Goal: Task Accomplishment & Management: Manage account settings

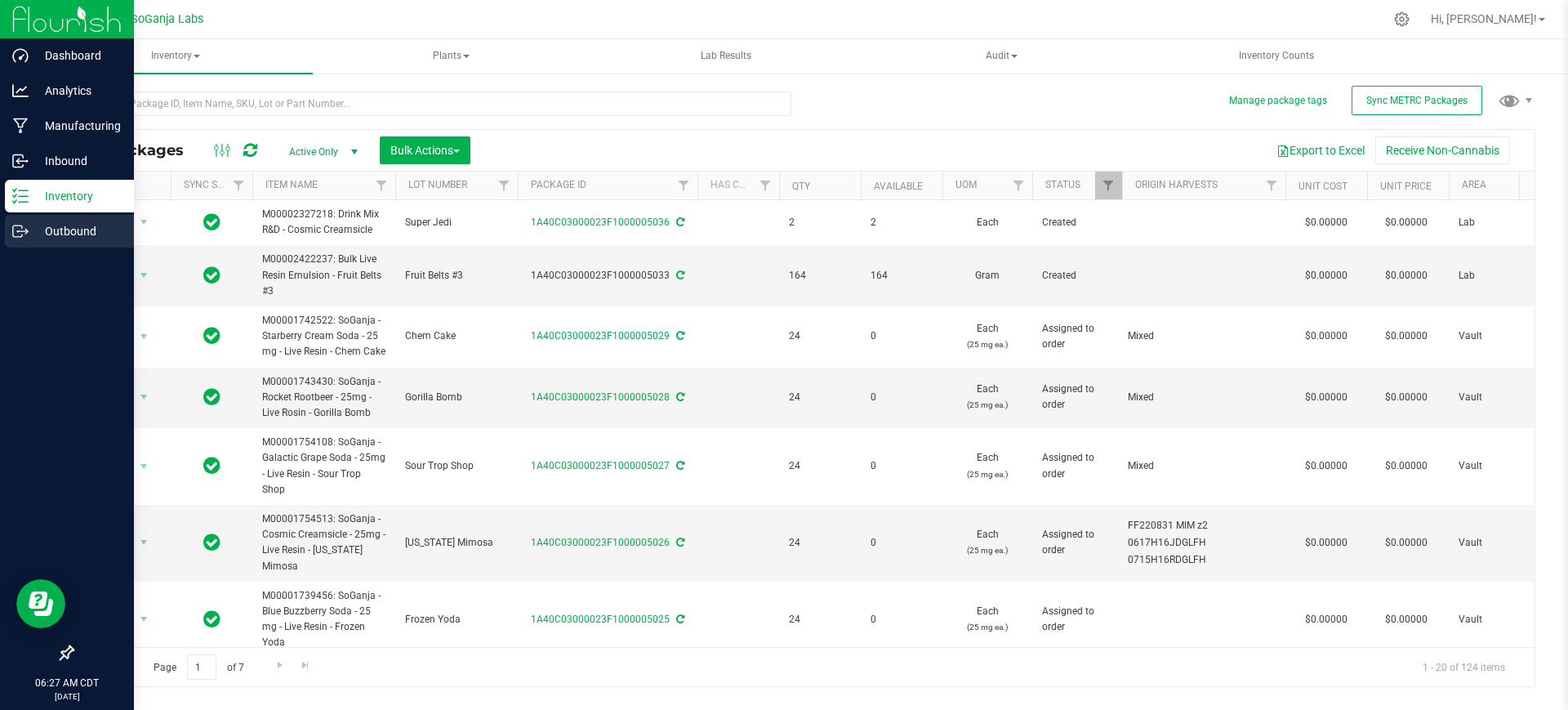
click at [70, 226] on p "Outbound" at bounding box center [78, 231] width 98 height 20
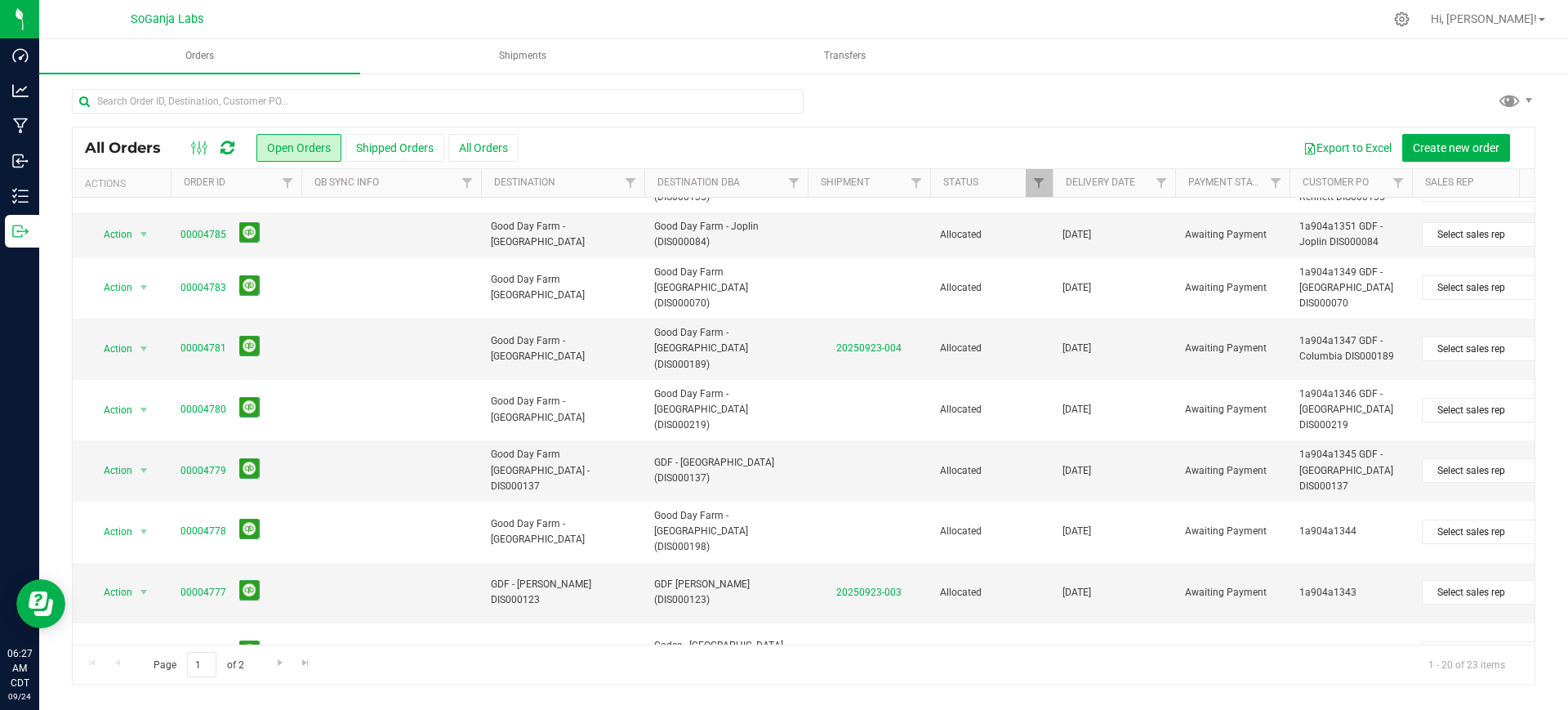
scroll to position [536, 0]
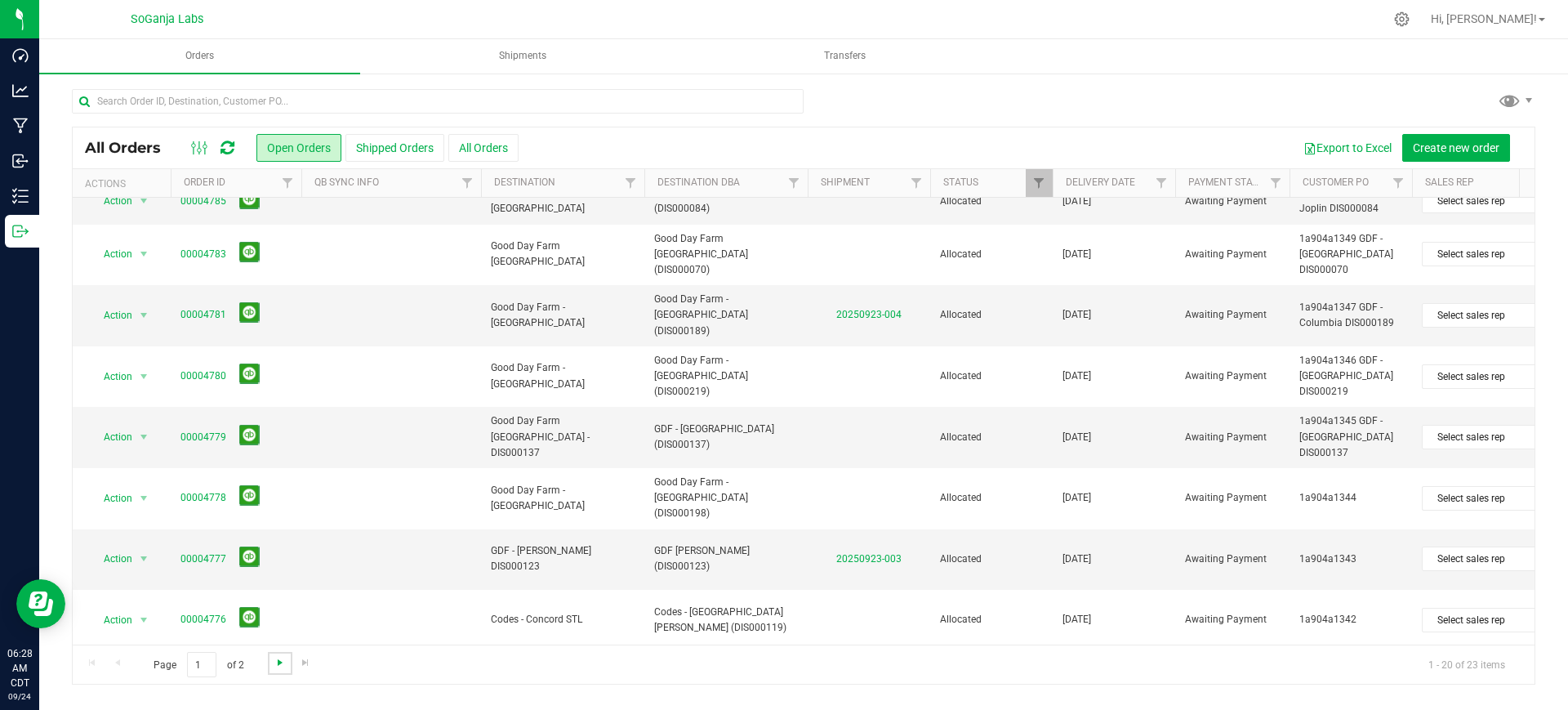
click at [279, 669] on span "Go to the next page" at bounding box center [280, 662] width 13 height 13
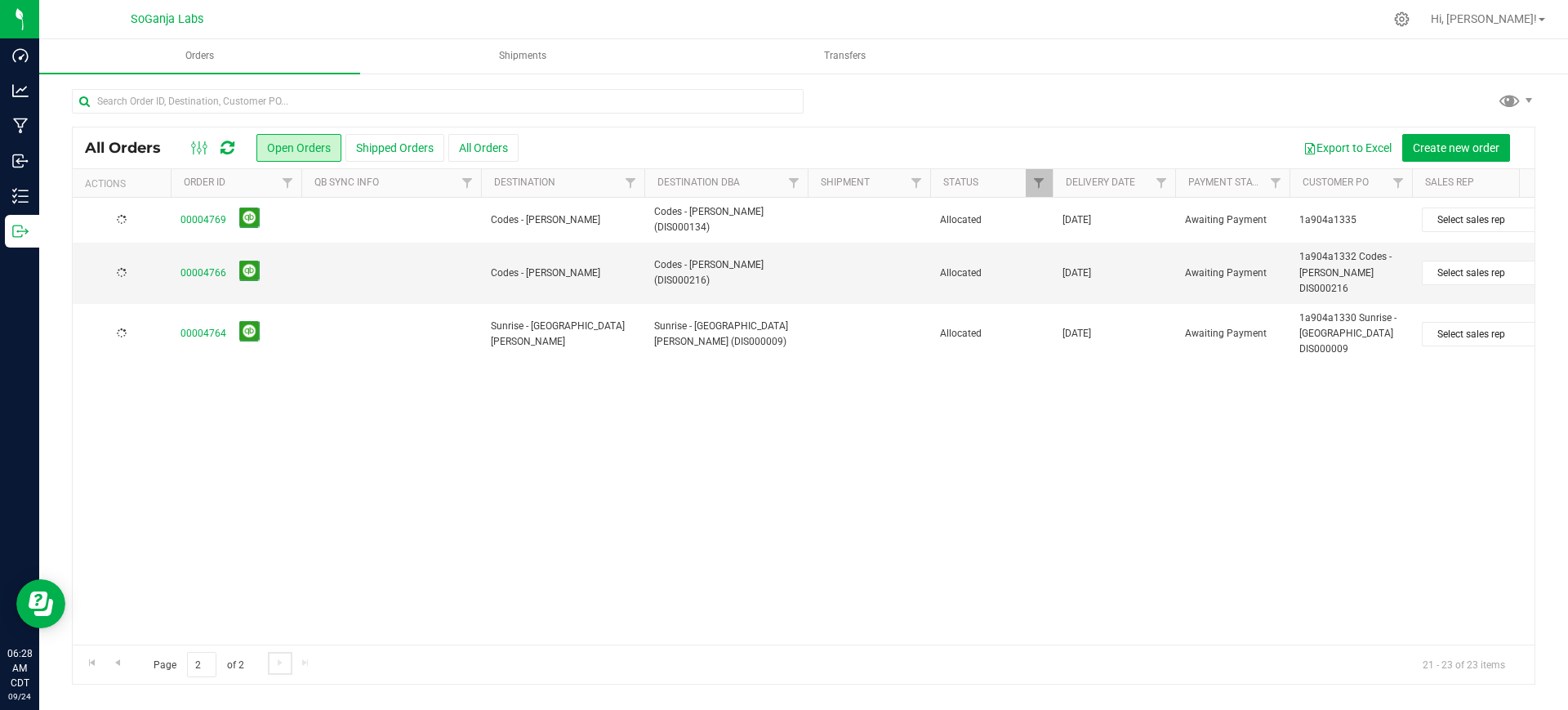
scroll to position [0, 0]
click at [119, 665] on span "Go to the previous page" at bounding box center [117, 662] width 13 height 13
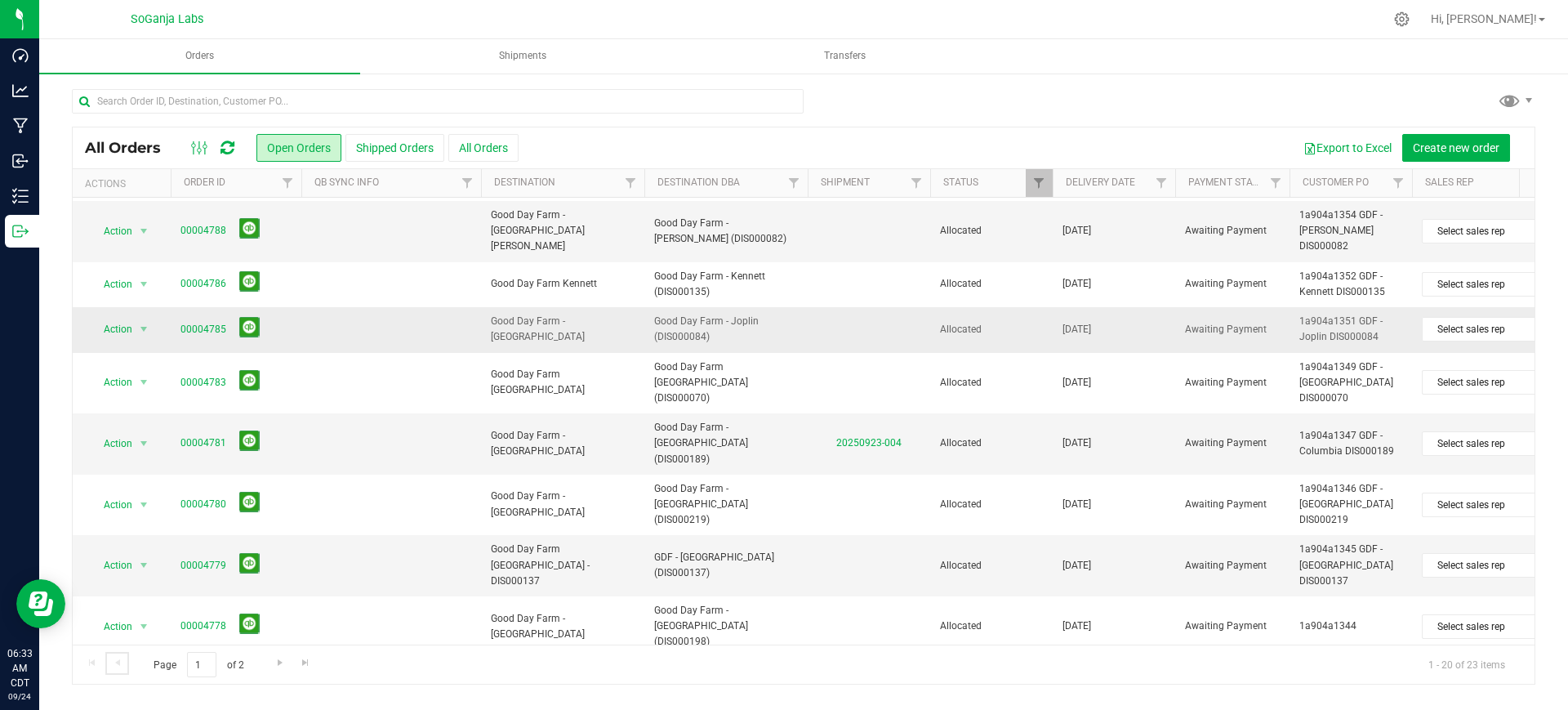
scroll to position [409, 0]
click at [277, 667] on span "Go to the next page" at bounding box center [280, 662] width 13 height 13
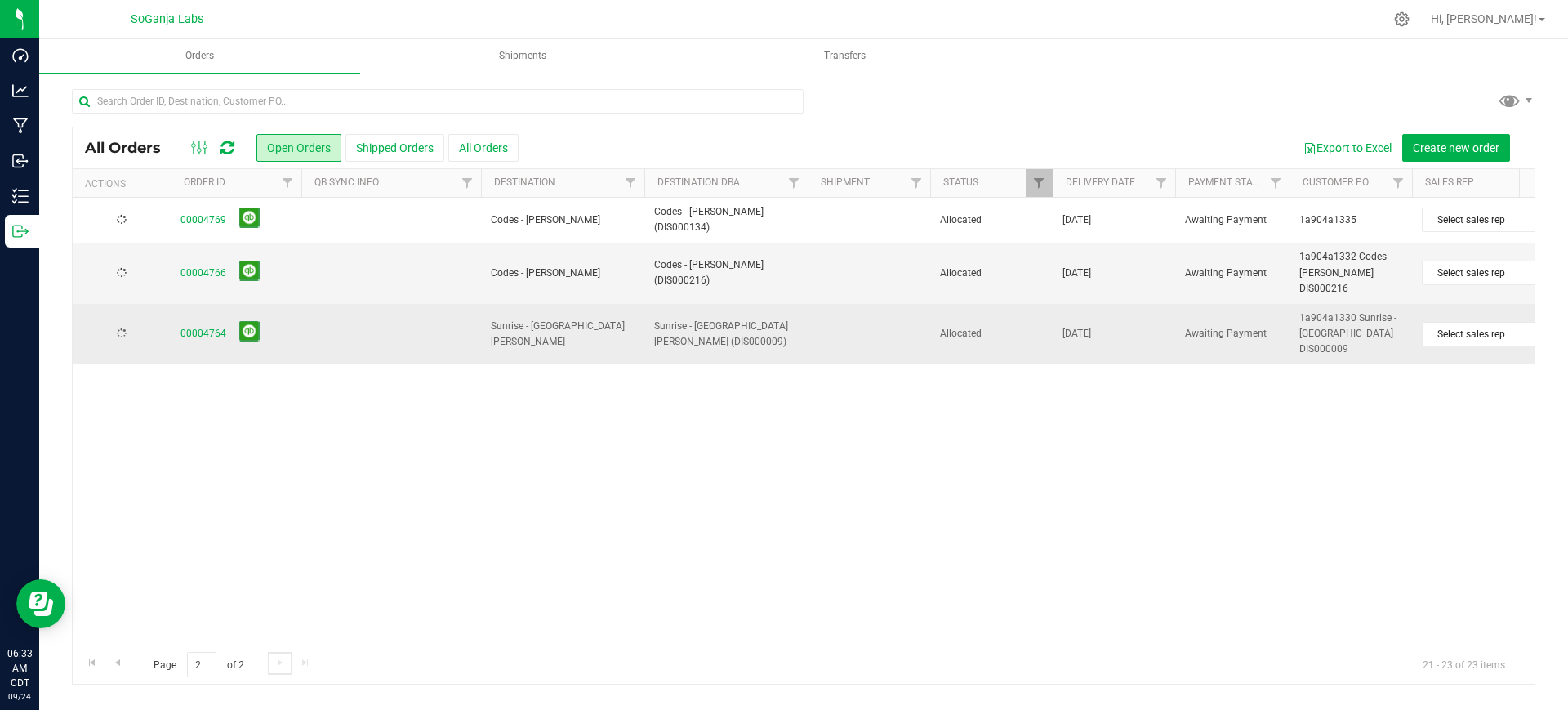
scroll to position [0, 0]
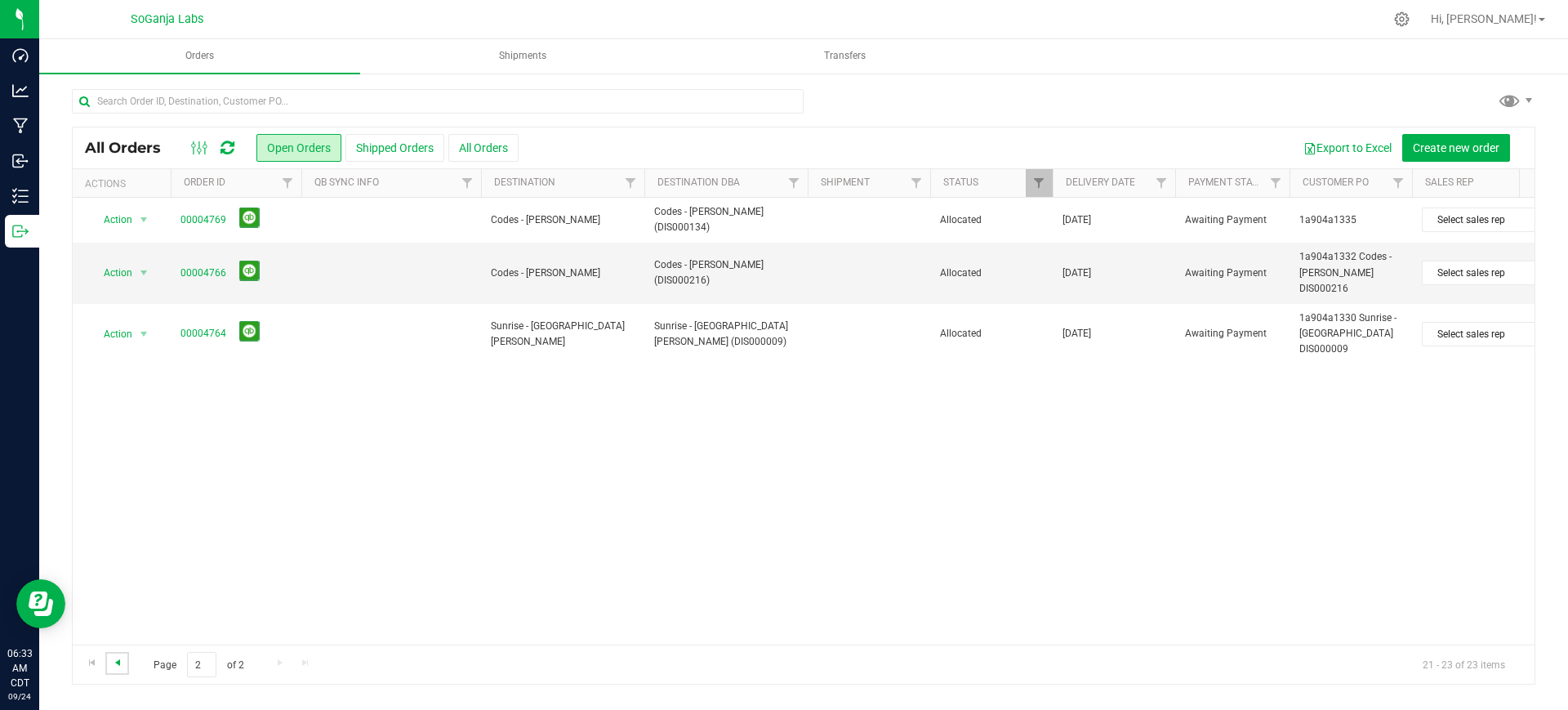
click at [112, 664] on span "Go to the previous page" at bounding box center [117, 662] width 13 height 13
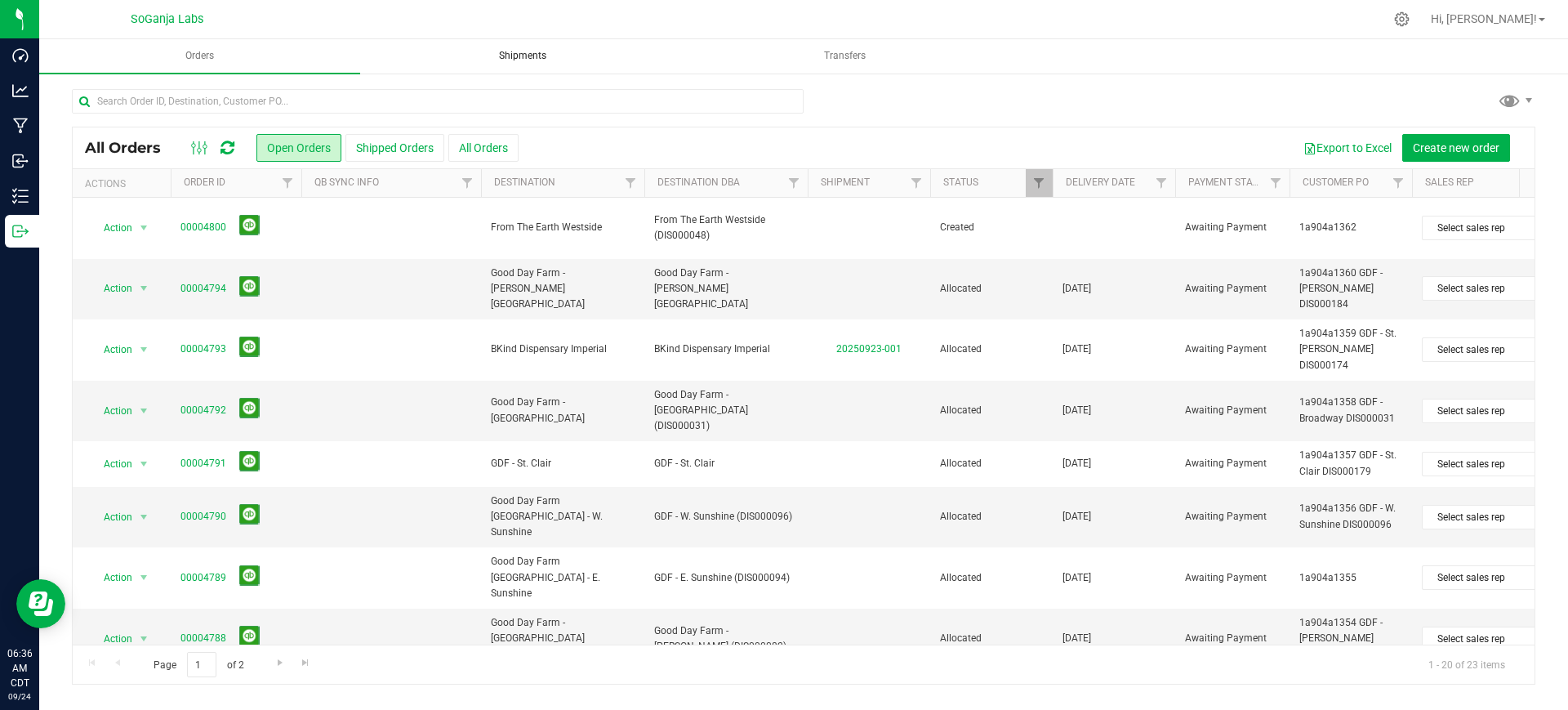
click at [533, 51] on span "Shipments" at bounding box center [522, 56] width 92 height 14
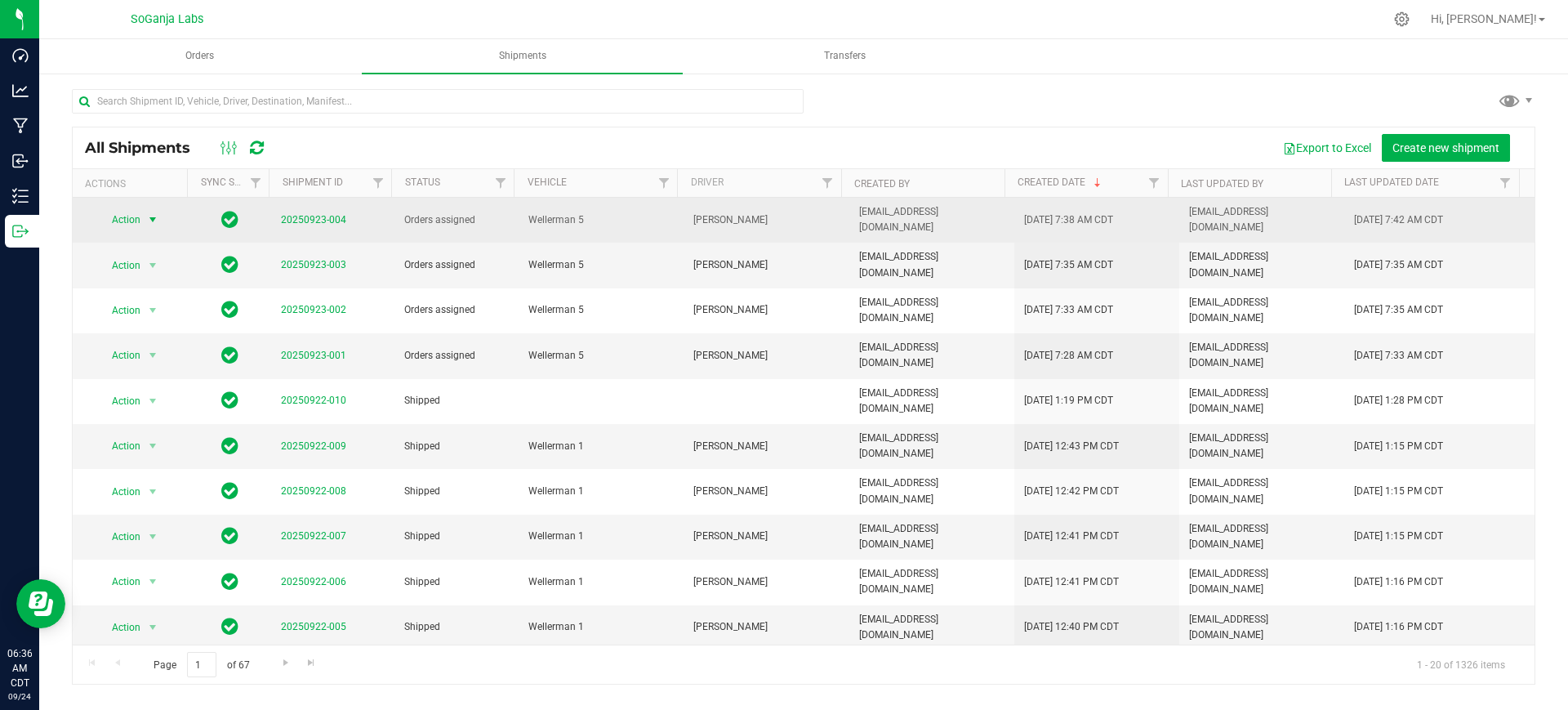
click at [123, 218] on span "Action" at bounding box center [120, 220] width 44 height 23
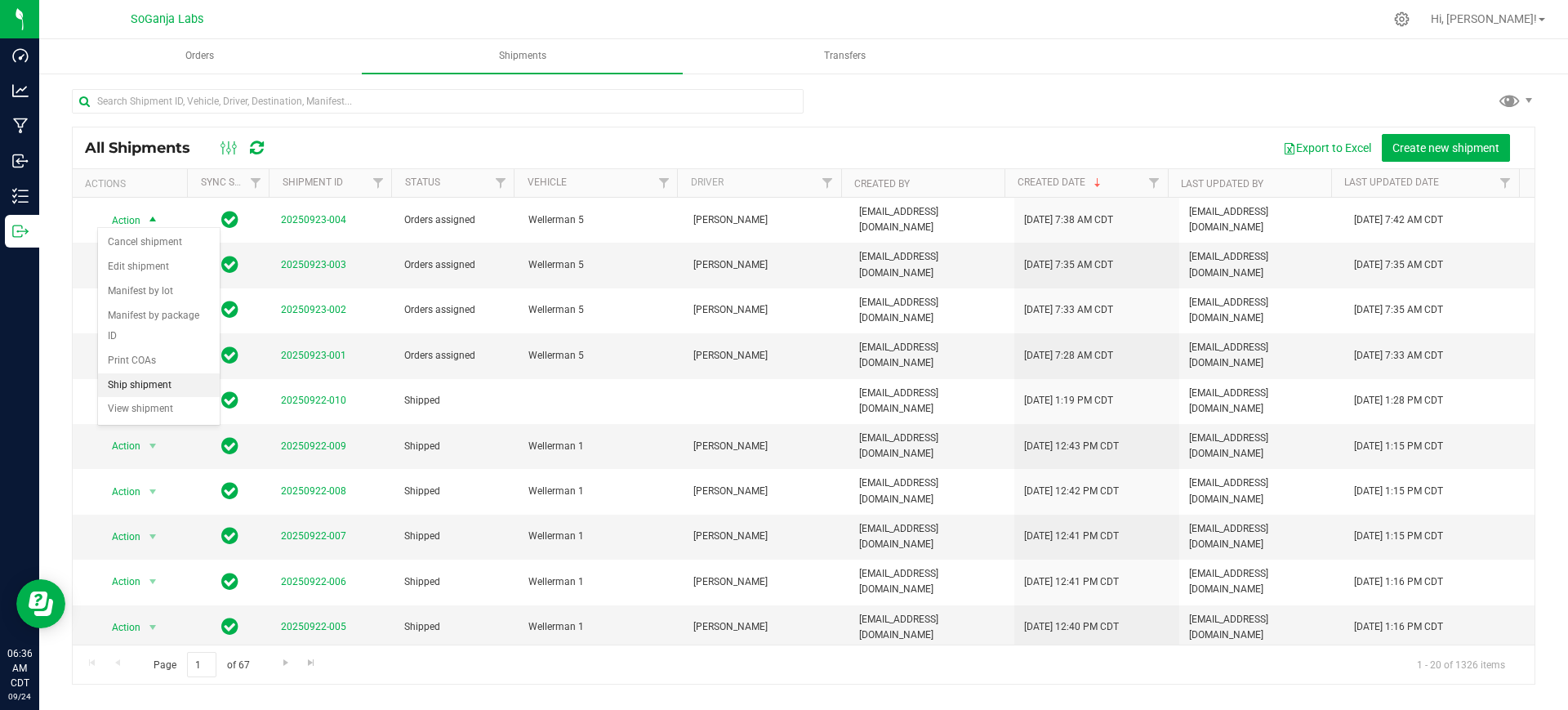
click at [131, 373] on li "Ship shipment" at bounding box center [159, 385] width 122 height 25
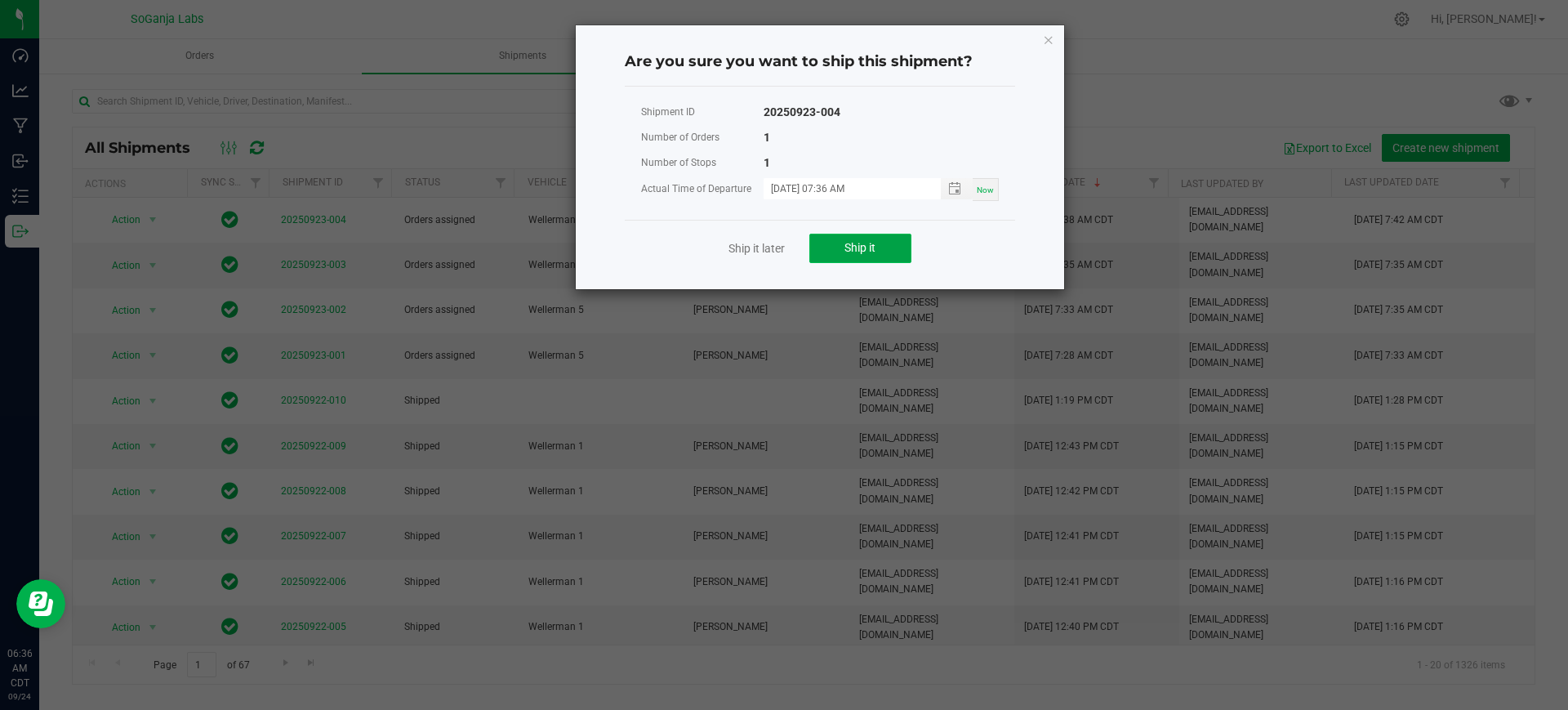
click at [891, 243] on button "Ship it" at bounding box center [860, 248] width 102 height 30
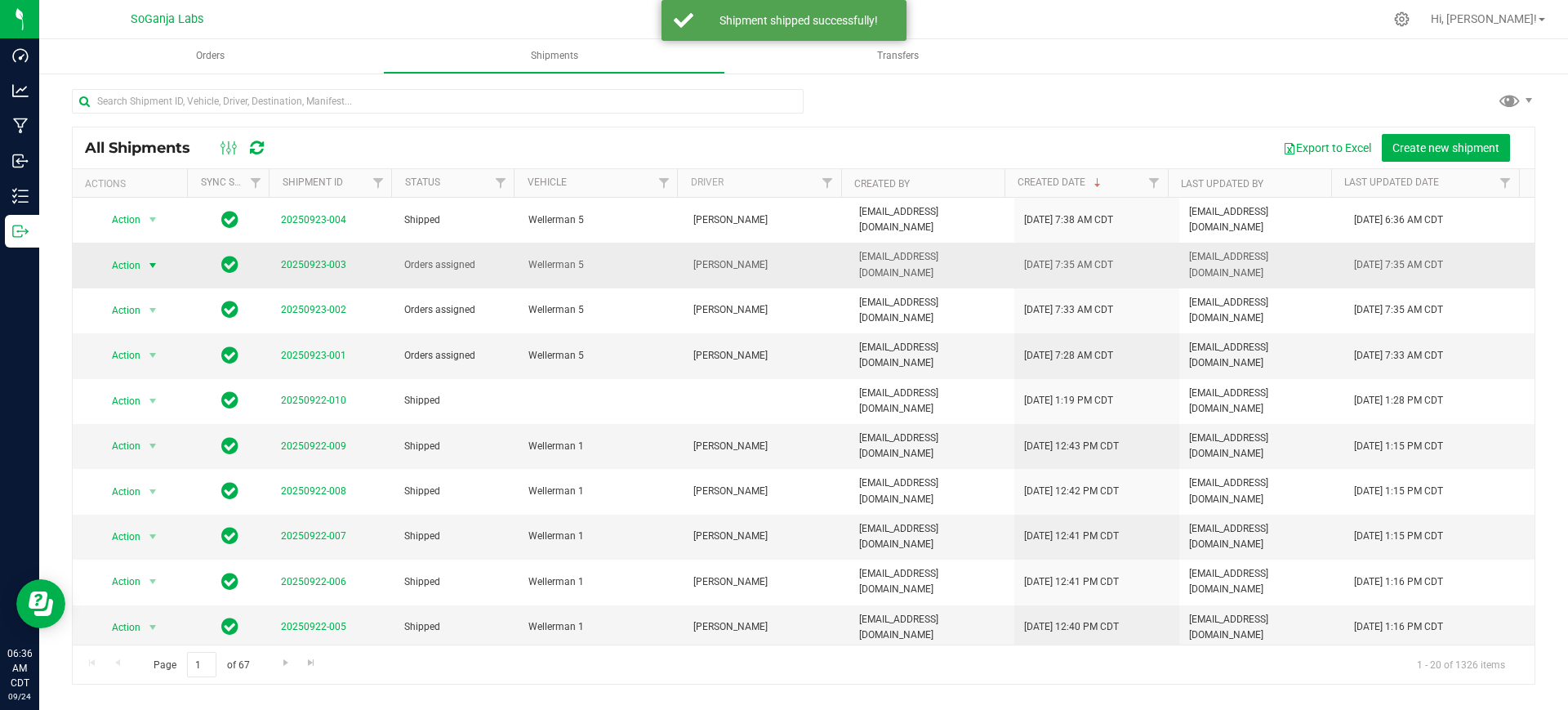
click at [150, 259] on span "select" at bounding box center [152, 265] width 13 height 13
click at [157, 410] on li "Ship shipment" at bounding box center [159, 421] width 122 height 25
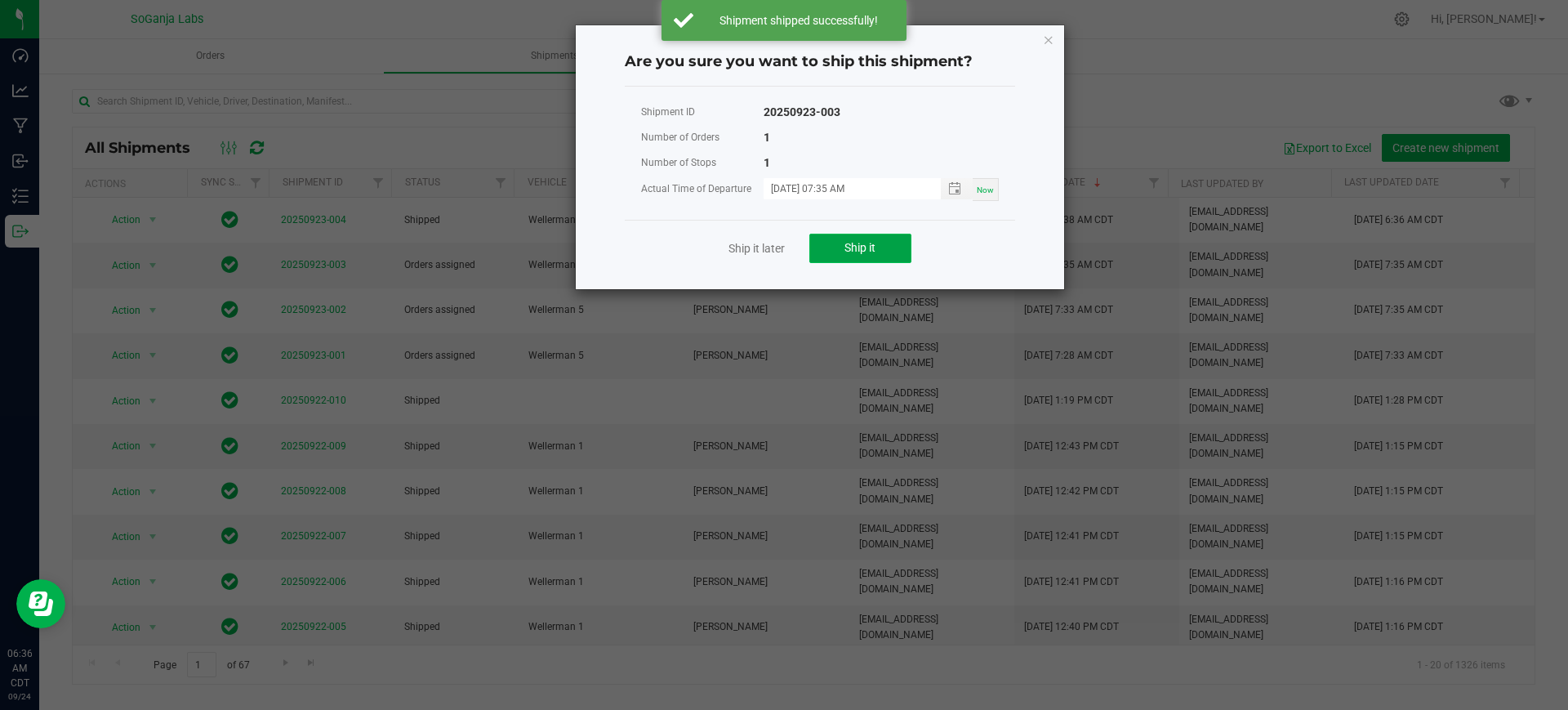
click at [824, 240] on button "Ship it" at bounding box center [860, 248] width 102 height 30
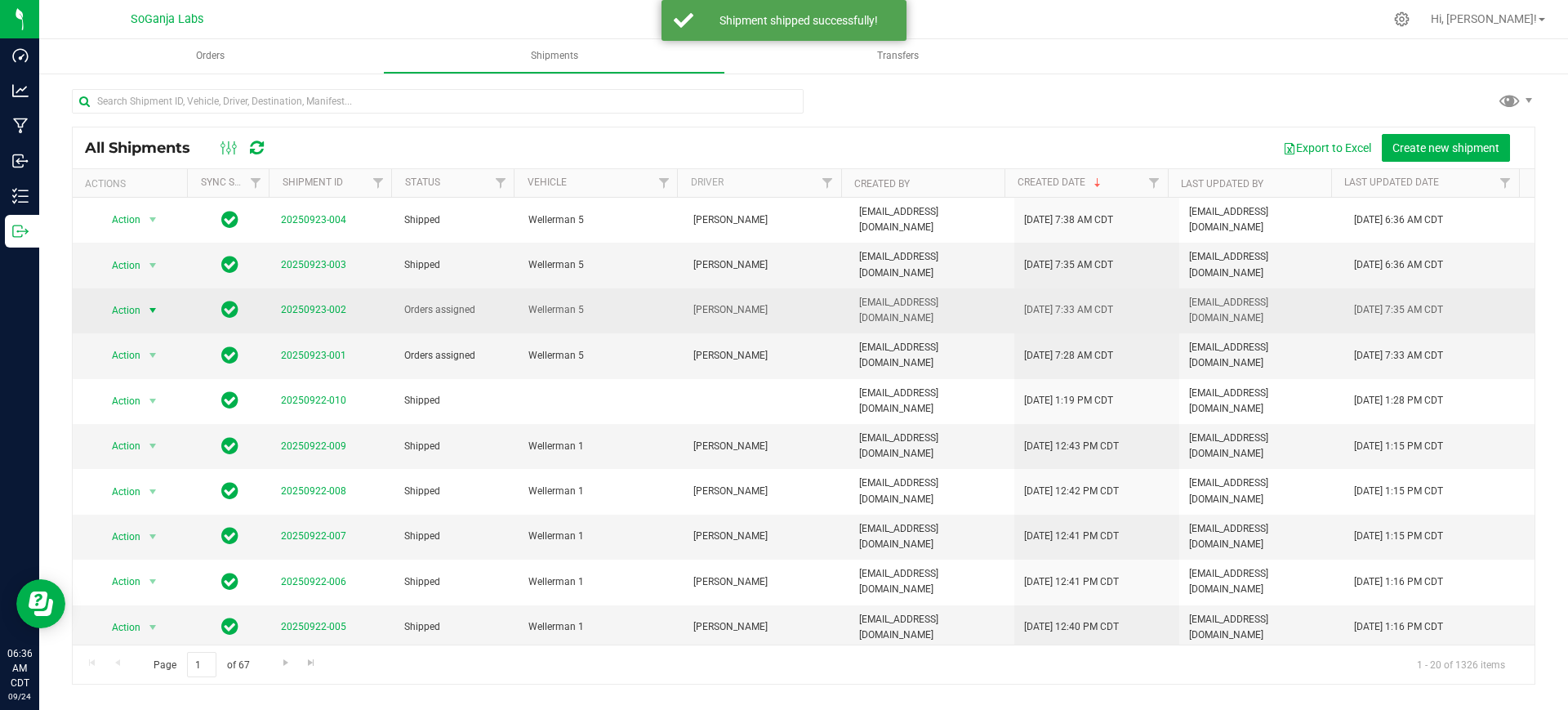
click at [133, 299] on span "Action" at bounding box center [120, 310] width 44 height 23
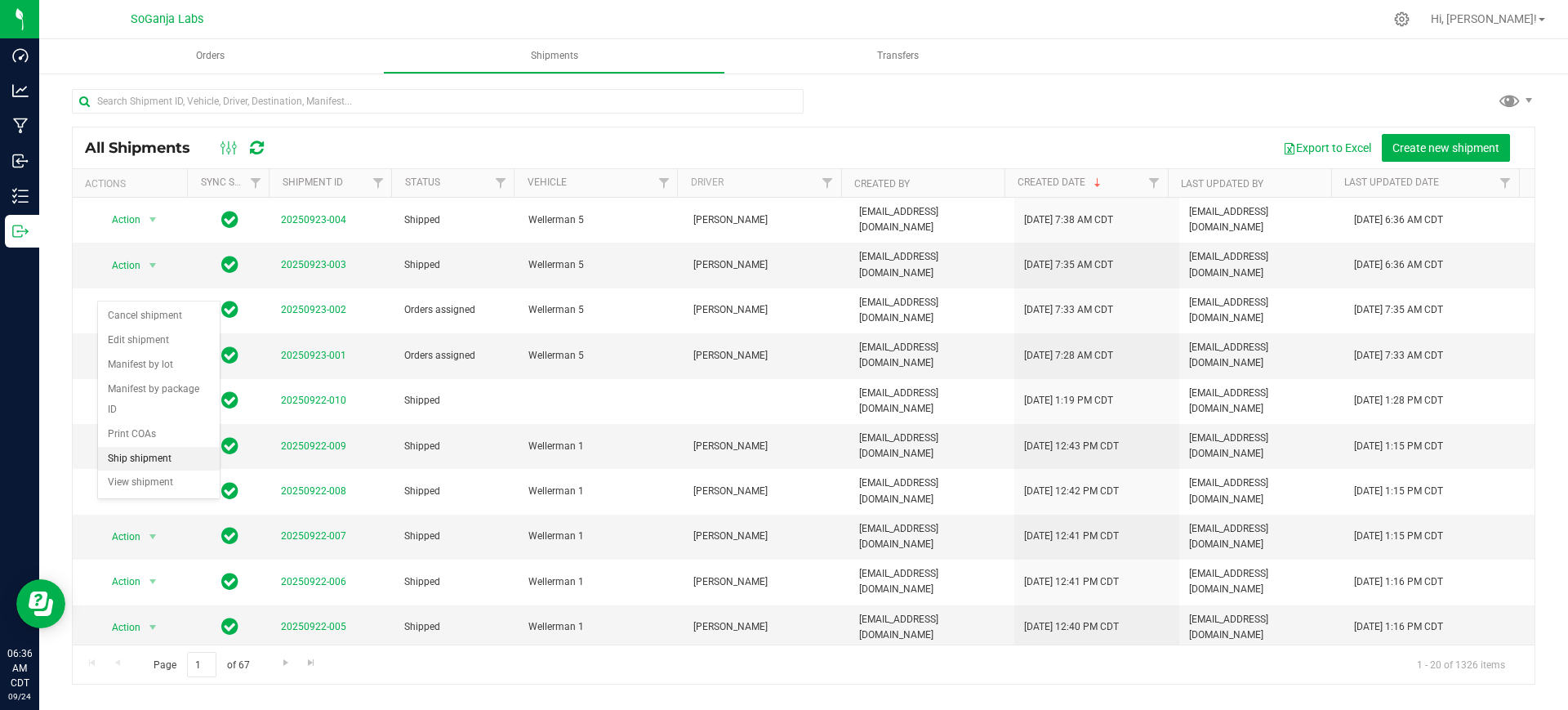
click at [169, 447] on li "Ship shipment" at bounding box center [159, 459] width 122 height 25
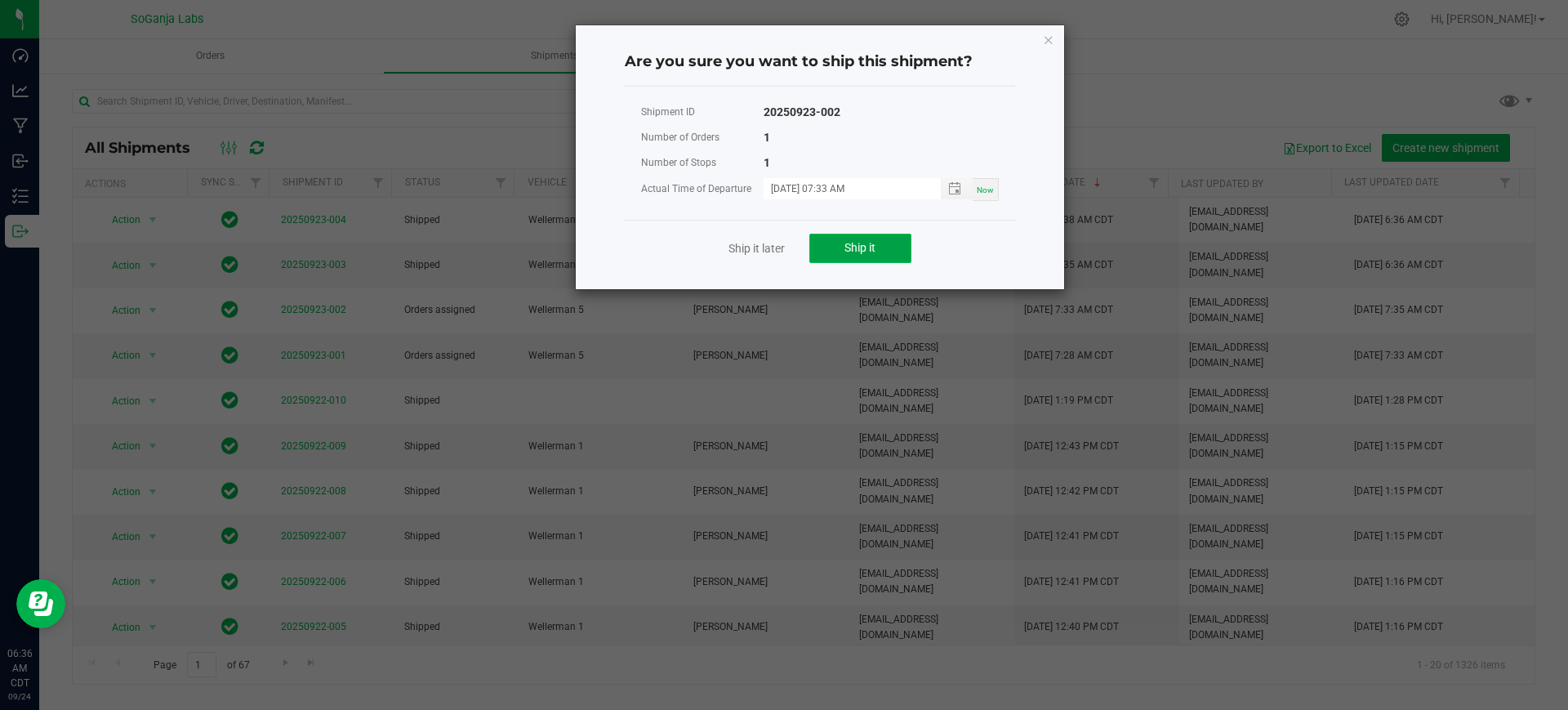
click at [849, 250] on span "Ship it" at bounding box center [860, 247] width 31 height 13
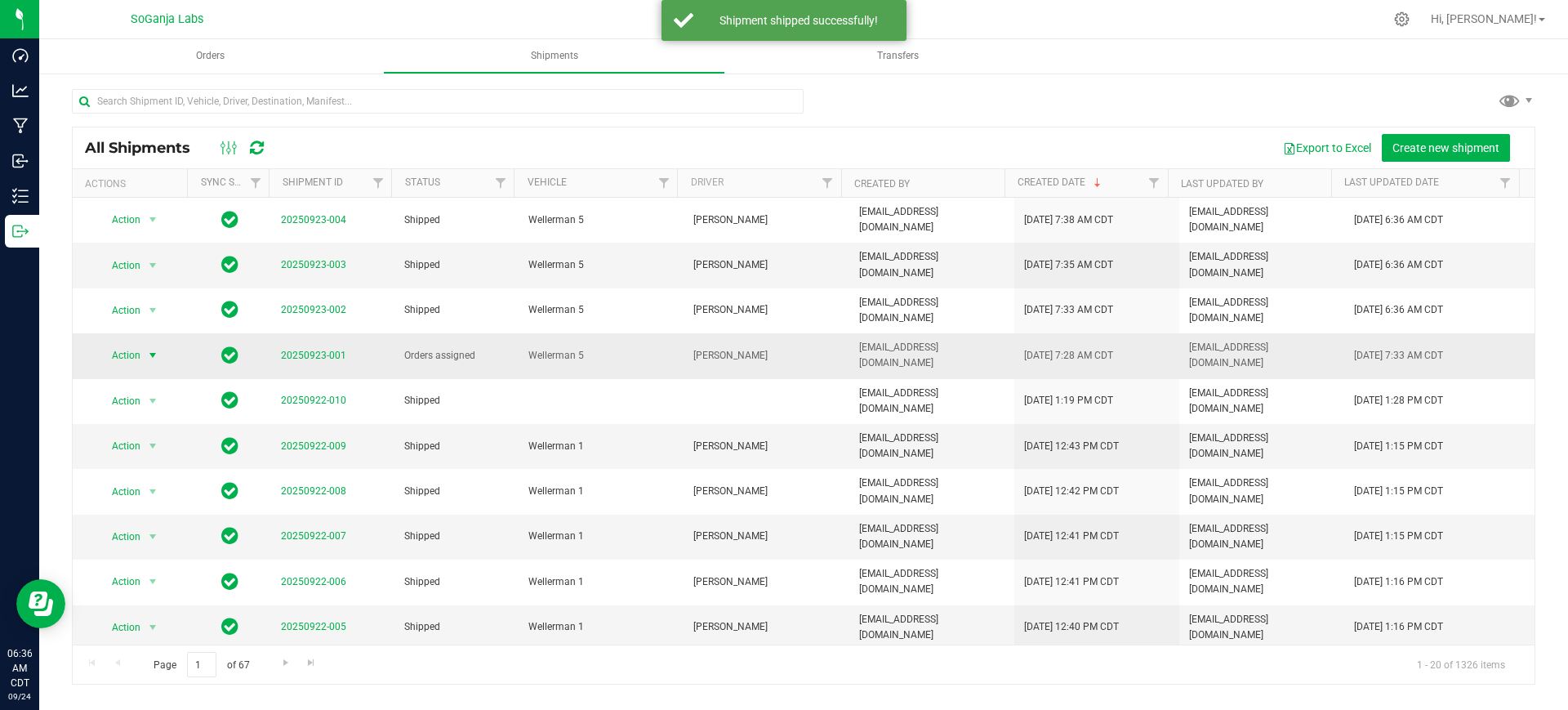
click at [116, 344] on span "Action" at bounding box center [120, 355] width 44 height 23
click at [159, 484] on li "Ship shipment" at bounding box center [159, 495] width 122 height 25
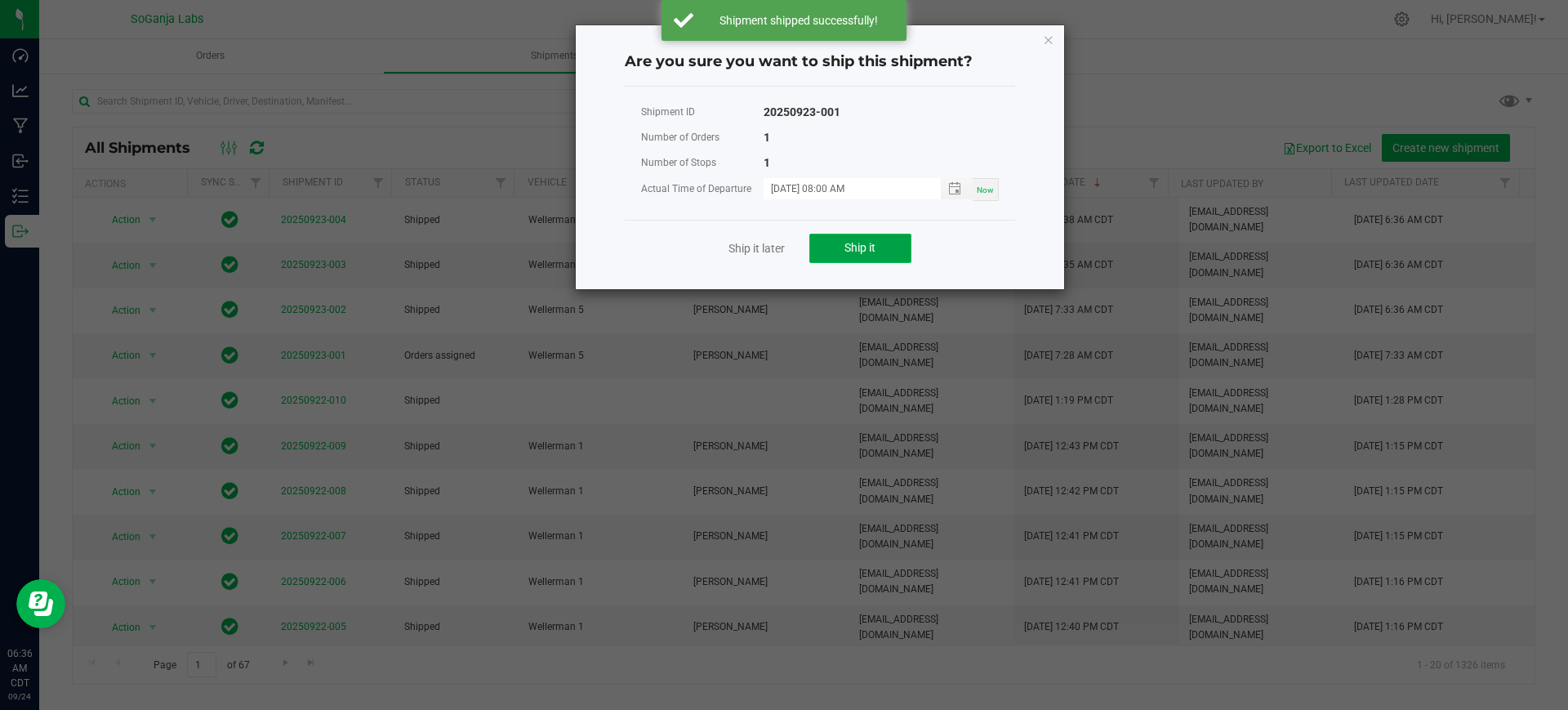
click at [864, 251] on span "Ship it" at bounding box center [860, 247] width 31 height 13
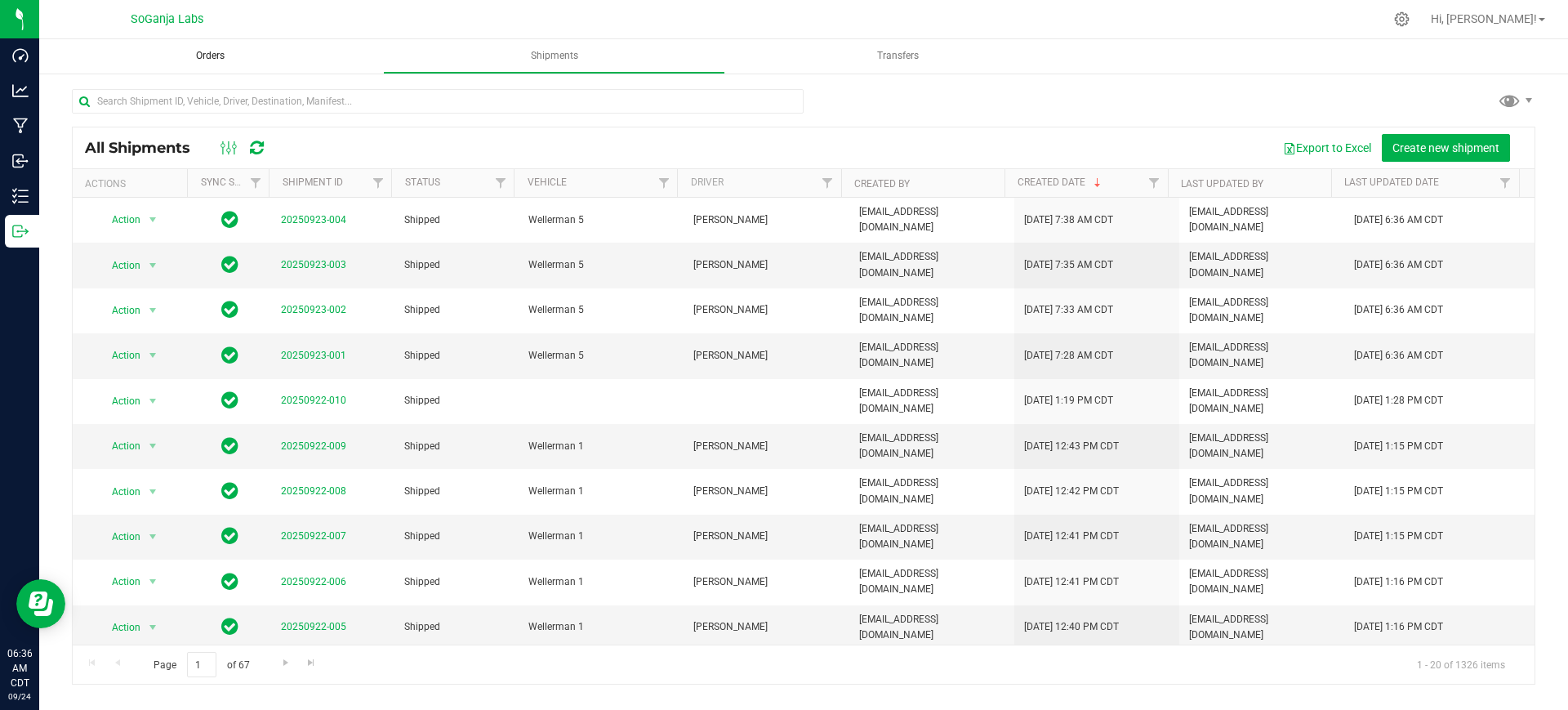
click at [214, 59] on span "Orders" at bounding box center [211, 56] width 73 height 14
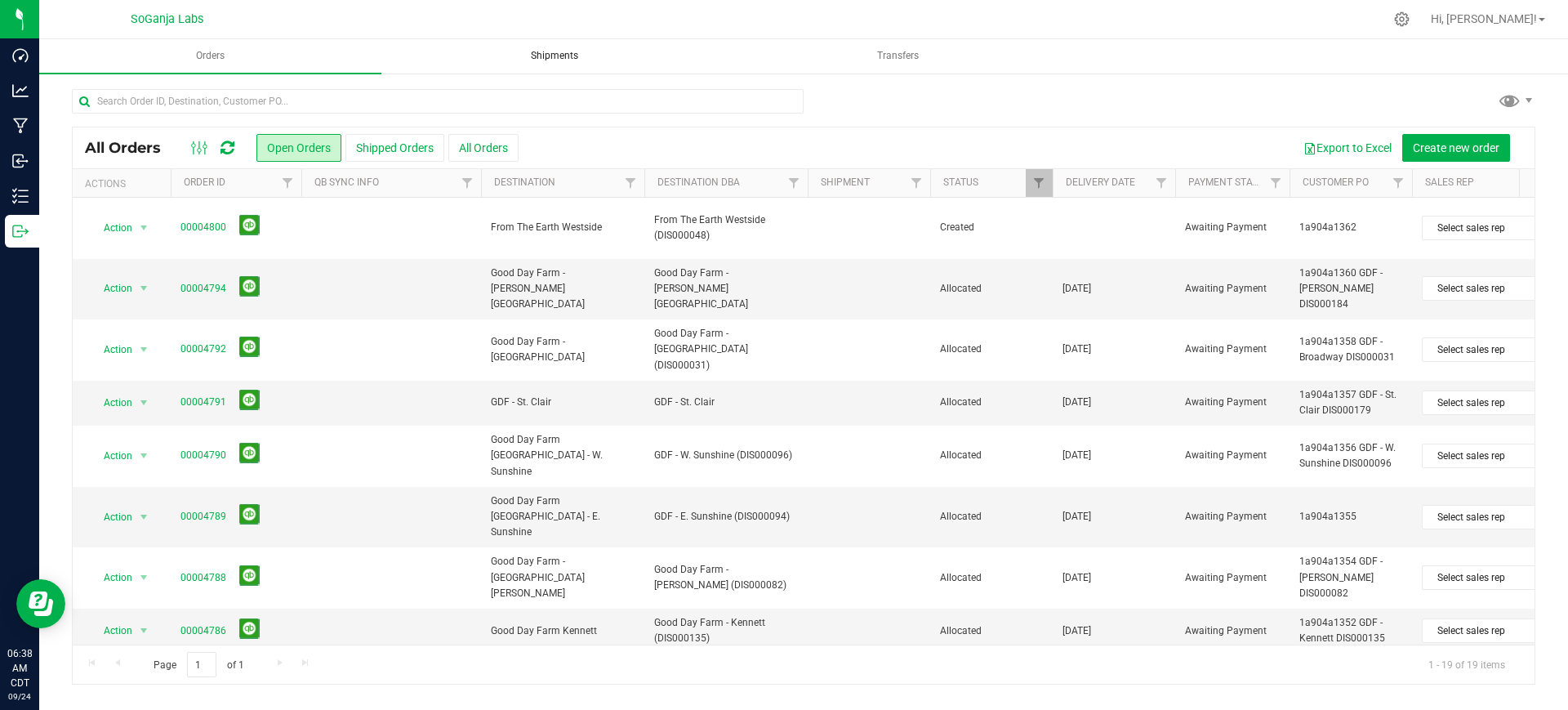
click at [550, 56] on span "Shipments" at bounding box center [554, 56] width 92 height 14
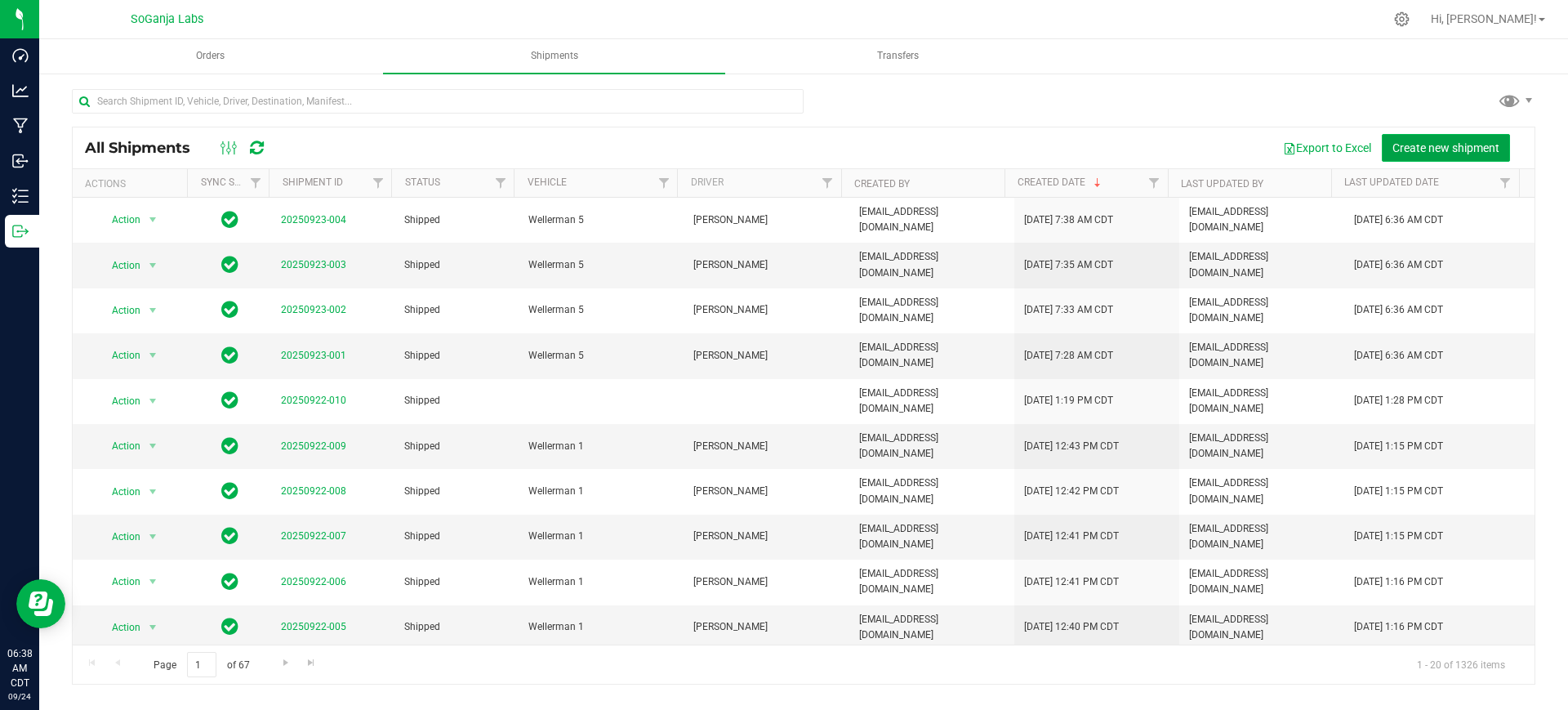
click at [1462, 147] on span "Create new shipment" at bounding box center [1445, 148] width 107 height 13
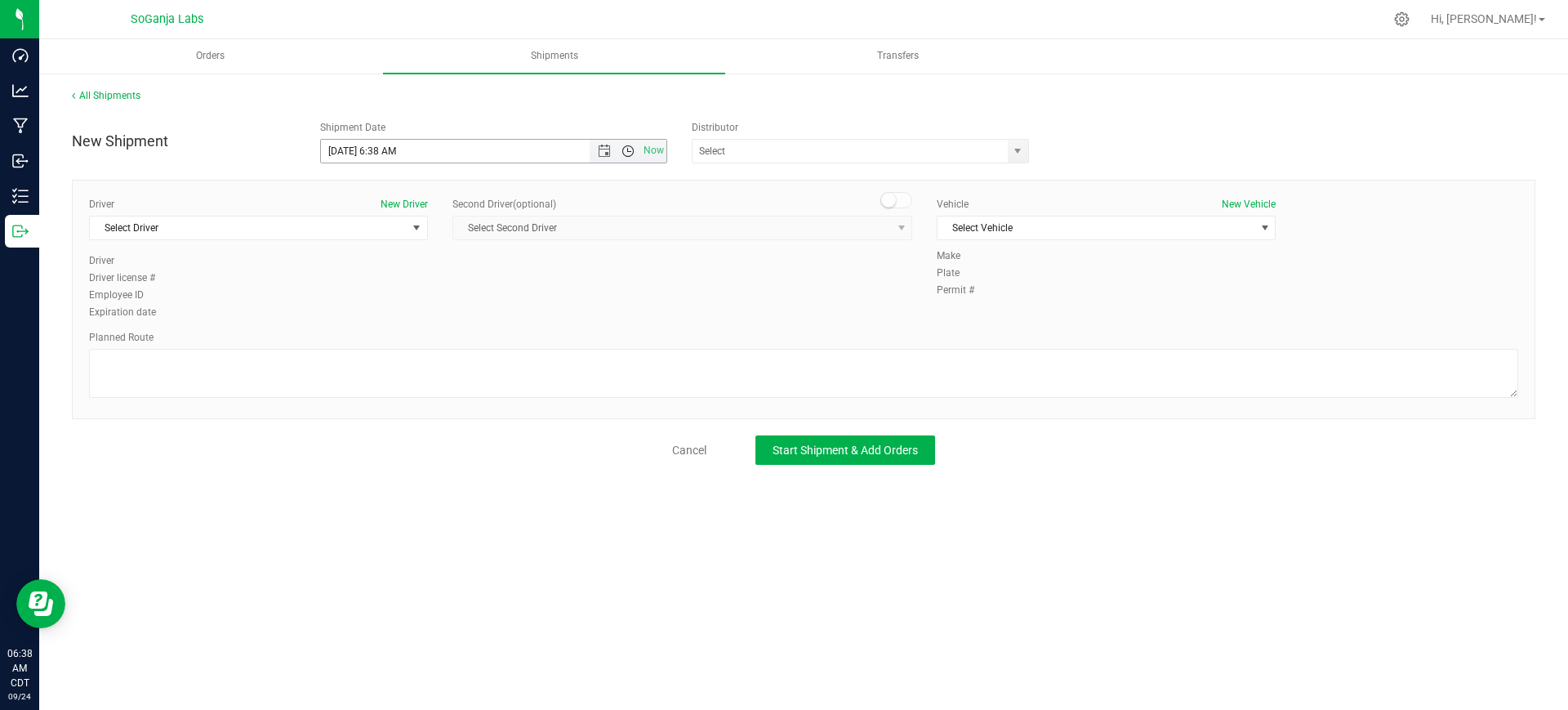
click at [628, 146] on span "Open the time view" at bounding box center [627, 151] width 13 height 13
click at [399, 222] on li "8:30 AM" at bounding box center [493, 228] width 345 height 22
type input "[DATE] 8:30 AM"
click at [1023, 147] on span "select" at bounding box center [1017, 151] width 13 height 13
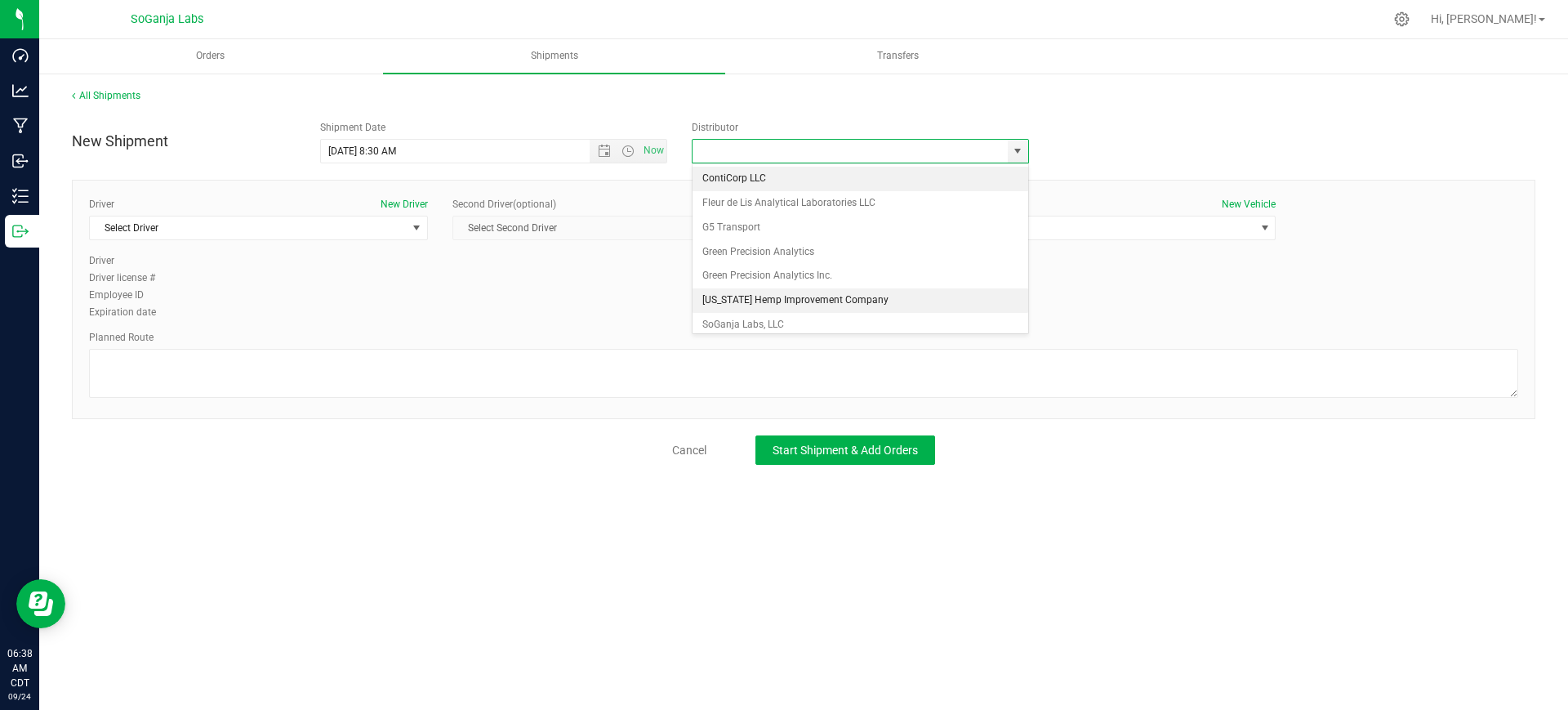
scroll to position [32, 0]
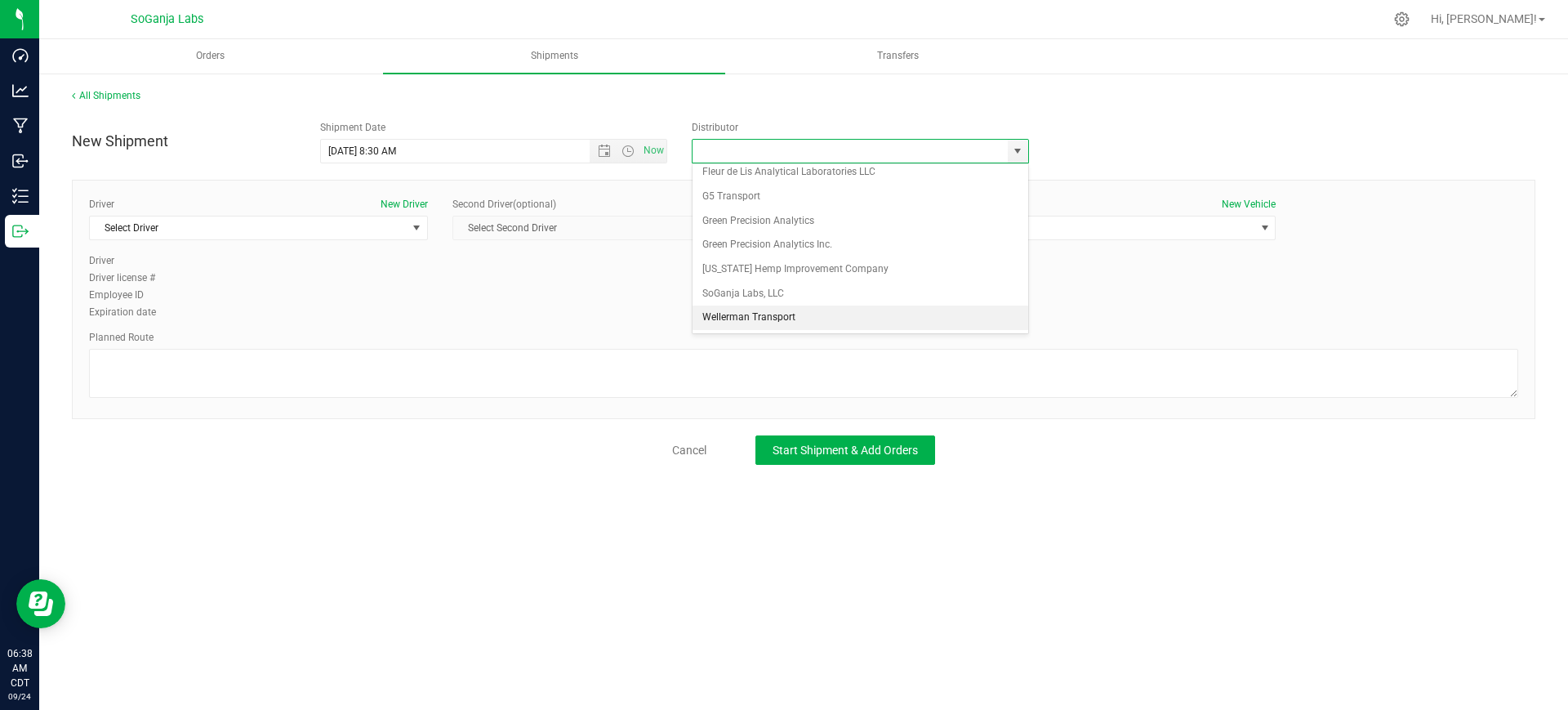
click at [768, 316] on li "Wellerman Transport" at bounding box center [859, 317] width 336 height 25
type input "Wellerman Transport"
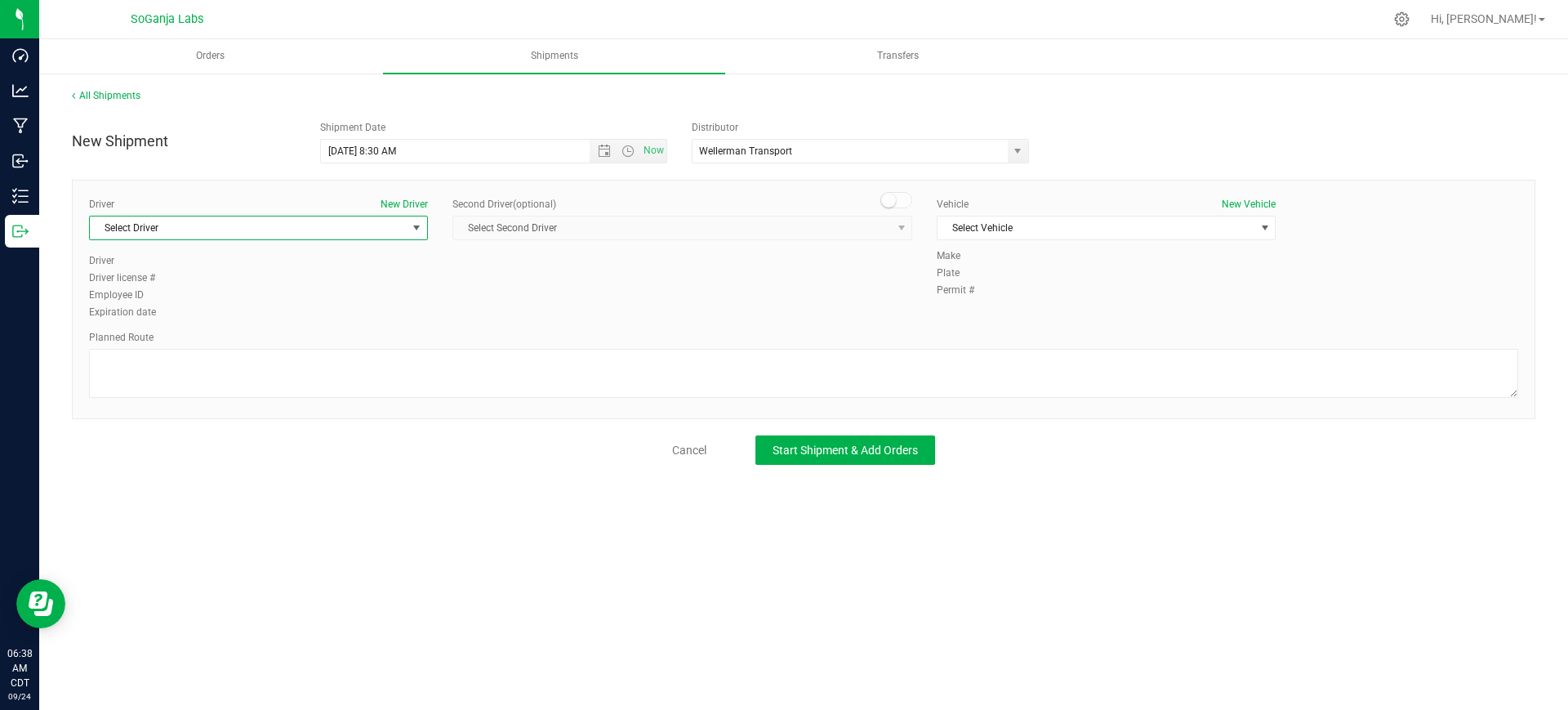
click at [347, 219] on span "Select Driver" at bounding box center [248, 227] width 317 height 23
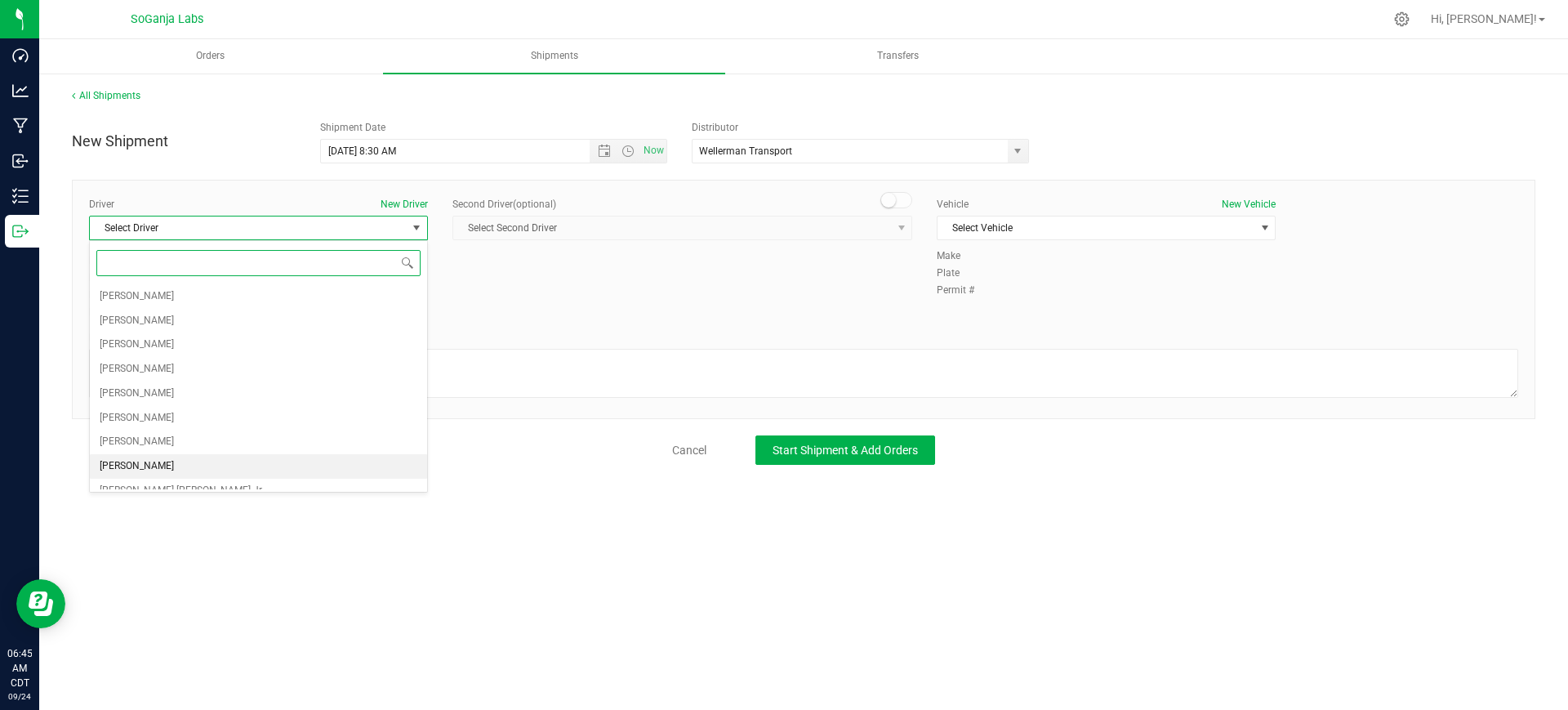
scroll to position [204, 0]
click at [179, 384] on li "[PERSON_NAME]" at bounding box center [258, 383] width 338 height 25
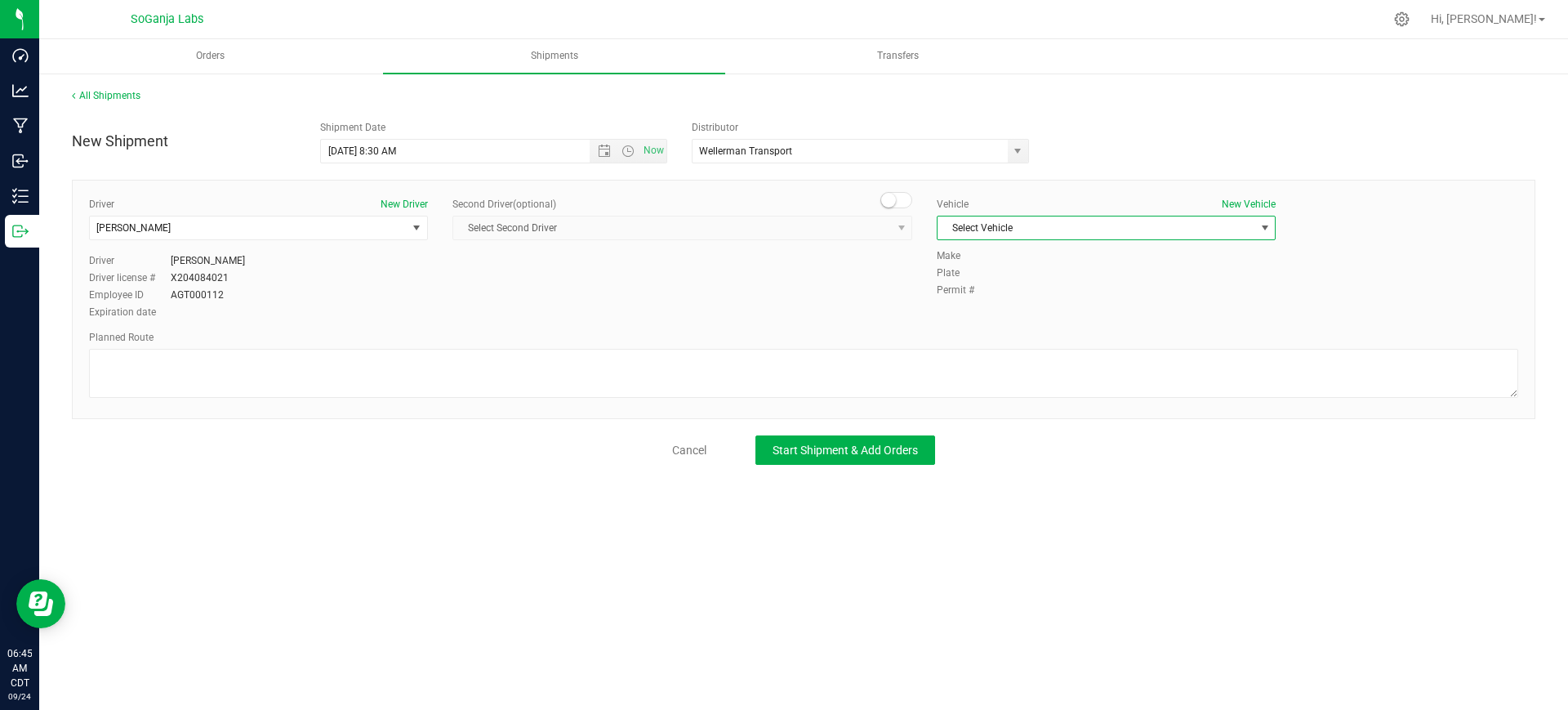
click at [1001, 229] on span "Select Vehicle" at bounding box center [1096, 227] width 317 height 23
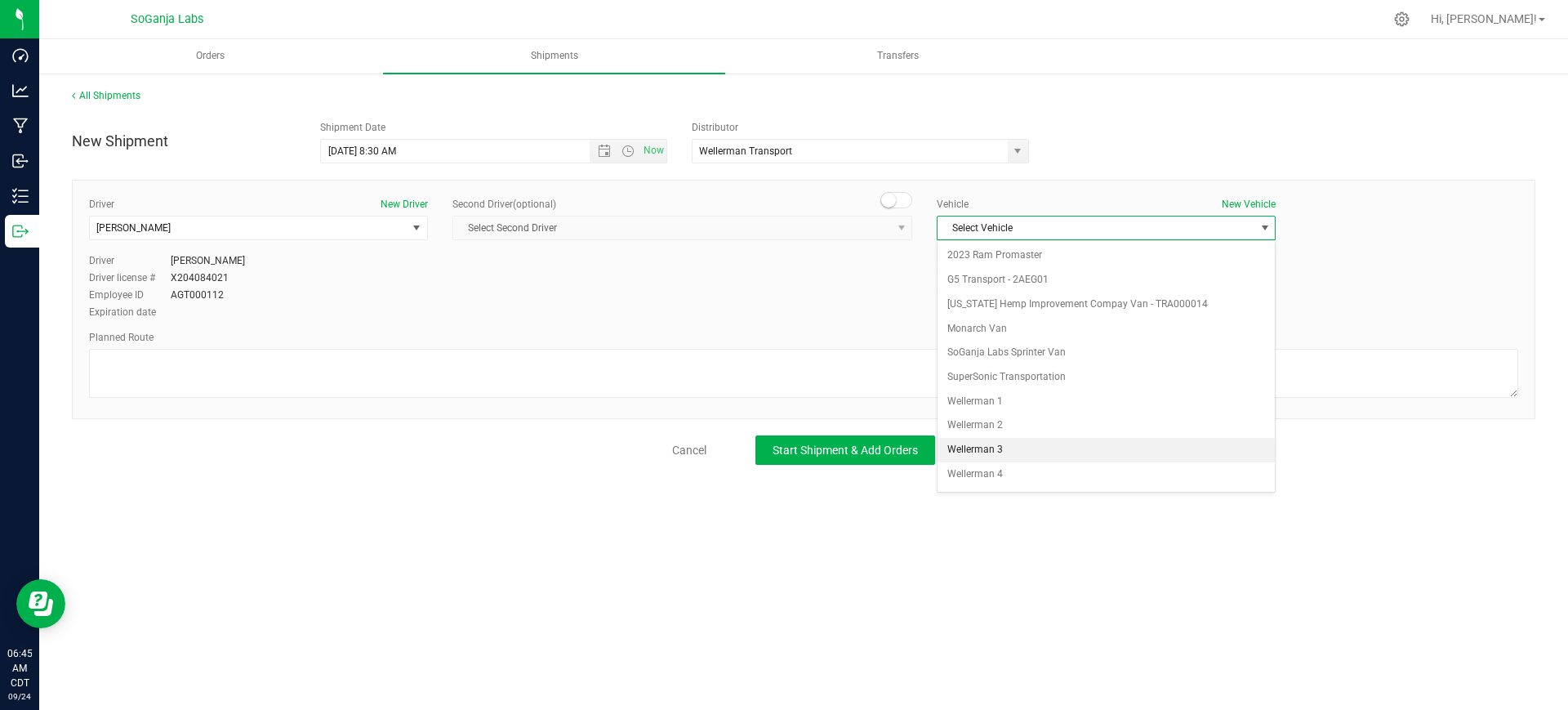
click at [1034, 453] on li "Wellerman 3" at bounding box center [1105, 450] width 338 height 25
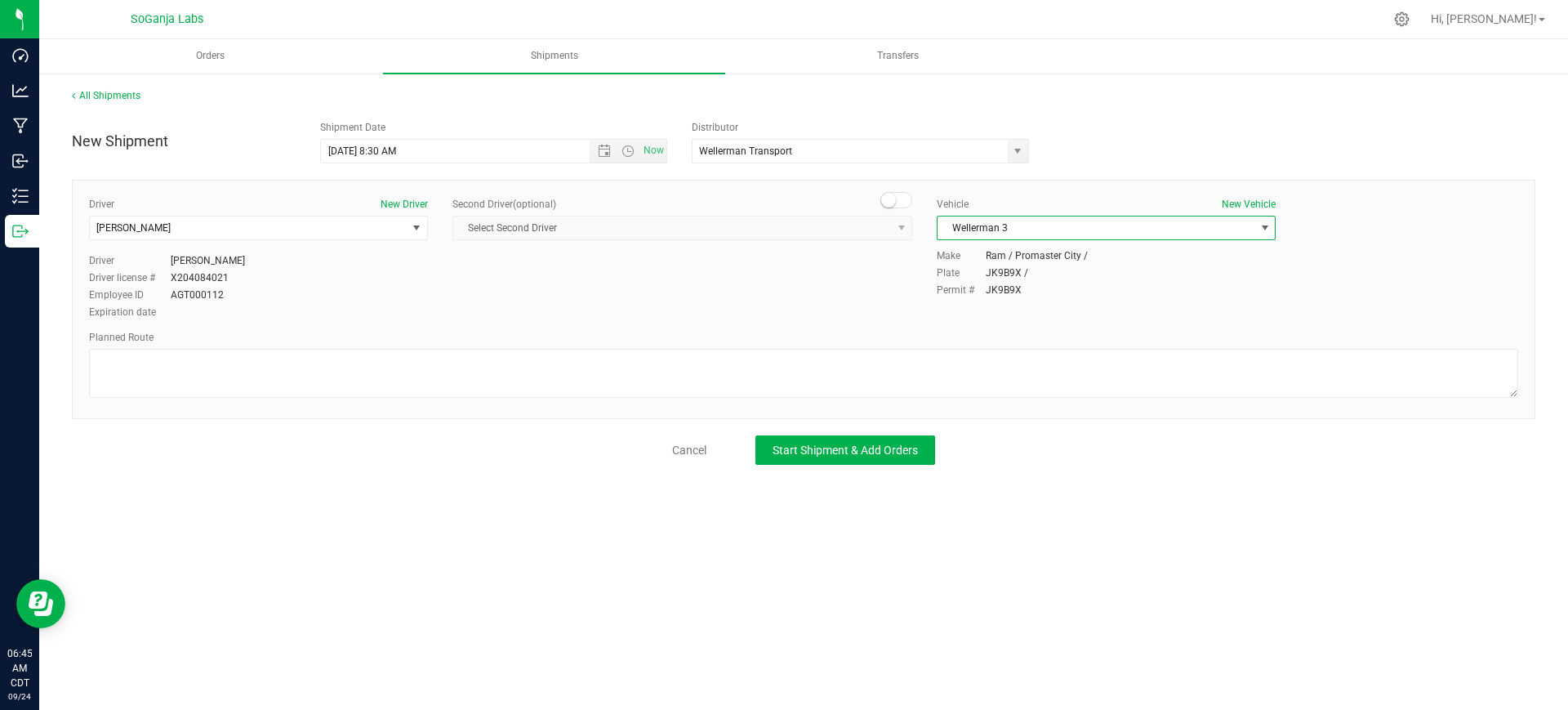
click at [1100, 231] on span "Wellerman 3" at bounding box center [1096, 227] width 317 height 23
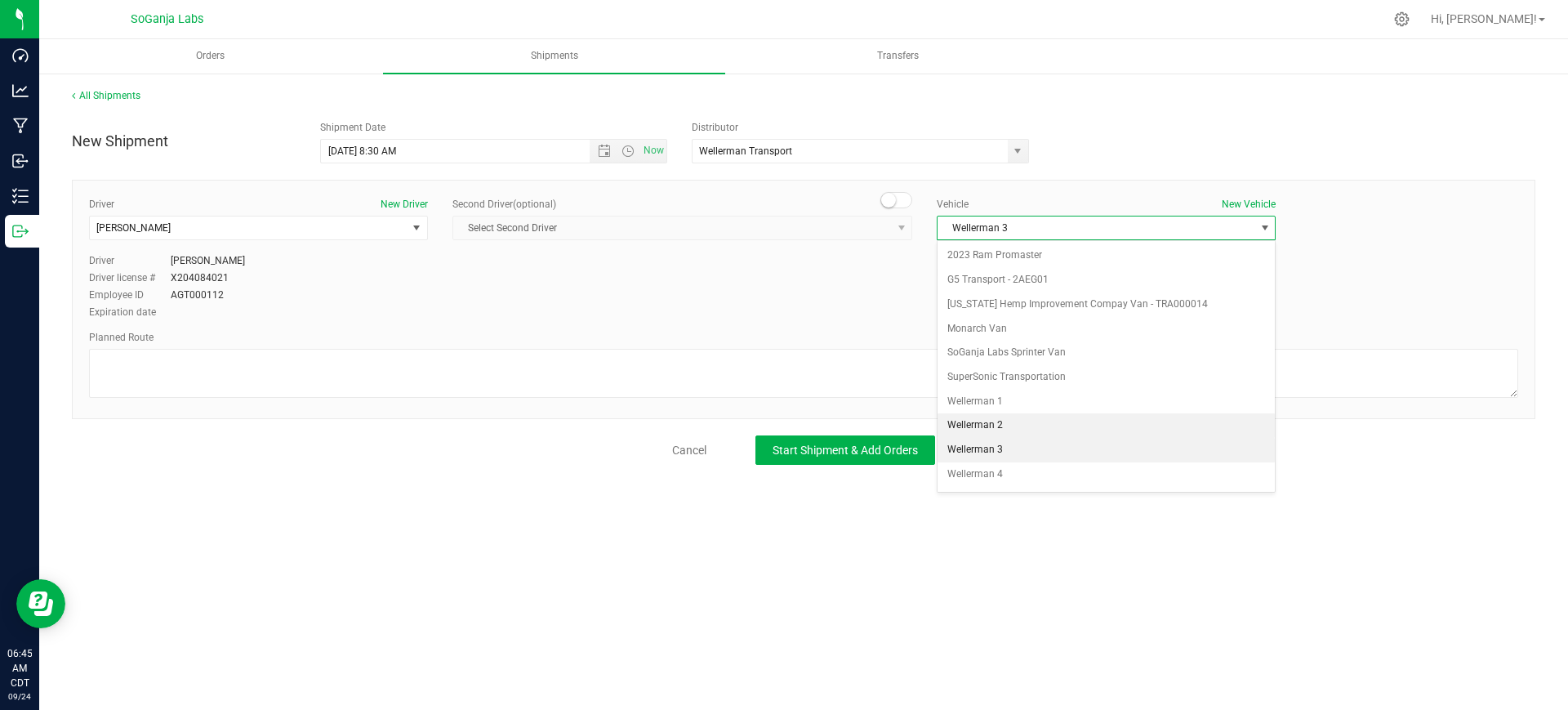
click at [1045, 425] on li "Wellerman 2" at bounding box center [1105, 425] width 338 height 25
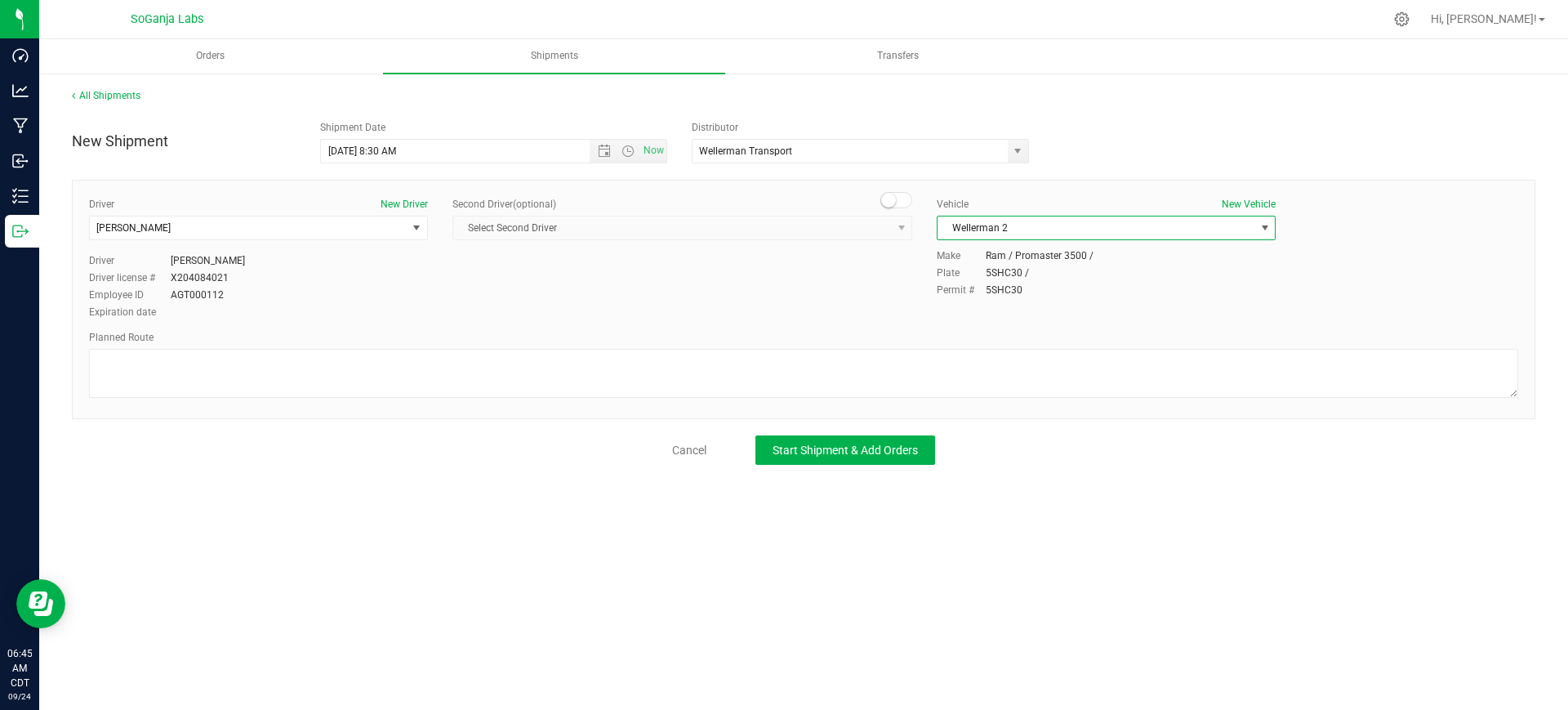
click at [1099, 230] on span "Wellerman 2" at bounding box center [1096, 227] width 317 height 23
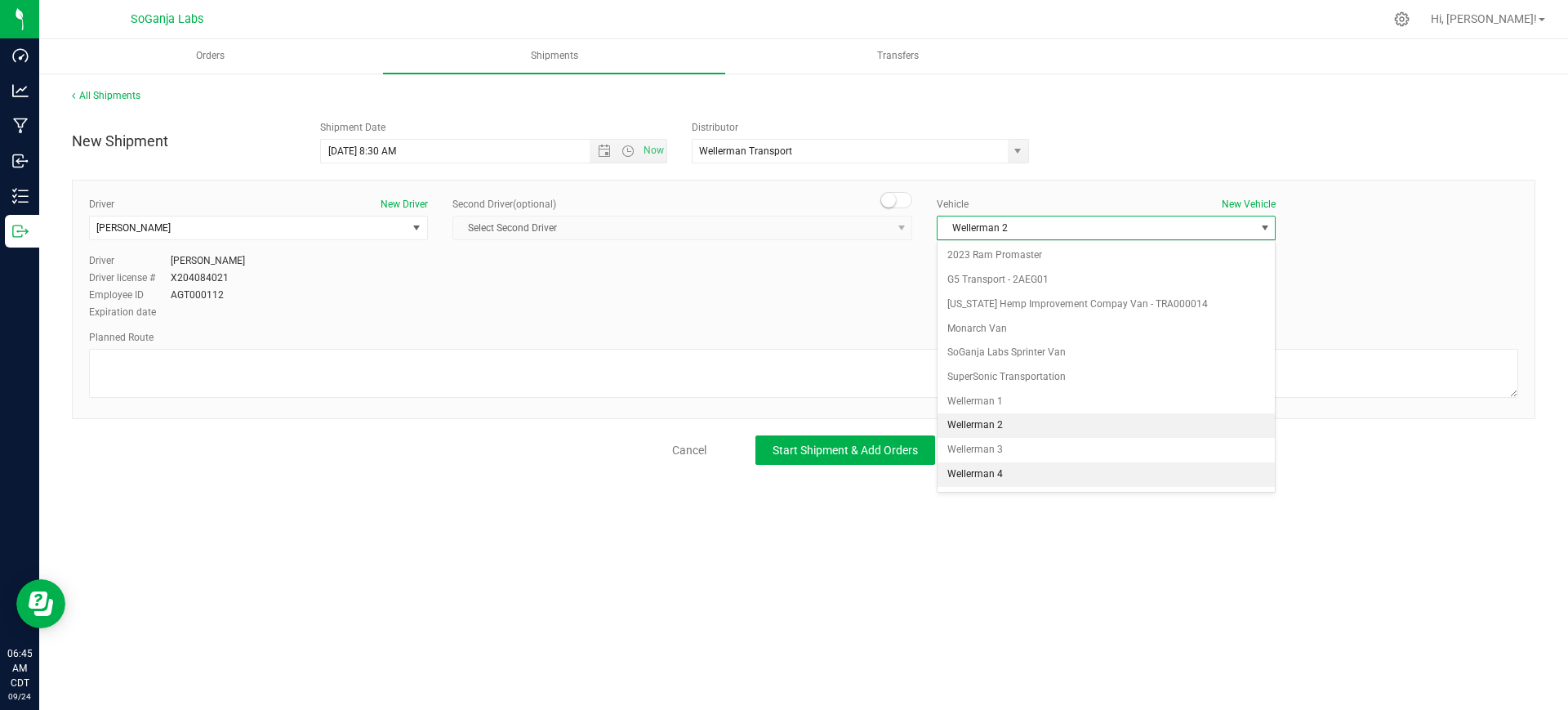
click at [1009, 473] on li "Wellerman 4" at bounding box center [1105, 475] width 338 height 25
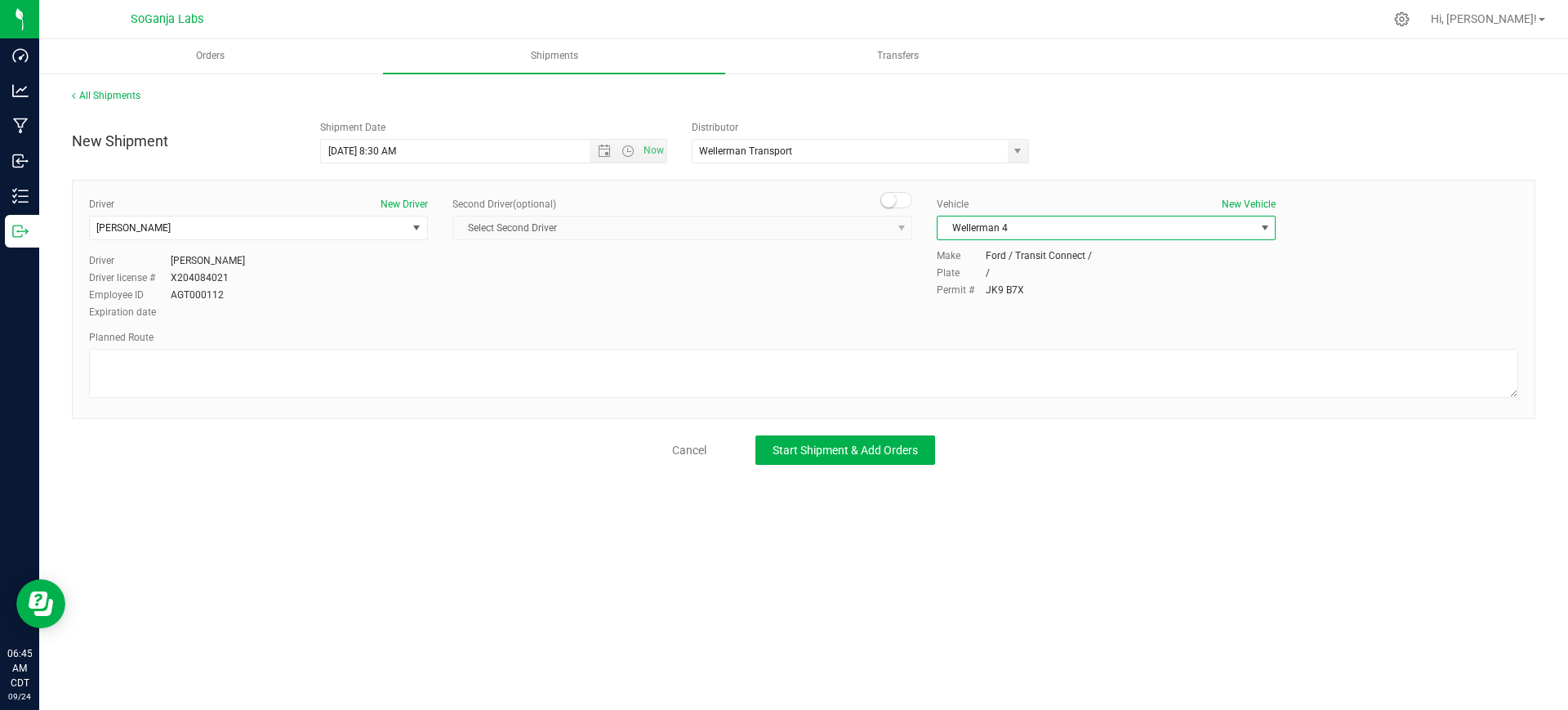
click at [1084, 227] on span "Wellerman 4" at bounding box center [1096, 227] width 317 height 23
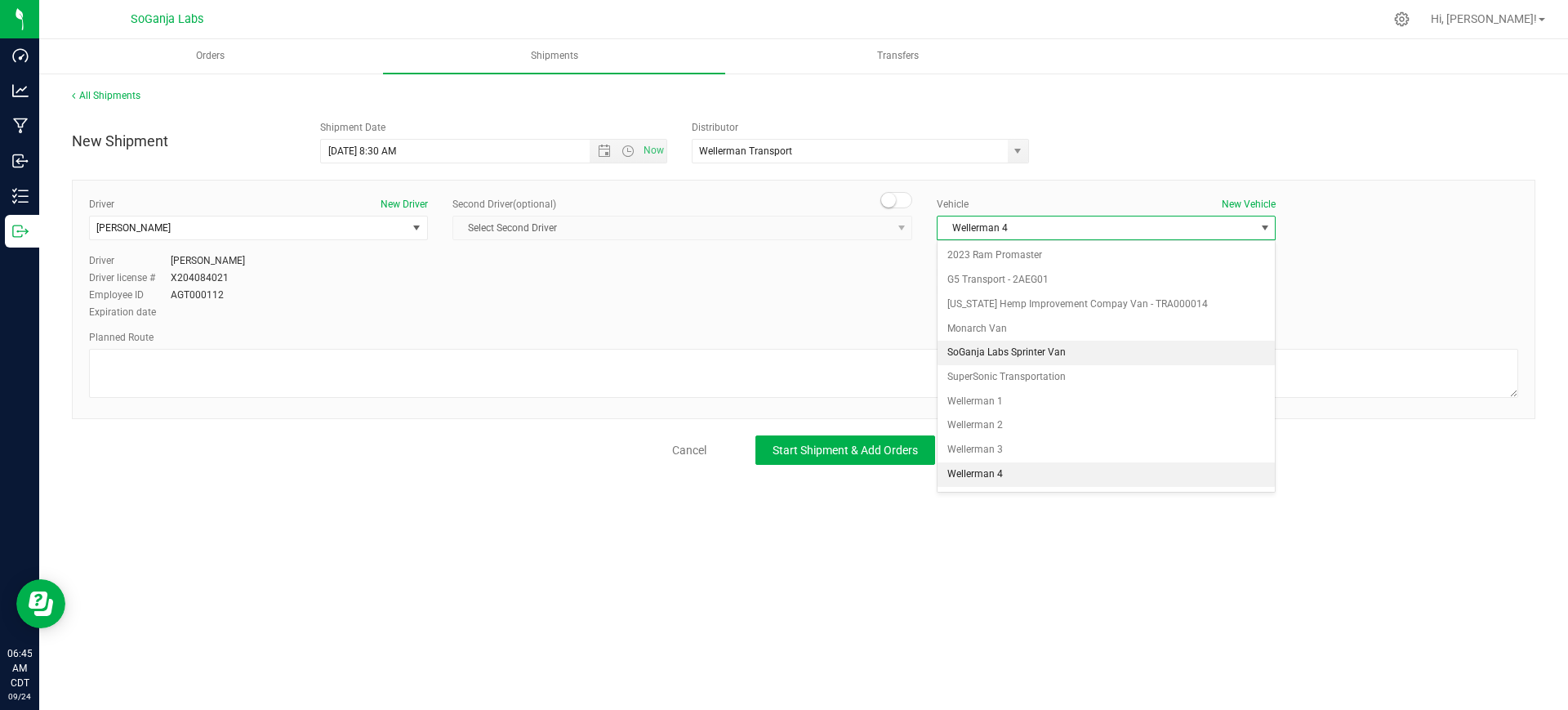
scroll to position [46, 0]
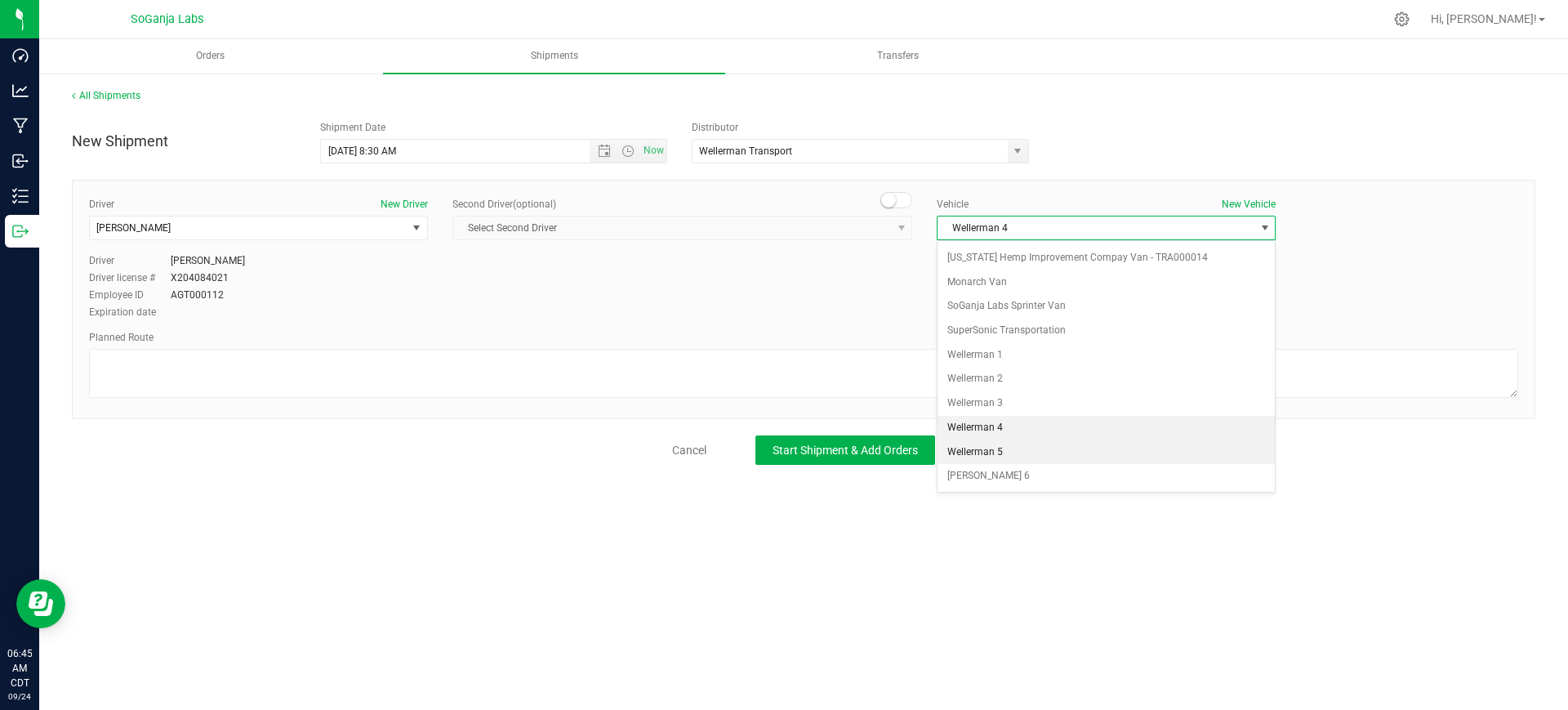
click at [1007, 450] on li "Wellerman 5" at bounding box center [1105, 452] width 338 height 25
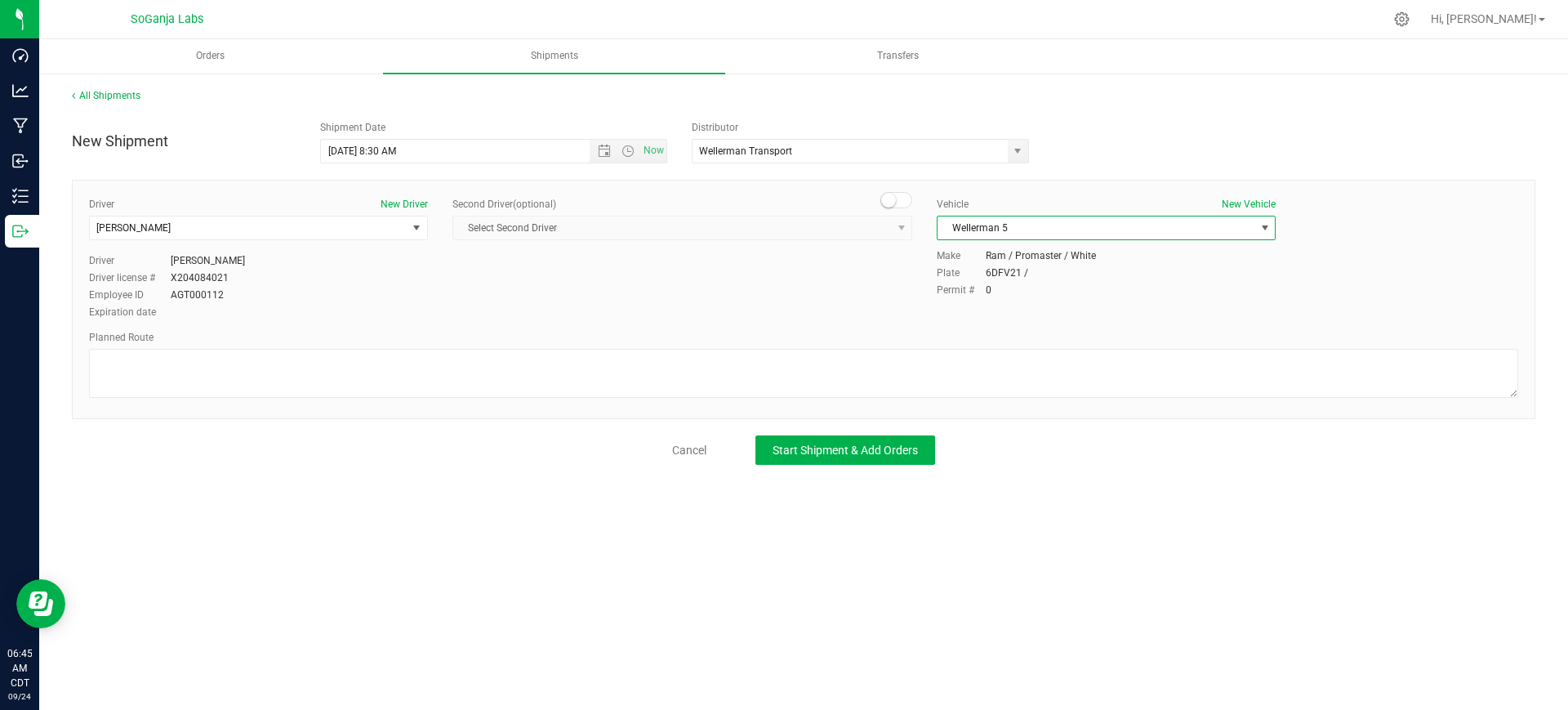
click at [1079, 230] on span "Wellerman 5" at bounding box center [1096, 227] width 317 height 23
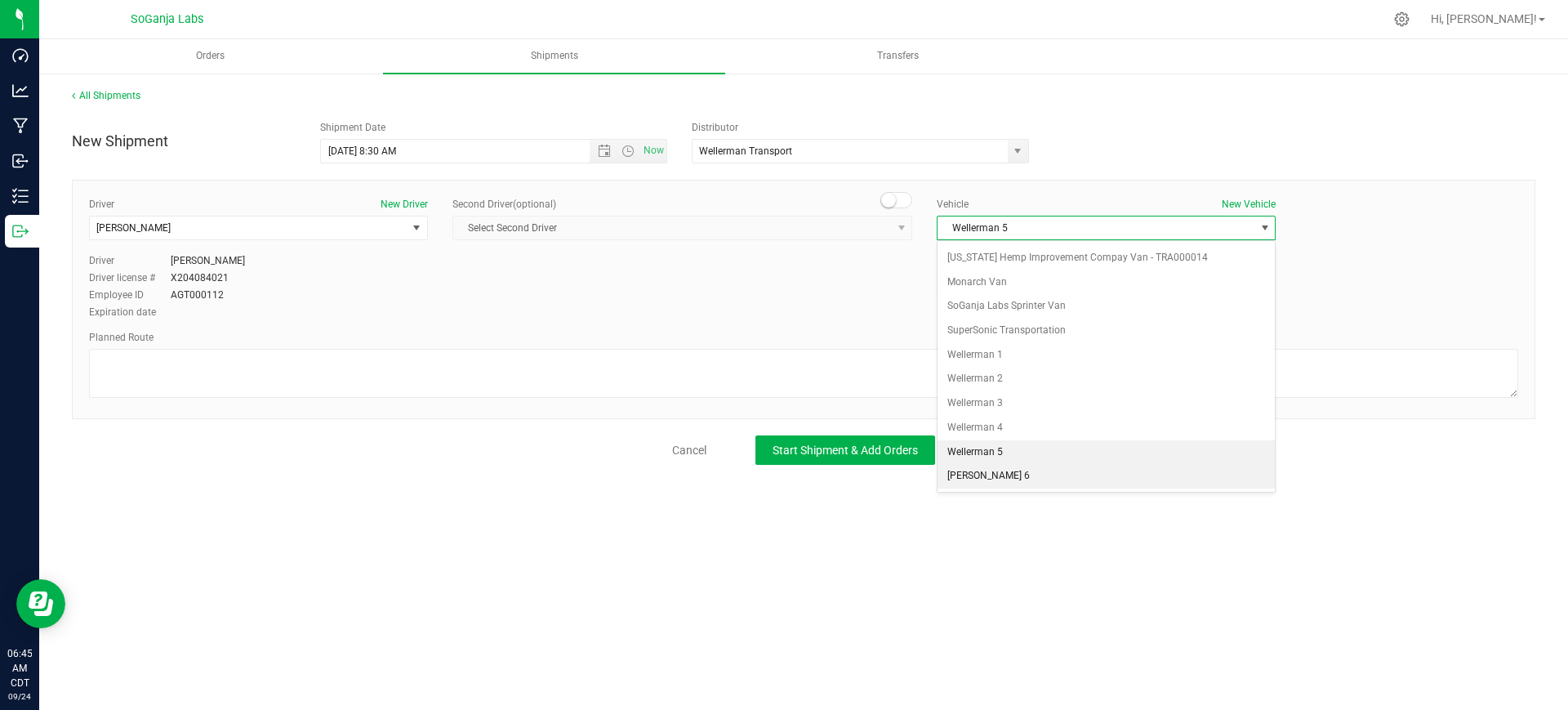
click at [1009, 471] on li "[PERSON_NAME] 6" at bounding box center [1105, 476] width 338 height 25
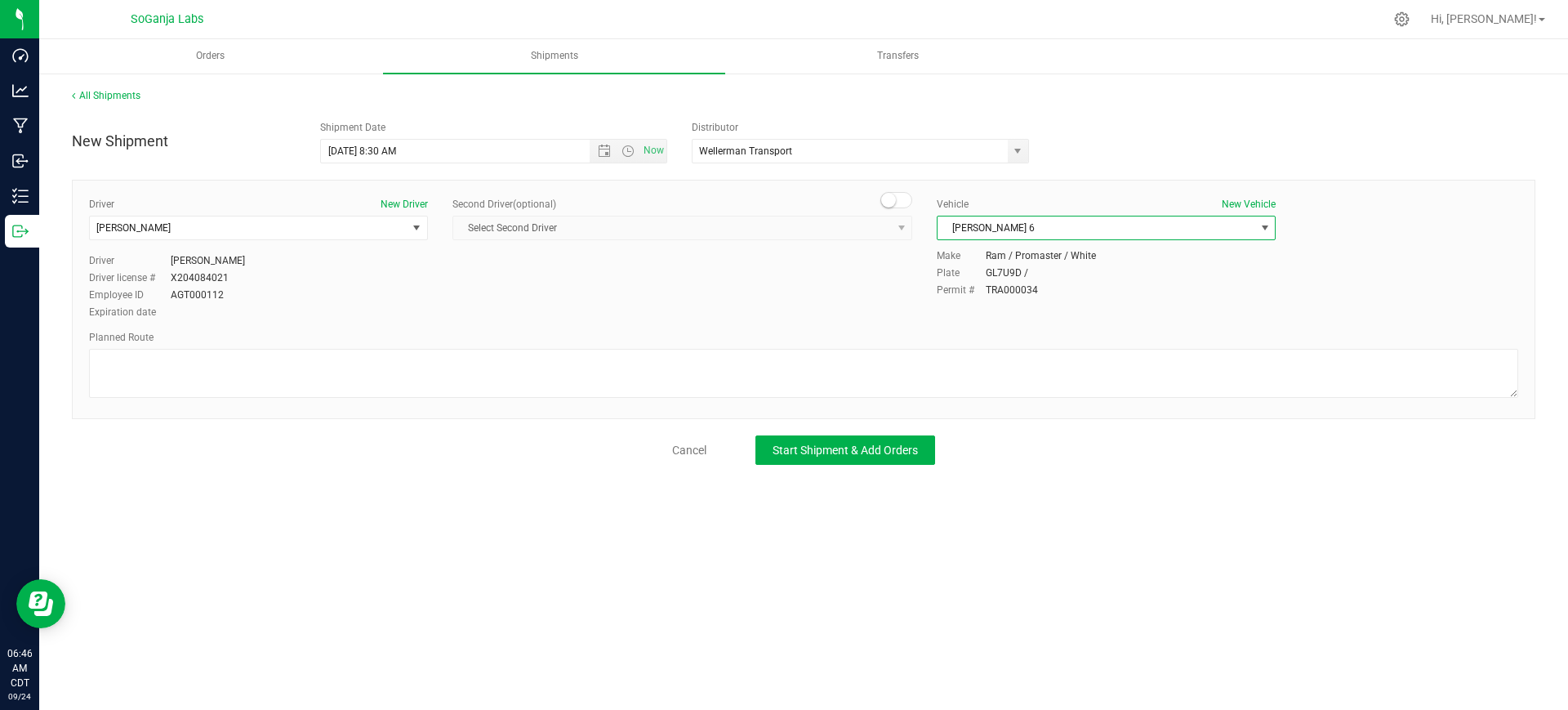
click at [1068, 230] on span "[PERSON_NAME] 6" at bounding box center [1096, 227] width 317 height 23
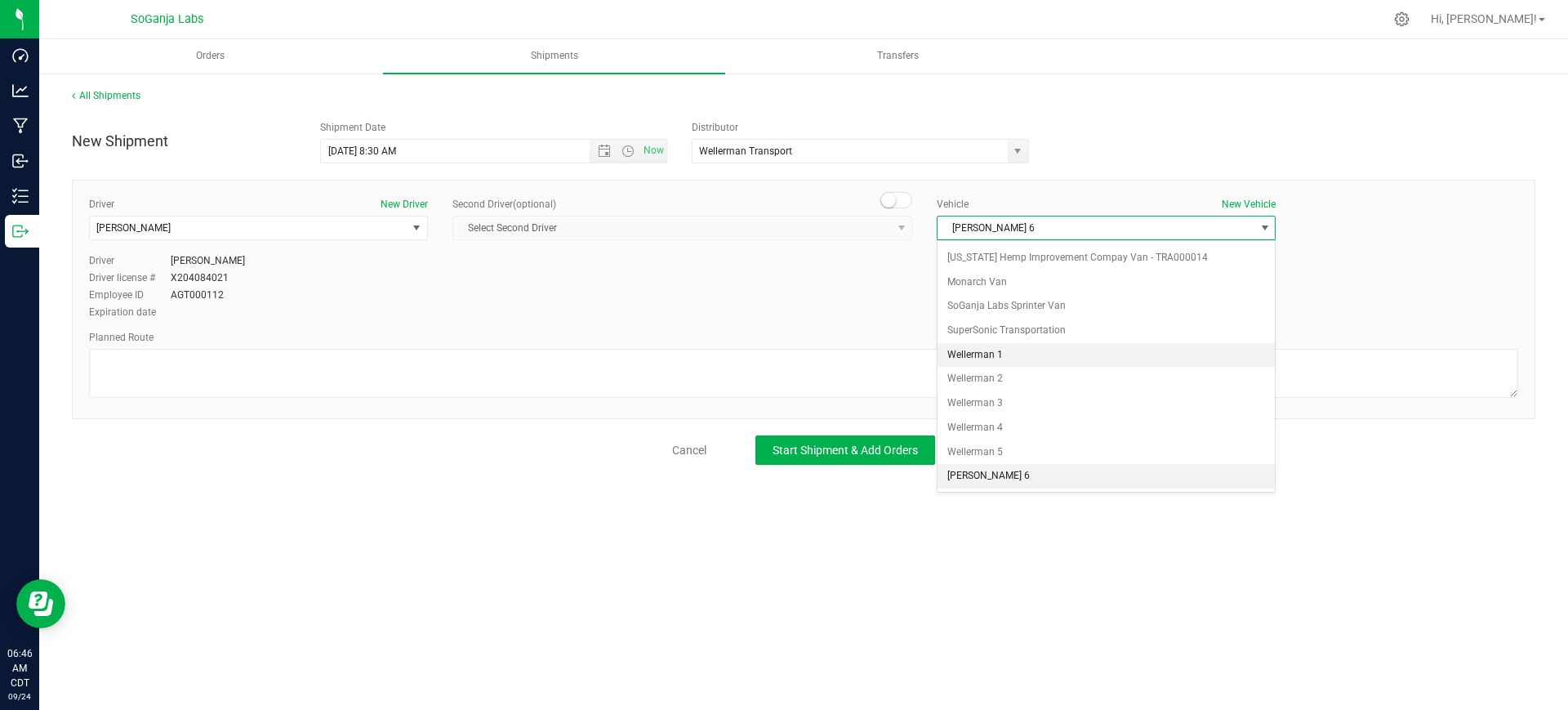
click at [999, 364] on li "Wellerman 1" at bounding box center [1105, 355] width 338 height 25
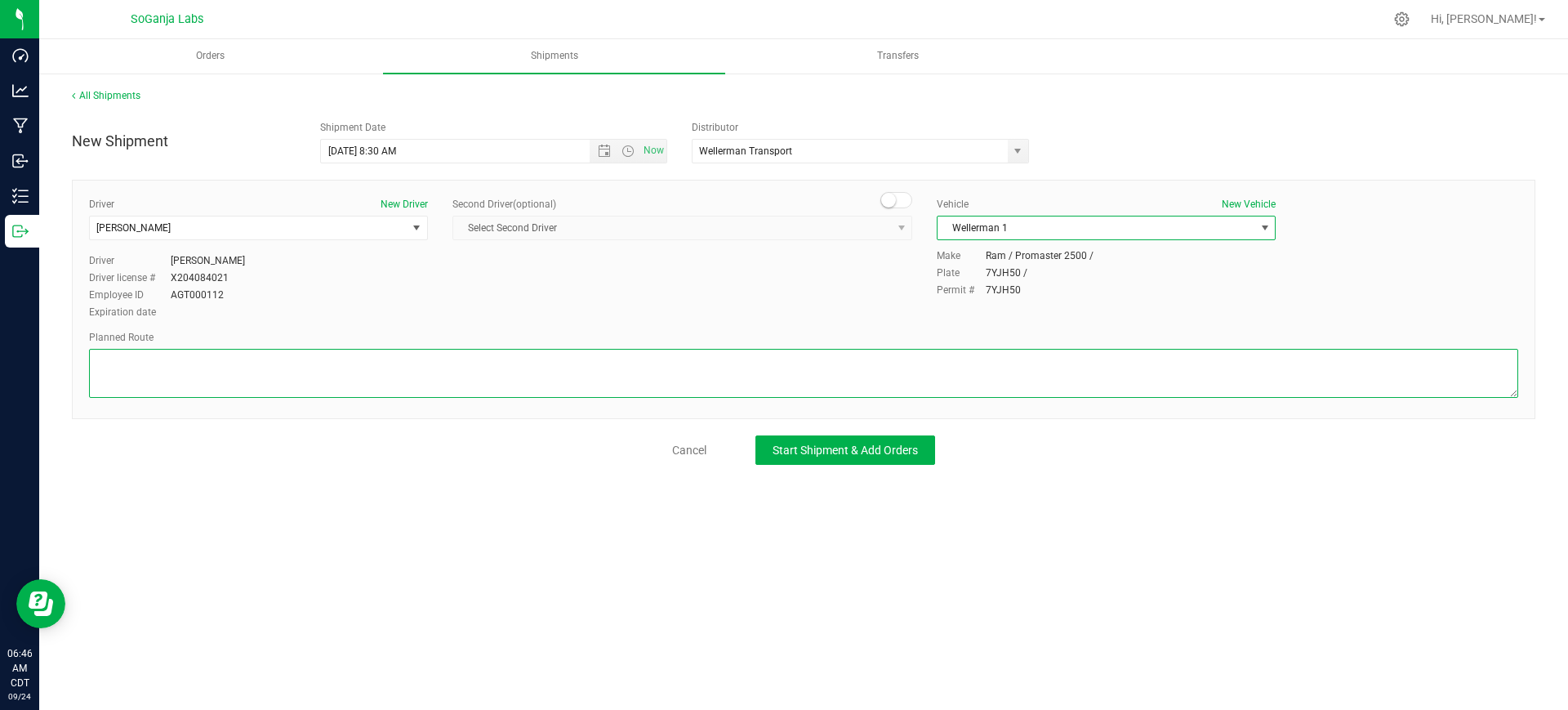
click at [458, 382] on textarea at bounding box center [803, 373] width 1429 height 49
drag, startPoint x: 181, startPoint y: 366, endPoint x: 65, endPoint y: 349, distance: 117.2
click at [65, 349] on div "All Shipments New Shipment Shipment Date 9/24/2025 8:30 AM Now Distributor Well…" at bounding box center [803, 277] width 1529 height 410
type textarea "See planned route."
click at [375, 441] on div "Cancel Start Shipment & Add Orders" at bounding box center [803, 450] width 1464 height 30
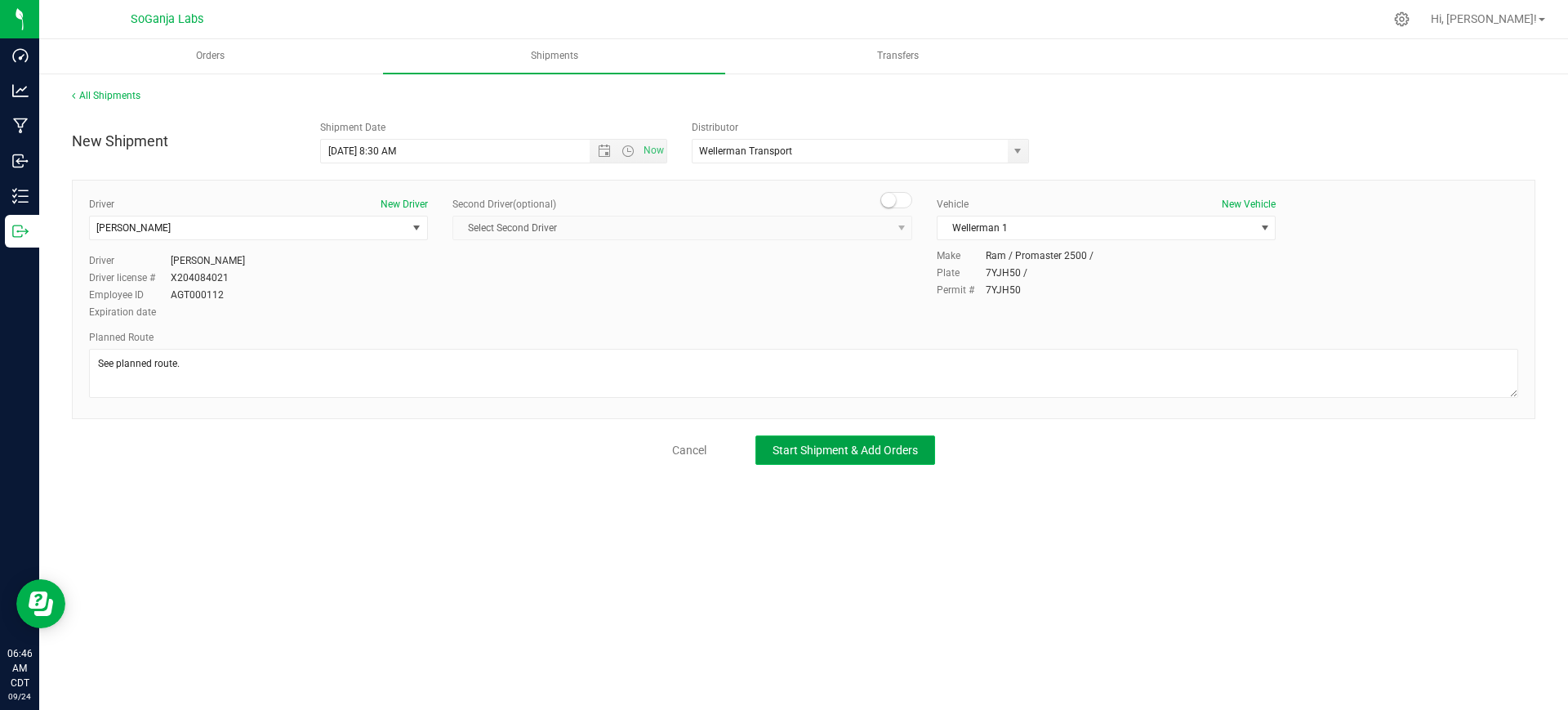
click at [788, 454] on span "Start Shipment & Add Orders" at bounding box center [846, 449] width 146 height 13
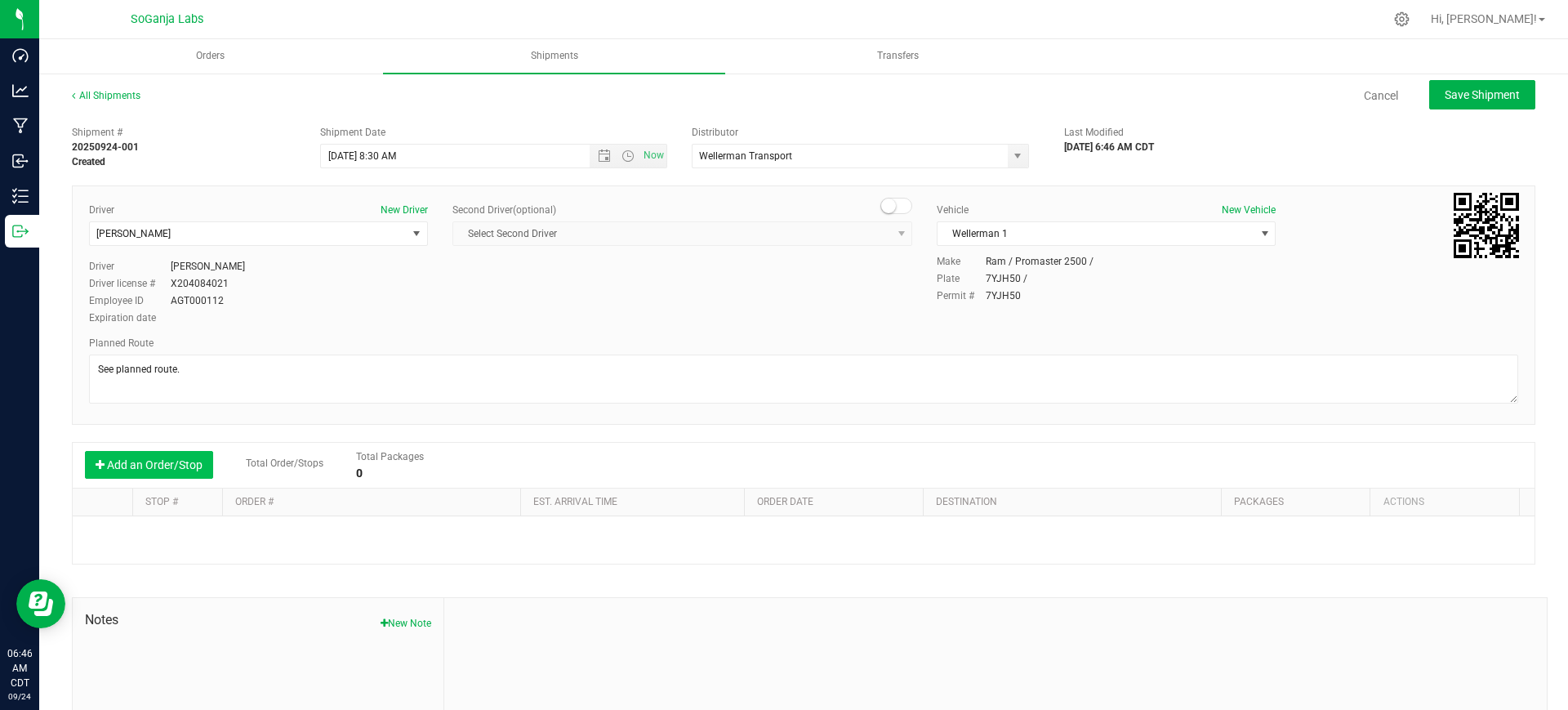
click at [149, 466] on button "Add an Order/Stop" at bounding box center [149, 465] width 128 height 28
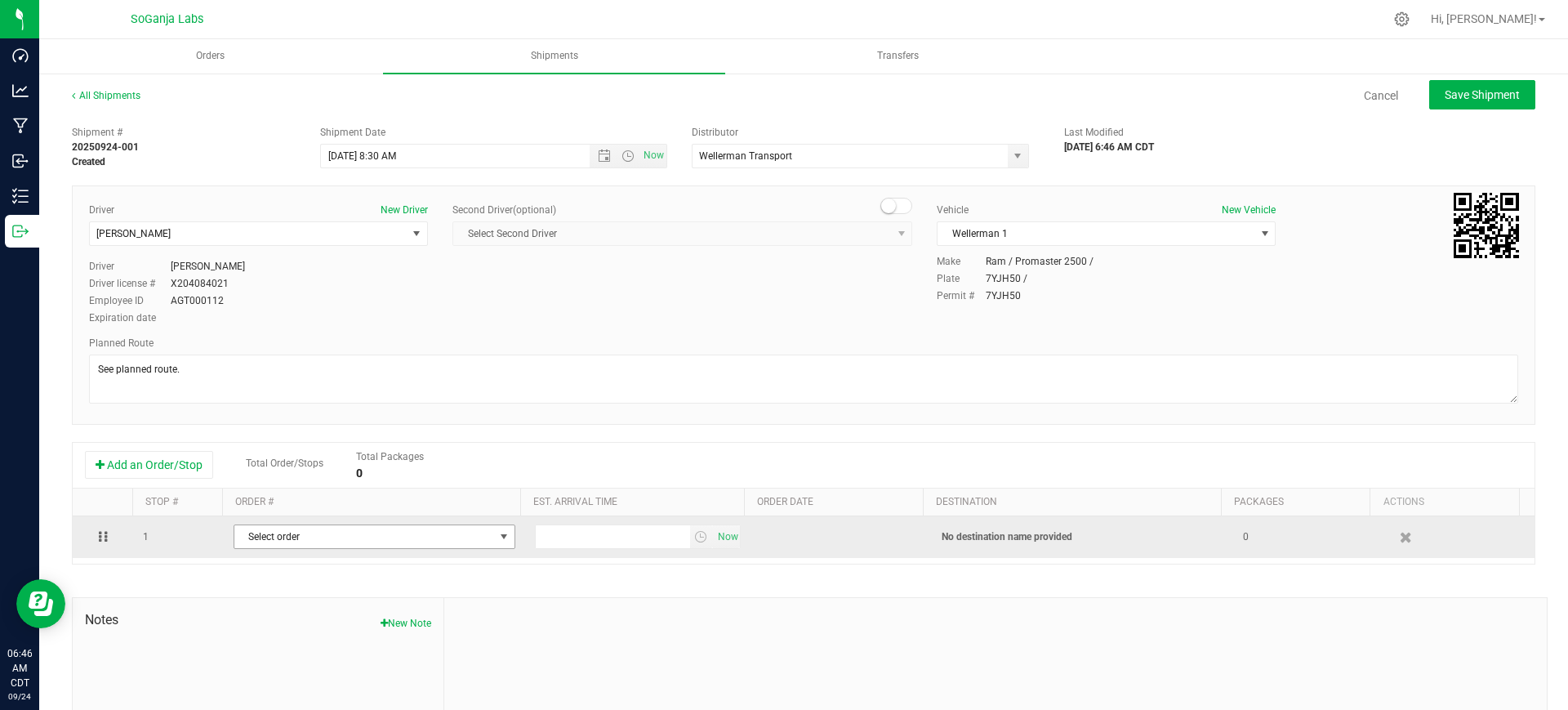
click at [302, 535] on span "Select order" at bounding box center [364, 536] width 260 height 23
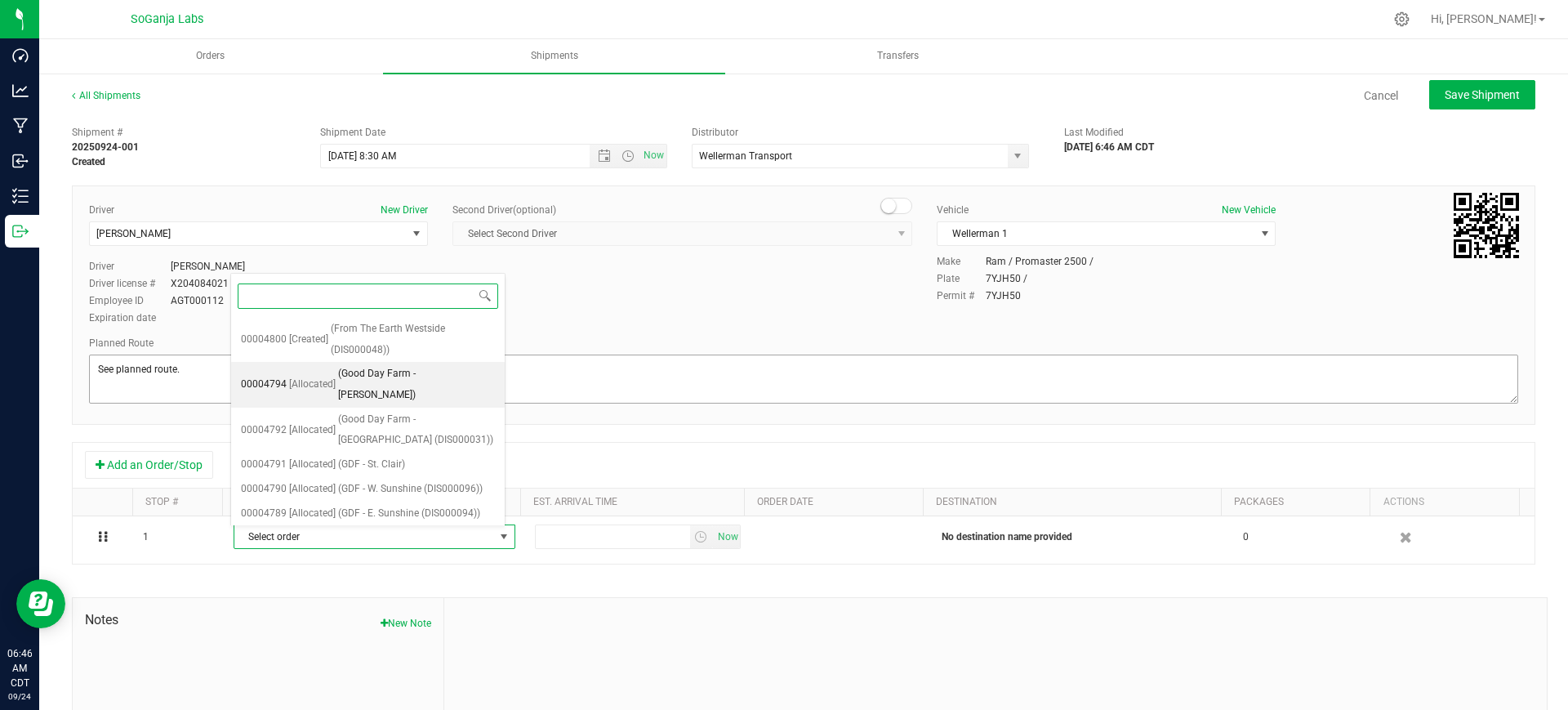
click at [438, 374] on span "(Good Day Farm - W. Alton)" at bounding box center [415, 384] width 157 height 41
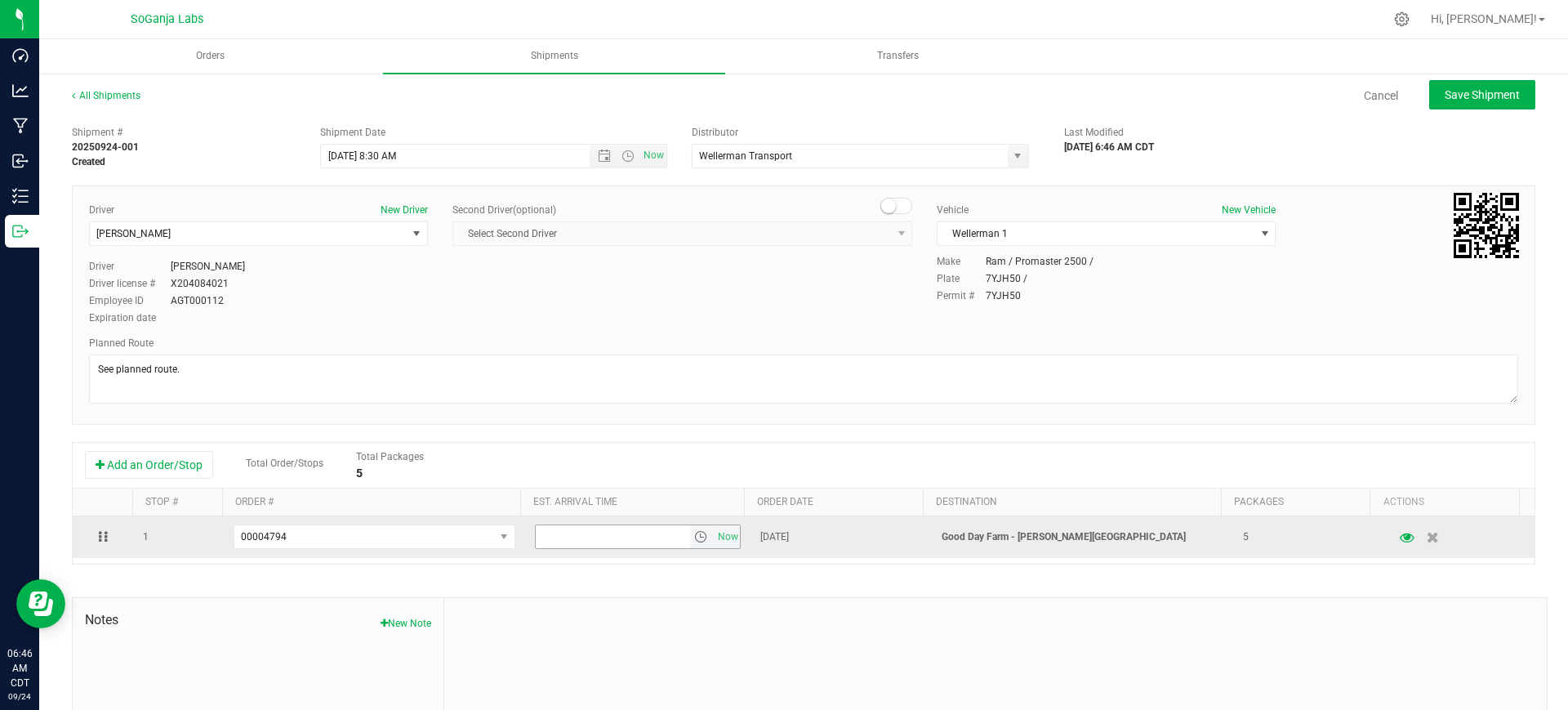
click at [694, 534] on span "select" at bounding box center [700, 536] width 13 height 13
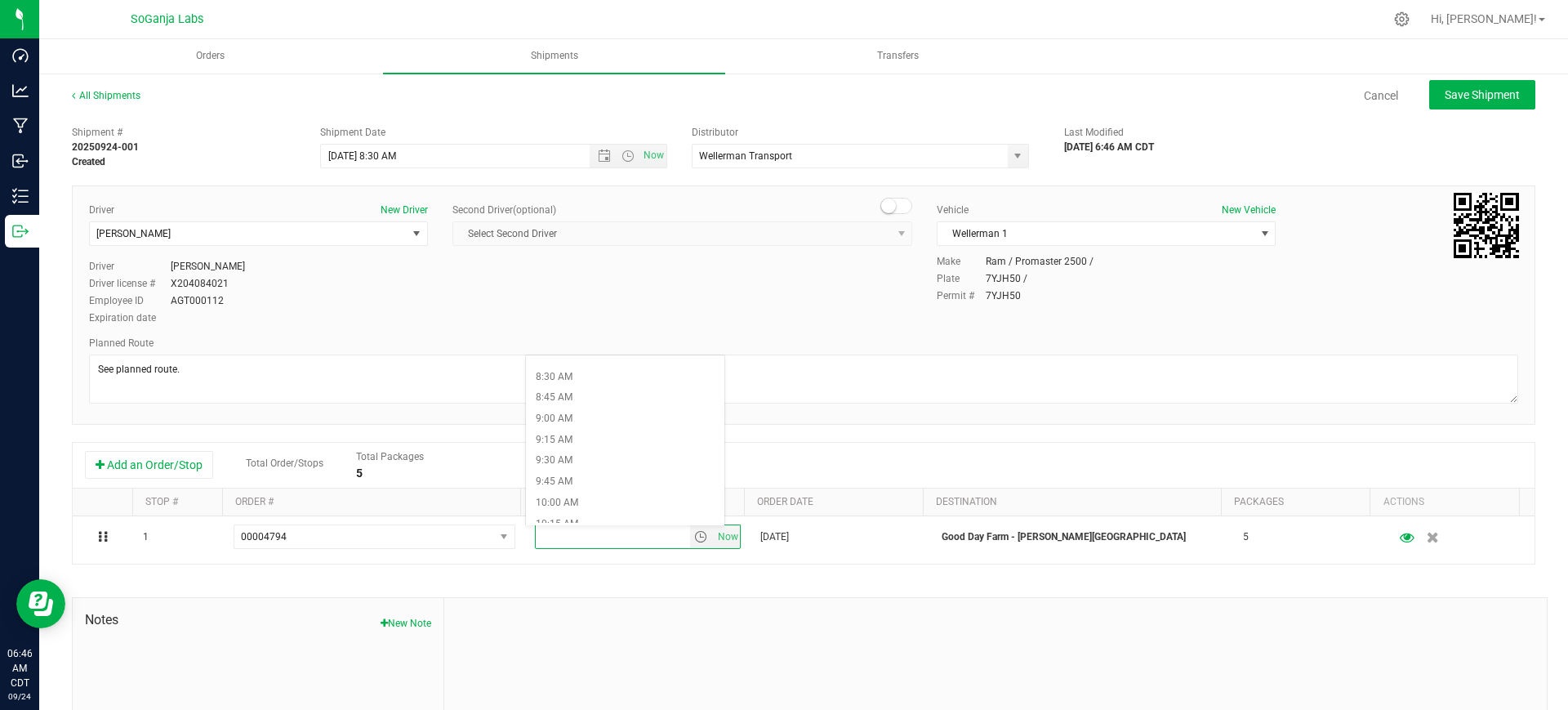
scroll to position [715, 0]
click at [585, 410] on li "9:00 AM" at bounding box center [625, 411] width 199 height 22
click at [1444, 93] on span "Save Shipment" at bounding box center [1481, 95] width 75 height 13
type input "[DATE] 1:30 PM"
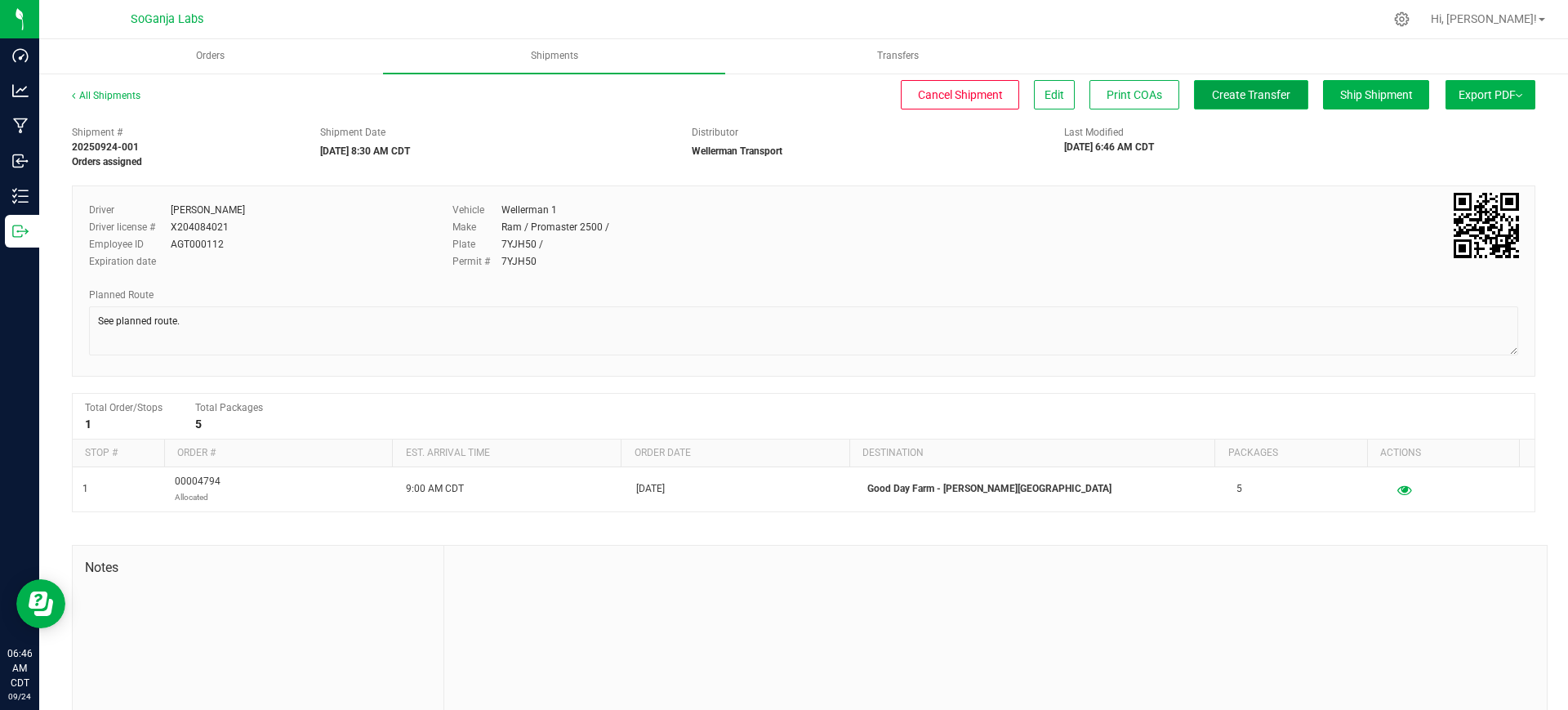
click at [1213, 100] on span "Create Transfer" at bounding box center [1251, 95] width 79 height 13
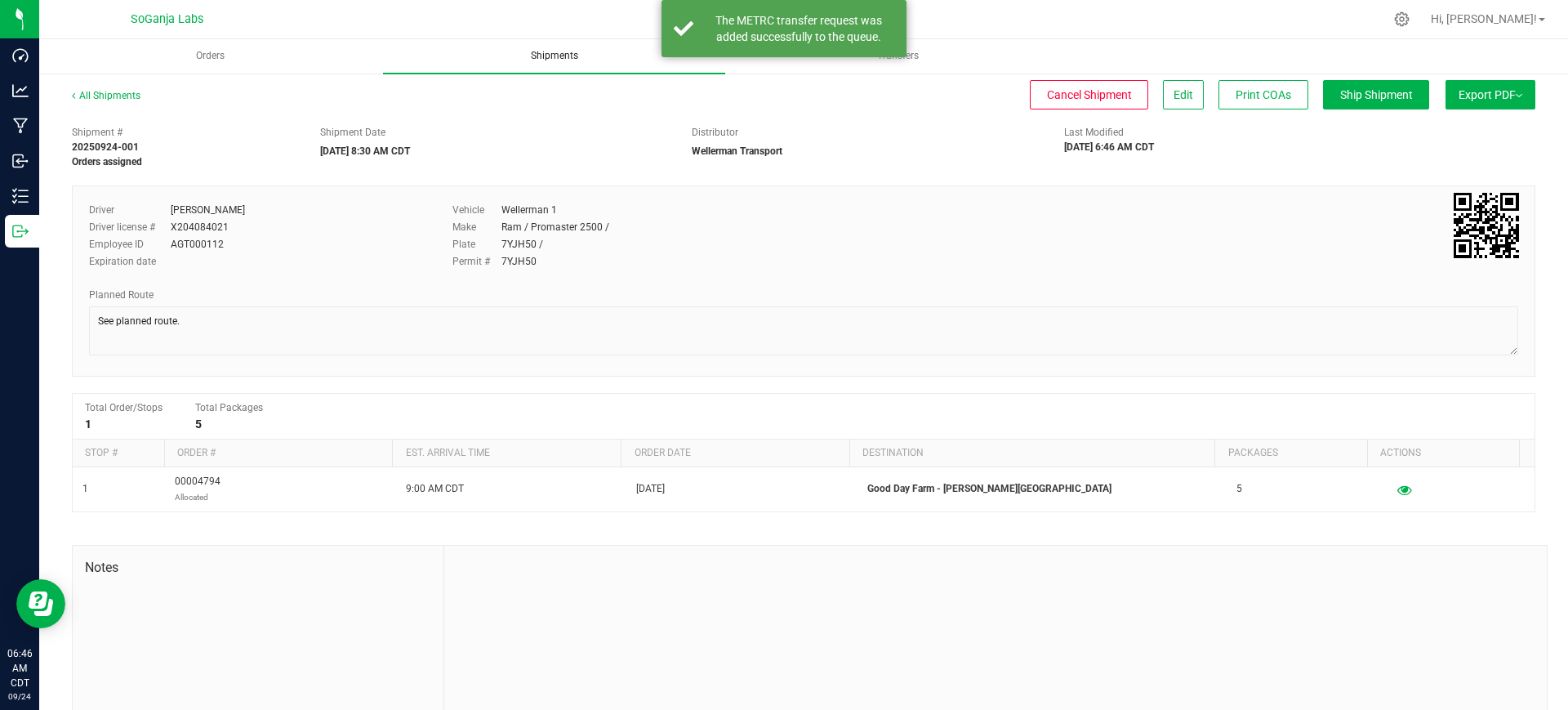
click at [568, 55] on span "Shipments" at bounding box center [554, 56] width 92 height 14
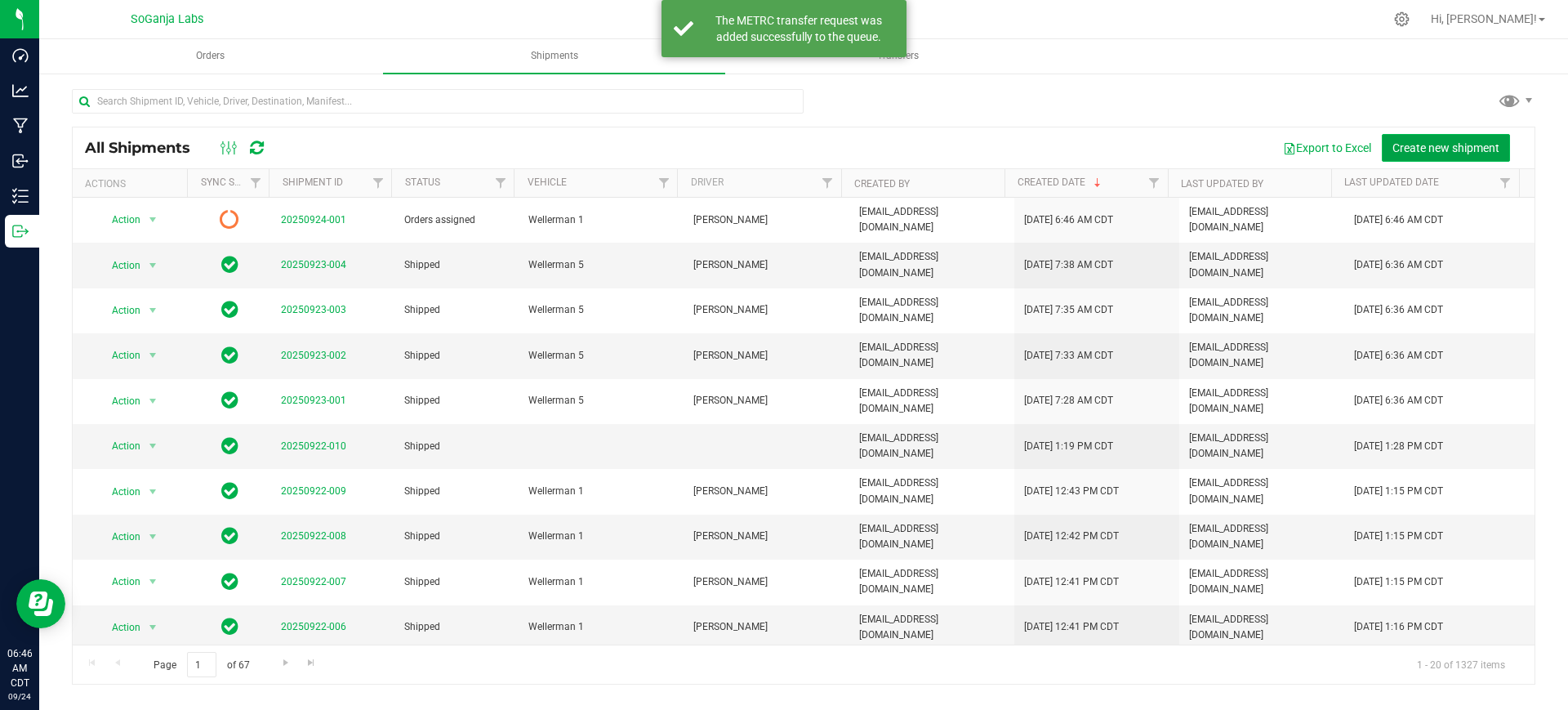
click at [1456, 142] on span "Create new shipment" at bounding box center [1445, 148] width 107 height 13
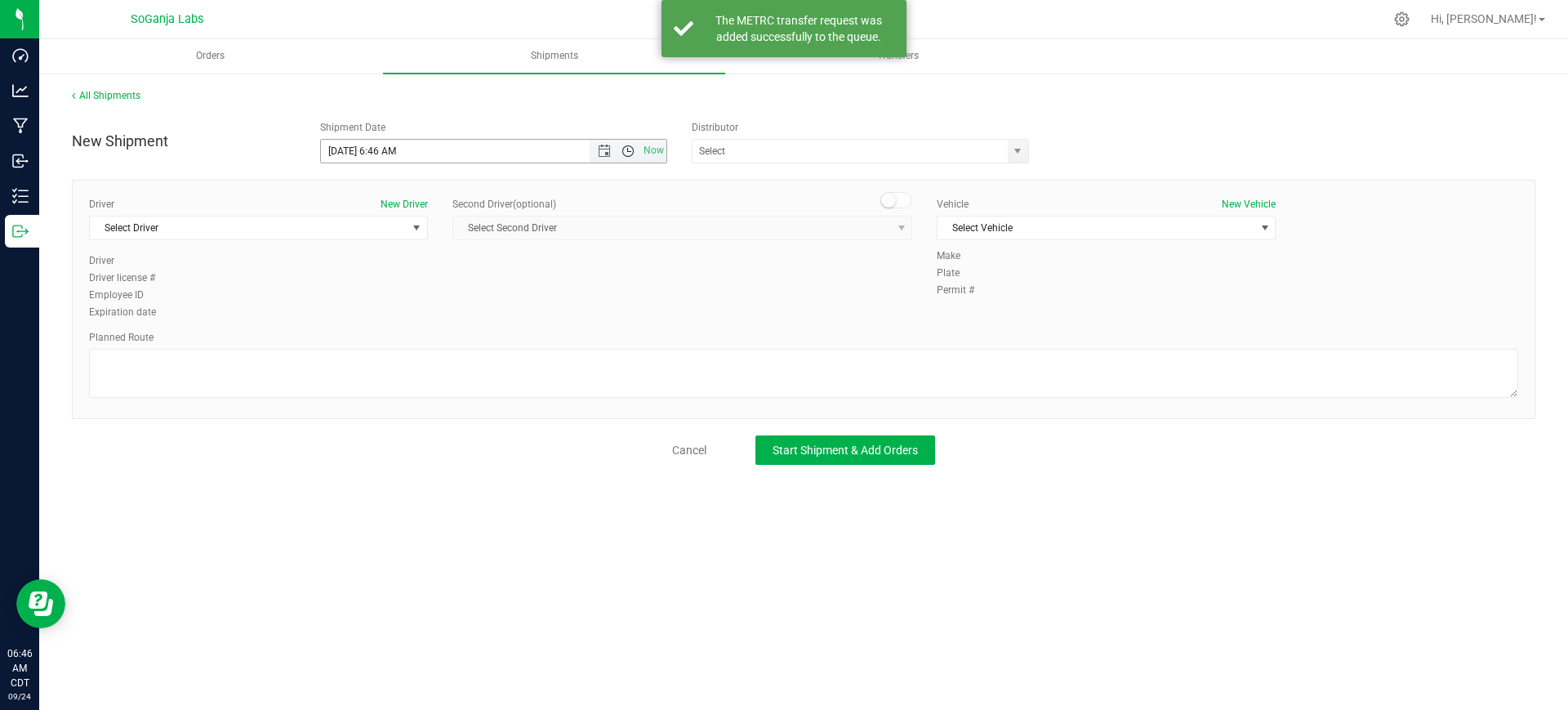
click at [627, 147] on span "Open the time view" at bounding box center [627, 151] width 13 height 13
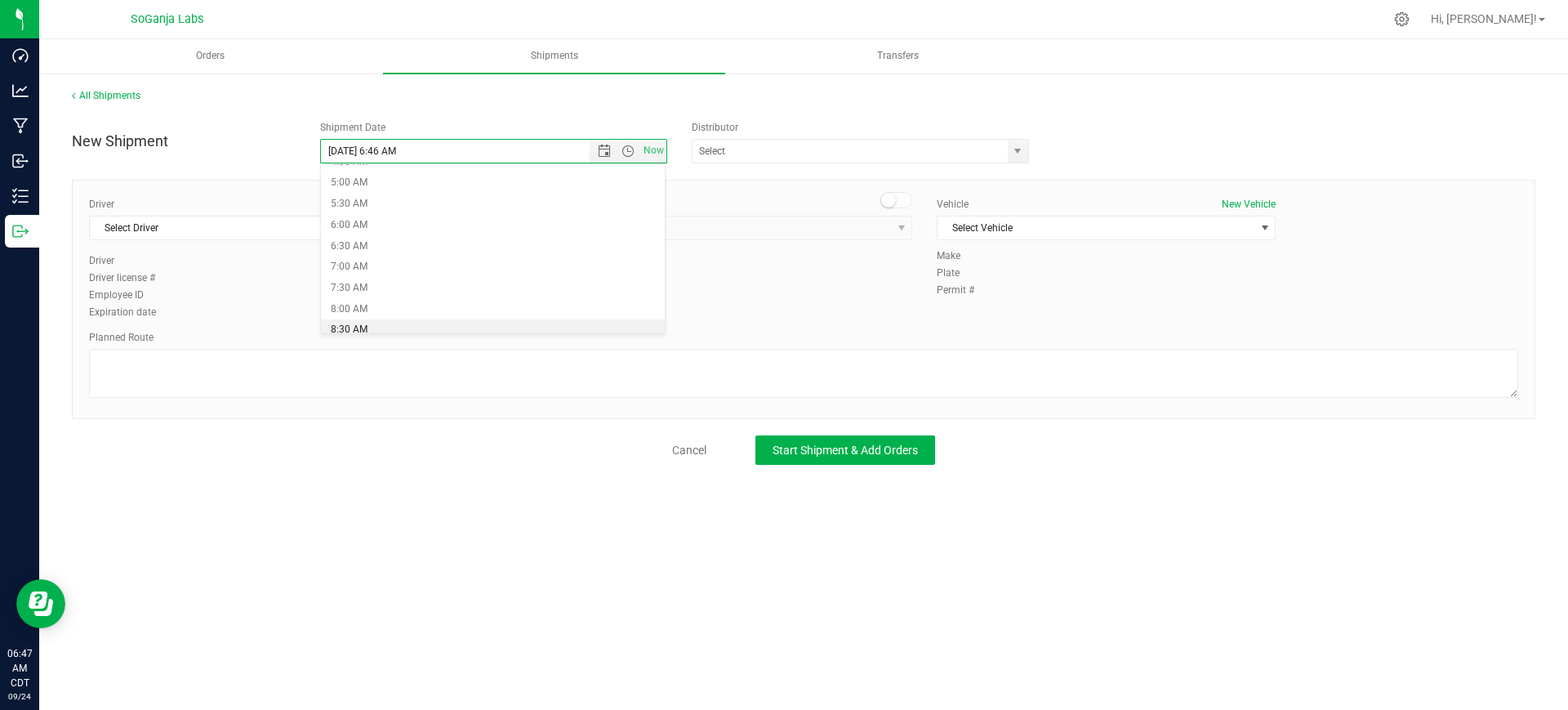
drag, startPoint x: 345, startPoint y: 328, endPoint x: 365, endPoint y: 329, distance: 20.0
click at [345, 329] on li "8:30 AM" at bounding box center [493, 330] width 345 height 22
type input "[DATE] 8:30 AM"
click at [1013, 152] on span "select" at bounding box center [1017, 151] width 13 height 13
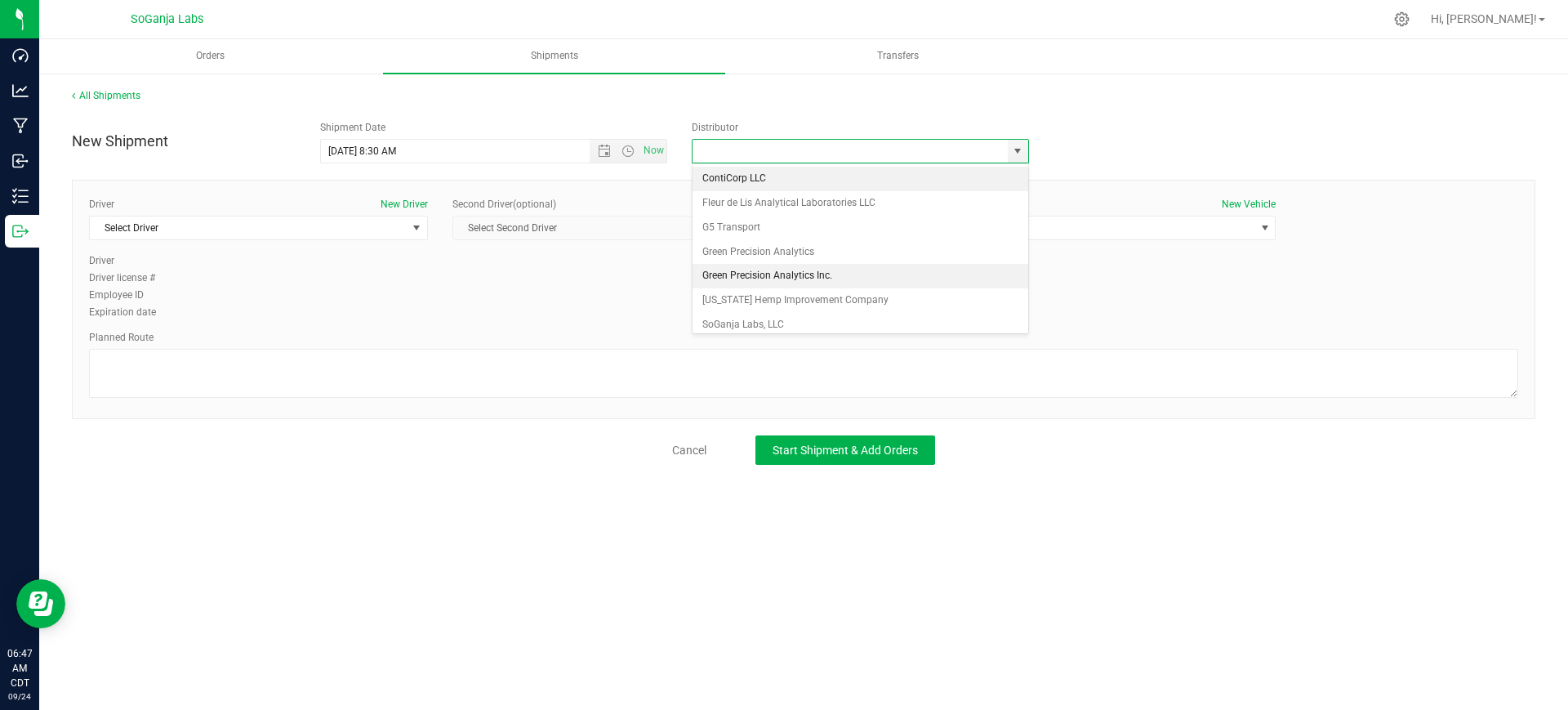
scroll to position [32, 0]
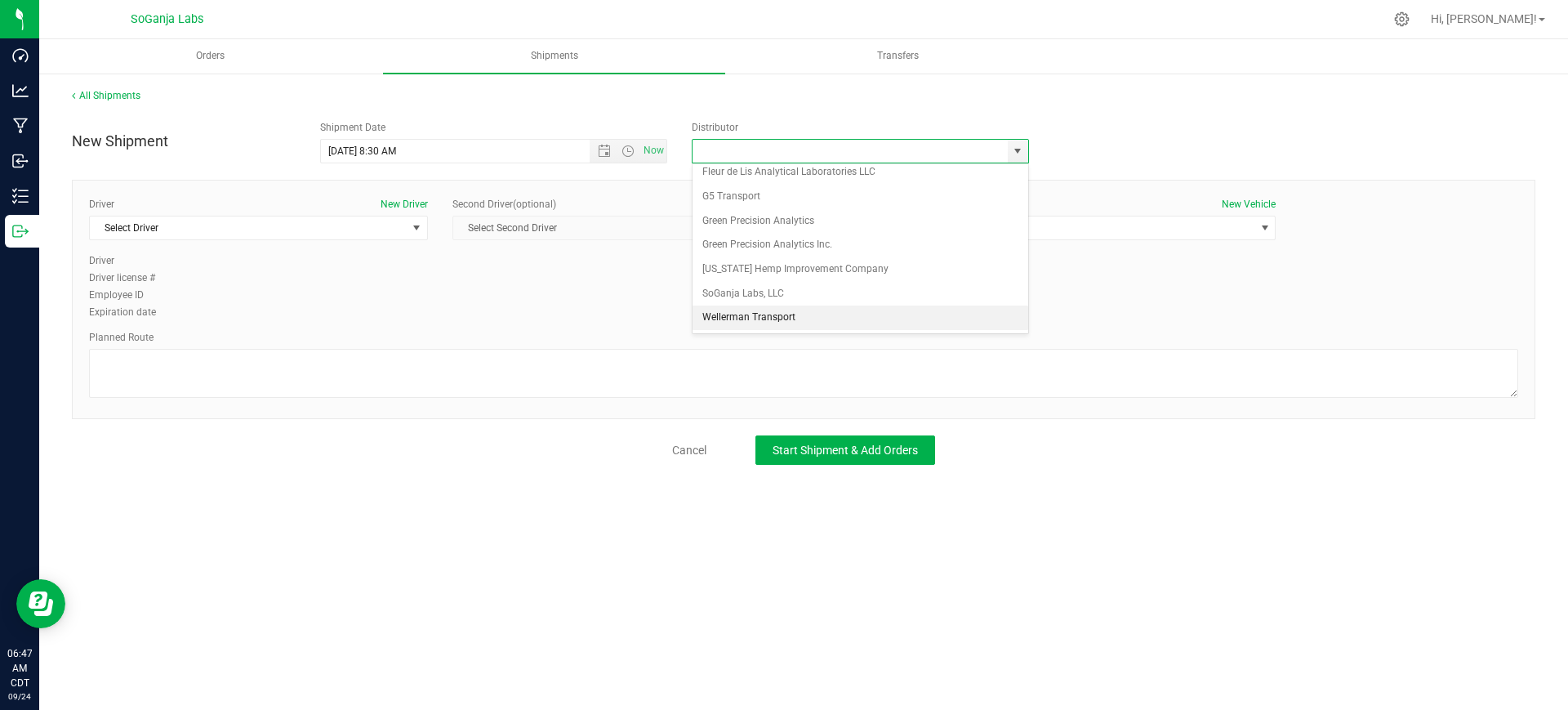
click at [774, 313] on li "Wellerman Transport" at bounding box center [859, 317] width 336 height 25
type input "Wellerman Transport"
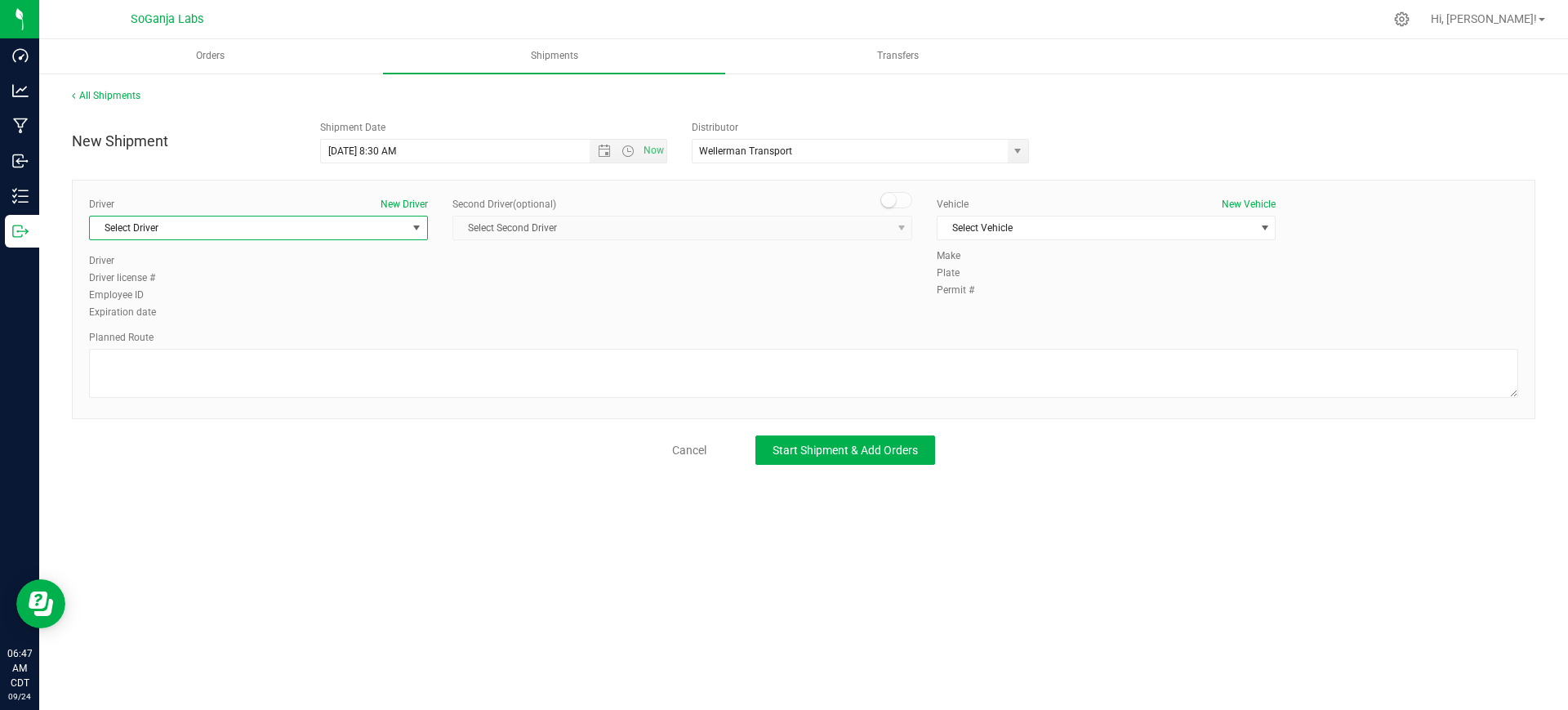
click at [358, 228] on span "Select Driver" at bounding box center [248, 227] width 317 height 23
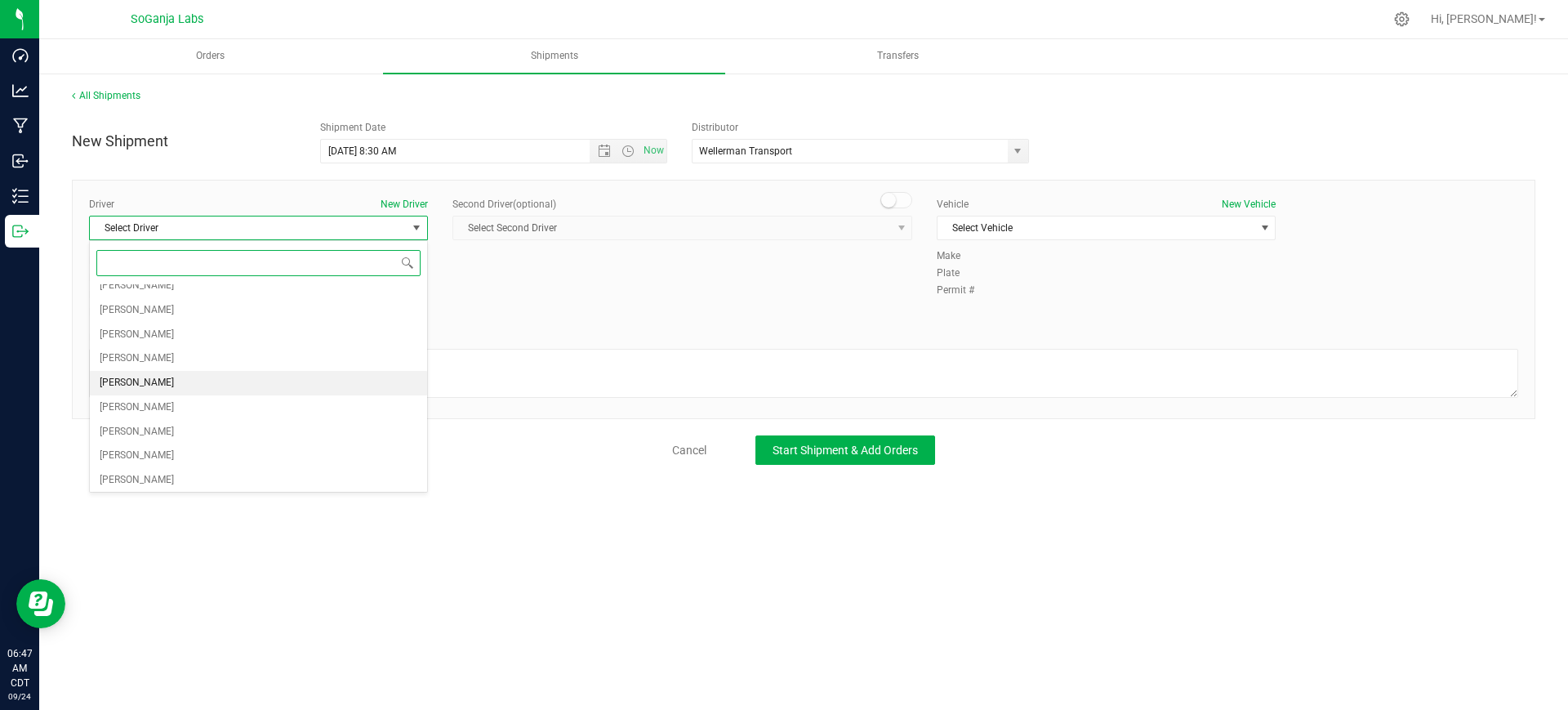
click at [117, 386] on span "[PERSON_NAME]" at bounding box center [136, 383] width 74 height 22
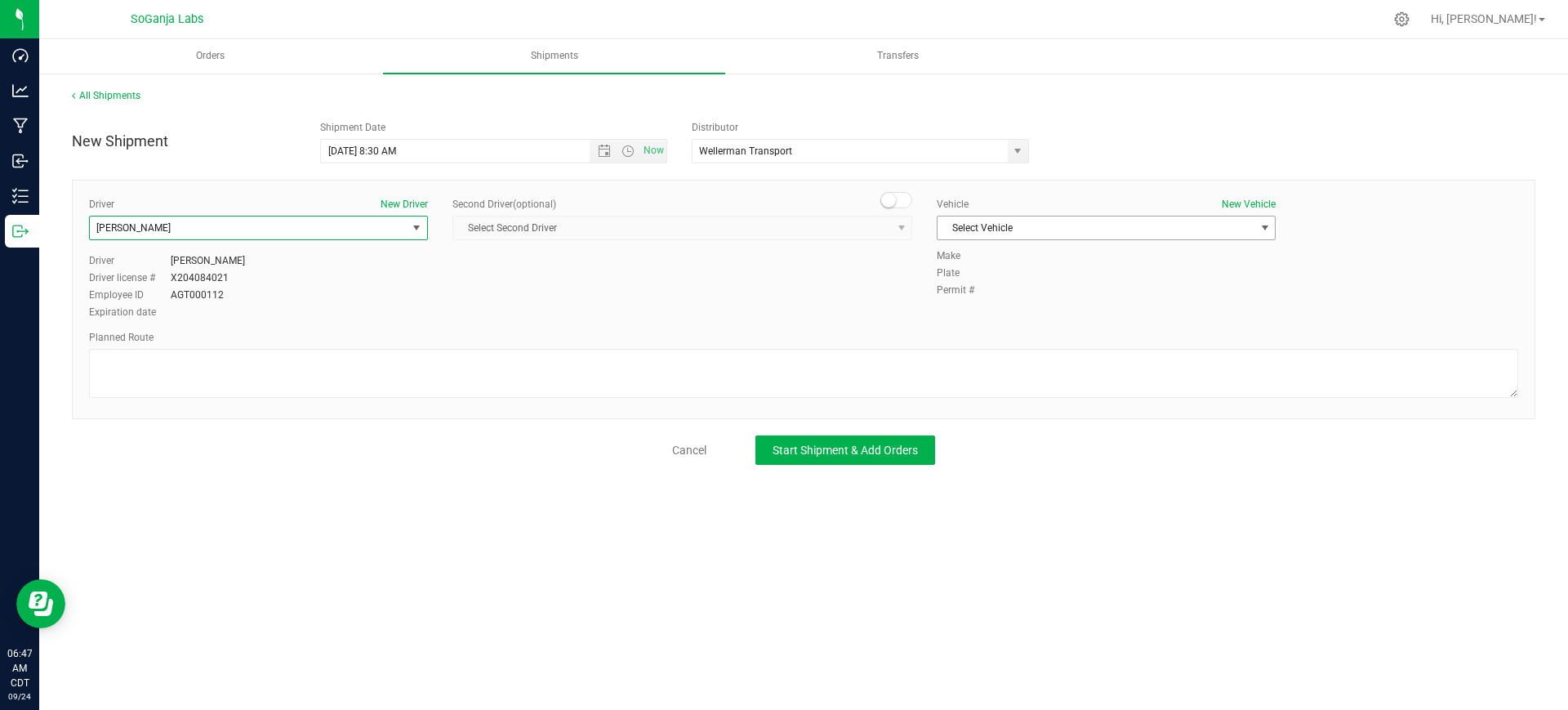
click at [1064, 232] on span "Select Vehicle" at bounding box center [1096, 227] width 317 height 23
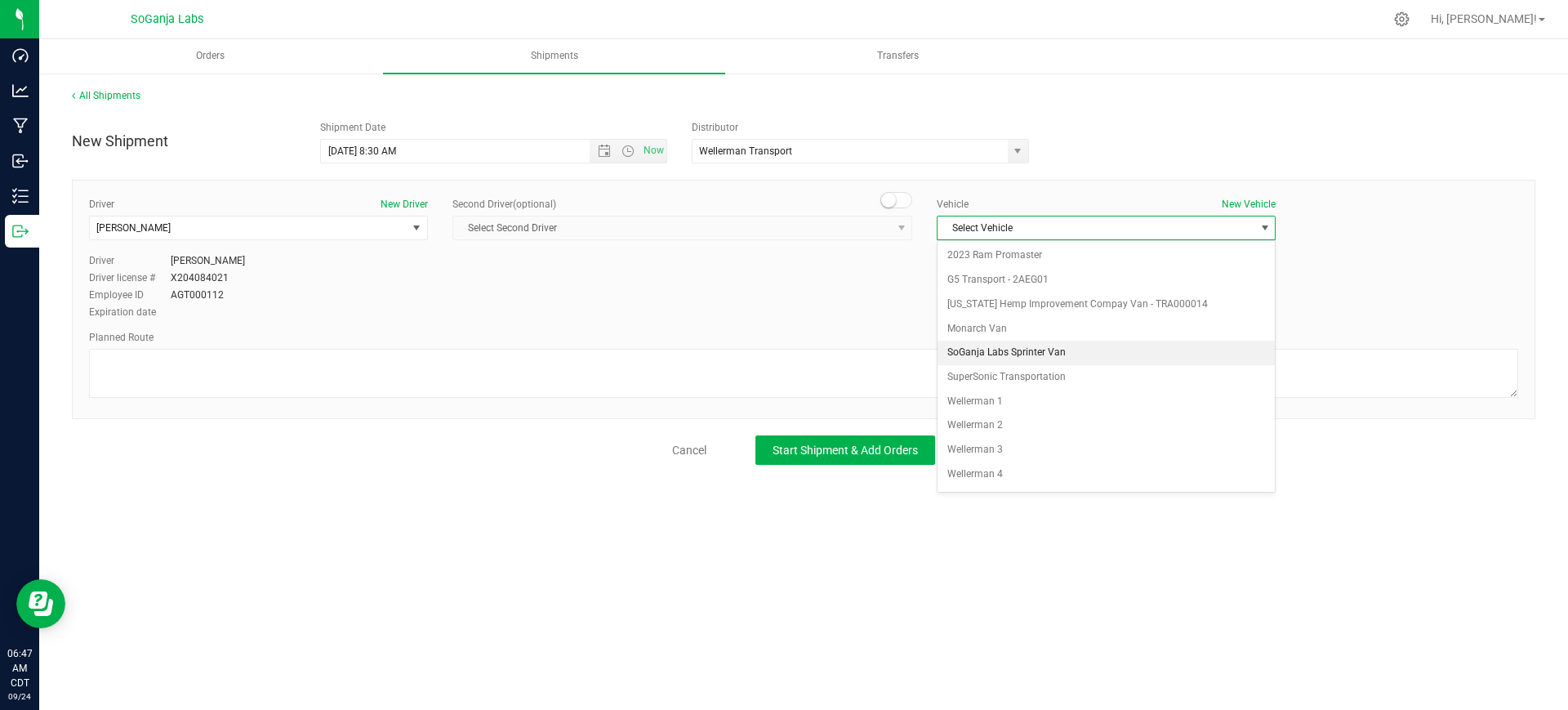
scroll to position [46, 0]
click at [1006, 346] on li "Wellerman 1" at bounding box center [1105, 355] width 338 height 25
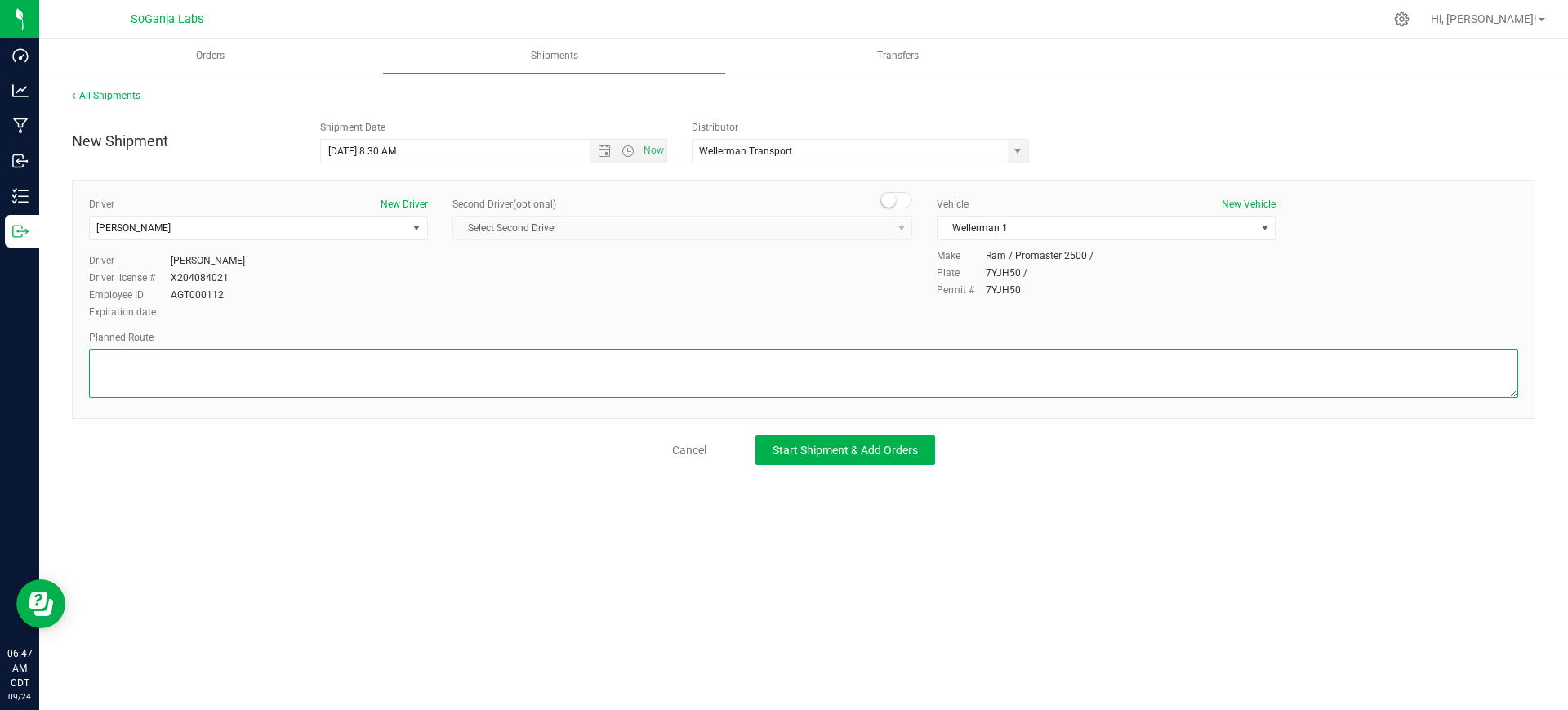
paste textarea "See planned route."
type textarea "See planned route."
click at [850, 450] on span "Start Shipment & Add Orders" at bounding box center [846, 449] width 146 height 13
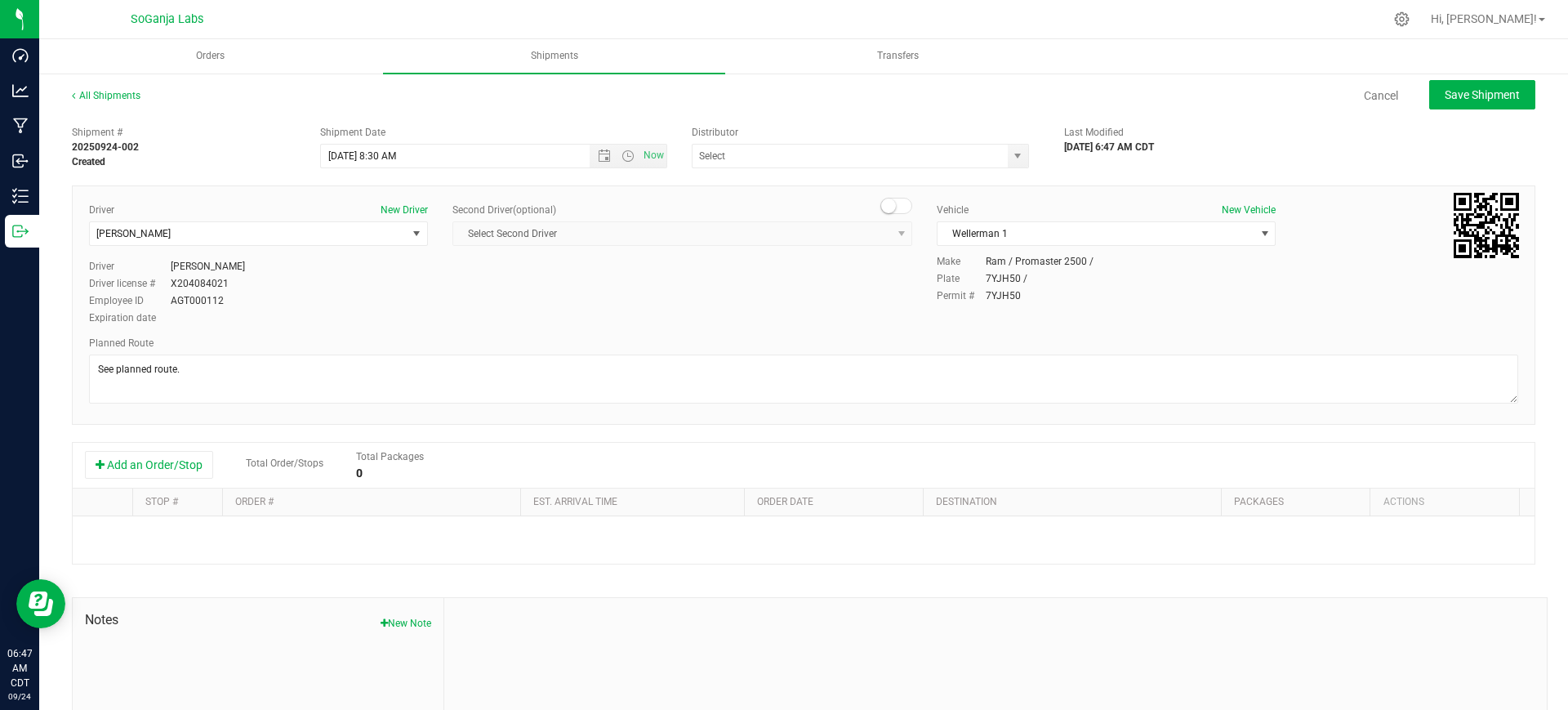
type input "Wellerman Transport"
click at [179, 455] on button "Add an Order/Stop" at bounding box center [149, 465] width 128 height 28
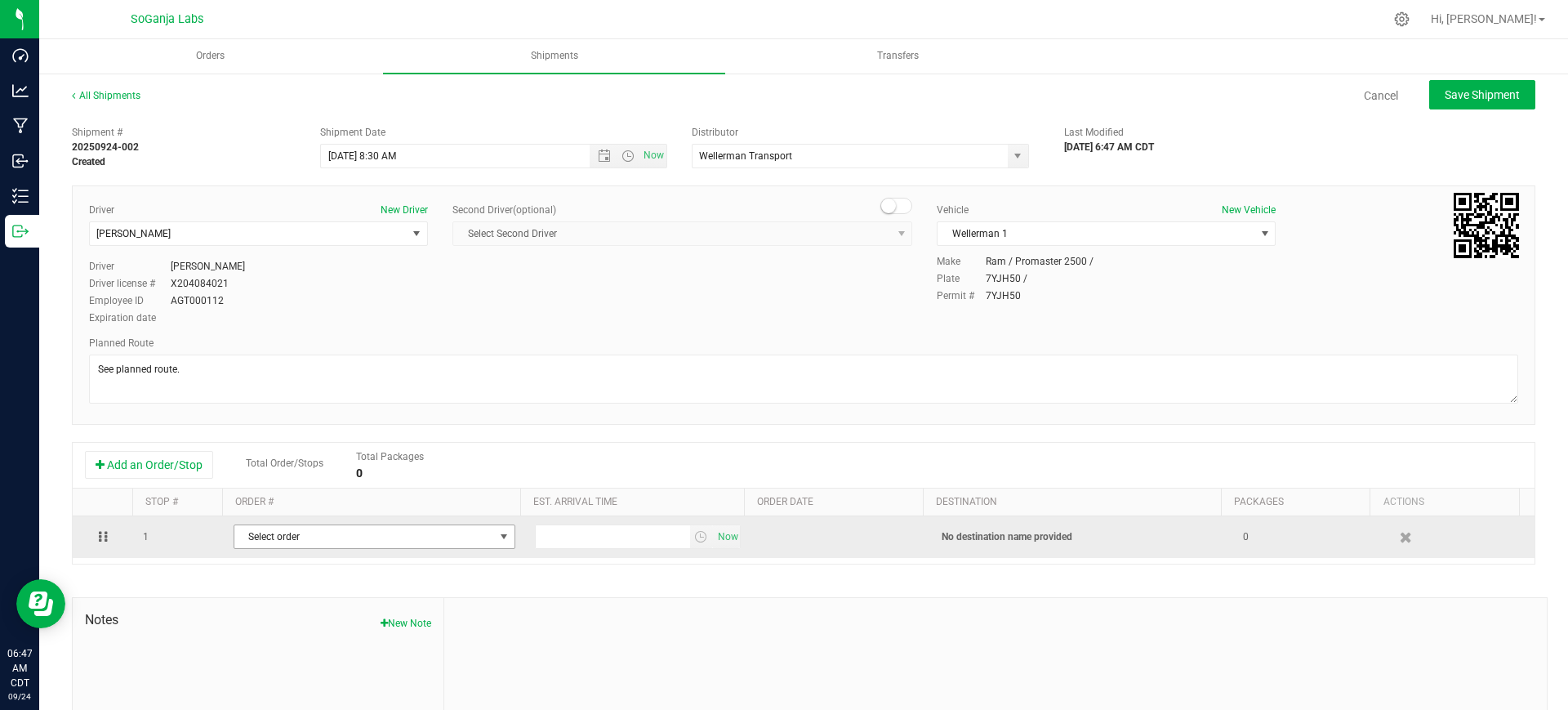
click at [282, 535] on span "Select order" at bounding box center [364, 536] width 260 height 23
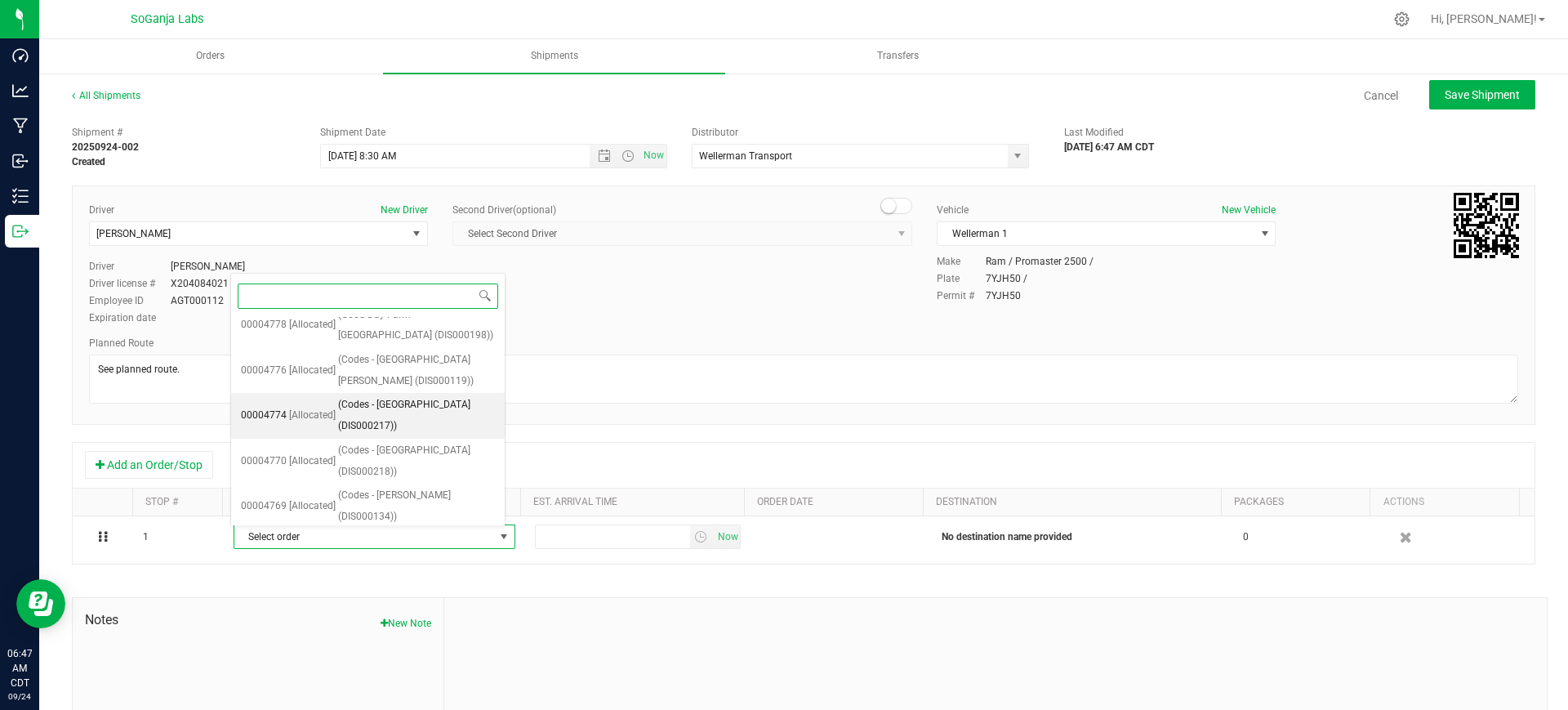
scroll to position [463, 0]
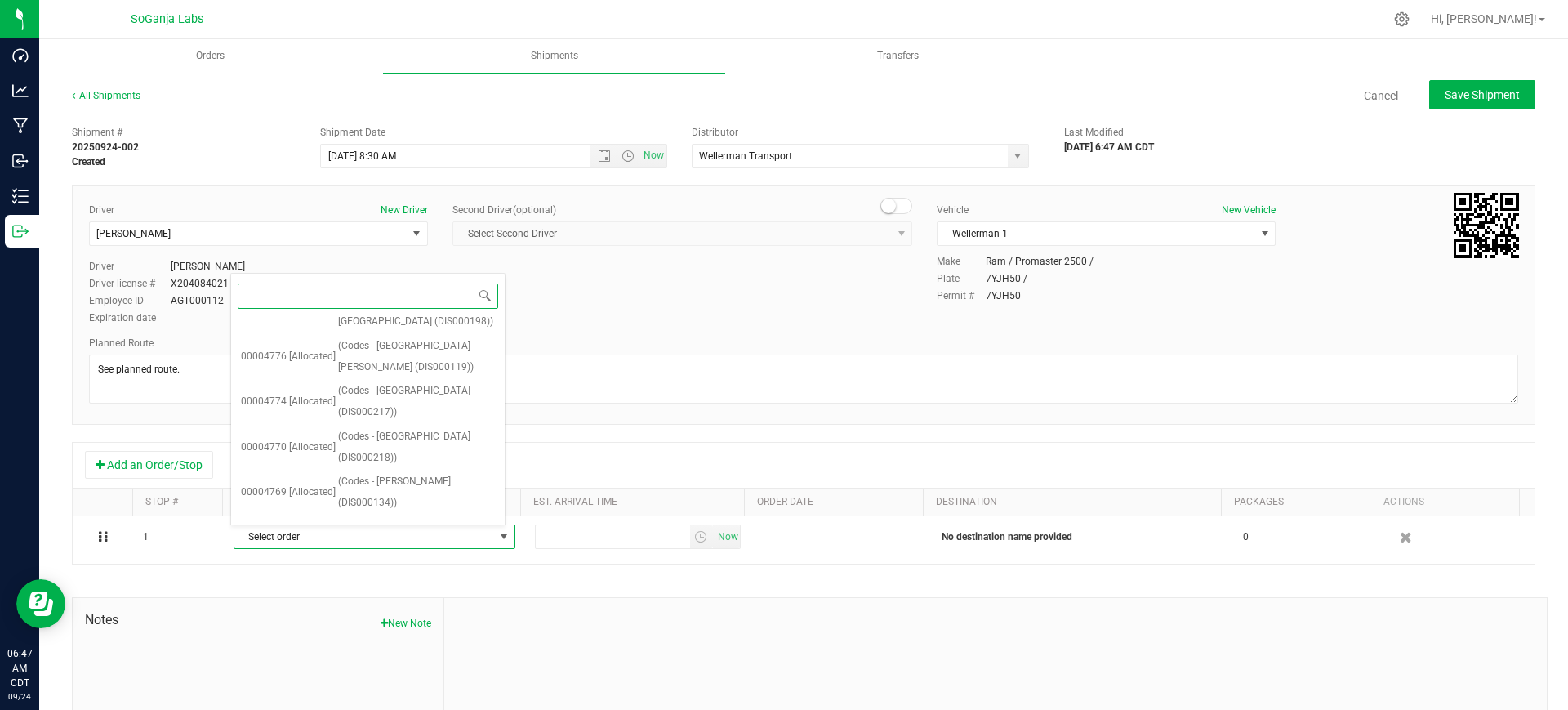
click at [423, 562] on span "(Sunrise - St. Louis (DIS000009))" at bounding box center [415, 583] width 157 height 41
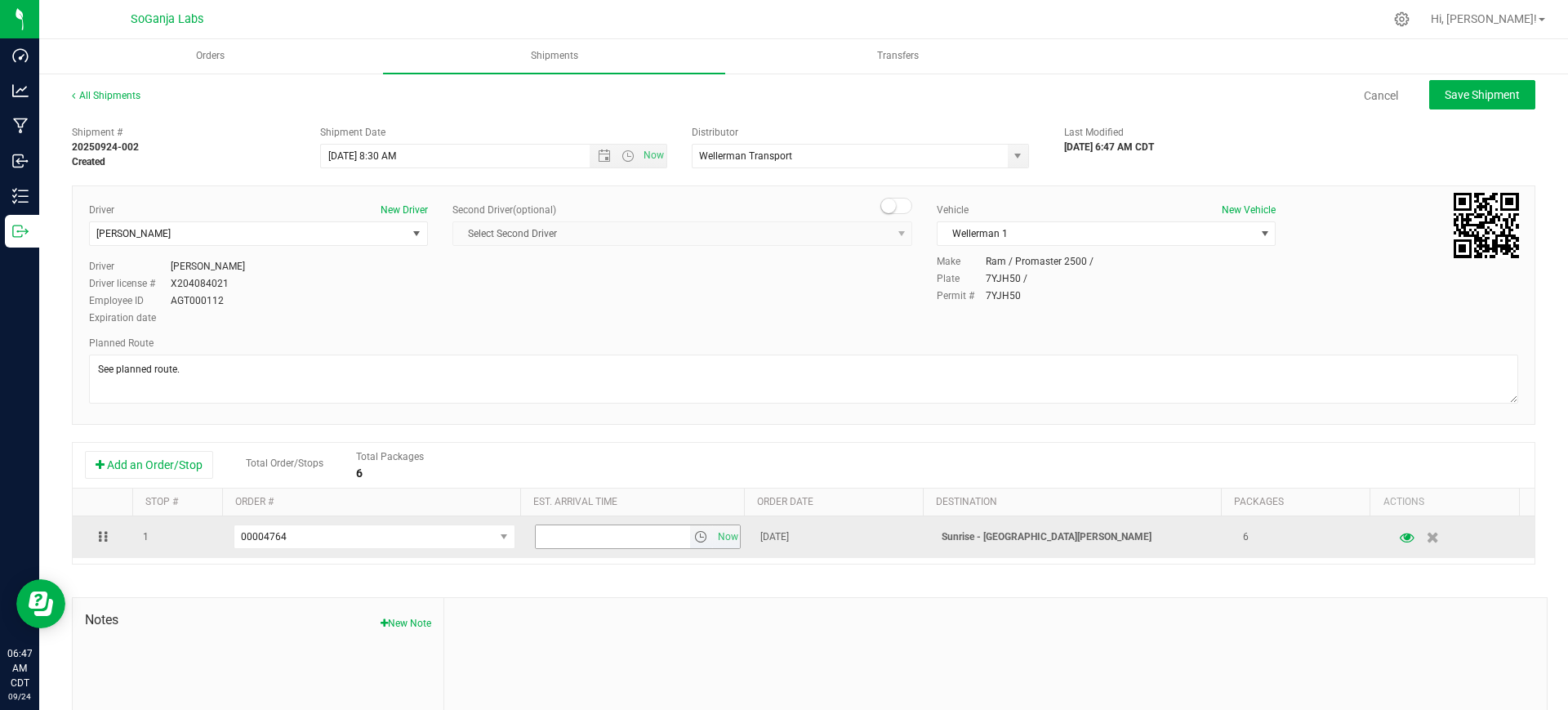
click at [694, 537] on span "select" at bounding box center [700, 536] width 13 height 13
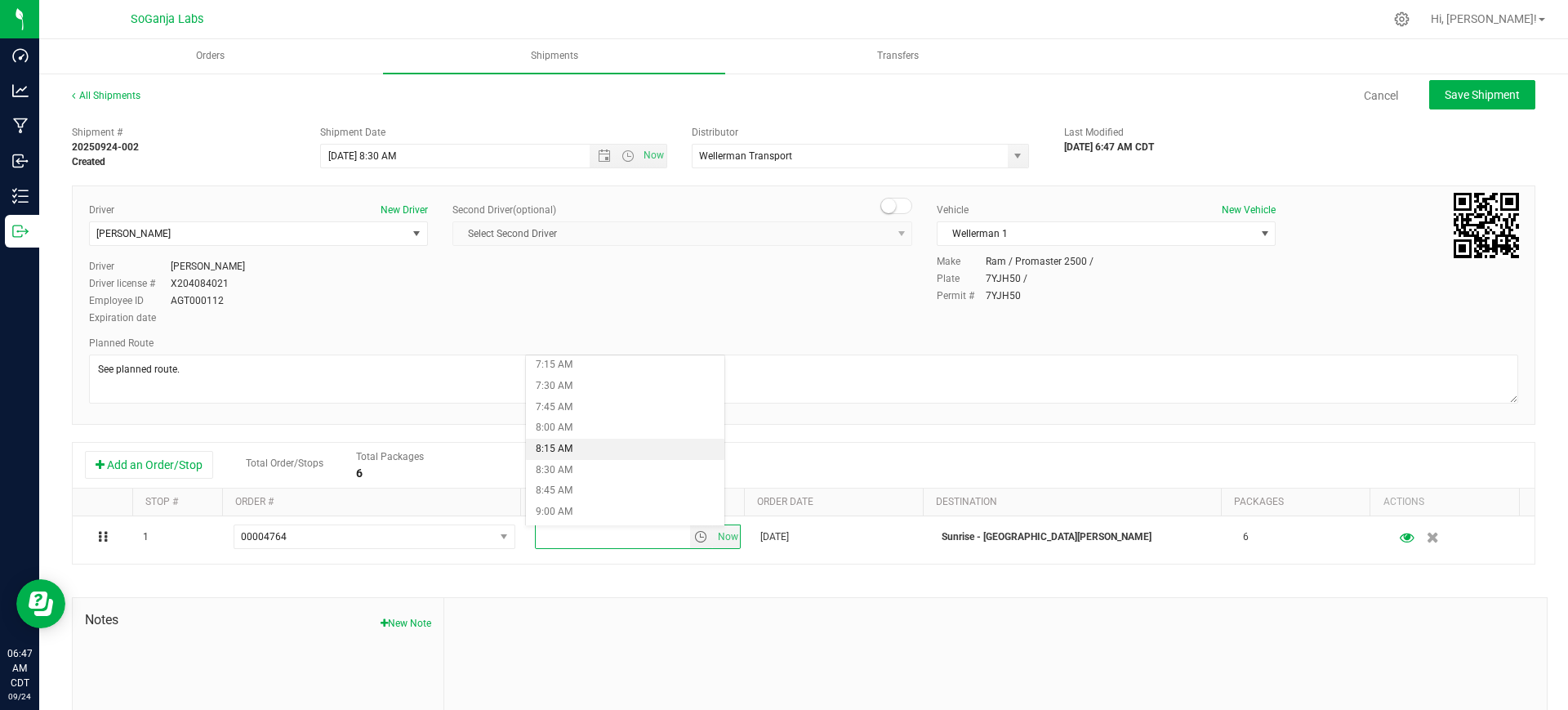
scroll to position [715, 0]
click at [592, 478] on li "9:45 AM" at bounding box center [625, 474] width 199 height 22
click at [1468, 100] on span "Save Shipment" at bounding box center [1481, 95] width 75 height 13
type input "[DATE] 1:30 PM"
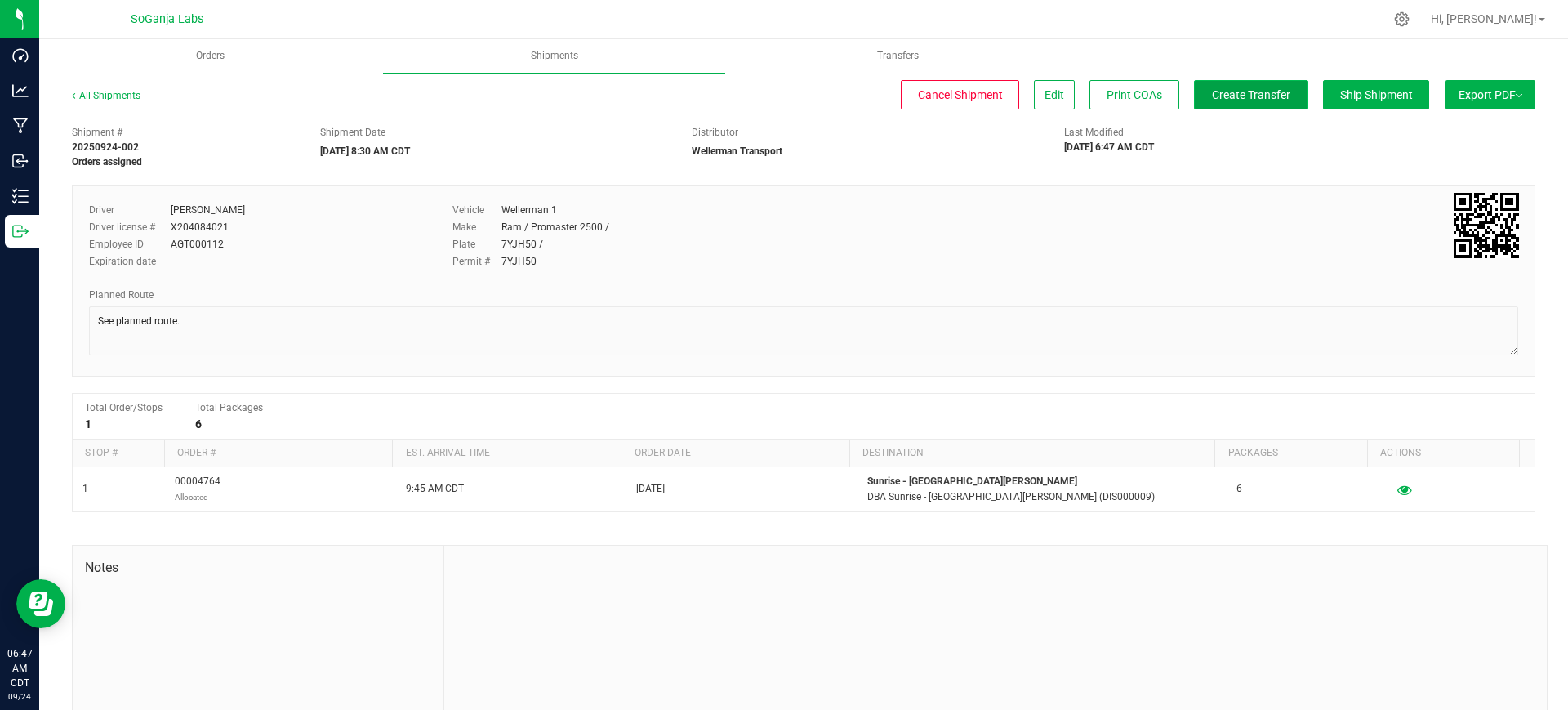
click at [1220, 90] on span "Create Transfer" at bounding box center [1251, 95] width 79 height 13
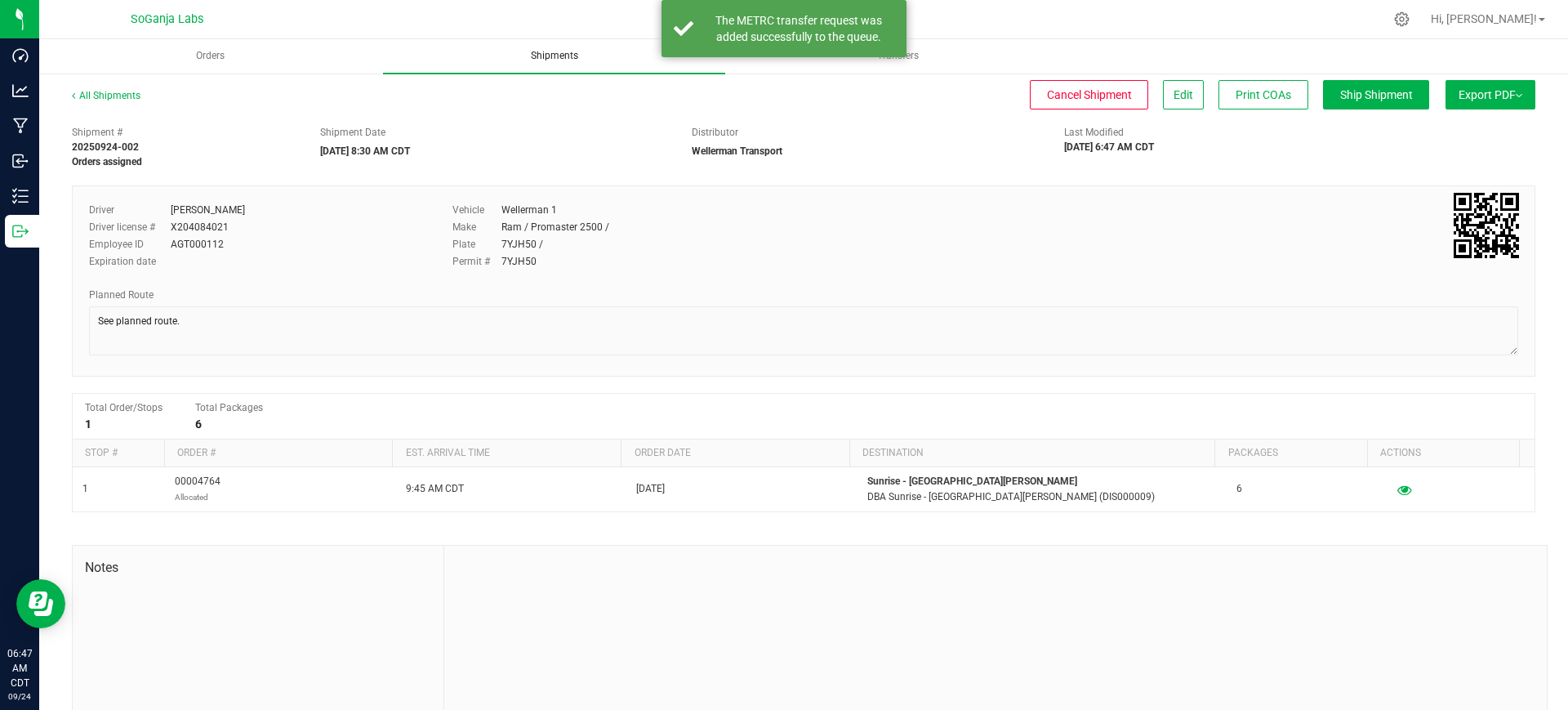
click at [542, 55] on span "Shipments" at bounding box center [554, 56] width 92 height 14
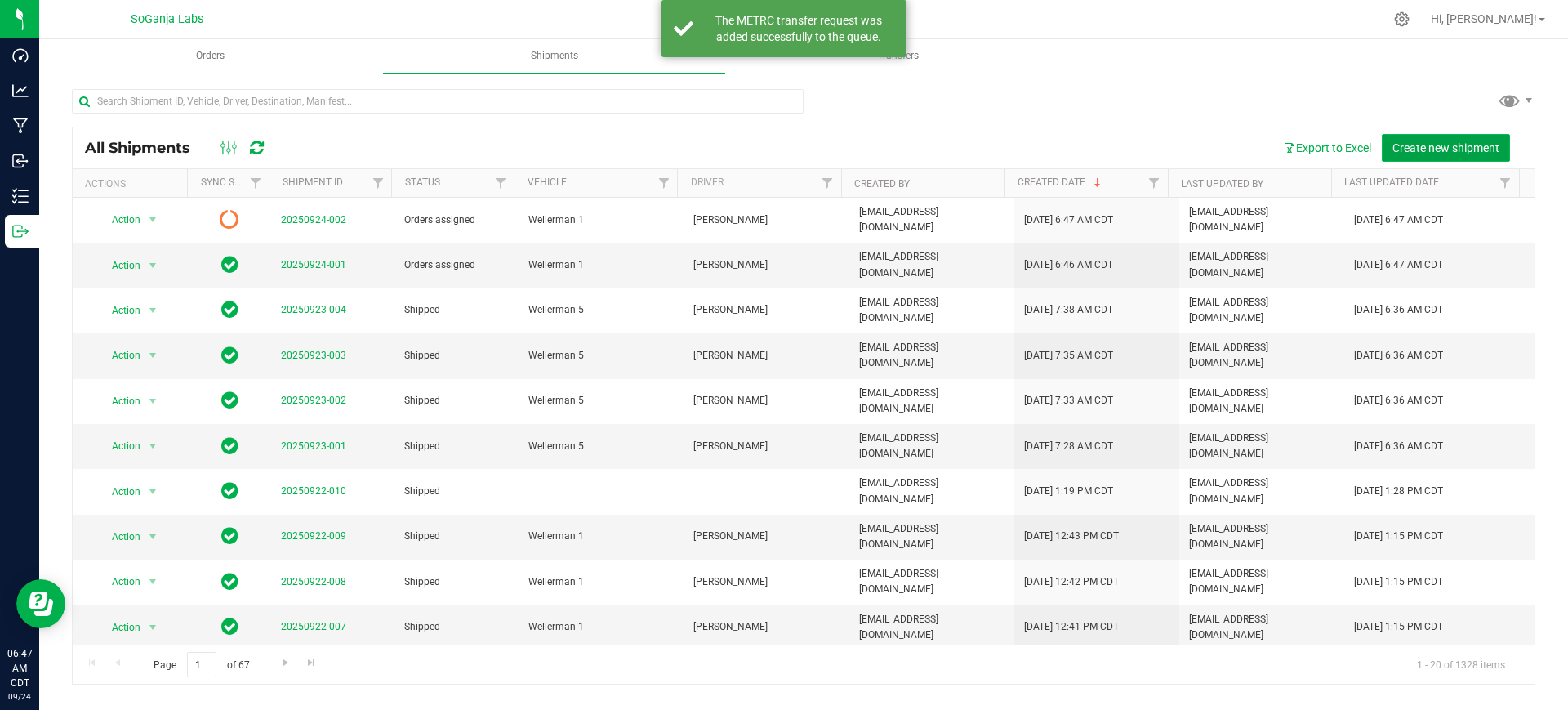
click at [1397, 158] on button "Create new shipment" at bounding box center [1446, 148] width 128 height 28
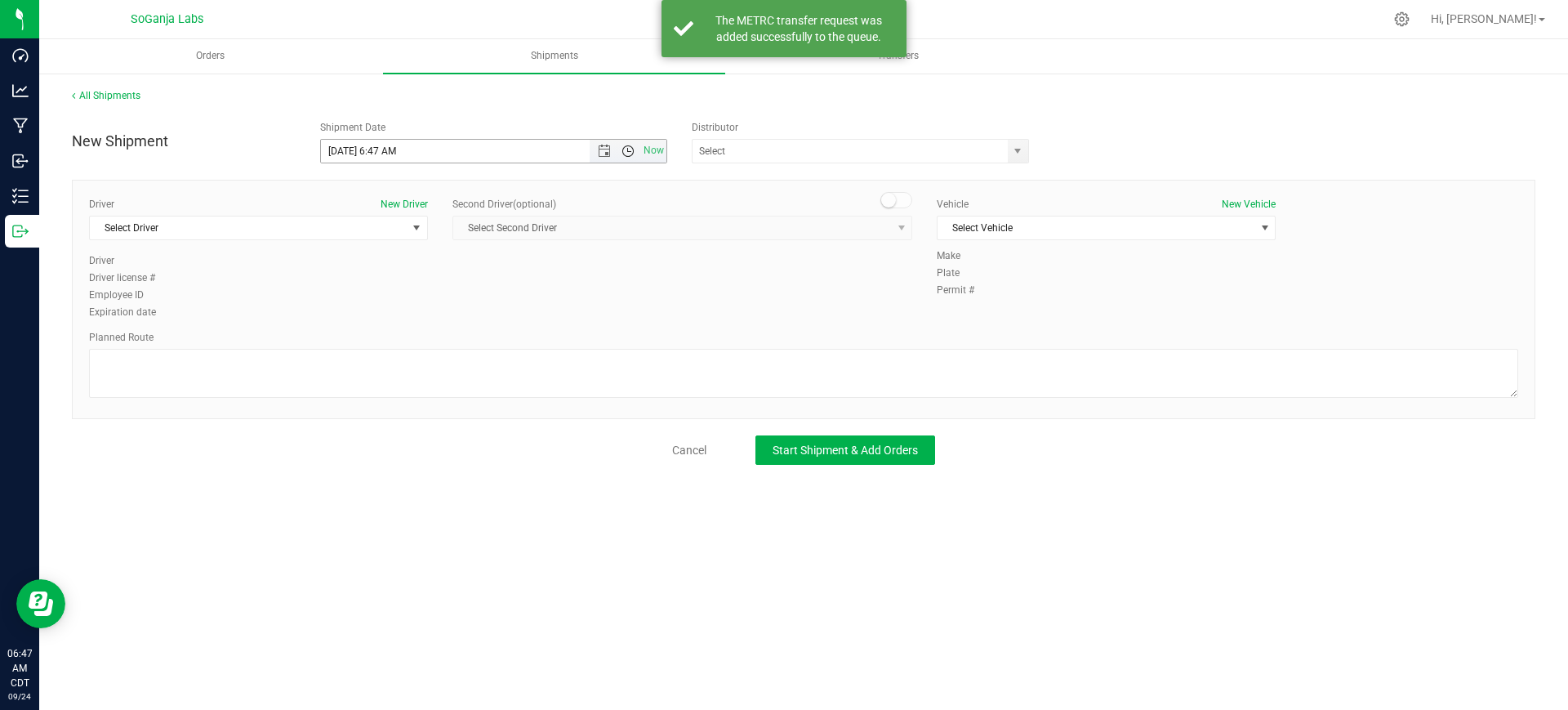
click at [627, 152] on span "Open the time view" at bounding box center [627, 151] width 13 height 13
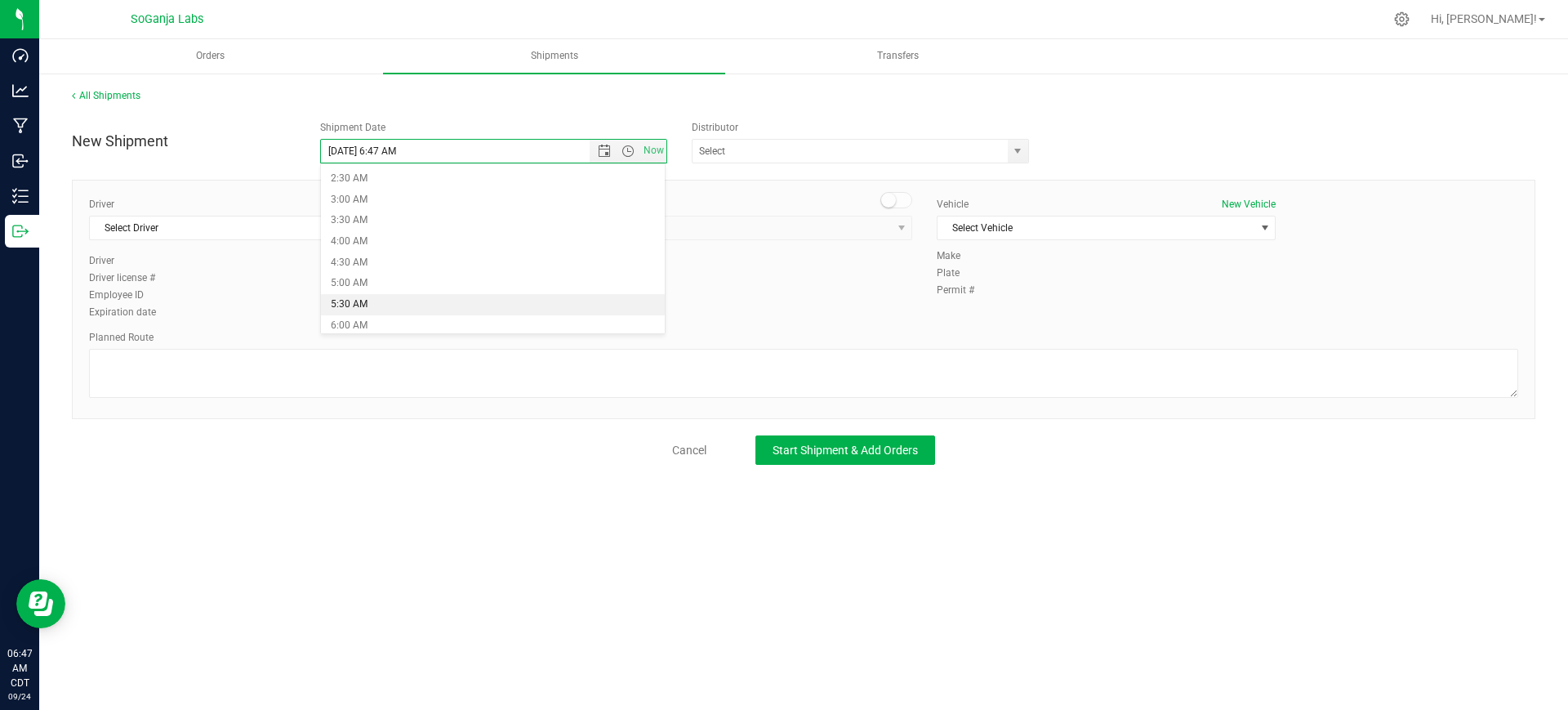
scroll to position [204, 0]
click at [356, 329] on li "8:30 AM" at bounding box center [493, 330] width 345 height 22
type input "[DATE] 8:30 AM"
click at [1026, 151] on span "select" at bounding box center [1018, 151] width 21 height 23
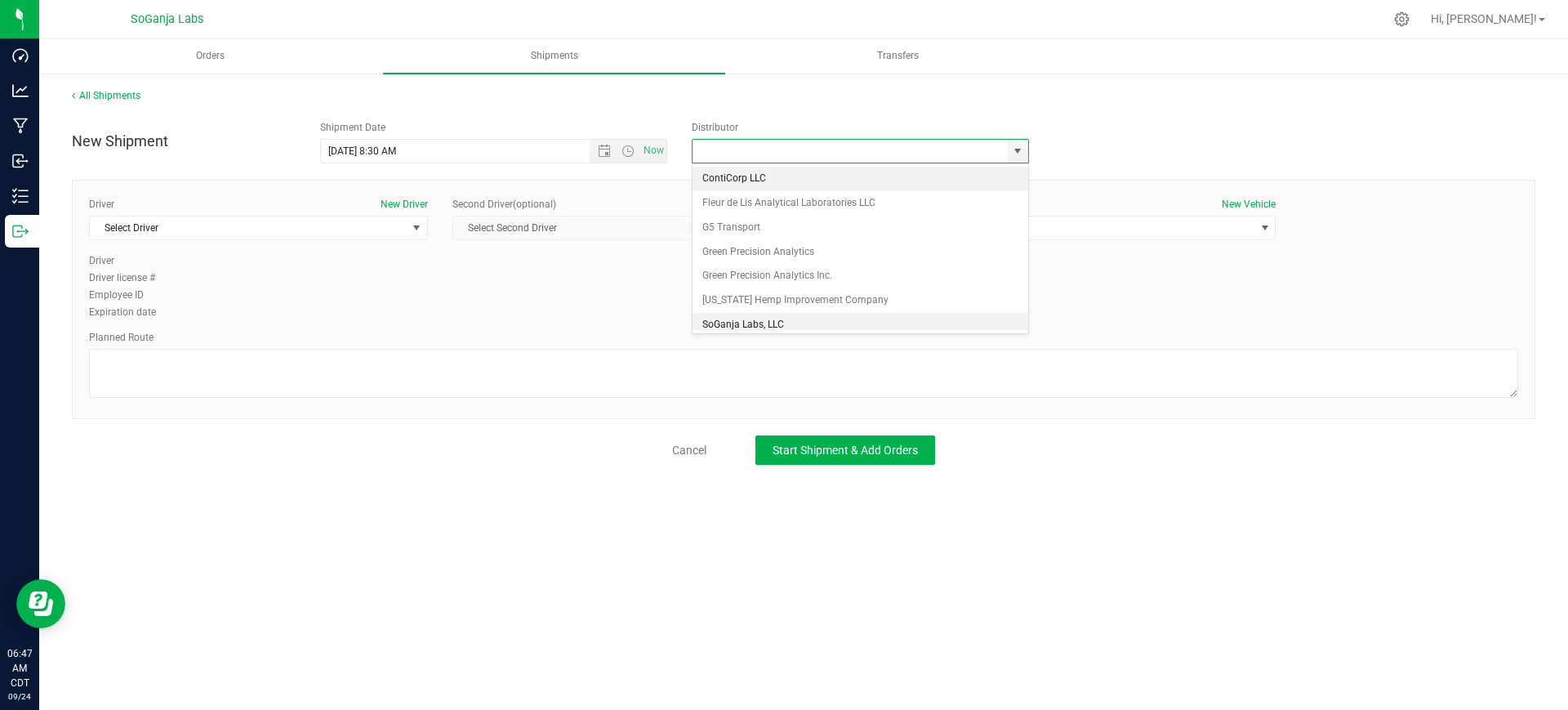
scroll to position [32, 0]
click at [765, 313] on li "Wellerman Transport" at bounding box center [859, 317] width 336 height 25
type input "Wellerman Transport"
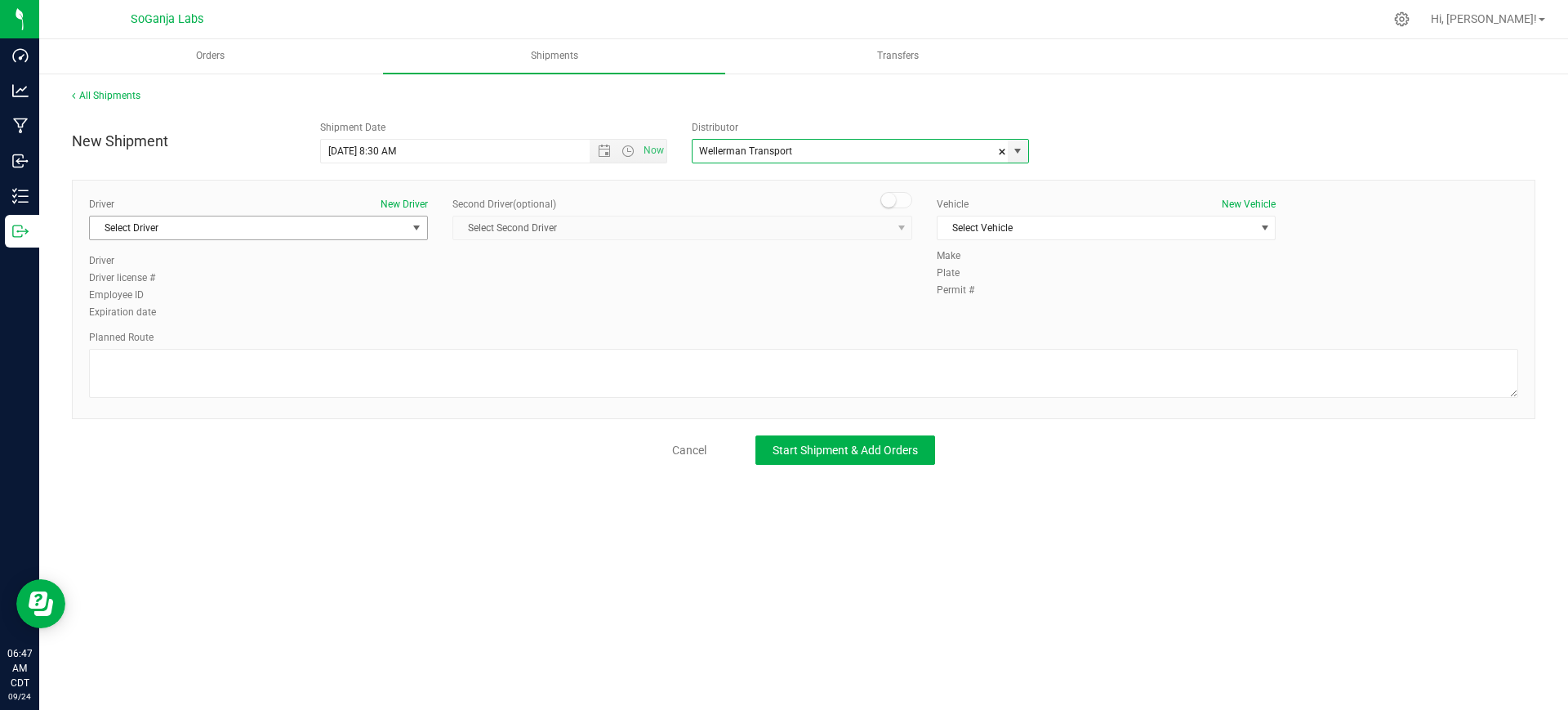
click at [361, 223] on span "Select Driver" at bounding box center [248, 227] width 317 height 23
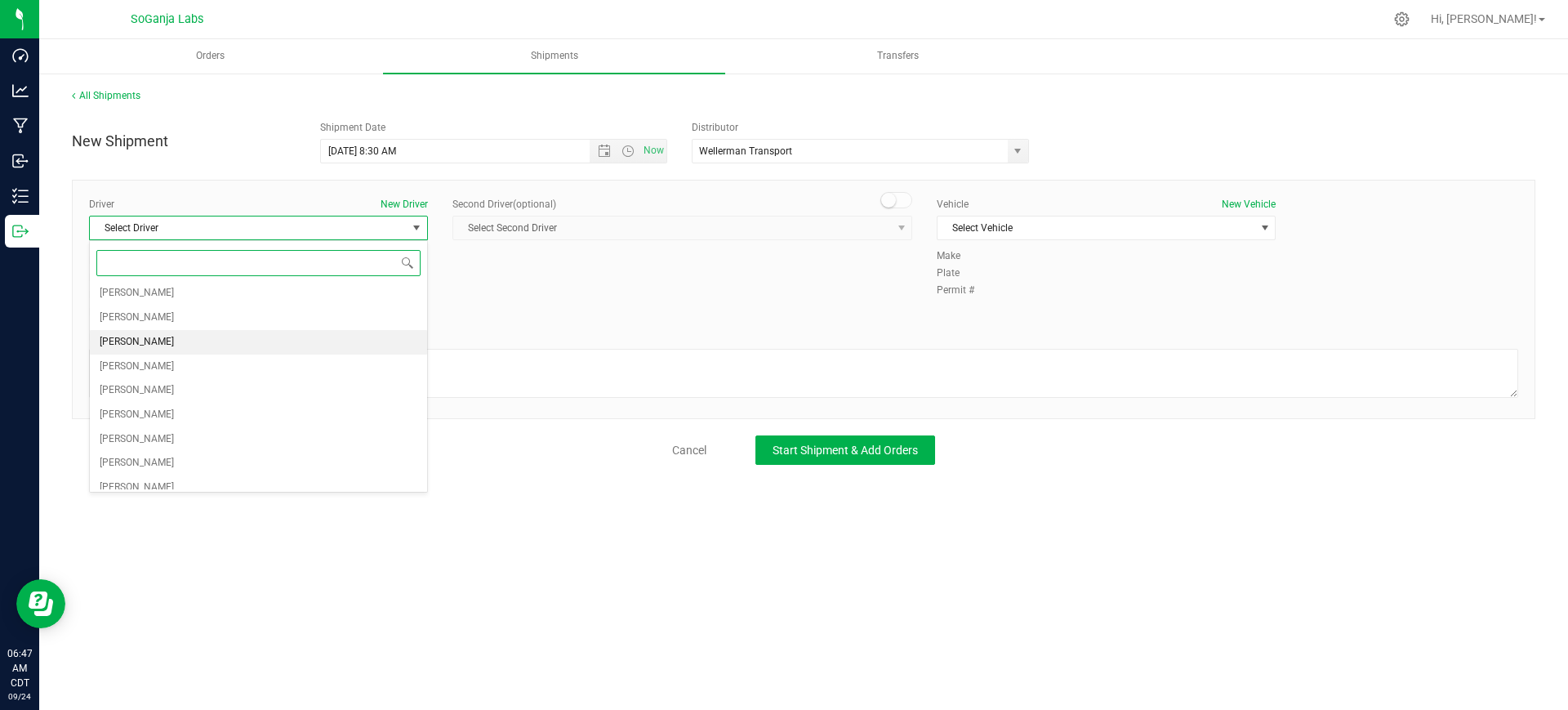
scroll to position [204, 0]
click at [163, 390] on li "[PERSON_NAME]" at bounding box center [258, 383] width 338 height 25
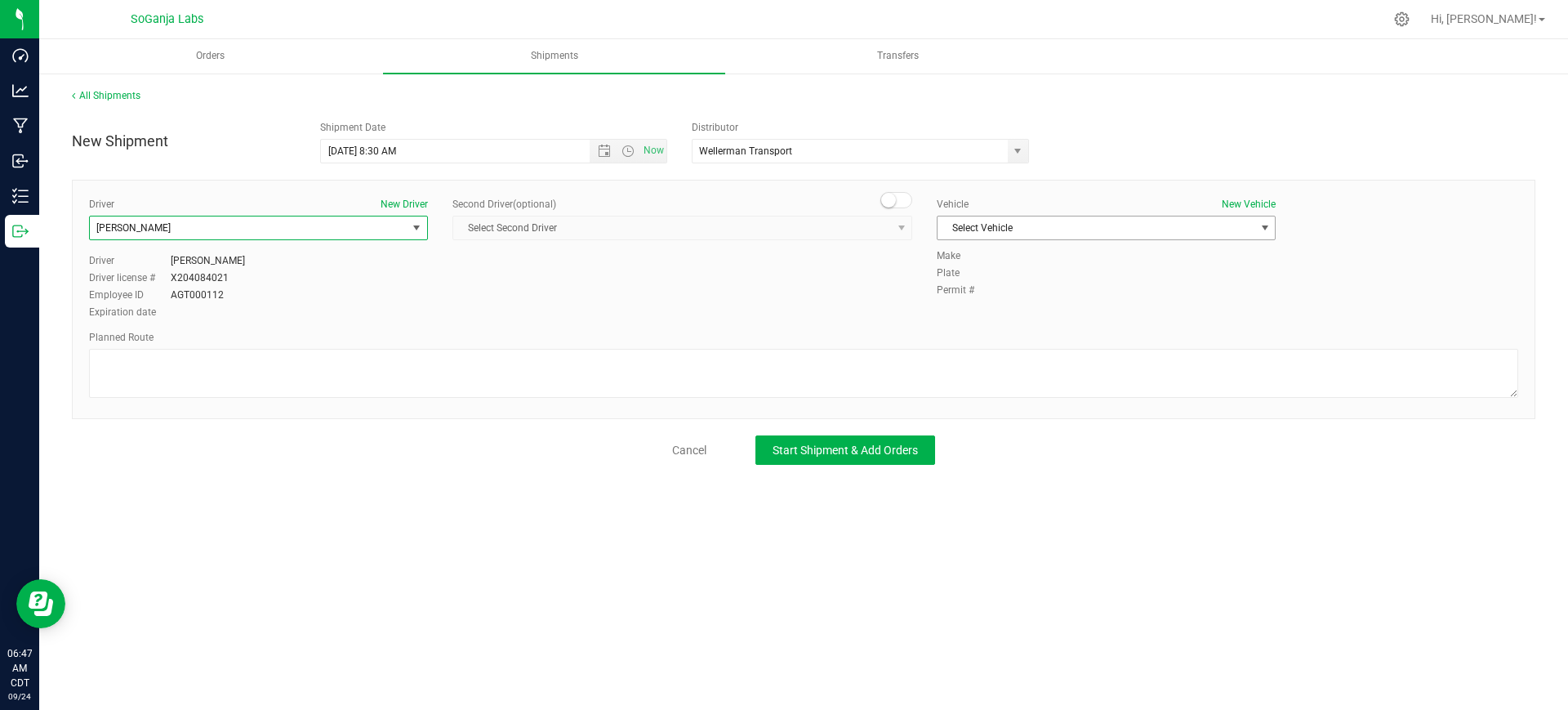
click at [1078, 227] on span "Select Vehicle" at bounding box center [1096, 227] width 317 height 23
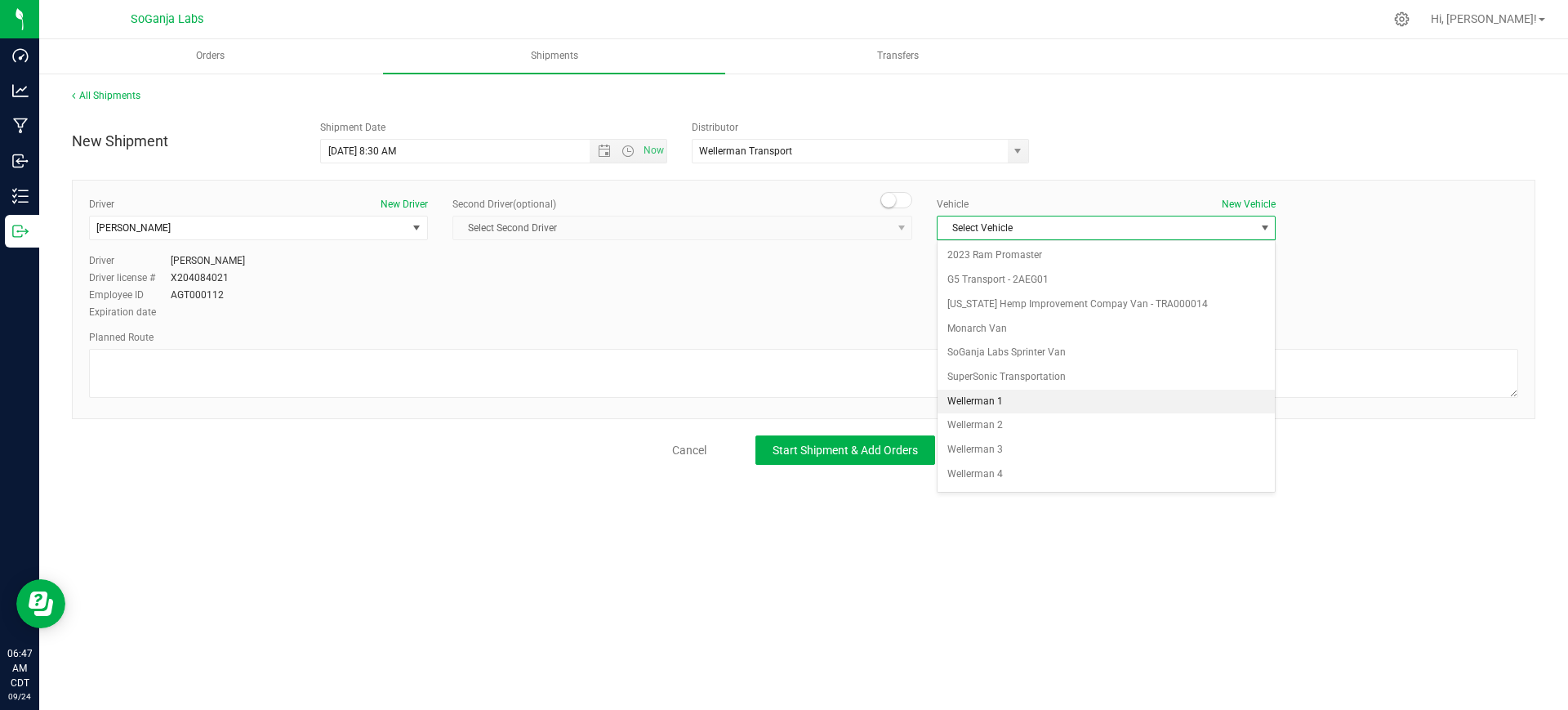
click at [1014, 399] on li "Wellerman 1" at bounding box center [1105, 402] width 338 height 25
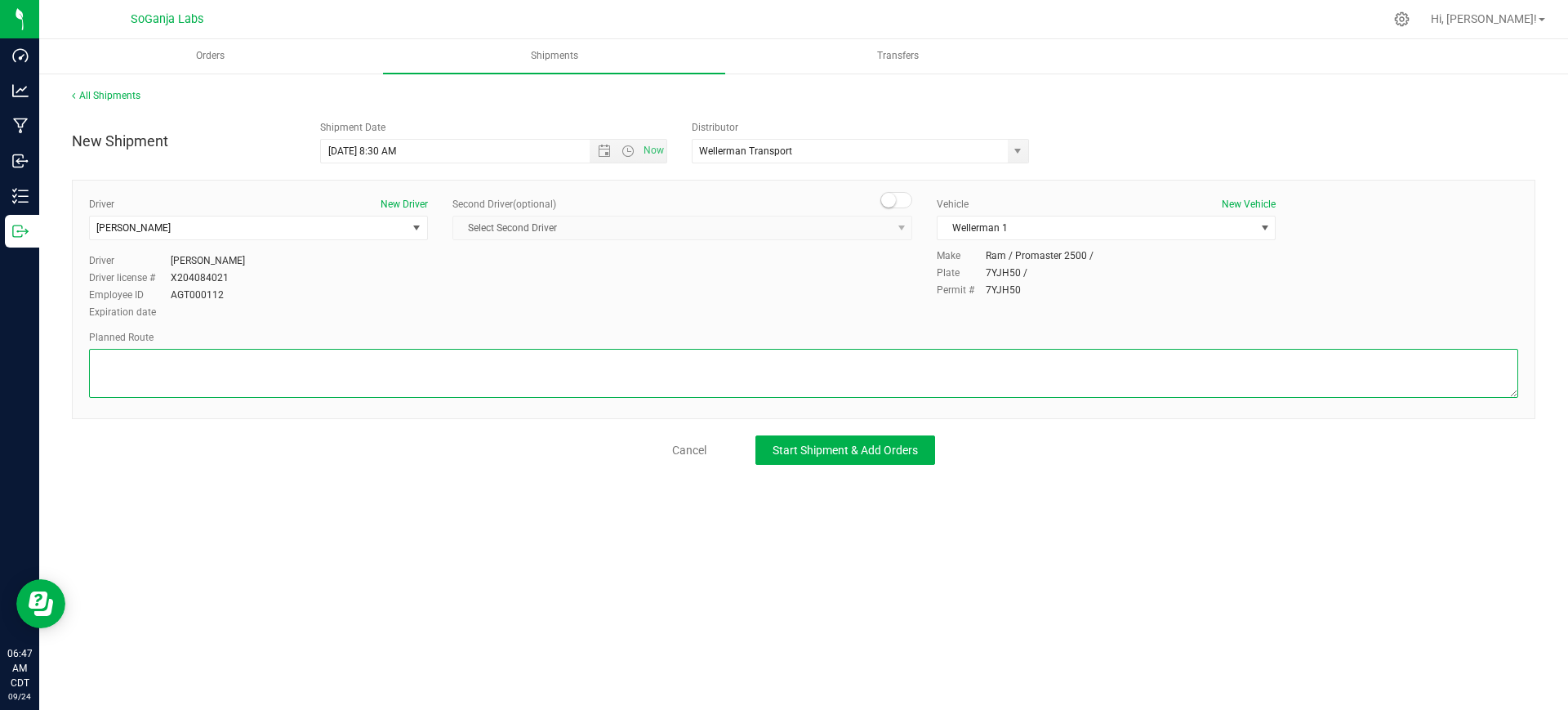
paste textarea "See planned route."
type textarea "See planned route."
click at [824, 447] on span "Start Shipment & Add Orders" at bounding box center [846, 449] width 146 height 13
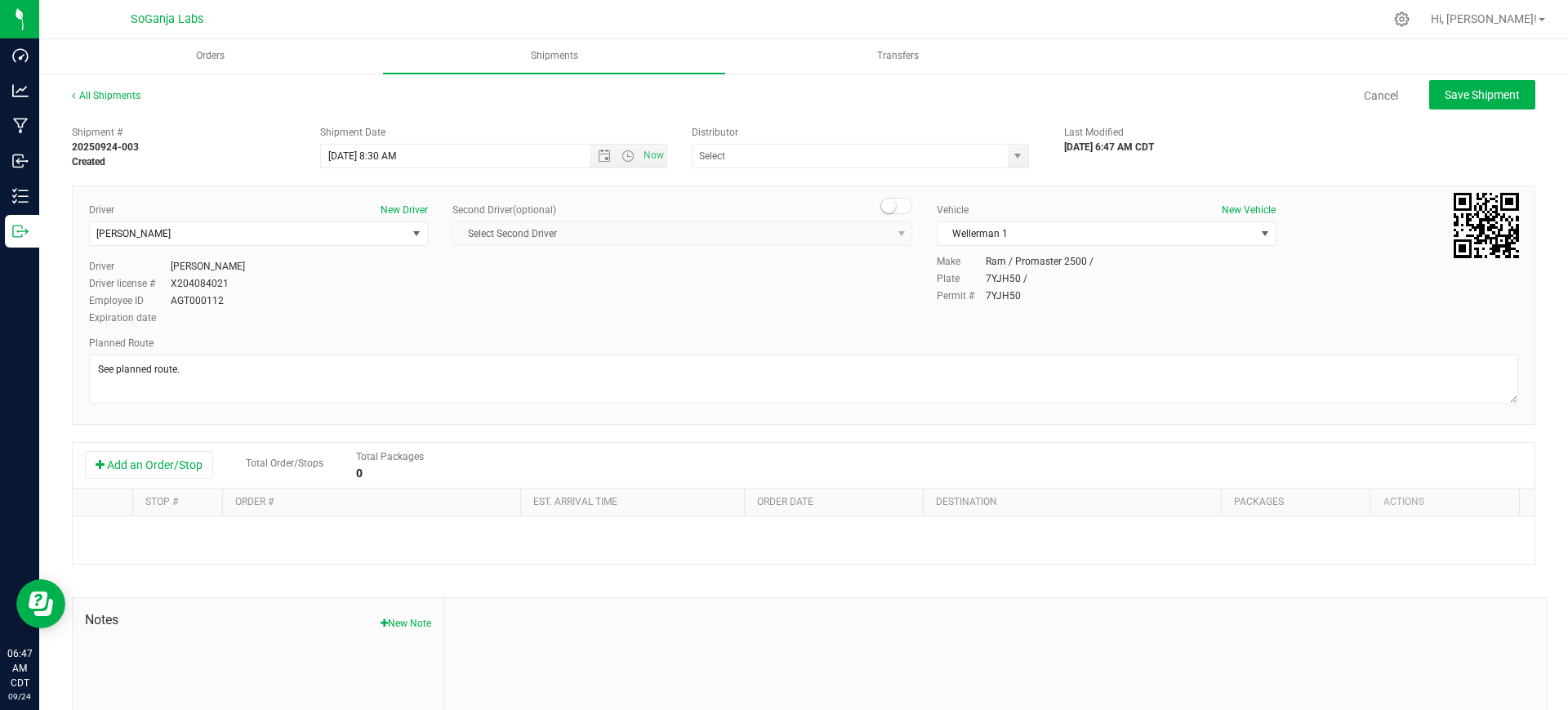
type input "Wellerman Transport"
click at [125, 472] on button "Add an Order/Stop" at bounding box center [149, 465] width 128 height 28
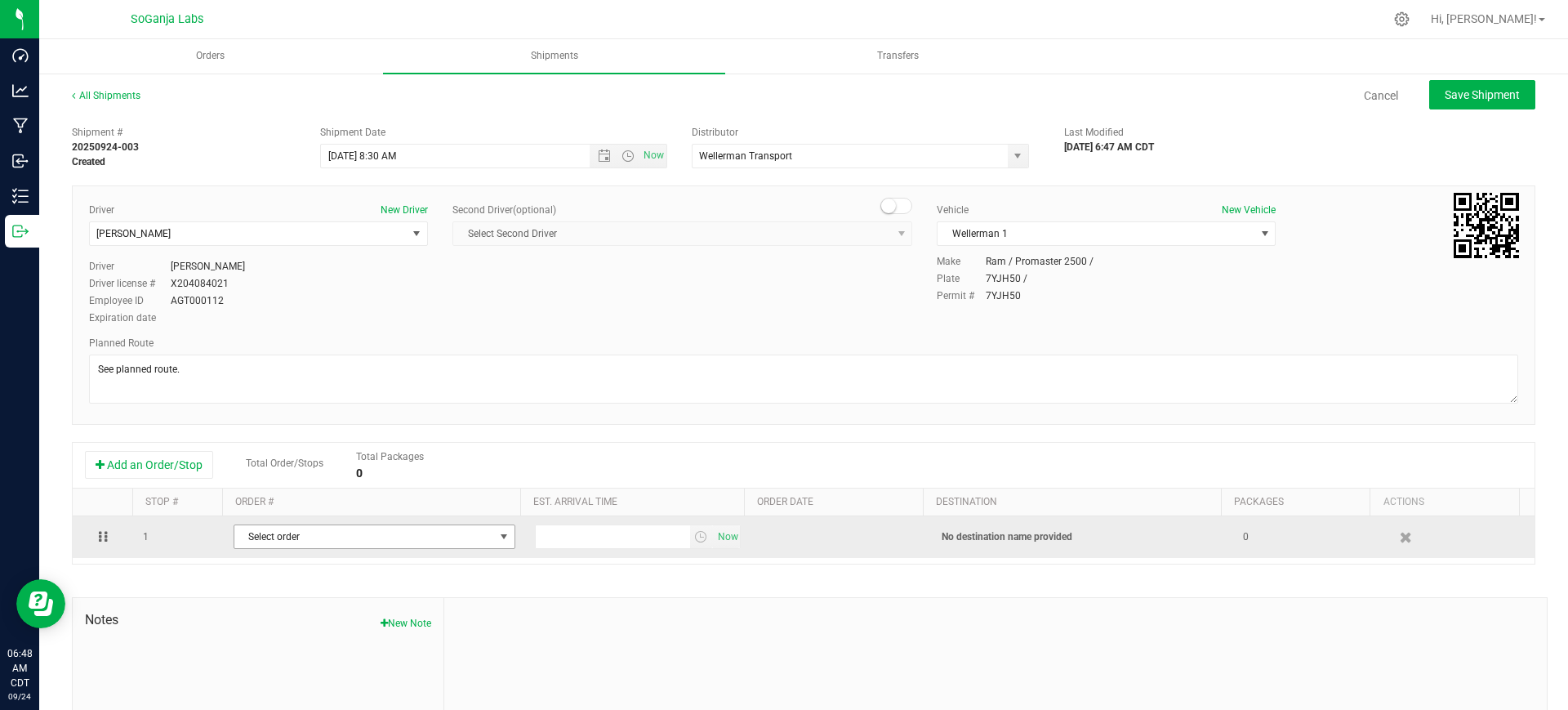
click at [300, 539] on span "Select order" at bounding box center [364, 536] width 260 height 23
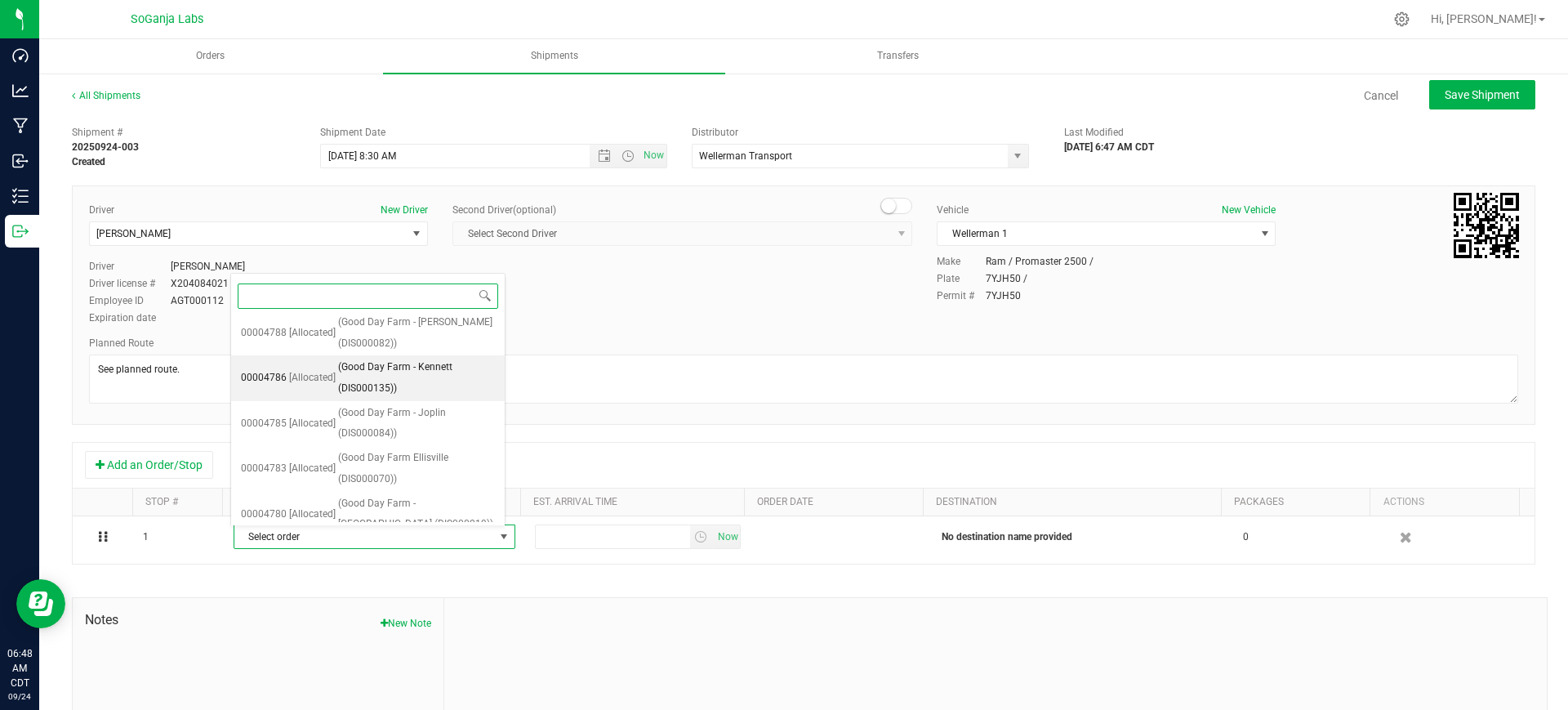
scroll to position [225, 0]
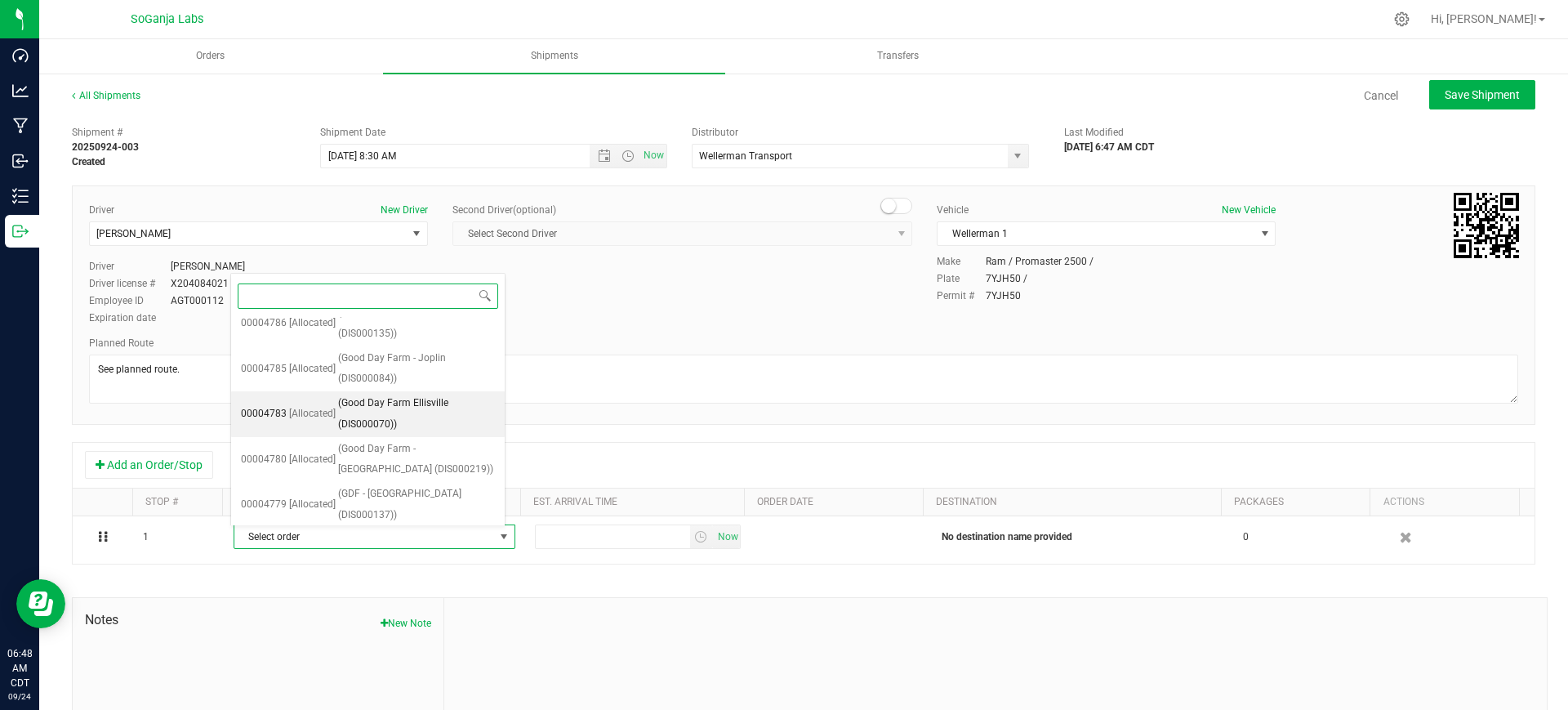
click at [409, 409] on span "(Good Day Farm Ellisville (DIS000070))" at bounding box center [415, 414] width 157 height 41
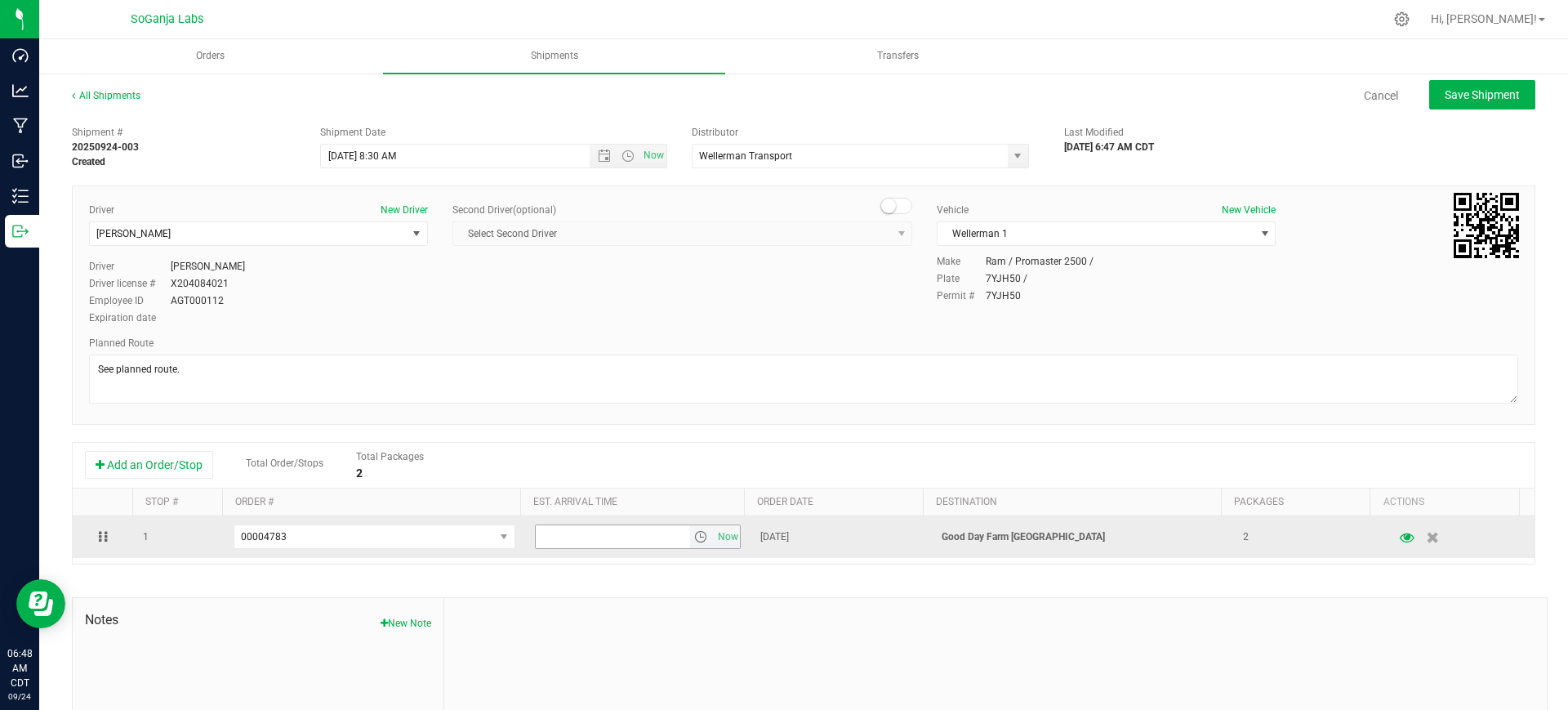
click at [695, 536] on span "select" at bounding box center [702, 536] width 24 height 23
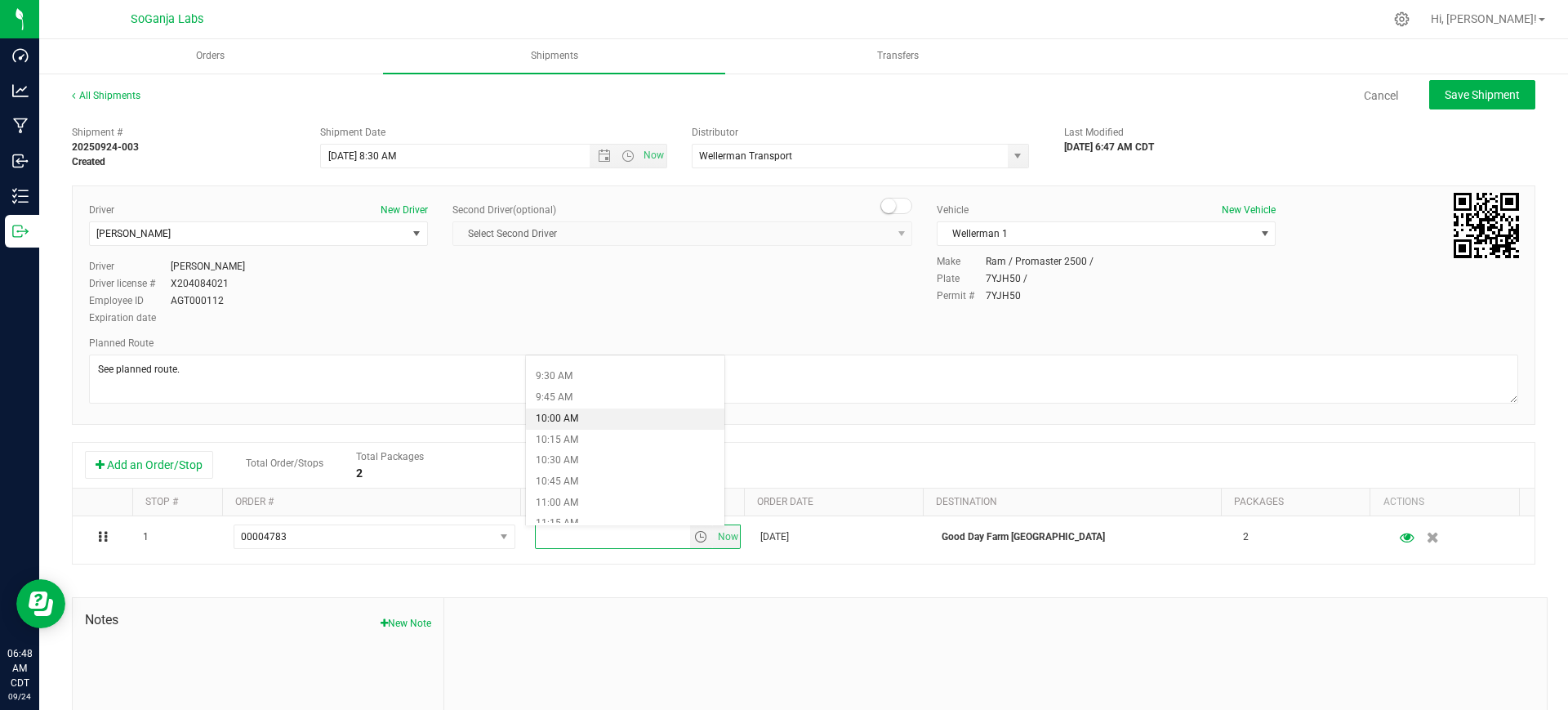
scroll to position [817, 0]
click at [582, 428] on li "10:30 AM" at bounding box center [625, 434] width 199 height 22
click at [1452, 77] on div "All Shipments Cancel Save Shipment Shipment # 20250924-003 Created Shipment Dat…" at bounding box center [803, 453] width 1529 height 762
click at [1442, 106] on button "Save Shipment" at bounding box center [1482, 95] width 106 height 30
type input "[DATE] 1:30 PM"
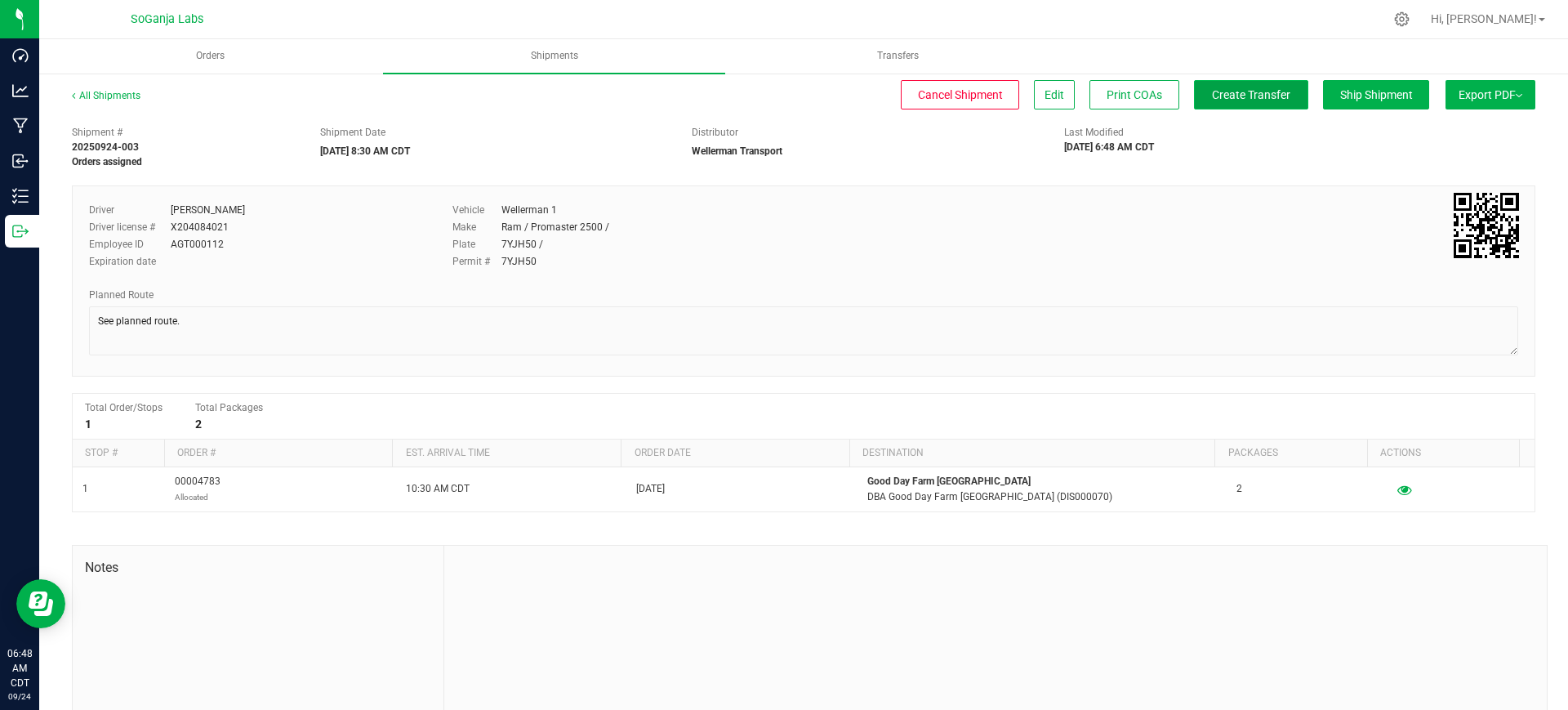
click at [1212, 98] on span "Create Transfer" at bounding box center [1251, 95] width 79 height 13
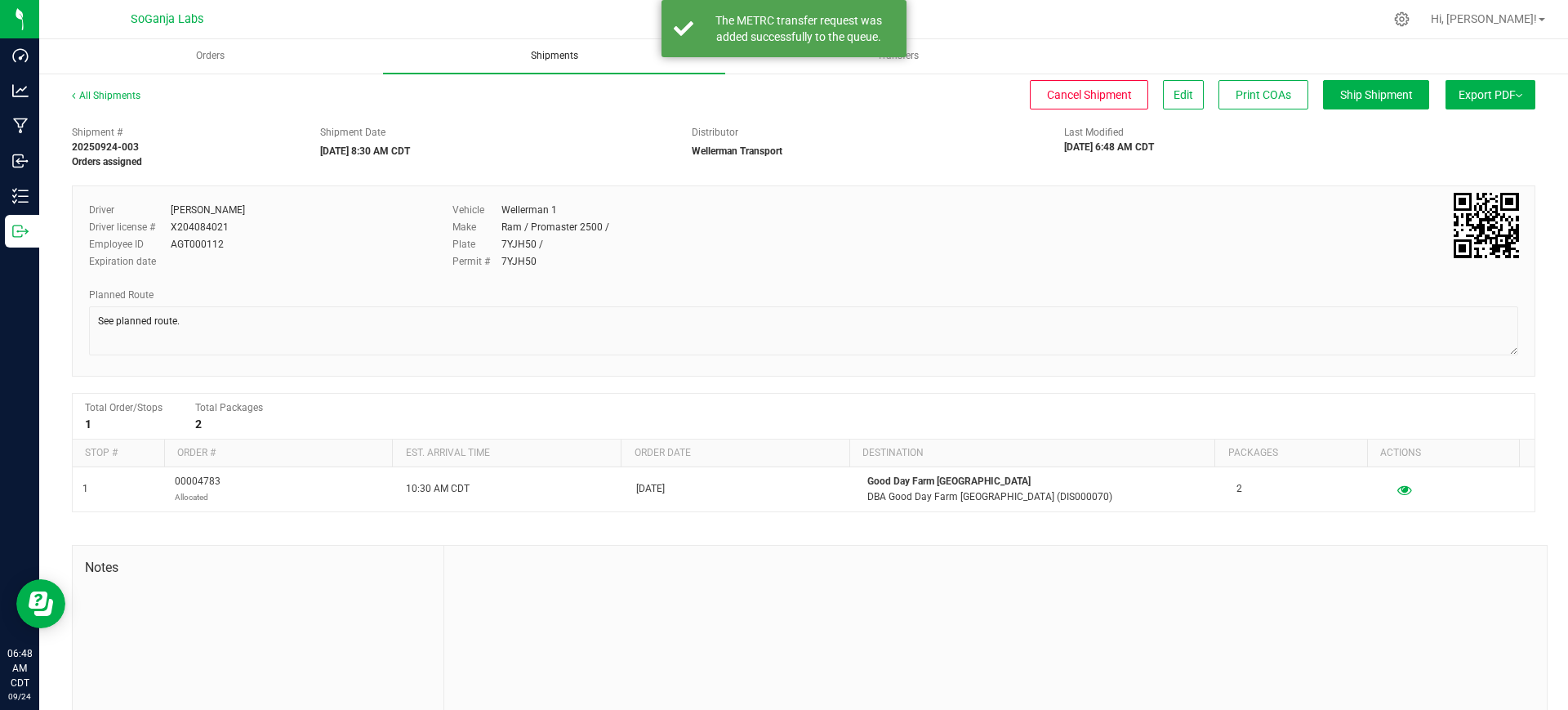
click at [553, 56] on span "Shipments" at bounding box center [554, 56] width 92 height 14
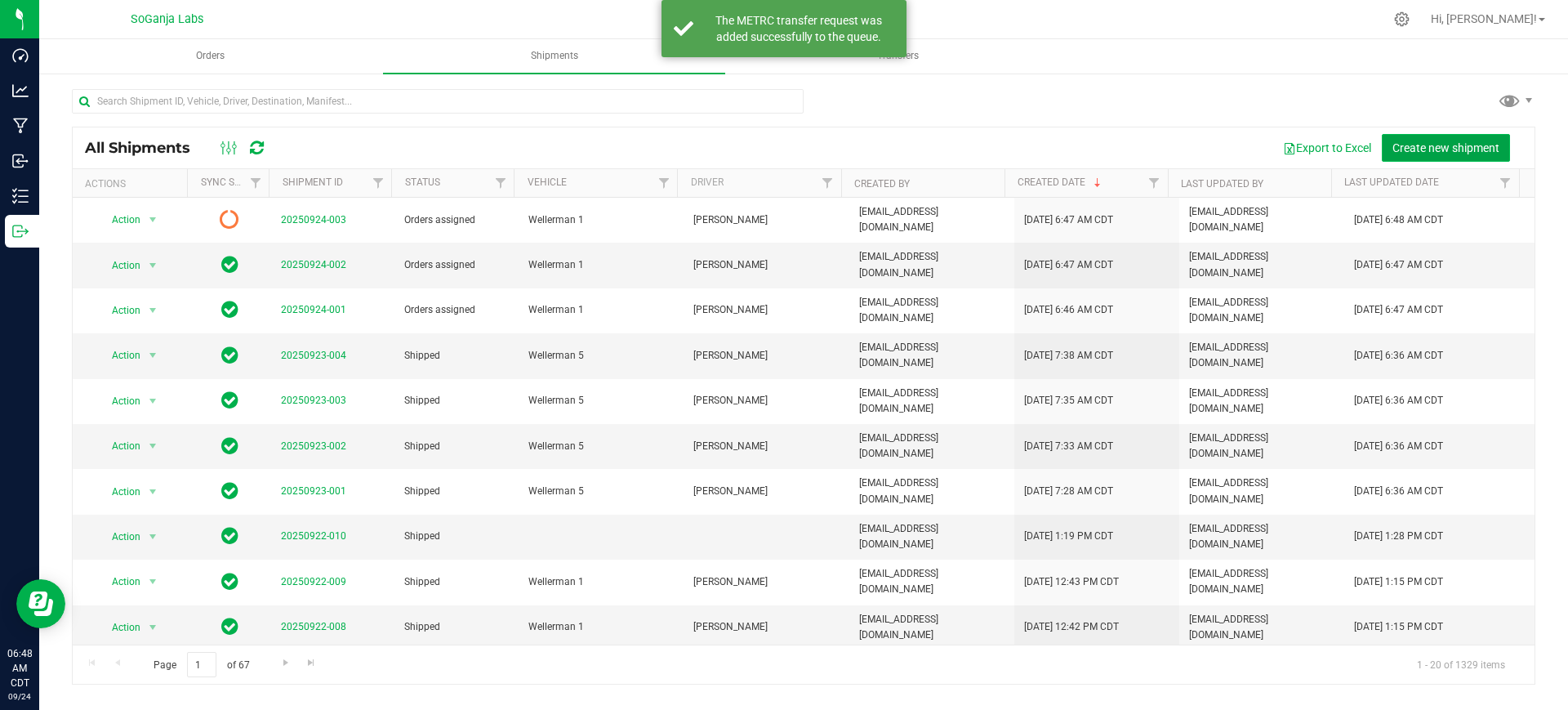
click at [1459, 157] on button "Create new shipment" at bounding box center [1446, 148] width 128 height 28
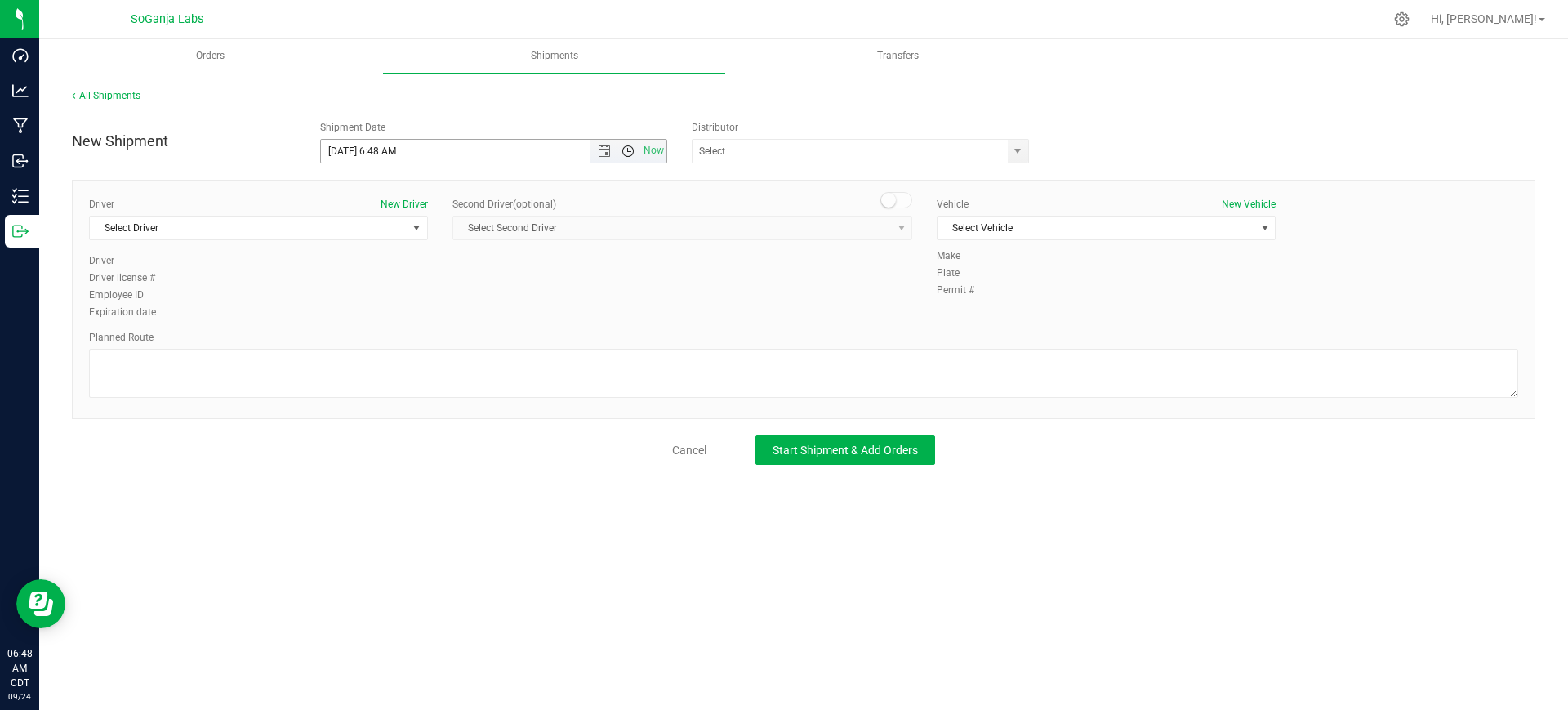
click at [634, 153] on span "Open the time view" at bounding box center [627, 151] width 13 height 13
click at [360, 332] on li "8:30 AM" at bounding box center [493, 330] width 345 height 22
type input "[DATE] 8:30 AM"
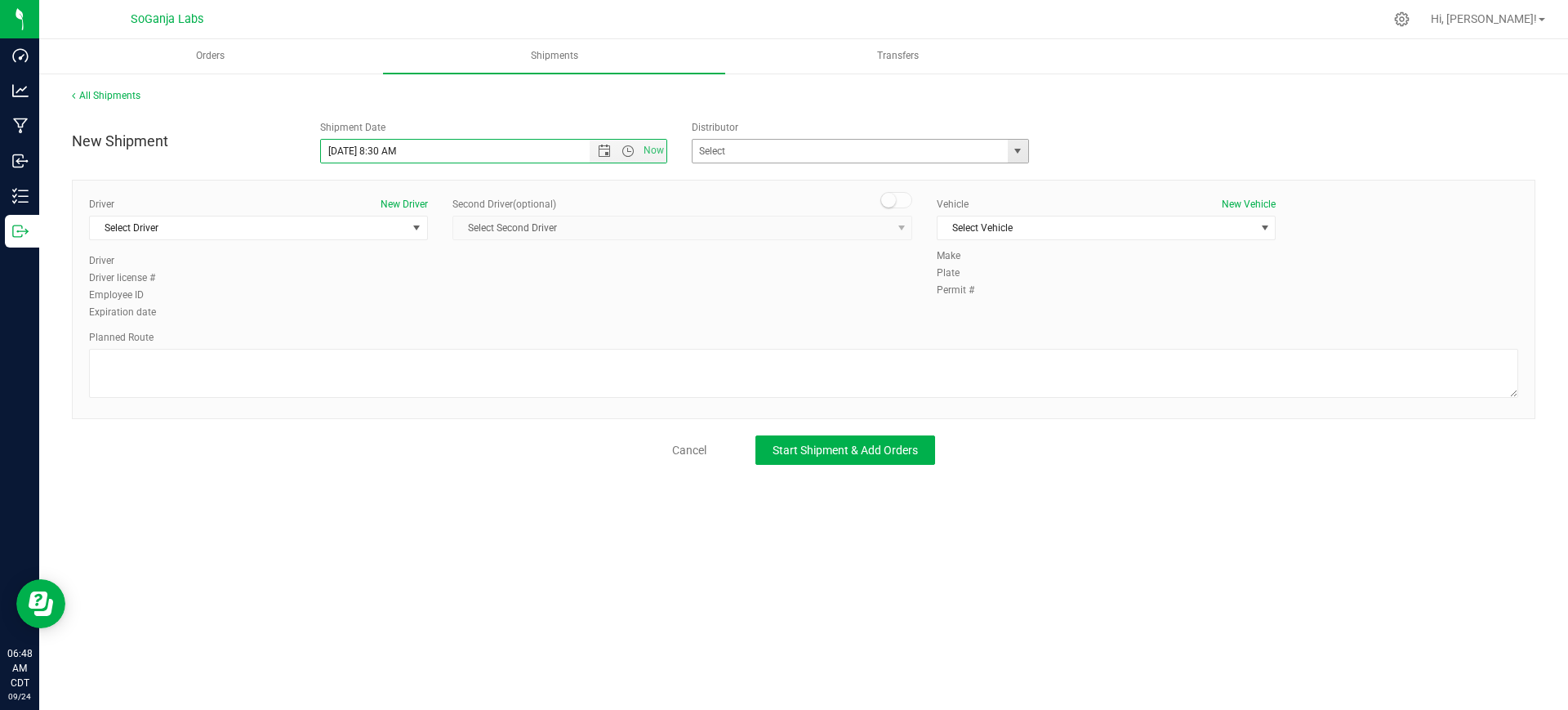
click at [1013, 151] on span "select" at bounding box center [1017, 151] width 13 height 13
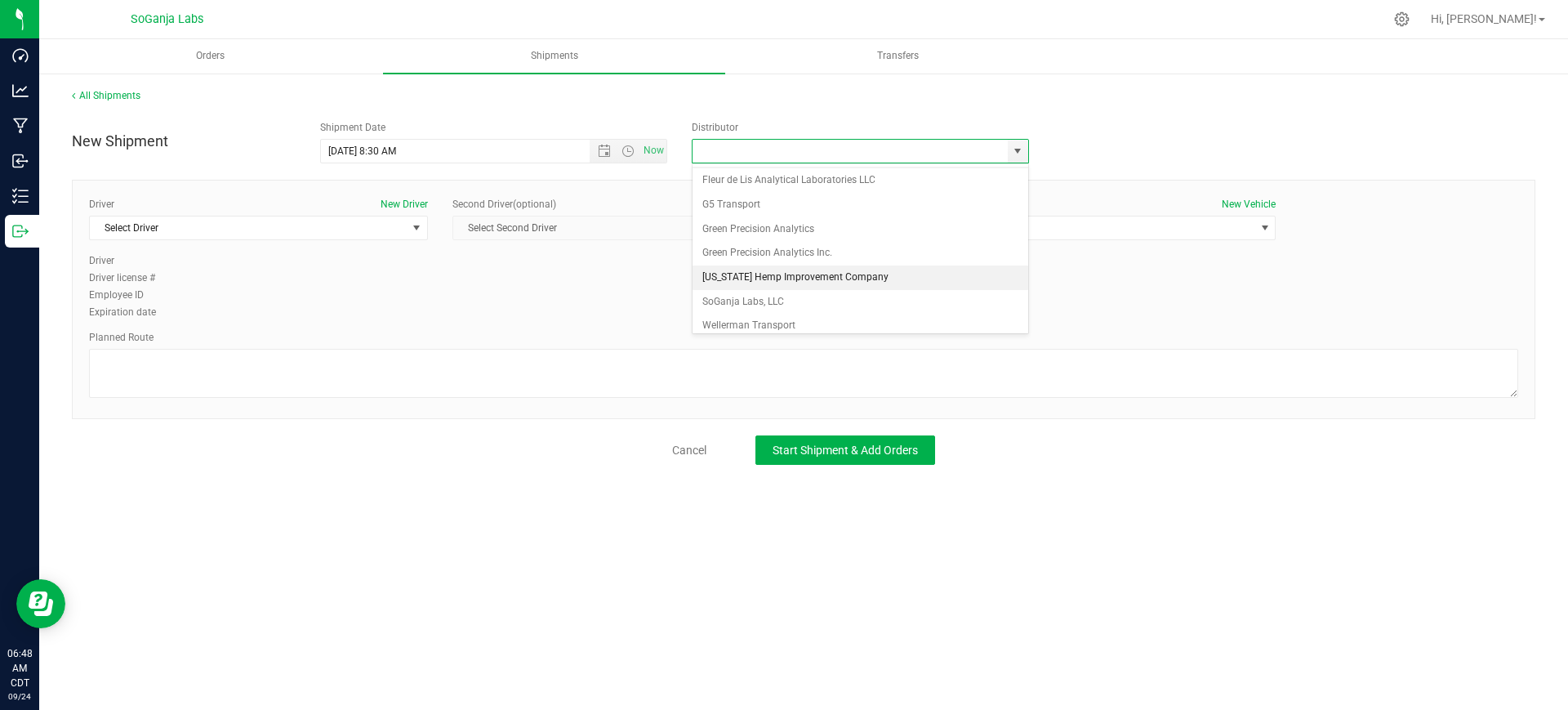
scroll to position [32, 0]
click at [761, 316] on li "Wellerman Transport" at bounding box center [859, 317] width 336 height 25
type input "Wellerman Transport"
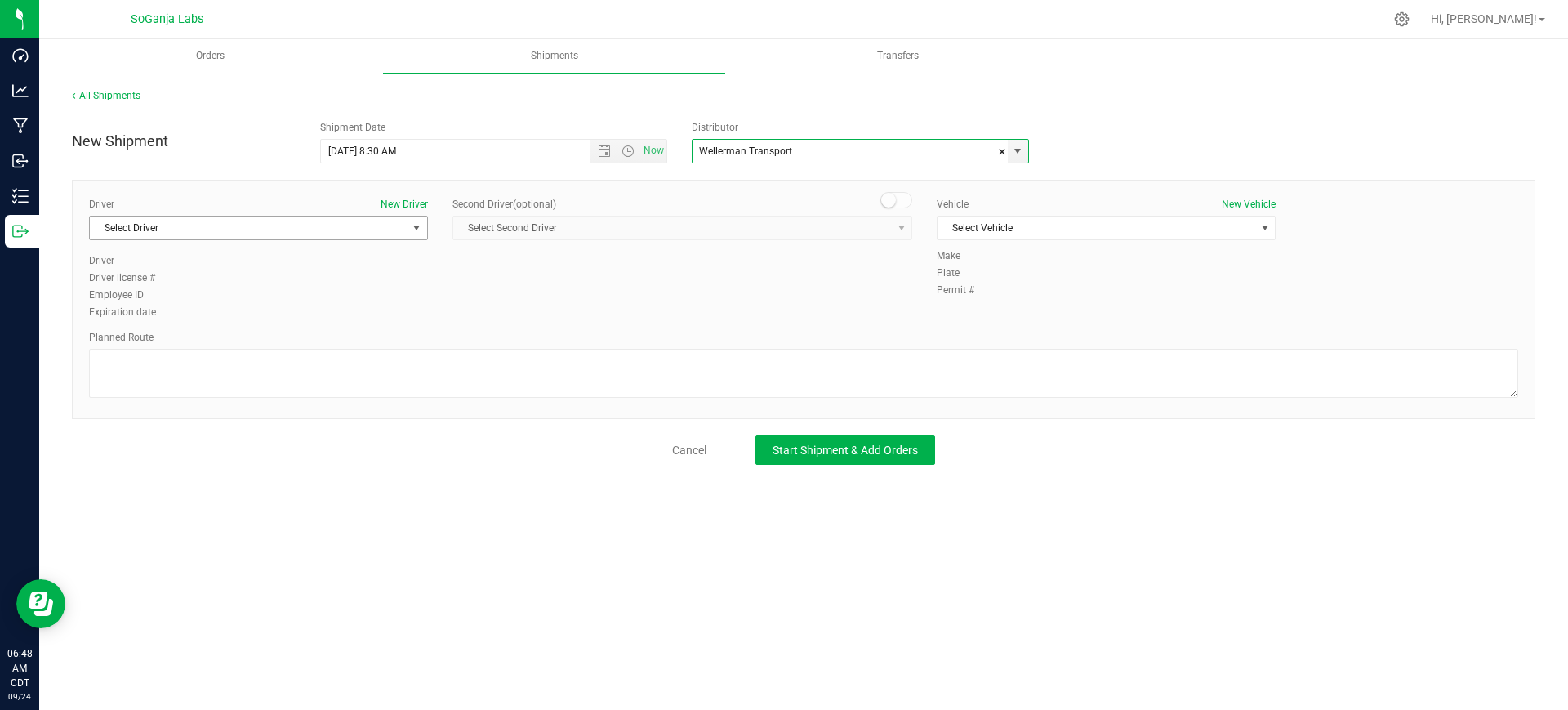
click at [364, 224] on span "Select Driver" at bounding box center [248, 227] width 317 height 23
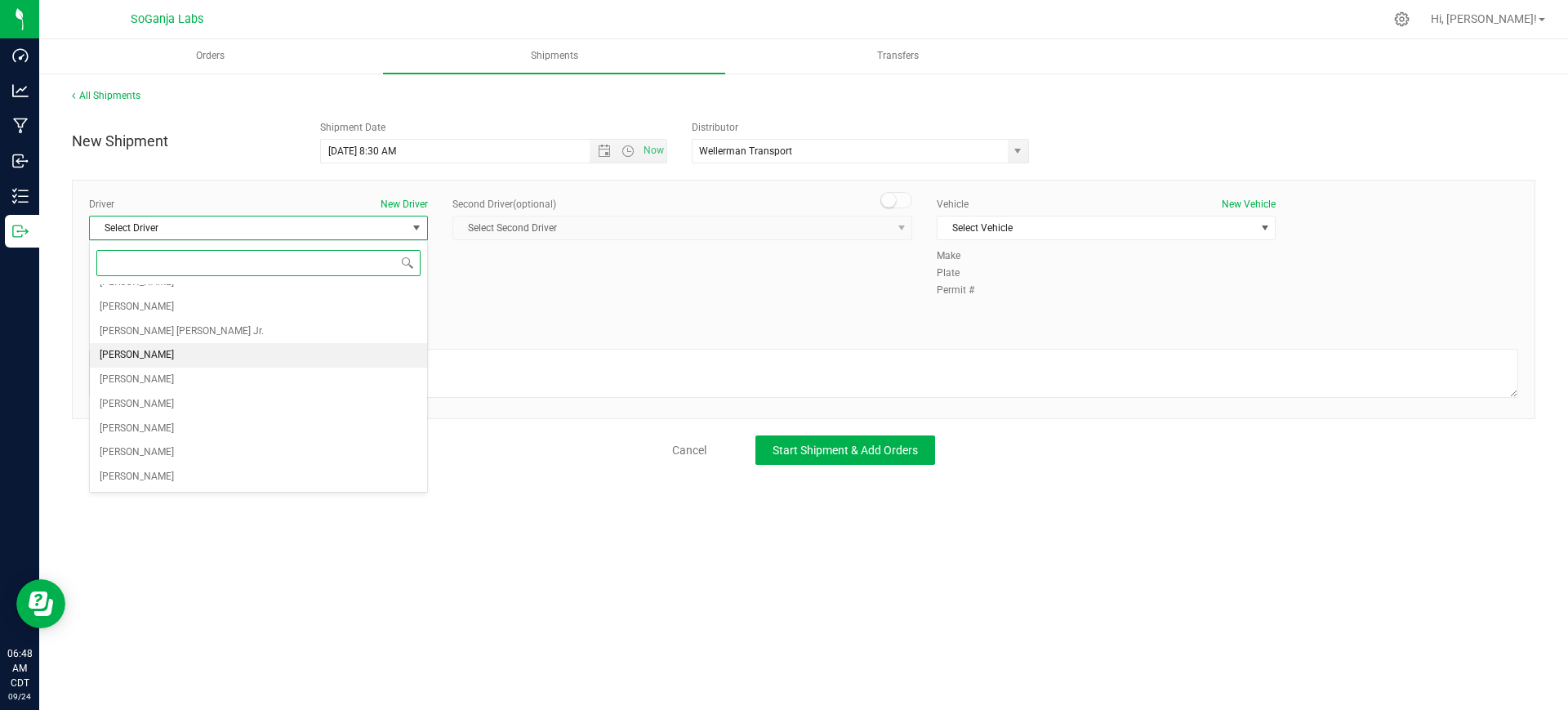
scroll to position [276, 0]
click at [157, 314] on li "[PERSON_NAME]" at bounding box center [258, 311] width 338 height 25
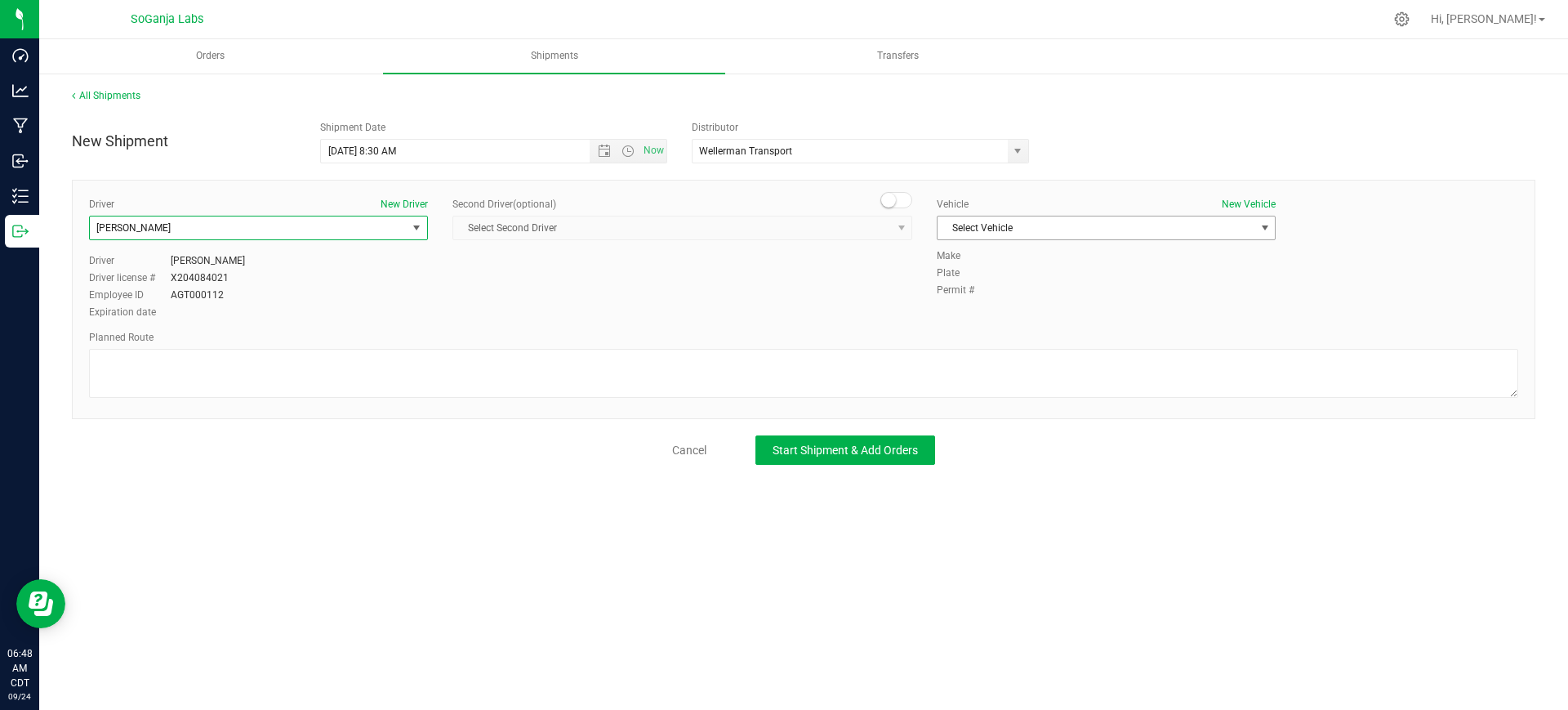
click at [996, 235] on span "Select Vehicle" at bounding box center [1096, 227] width 317 height 23
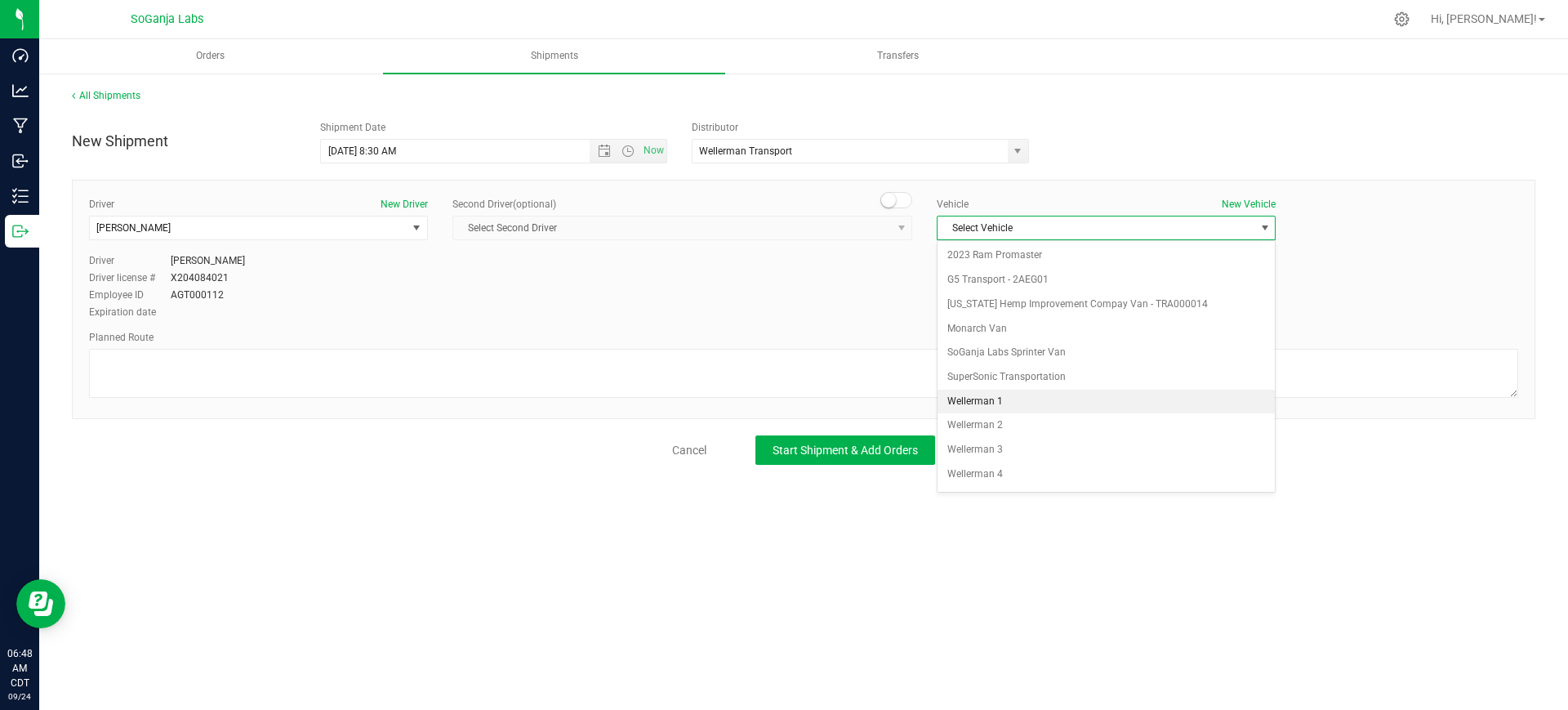
click at [1012, 391] on li "Wellerman 1" at bounding box center [1105, 402] width 338 height 25
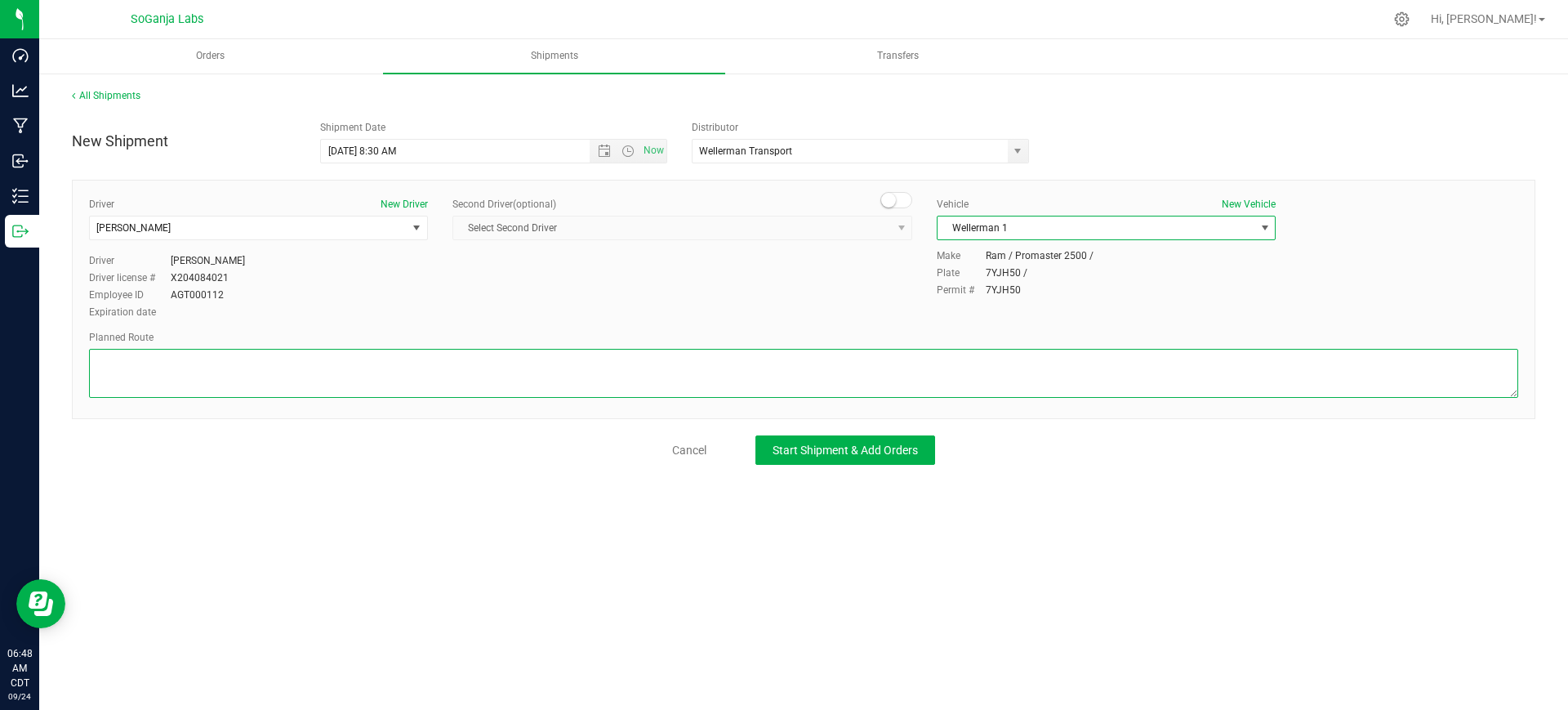
click at [766, 352] on textarea at bounding box center [803, 373] width 1429 height 49
paste textarea "See planned route."
type textarea "See planned route."
click at [843, 459] on button "Start Shipment & Add Orders" at bounding box center [845, 450] width 179 height 30
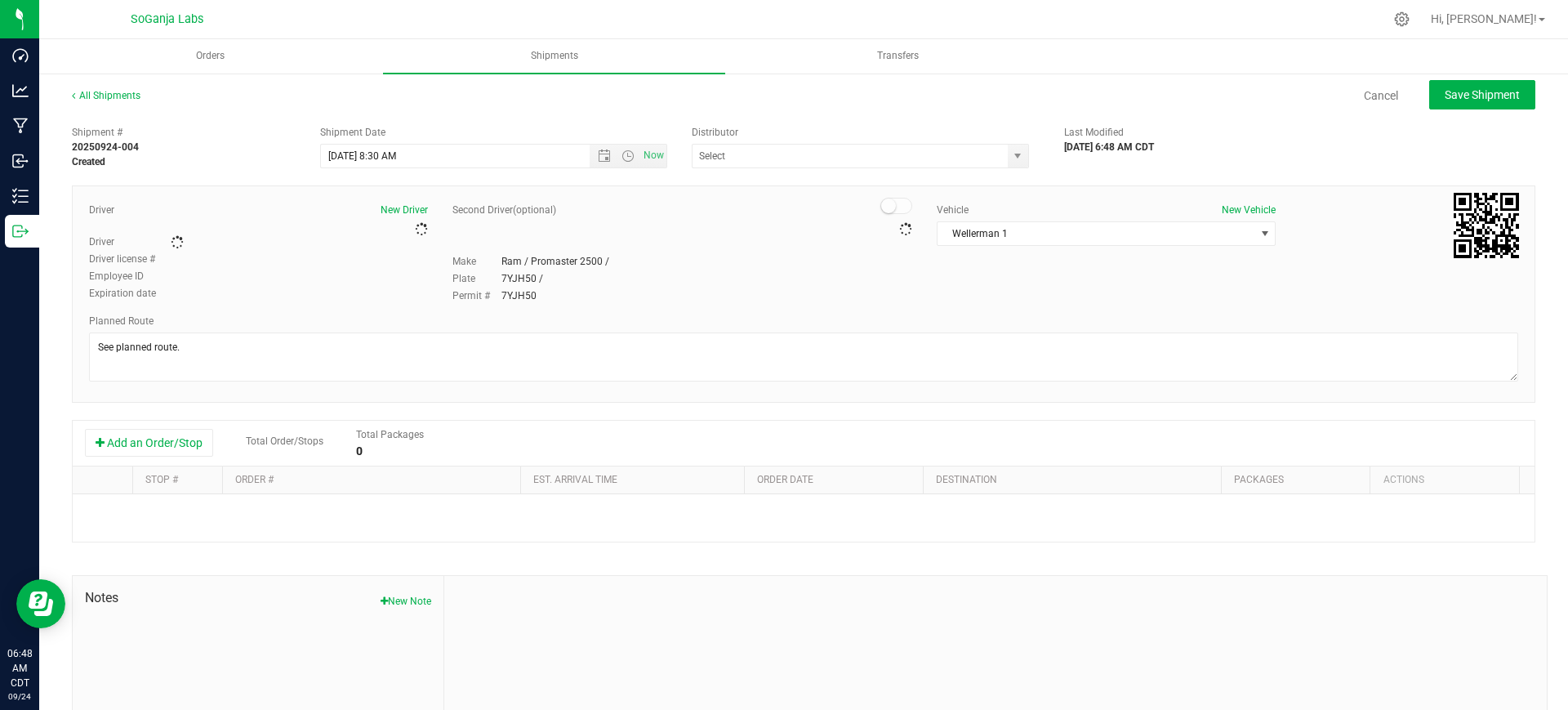
type input "Wellerman Transport"
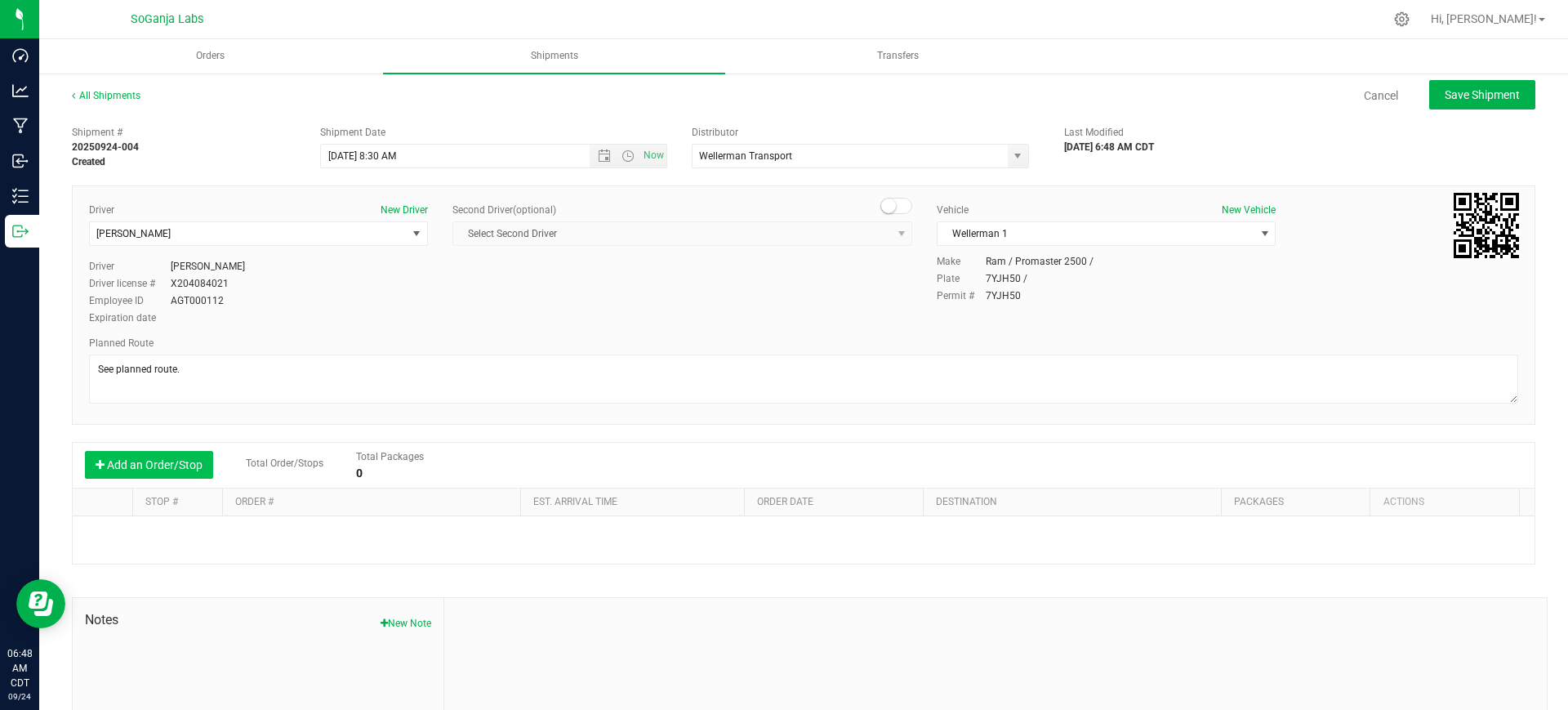
click at [149, 463] on button "Add an Order/Stop" at bounding box center [149, 465] width 128 height 28
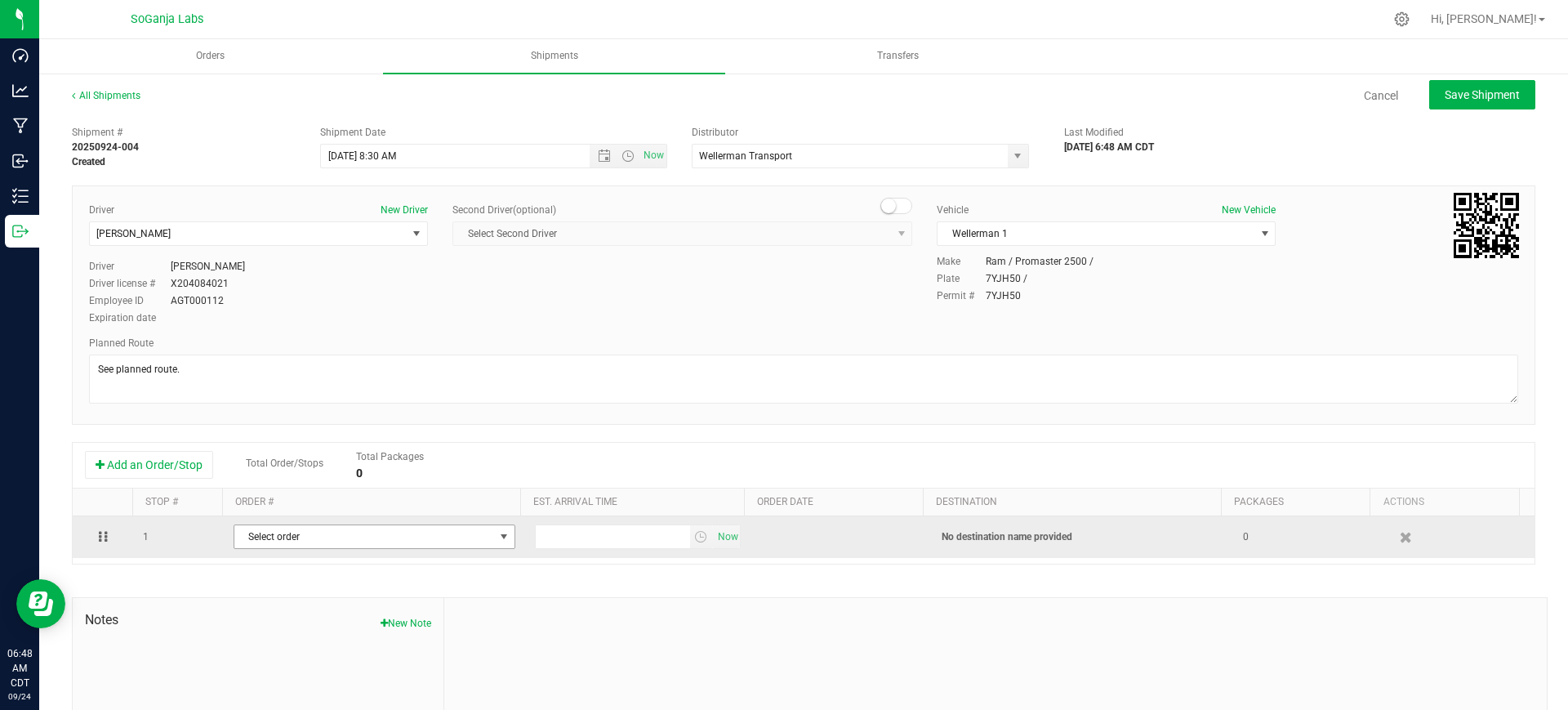
click at [334, 547] on span "Select order" at bounding box center [364, 536] width 260 height 23
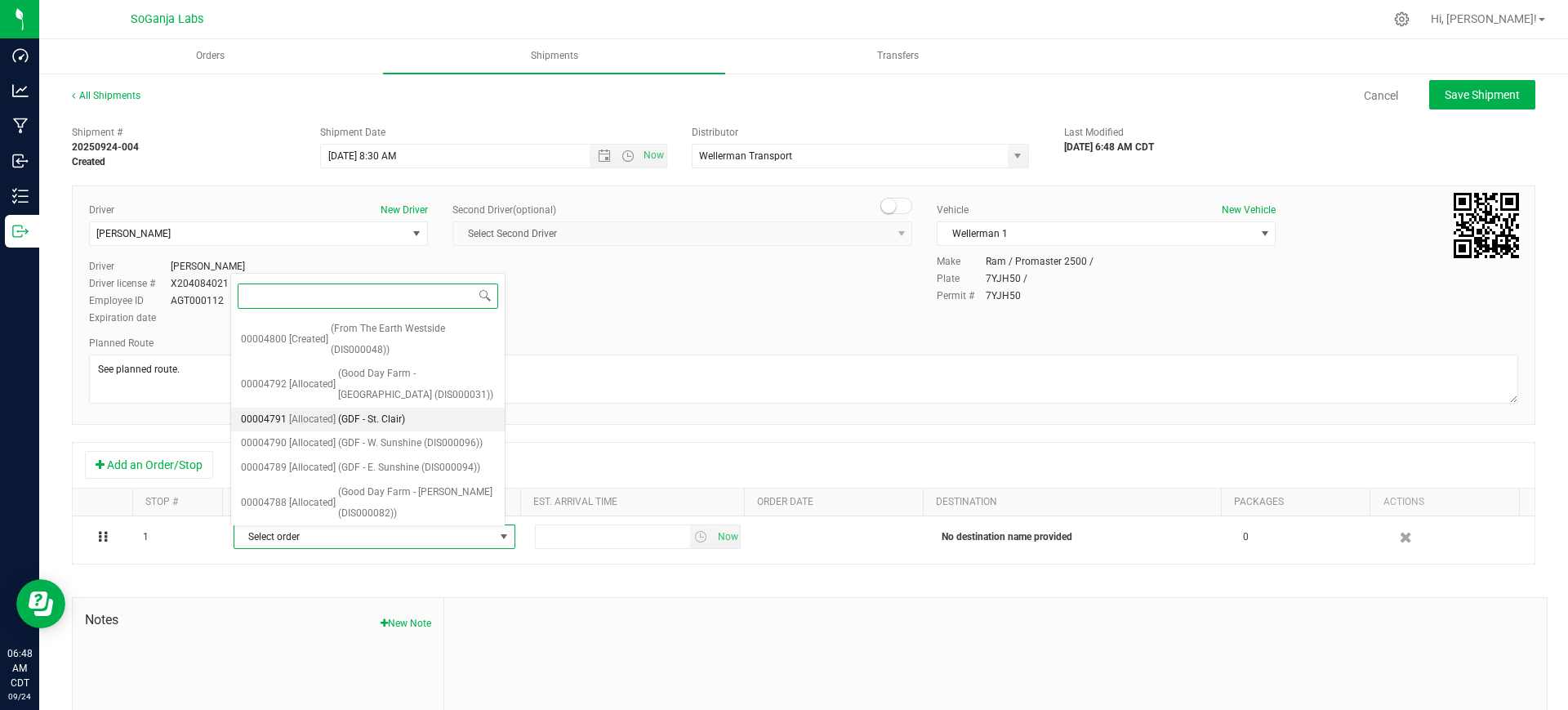
click at [375, 412] on span "(GDF - St. Clair)" at bounding box center [371, 420] width 67 height 22
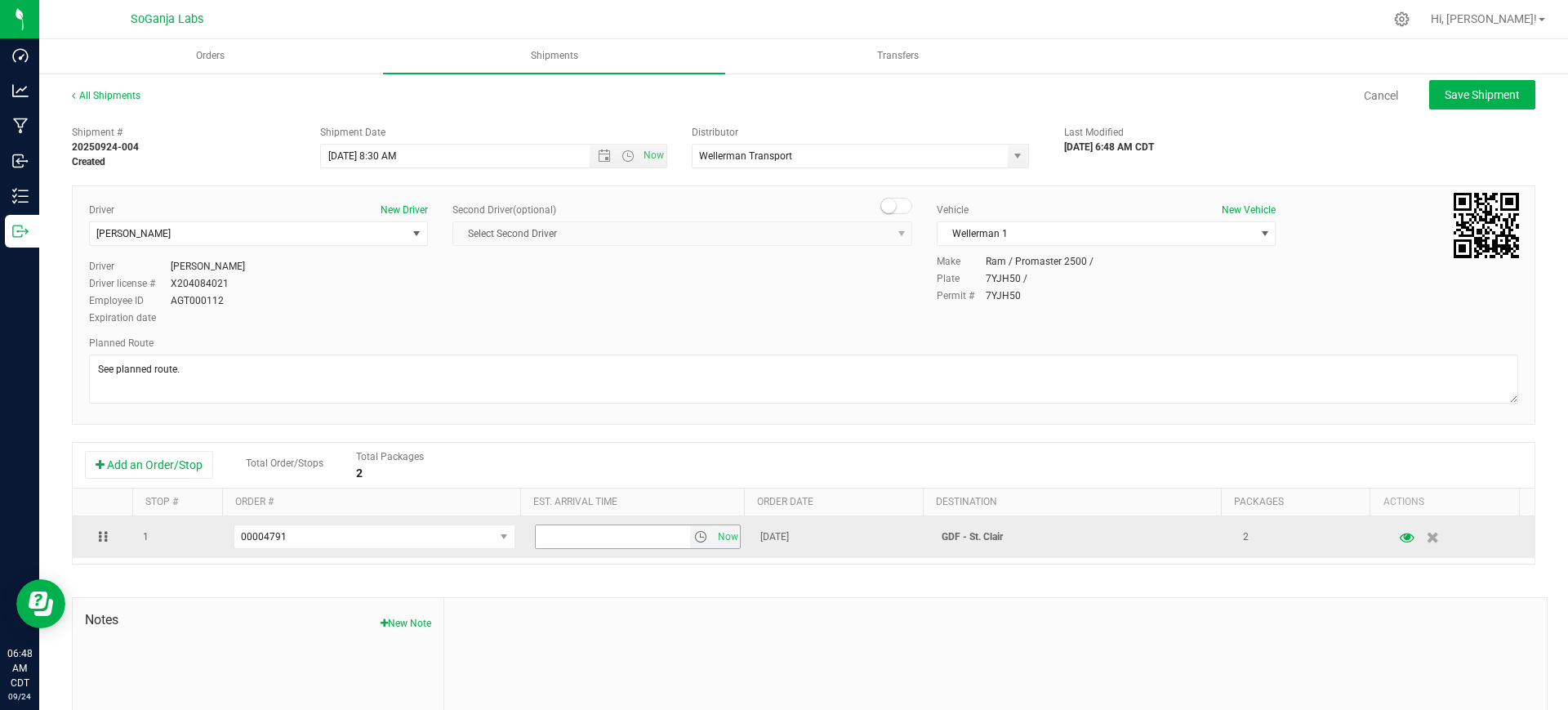
click at [694, 539] on span "select" at bounding box center [700, 536] width 13 height 13
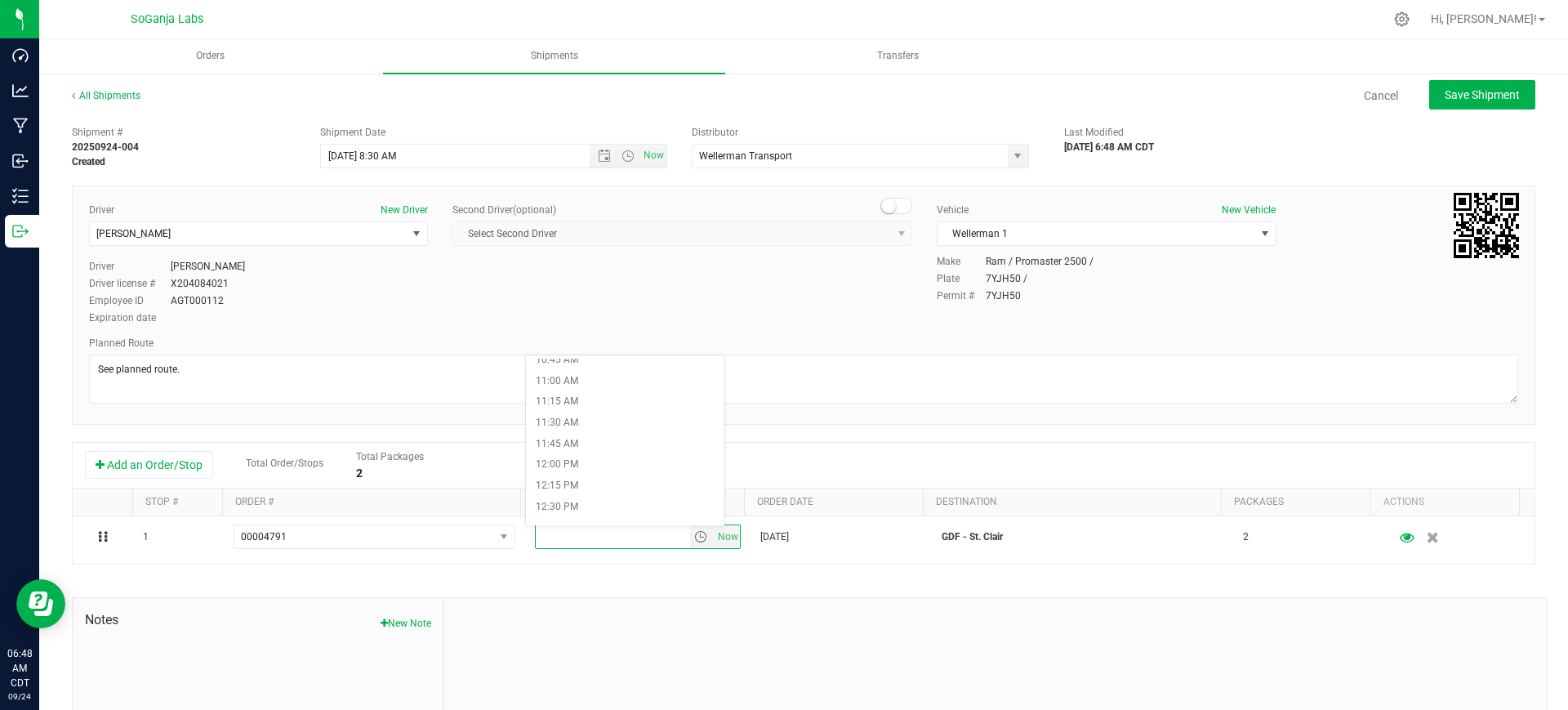
scroll to position [919, 0]
click at [587, 415] on li "11:30 AM" at bounding box center [625, 416] width 199 height 22
click at [1452, 89] on span "Save Shipment" at bounding box center [1481, 95] width 75 height 13
type input "[DATE] 1:30 PM"
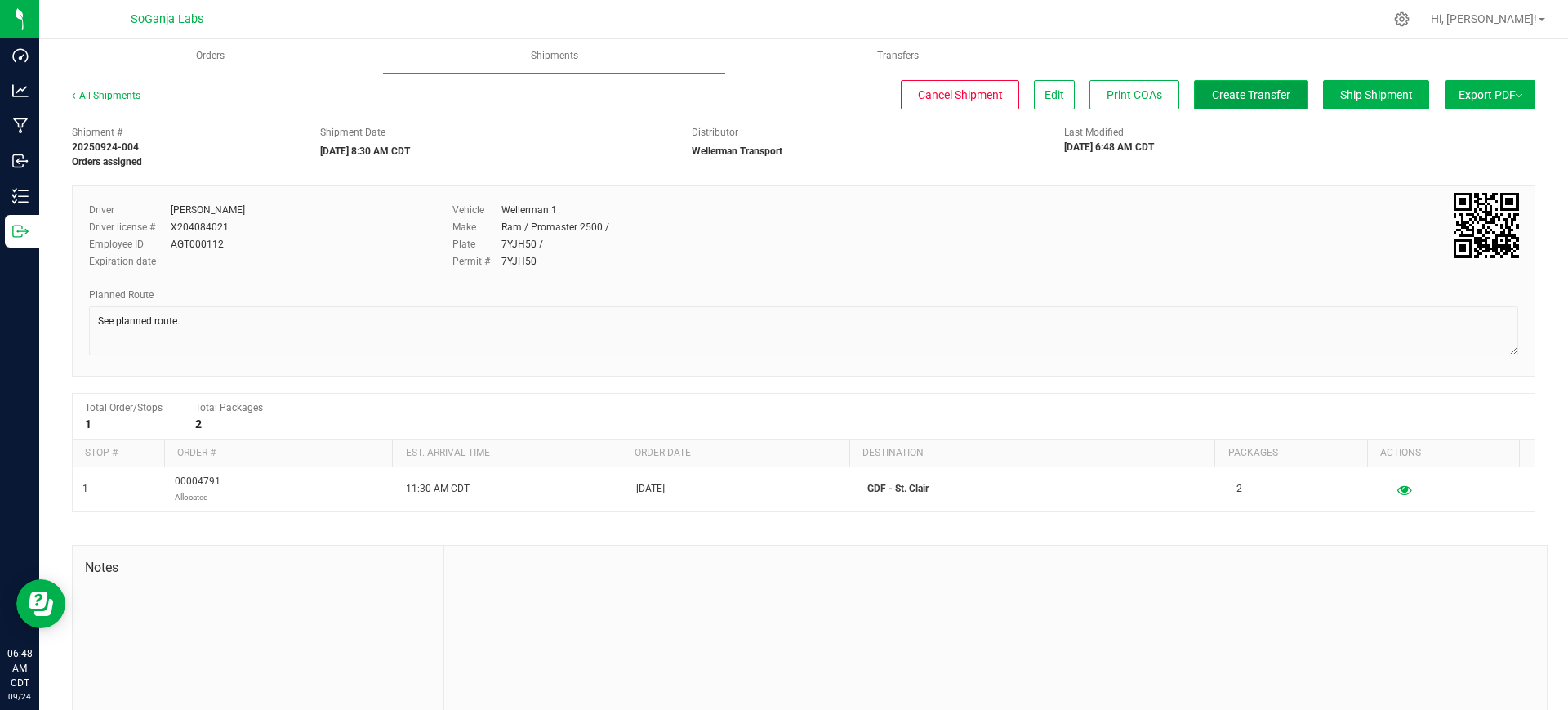
click at [1228, 100] on span "Create Transfer" at bounding box center [1251, 95] width 79 height 13
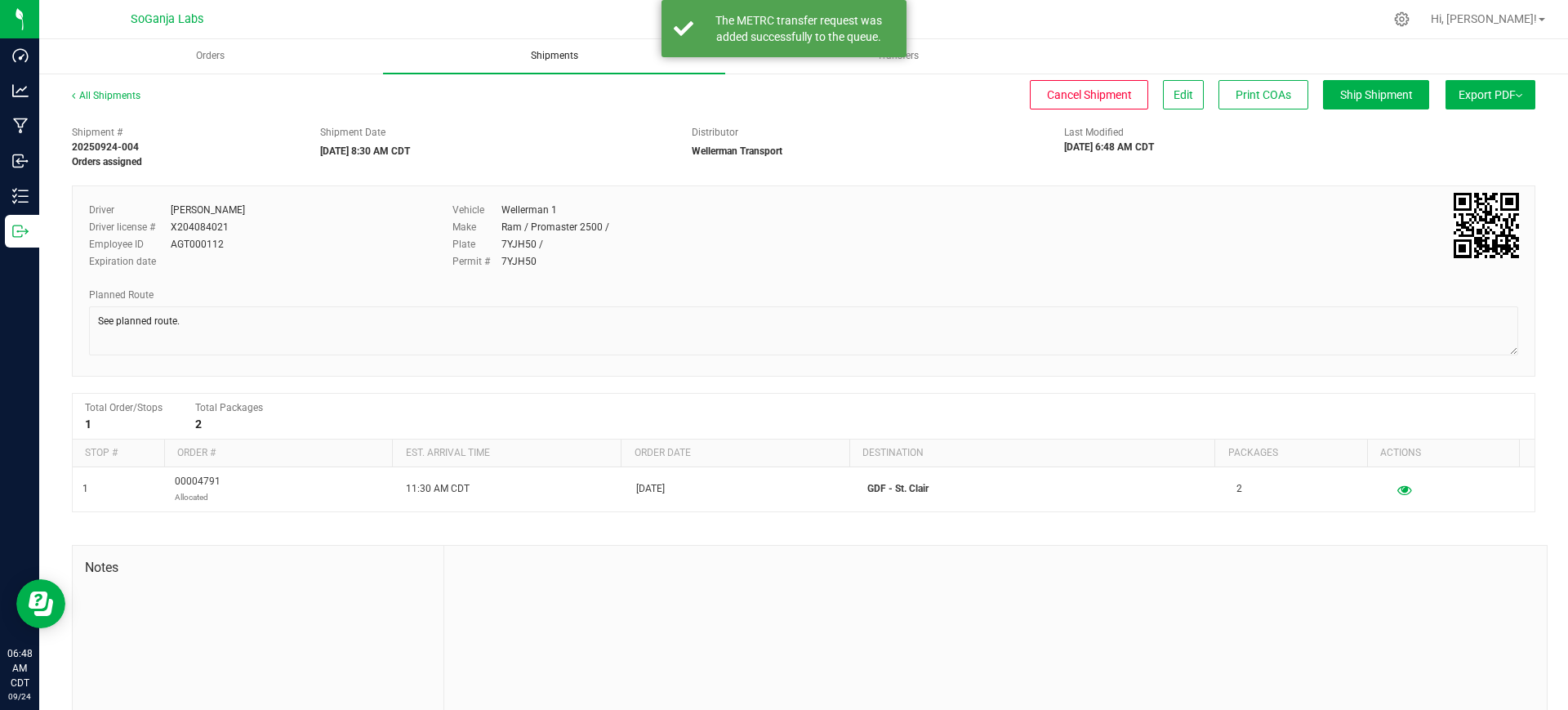
click at [553, 56] on span "Shipments" at bounding box center [554, 56] width 92 height 14
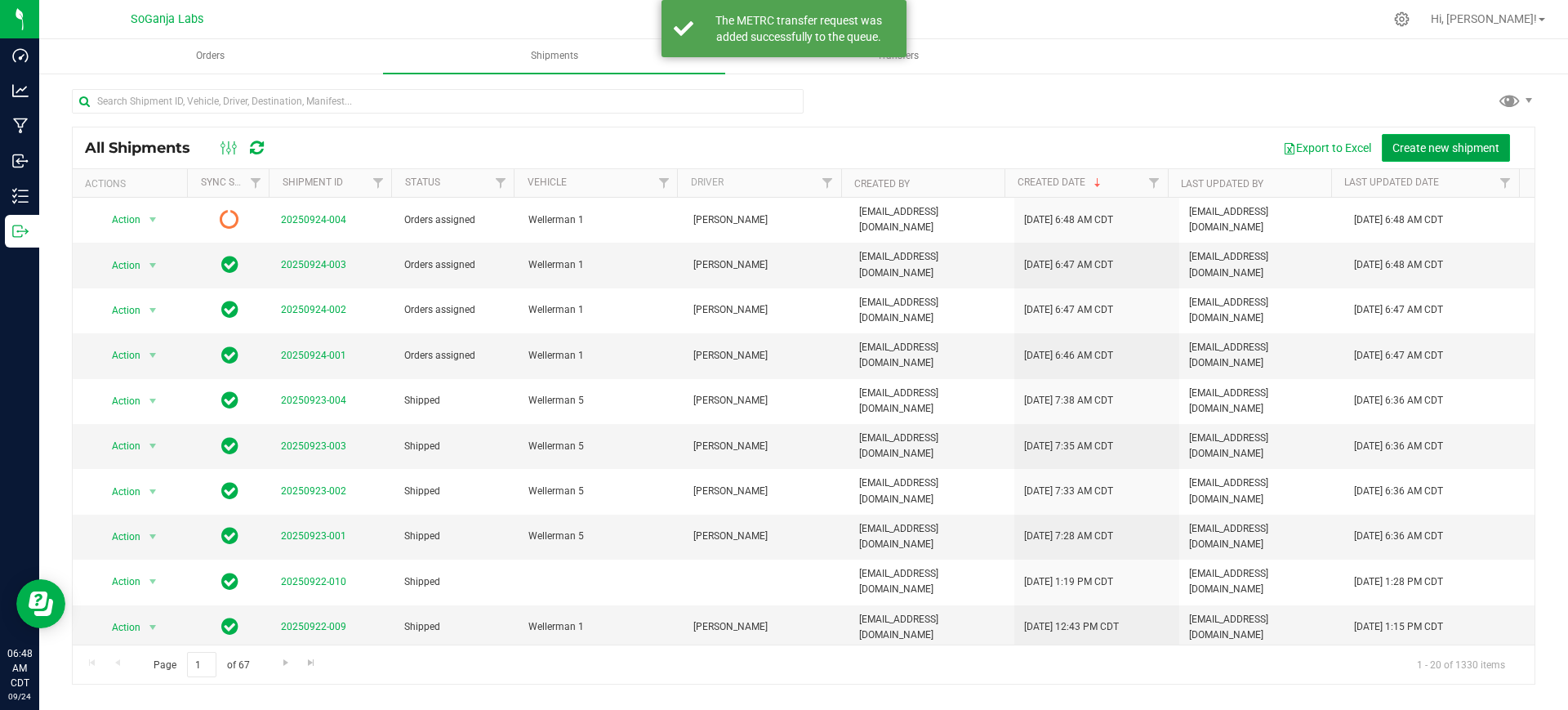
click at [1425, 150] on span "Create new shipment" at bounding box center [1445, 148] width 107 height 13
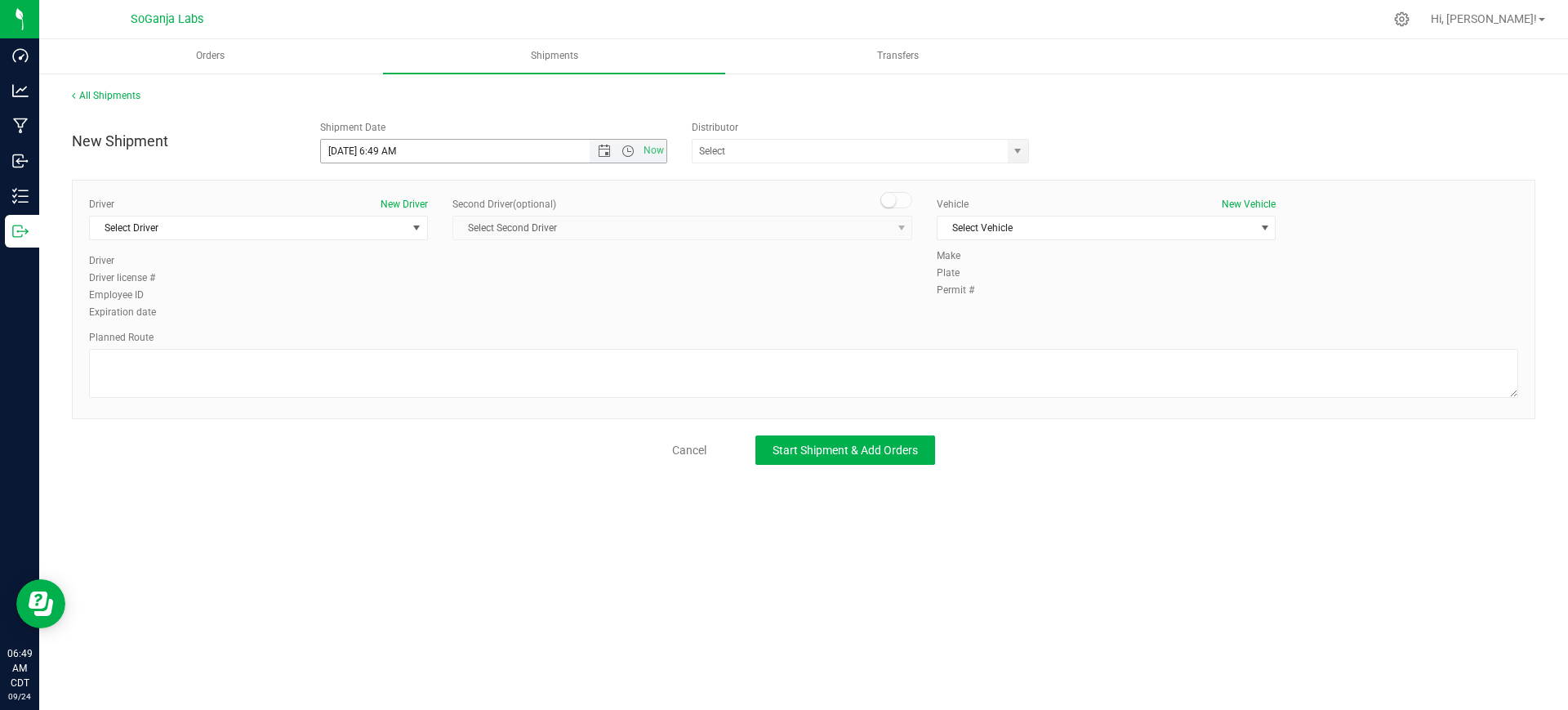
drag, startPoint x: 635, startPoint y: 151, endPoint x: 613, endPoint y: 161, distance: 24.2
click at [635, 152] on span "Open the time view" at bounding box center [628, 151] width 28 height 13
click at [361, 330] on li "8:30 AM" at bounding box center [493, 330] width 345 height 22
type input "[DATE] 8:30 AM"
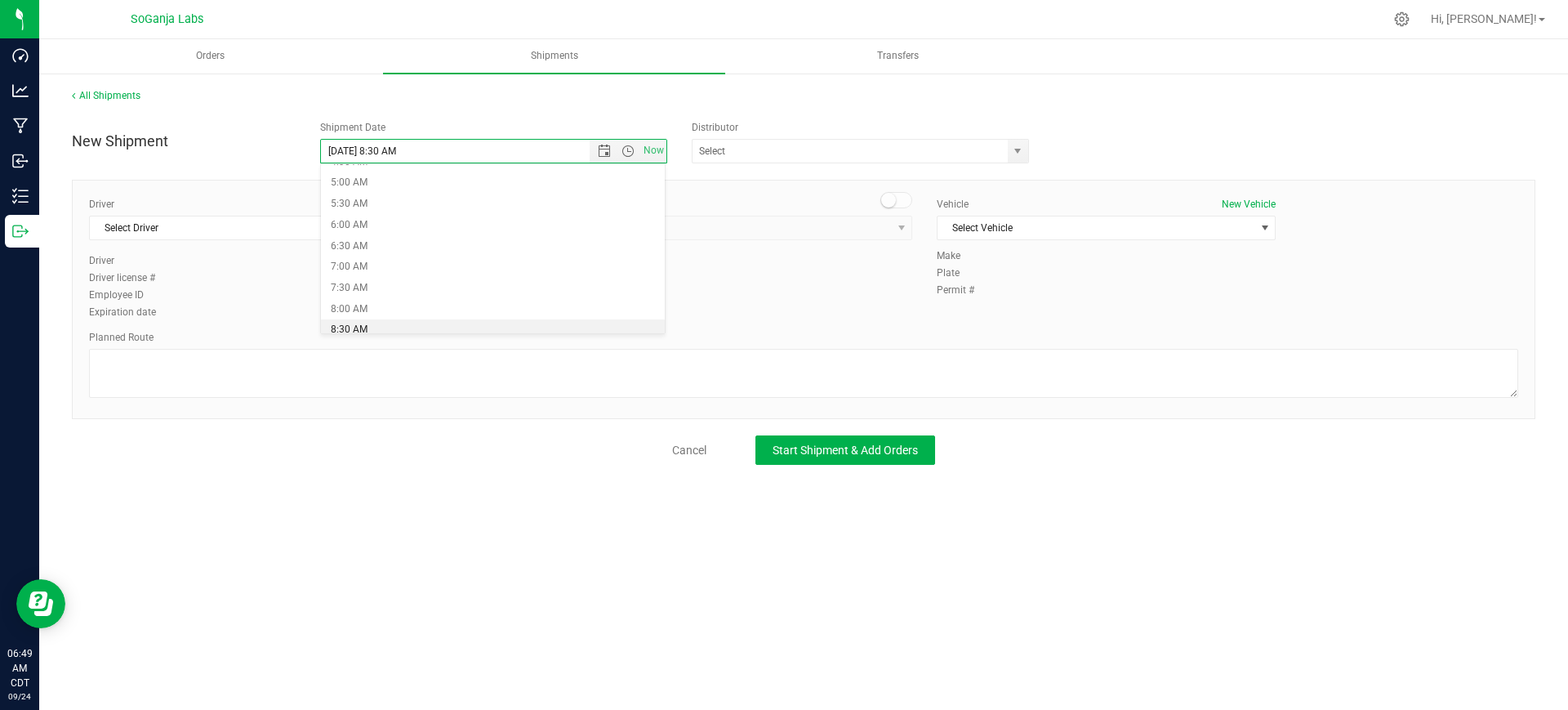
scroll to position [0, 0]
click at [1020, 152] on span "select" at bounding box center [1017, 151] width 13 height 13
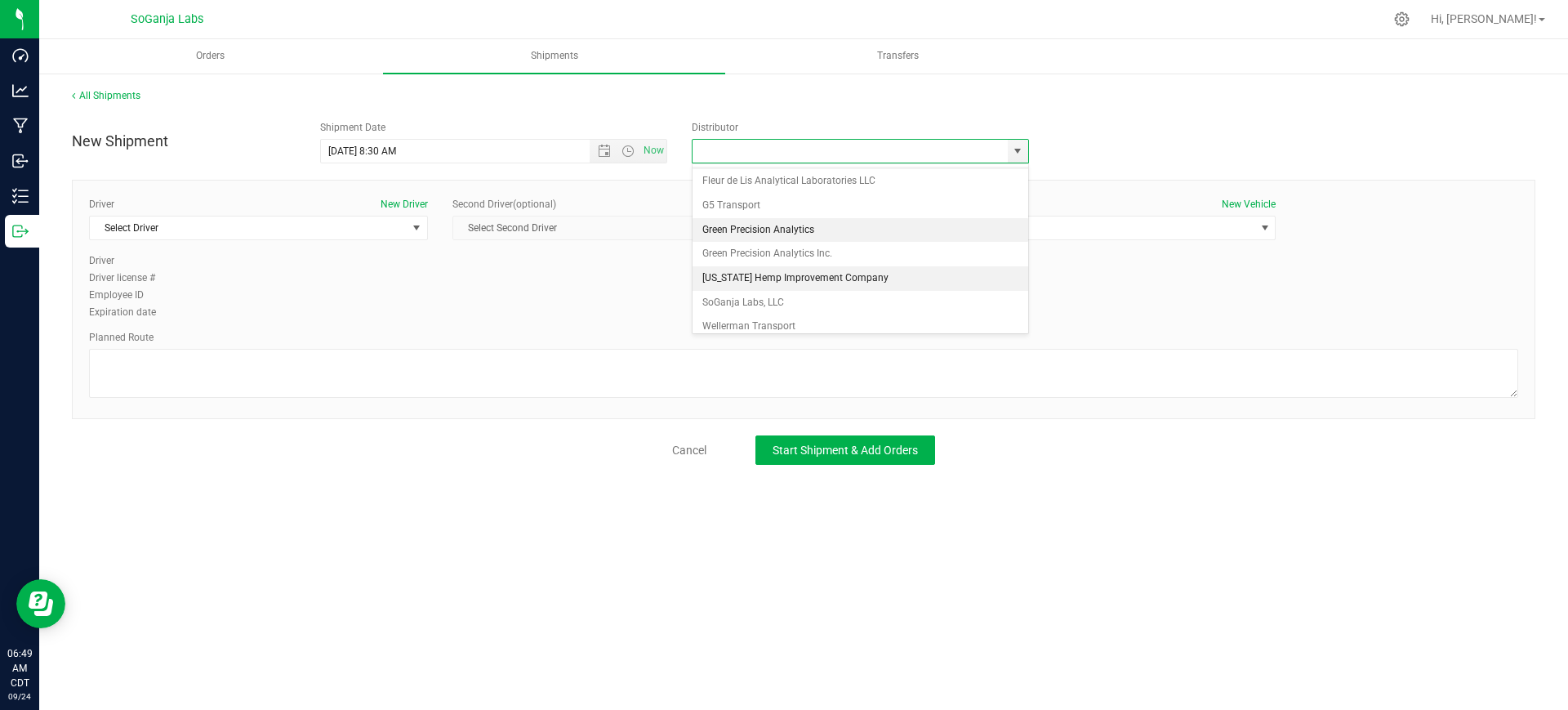
scroll to position [32, 0]
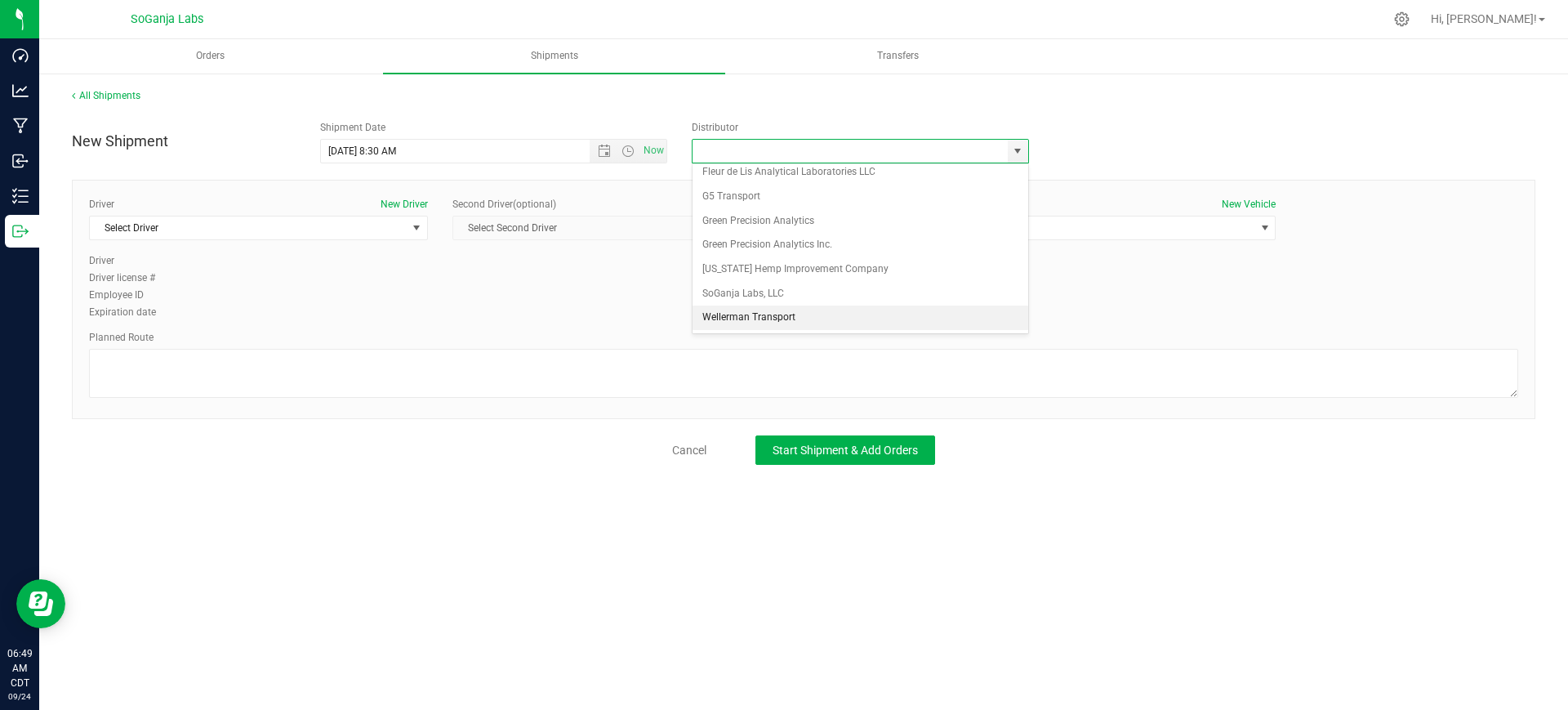
click at [764, 320] on li "Wellerman Transport" at bounding box center [859, 317] width 336 height 25
type input "Wellerman Transport"
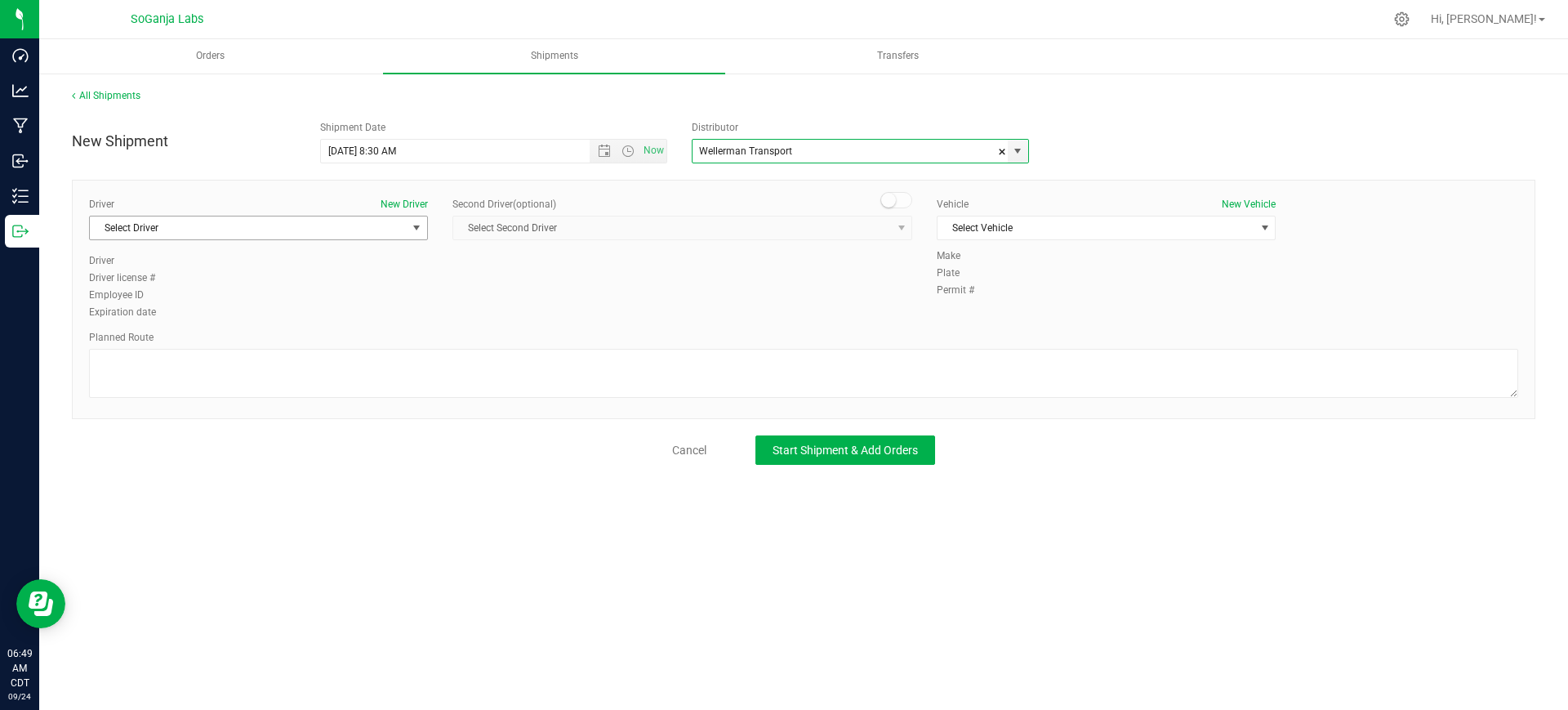
click at [282, 230] on span "Select Driver" at bounding box center [248, 227] width 317 height 23
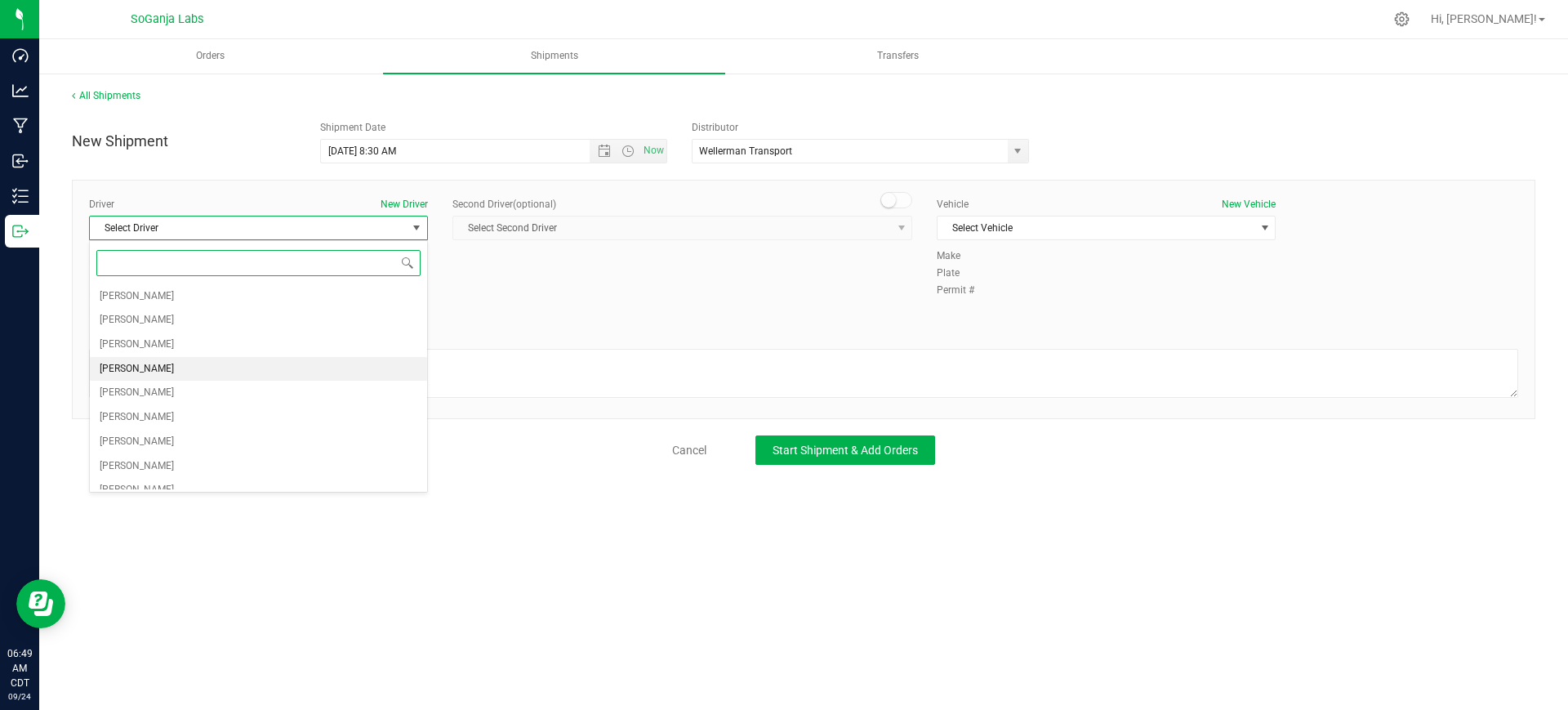
scroll to position [102, 0]
click at [150, 485] on li "[PERSON_NAME]" at bounding box center [258, 484] width 338 height 25
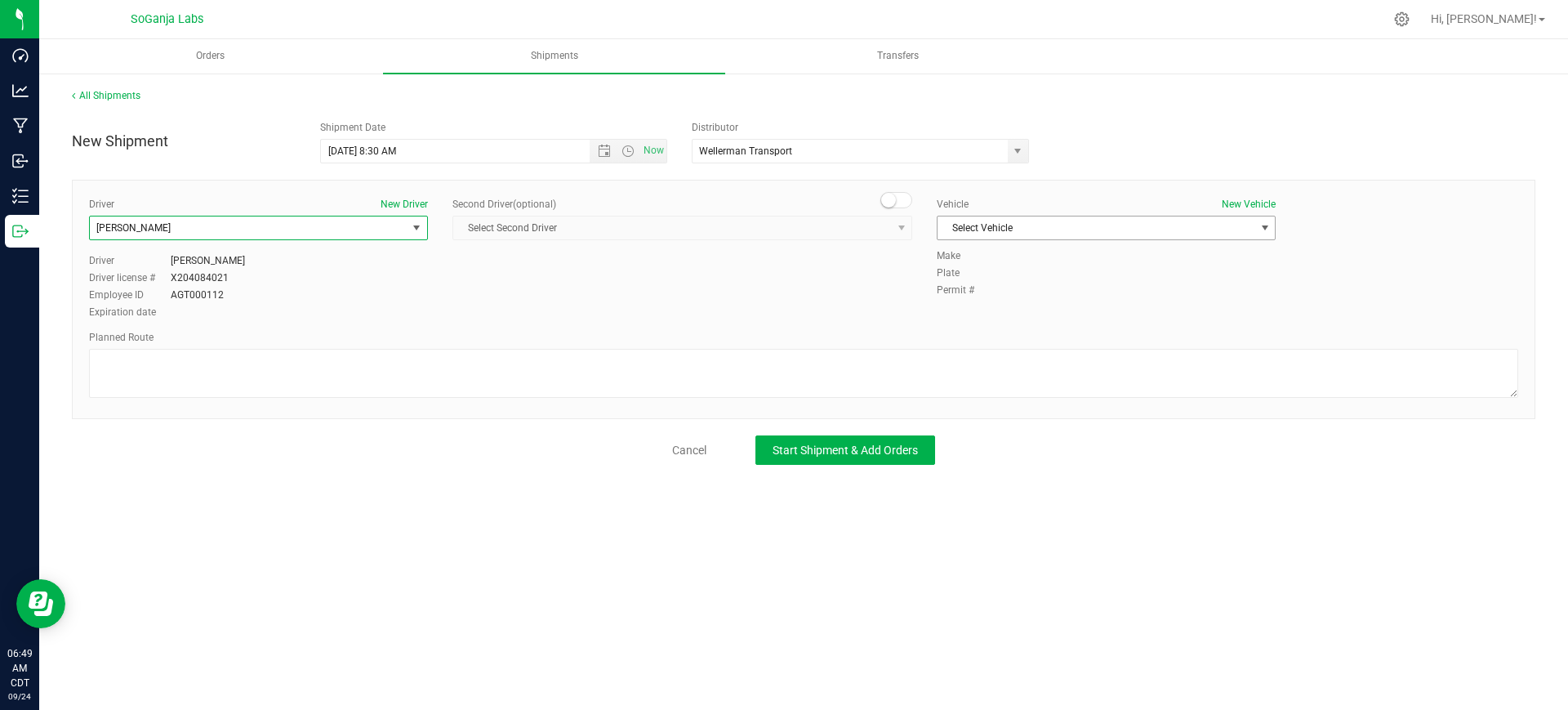
click at [1054, 226] on span "Select Vehicle" at bounding box center [1096, 227] width 317 height 23
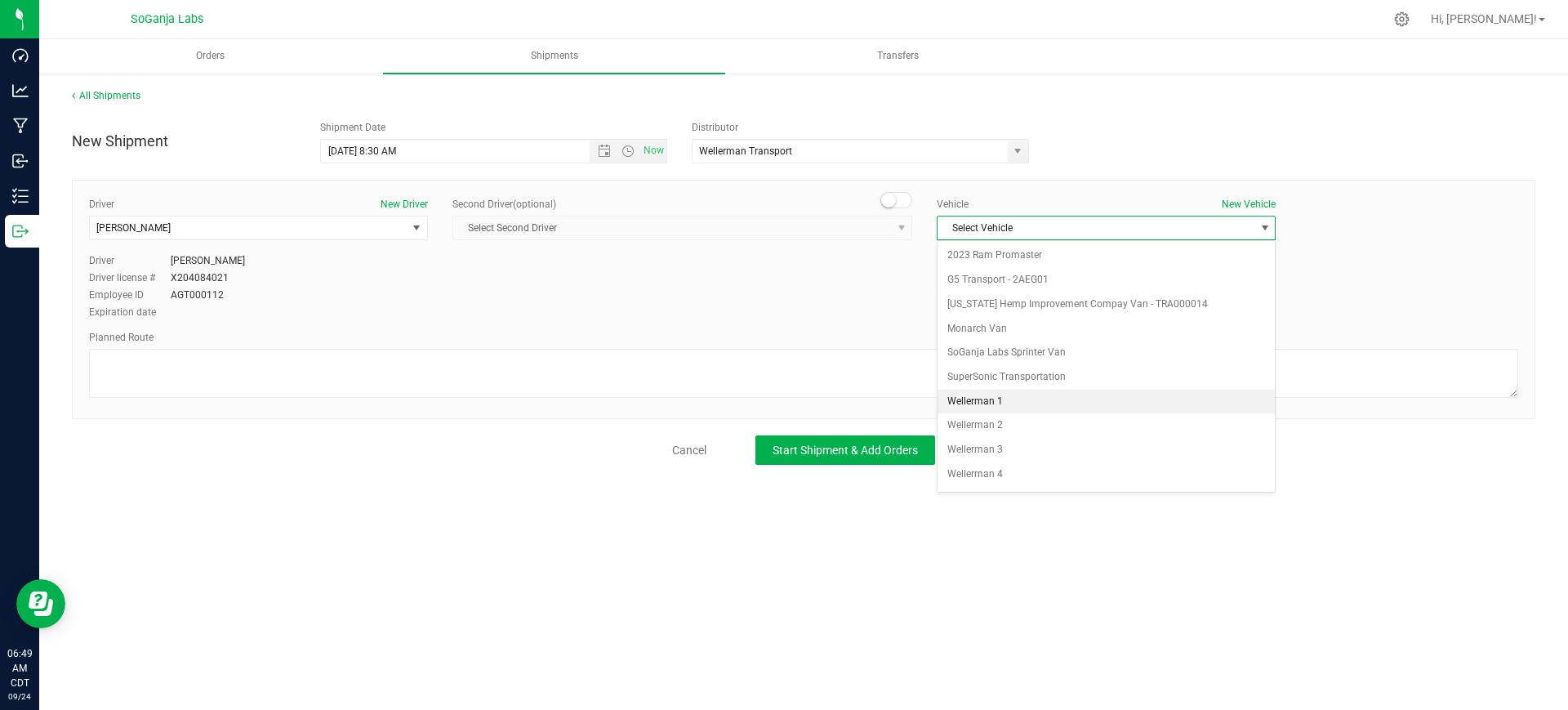
click at [1012, 398] on li "Wellerman 1" at bounding box center [1105, 402] width 338 height 25
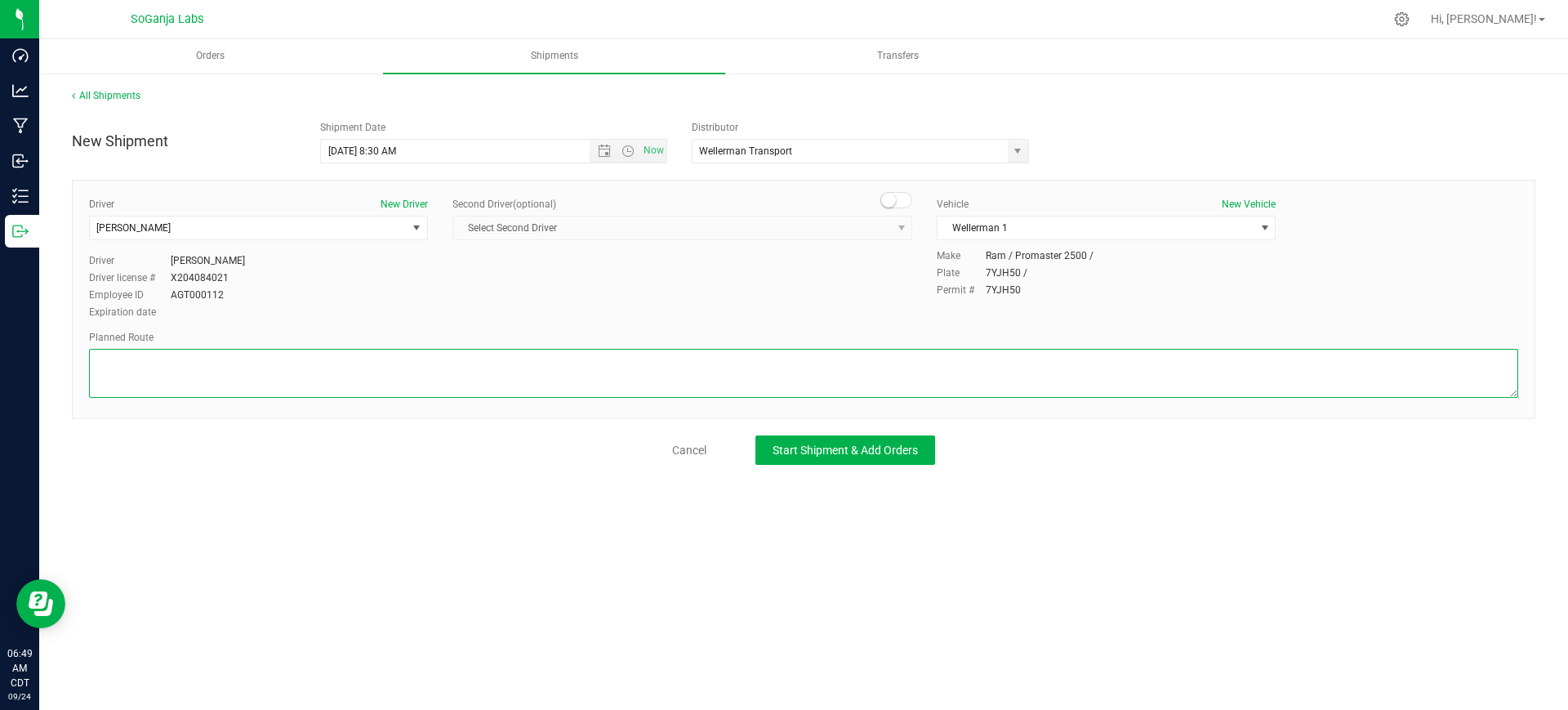
paste textarea "See planned route."
type textarea "See planned route."
click at [894, 454] on span "Start Shipment & Add Orders" at bounding box center [846, 449] width 146 height 13
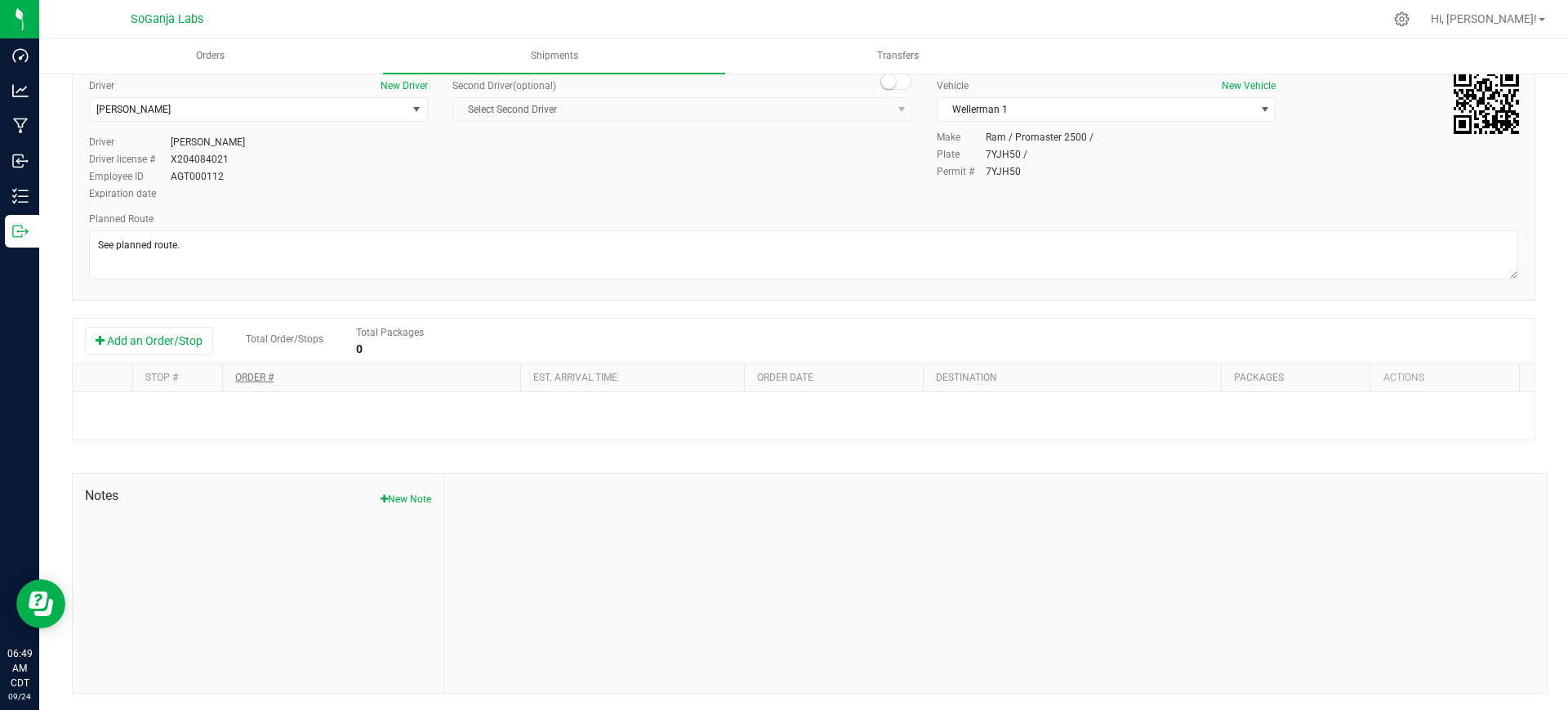
scroll to position [125, 0]
click at [195, 339] on button "Add an Order/Stop" at bounding box center [149, 341] width 128 height 28
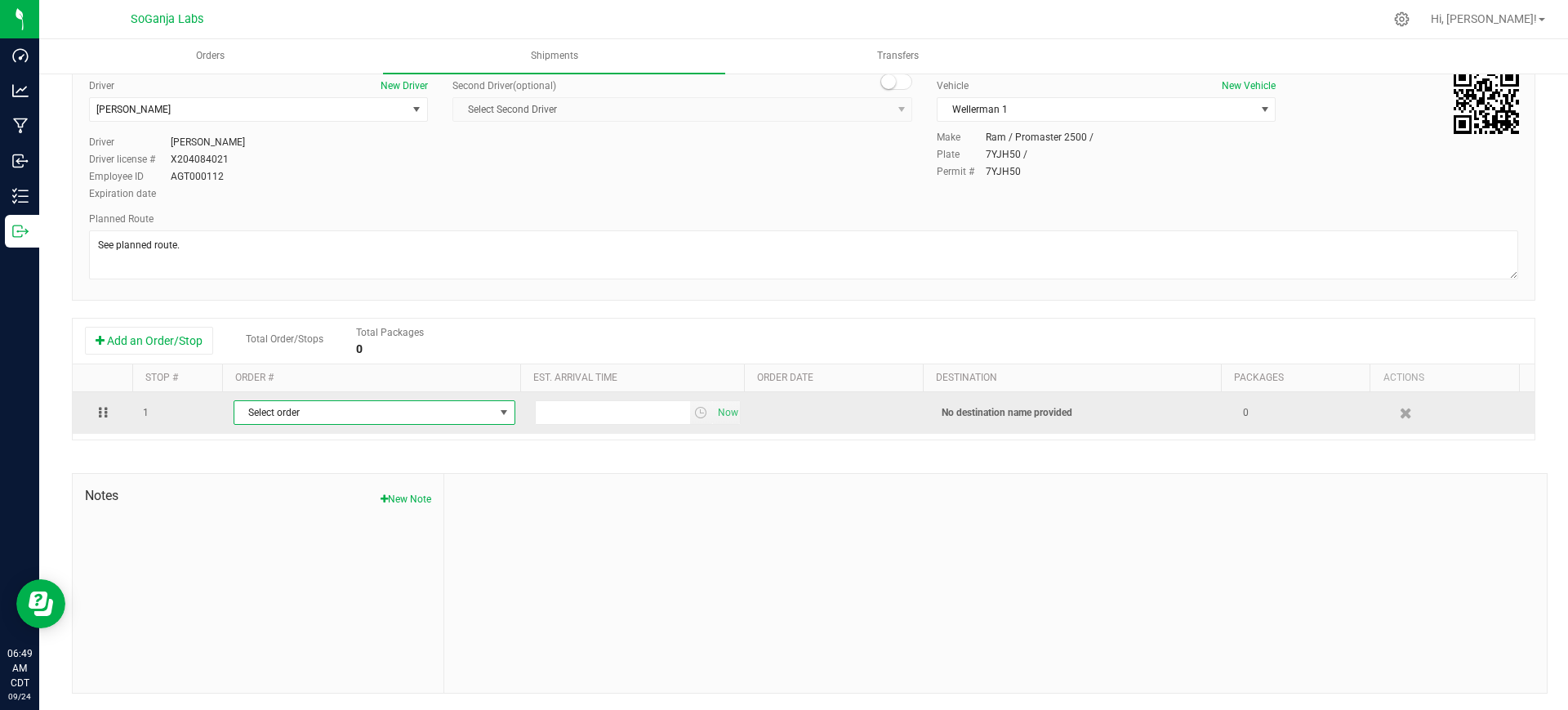
click at [367, 405] on span "Select order" at bounding box center [364, 412] width 260 height 23
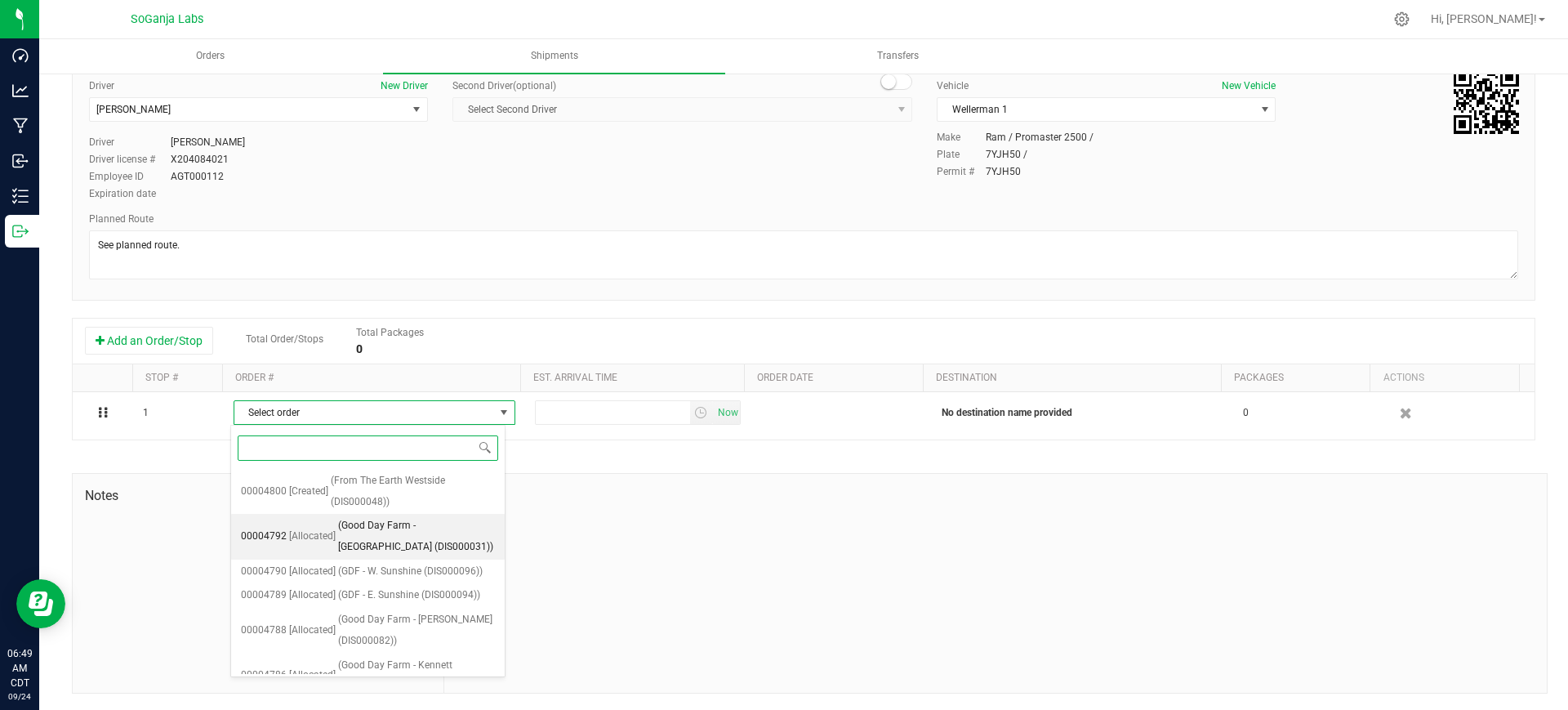
click at [384, 526] on span "(Good Day Farm - Broadway (DIS000031))" at bounding box center [415, 536] width 157 height 41
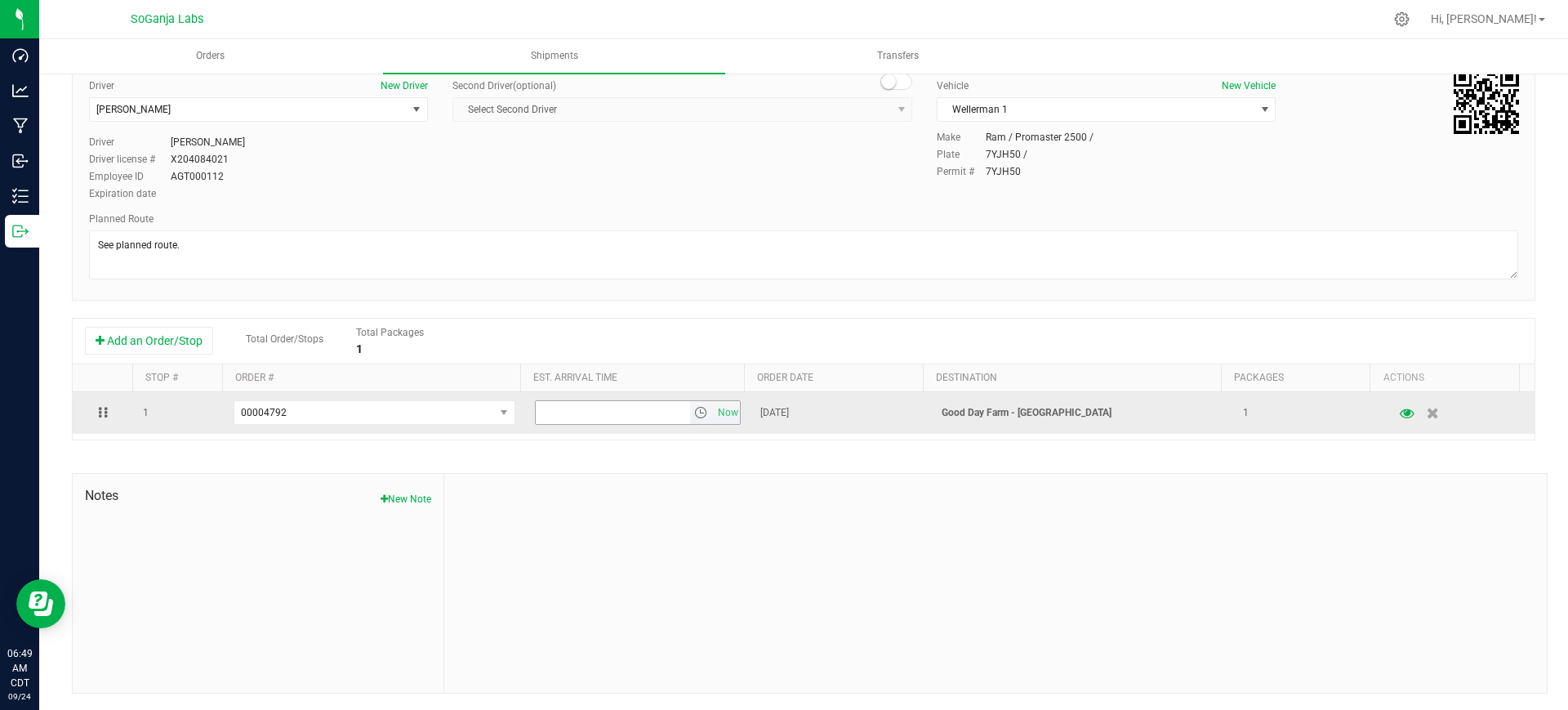
click at [694, 410] on span "select" at bounding box center [700, 412] width 13 height 13
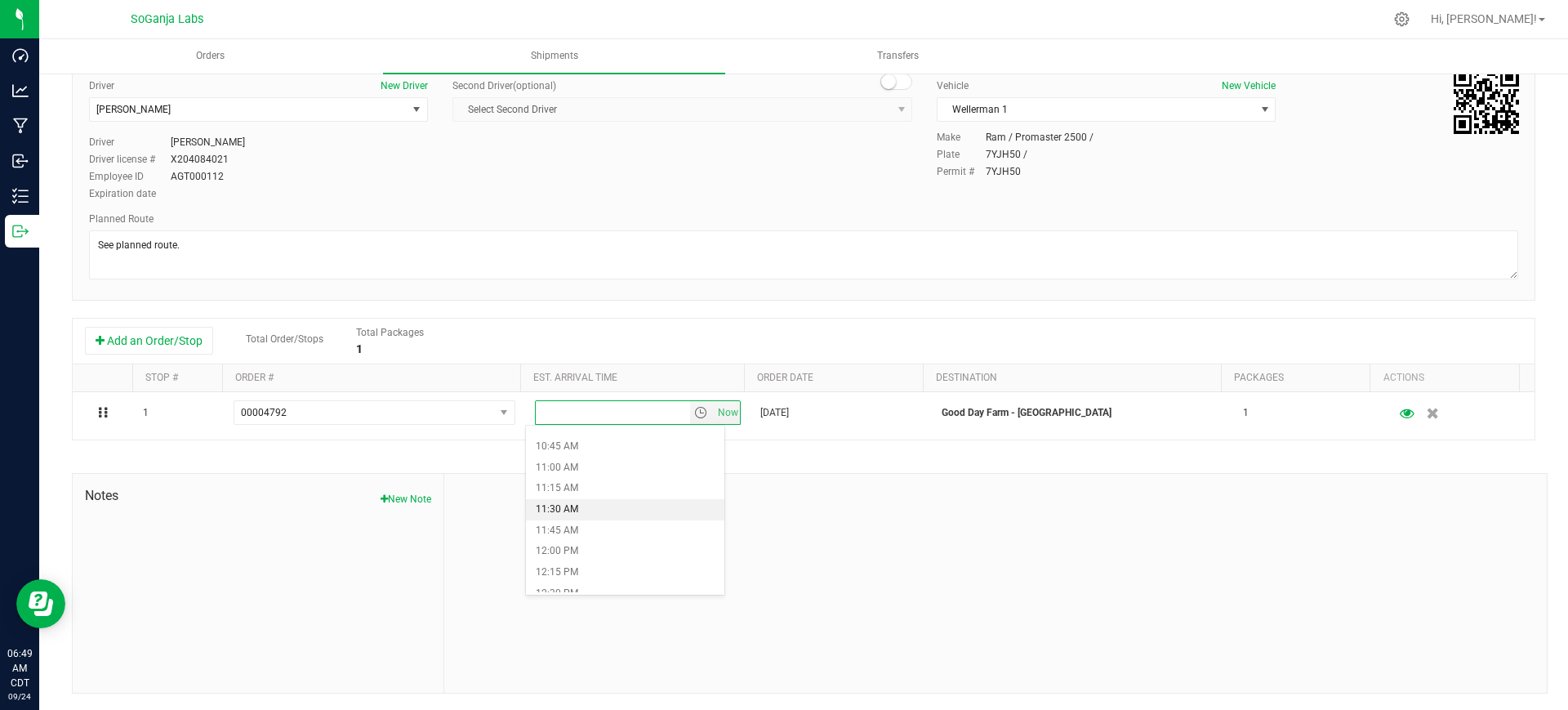
scroll to position [919, 0]
click at [564, 560] on li "12:30 PM" at bounding box center [625, 570] width 199 height 22
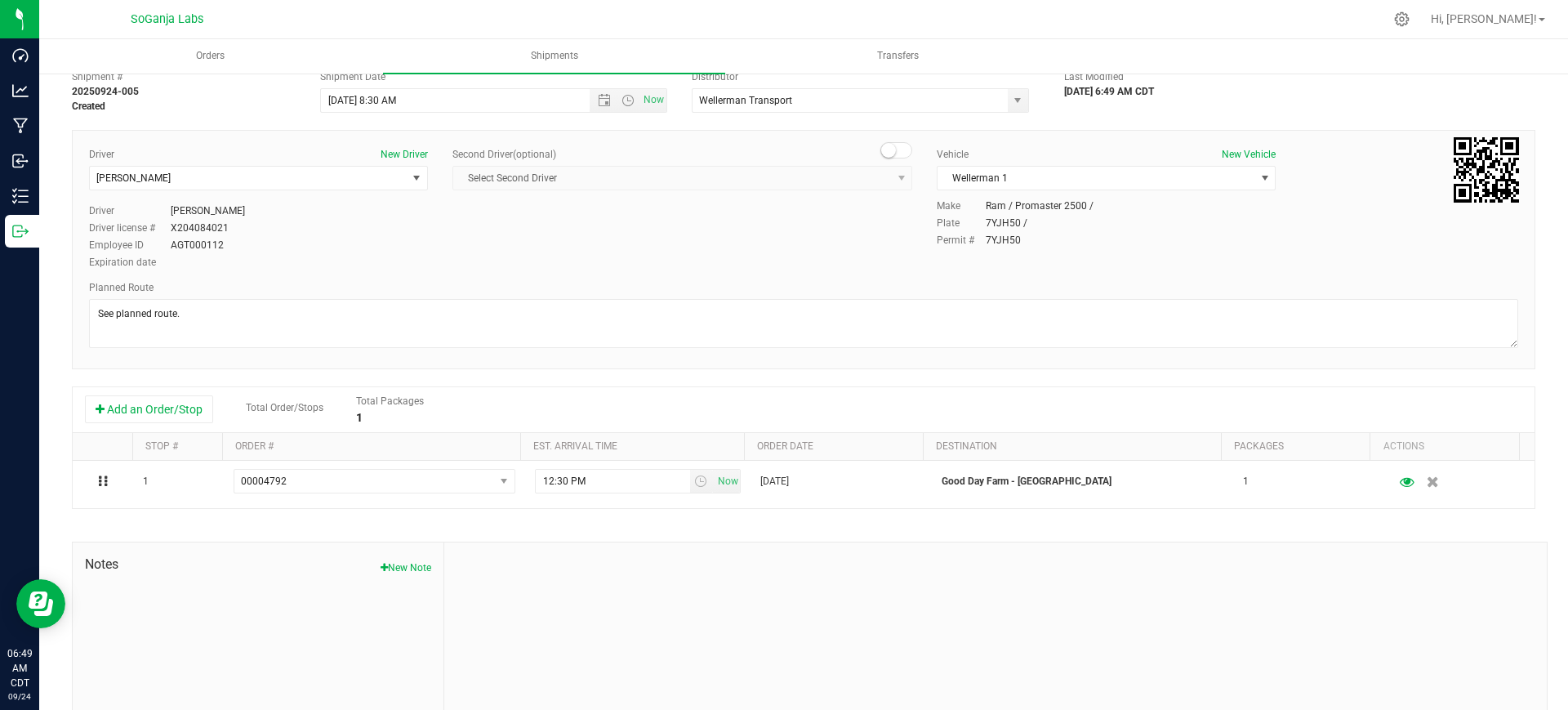
scroll to position [0, 0]
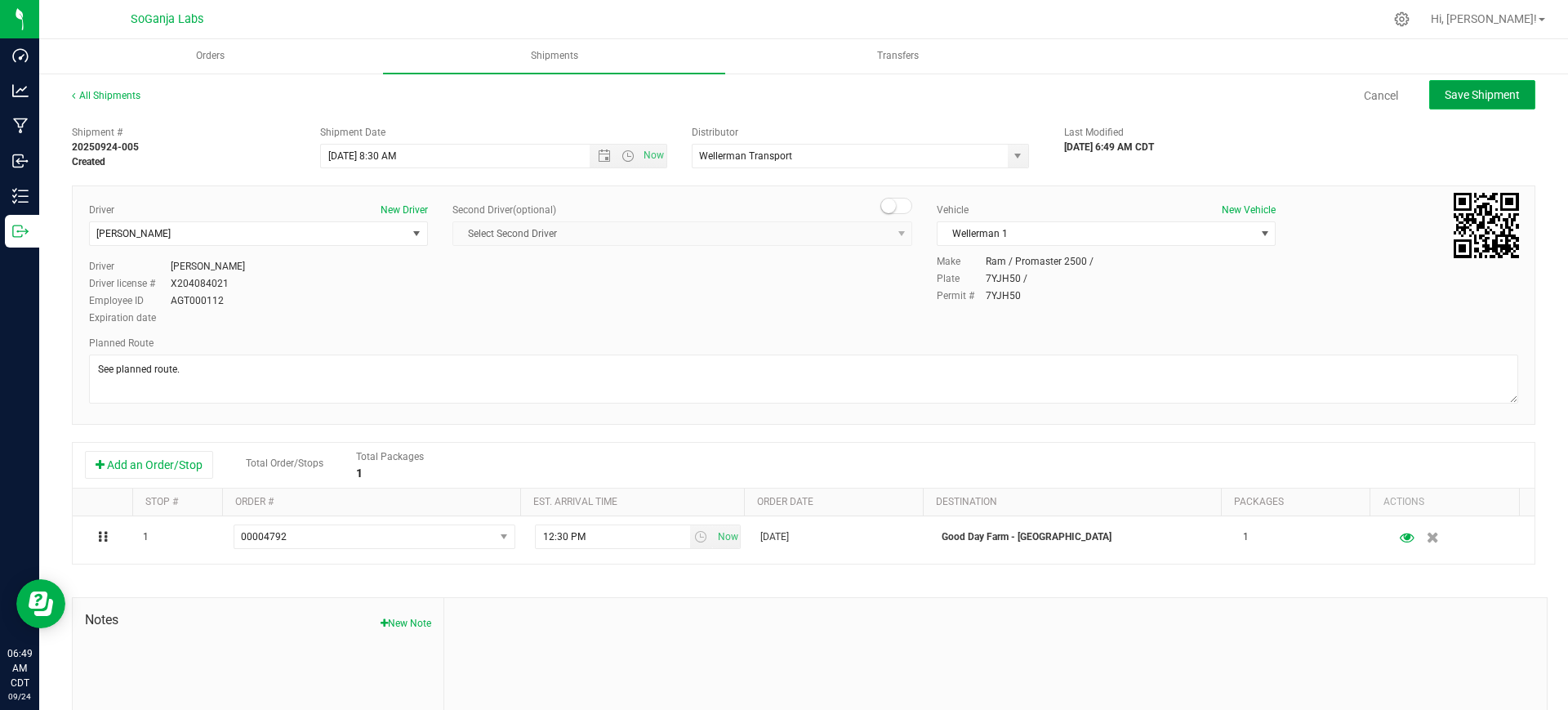
click at [1467, 94] on span "Save Shipment" at bounding box center [1481, 95] width 75 height 13
type input "[DATE] 1:30 PM"
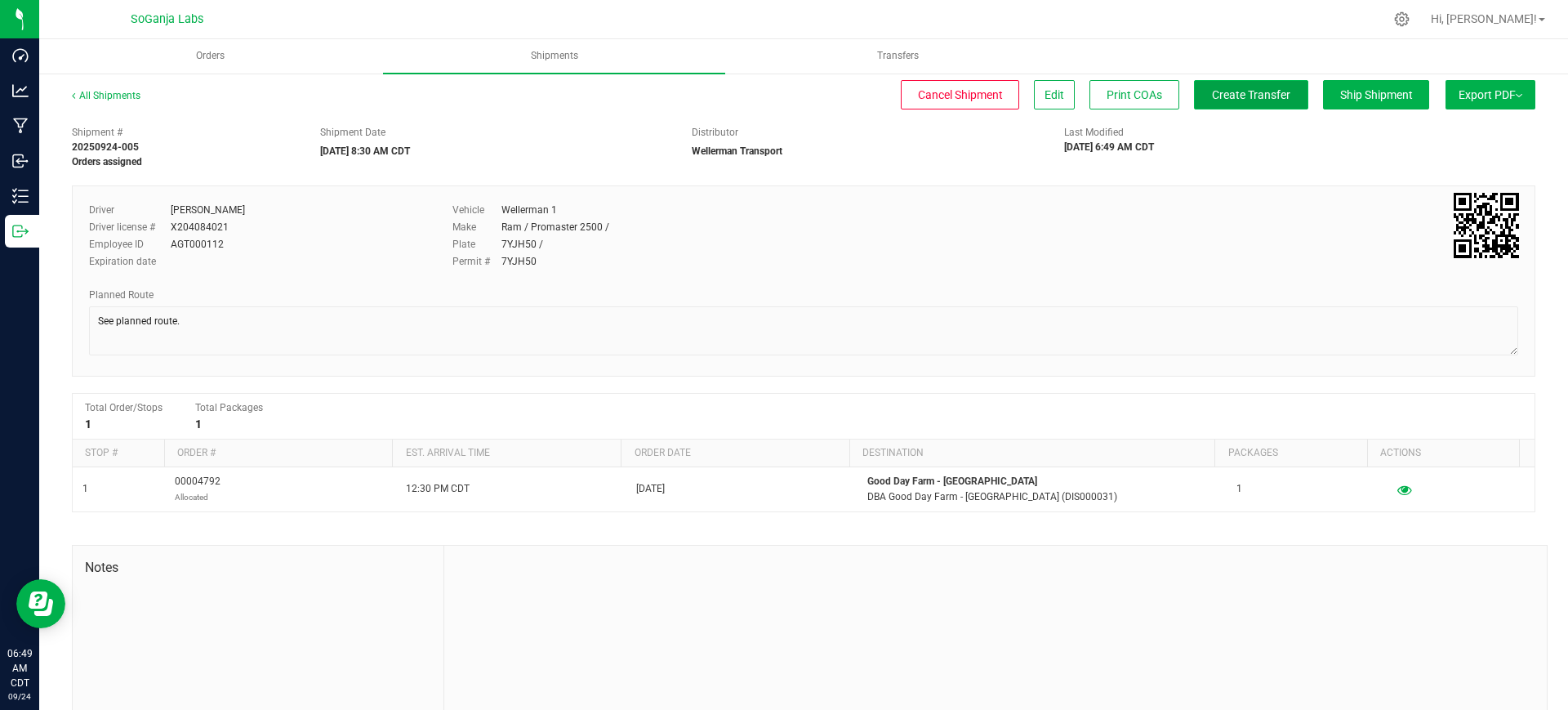
click at [1249, 104] on button "Create Transfer" at bounding box center [1251, 95] width 114 height 30
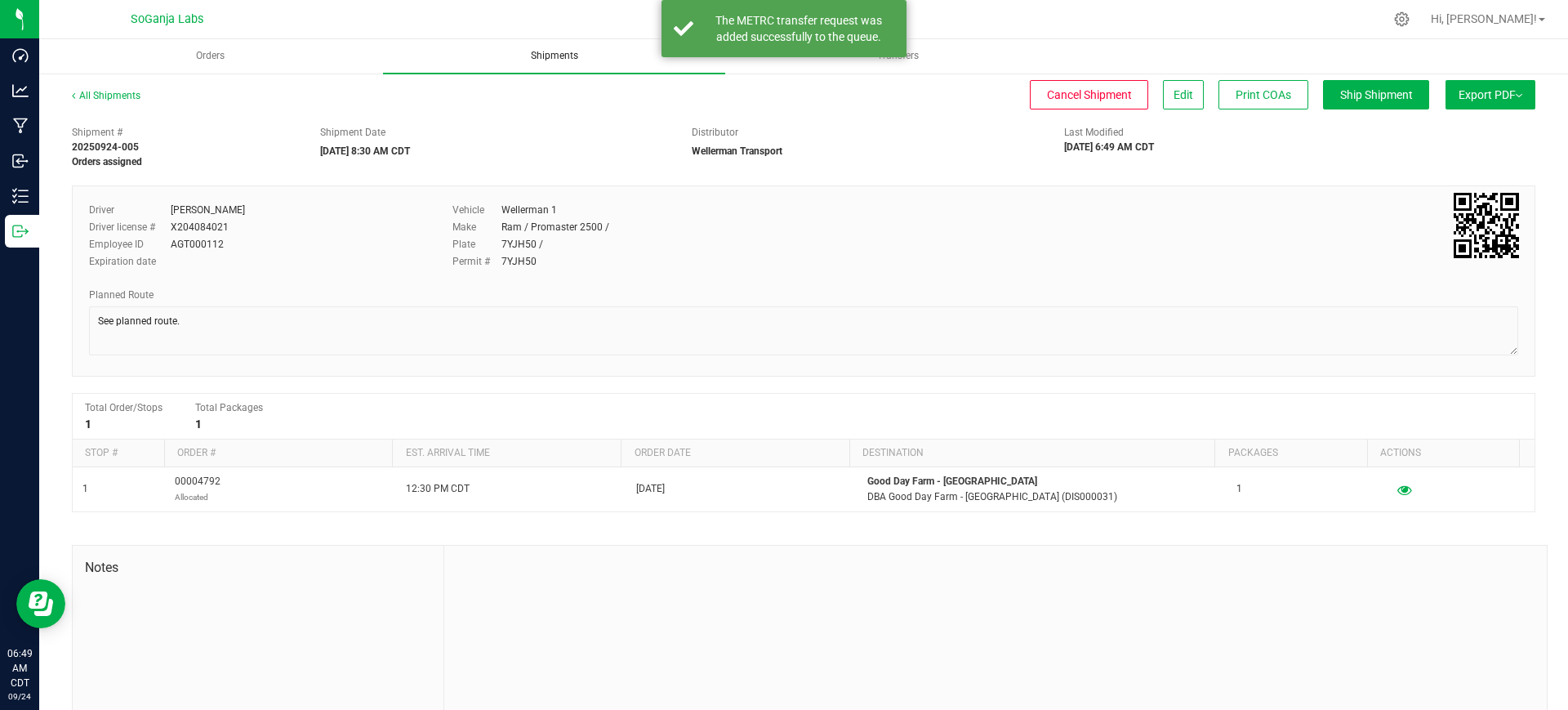
click at [541, 58] on span "Shipments" at bounding box center [554, 56] width 92 height 14
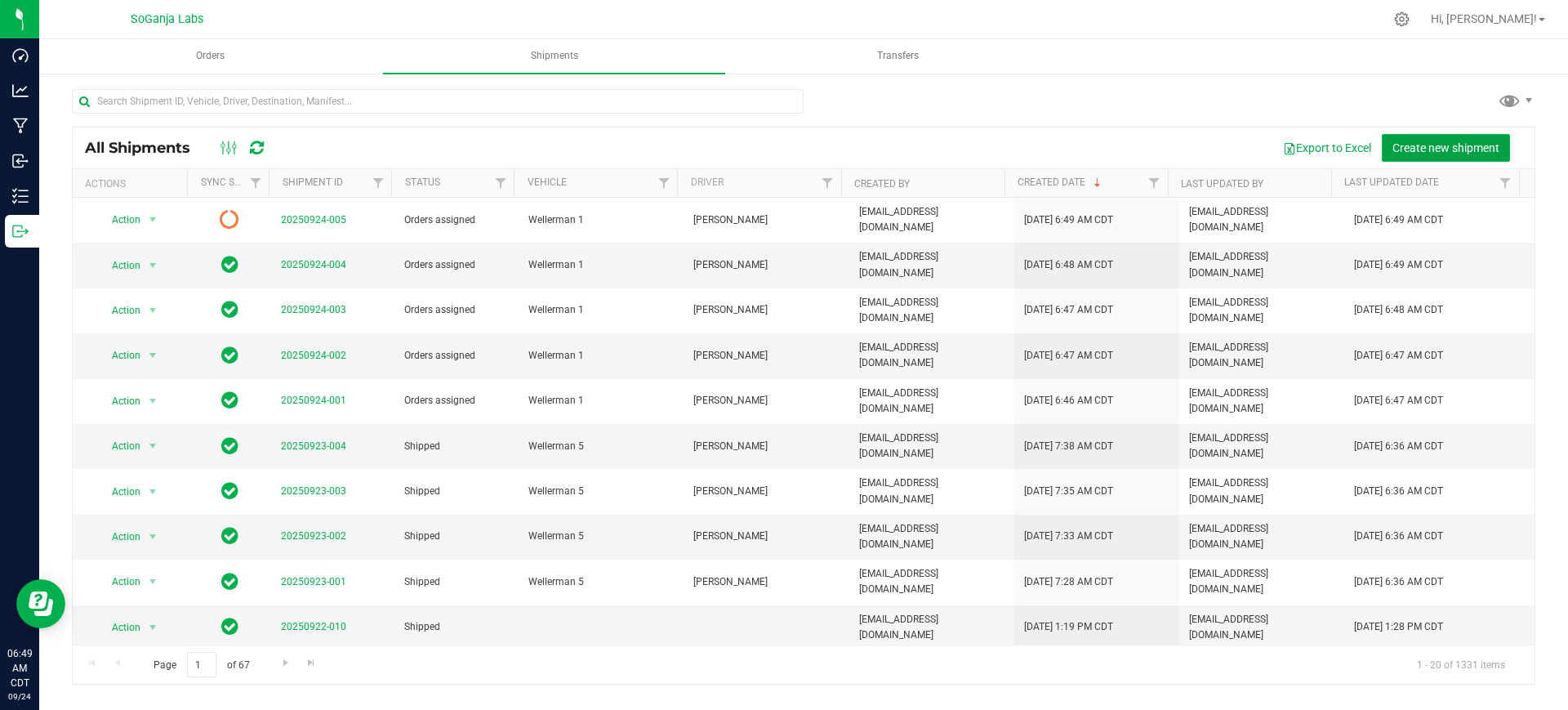
click at [1452, 142] on span "Create new shipment" at bounding box center [1445, 148] width 107 height 13
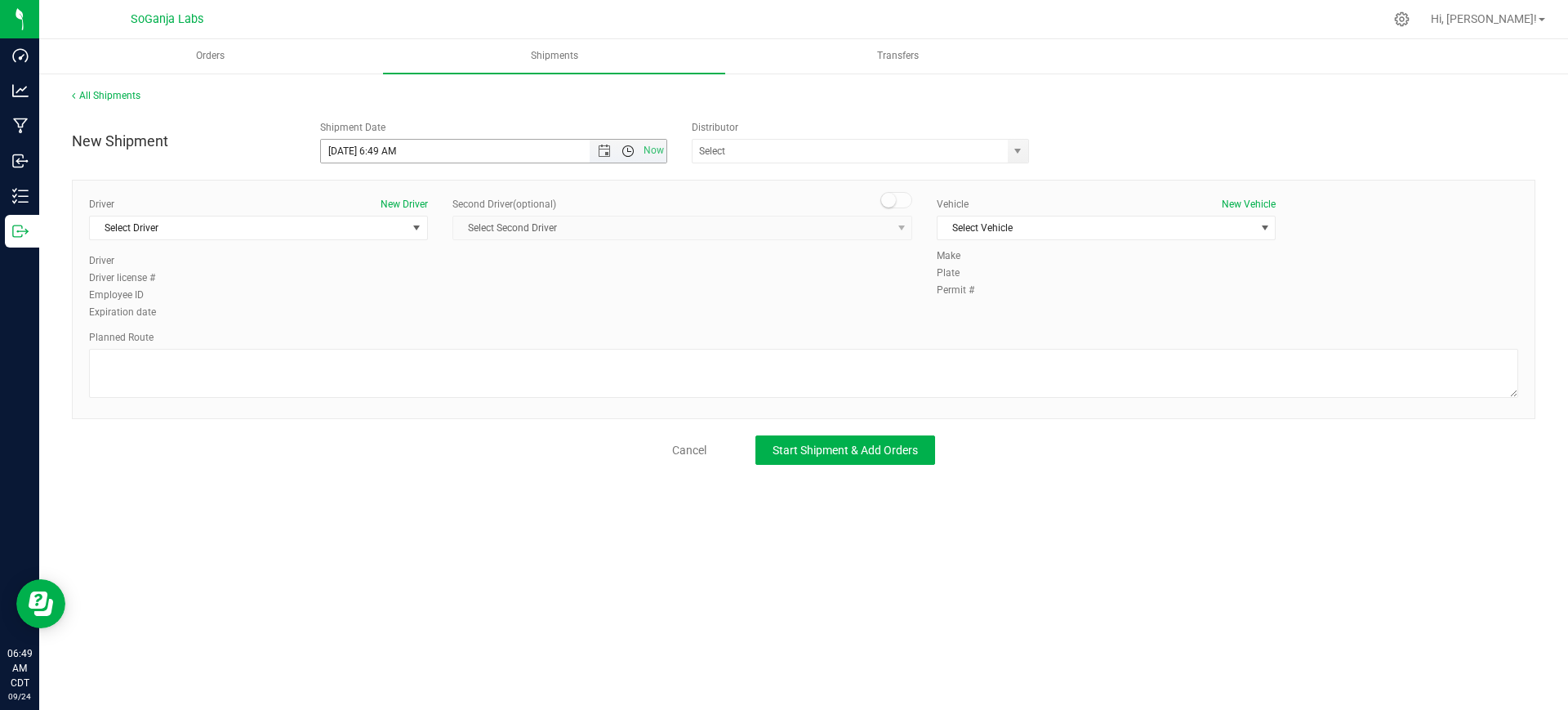
click at [625, 150] on span "Open the time view" at bounding box center [627, 151] width 13 height 13
click at [343, 331] on li "8:30 AM" at bounding box center [493, 330] width 345 height 22
type input "[DATE] 8:30 AM"
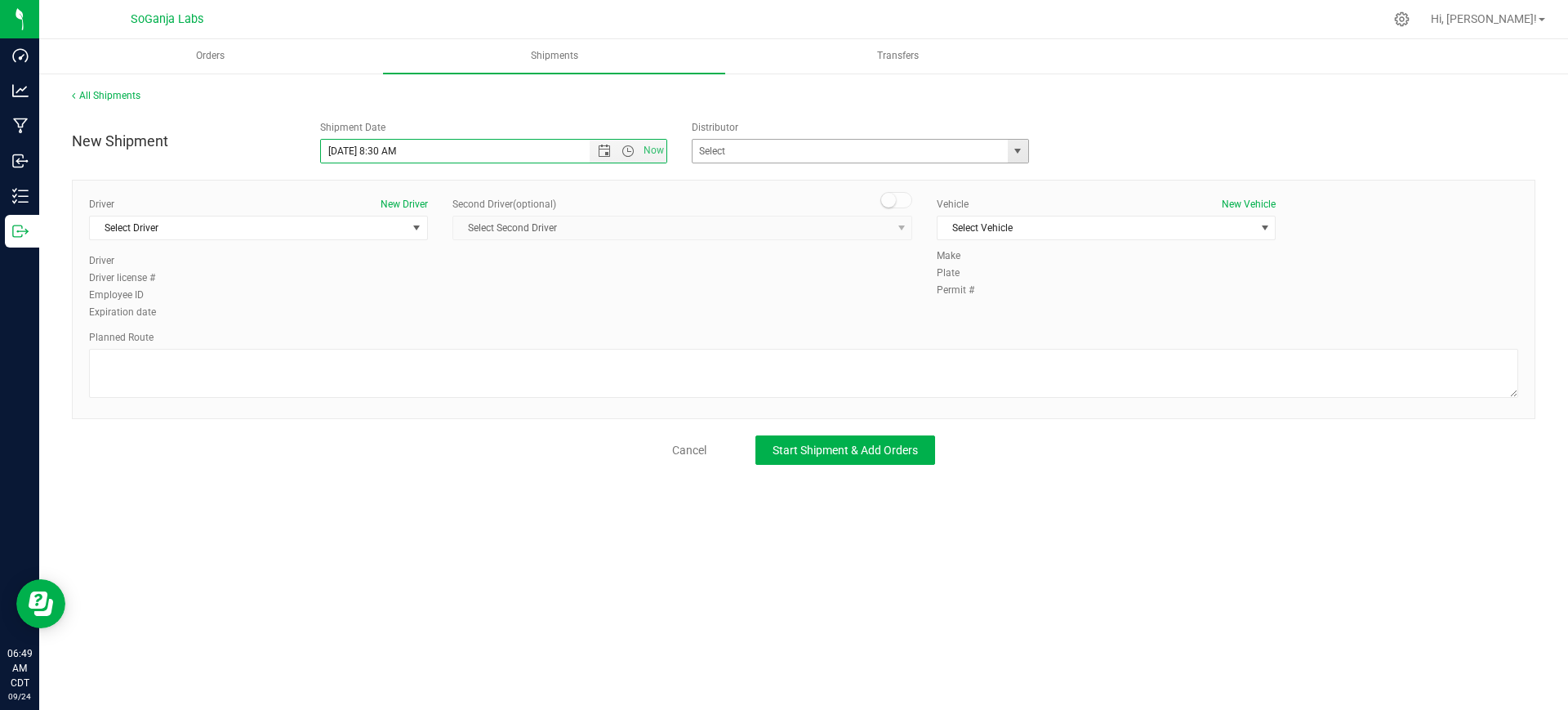
drag, startPoint x: 1026, startPoint y: 150, endPoint x: 997, endPoint y: 156, distance: 29.6
click at [1024, 150] on span "select" at bounding box center [1018, 151] width 21 height 23
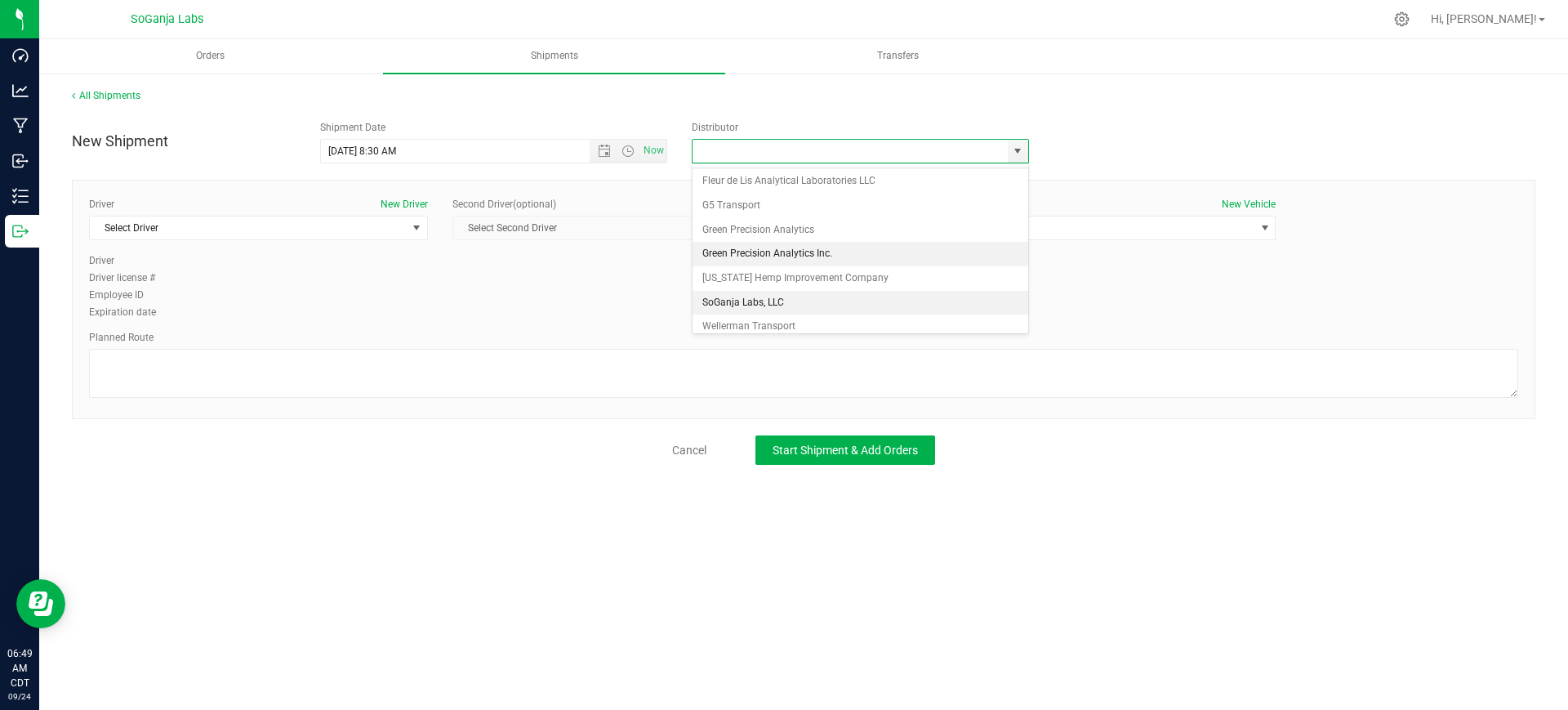
scroll to position [32, 0]
click at [753, 325] on li "Wellerman Transport" at bounding box center [859, 317] width 336 height 25
type input "Wellerman Transport"
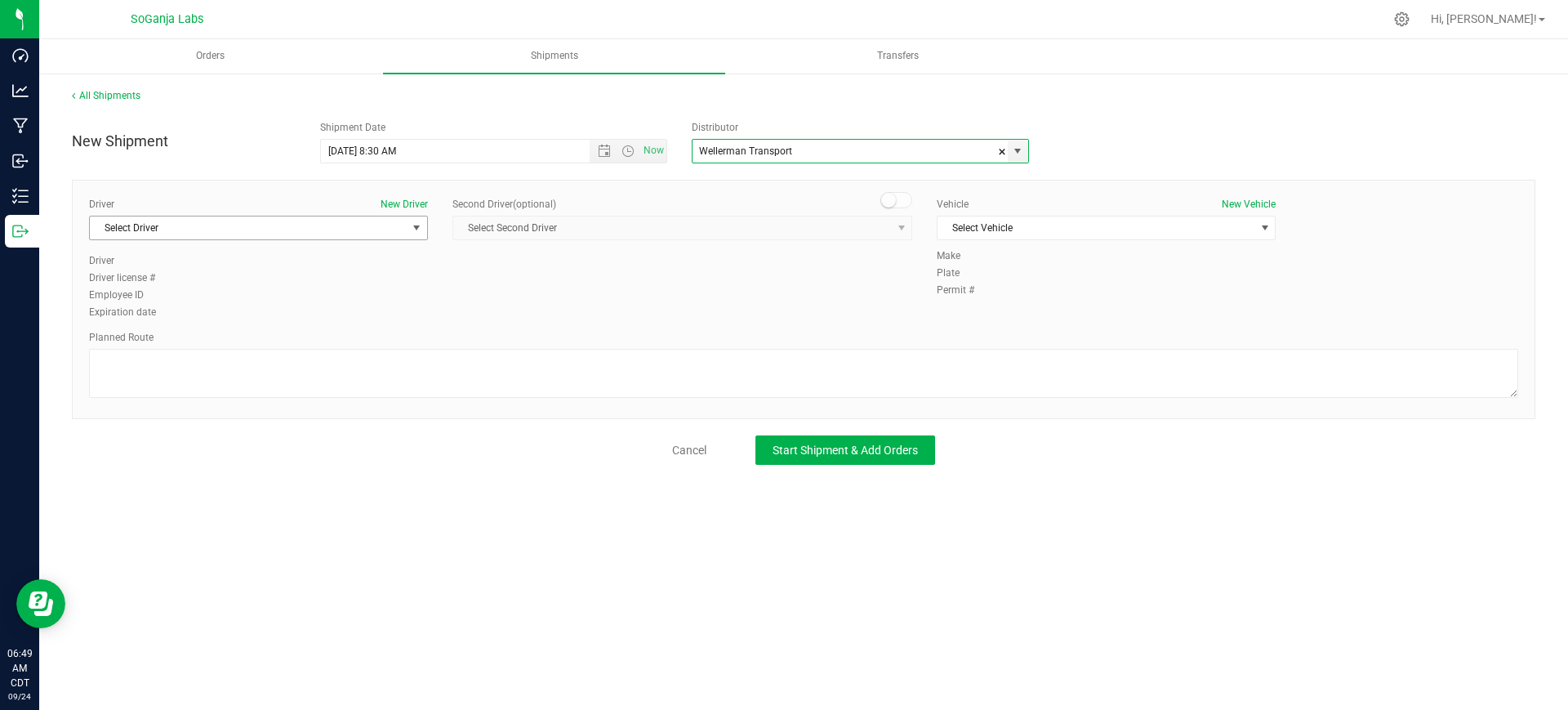
click at [263, 222] on span "Select Driver" at bounding box center [248, 227] width 317 height 23
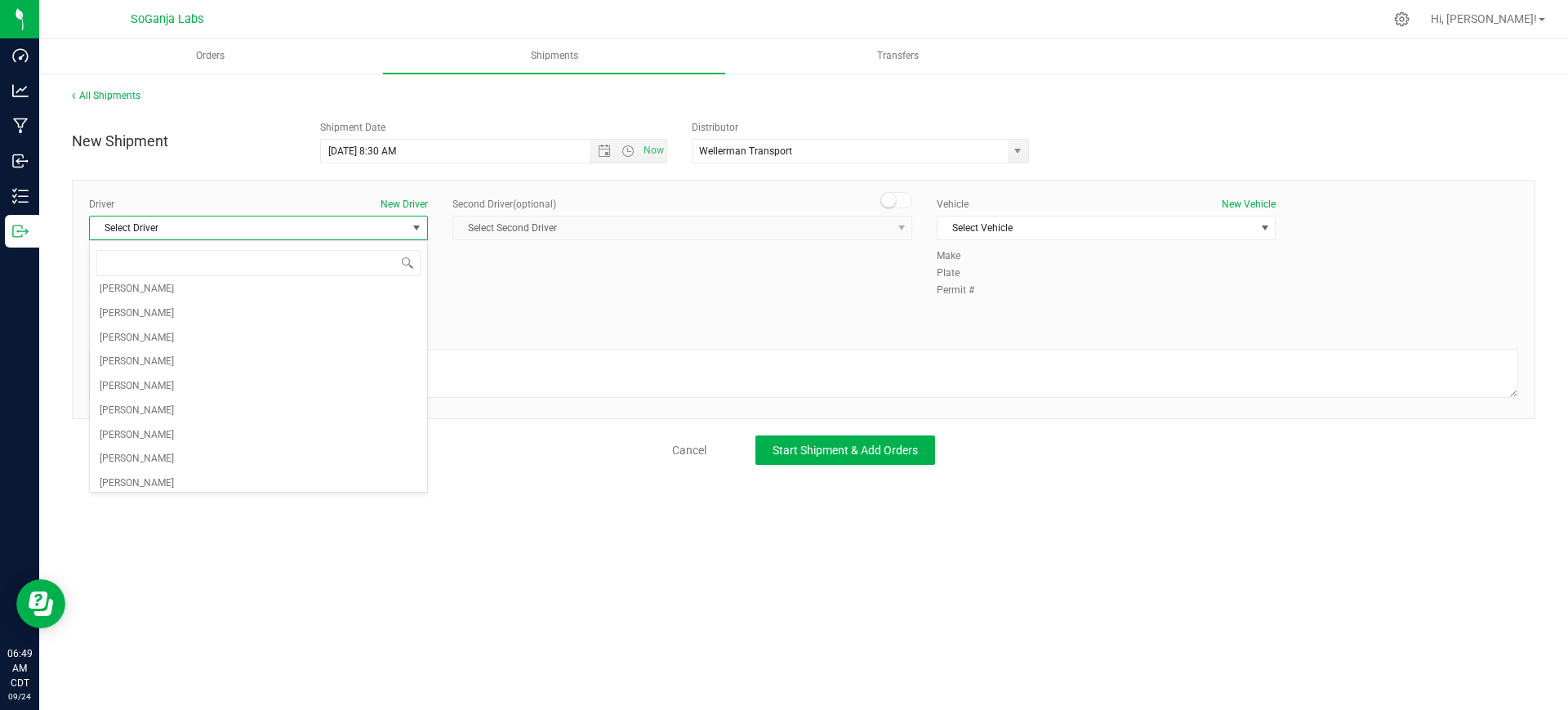
scroll to position [204, 0]
click at [154, 377] on li "[PERSON_NAME]" at bounding box center [258, 383] width 338 height 25
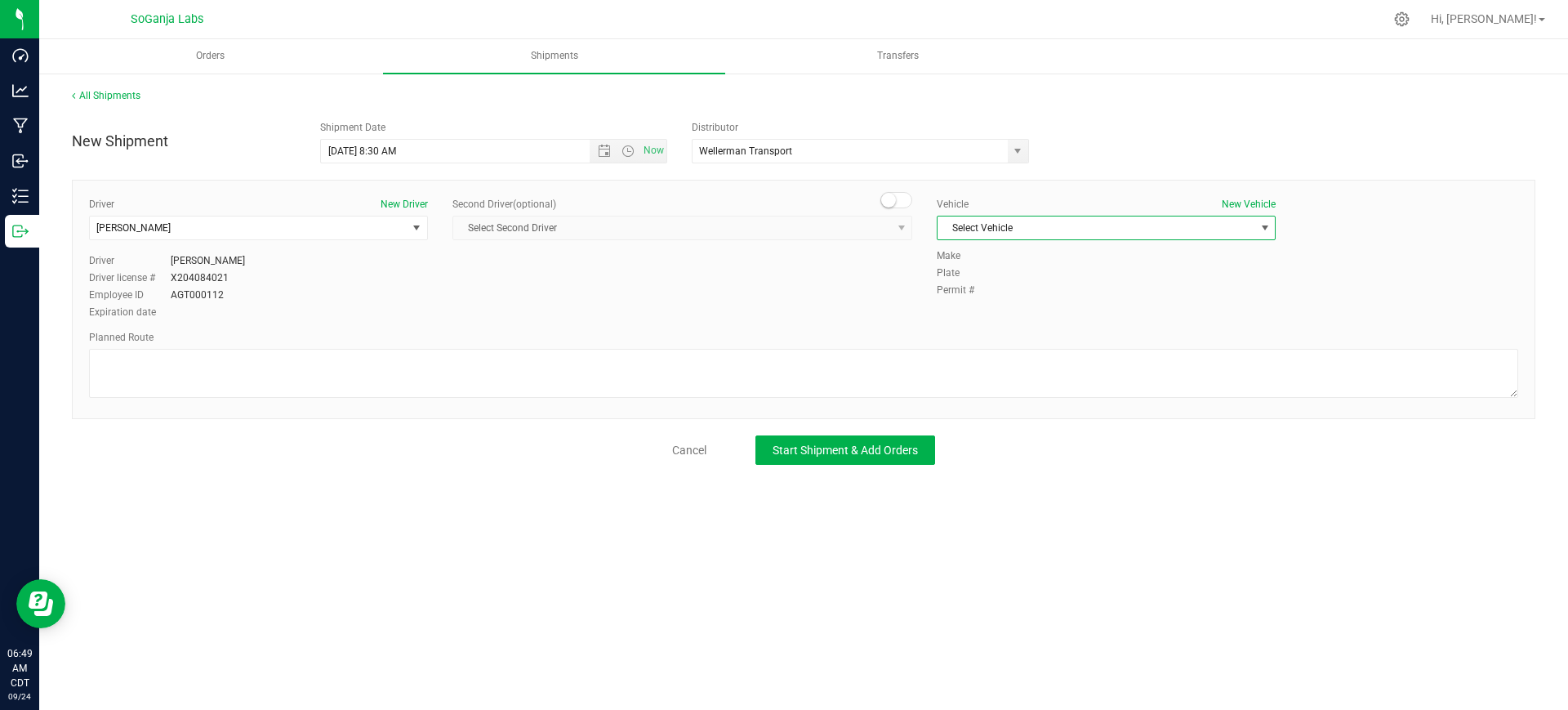
drag, startPoint x: 1021, startPoint y: 219, endPoint x: 1039, endPoint y: 232, distance: 22.2
click at [1022, 219] on span "Select Vehicle" at bounding box center [1096, 227] width 317 height 23
click at [1008, 403] on li "Wellerman 1" at bounding box center [1105, 402] width 338 height 25
click at [835, 407] on div "Driver New Driver Collin Ladd Select Driver Molly Balliet Dacia Betts Jamie Bro…" at bounding box center [803, 298] width 1464 height 239
click at [834, 394] on textarea at bounding box center [803, 373] width 1429 height 49
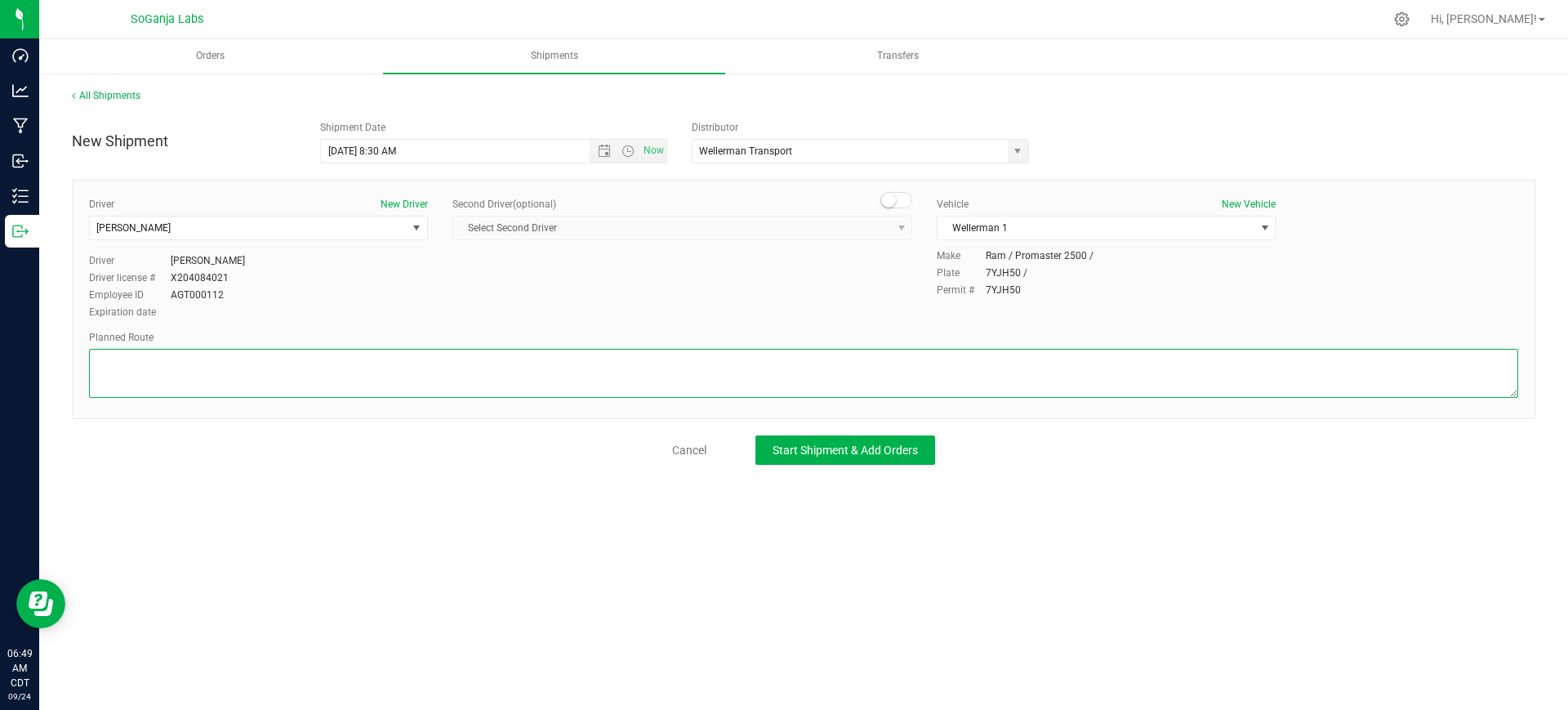
paste textarea "See planned route."
type textarea "See planned route."
click at [869, 446] on span "Start Shipment & Add Orders" at bounding box center [846, 449] width 146 height 13
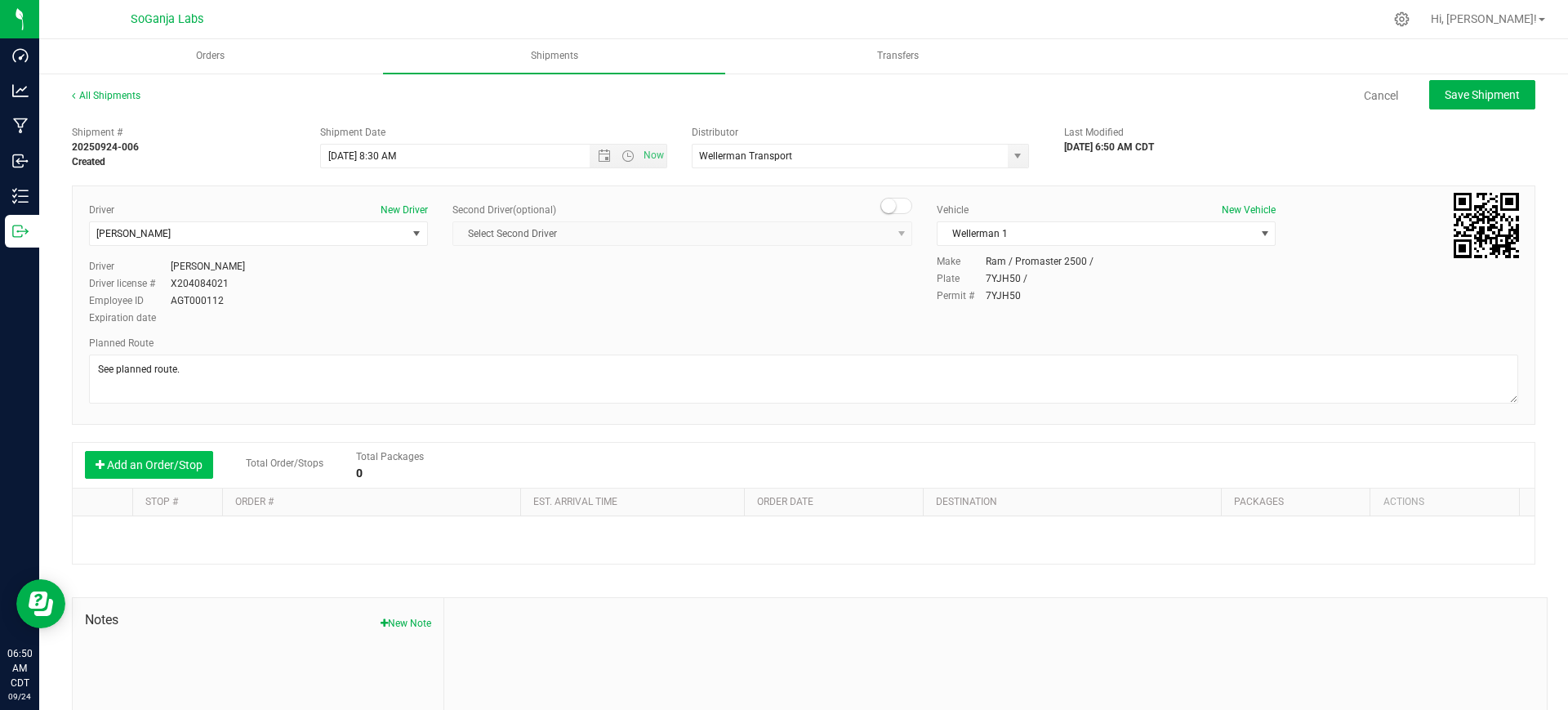
click at [192, 468] on button "Add an Order/Stop" at bounding box center [149, 465] width 128 height 28
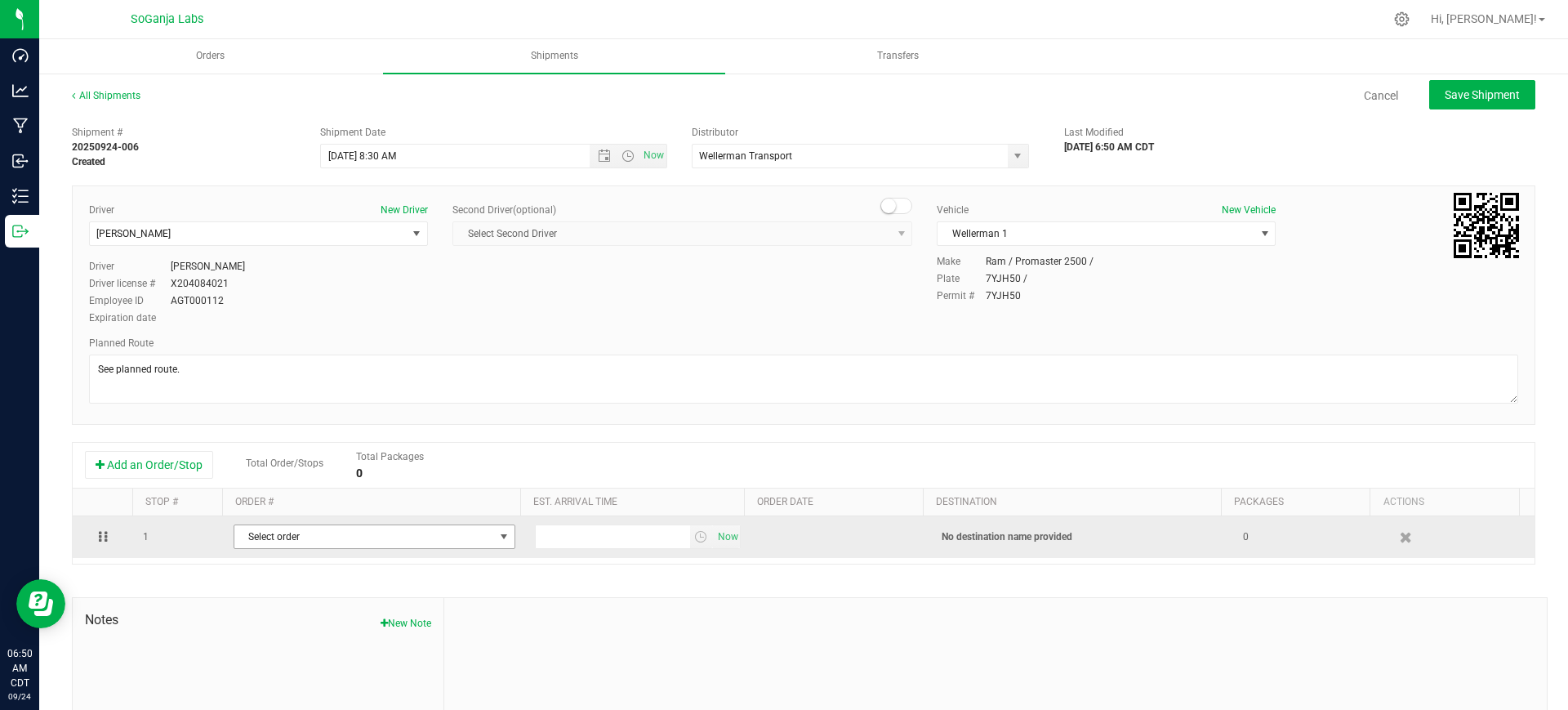
click at [298, 536] on span "Select order" at bounding box center [364, 536] width 260 height 23
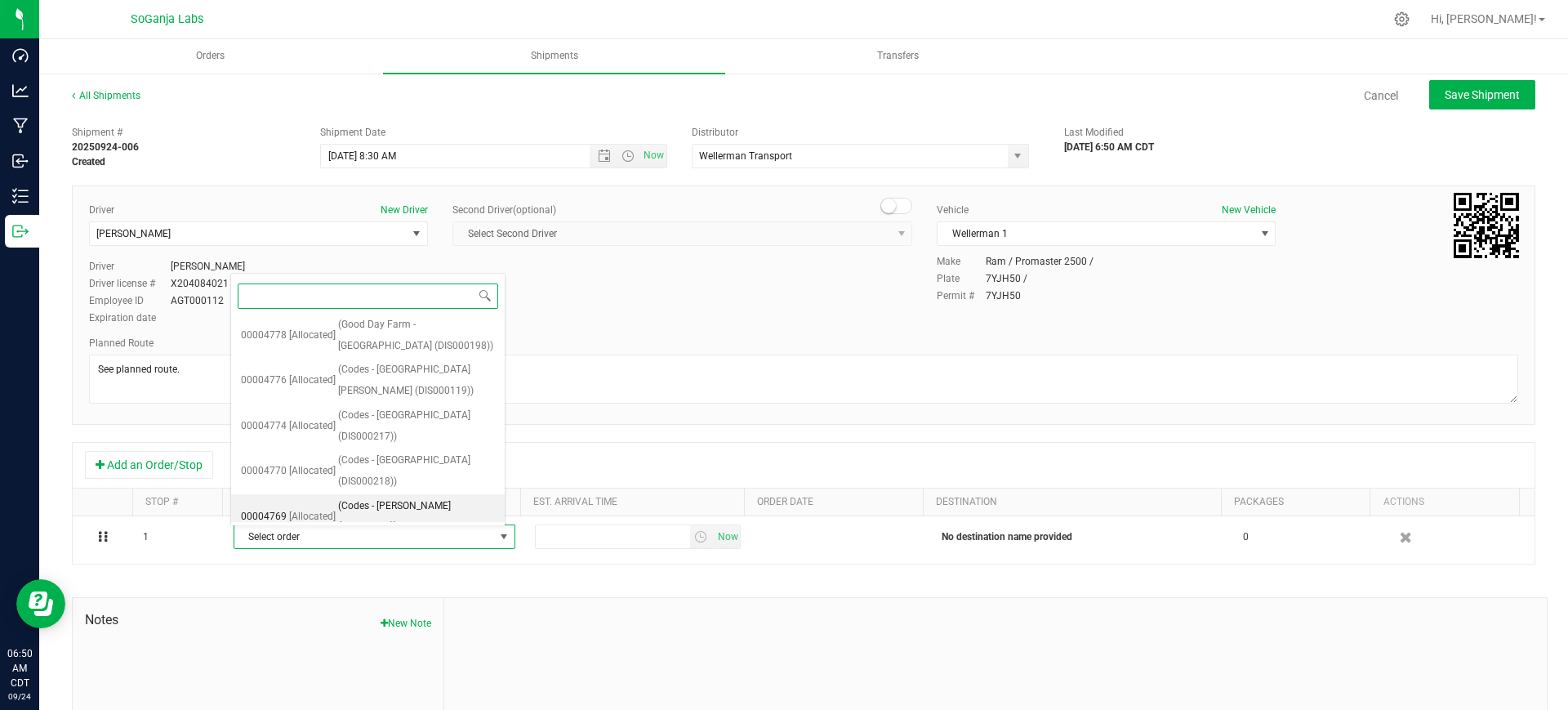
scroll to position [323, 0]
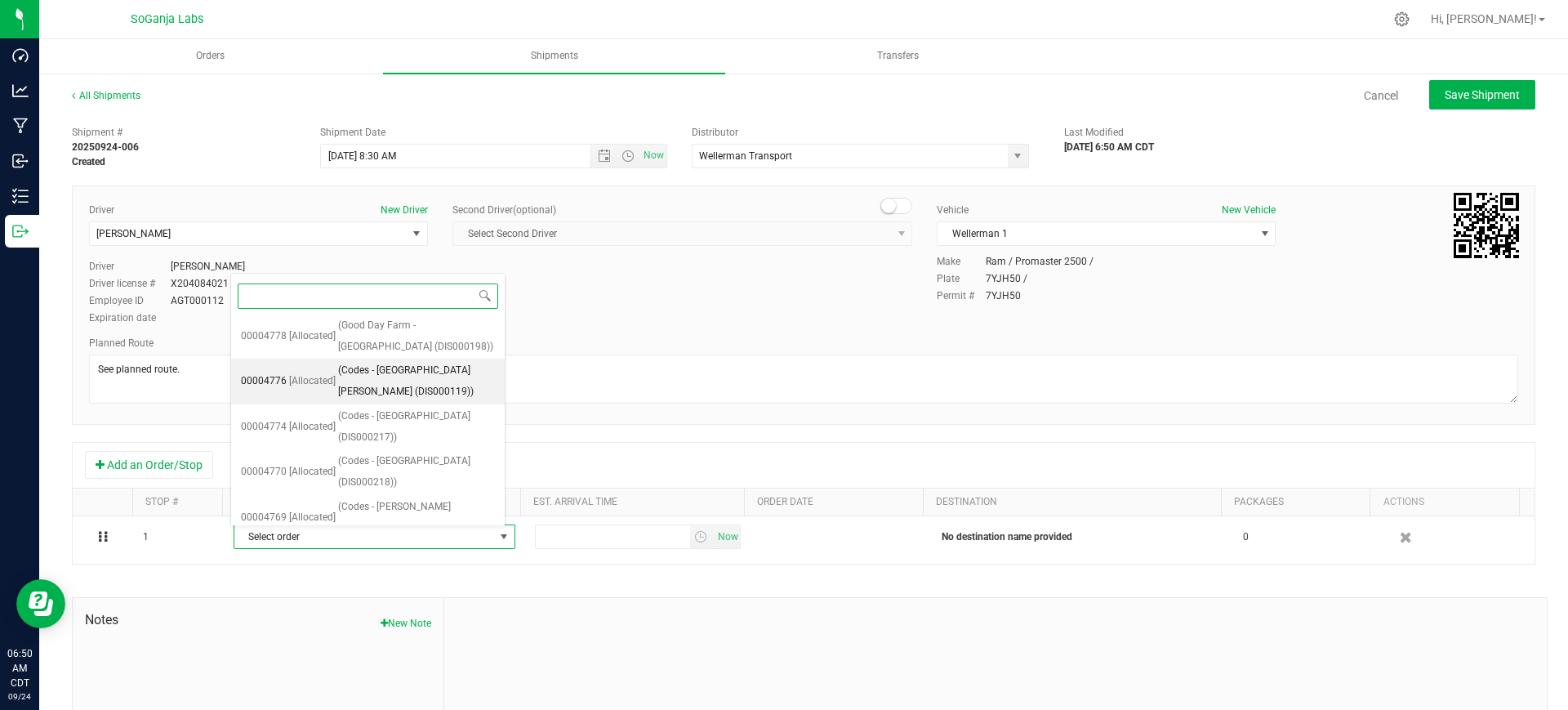
click at [438, 369] on span "(Codes - St. Louis (DIS000119))" at bounding box center [415, 381] width 157 height 41
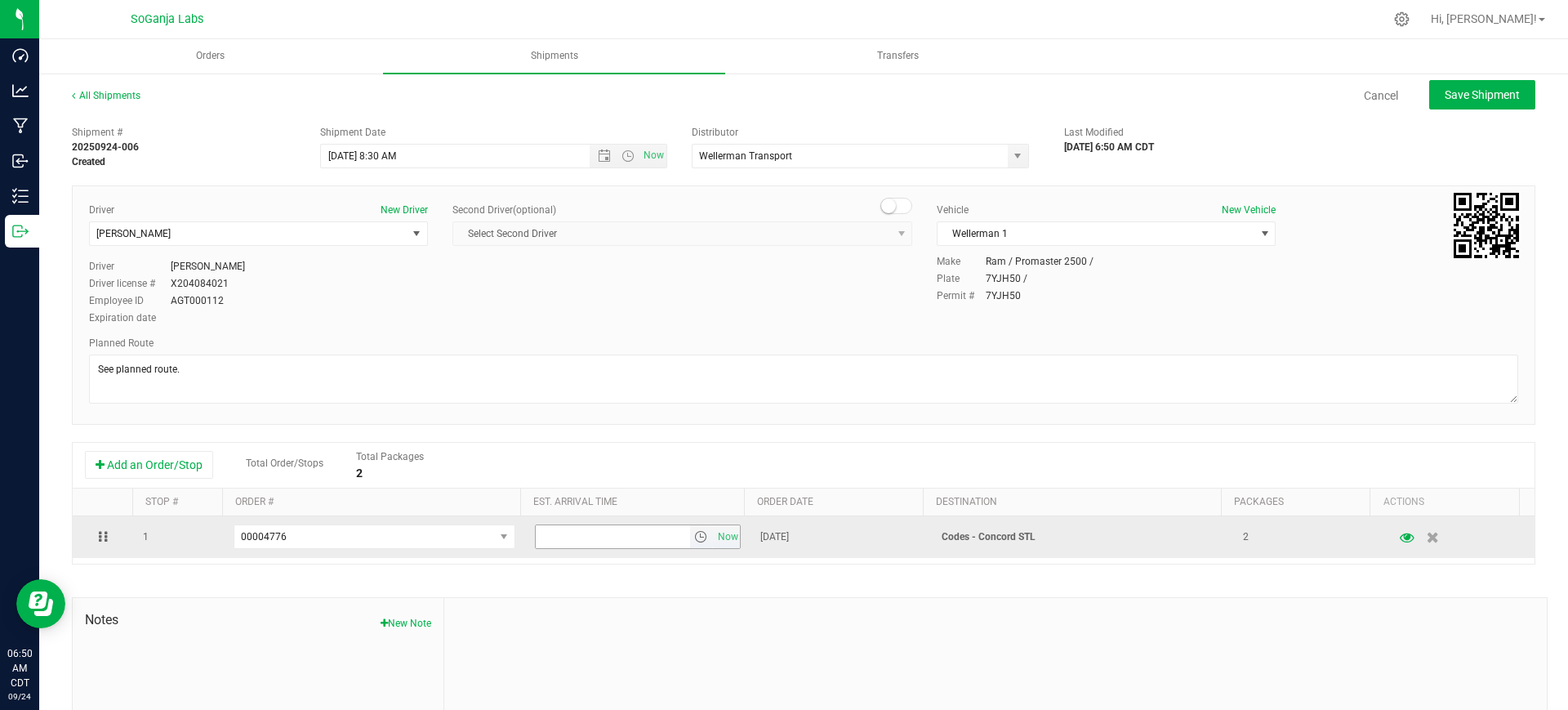
click at [694, 534] on span "select" at bounding box center [700, 536] width 13 height 13
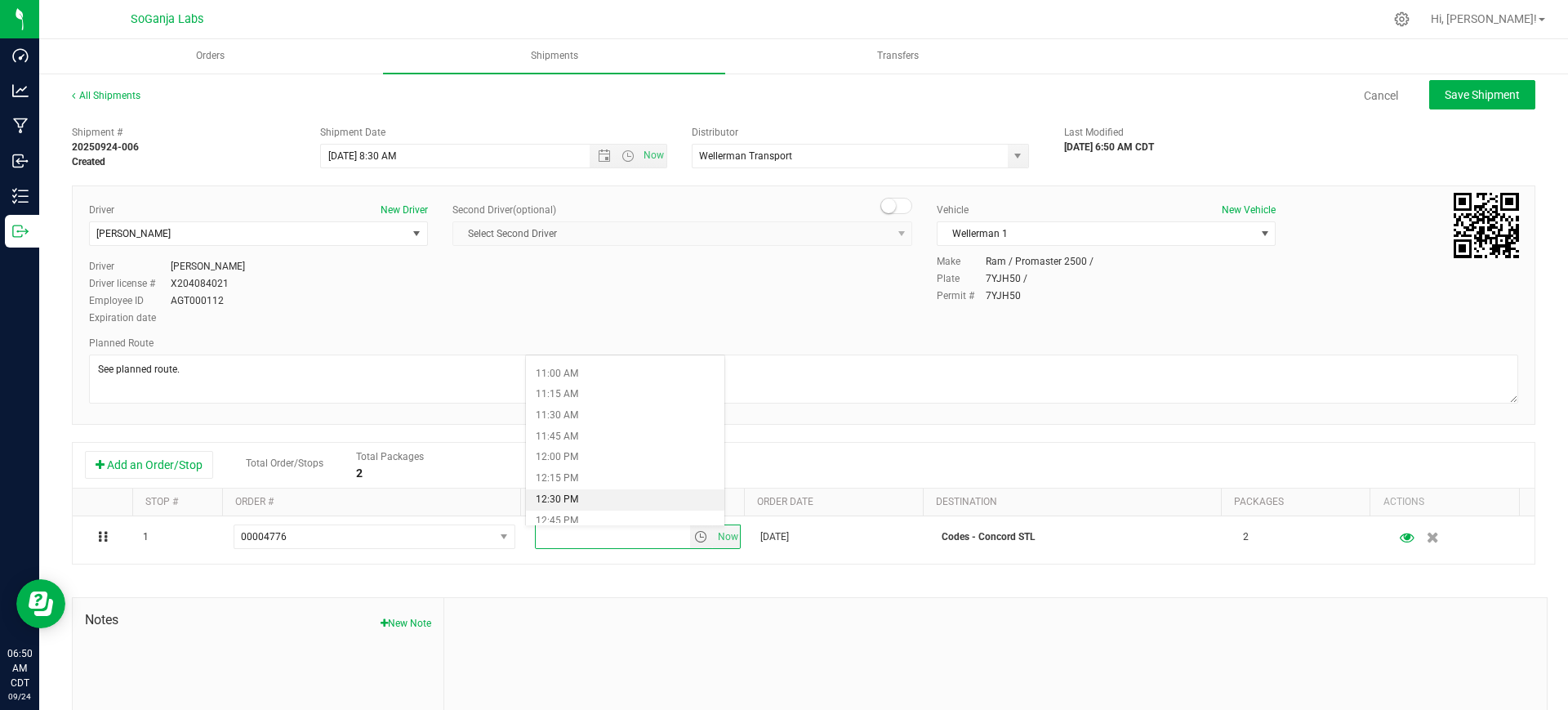
scroll to position [1021, 0]
click at [593, 469] on li "1:15 PM" at bounding box center [625, 461] width 199 height 22
click at [1490, 100] on span "Save Shipment" at bounding box center [1481, 95] width 75 height 13
type input "[DATE] 1:30 PM"
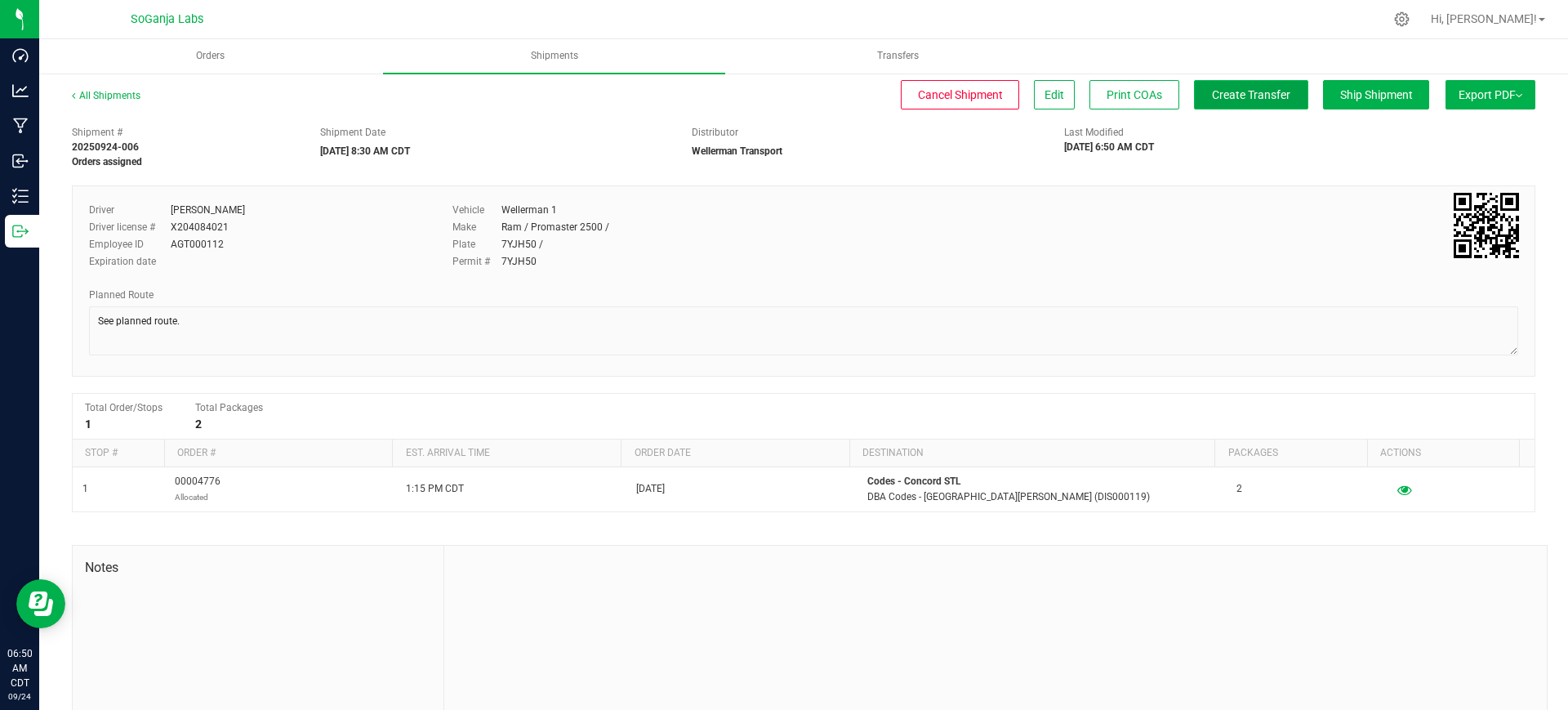
click at [1218, 103] on button "Create Transfer" at bounding box center [1251, 95] width 114 height 30
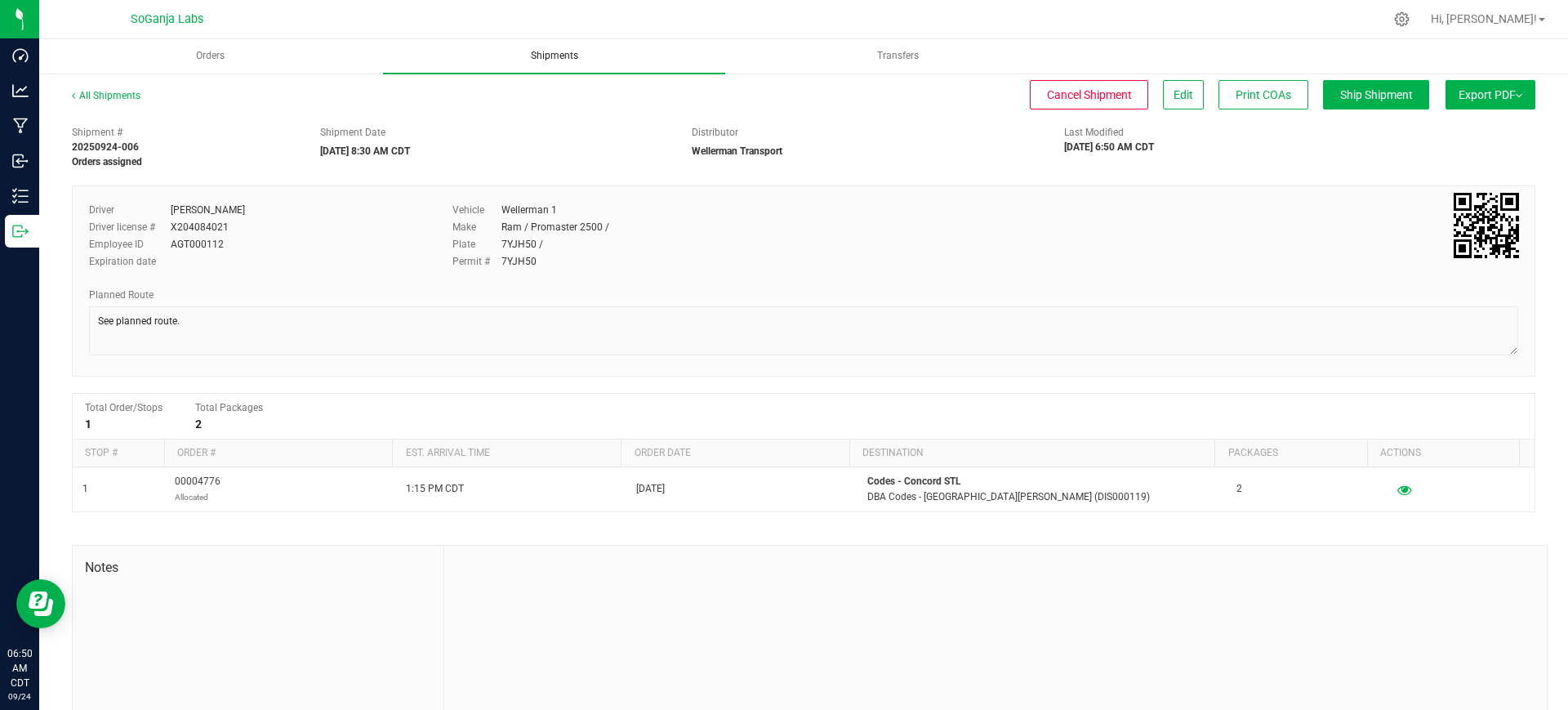
click at [547, 51] on span "Shipments" at bounding box center [554, 56] width 92 height 14
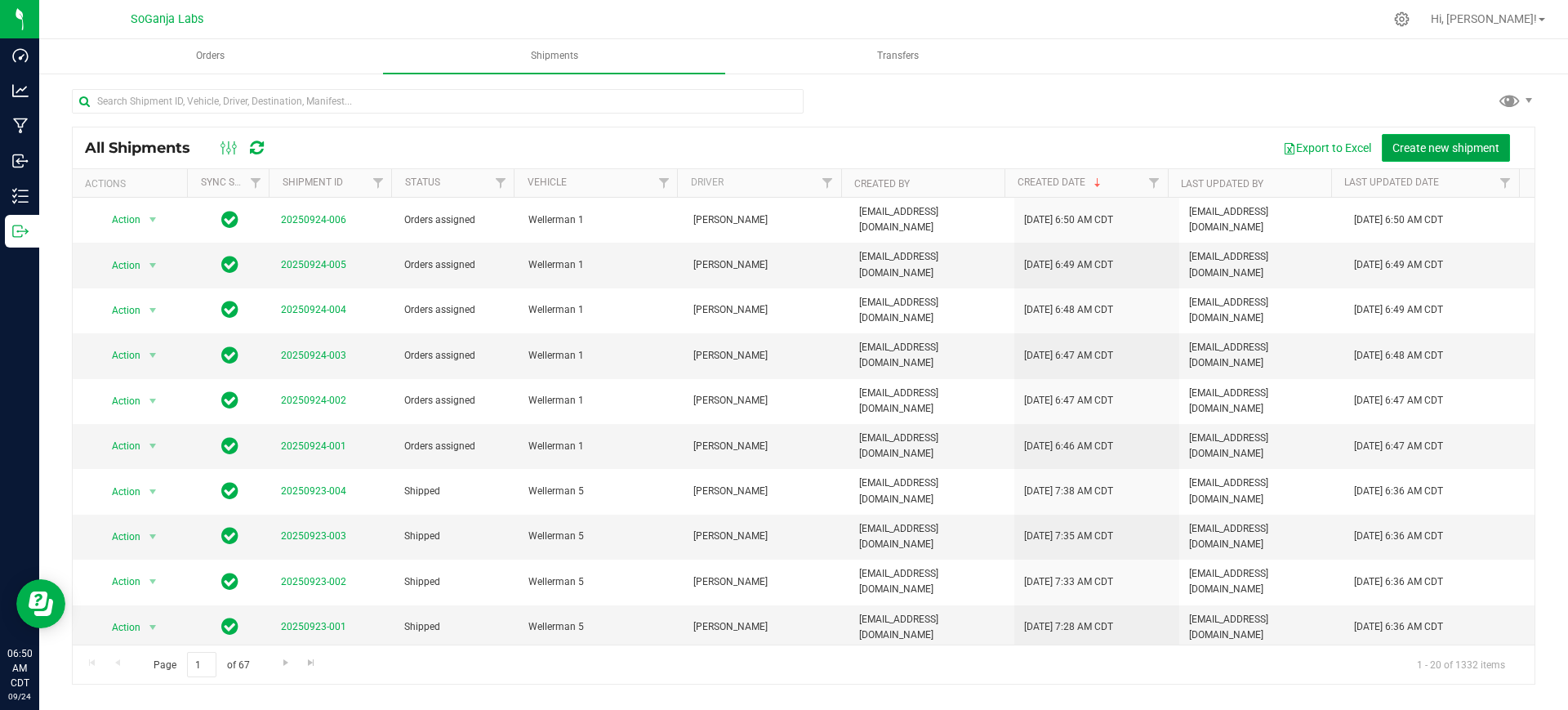
click at [1439, 144] on span "Create new shipment" at bounding box center [1445, 148] width 107 height 13
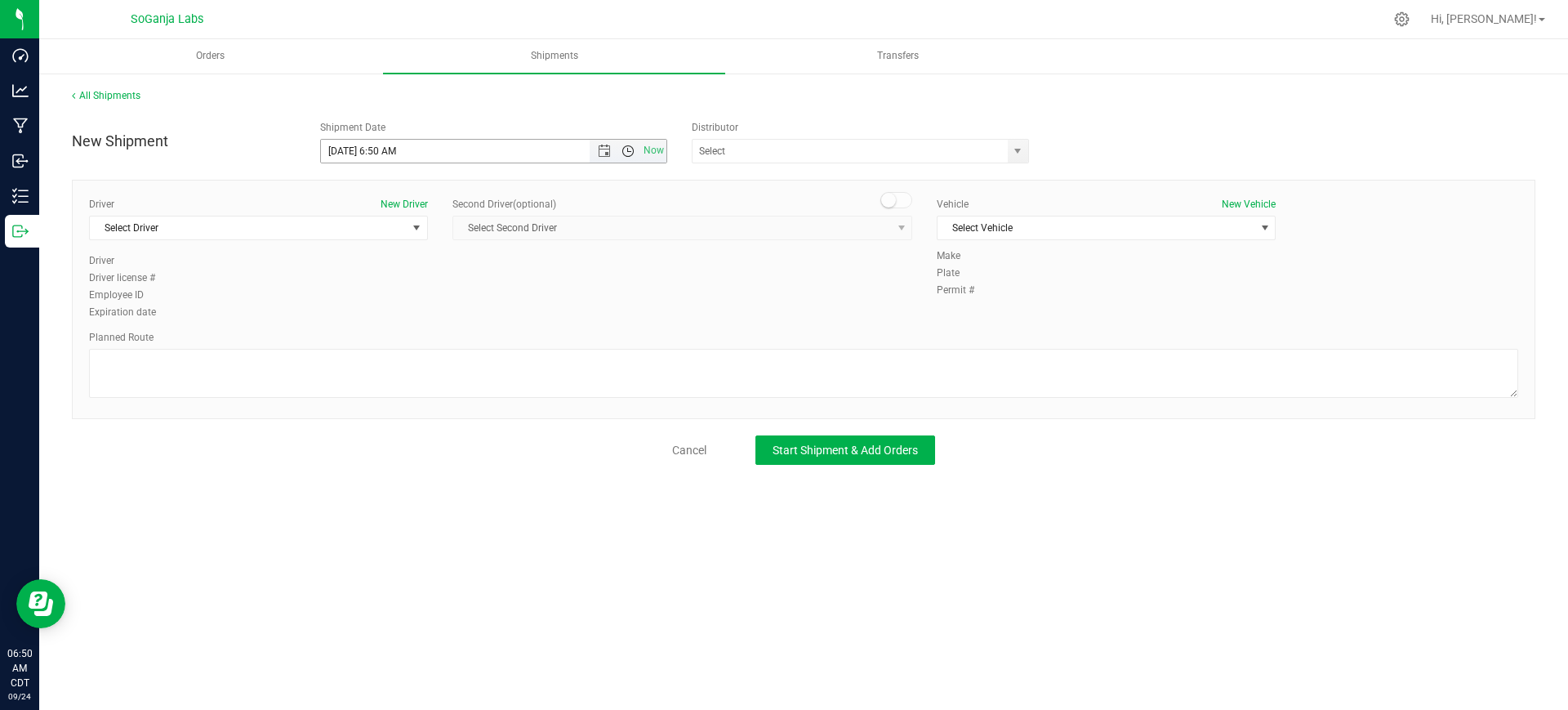
click at [633, 152] on span "Open the time view" at bounding box center [627, 151] width 13 height 13
click at [406, 220] on li "8:30 AM" at bounding box center [493, 228] width 345 height 22
type input "[DATE] 8:30 AM"
click at [1008, 152] on span "select" at bounding box center [1018, 151] width 21 height 23
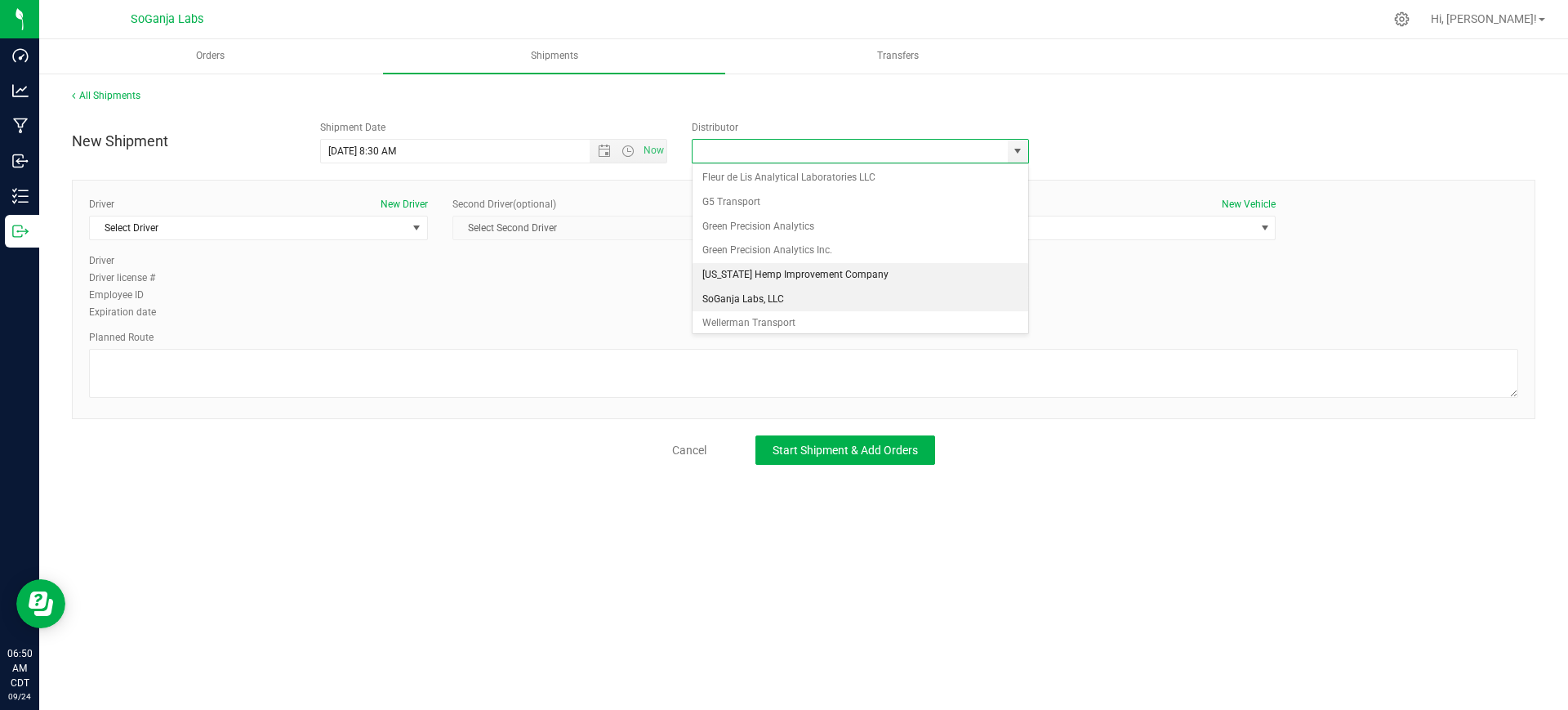
scroll to position [32, 0]
click at [770, 311] on li "Wellerman Transport" at bounding box center [859, 317] width 336 height 25
type input "Wellerman Transport"
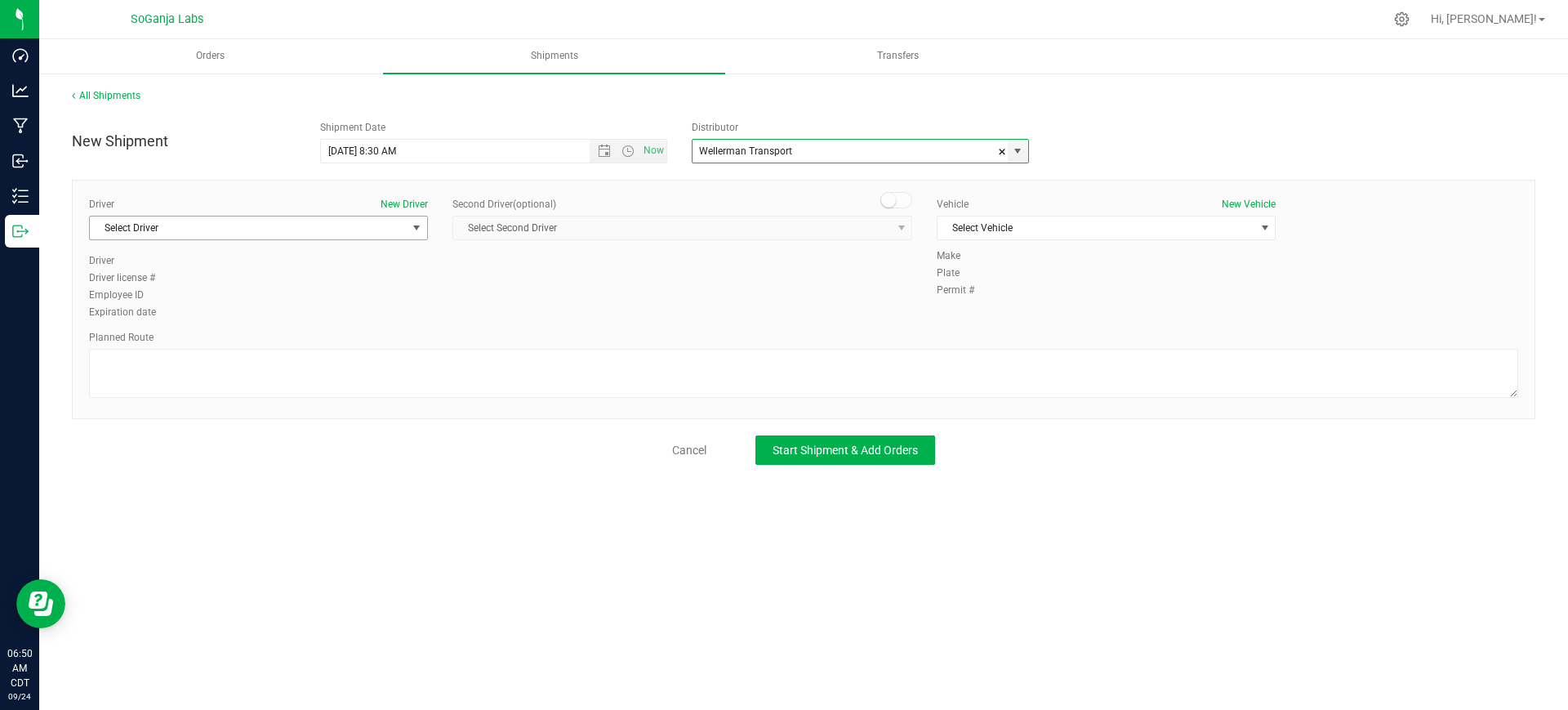
click at [386, 219] on span "Select Driver" at bounding box center [248, 227] width 317 height 23
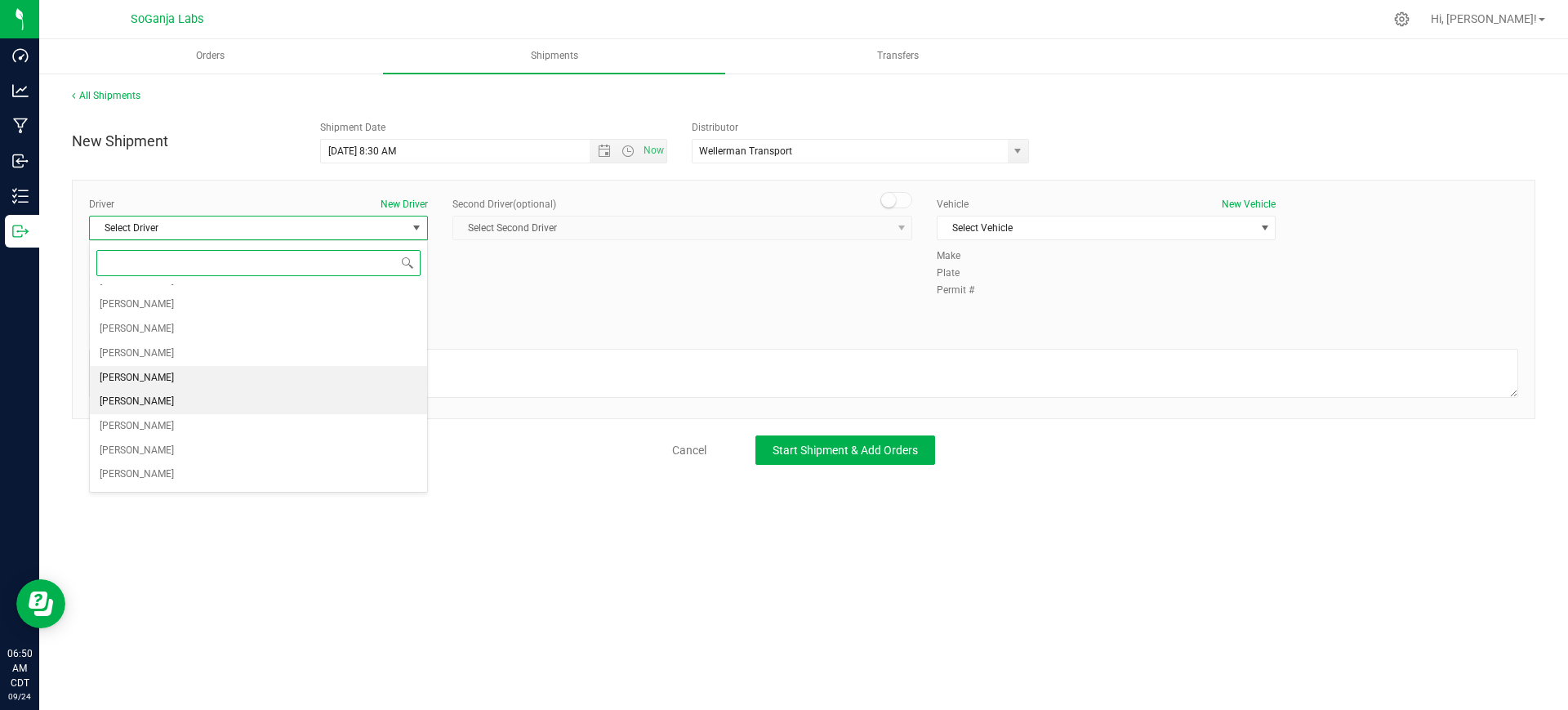
scroll to position [102, 0]
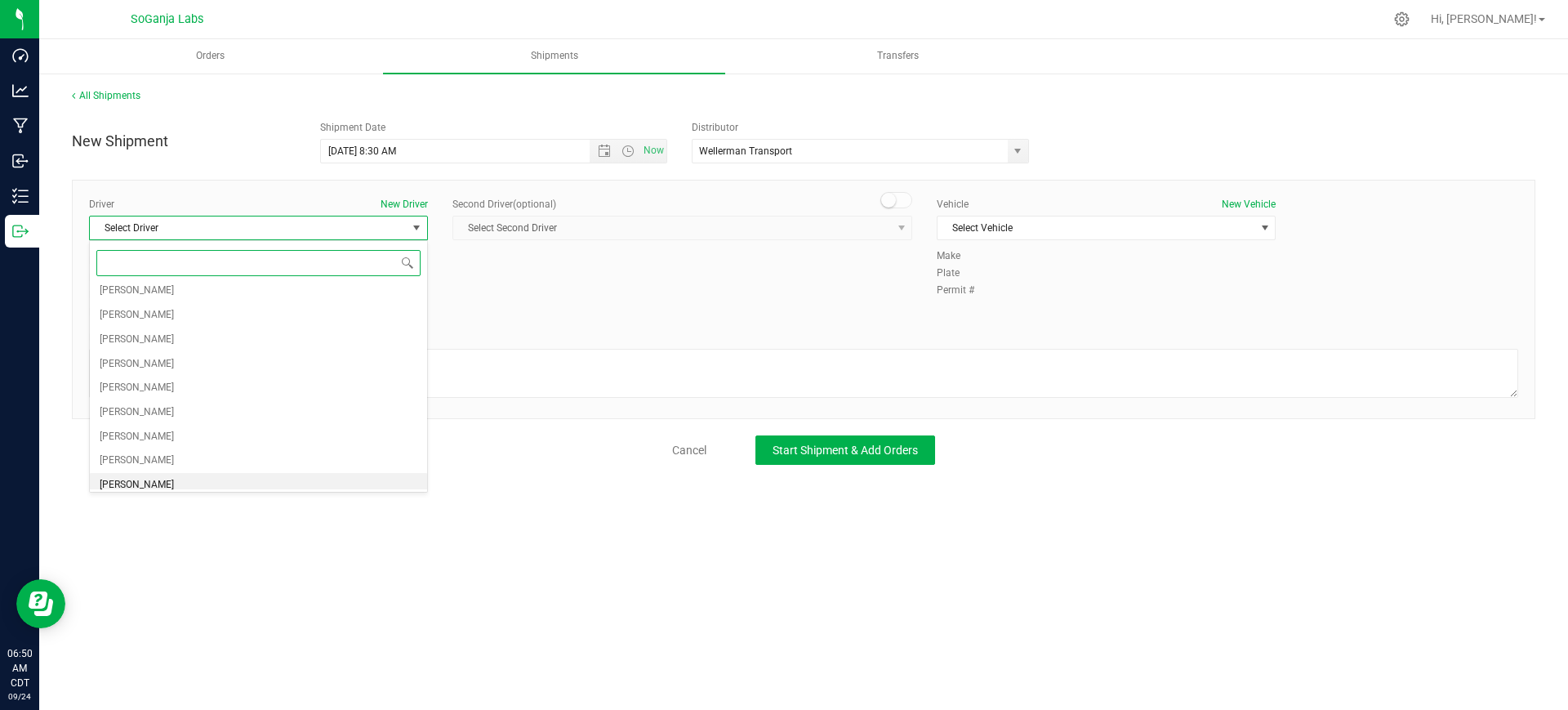
click at [145, 484] on span "[PERSON_NAME]" at bounding box center [136, 485] width 74 height 22
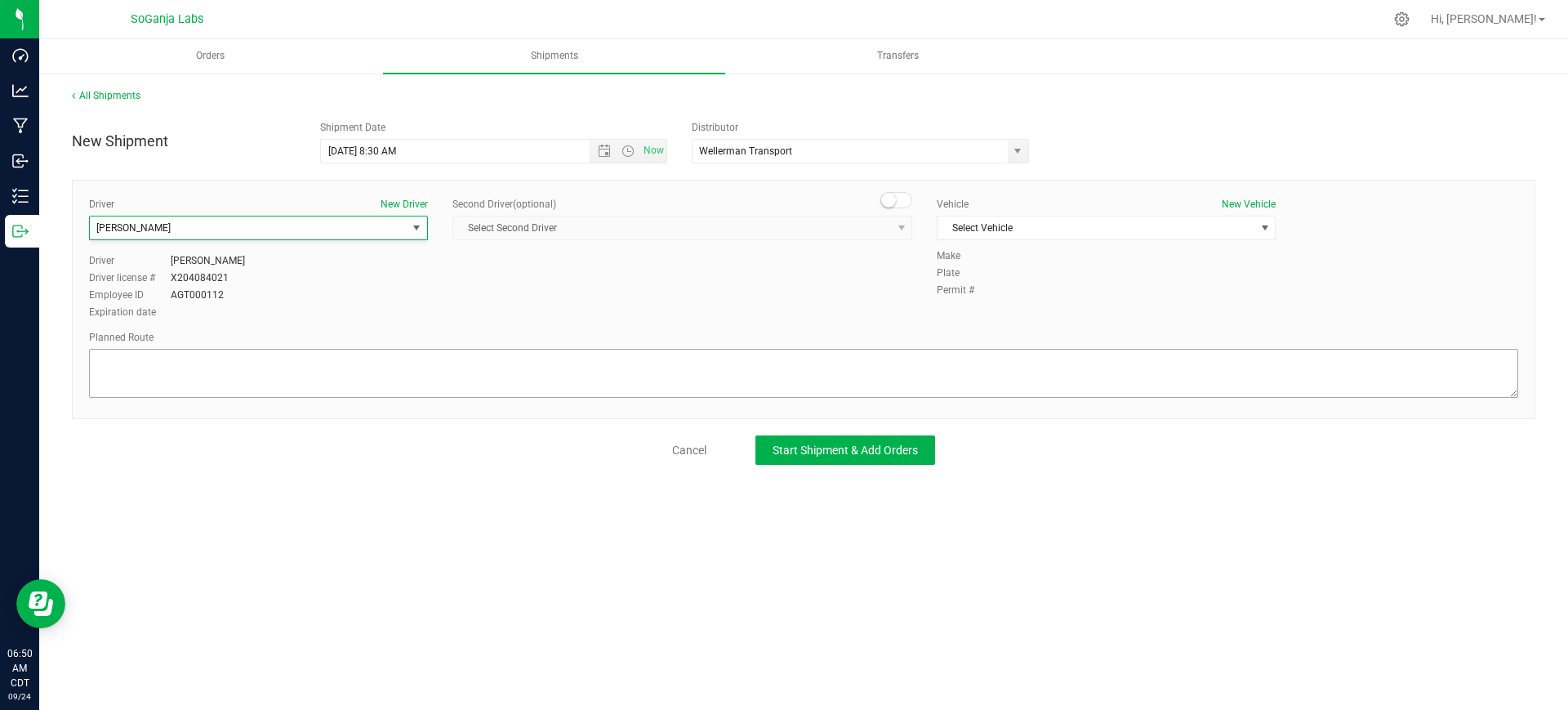
scroll to position [0, 0]
click at [1038, 228] on span "Select Vehicle" at bounding box center [1096, 227] width 317 height 23
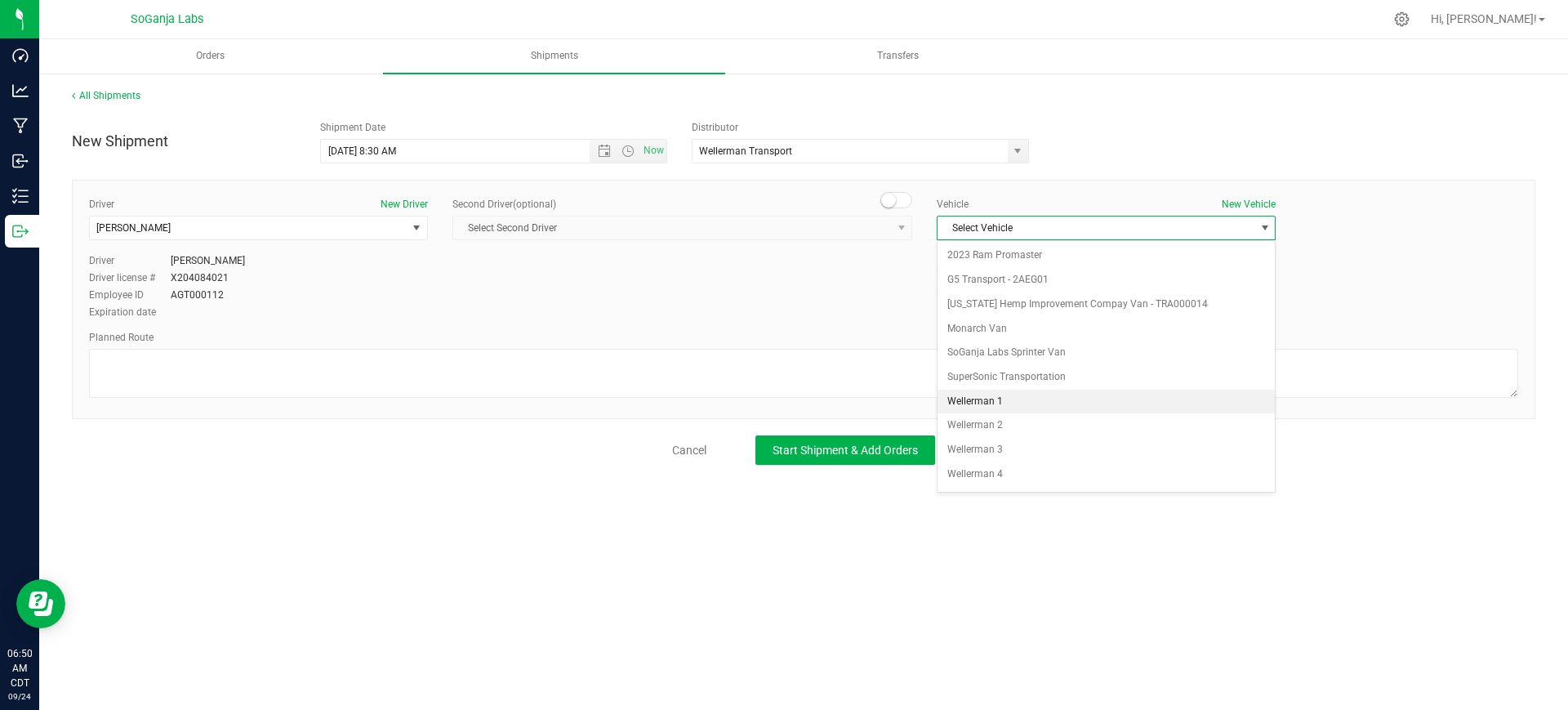
click at [1007, 398] on li "Wellerman 1" at bounding box center [1105, 402] width 338 height 25
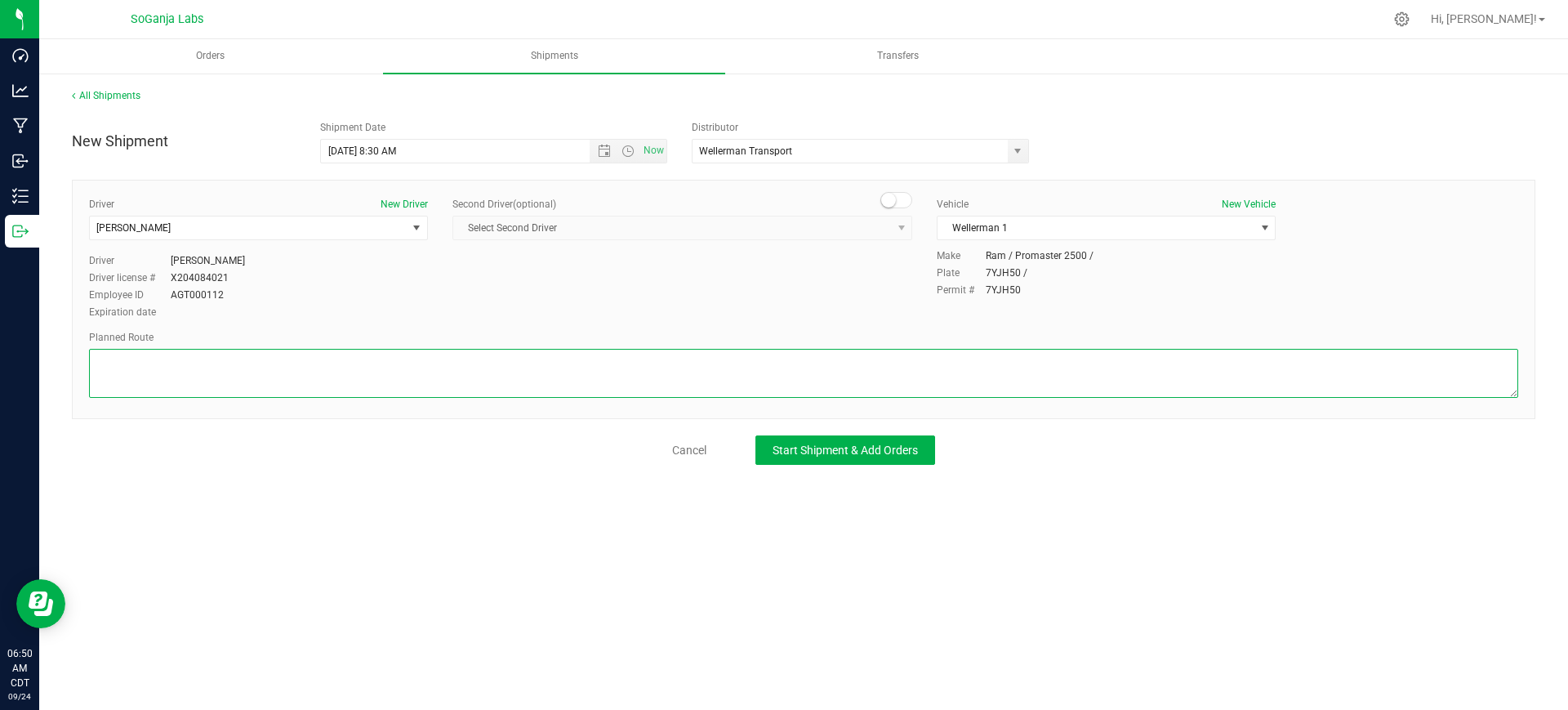
click at [722, 378] on textarea at bounding box center [803, 373] width 1429 height 49
paste textarea "See planned route."
type textarea "See planned route."
click at [826, 455] on span "Start Shipment & Add Orders" at bounding box center [846, 449] width 146 height 13
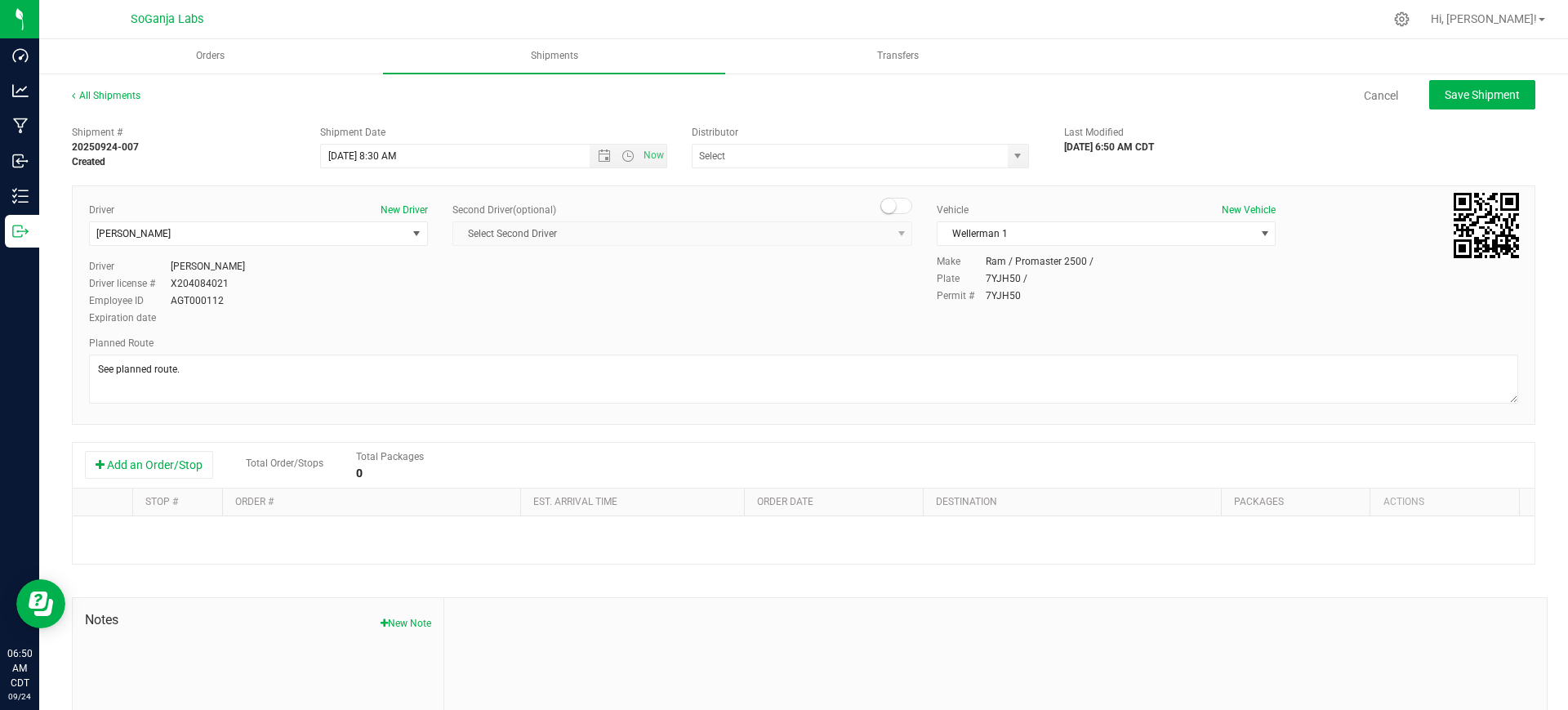
type input "Wellerman Transport"
click at [184, 454] on button "Add an Order/Stop" at bounding box center [149, 465] width 128 height 28
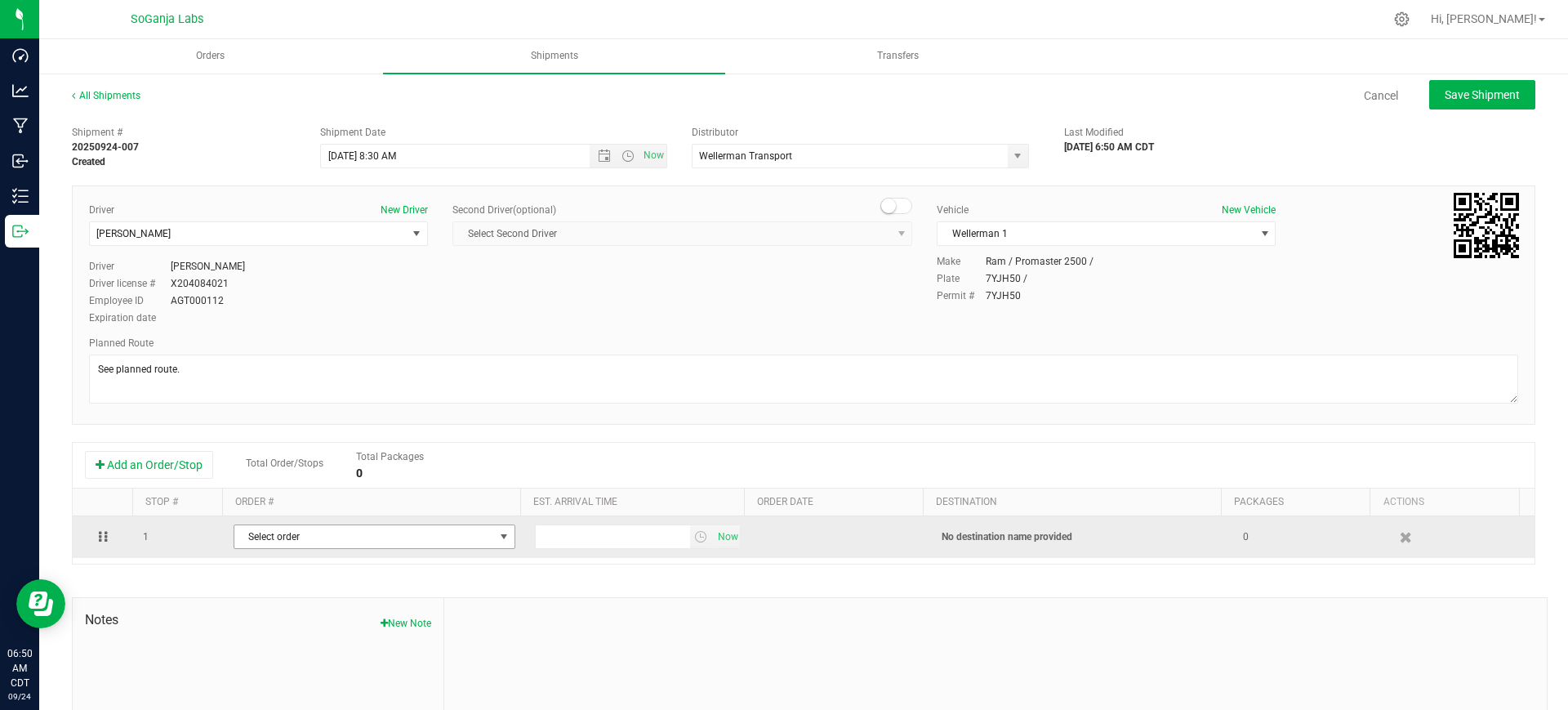
click at [359, 535] on span "Select order" at bounding box center [364, 536] width 260 height 23
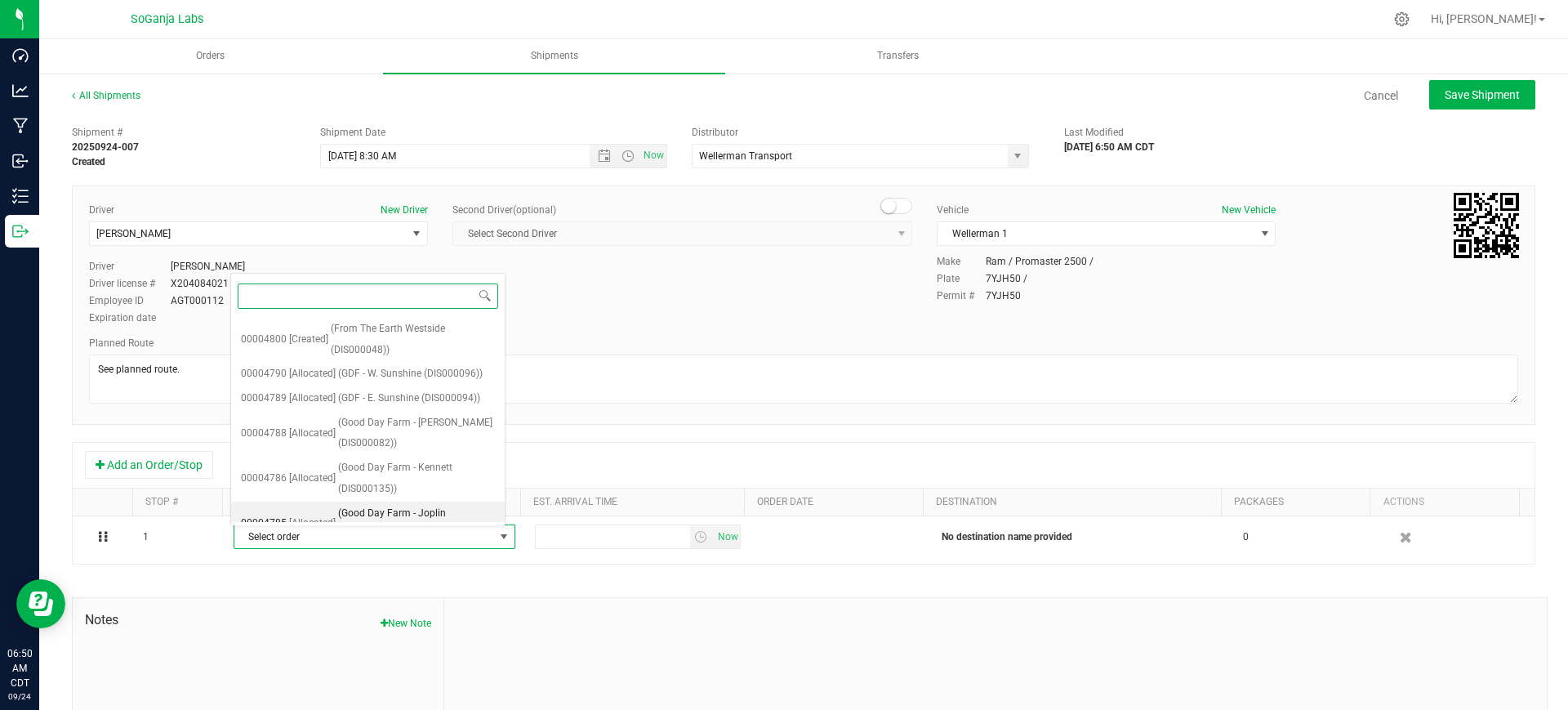
click at [398, 517] on span "(Good Day Farm - Joplin (DIS000084))" at bounding box center [415, 524] width 157 height 41
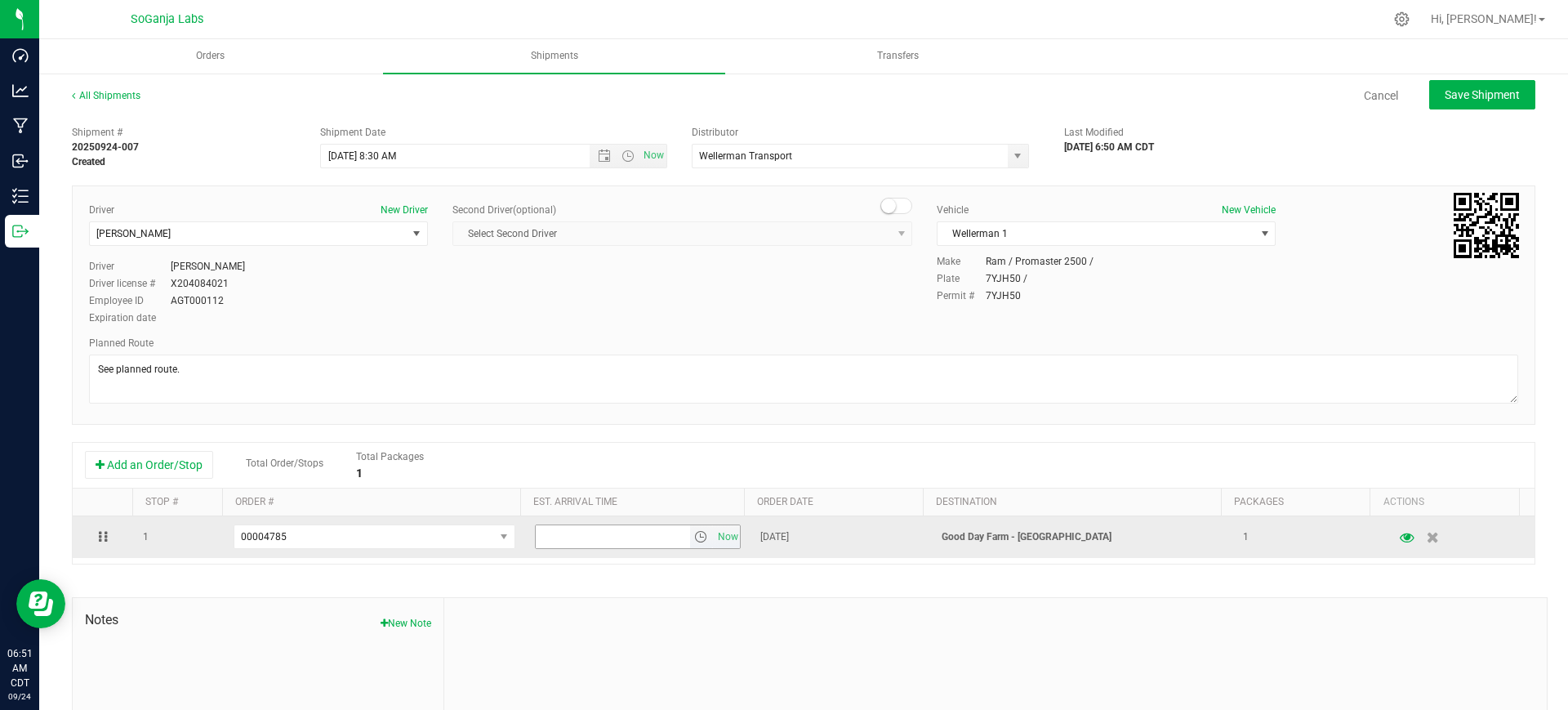
click at [694, 535] on span "select" at bounding box center [700, 536] width 13 height 13
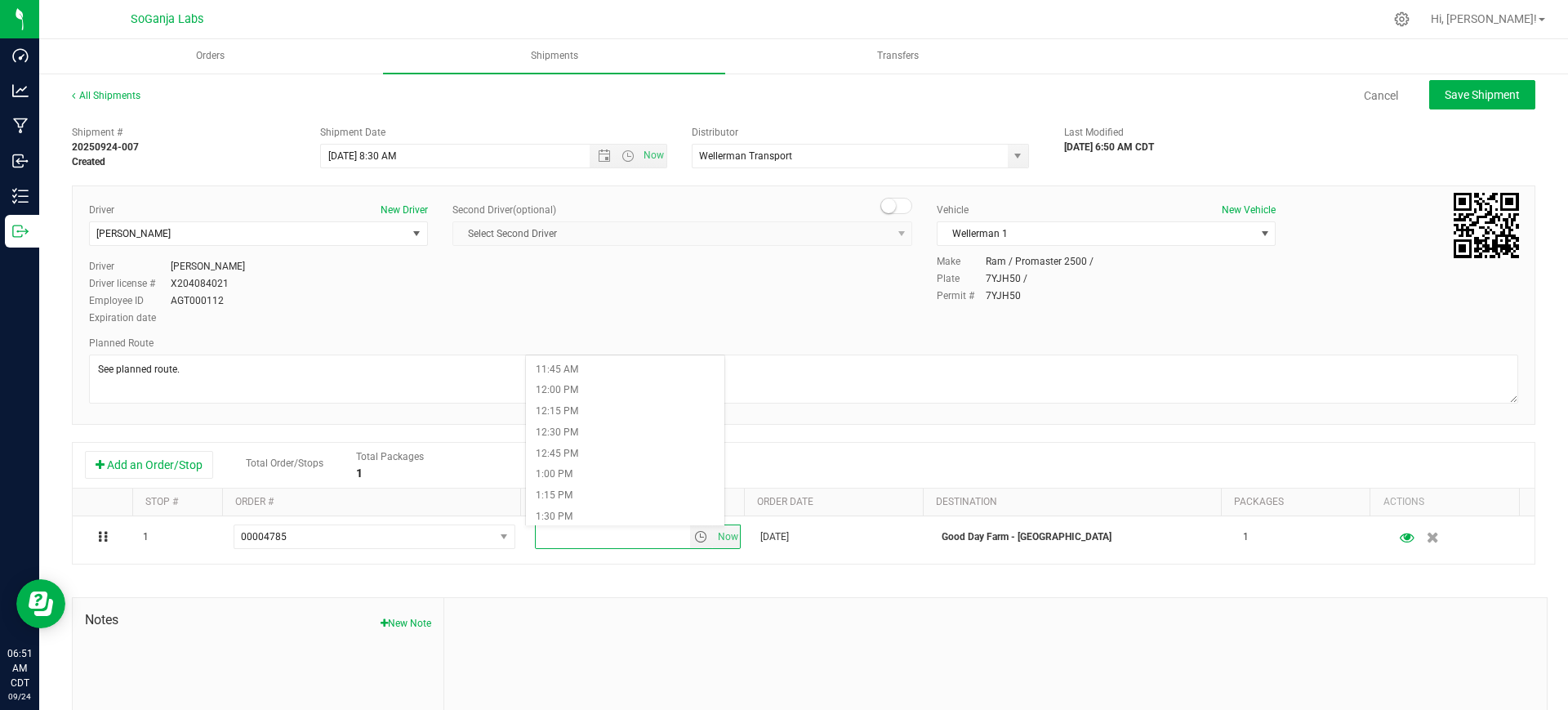
scroll to position [1021, 0]
click at [563, 502] on li "1:45 PM" at bounding box center [625, 502] width 199 height 22
click at [1454, 95] on span "Save Shipment" at bounding box center [1481, 95] width 75 height 13
type input "[DATE] 1:30 PM"
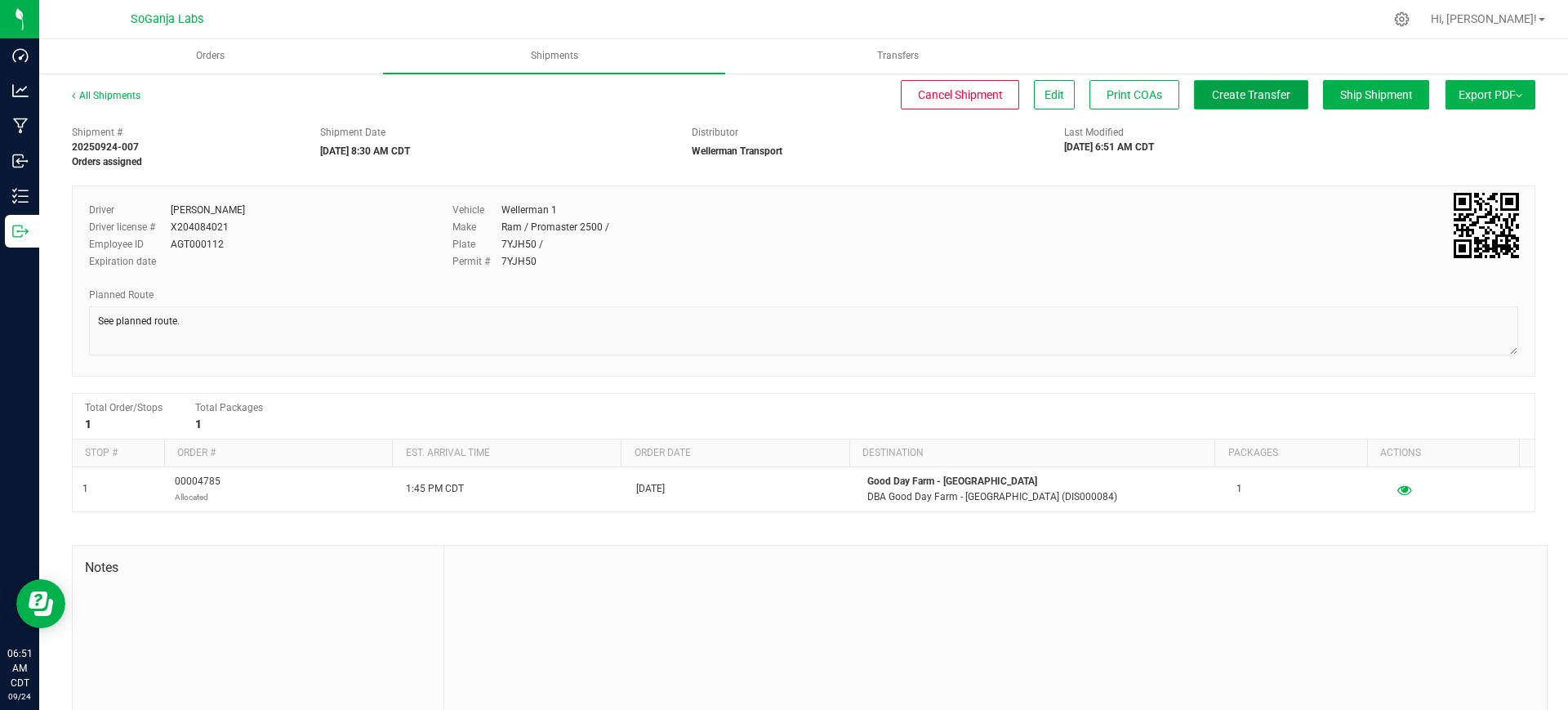
click at [1212, 98] on span "Create Transfer" at bounding box center [1251, 95] width 79 height 13
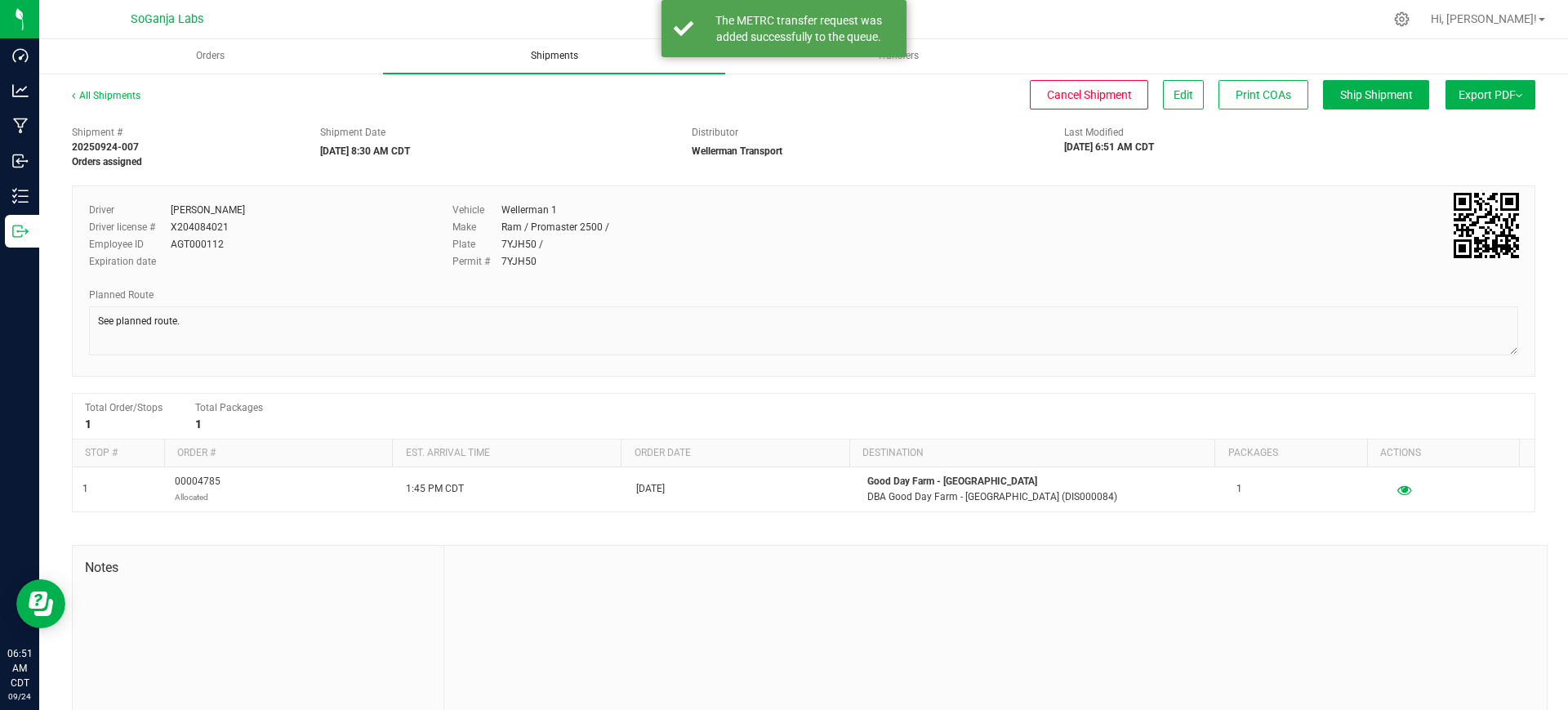
click at [561, 57] on span "Shipments" at bounding box center [554, 56] width 92 height 14
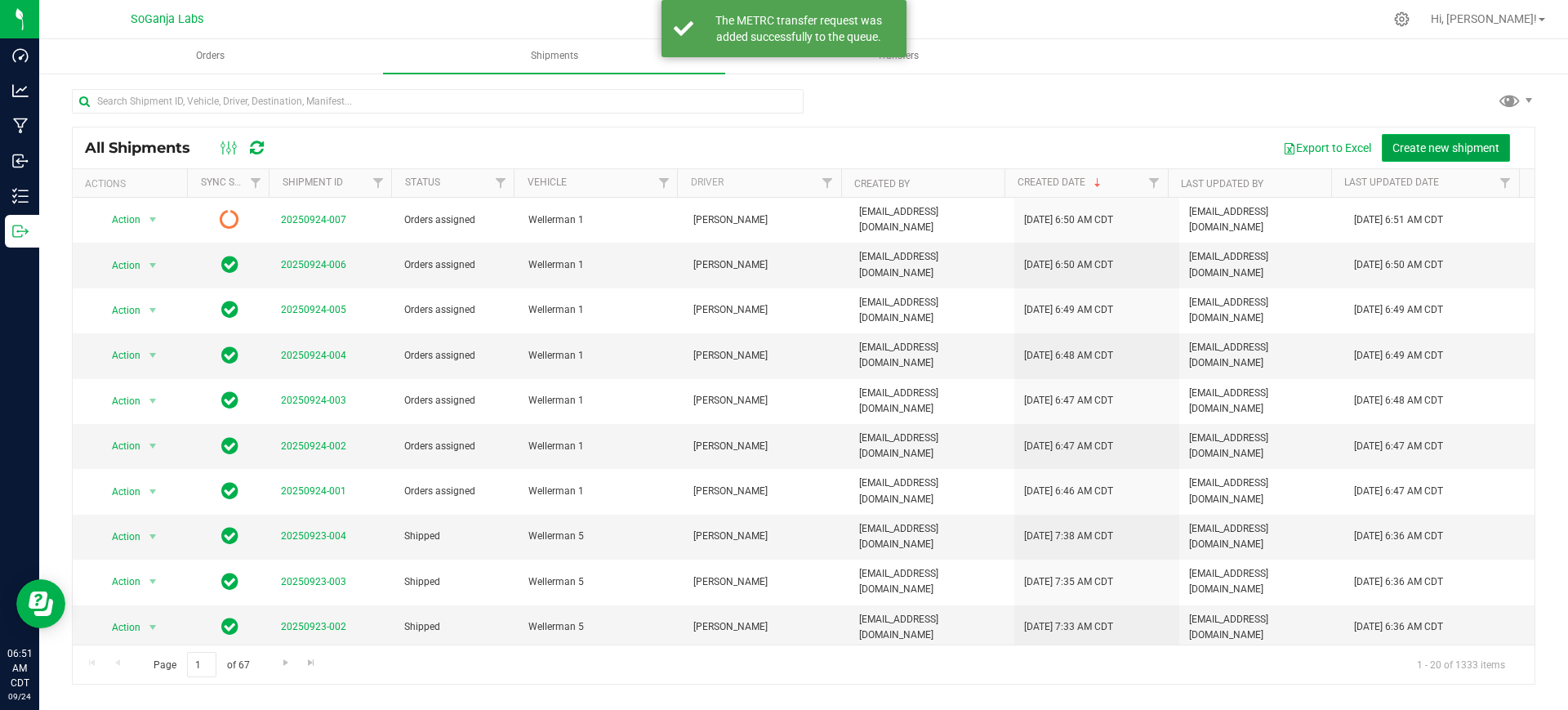
click at [1406, 142] on span "Create new shipment" at bounding box center [1445, 148] width 107 height 13
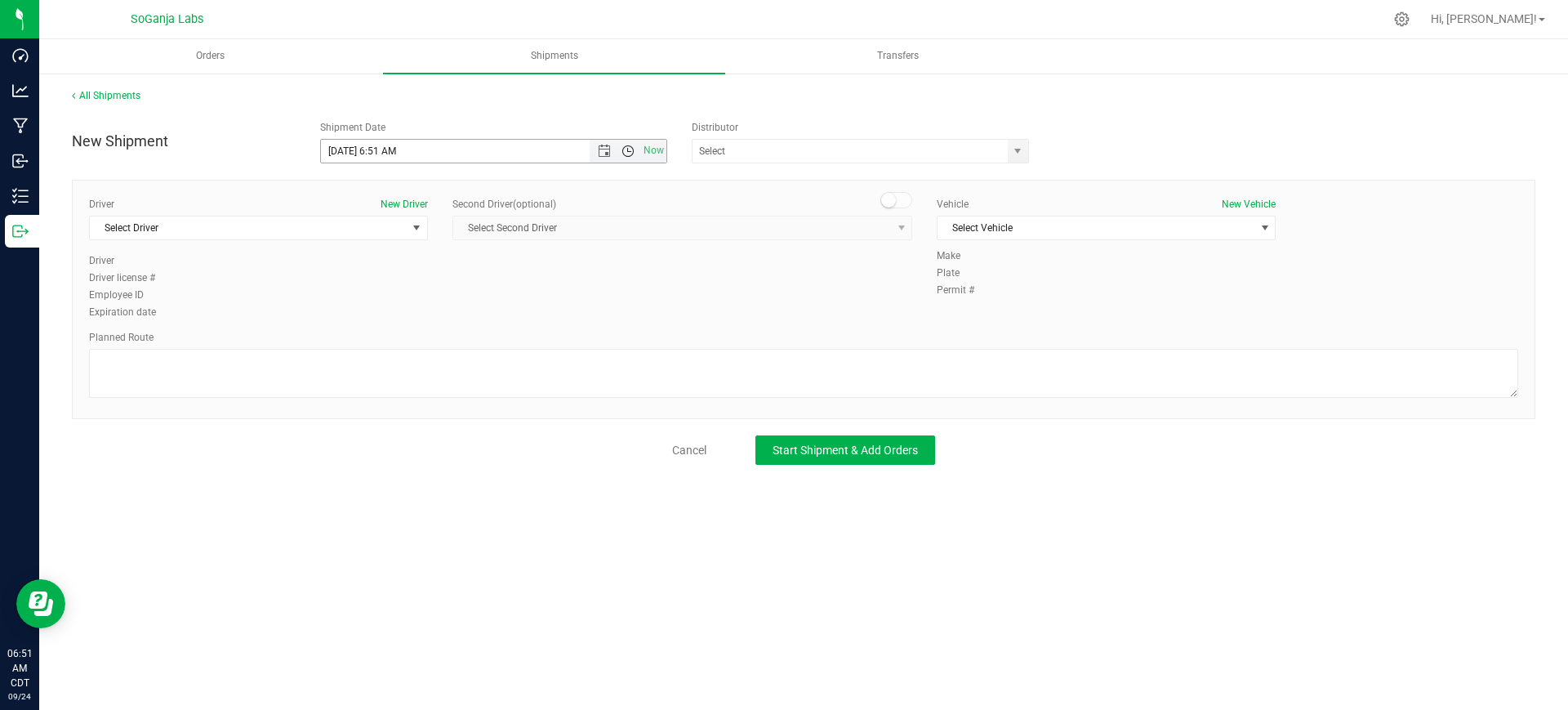
click at [635, 154] on span "Open the time view" at bounding box center [627, 151] width 13 height 13
click at [376, 223] on li "8:30 AM" at bounding box center [493, 228] width 345 height 22
type input "[DATE] 8:30 AM"
click at [1015, 153] on span "select" at bounding box center [1017, 151] width 13 height 13
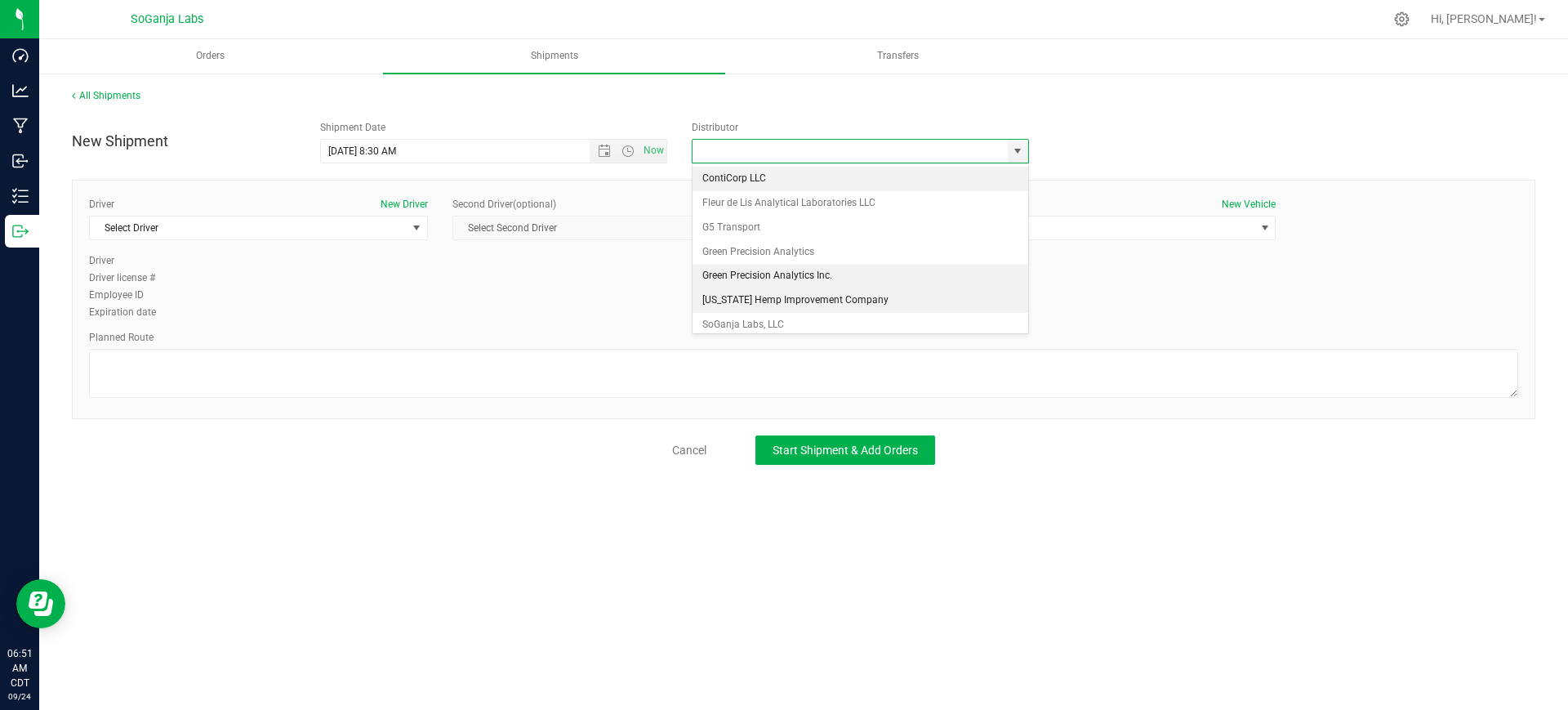
scroll to position [32, 0]
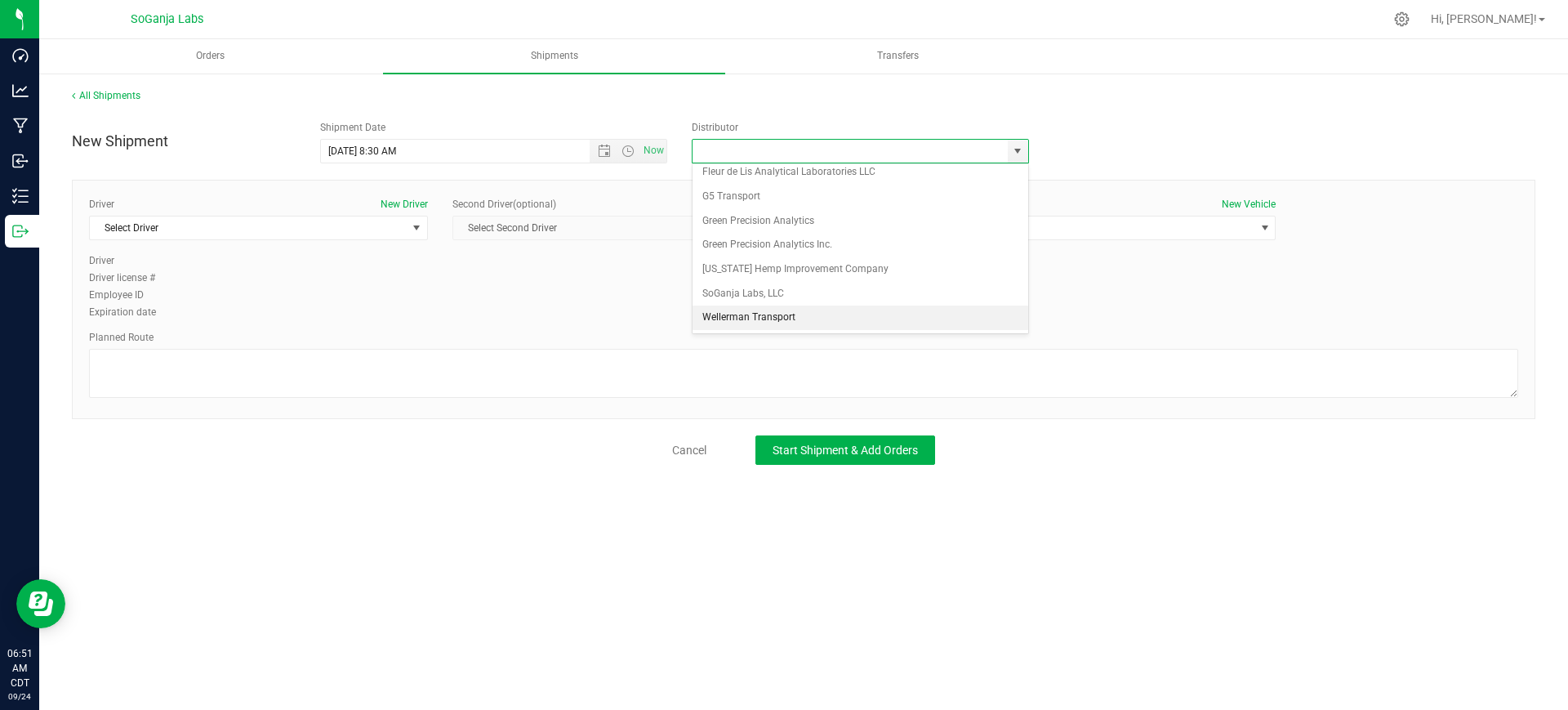
click at [764, 315] on li "Wellerman Transport" at bounding box center [859, 317] width 336 height 25
type input "Wellerman Transport"
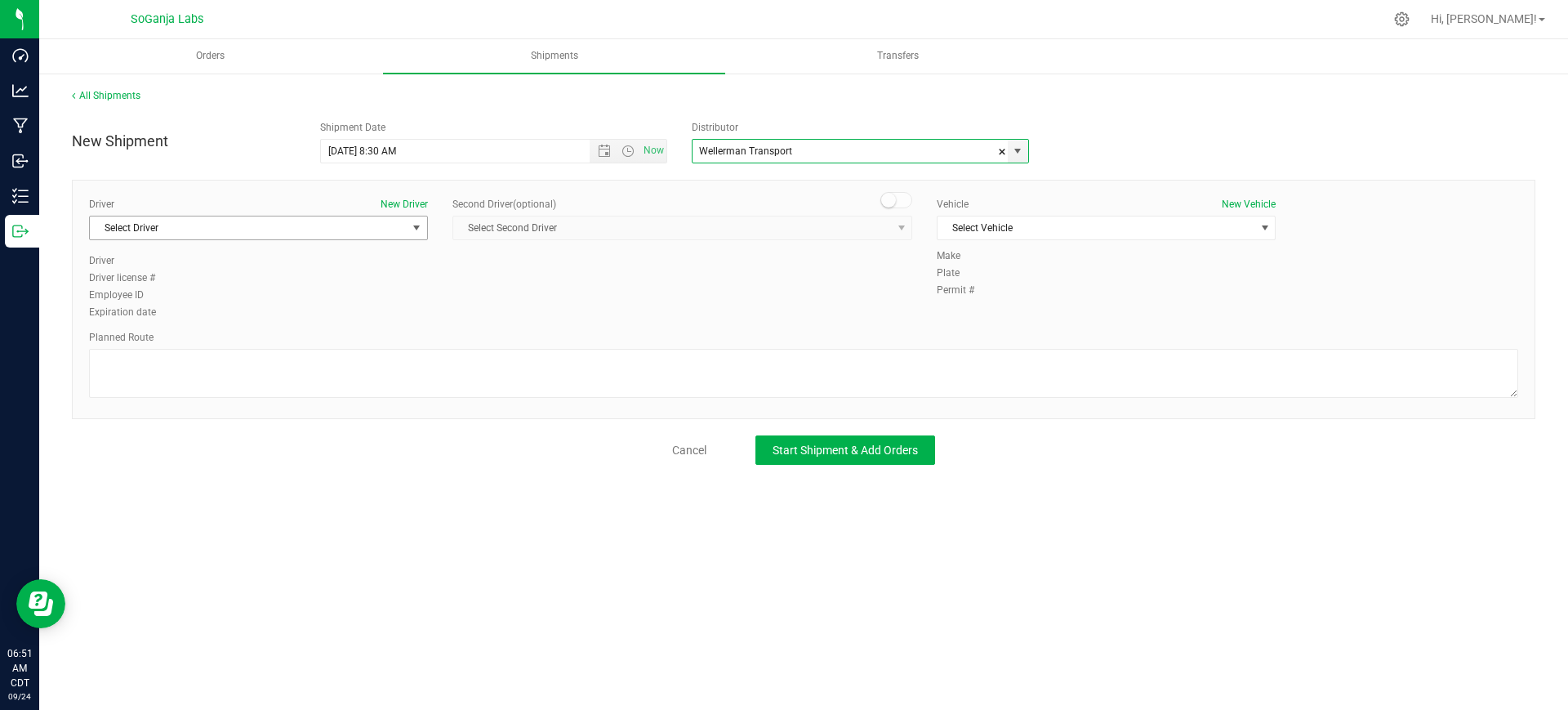
click at [355, 221] on span "Select Driver" at bounding box center [248, 227] width 317 height 23
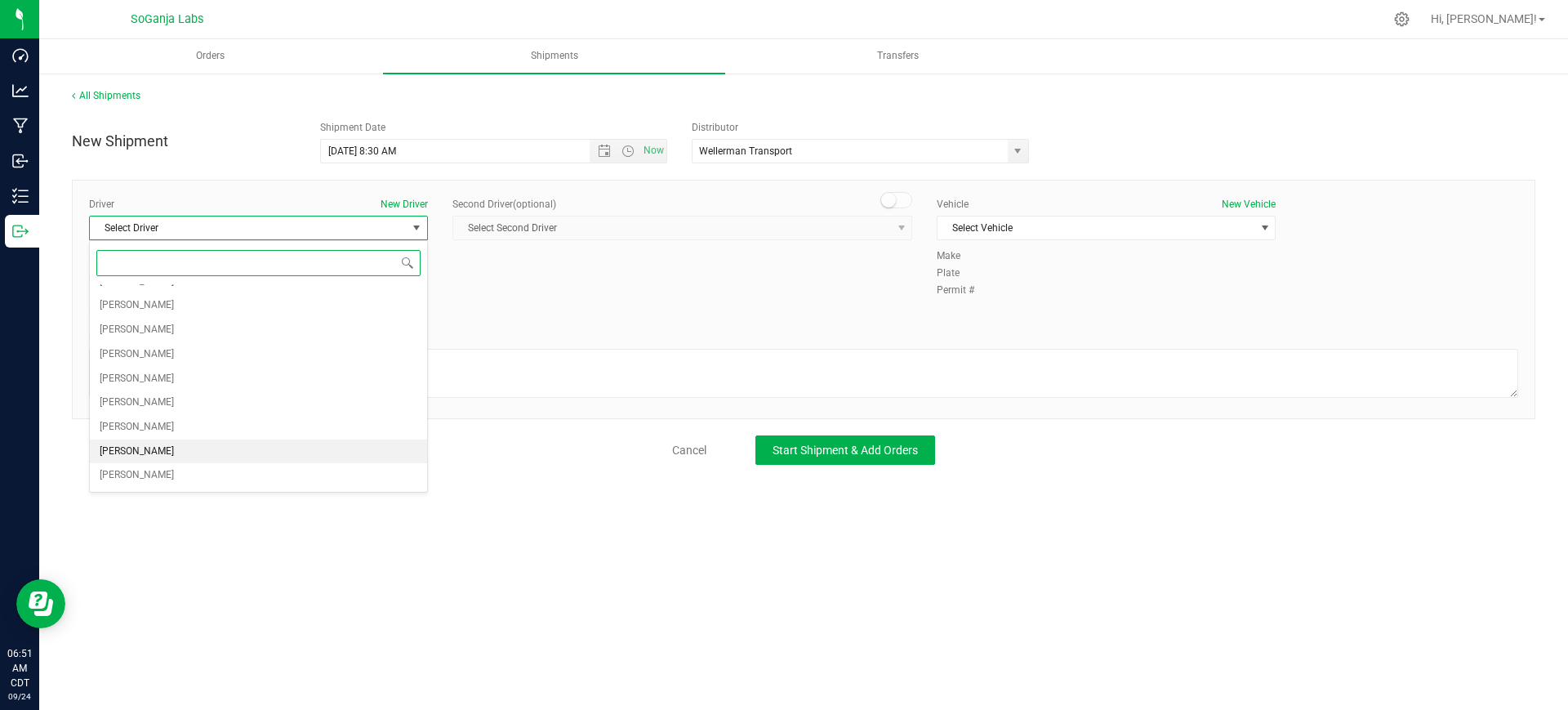
scroll to position [204, 0]
click at [135, 379] on span "[PERSON_NAME]" at bounding box center [136, 383] width 74 height 22
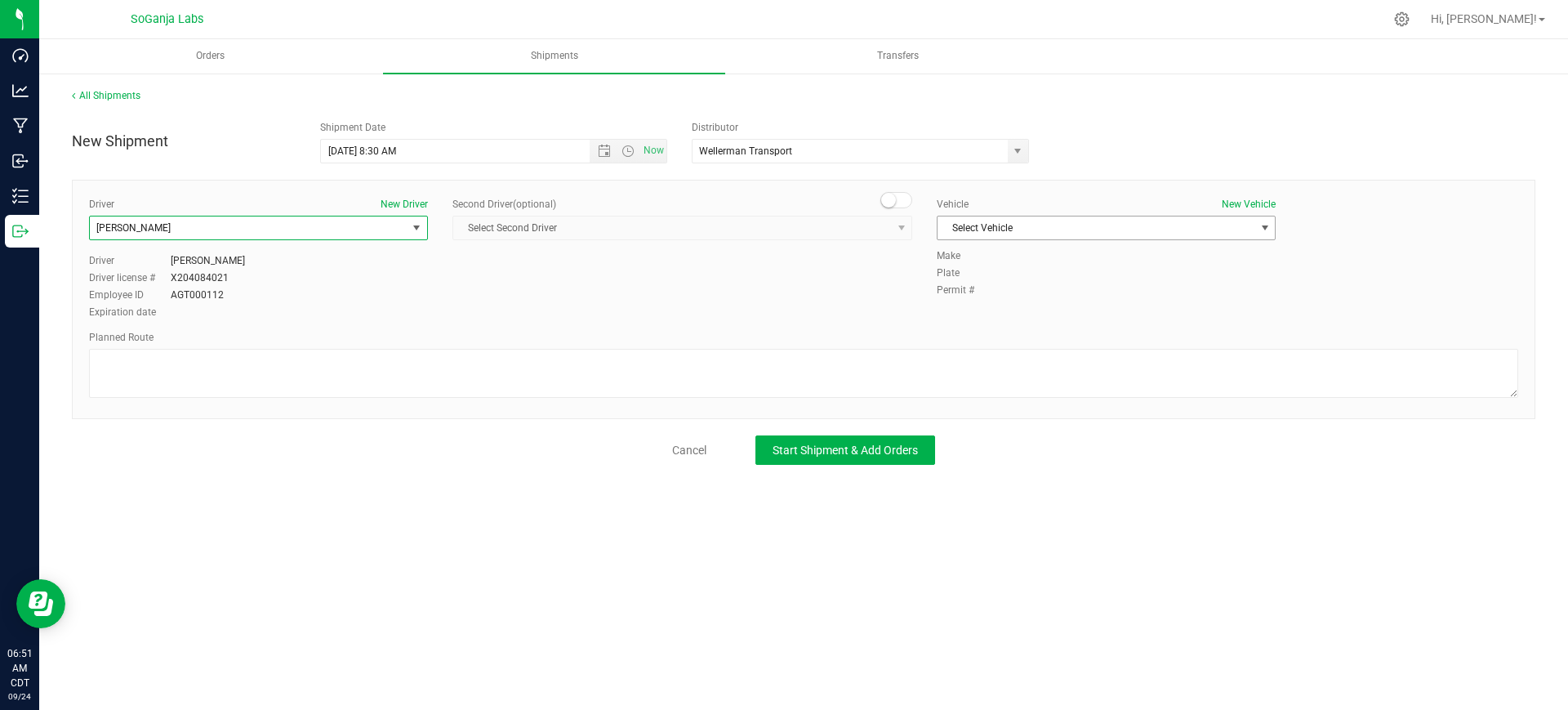
click at [1060, 229] on span "Select Vehicle" at bounding box center [1096, 227] width 317 height 23
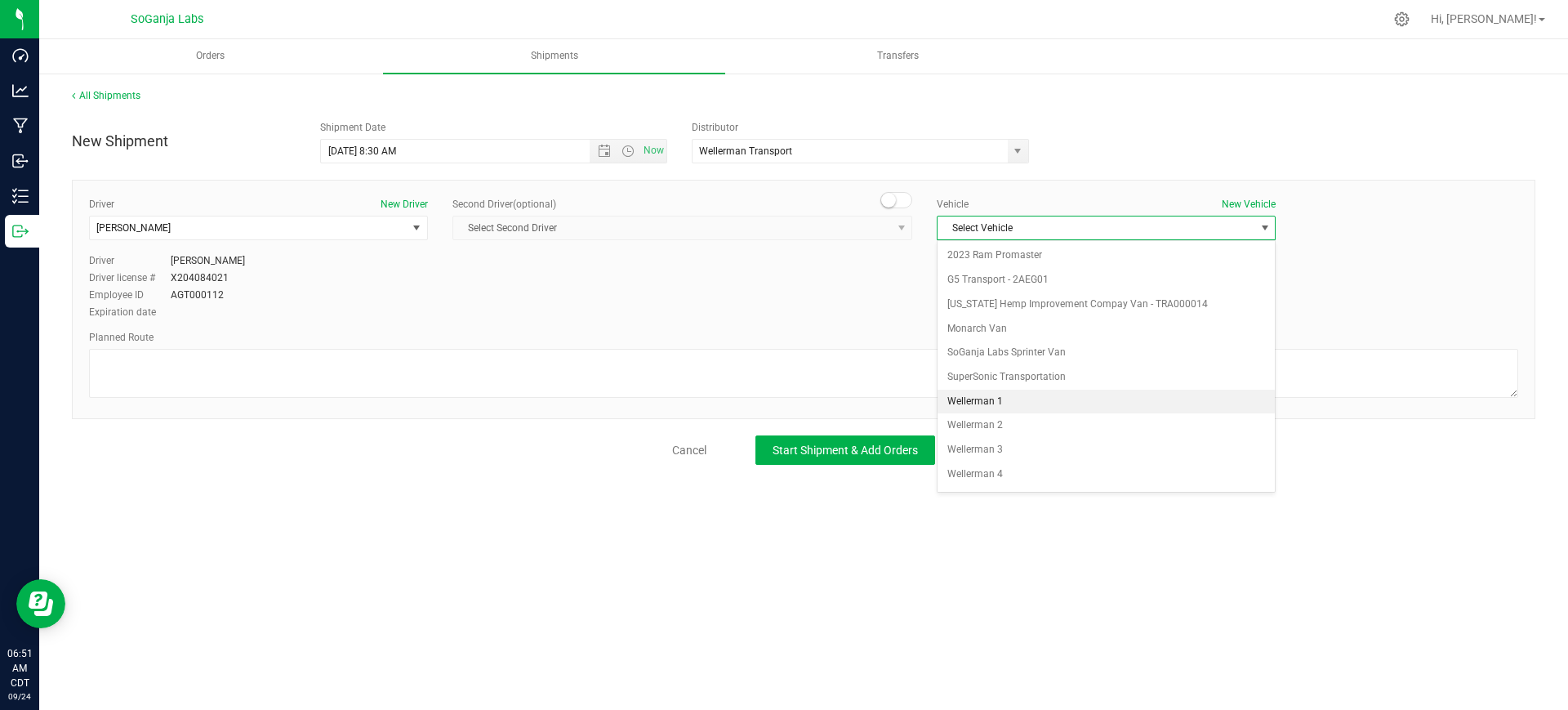
click at [984, 399] on li "Wellerman 1" at bounding box center [1105, 402] width 338 height 25
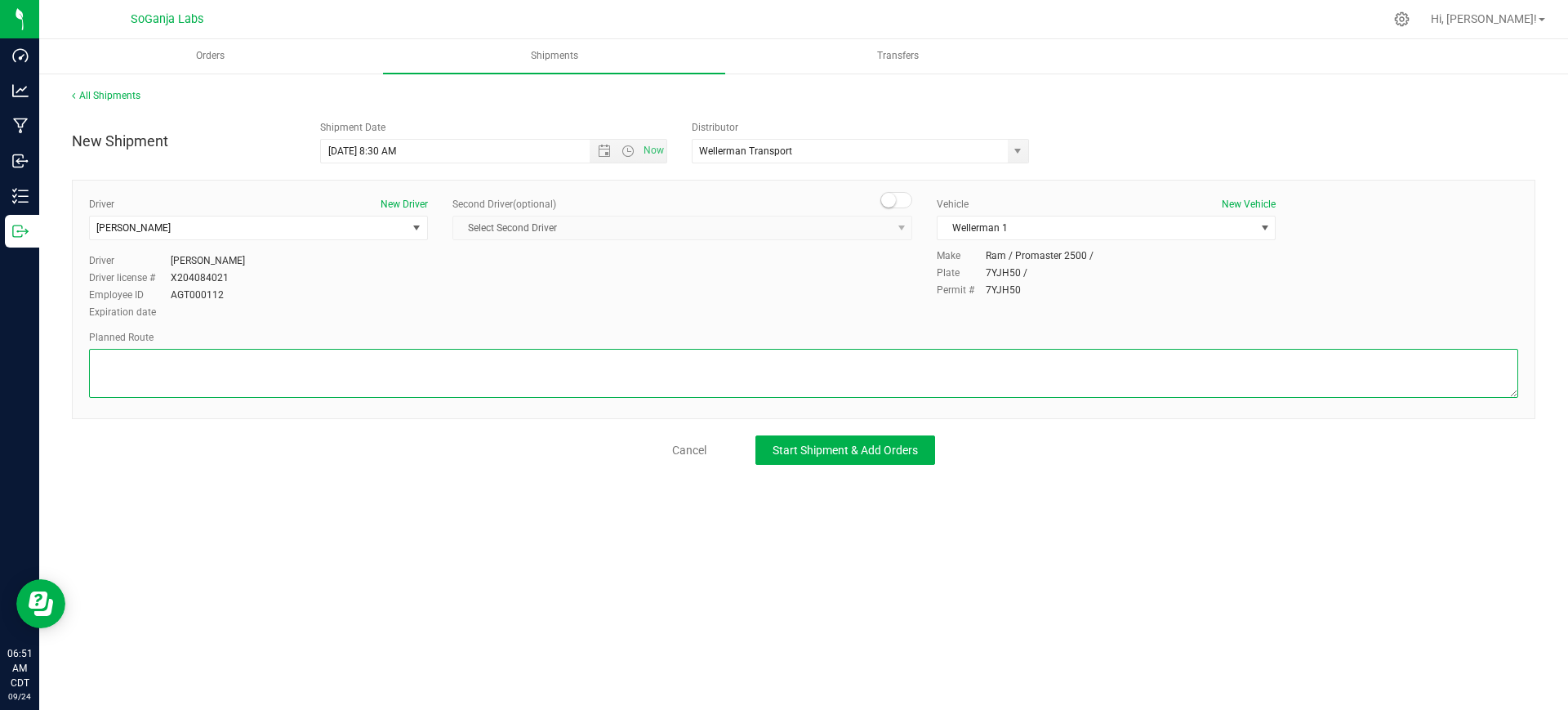
paste textarea "See planned route."
type textarea "See planned route."
click at [808, 435] on button "Start Shipment & Add Orders" at bounding box center [845, 450] width 179 height 30
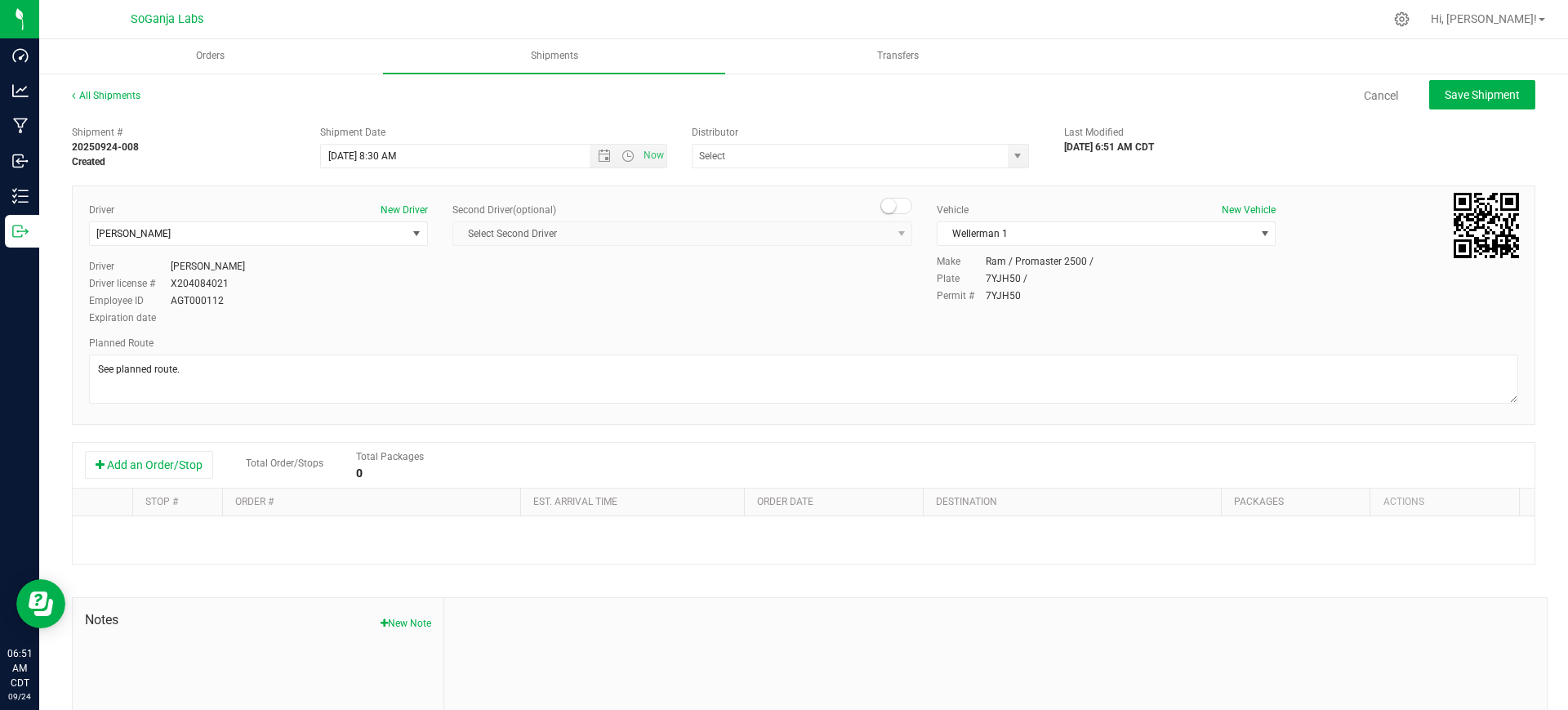
type input "Wellerman Transport"
click at [176, 476] on button "Add an Order/Stop" at bounding box center [149, 465] width 128 height 28
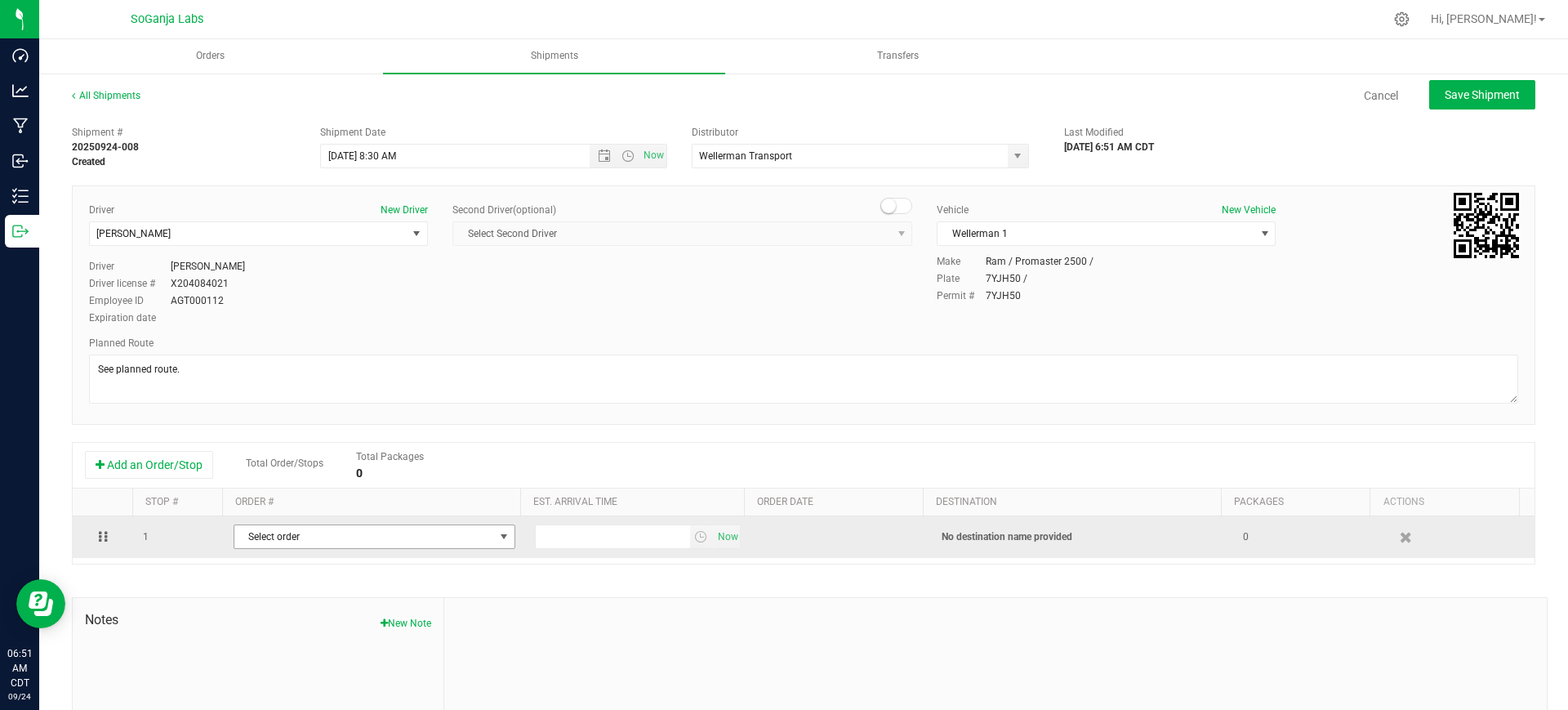
click at [255, 538] on span "Select order" at bounding box center [364, 536] width 260 height 23
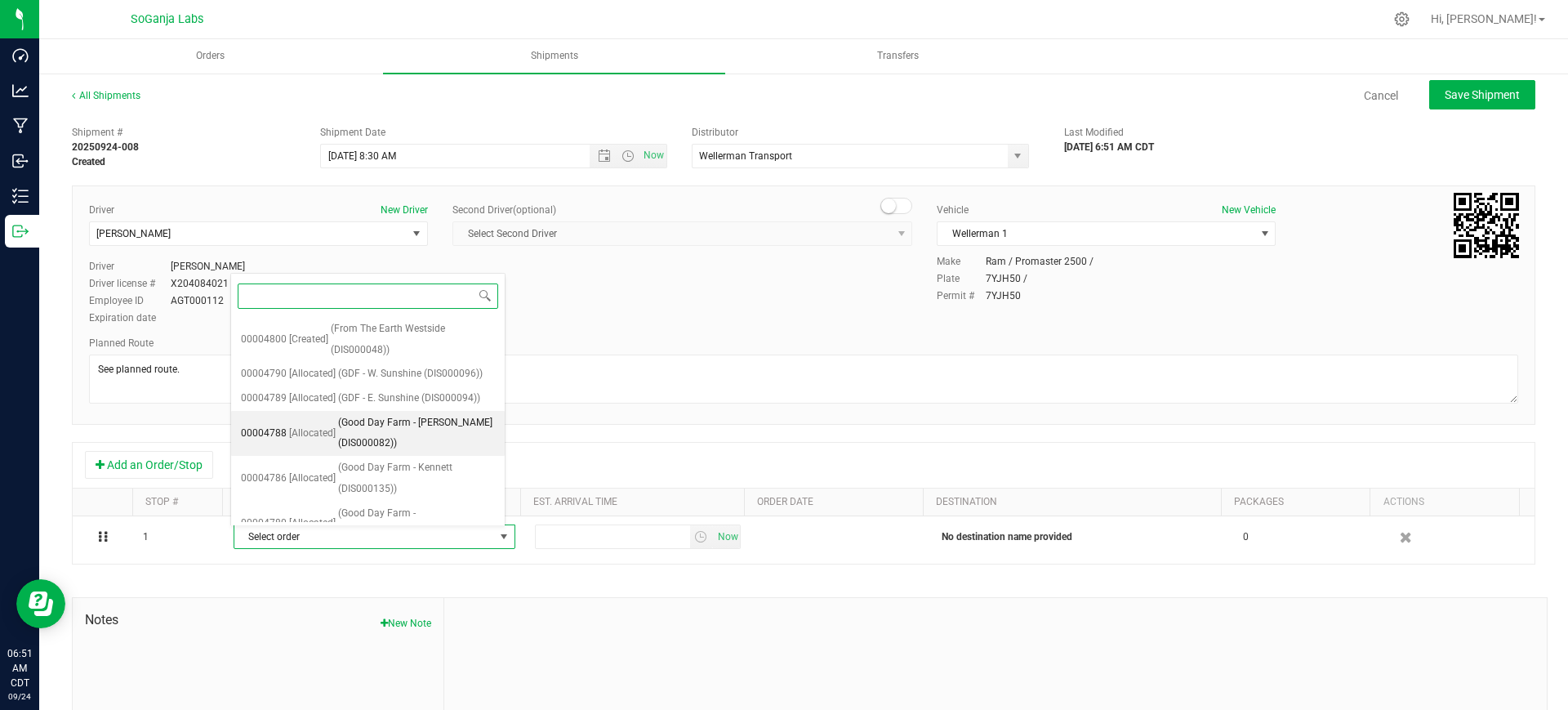
click at [371, 429] on span "(Good Day Farm - S. Campbell (DIS000082))" at bounding box center [415, 433] width 157 height 41
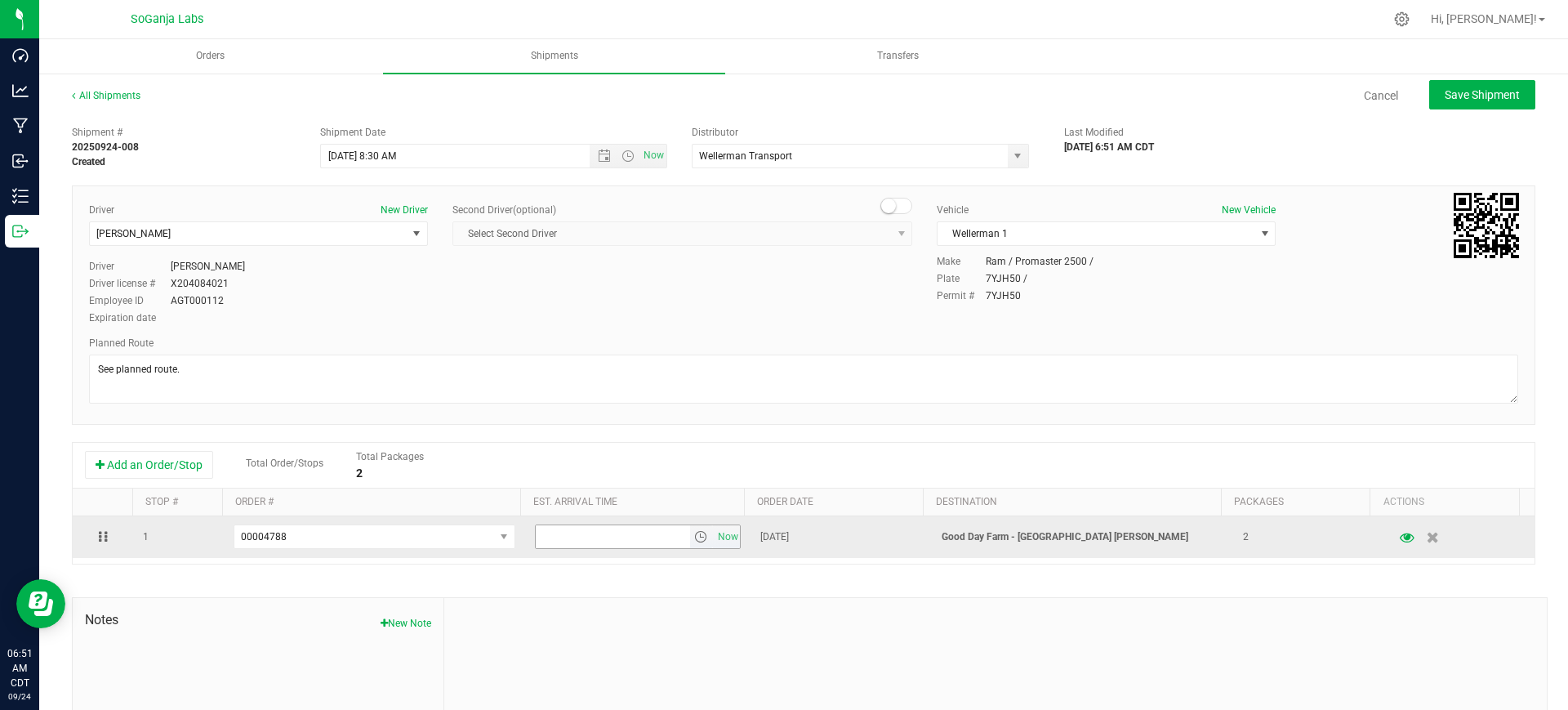
click at [694, 535] on span "select" at bounding box center [700, 536] width 13 height 13
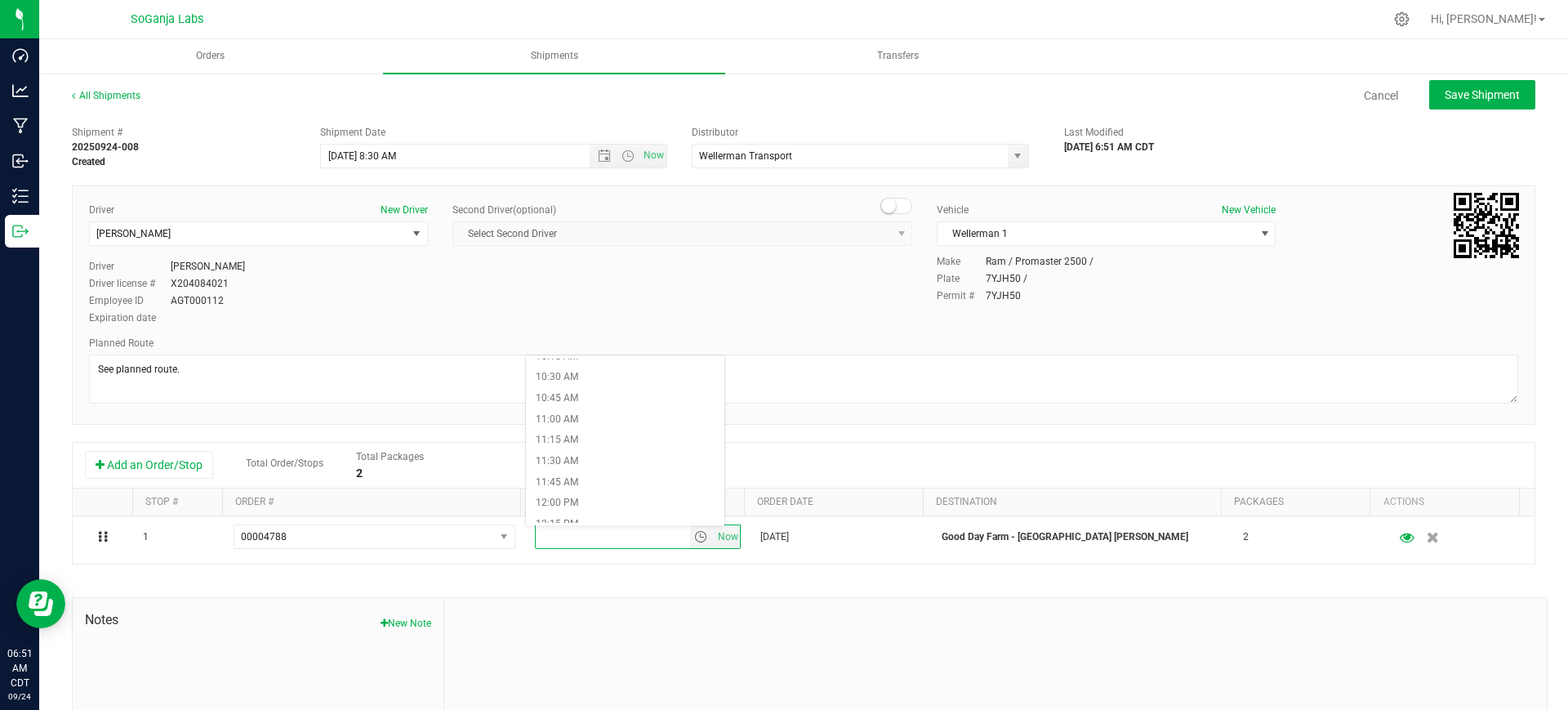
scroll to position [919, 0]
click at [575, 415] on li "11:30 AM" at bounding box center [625, 416] width 199 height 22
click at [1468, 91] on span "Save Shipment" at bounding box center [1481, 95] width 75 height 13
type input "[DATE] 1:30 PM"
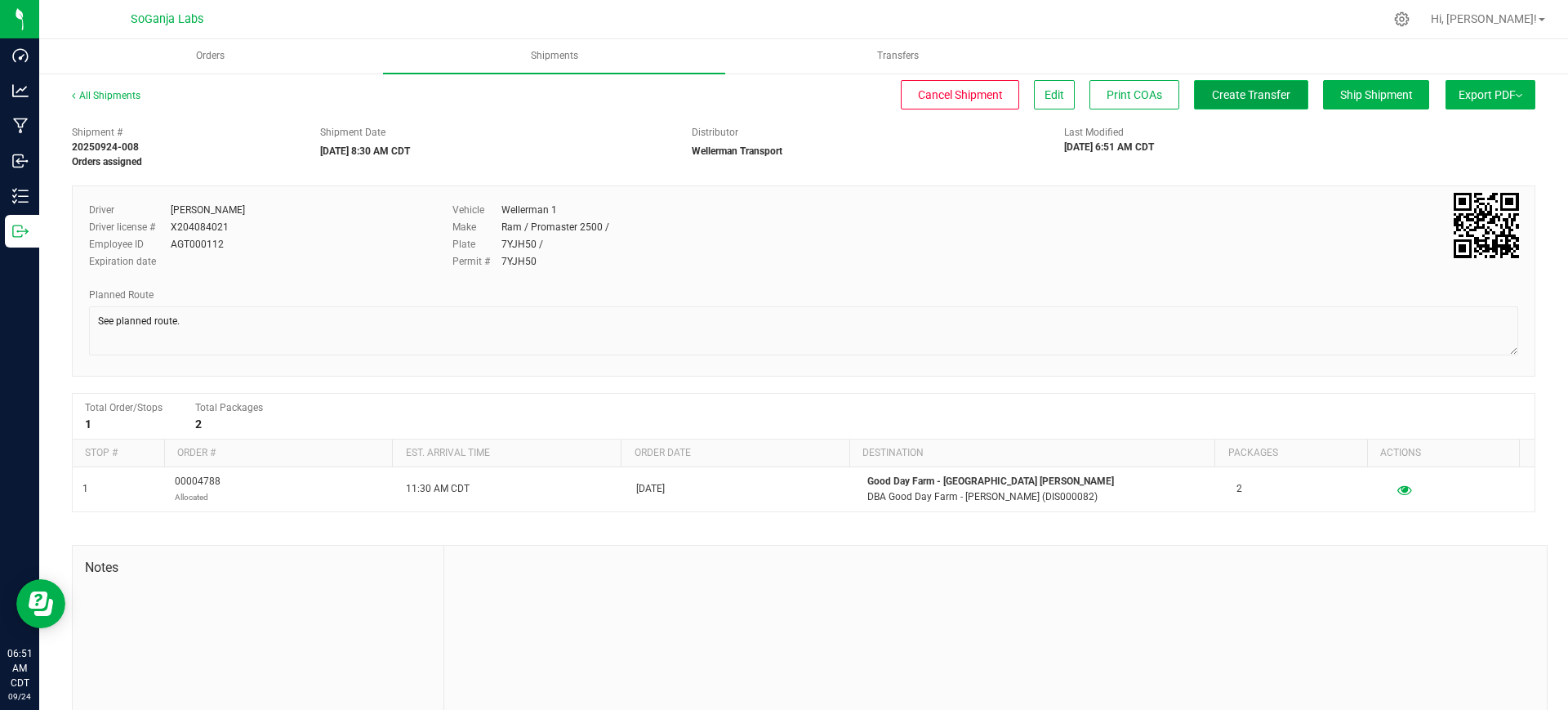
click at [1234, 93] on span "Create Transfer" at bounding box center [1251, 95] width 79 height 13
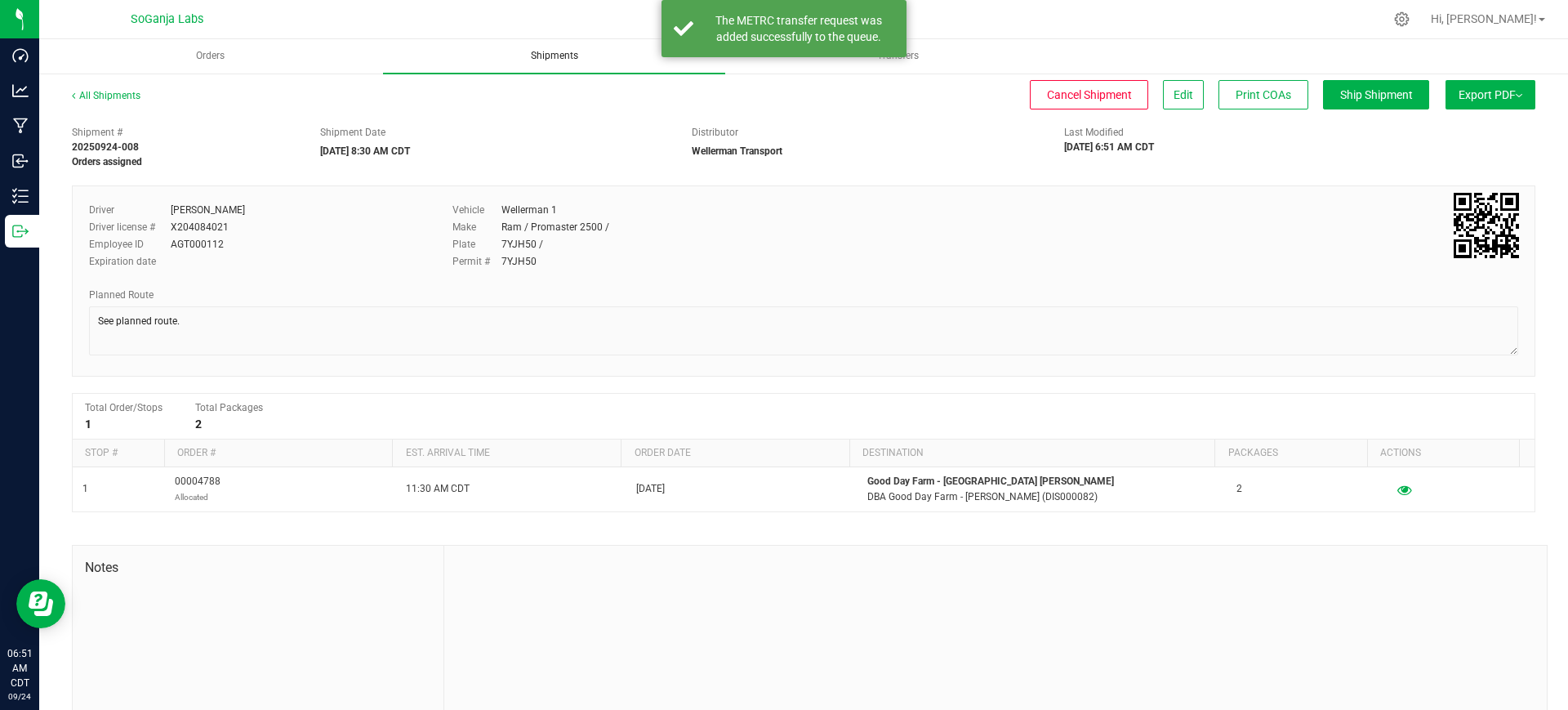
click at [533, 60] on span "Shipments" at bounding box center [554, 56] width 92 height 14
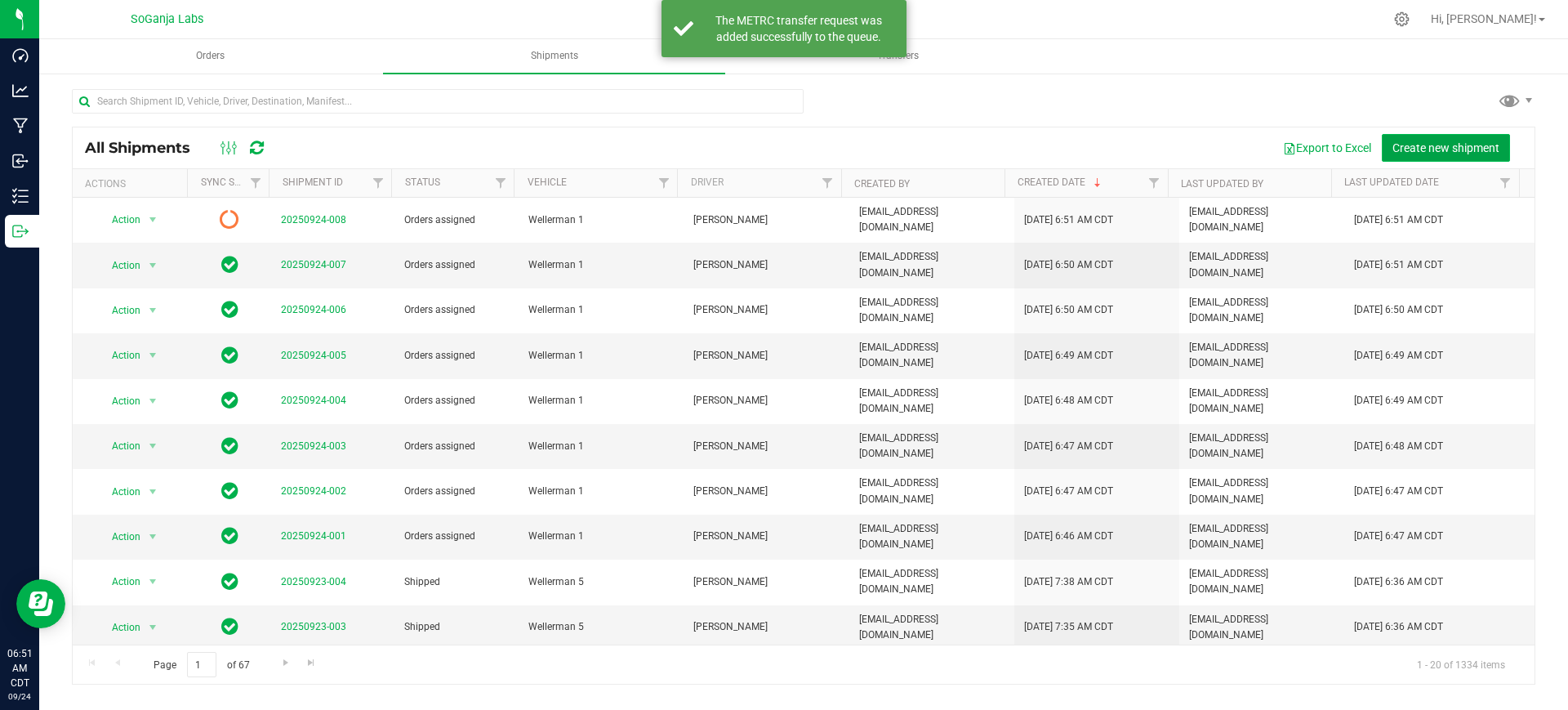
click at [1456, 147] on span "Create new shipment" at bounding box center [1445, 148] width 107 height 13
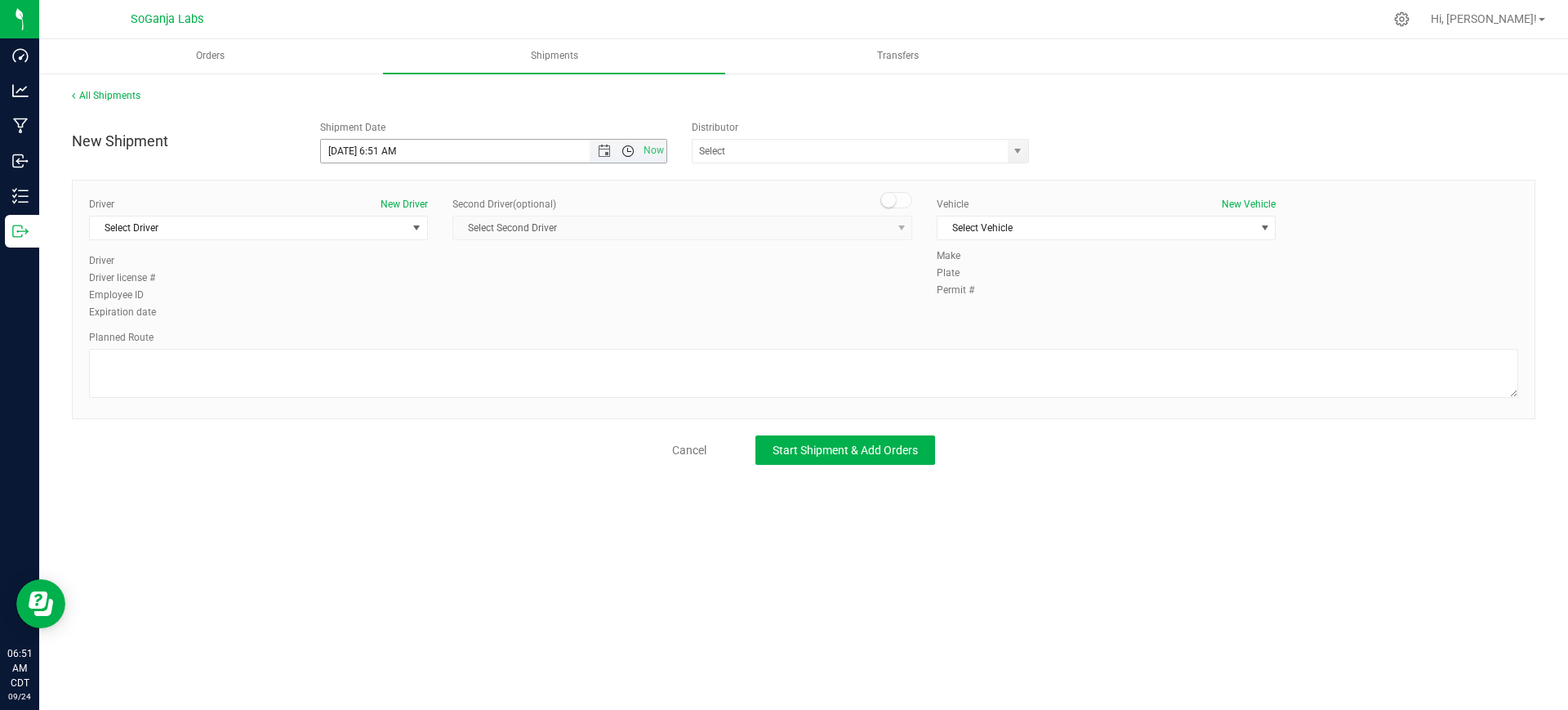
click at [624, 156] on span "Open the time view" at bounding box center [627, 151] width 13 height 13
click at [366, 232] on li "8:30 AM" at bounding box center [493, 228] width 345 height 22
type input "[DATE] 8:30 AM"
click at [1018, 150] on span "select" at bounding box center [1017, 151] width 13 height 13
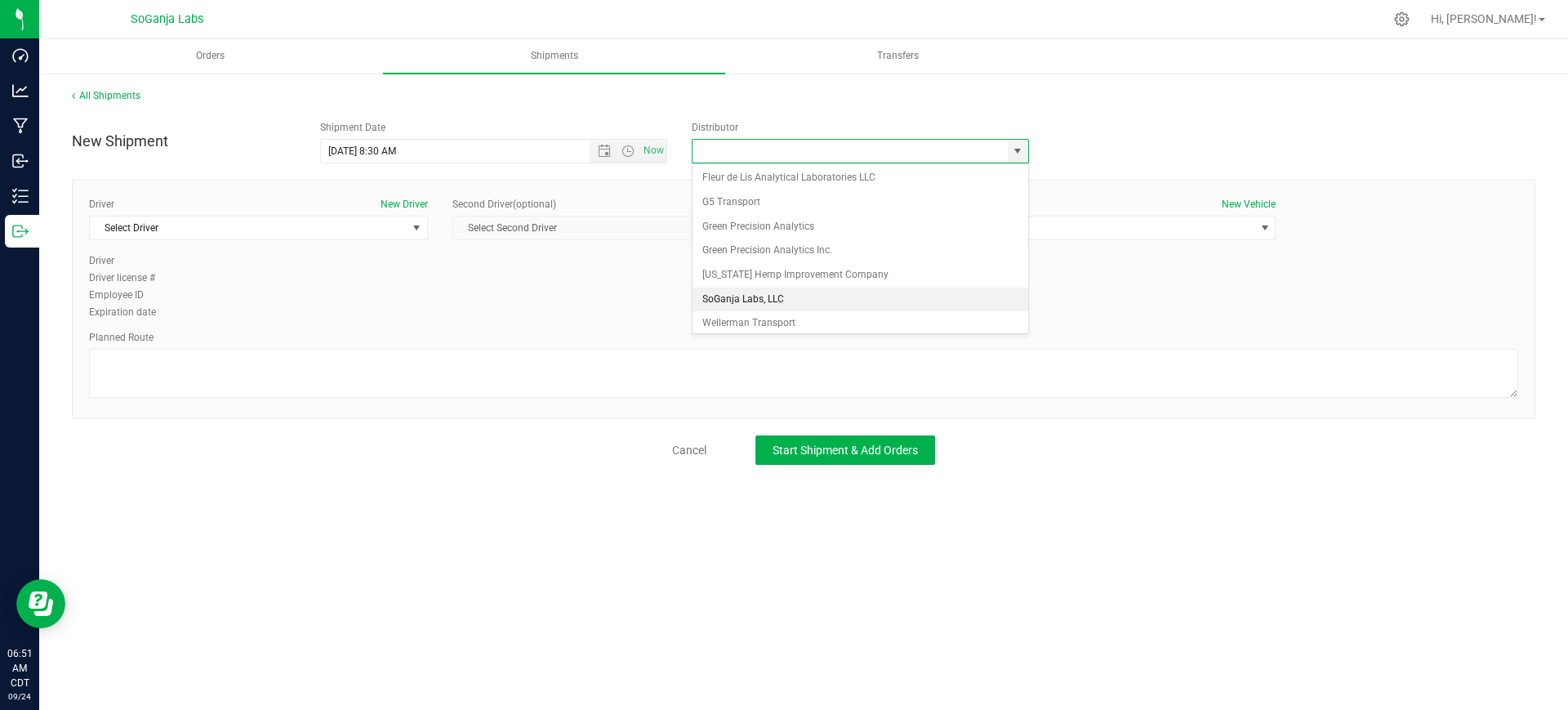
scroll to position [32, 0]
click at [762, 313] on li "Wellerman Transport" at bounding box center [859, 317] width 336 height 25
type input "Wellerman Transport"
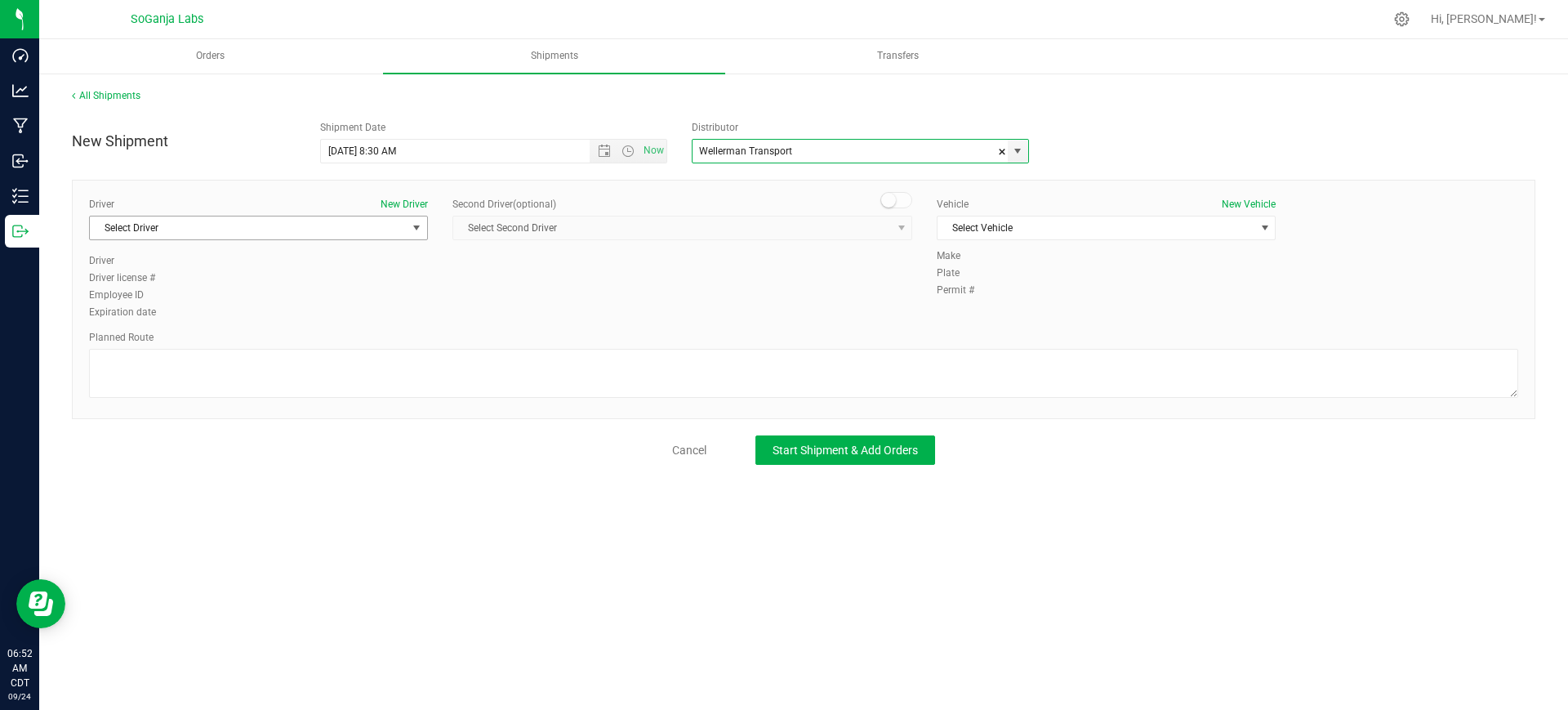
click at [331, 230] on span "Select Driver" at bounding box center [248, 227] width 317 height 23
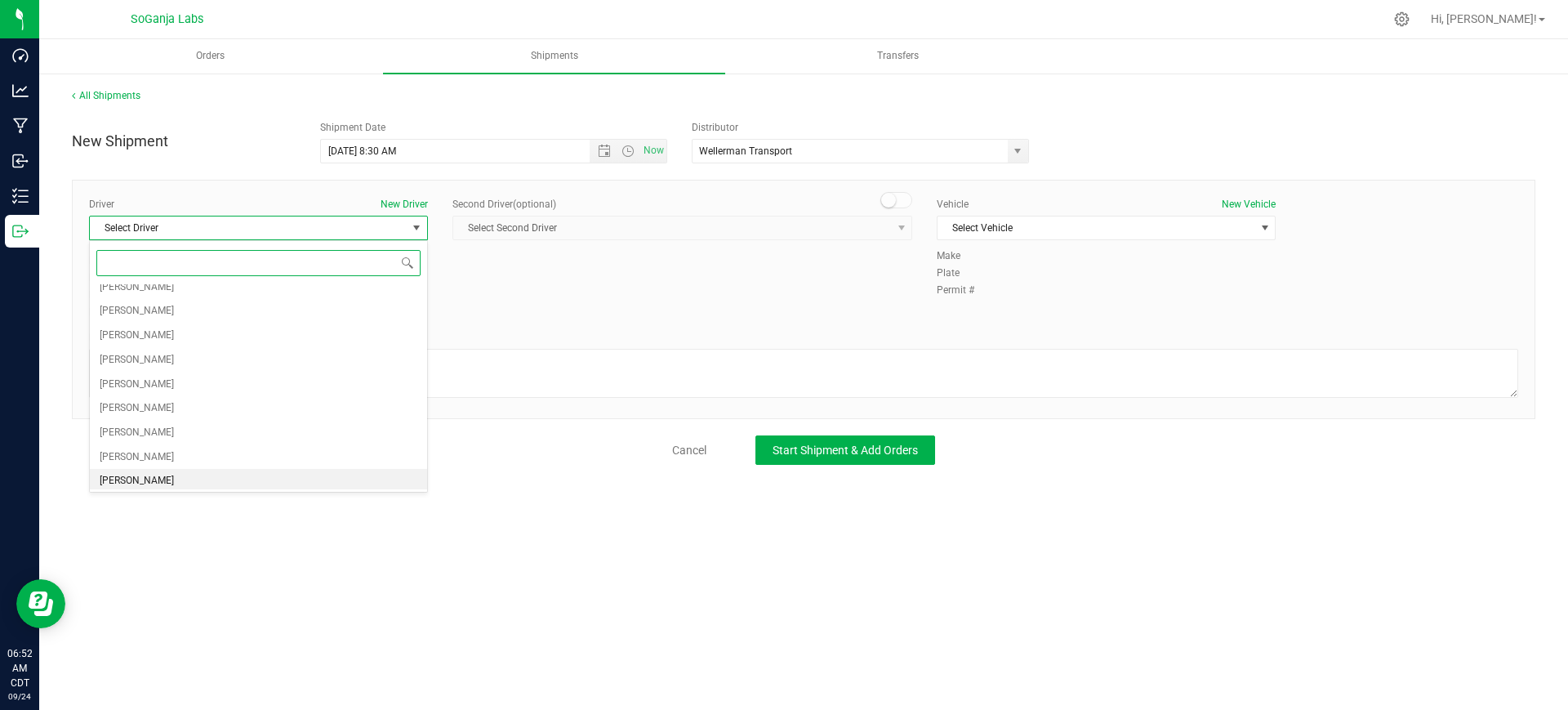
scroll to position [204, 0]
click at [140, 381] on span "[PERSON_NAME]" at bounding box center [136, 383] width 74 height 22
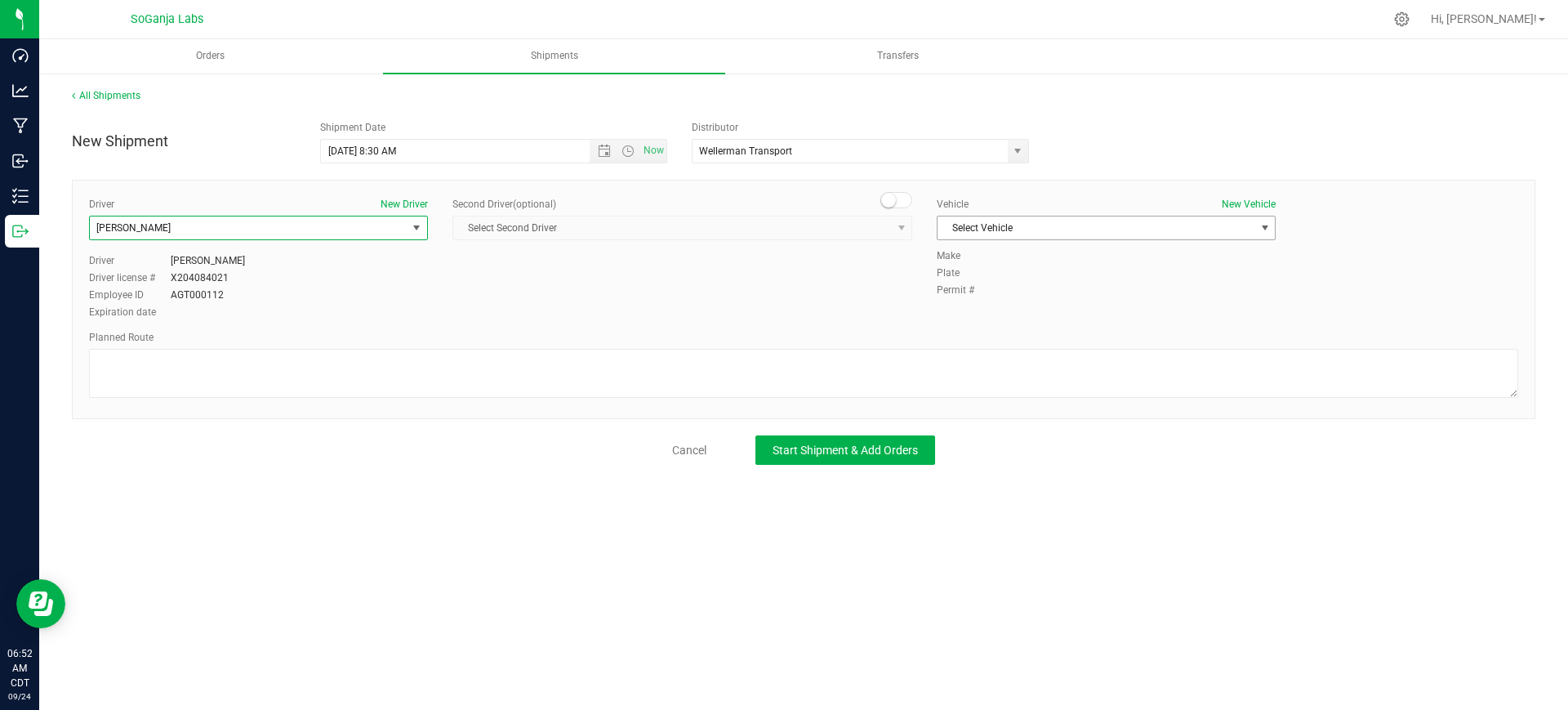
click at [1023, 226] on span "Select Vehicle" at bounding box center [1096, 227] width 317 height 23
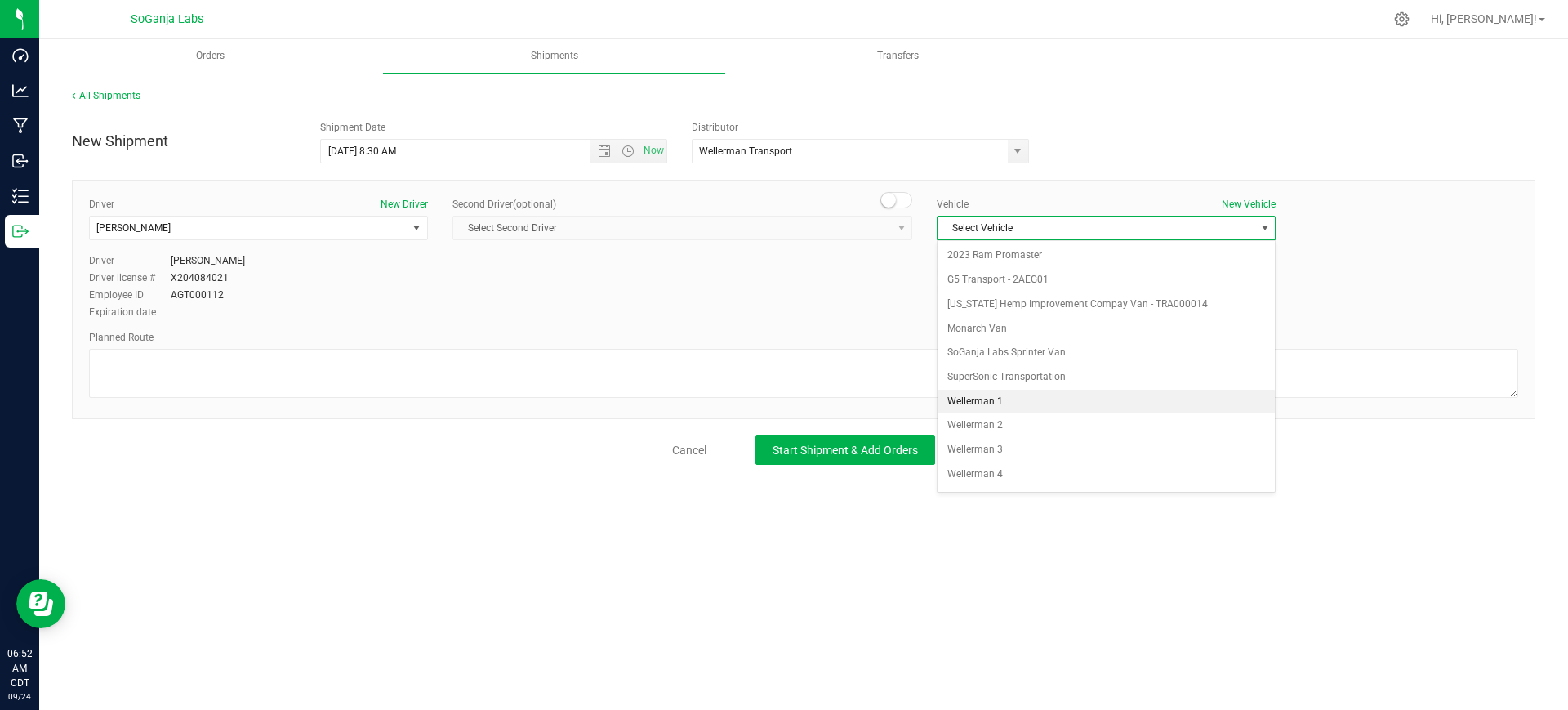
click at [990, 403] on li "Wellerman 1" at bounding box center [1105, 402] width 338 height 25
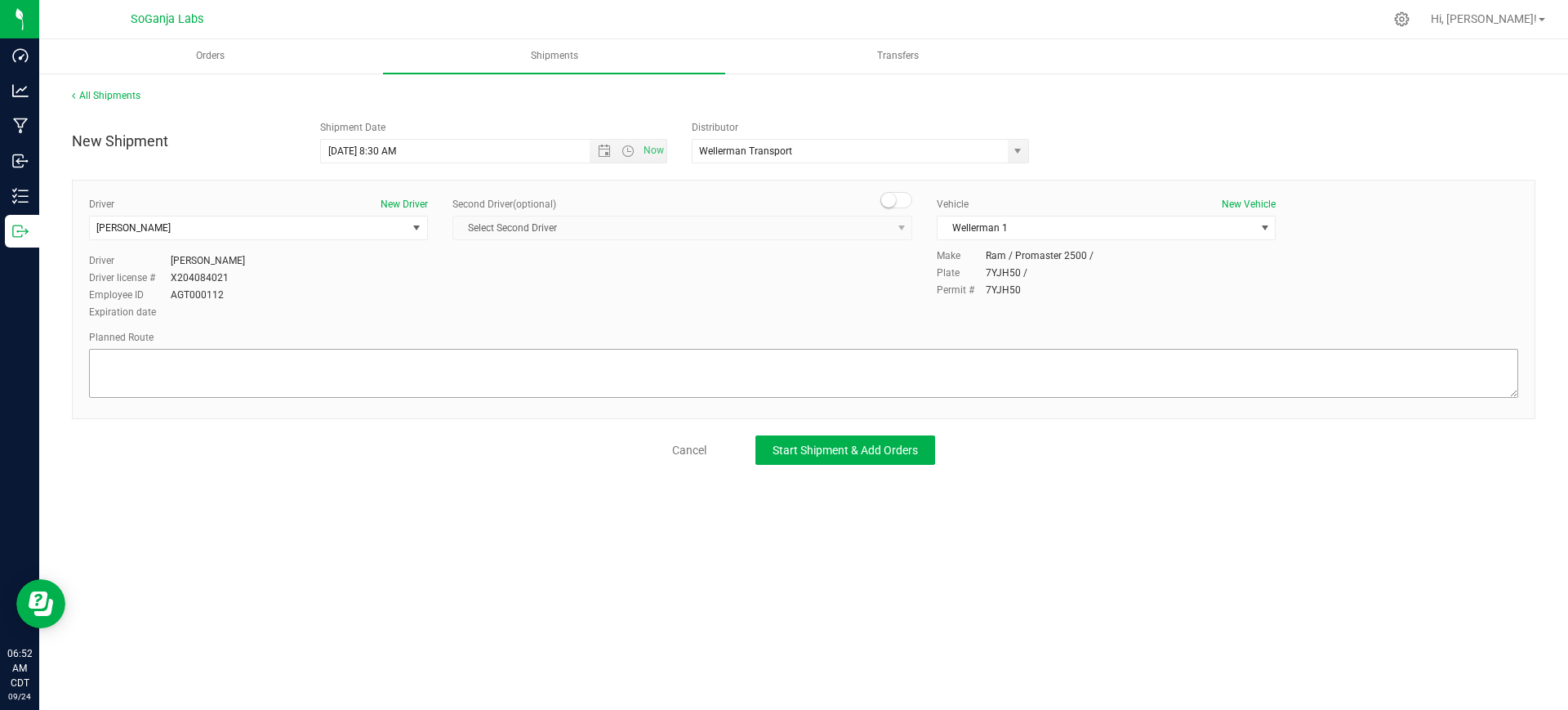
drag, startPoint x: 757, startPoint y: 348, endPoint x: 750, endPoint y: 355, distance: 9.9
drag, startPoint x: 750, startPoint y: 355, endPoint x: 733, endPoint y: 361, distance: 18.0
click at [733, 361] on textarea at bounding box center [803, 373] width 1429 height 49
paste textarea "See planned route."
type textarea "See planned route."
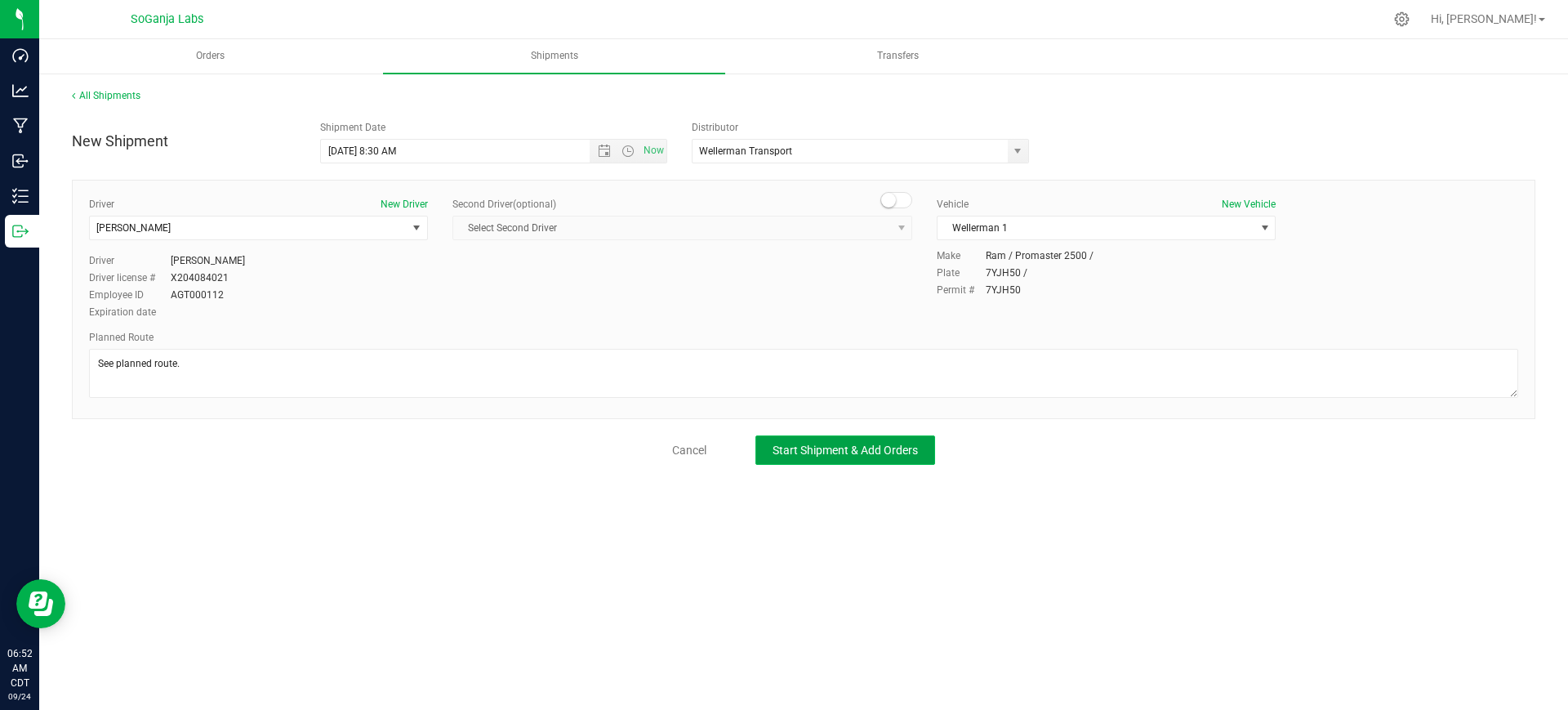
click at [854, 452] on span "Start Shipment & Add Orders" at bounding box center [846, 449] width 146 height 13
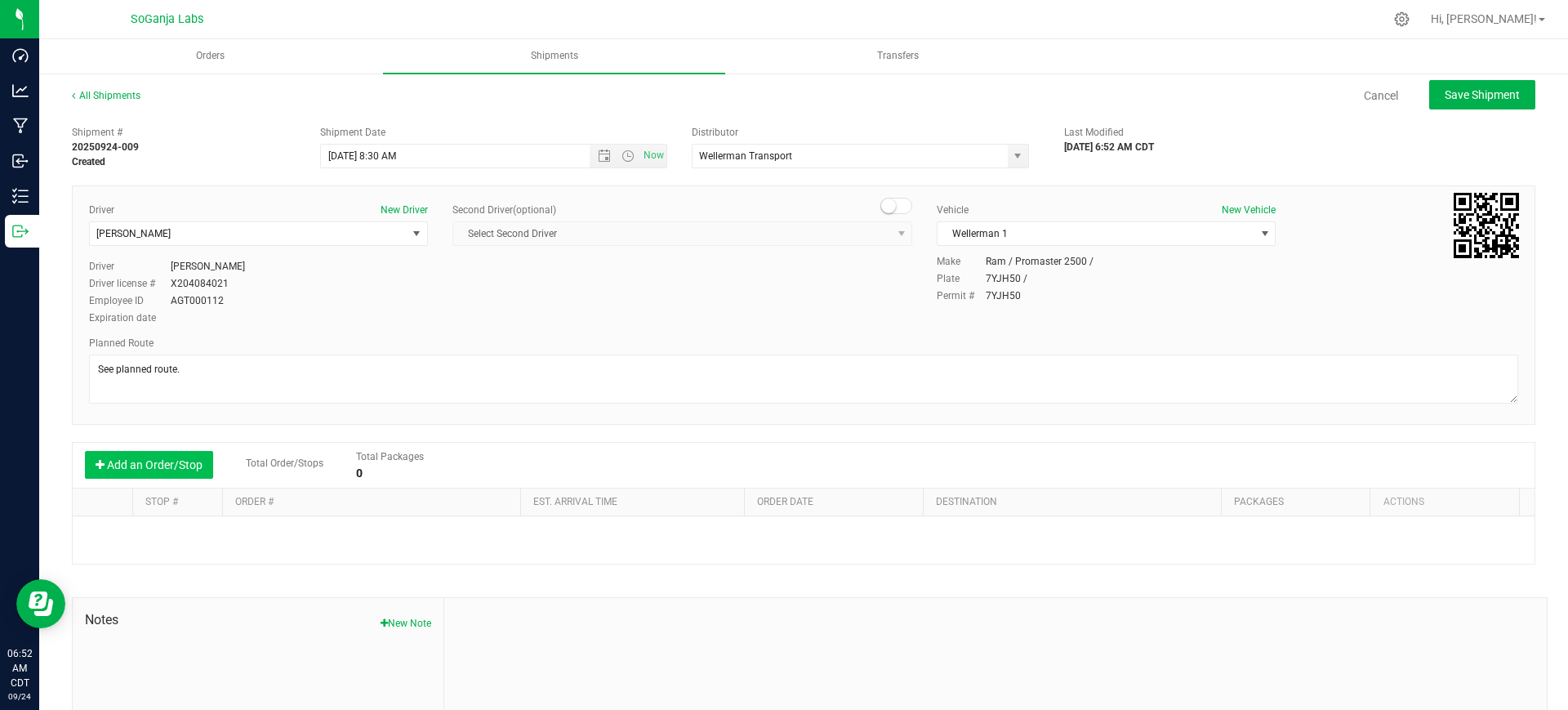
click at [182, 467] on button "Add an Order/Stop" at bounding box center [149, 465] width 128 height 28
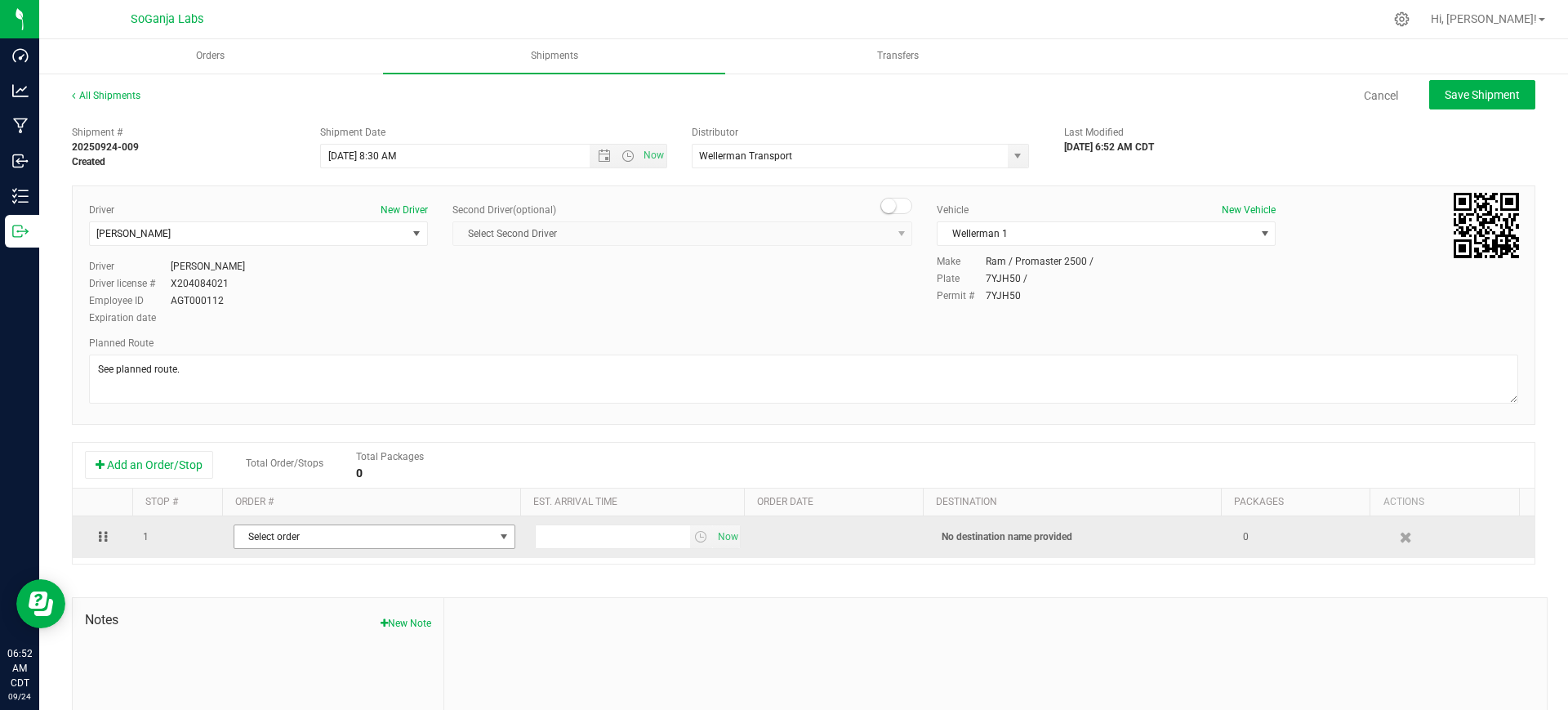
click at [428, 544] on span "Select order" at bounding box center [364, 536] width 260 height 23
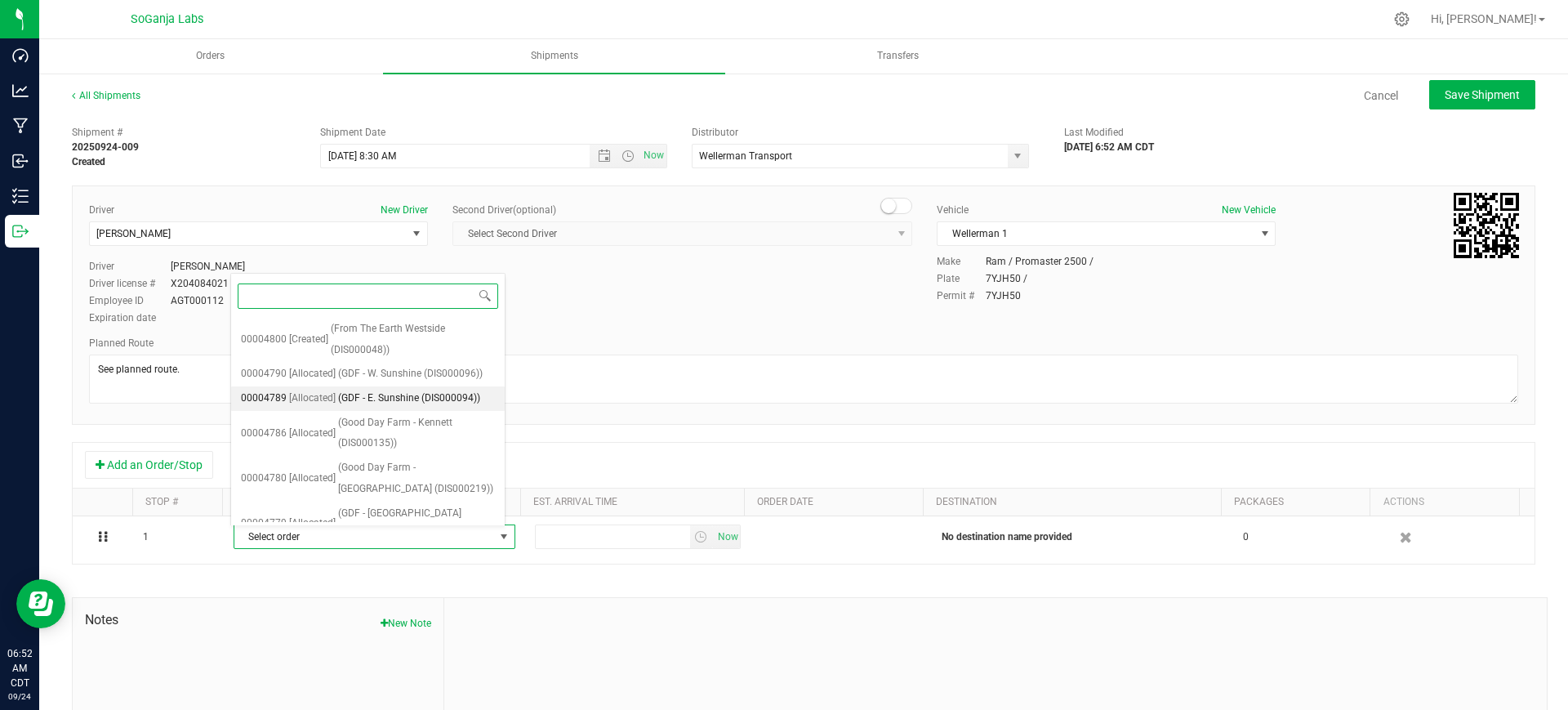
click at [379, 394] on span "(GDF - E. Sunshine (DIS000094))" at bounding box center [408, 399] width 142 height 22
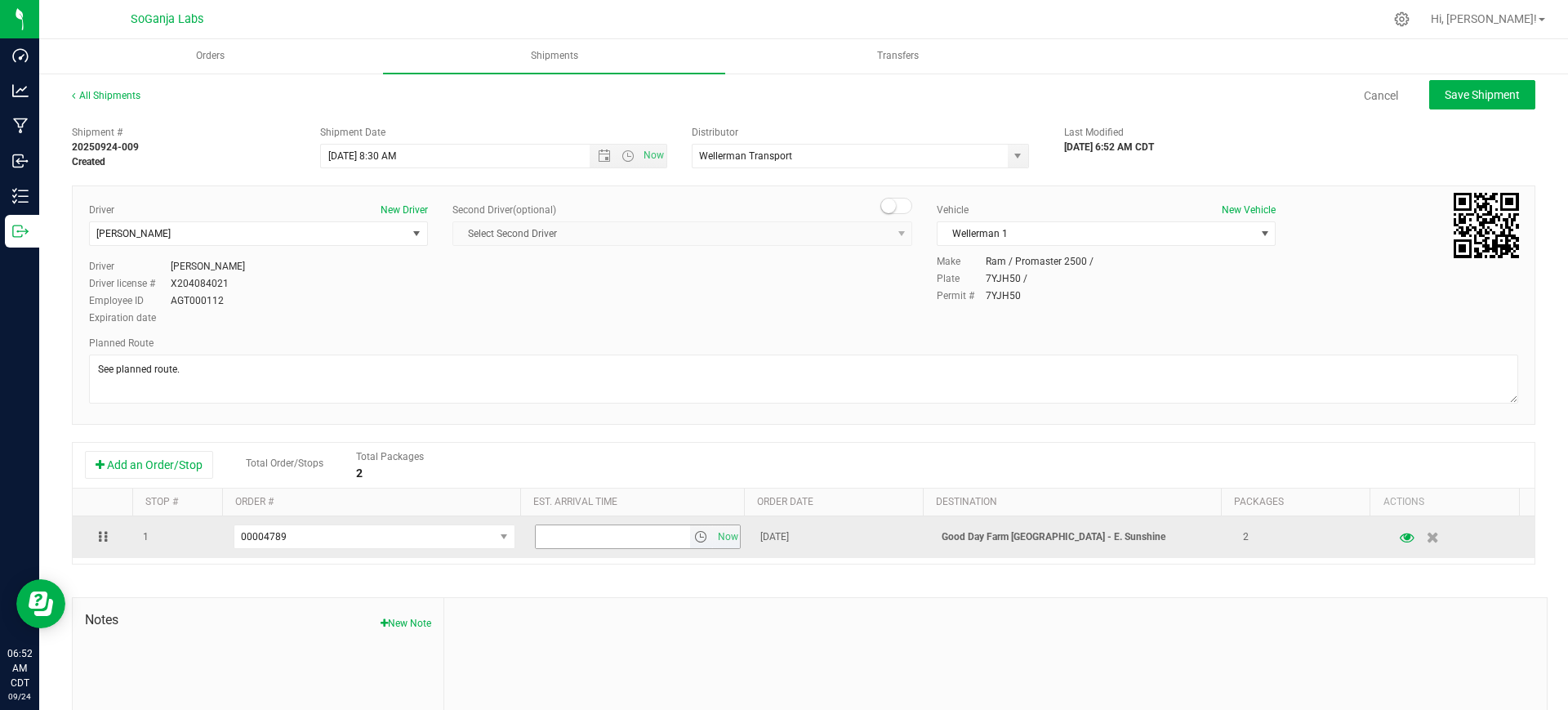
click at [694, 535] on span "select" at bounding box center [700, 536] width 13 height 13
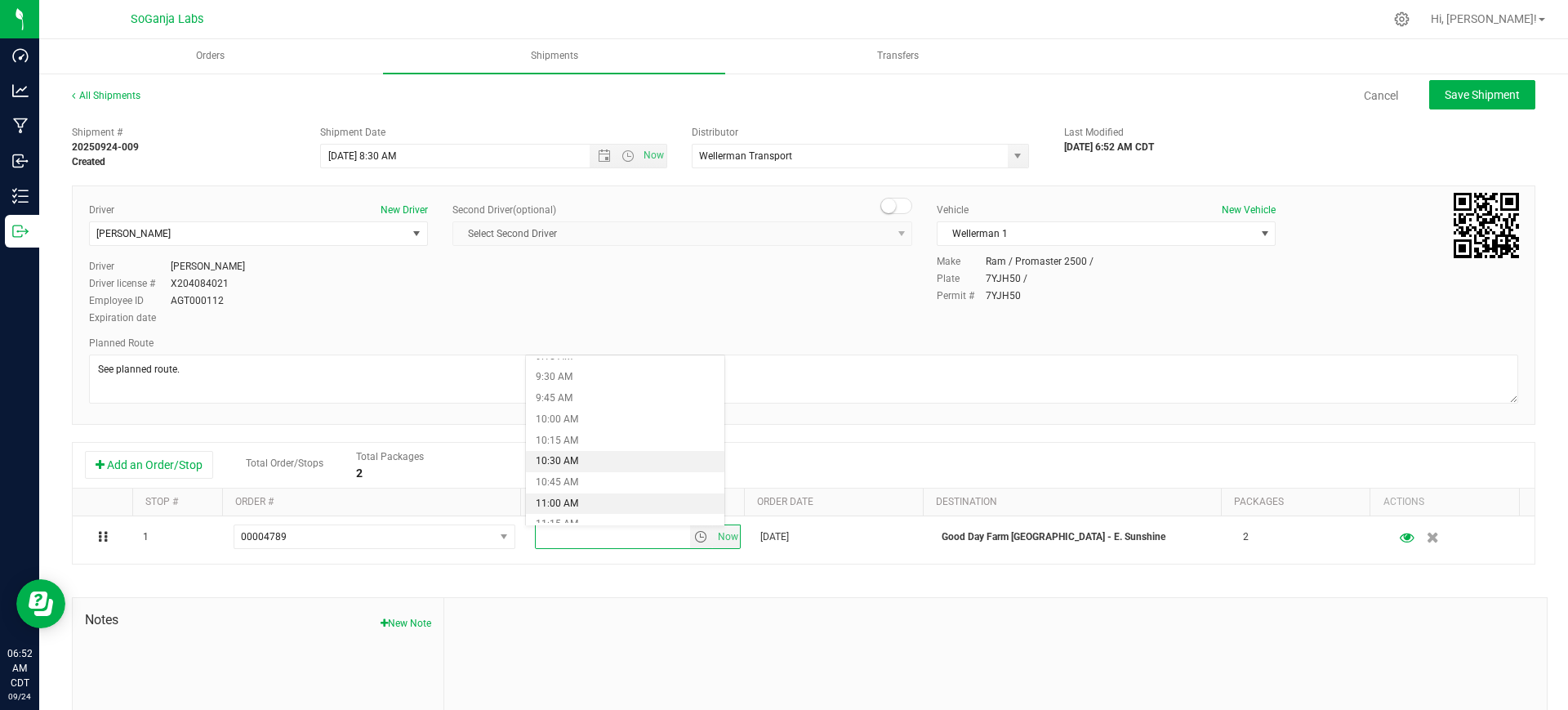
scroll to position [817, 0]
click at [596, 478] on li "11:00 AM" at bounding box center [625, 477] width 199 height 22
click at [1444, 95] on span "Save Shipment" at bounding box center [1481, 95] width 75 height 13
type input "[DATE] 1:30 PM"
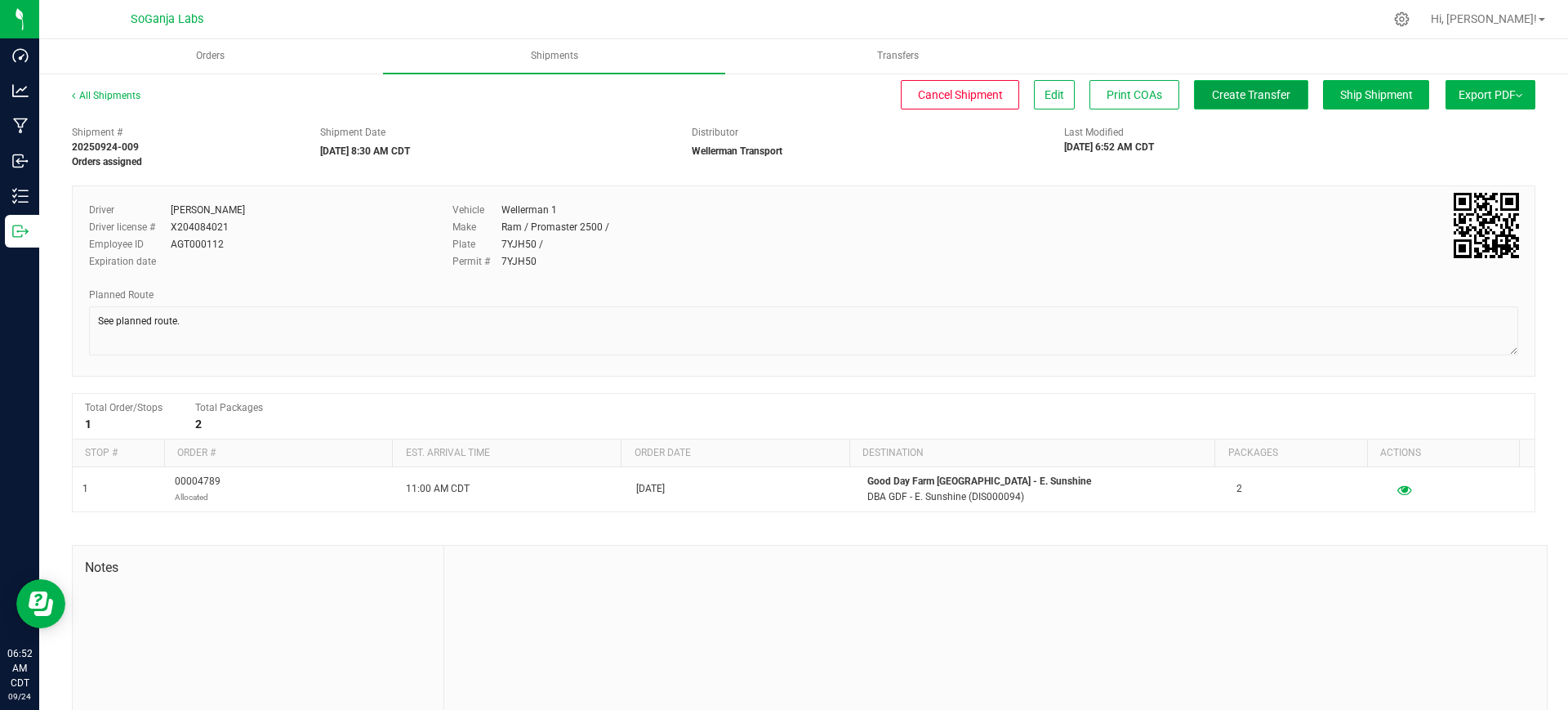
click at [1247, 85] on button "Create Transfer" at bounding box center [1251, 95] width 114 height 30
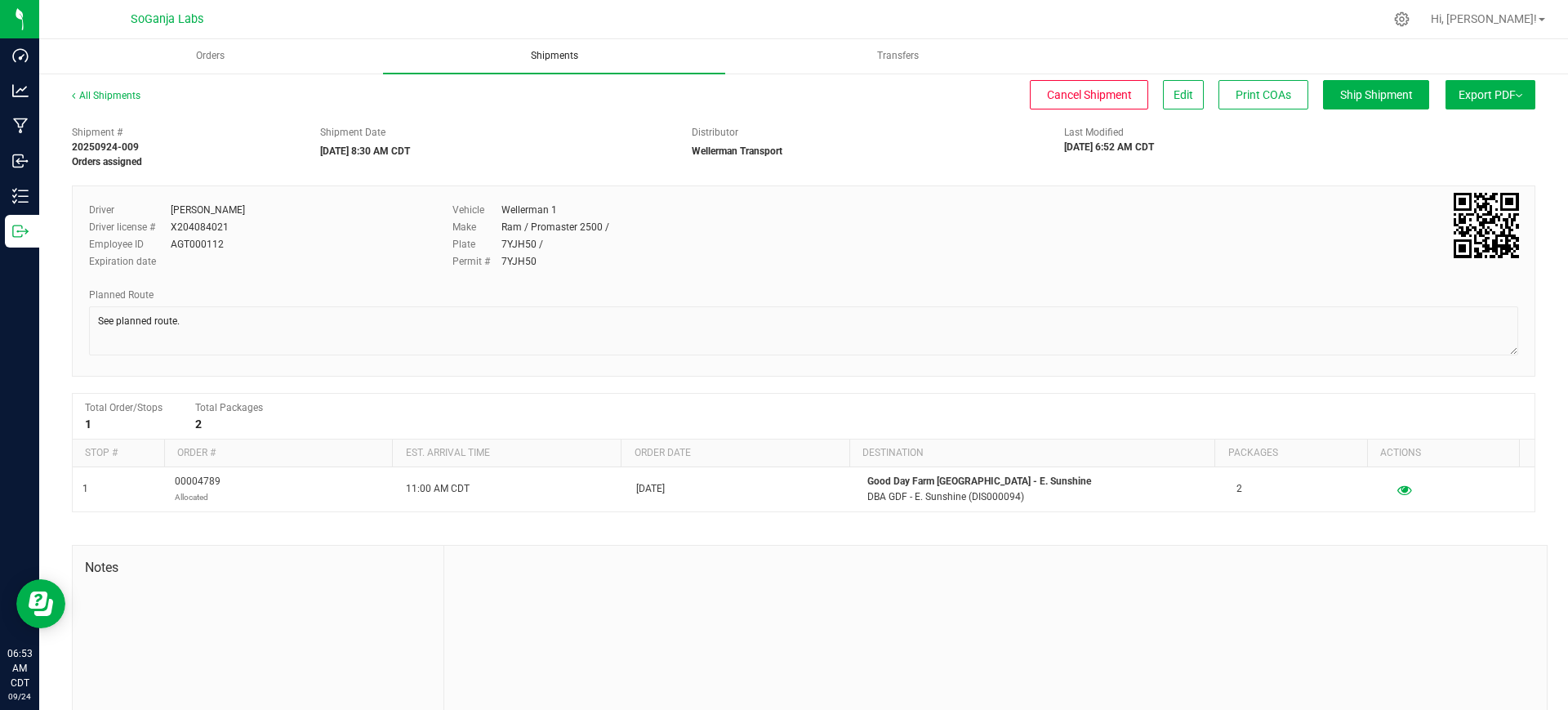
click at [538, 59] on span "Shipments" at bounding box center [554, 56] width 92 height 14
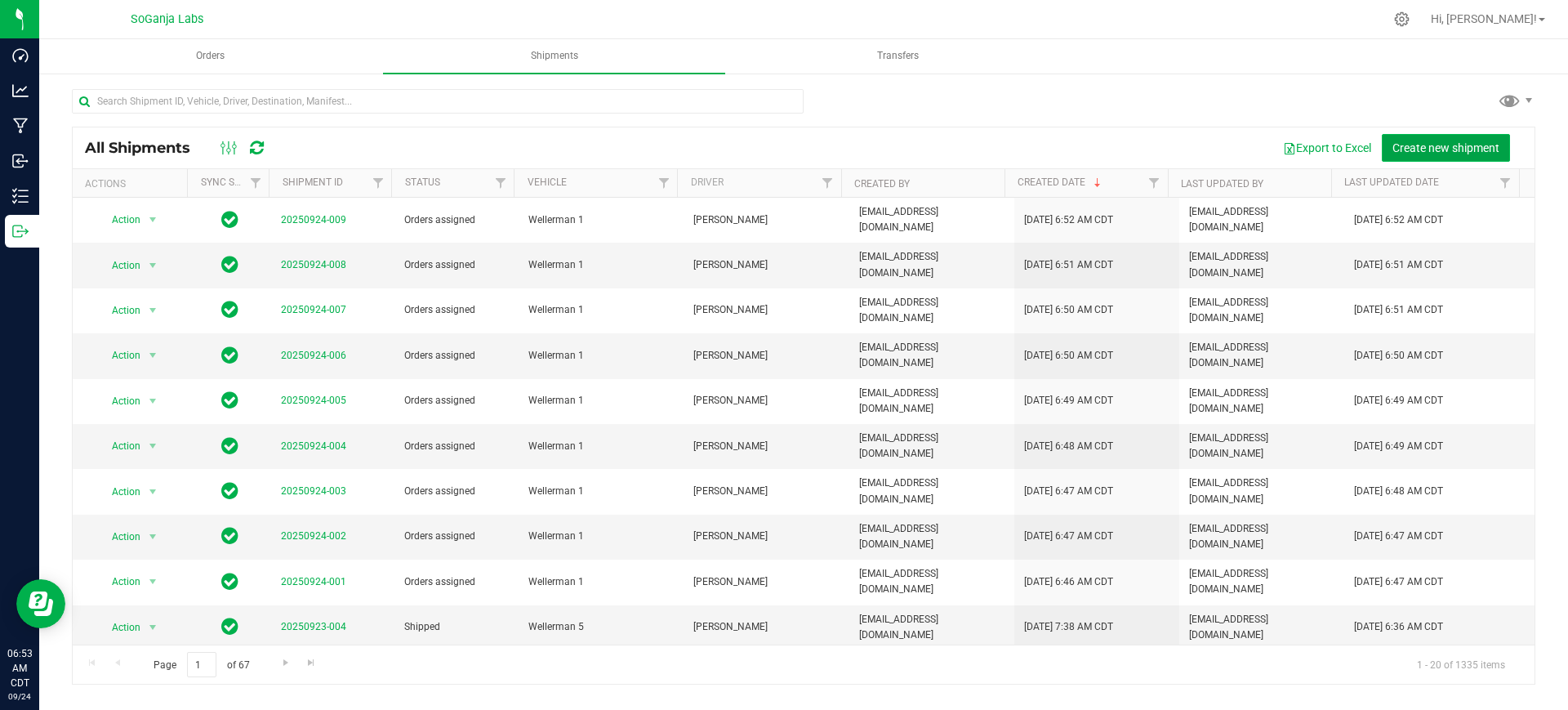
click at [1433, 142] on span "Create new shipment" at bounding box center [1445, 148] width 107 height 13
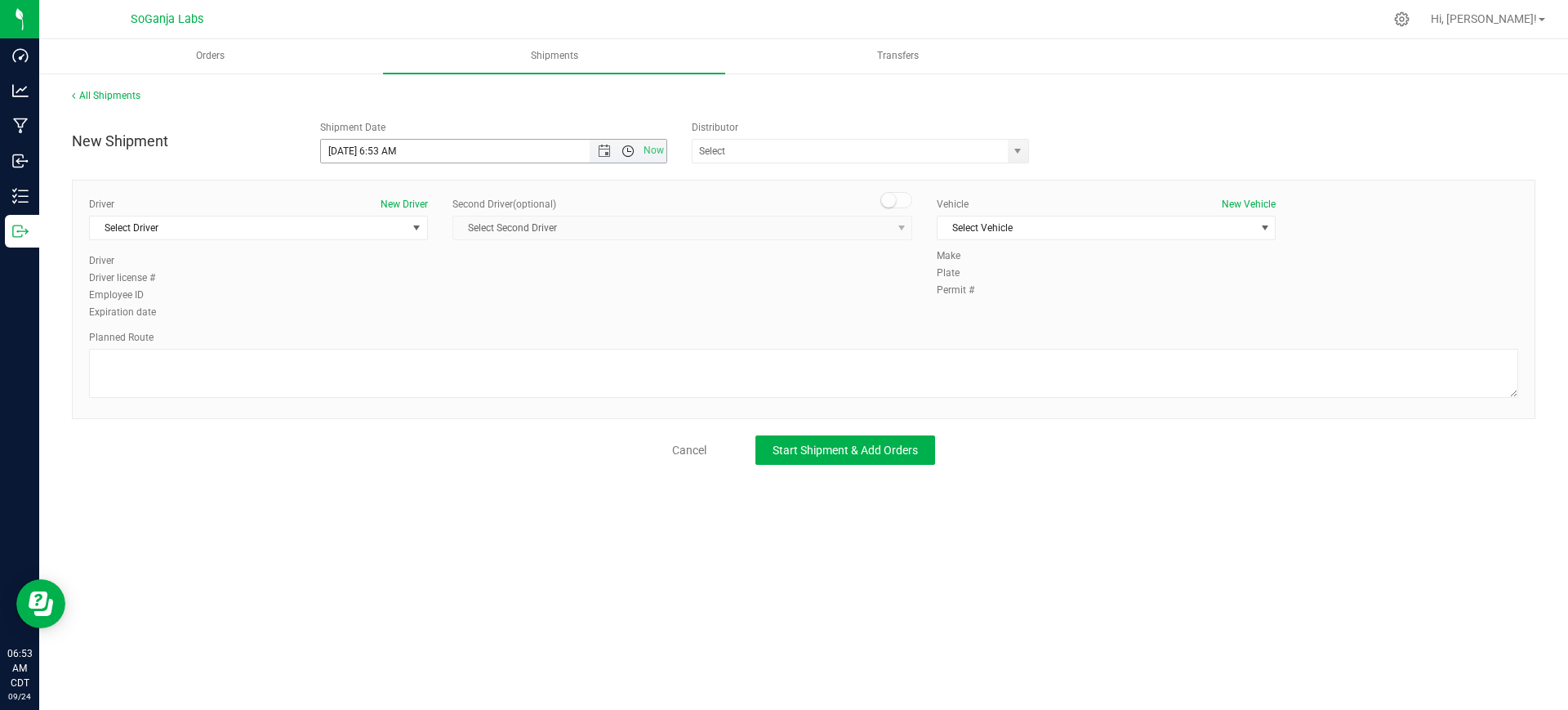
click at [626, 151] on span "Open the time view" at bounding box center [627, 151] width 13 height 13
click at [374, 226] on li "8:30 AM" at bounding box center [493, 228] width 345 height 22
type input "[DATE] 8:30 AM"
click at [1023, 145] on span "select" at bounding box center [1017, 151] width 13 height 13
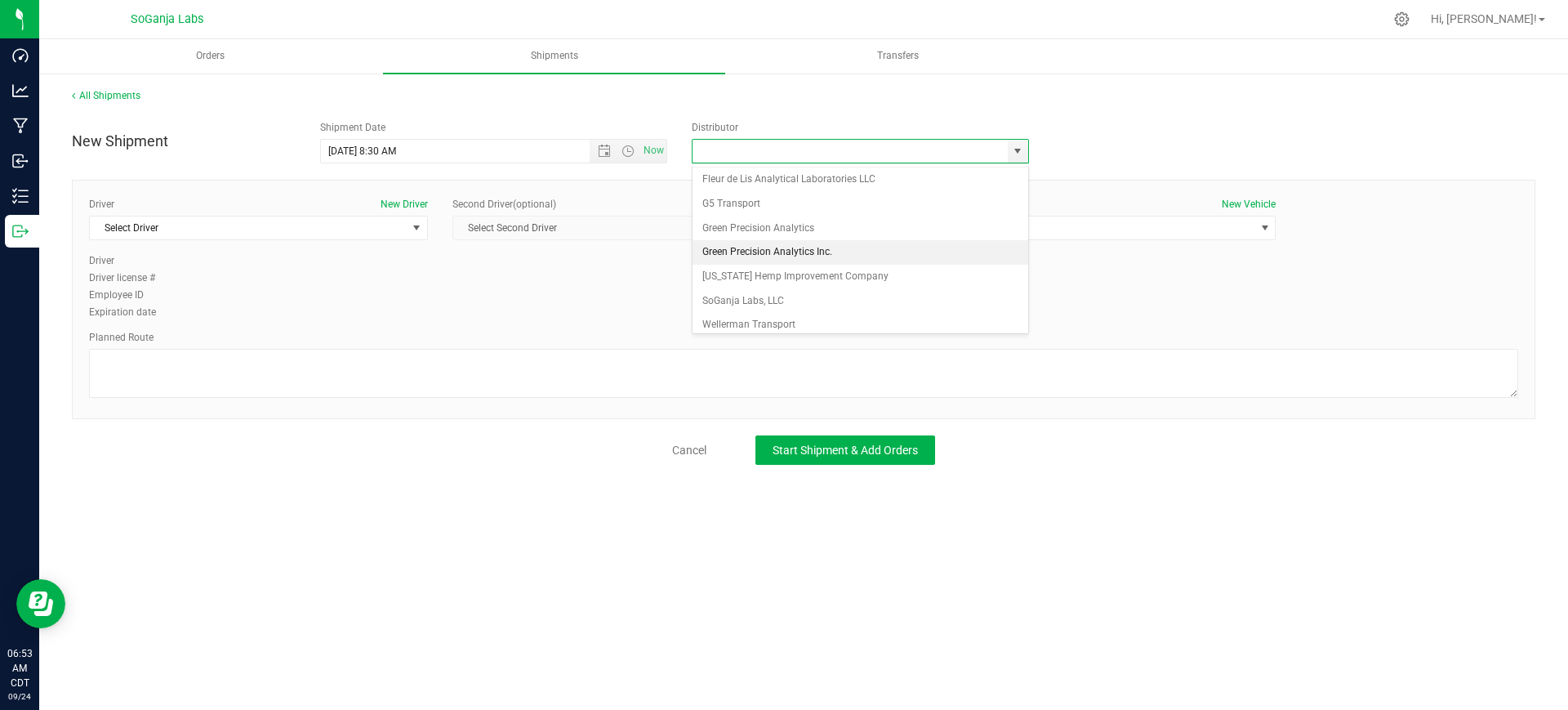
scroll to position [32, 0]
click at [761, 318] on li "Wellerman Transport" at bounding box center [859, 317] width 336 height 25
type input "Wellerman Transport"
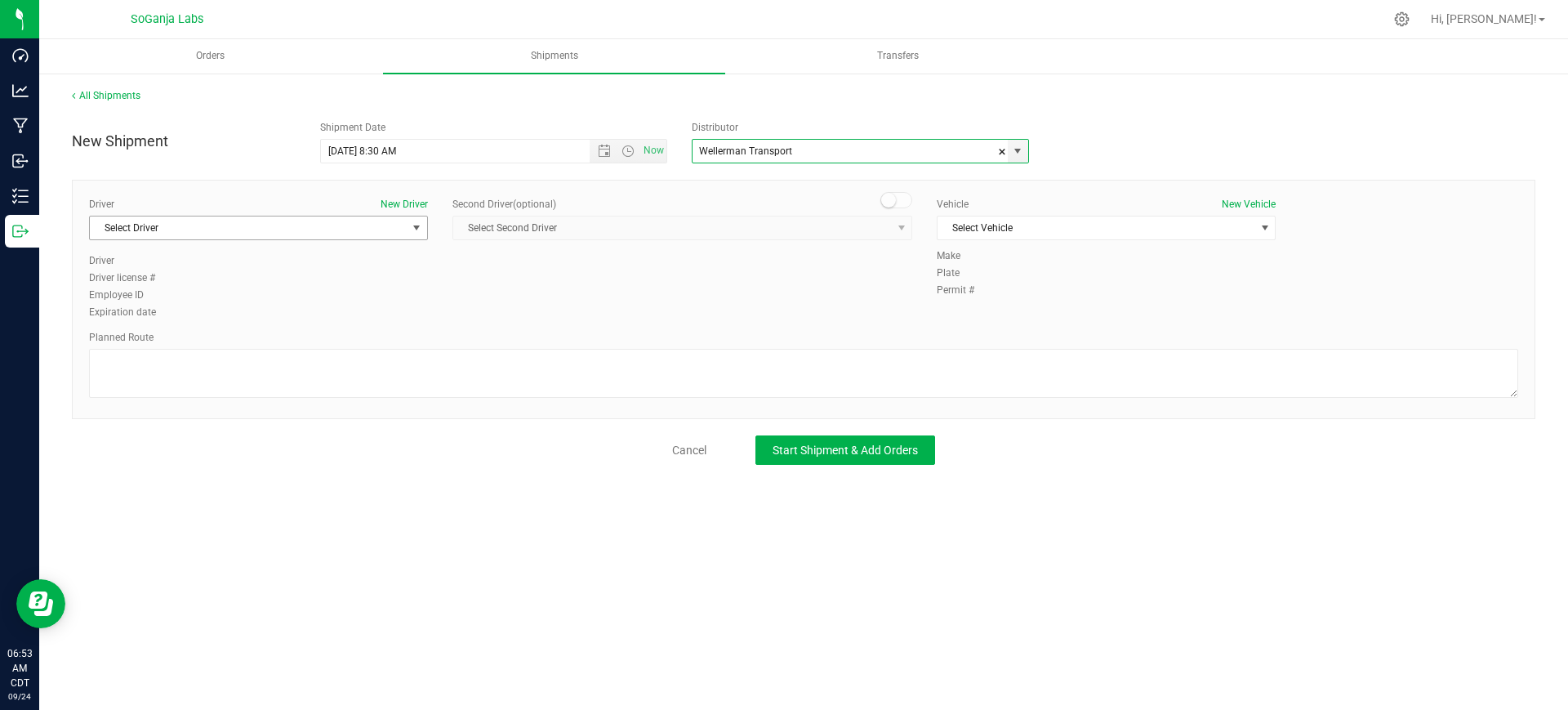
click at [394, 232] on span "Select Driver" at bounding box center [248, 227] width 317 height 23
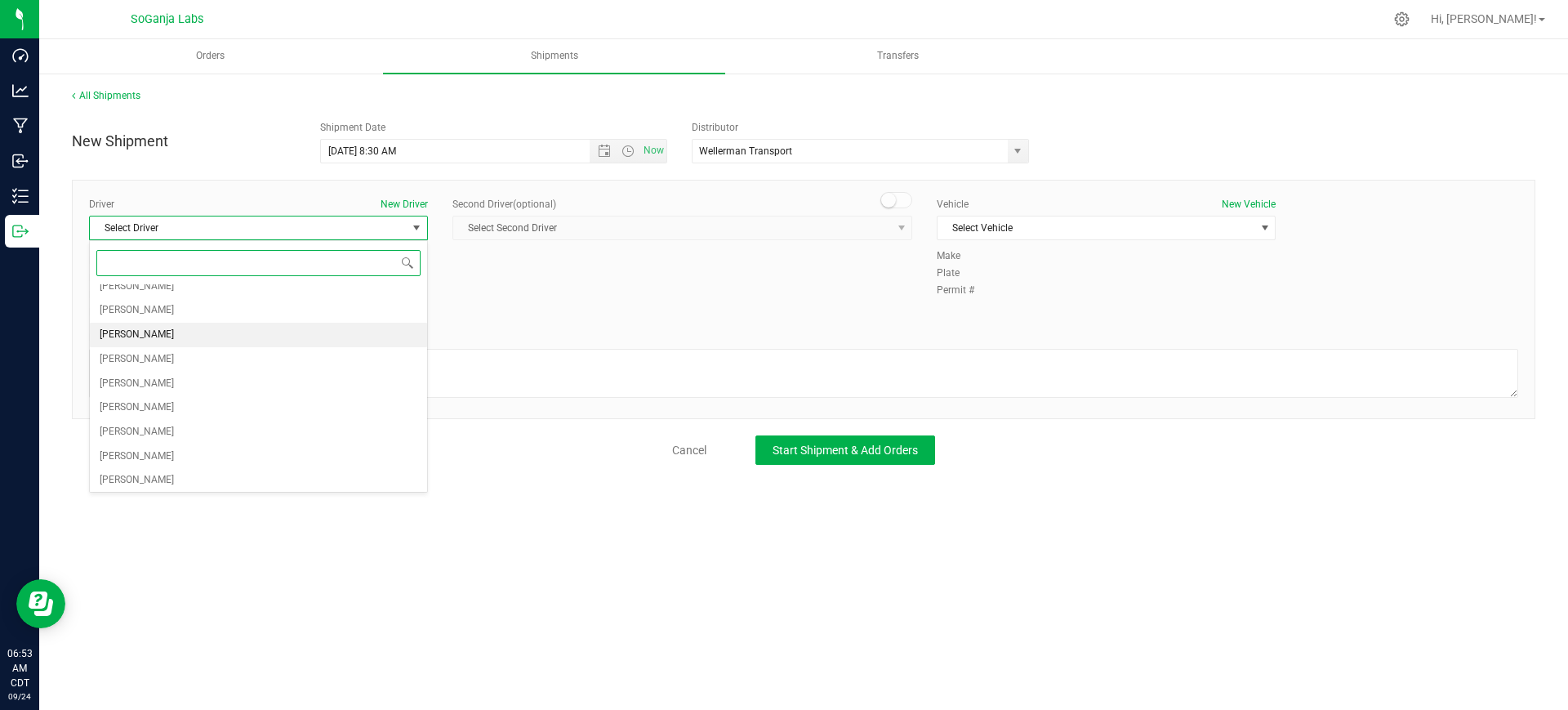
scroll to position [102, 0]
click at [140, 483] on span "[PERSON_NAME]" at bounding box center [136, 485] width 74 height 22
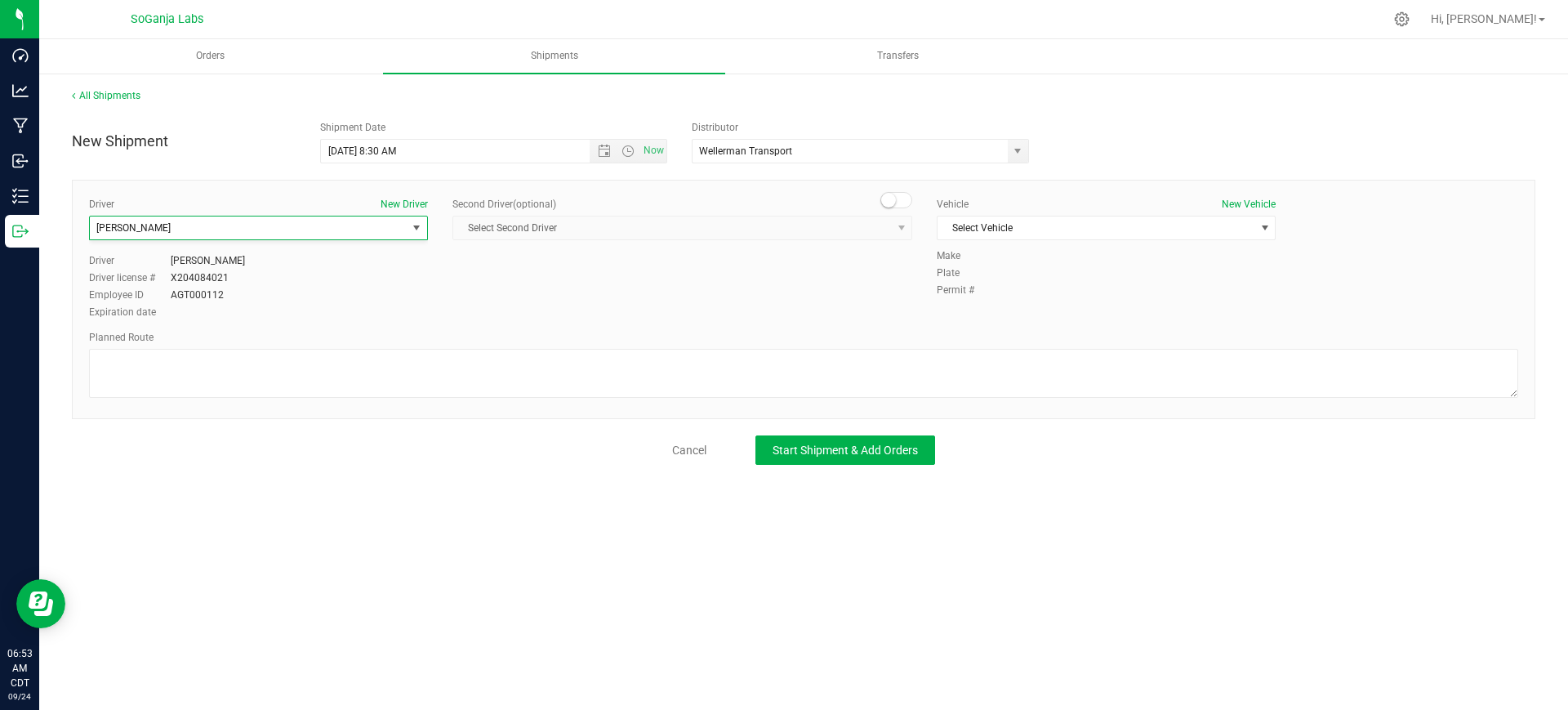
scroll to position [0, 0]
click at [1004, 230] on span "Select Vehicle" at bounding box center [1096, 227] width 317 height 23
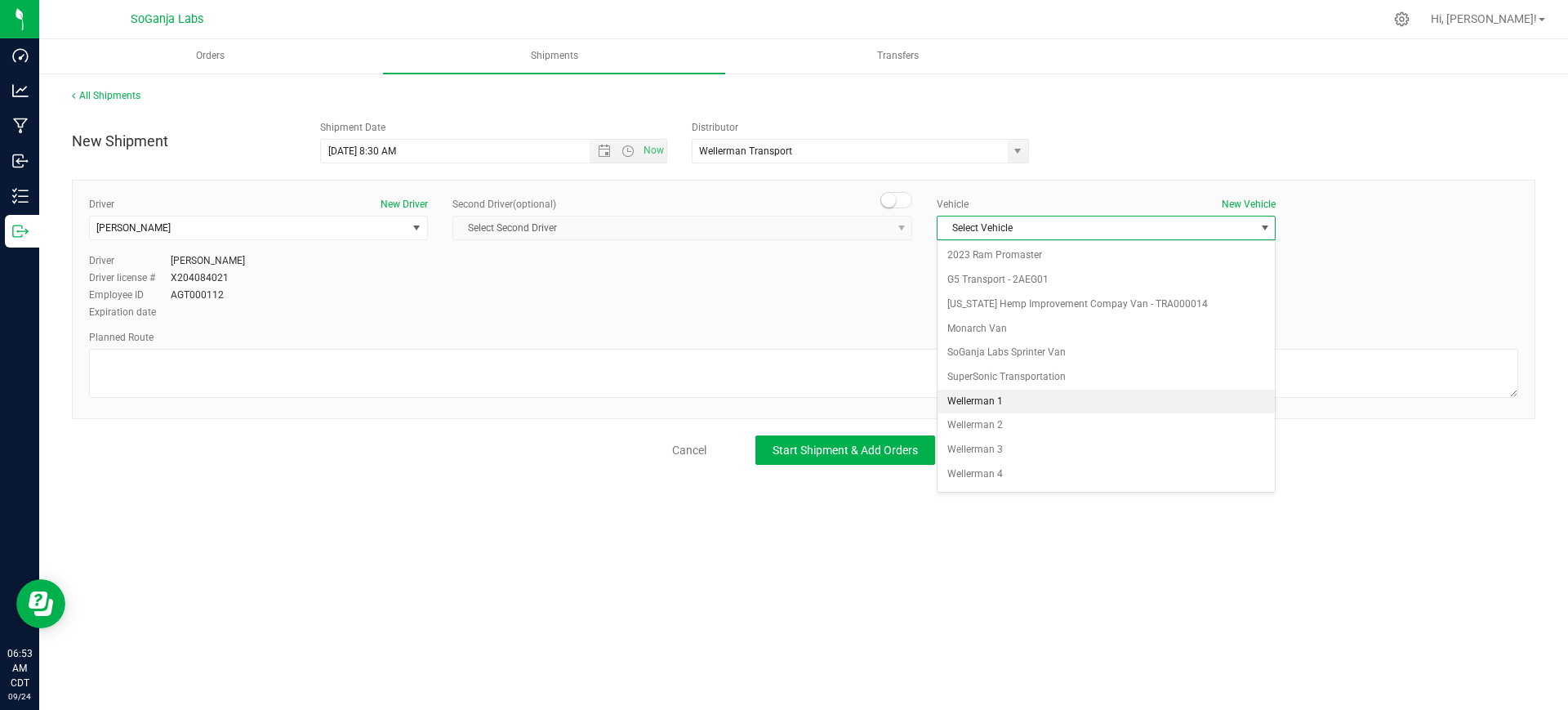
click at [1002, 404] on li "Wellerman 1" at bounding box center [1105, 402] width 338 height 25
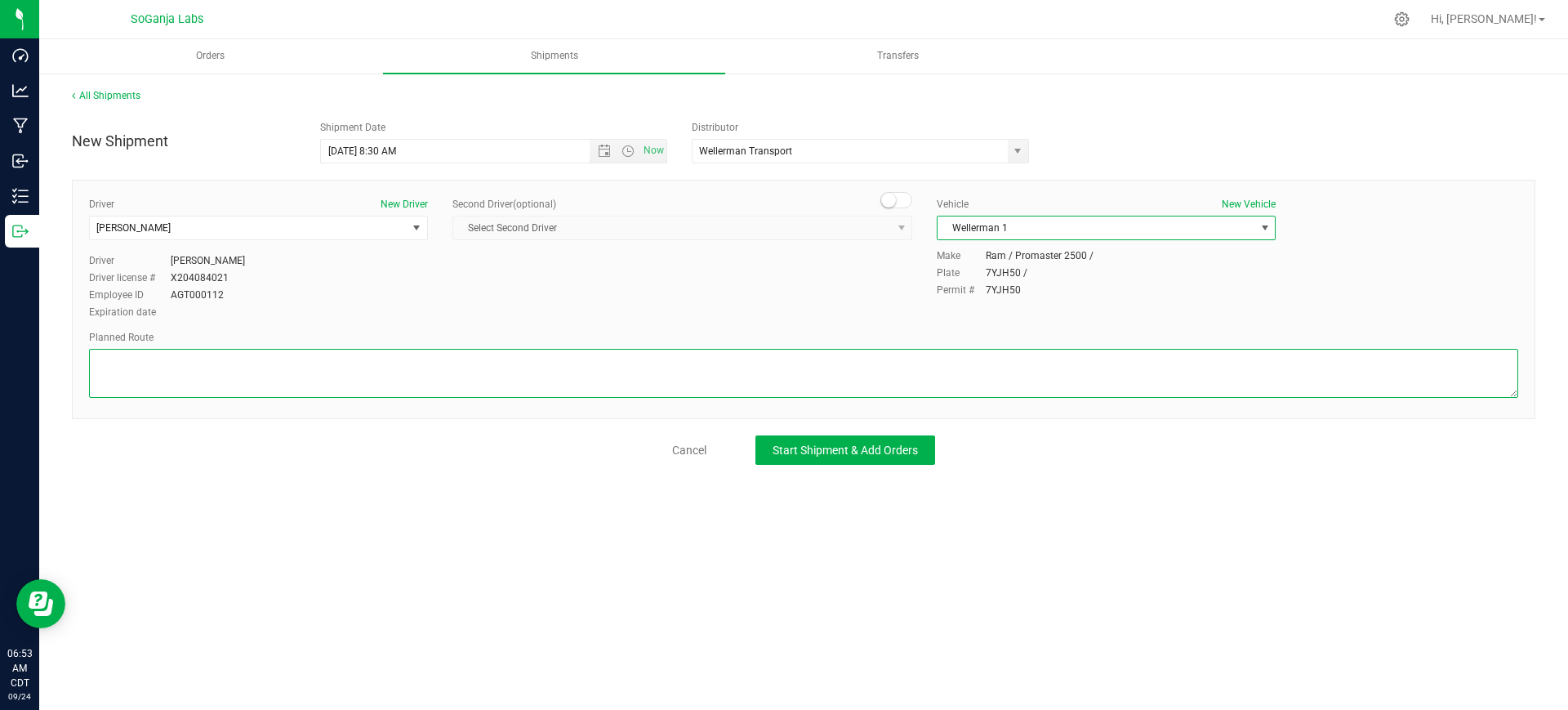
click at [739, 391] on textarea at bounding box center [803, 373] width 1429 height 49
paste textarea "See planned route."
type textarea "See planned route."
click at [831, 461] on button "Start Shipment & Add Orders" at bounding box center [845, 450] width 179 height 30
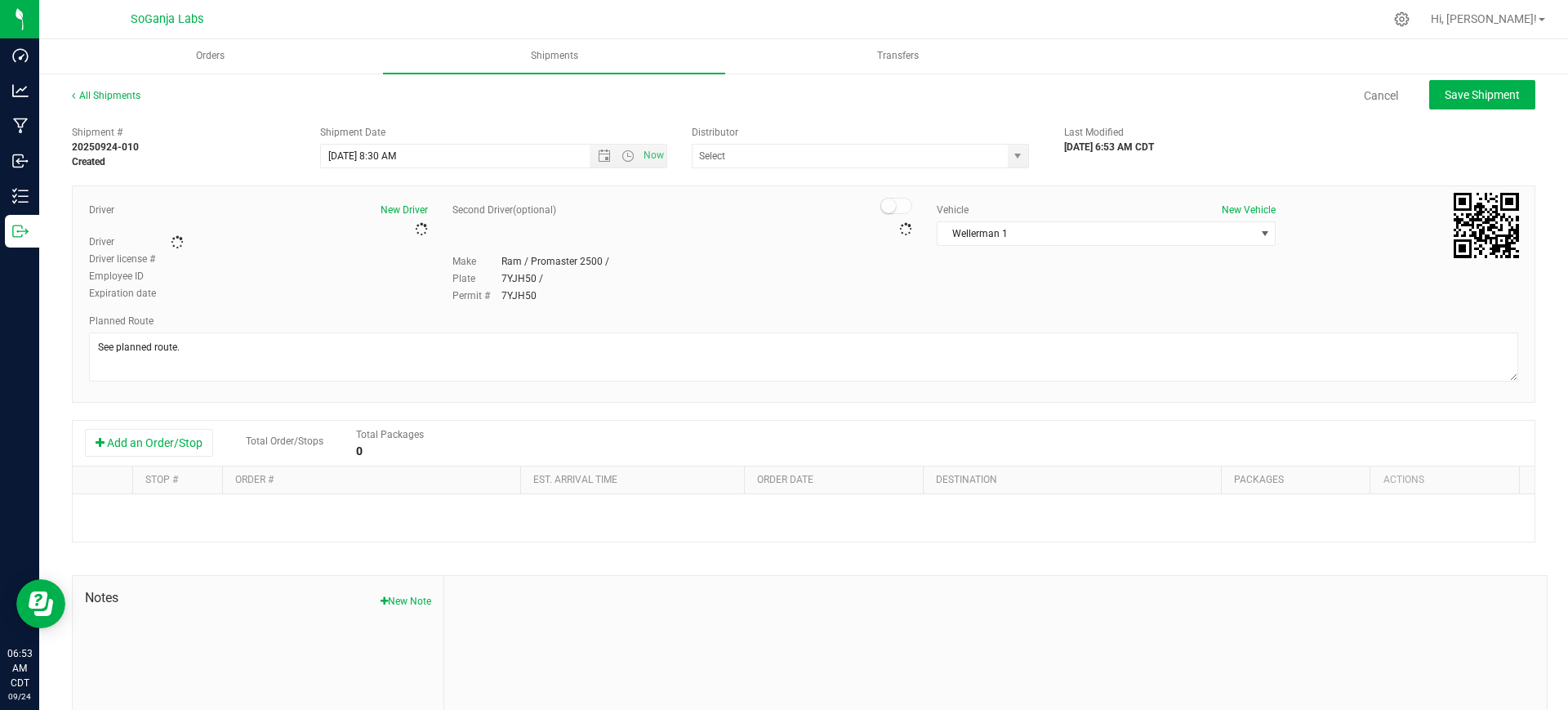
type input "Wellerman Transport"
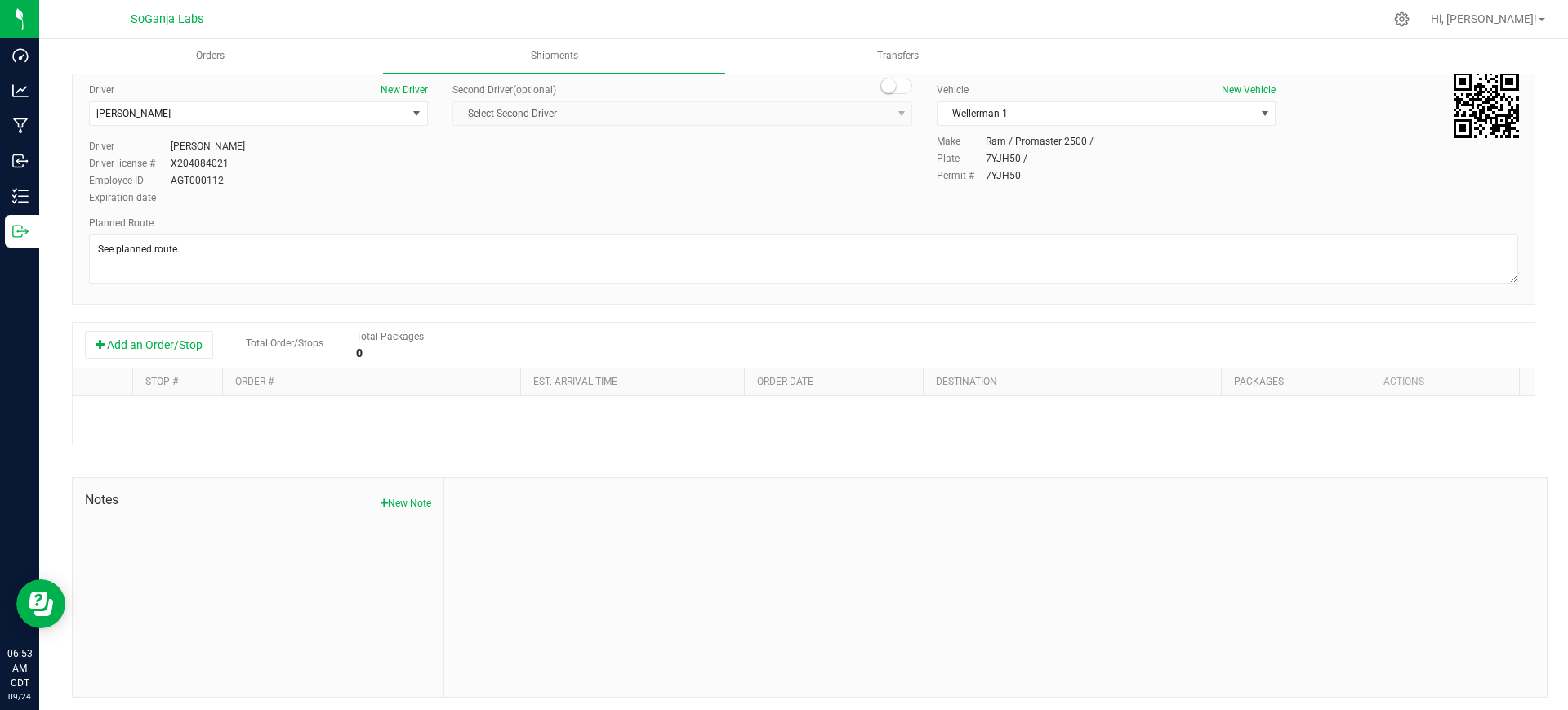
scroll to position [125, 0]
click at [175, 333] on button "Add an Order/Stop" at bounding box center [149, 341] width 128 height 28
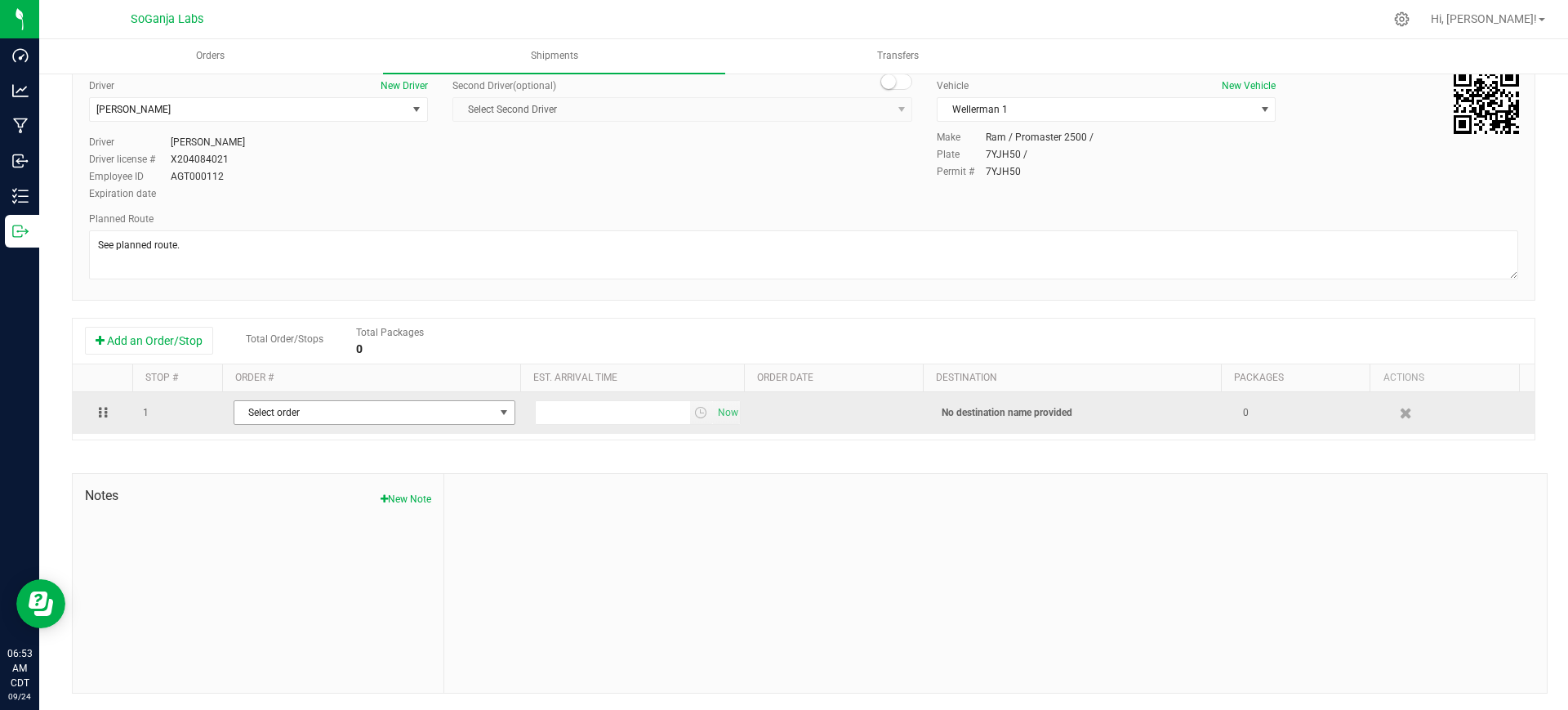
click at [390, 404] on span "Select order" at bounding box center [364, 412] width 260 height 23
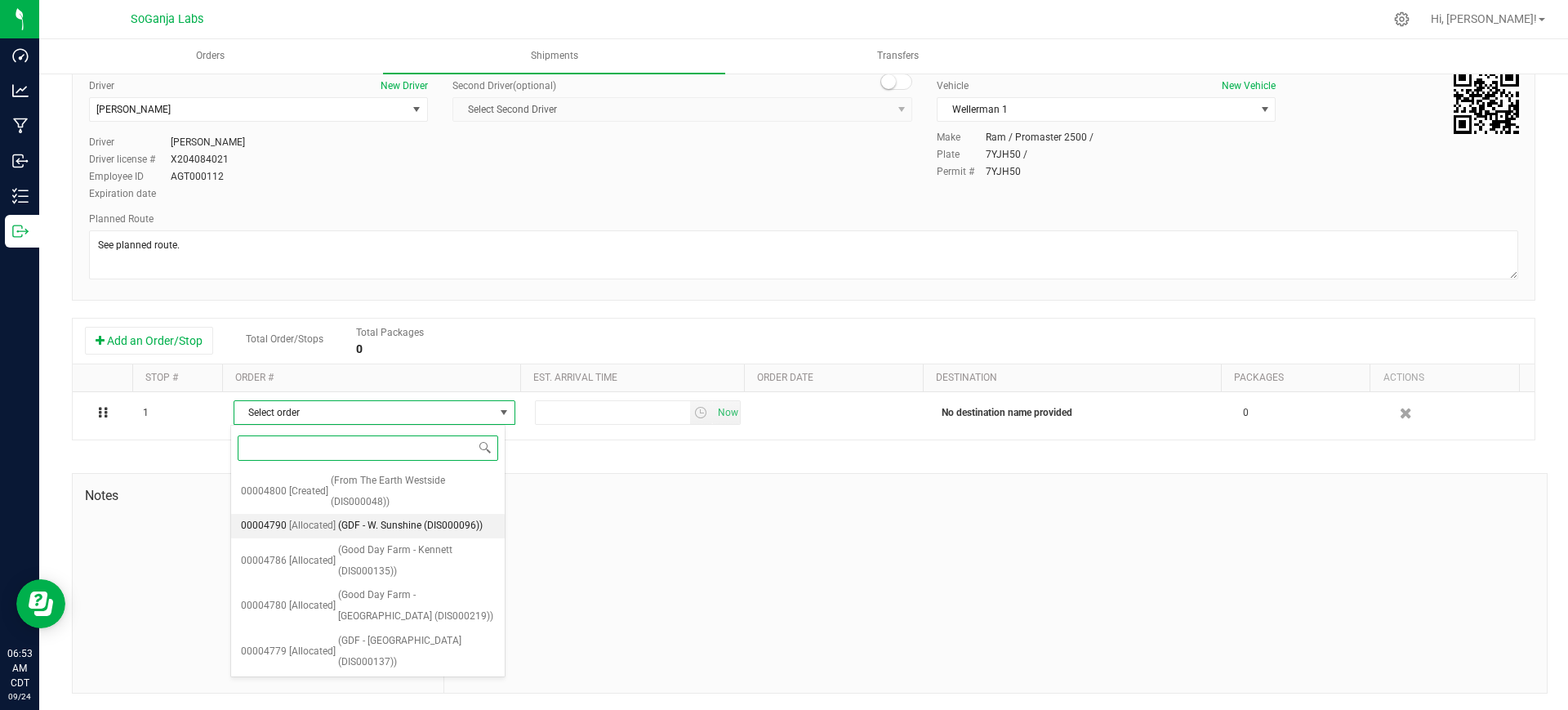
click at [402, 520] on span "(GDF - W. Sunshine (DIS000096))" at bounding box center [409, 526] width 145 height 22
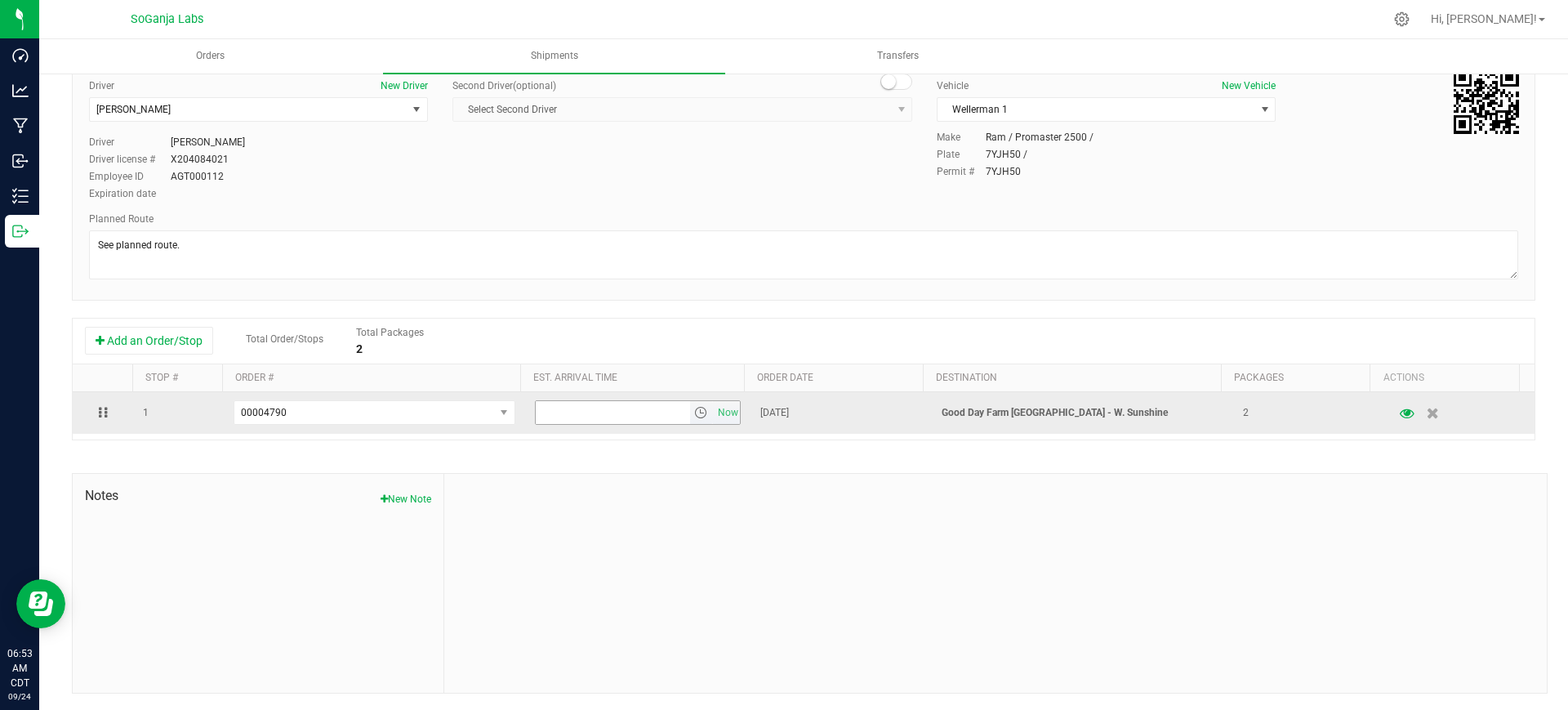
click at [694, 413] on span "select" at bounding box center [700, 412] width 13 height 13
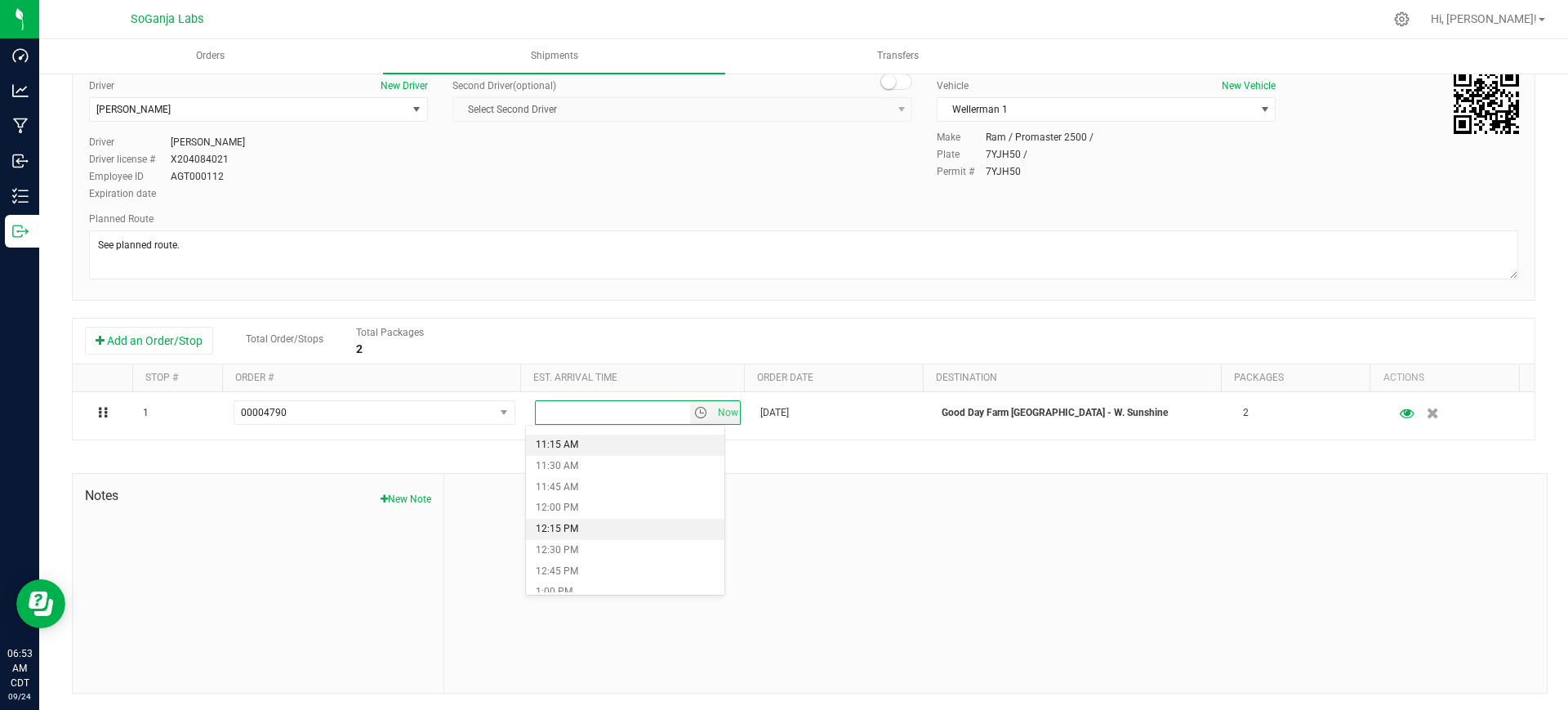
scroll to position [919, 0]
click at [577, 521] on li "12:00 PM" at bounding box center [625, 528] width 199 height 22
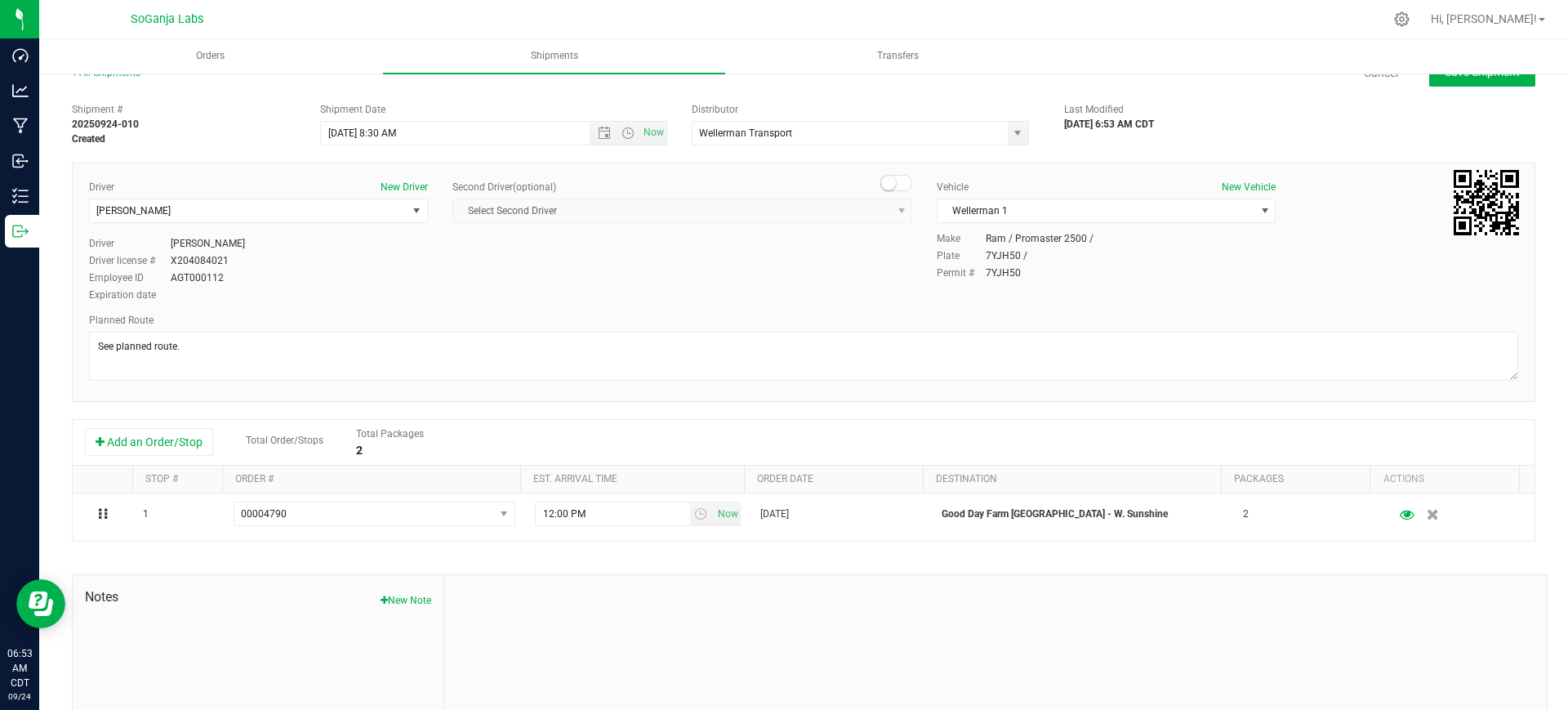
scroll to position [0, 0]
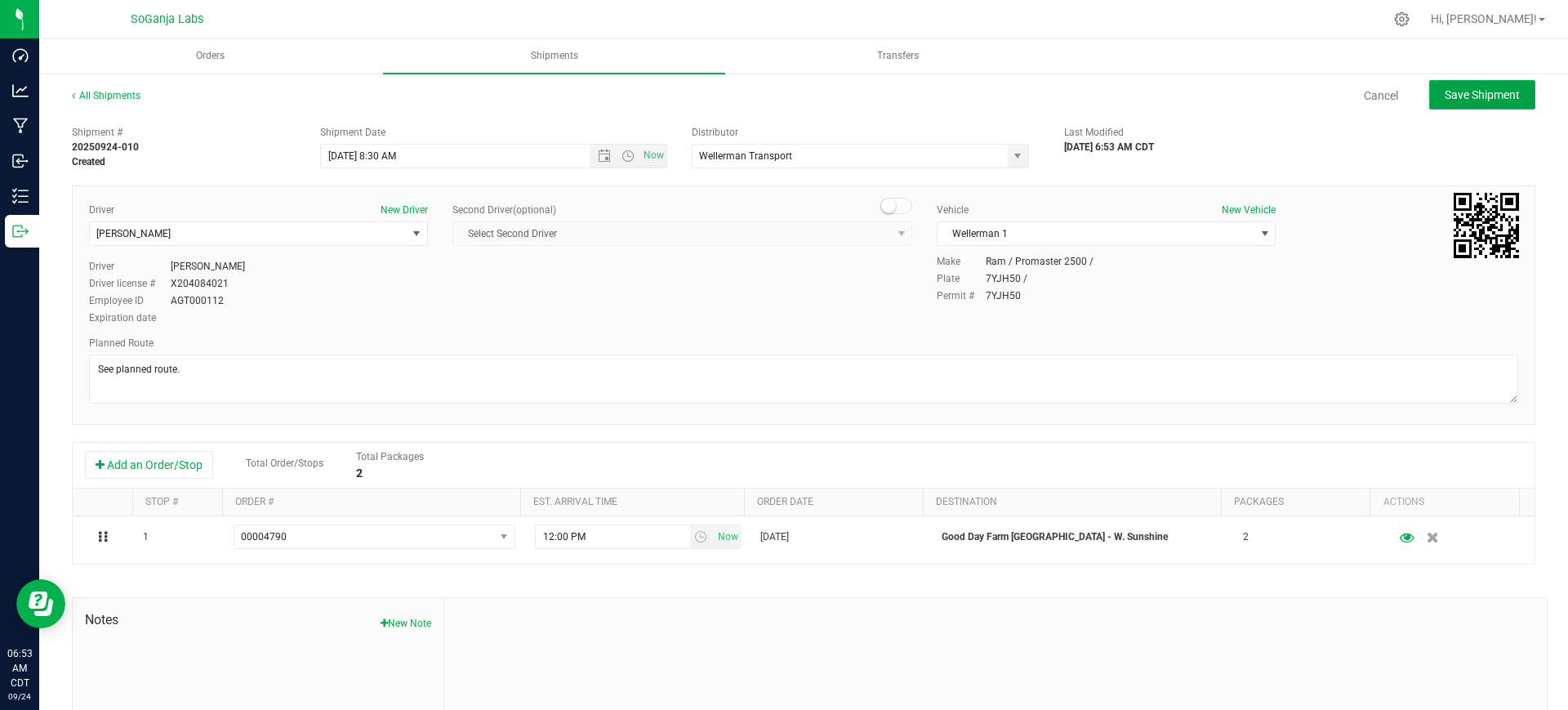
click at [1469, 95] on span "Save Shipment" at bounding box center [1481, 95] width 75 height 13
type input "[DATE] 1:30 PM"
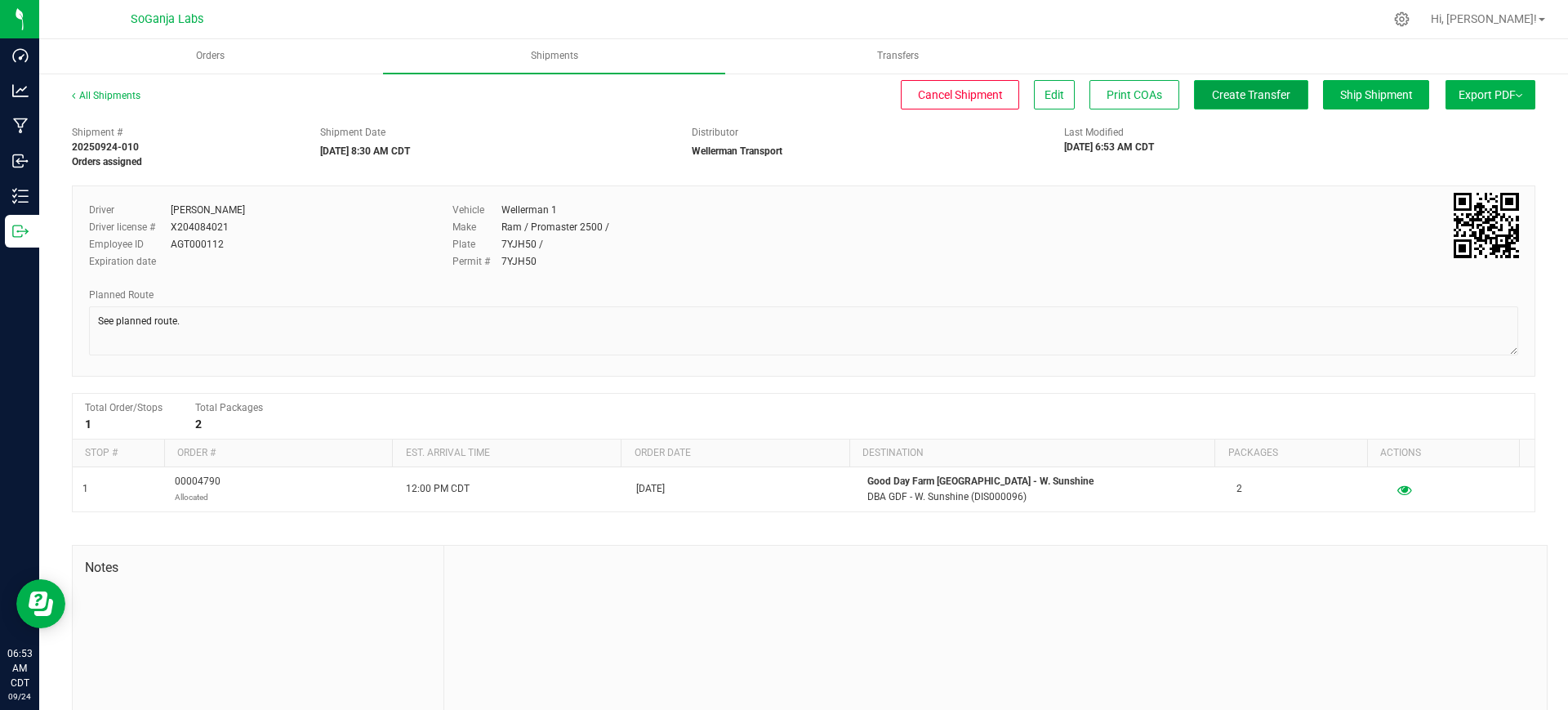
click at [1228, 102] on button "Create Transfer" at bounding box center [1251, 95] width 114 height 30
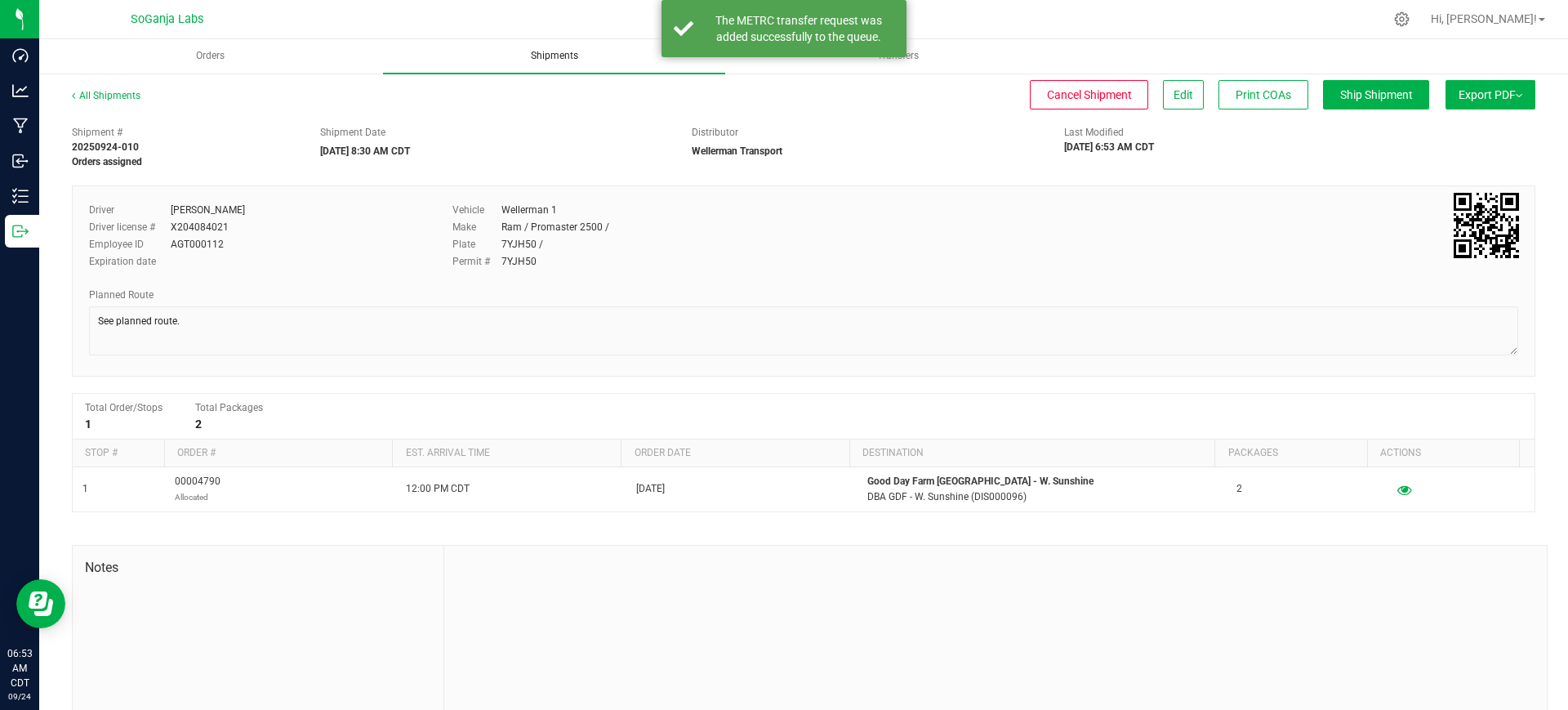
click at [540, 55] on span "Shipments" at bounding box center [554, 56] width 92 height 14
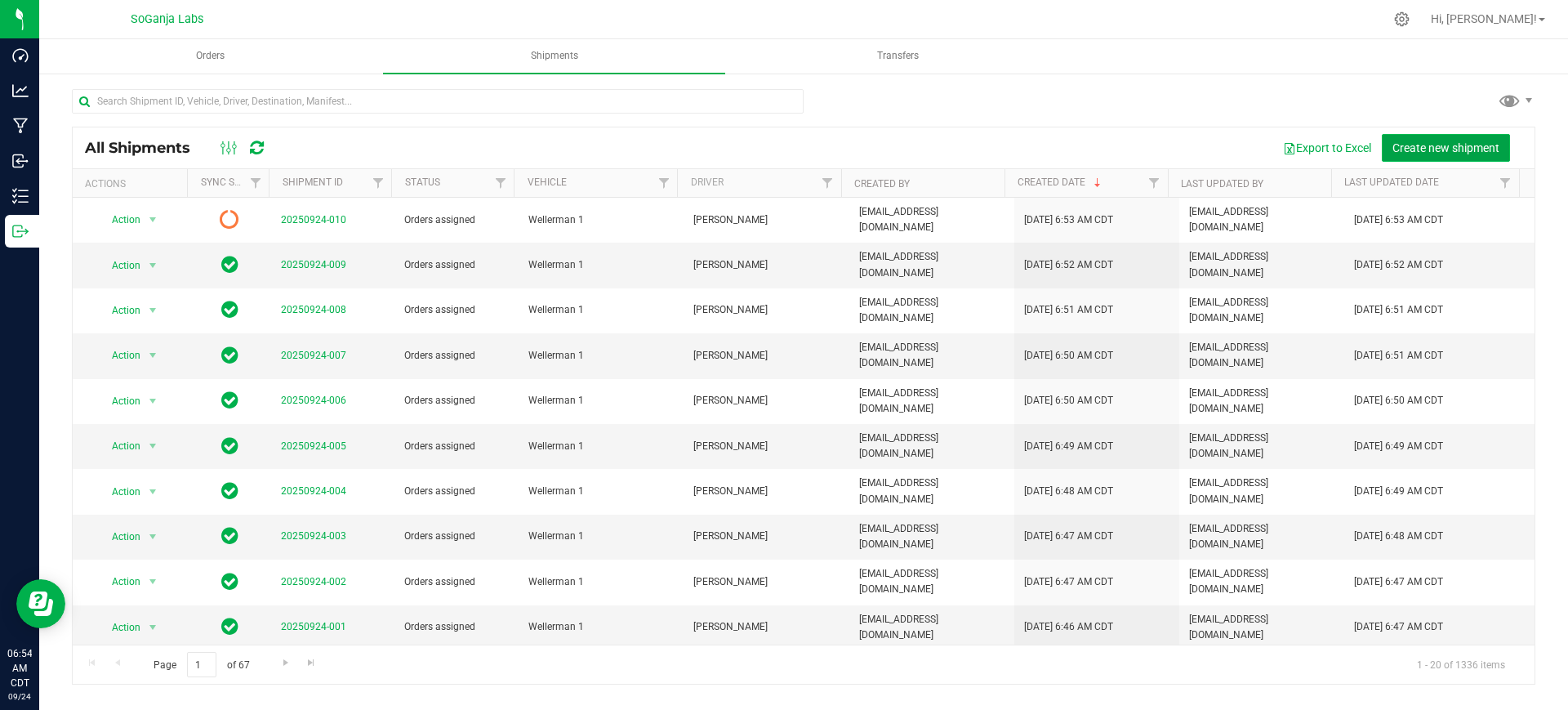
click at [1439, 152] on span "Create new shipment" at bounding box center [1445, 148] width 107 height 13
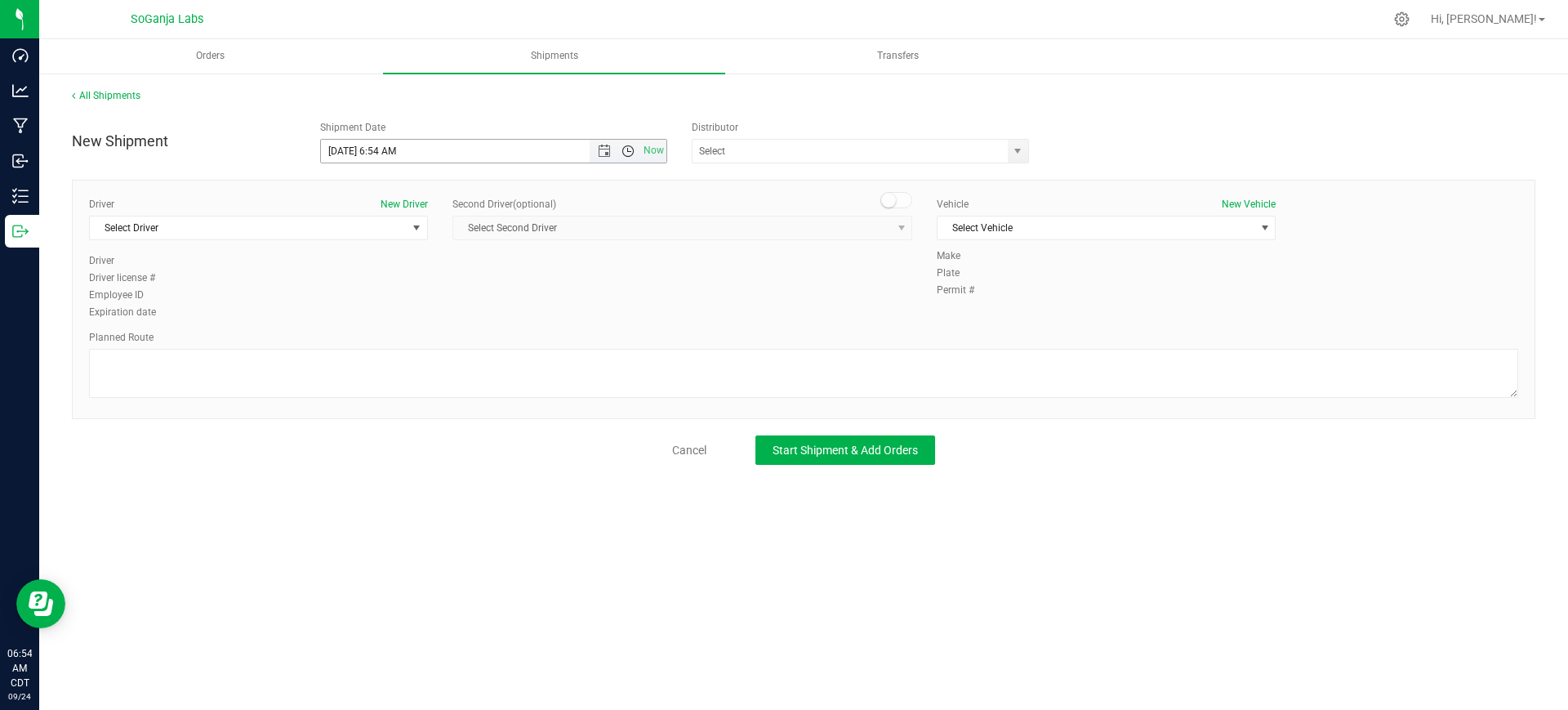
click at [625, 148] on span "Open the time view" at bounding box center [627, 151] width 13 height 13
click at [357, 328] on li "8:30 AM" at bounding box center [493, 330] width 345 height 22
type input "[DATE] 8:30 AM"
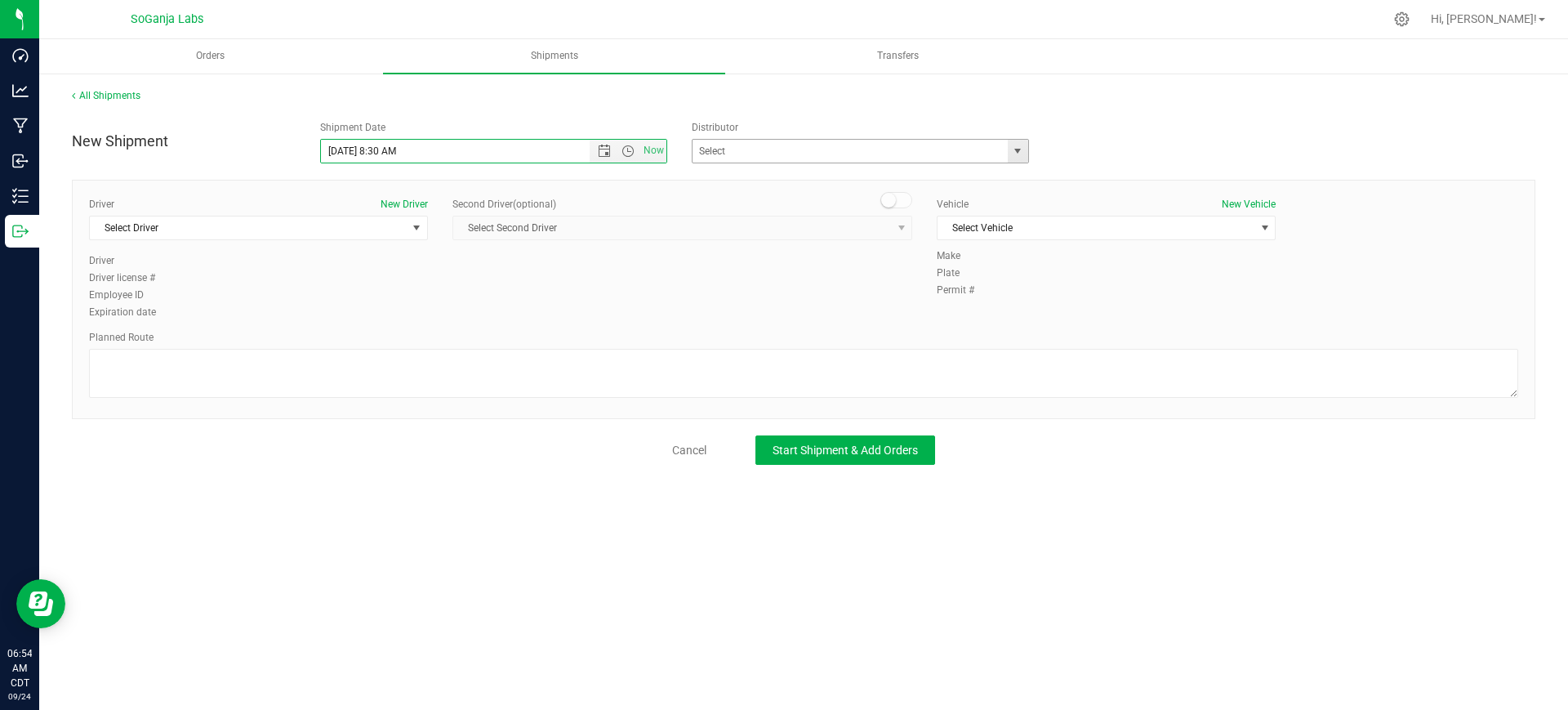
click at [1022, 152] on span "select" at bounding box center [1017, 151] width 13 height 13
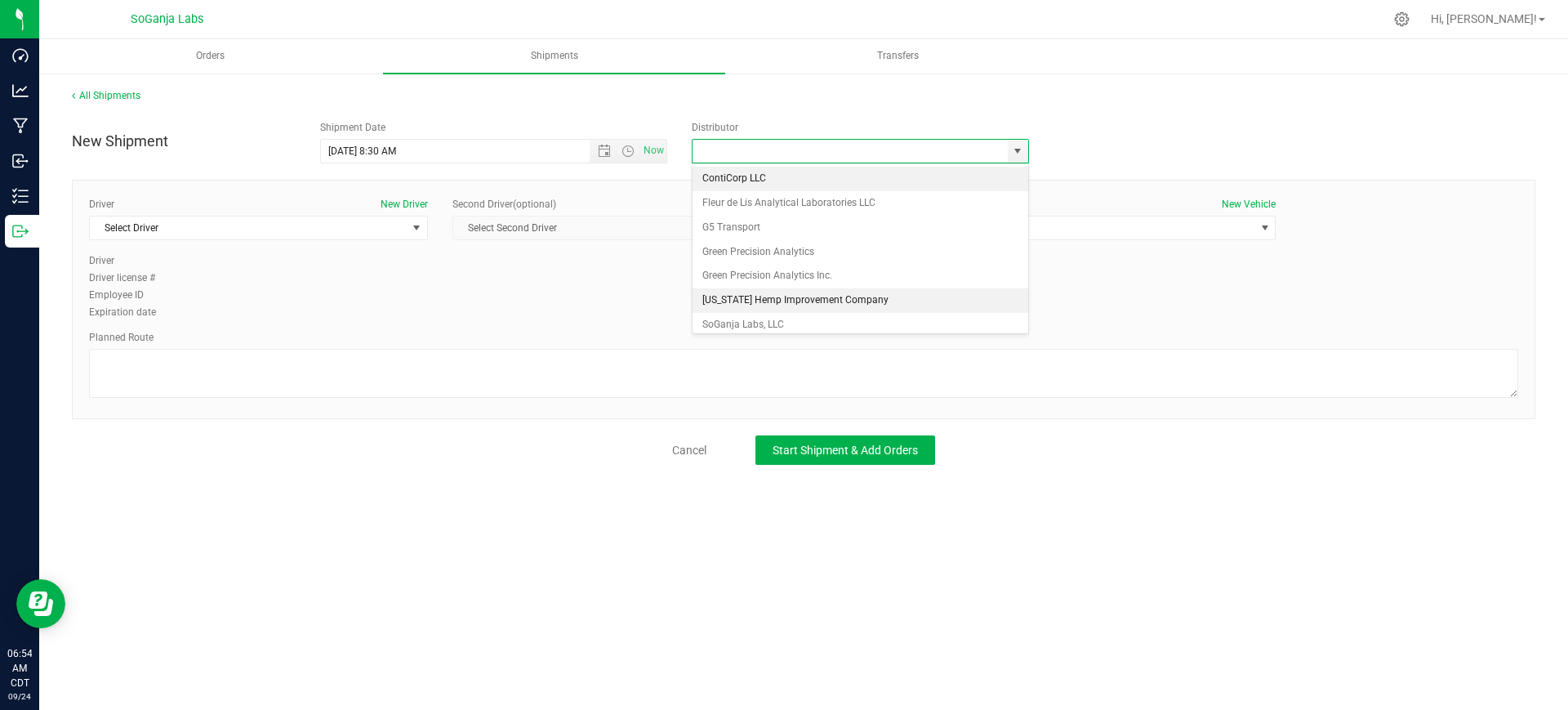
scroll to position [32, 0]
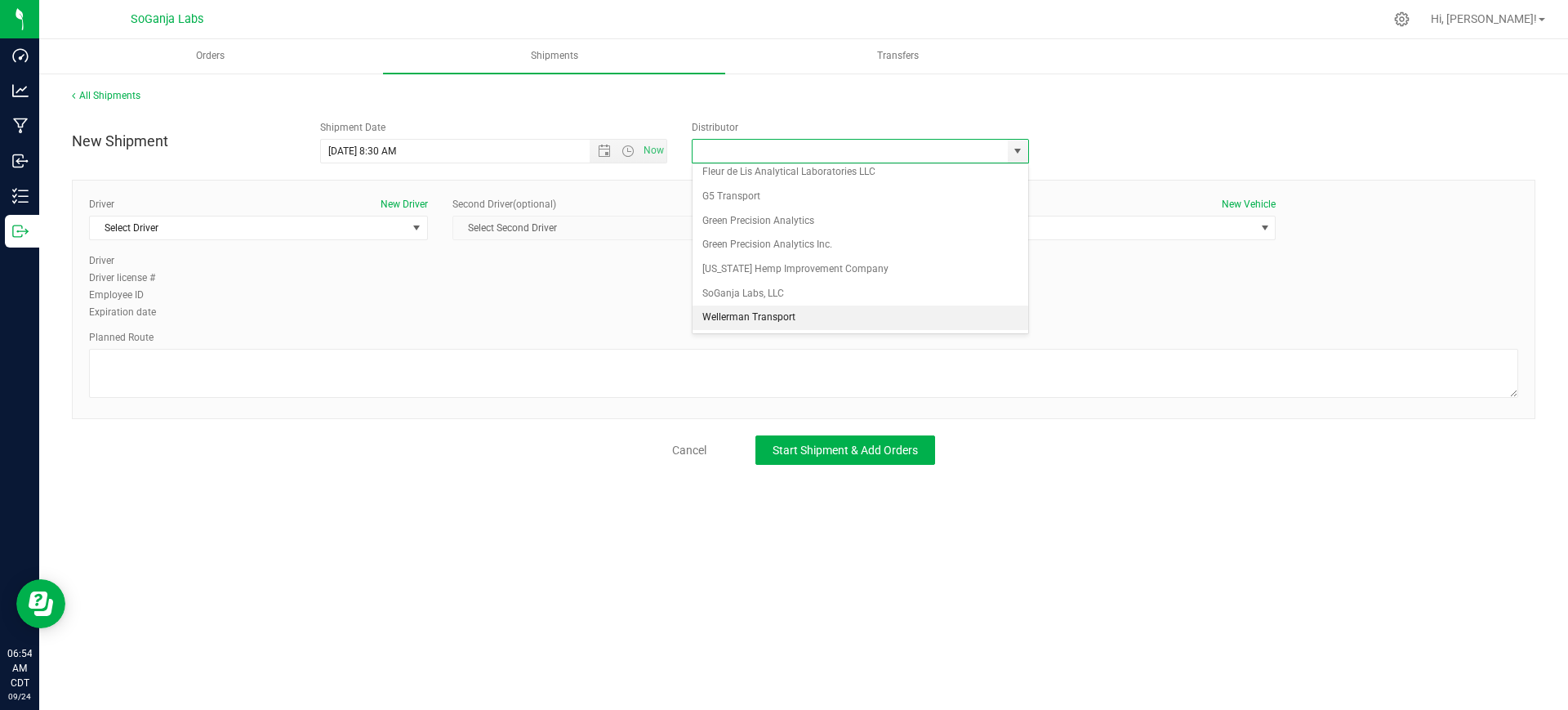
click at [761, 319] on li "Wellerman Transport" at bounding box center [859, 317] width 336 height 25
type input "Wellerman Transport"
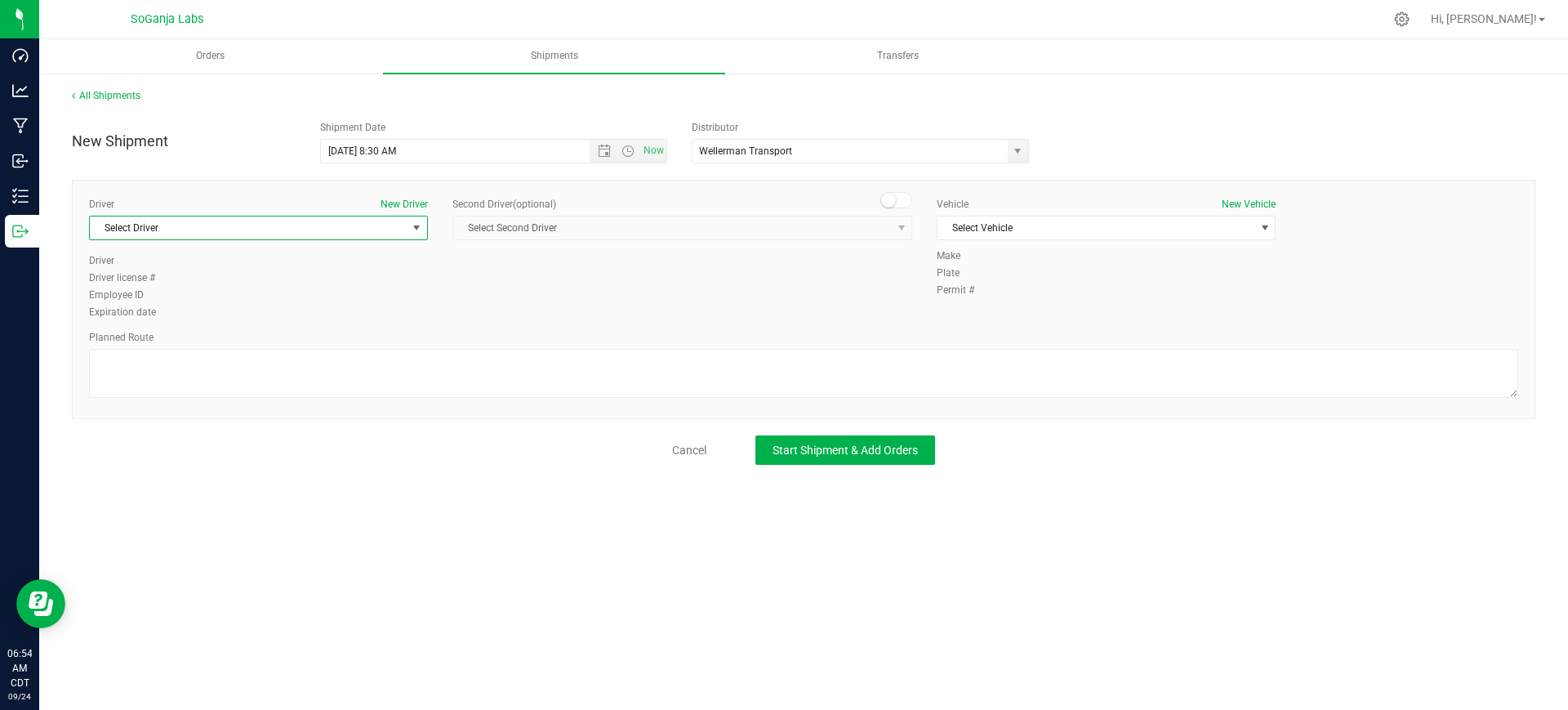
click at [353, 226] on span "Select Driver" at bounding box center [248, 227] width 317 height 23
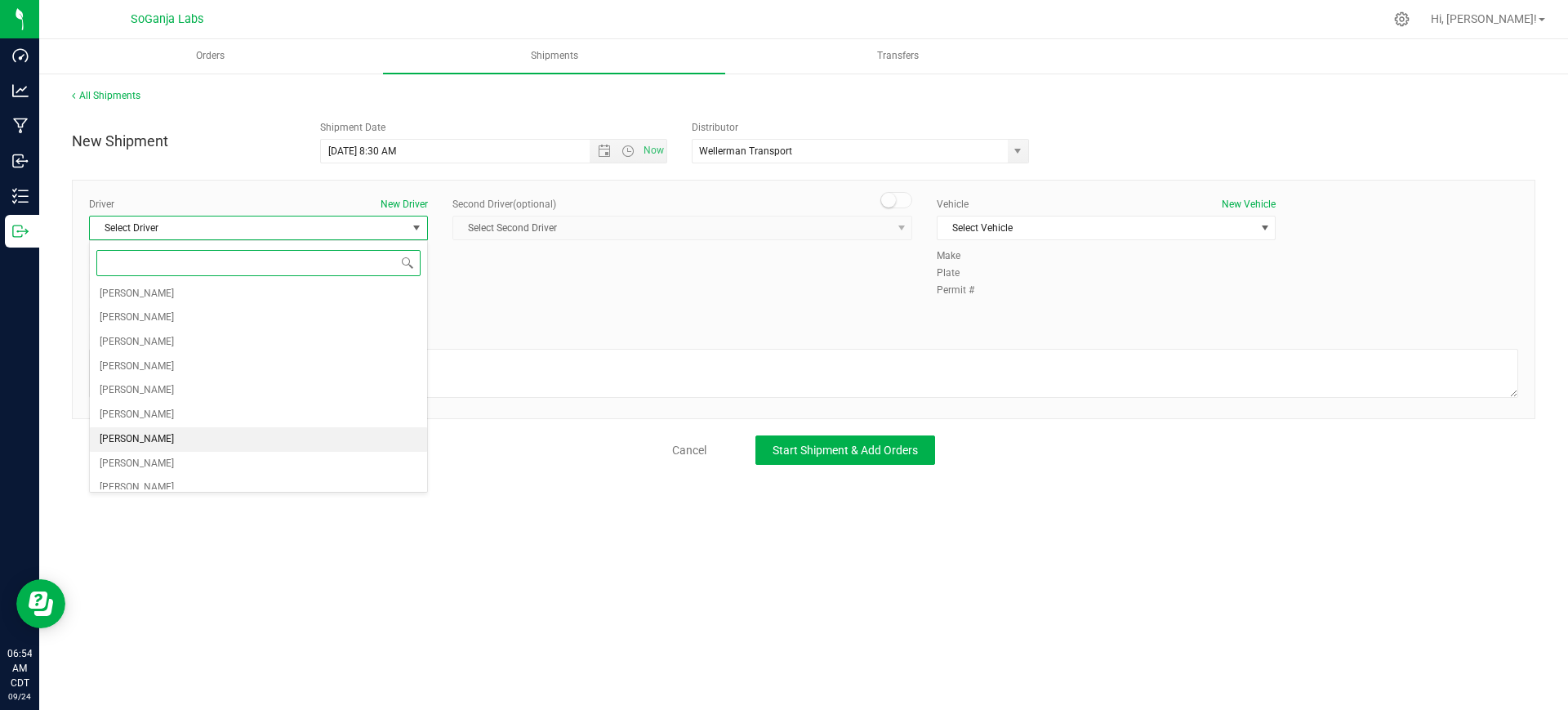
scroll to position [204, 0]
click at [153, 380] on li "[PERSON_NAME]" at bounding box center [258, 383] width 338 height 25
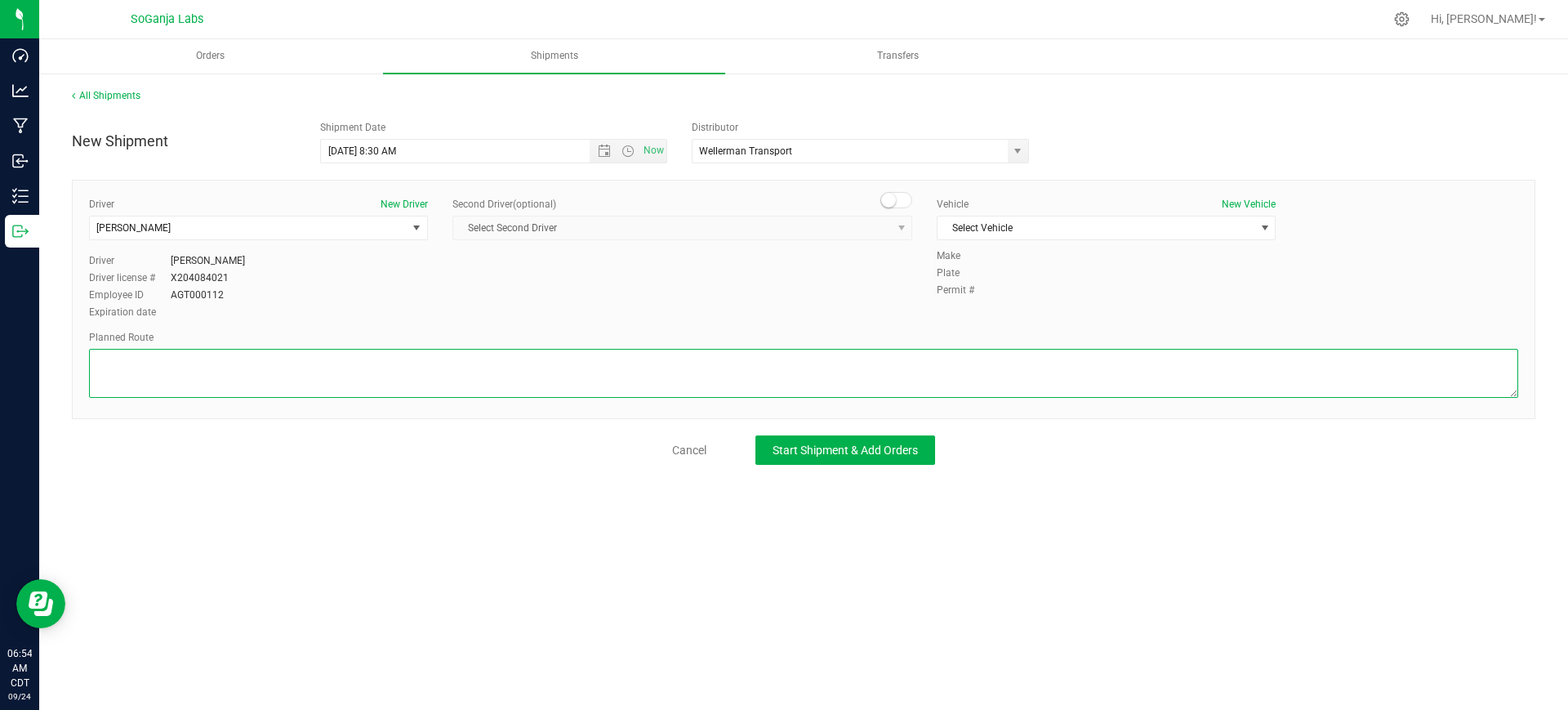
click at [251, 370] on textarea at bounding box center [803, 373] width 1429 height 49
click at [1071, 229] on span "Select Vehicle" at bounding box center [1096, 227] width 317 height 23
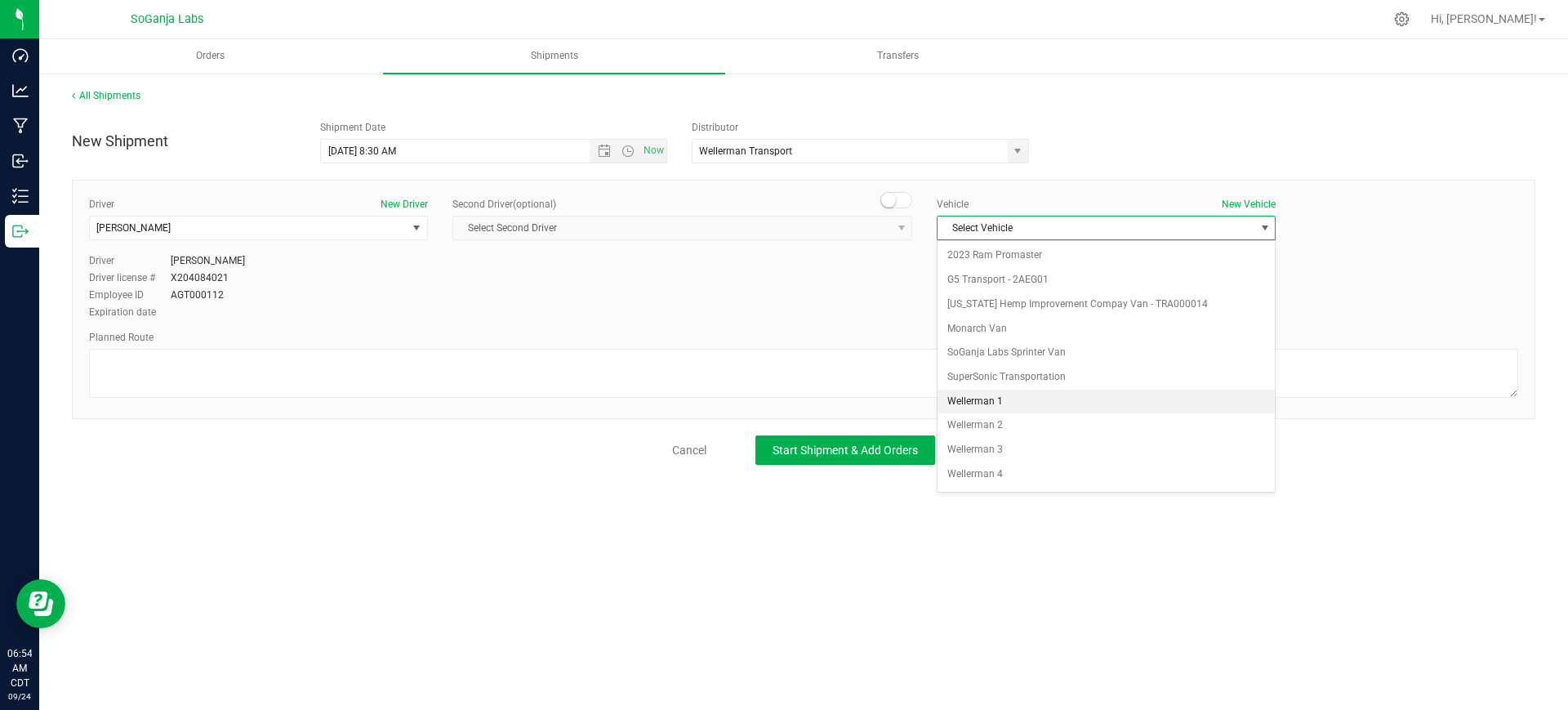
click at [1004, 405] on li "Wellerman 1" at bounding box center [1105, 402] width 338 height 25
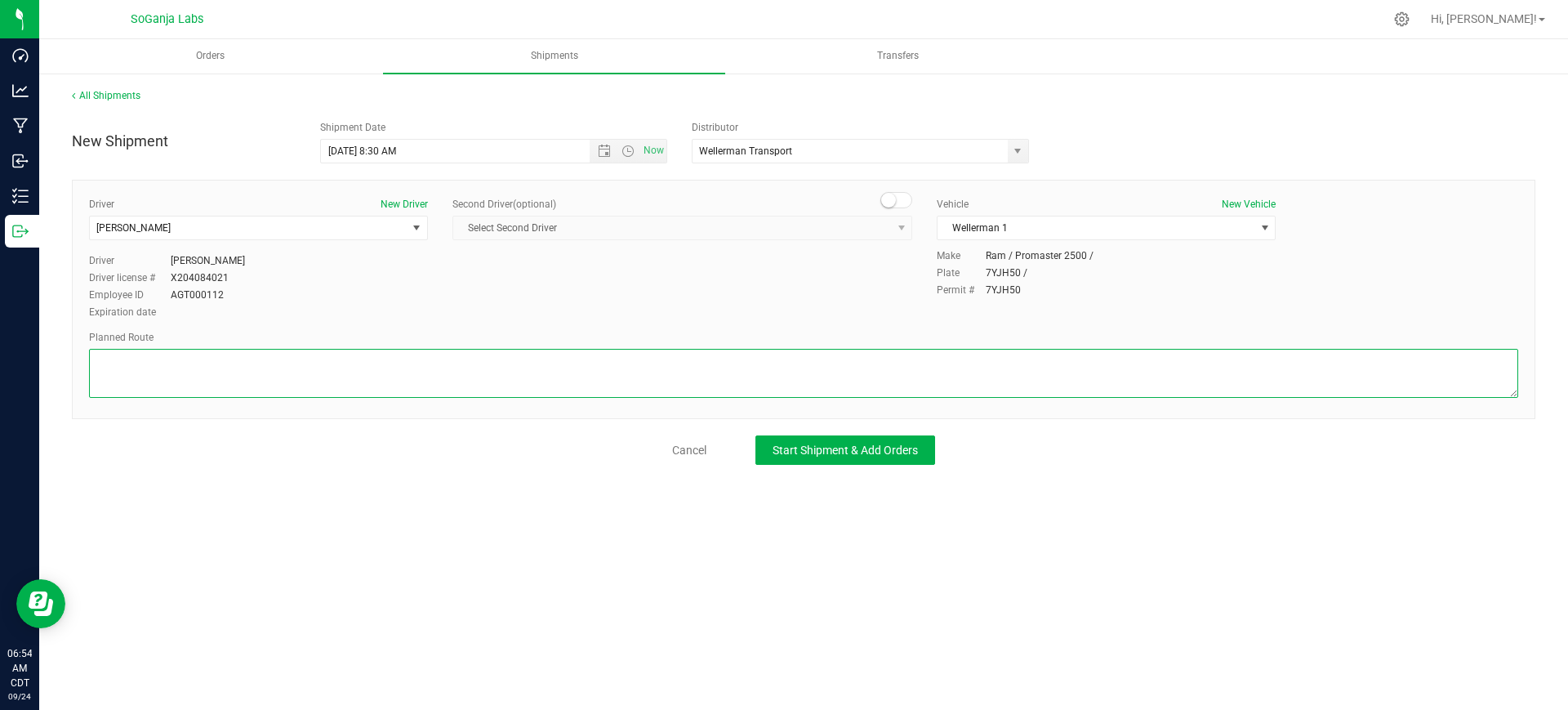
click at [861, 381] on textarea at bounding box center [803, 373] width 1429 height 49
paste textarea "See planned route."
type textarea "See planned route."
click at [850, 443] on span "Start Shipment & Add Orders" at bounding box center [846, 449] width 146 height 13
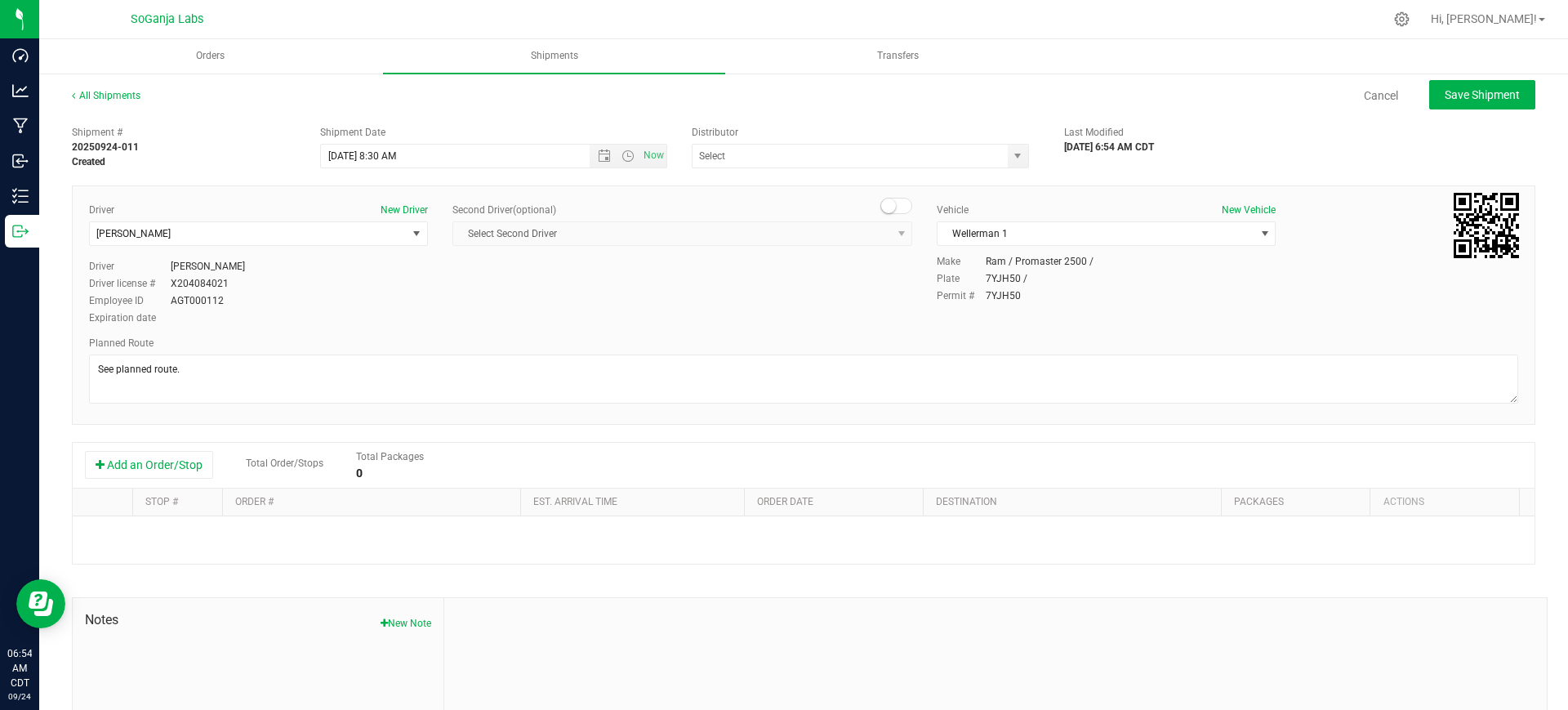
type input "Wellerman Transport"
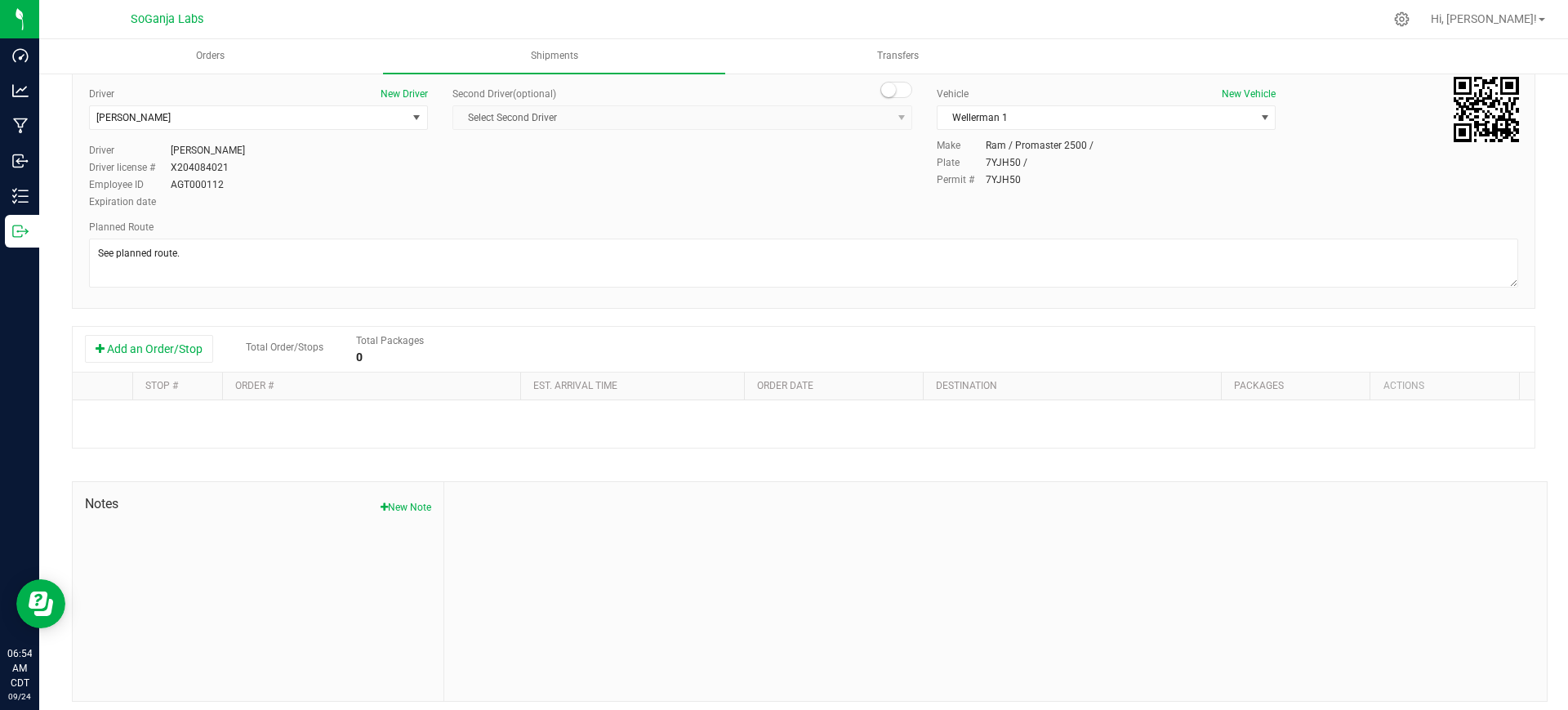
scroll to position [125, 0]
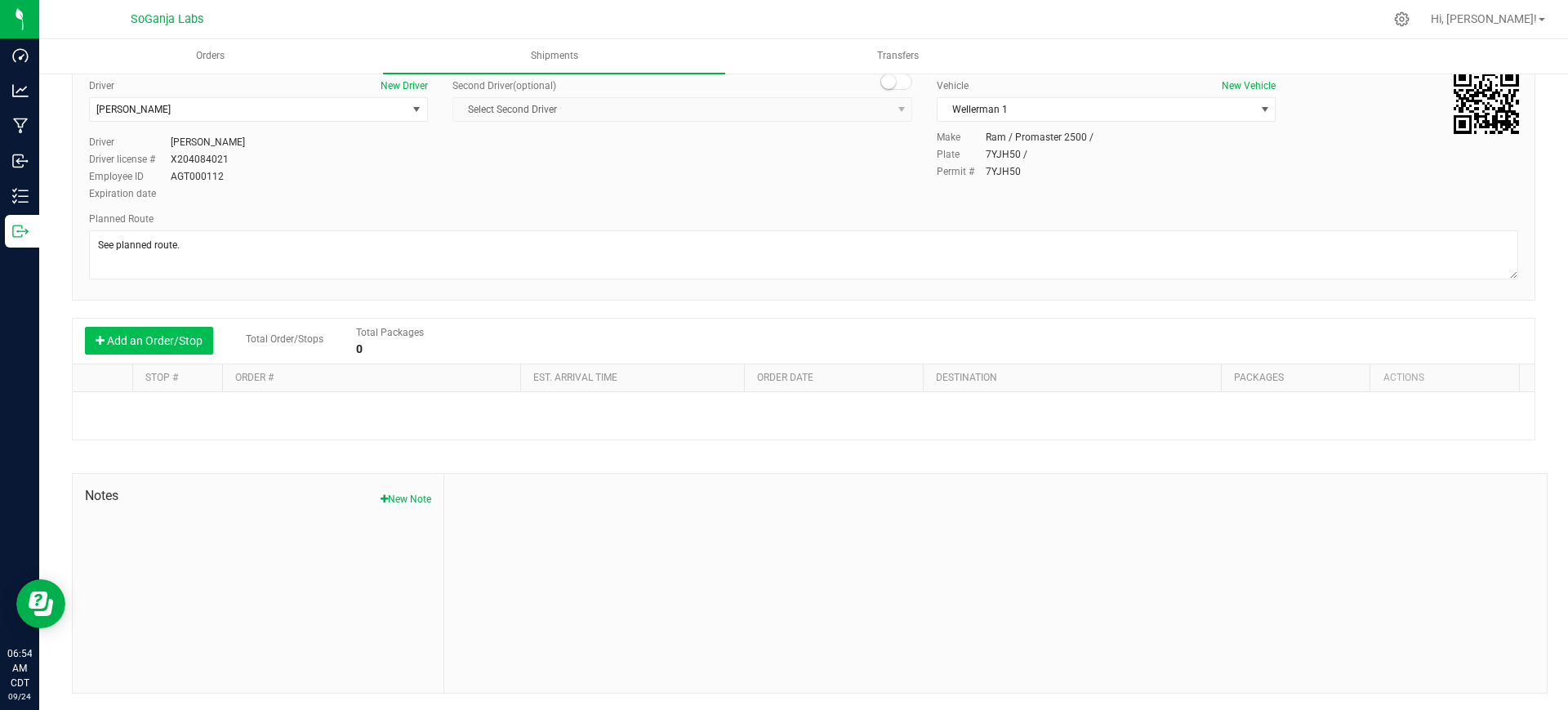
click at [142, 336] on button "Add an Order/Stop" at bounding box center [149, 341] width 128 height 28
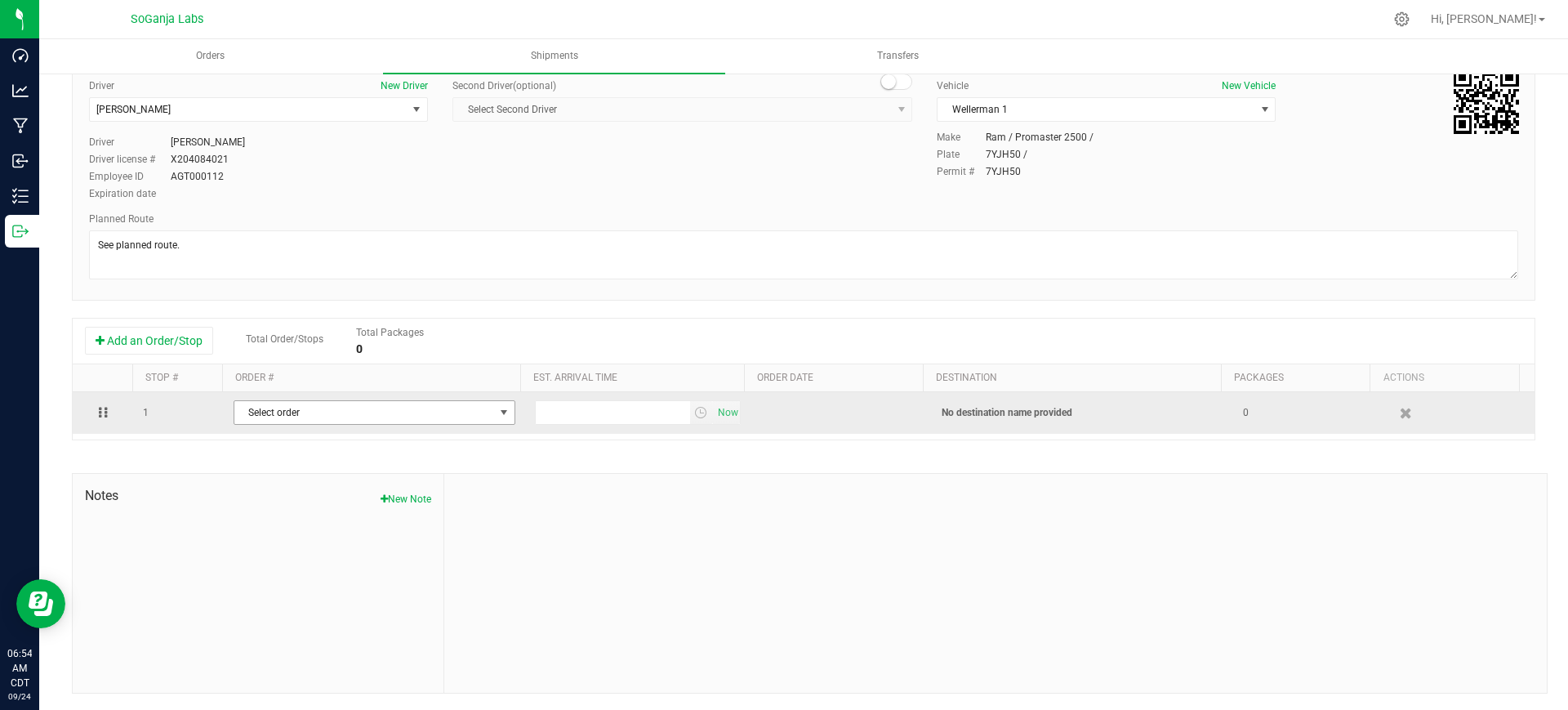
click at [463, 412] on span "Select order" at bounding box center [364, 412] width 260 height 23
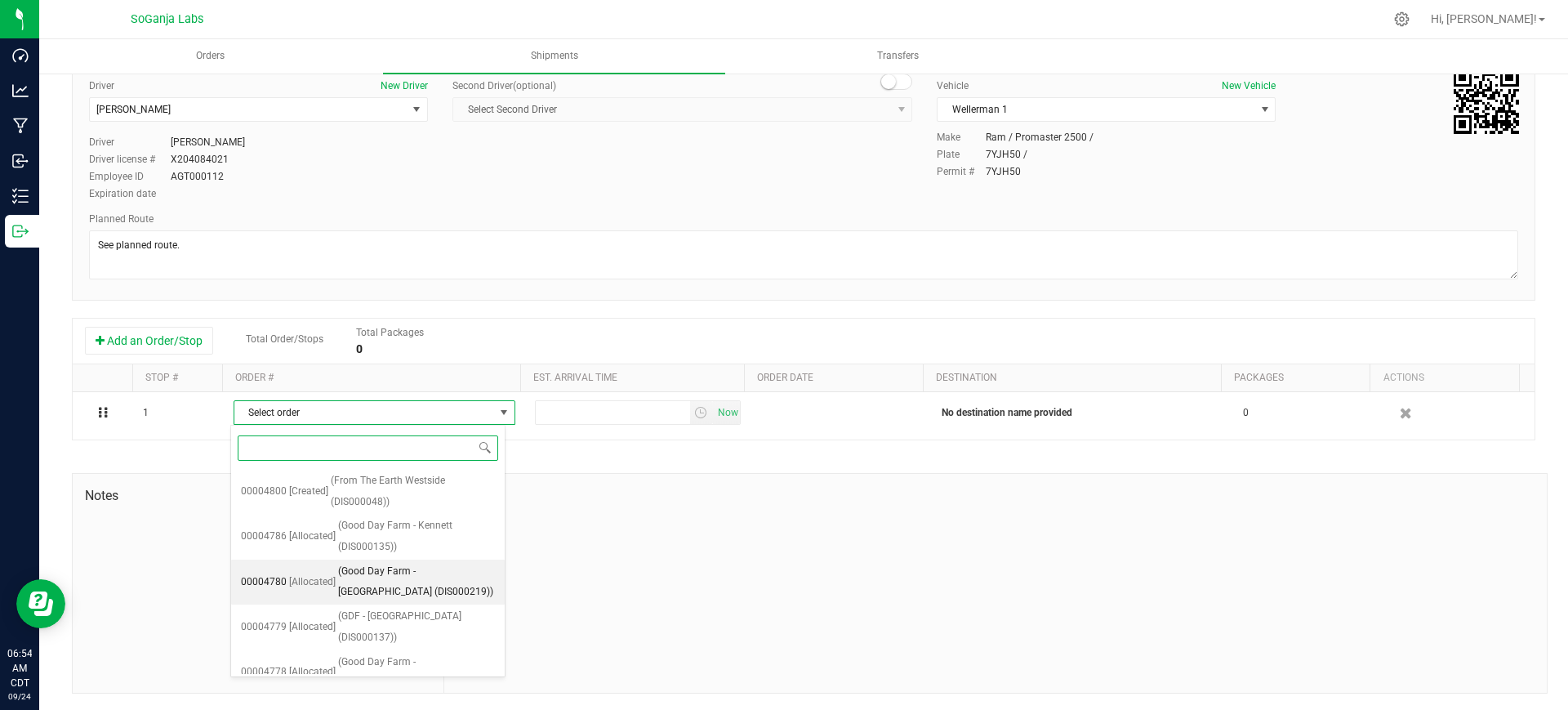
click at [439, 568] on span "(Good Day Farm - Caruthersville (DIS000219))" at bounding box center [415, 582] width 157 height 41
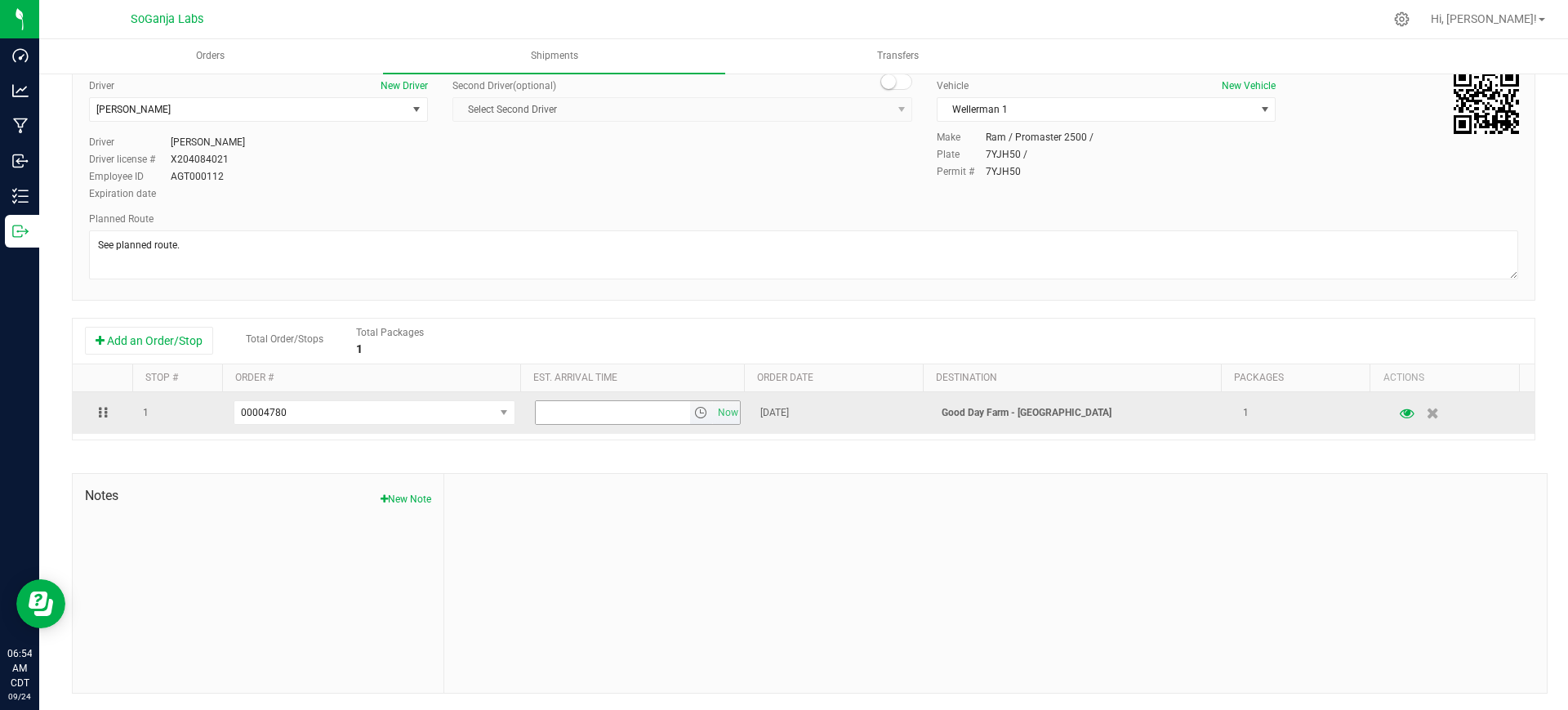
click at [694, 415] on span "select" at bounding box center [700, 412] width 13 height 13
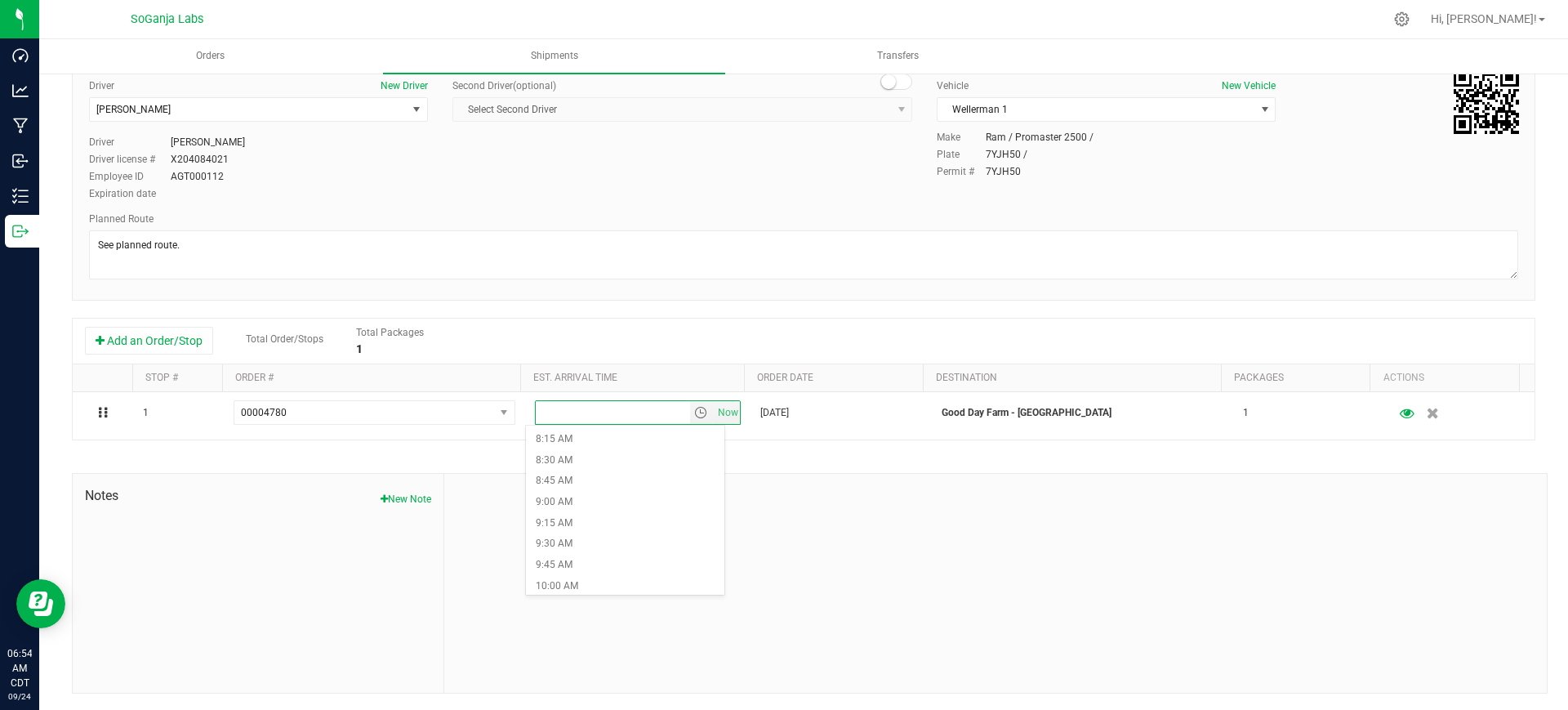
scroll to position [715, 0]
click at [577, 562] on li "10:00 AM" at bounding box center [625, 564] width 199 height 22
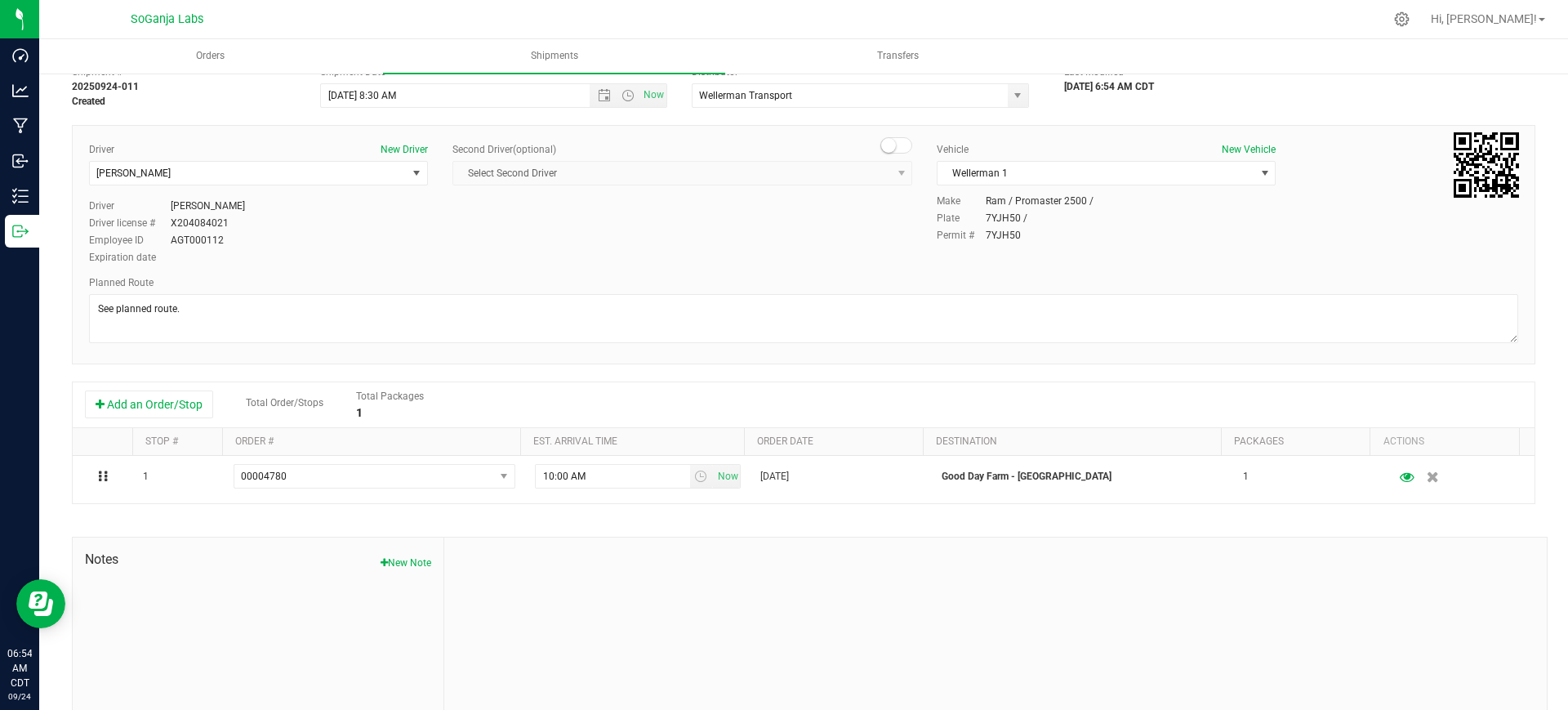
scroll to position [0, 0]
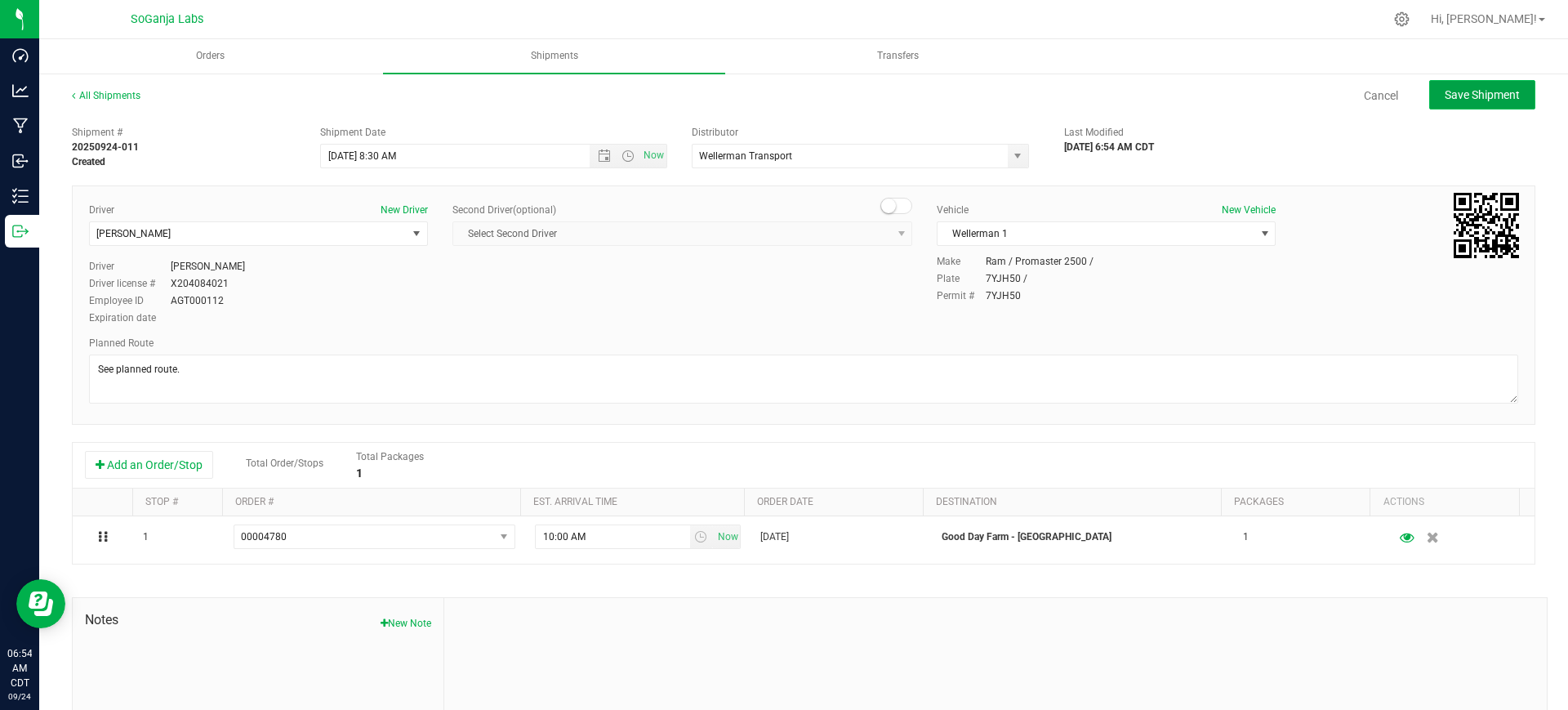
click at [1484, 95] on span "Save Shipment" at bounding box center [1481, 95] width 75 height 13
type input "[DATE] 1:30 PM"
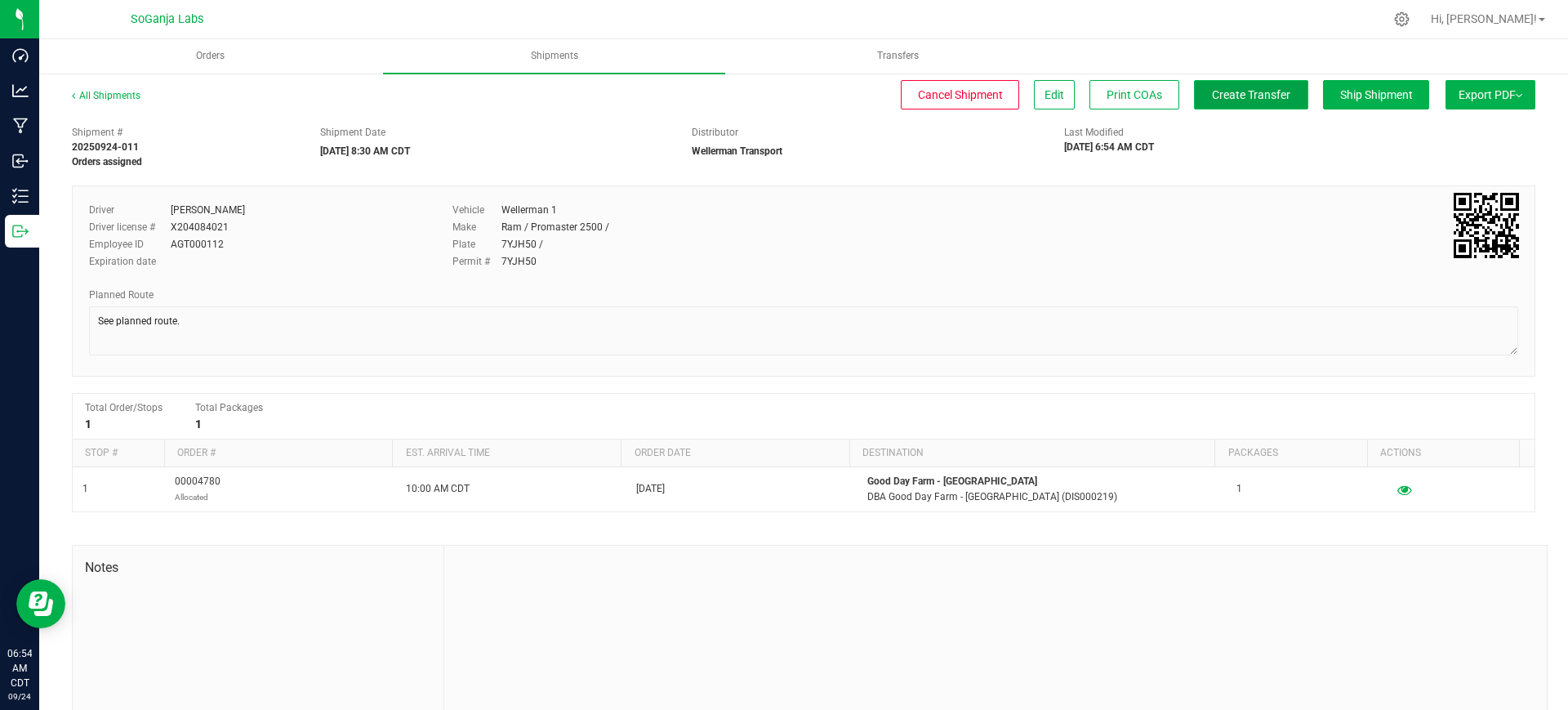
click at [1272, 101] on span "Create Transfer" at bounding box center [1251, 95] width 79 height 13
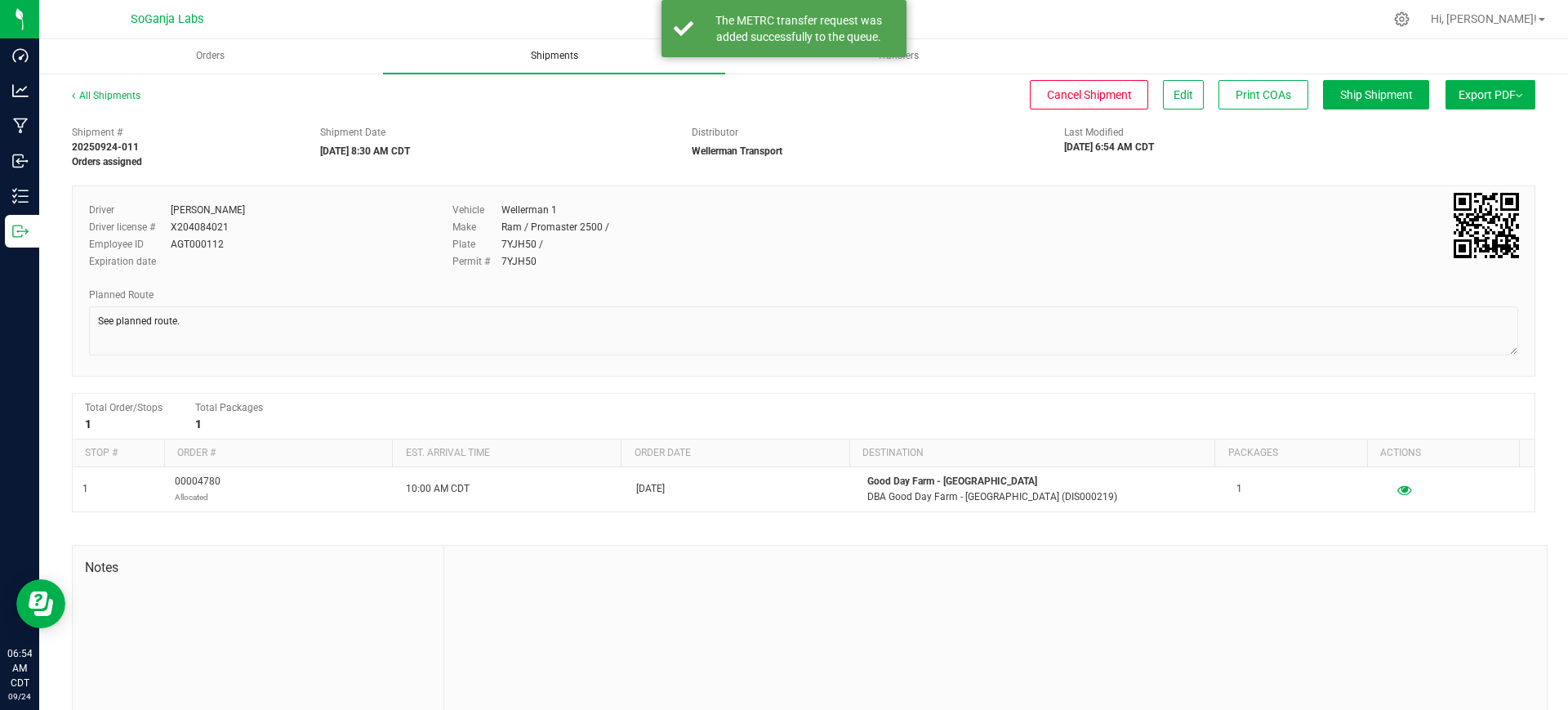
click at [559, 55] on span "Shipments" at bounding box center [554, 56] width 92 height 14
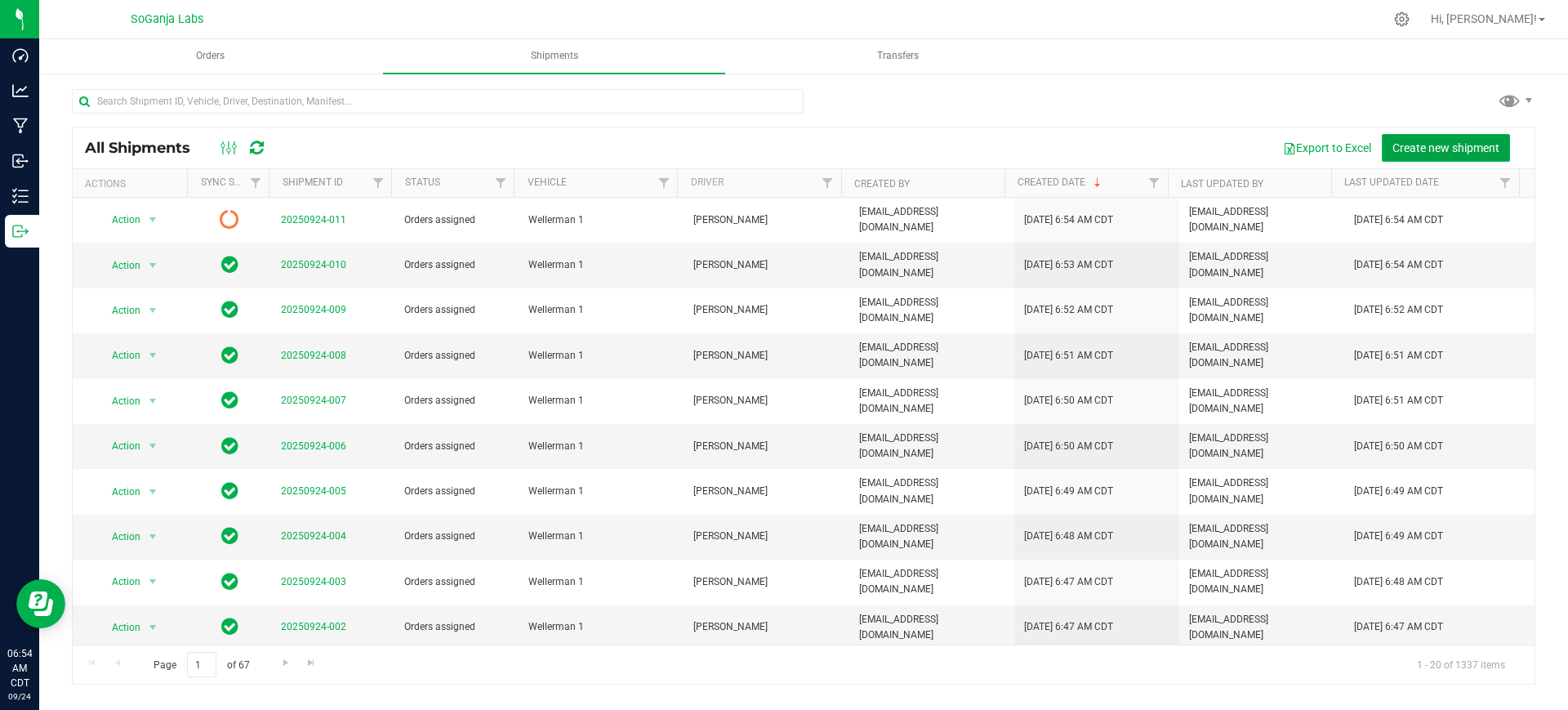
click at [1423, 142] on span "Create new shipment" at bounding box center [1445, 148] width 107 height 13
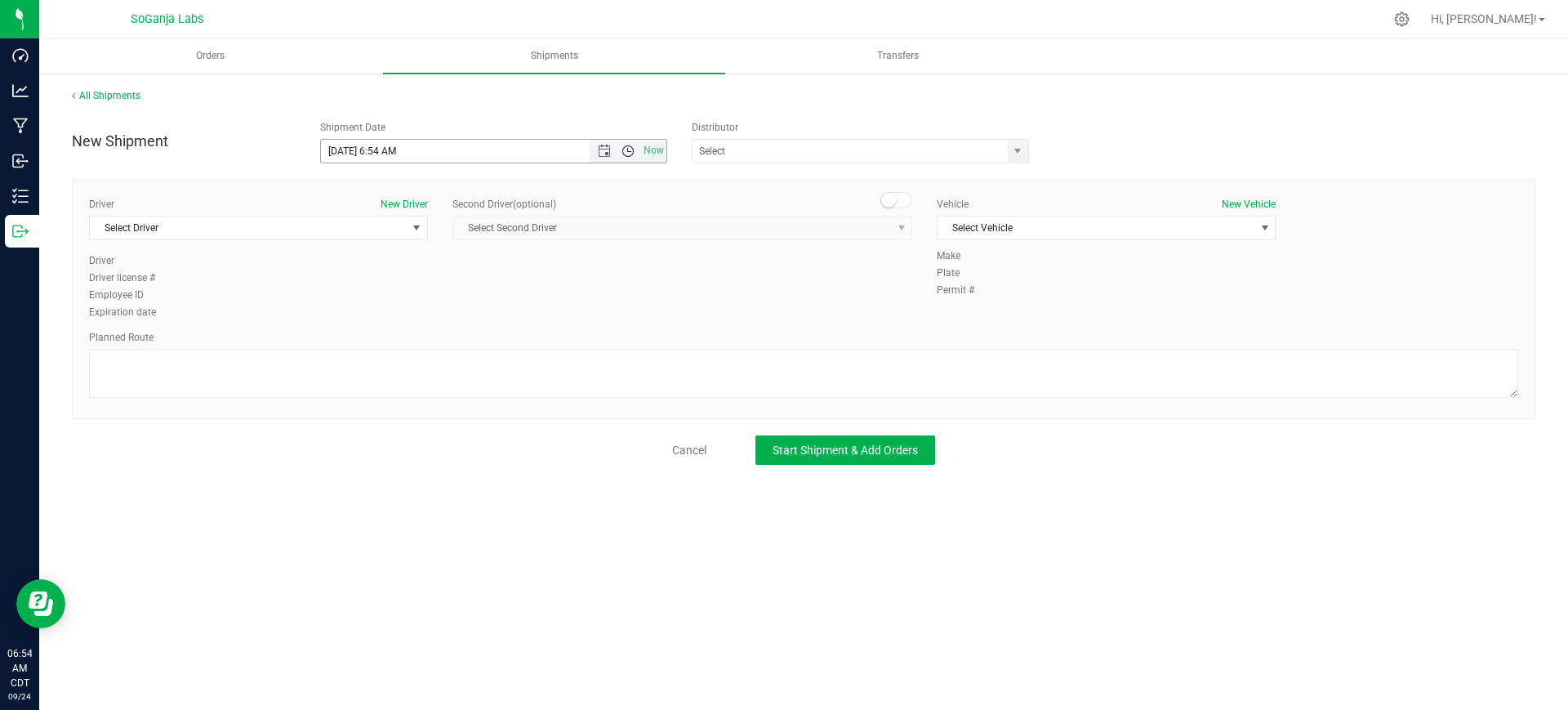
click at [628, 152] on span "Open the time view" at bounding box center [627, 151] width 13 height 13
click at [379, 220] on li "8:30 AM" at bounding box center [493, 228] width 345 height 22
type input "[DATE] 8:30 AM"
click at [1020, 160] on span "select" at bounding box center [1018, 151] width 21 height 23
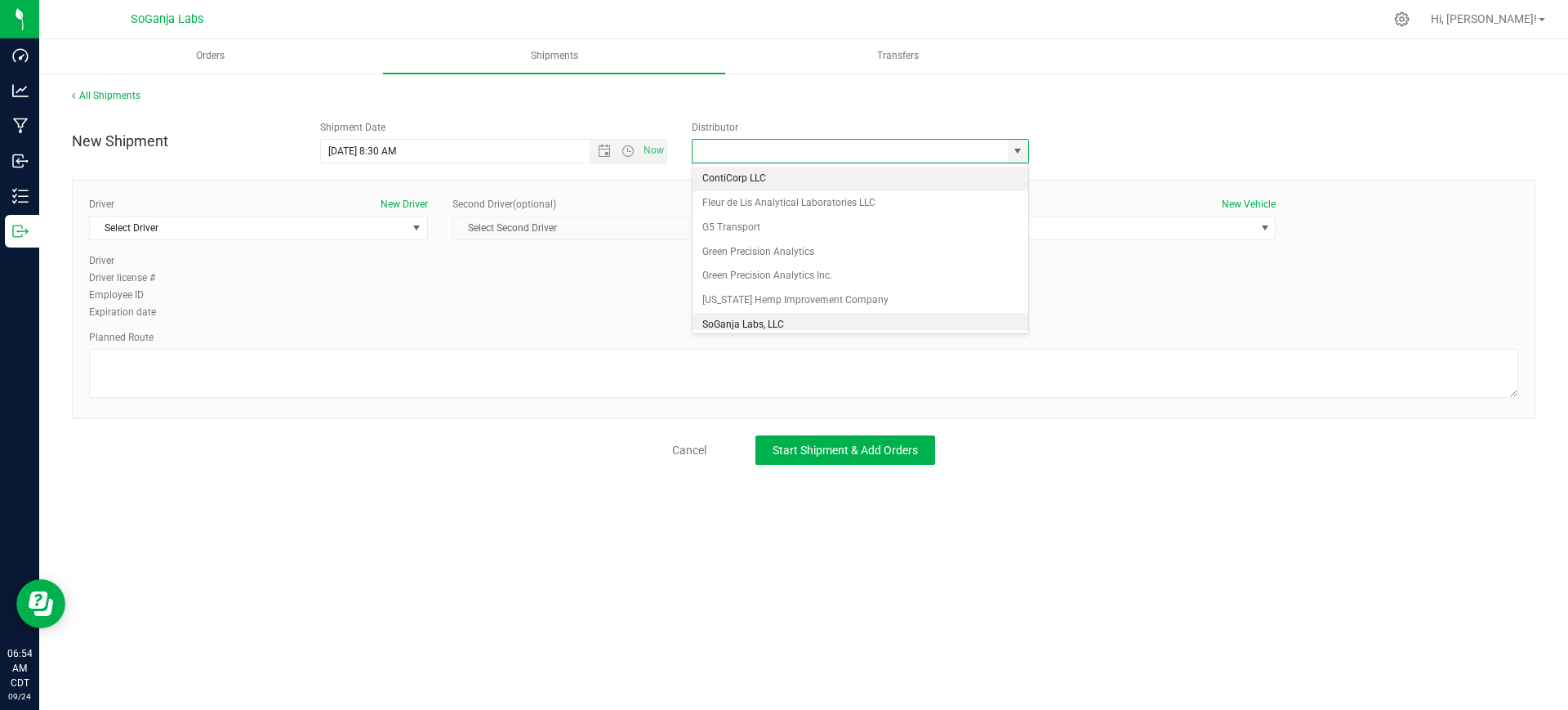
scroll to position [32, 0]
click at [784, 312] on li "Wellerman Transport" at bounding box center [859, 317] width 336 height 25
type input "Wellerman Transport"
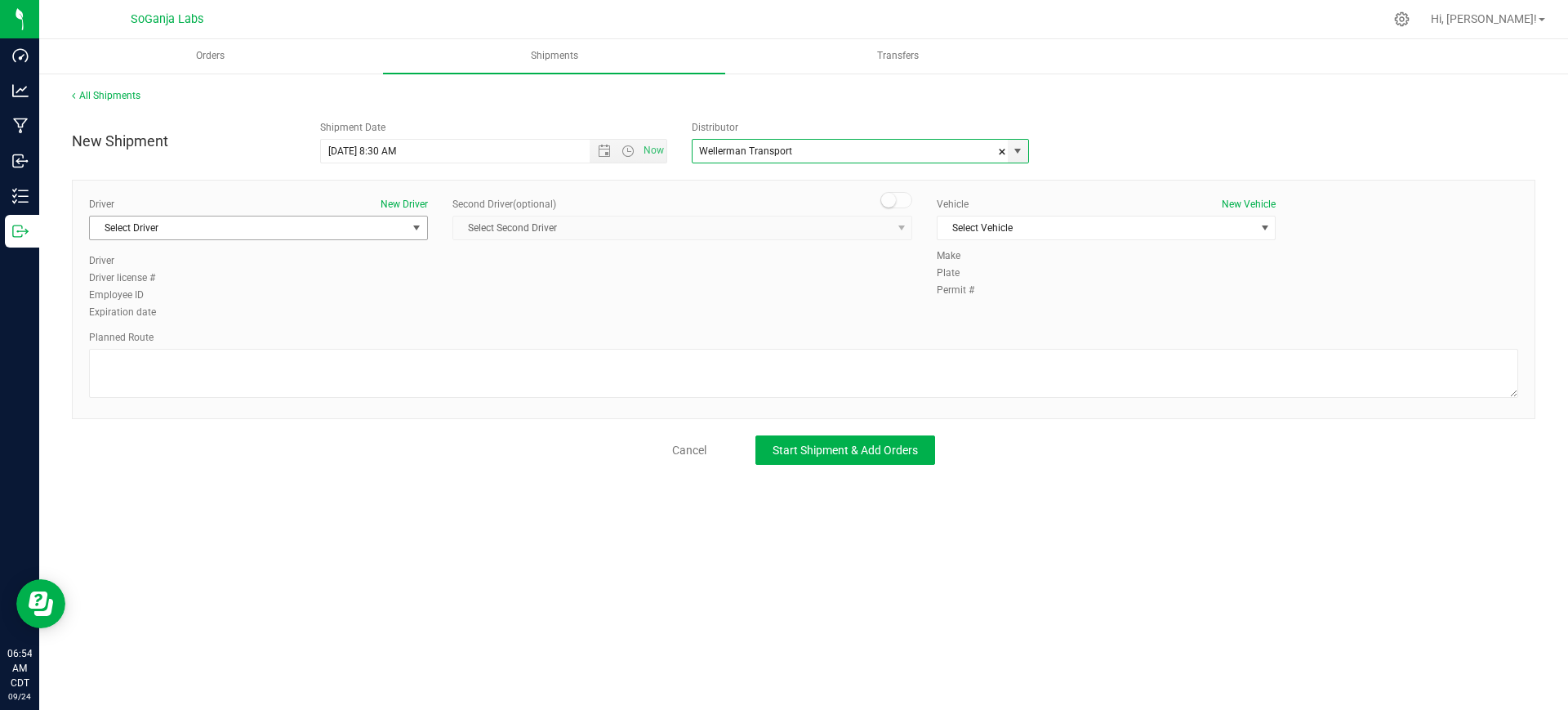
click at [380, 229] on span "Select Driver" at bounding box center [248, 227] width 317 height 23
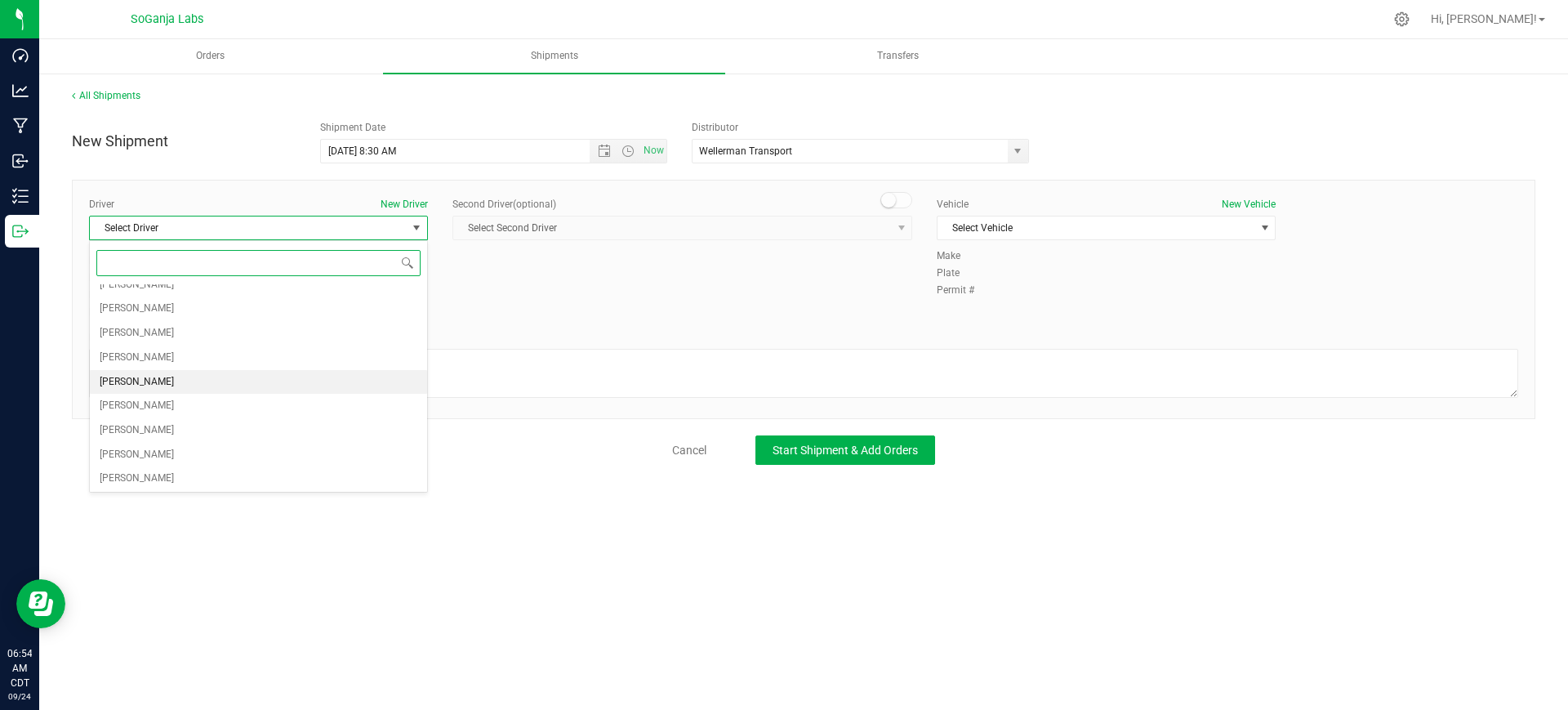
scroll to position [204, 0]
click at [142, 387] on span "[PERSON_NAME]" at bounding box center [136, 383] width 74 height 22
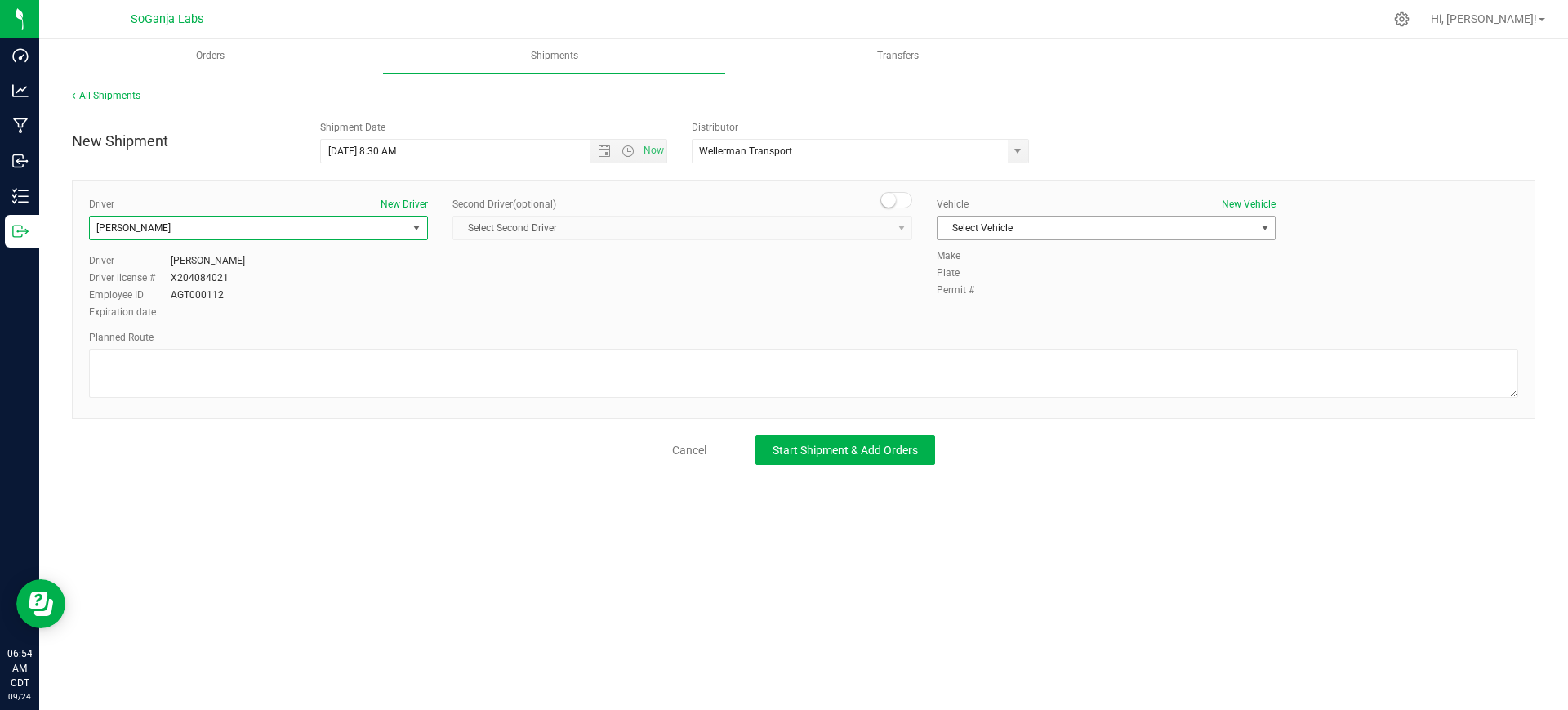
click at [1020, 233] on span "Select Vehicle" at bounding box center [1096, 227] width 317 height 23
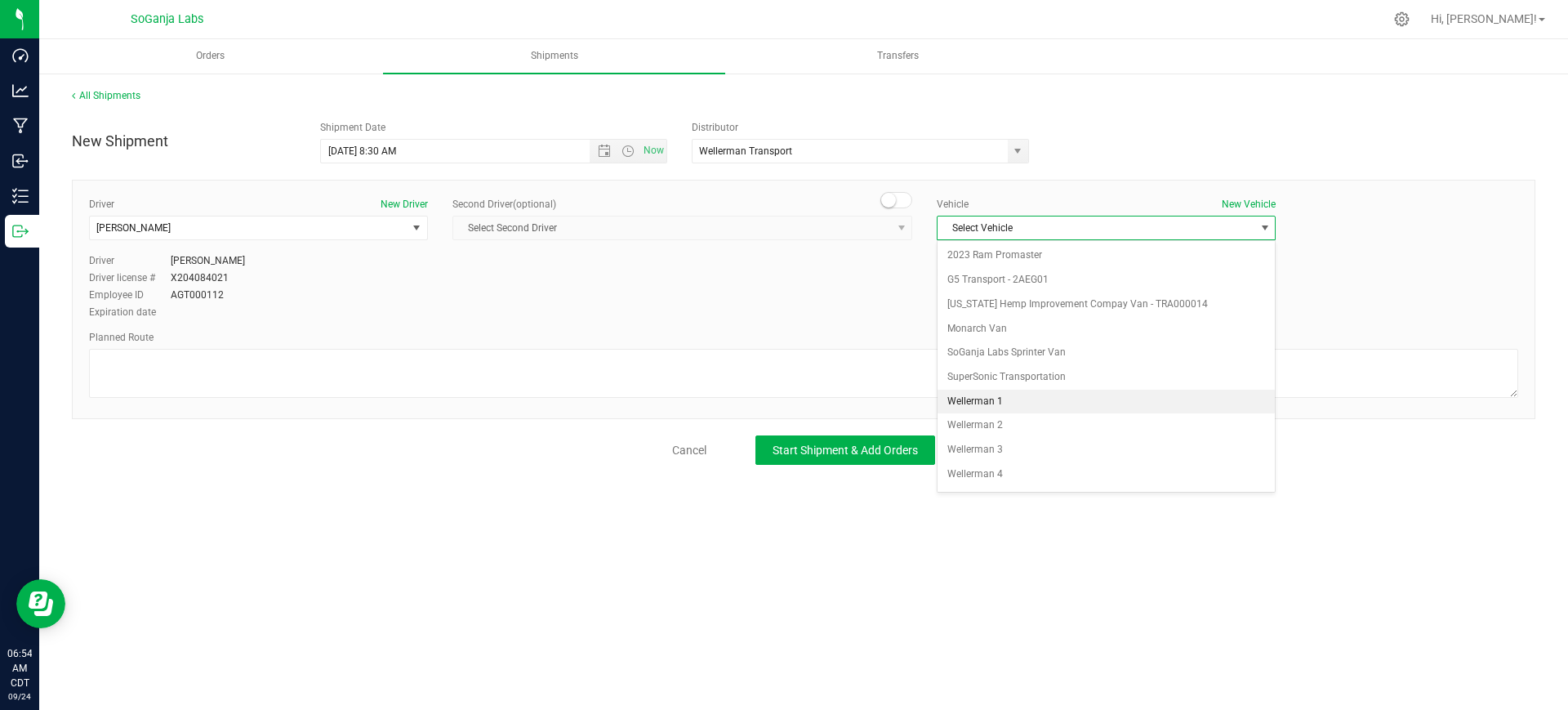
click at [993, 402] on li "Wellerman 1" at bounding box center [1105, 402] width 338 height 25
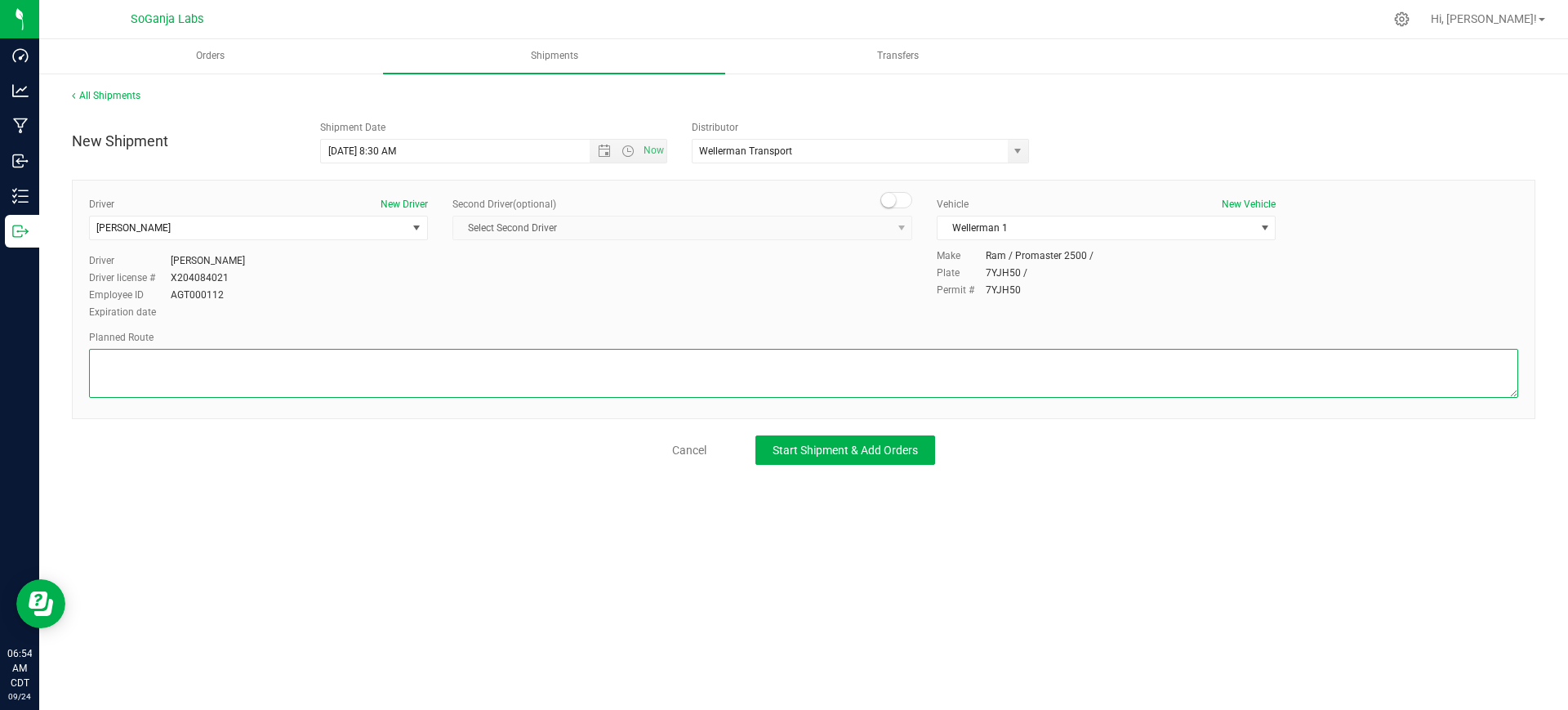
paste textarea "See planned route."
type textarea "See planned route."
click at [802, 443] on span "Start Shipment & Add Orders" at bounding box center [846, 449] width 146 height 13
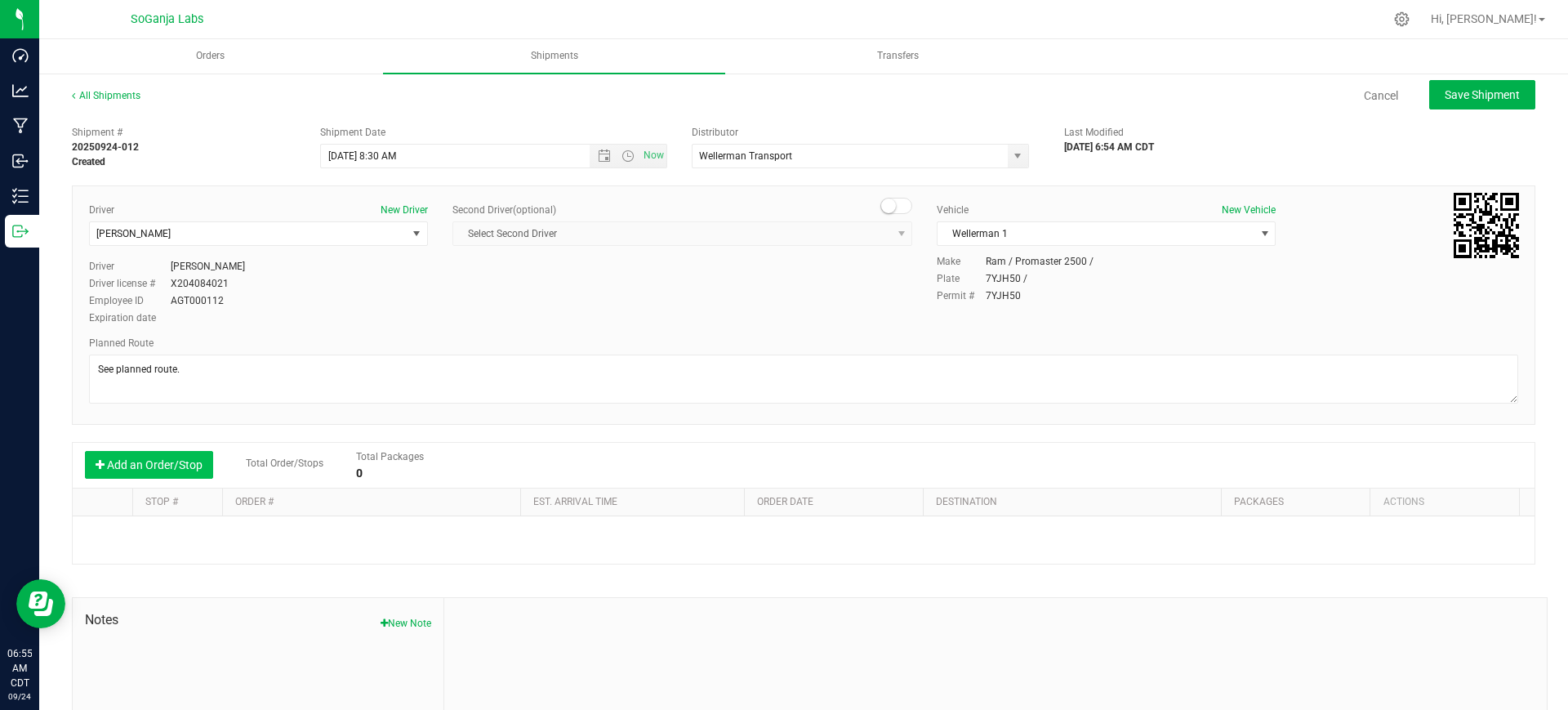
click at [180, 471] on button "Add an Order/Stop" at bounding box center [149, 465] width 128 height 28
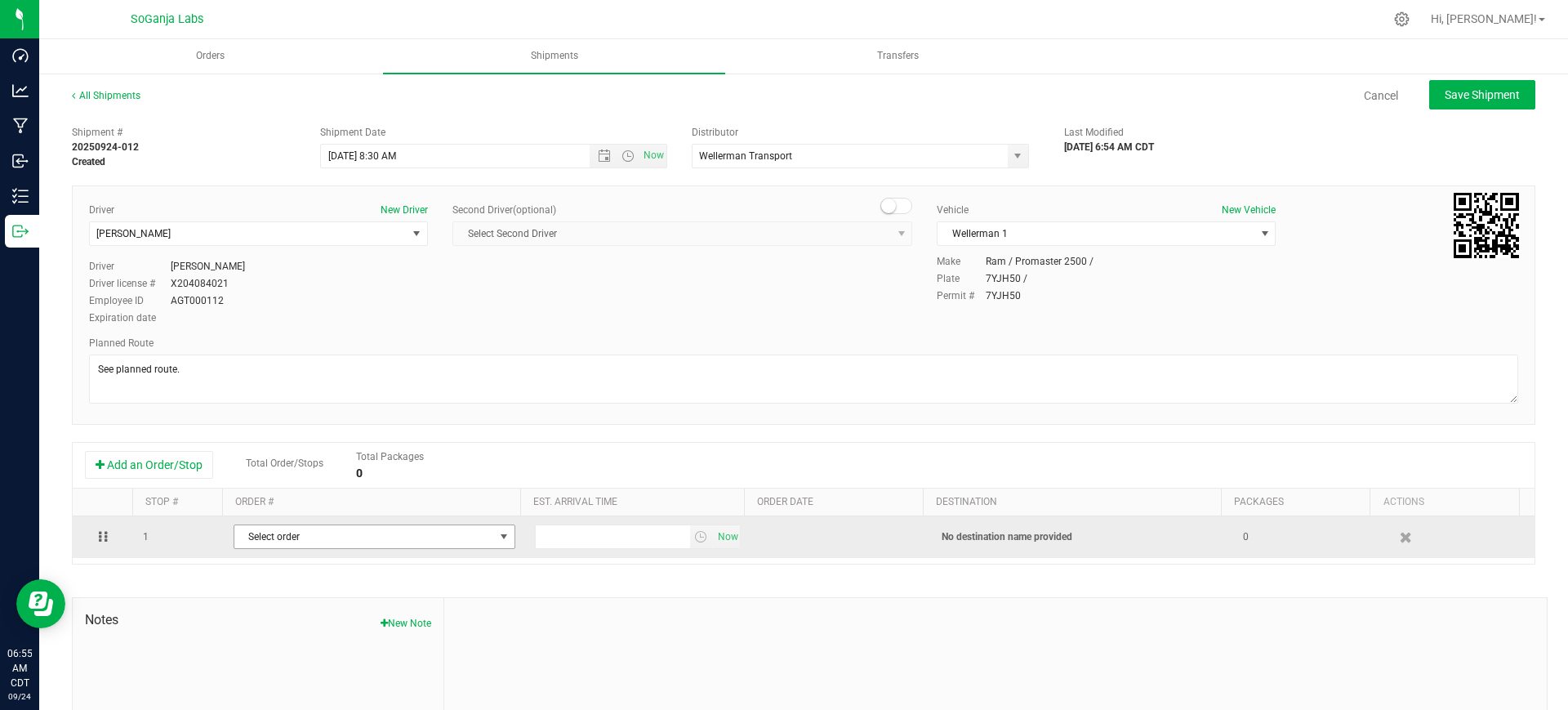
click at [406, 540] on span "Select order" at bounding box center [364, 536] width 260 height 23
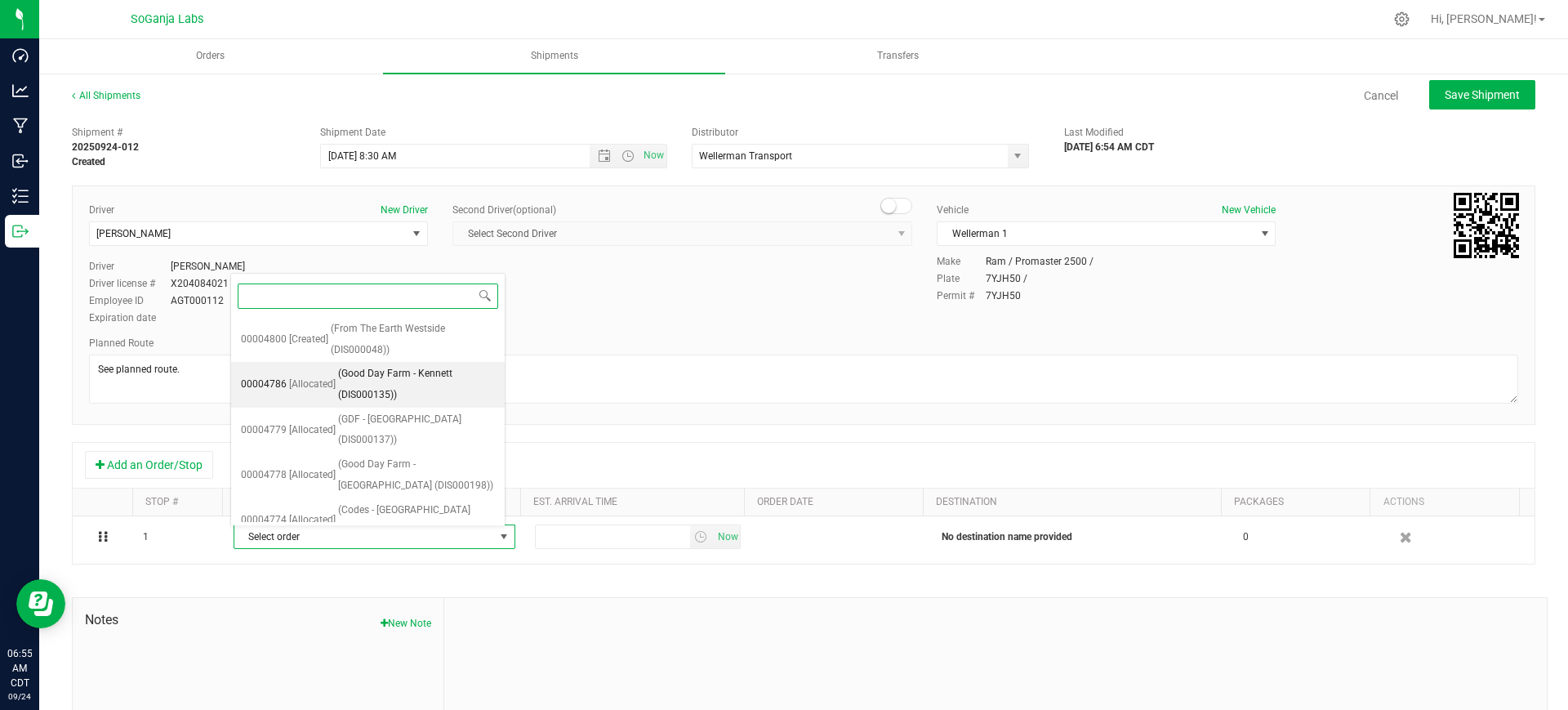
click at [438, 385] on span "(Good Day Farm - Kennett (DIS000135))" at bounding box center [415, 384] width 157 height 41
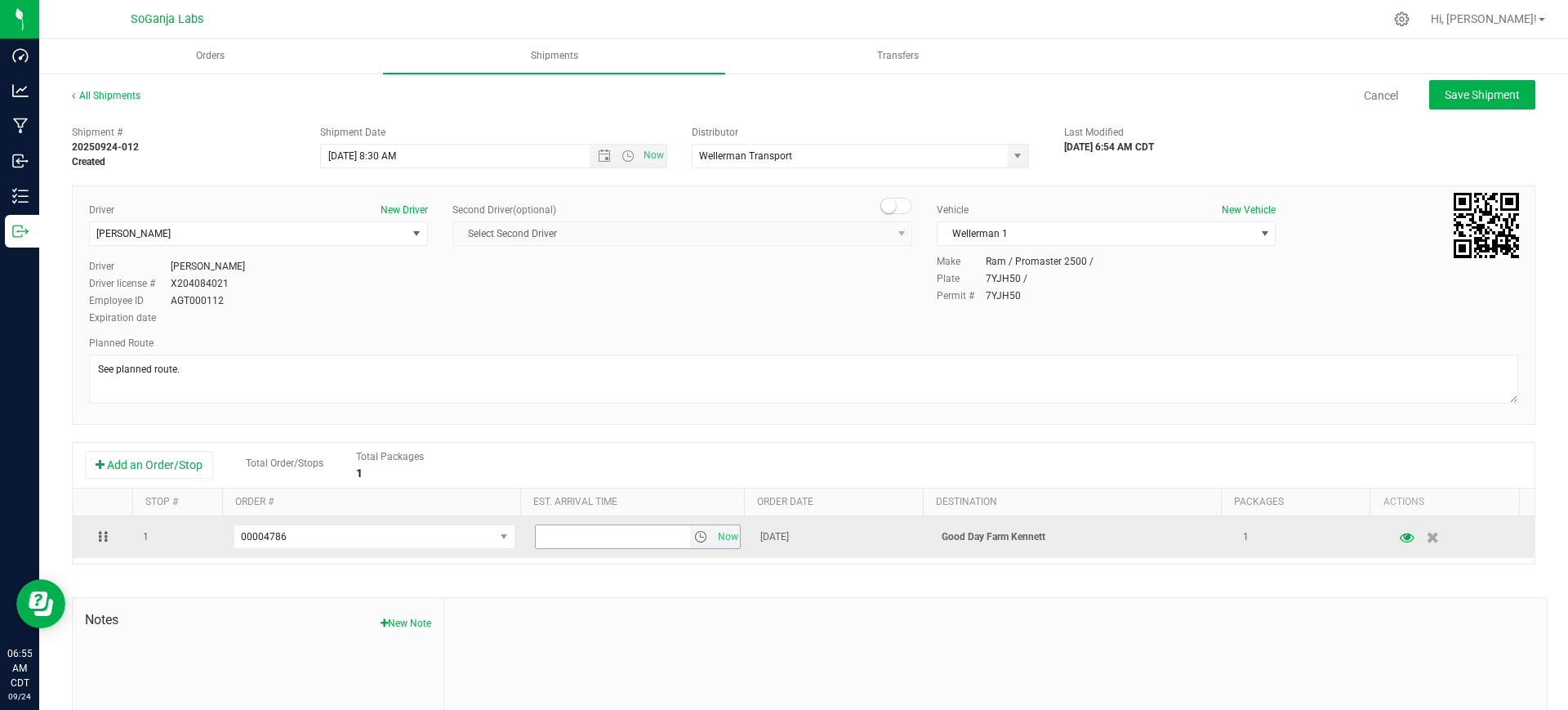
click at [694, 536] on span "select" at bounding box center [700, 536] width 13 height 13
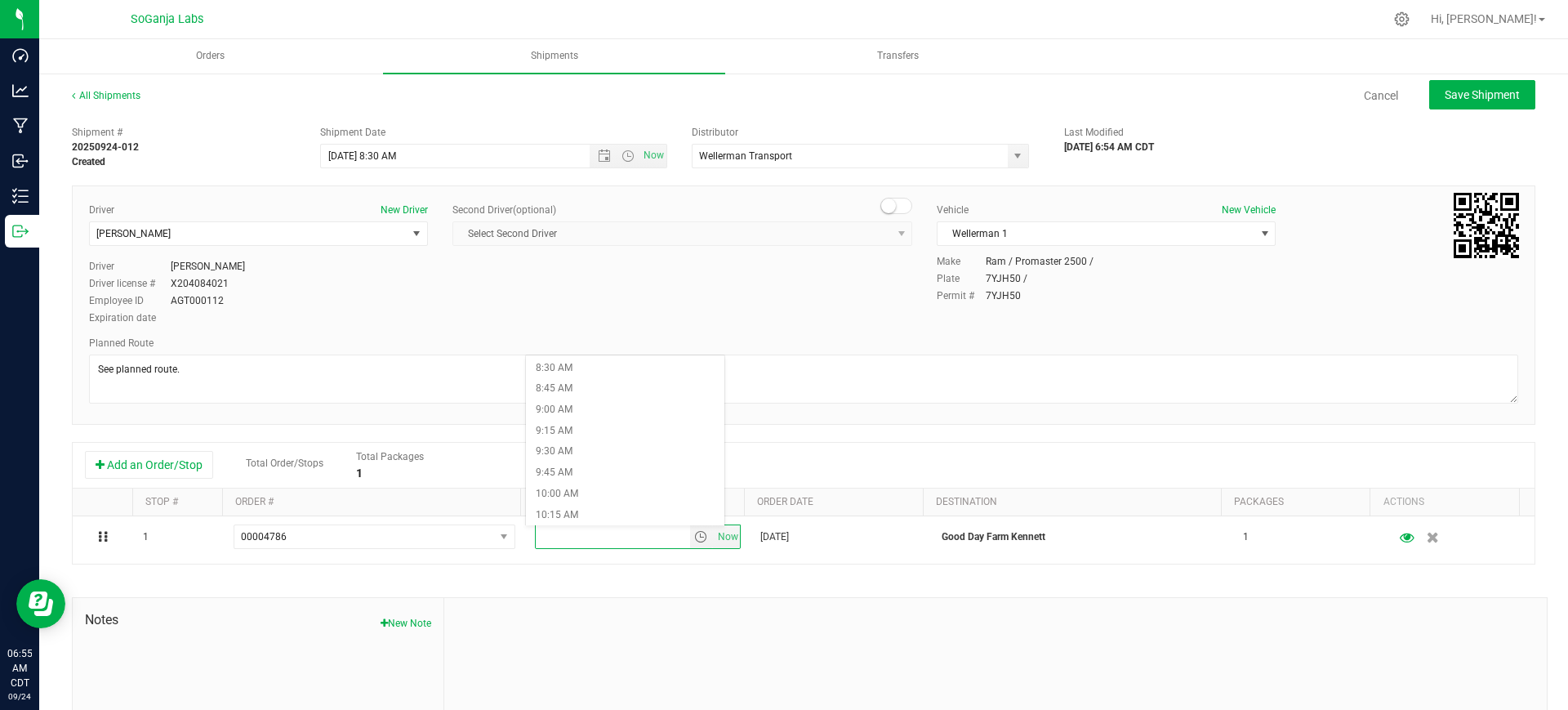
scroll to position [817, 0]
click at [541, 448] on li "10:45 AM" at bounding box center [625, 455] width 199 height 22
click at [1456, 103] on button "Save Shipment" at bounding box center [1482, 95] width 106 height 30
type input "[DATE] 1:30 PM"
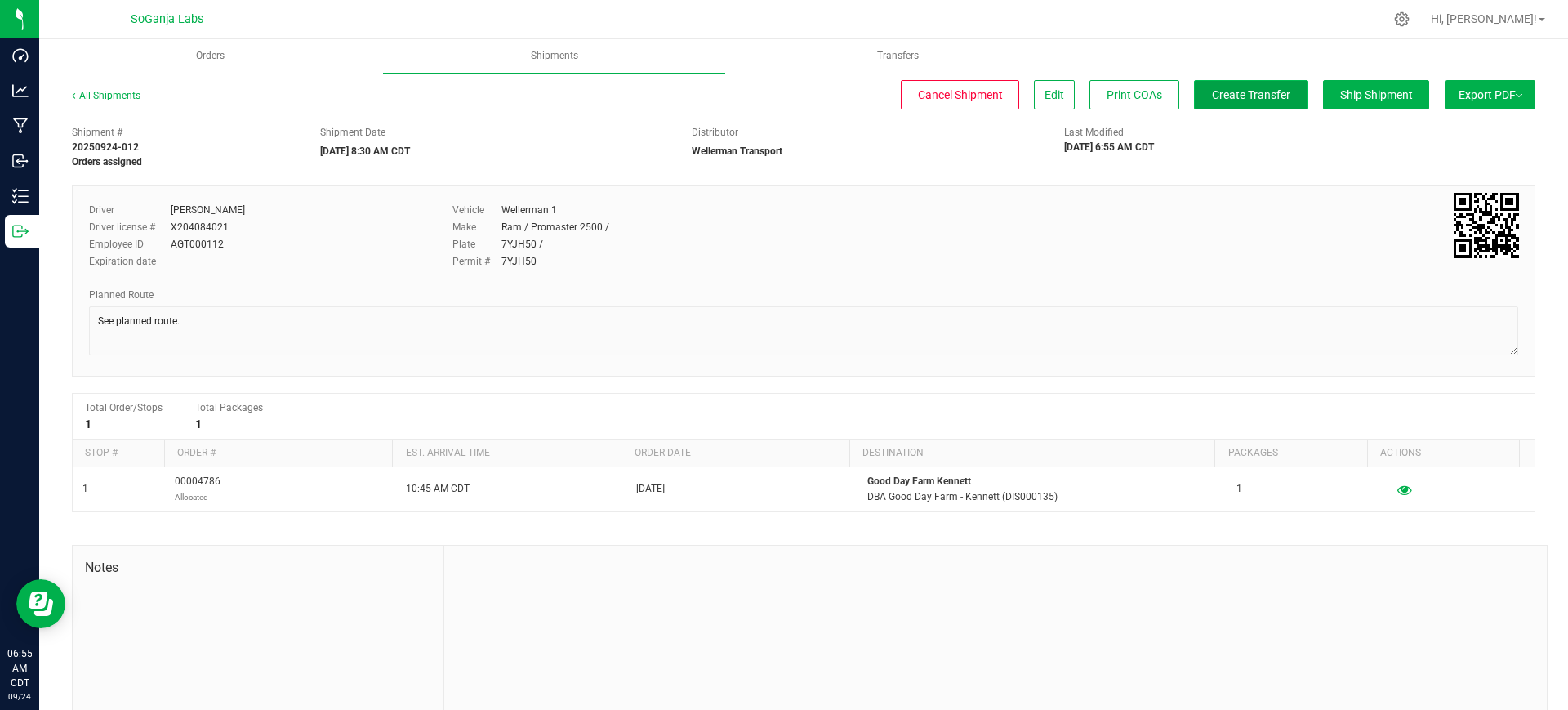
click at [1229, 103] on button "Create Transfer" at bounding box center [1251, 95] width 114 height 30
click at [568, 60] on span "Shipments" at bounding box center [554, 56] width 92 height 14
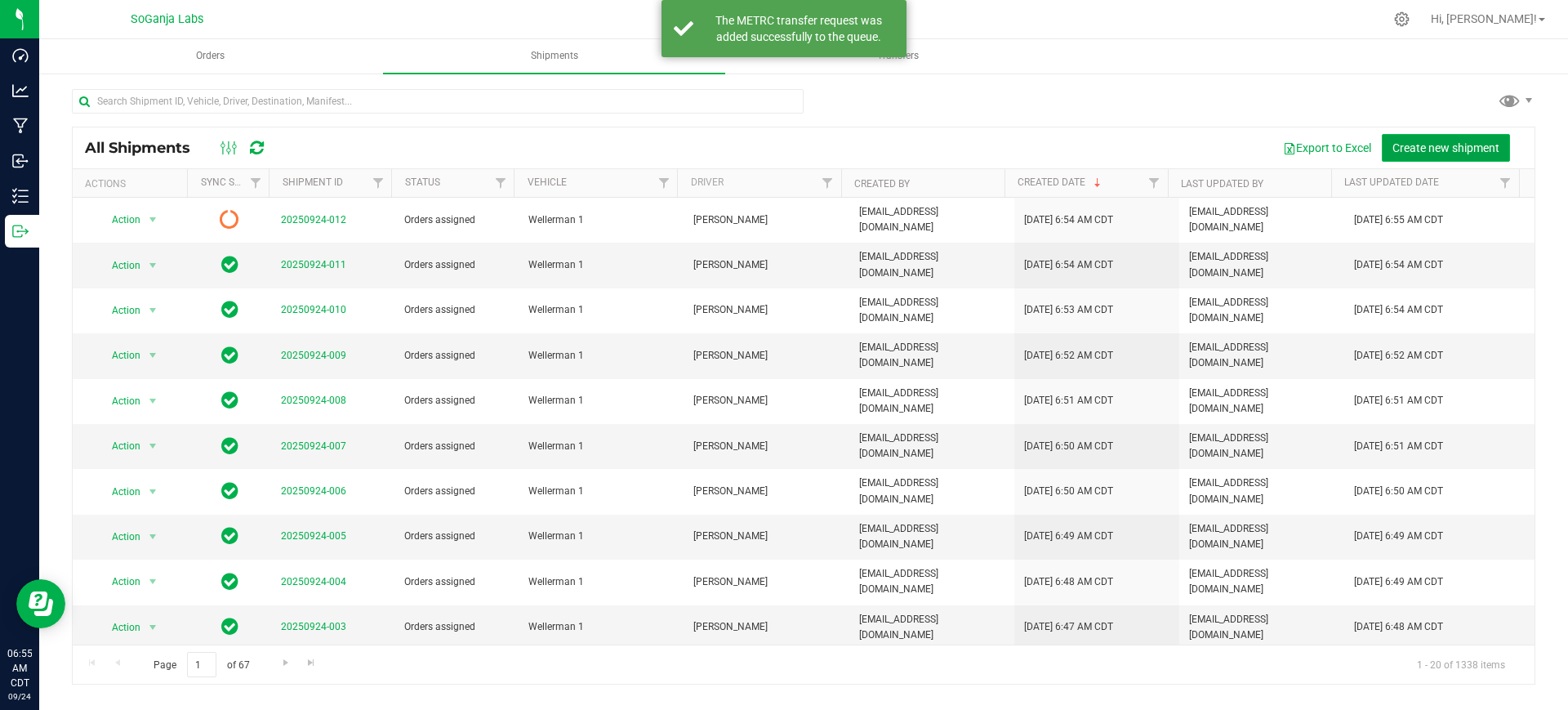
click at [1456, 154] on span "Create new shipment" at bounding box center [1445, 148] width 107 height 13
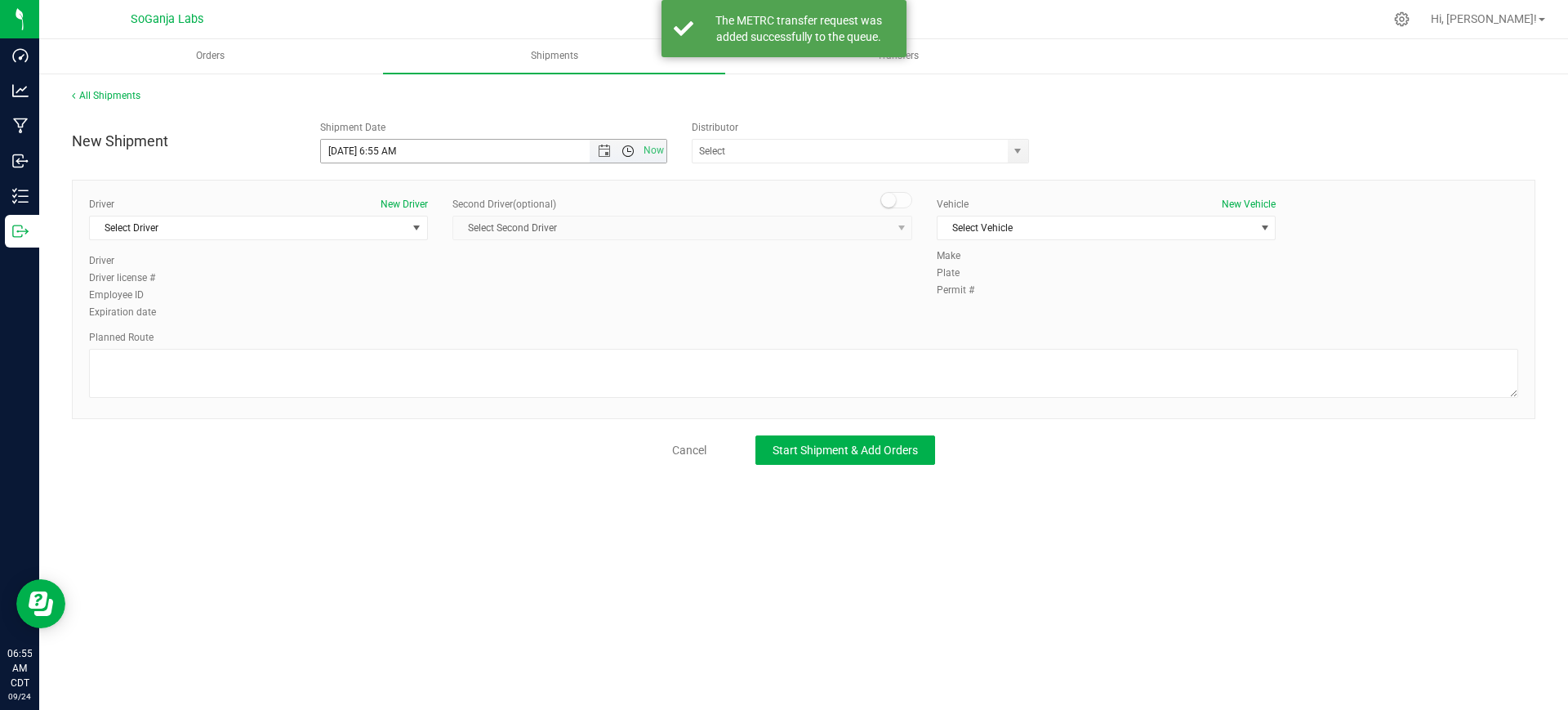
click at [630, 151] on span "Open the time view" at bounding box center [627, 151] width 13 height 13
click at [369, 325] on li "8:30 AM" at bounding box center [493, 330] width 345 height 22
type input "[DATE] 8:30 AM"
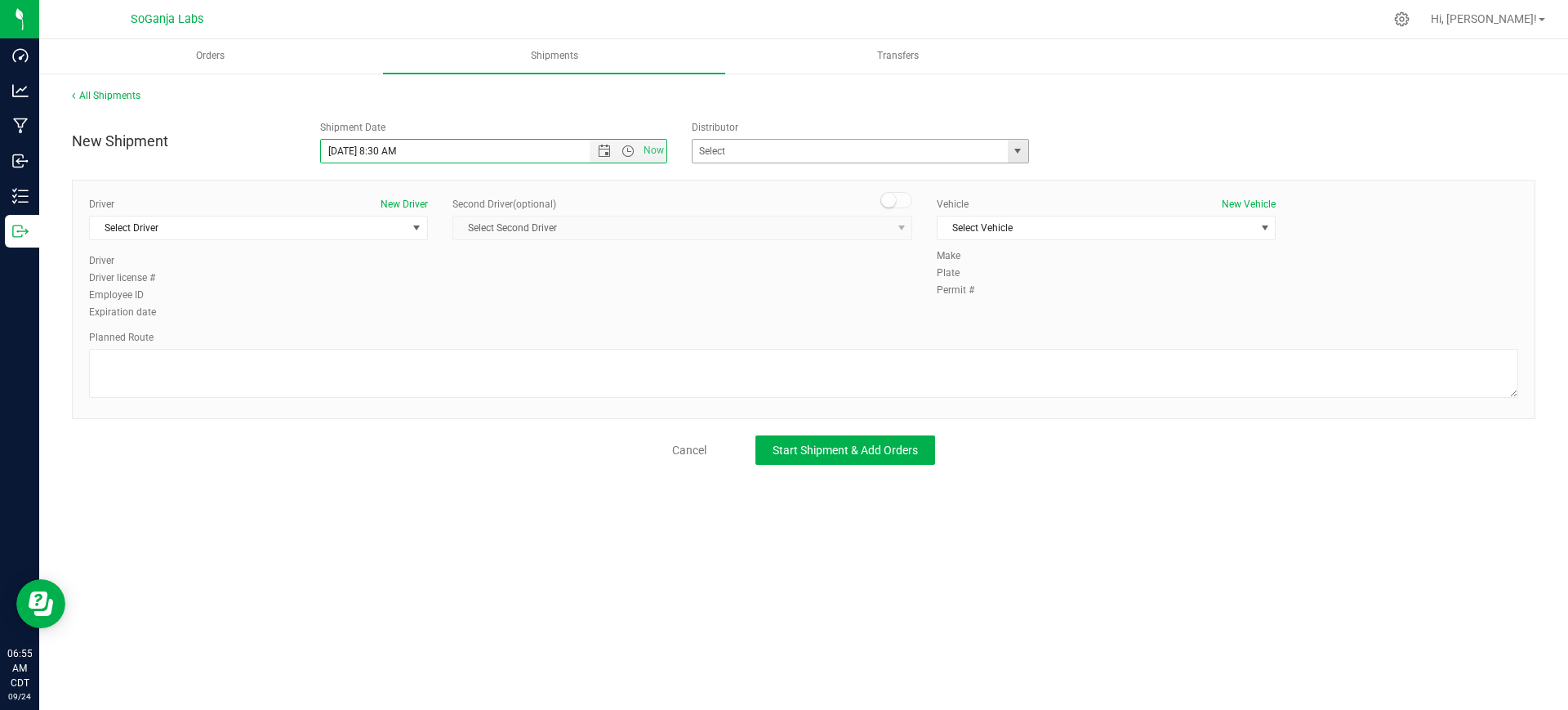
click at [1013, 156] on span "select" at bounding box center [1017, 151] width 13 height 13
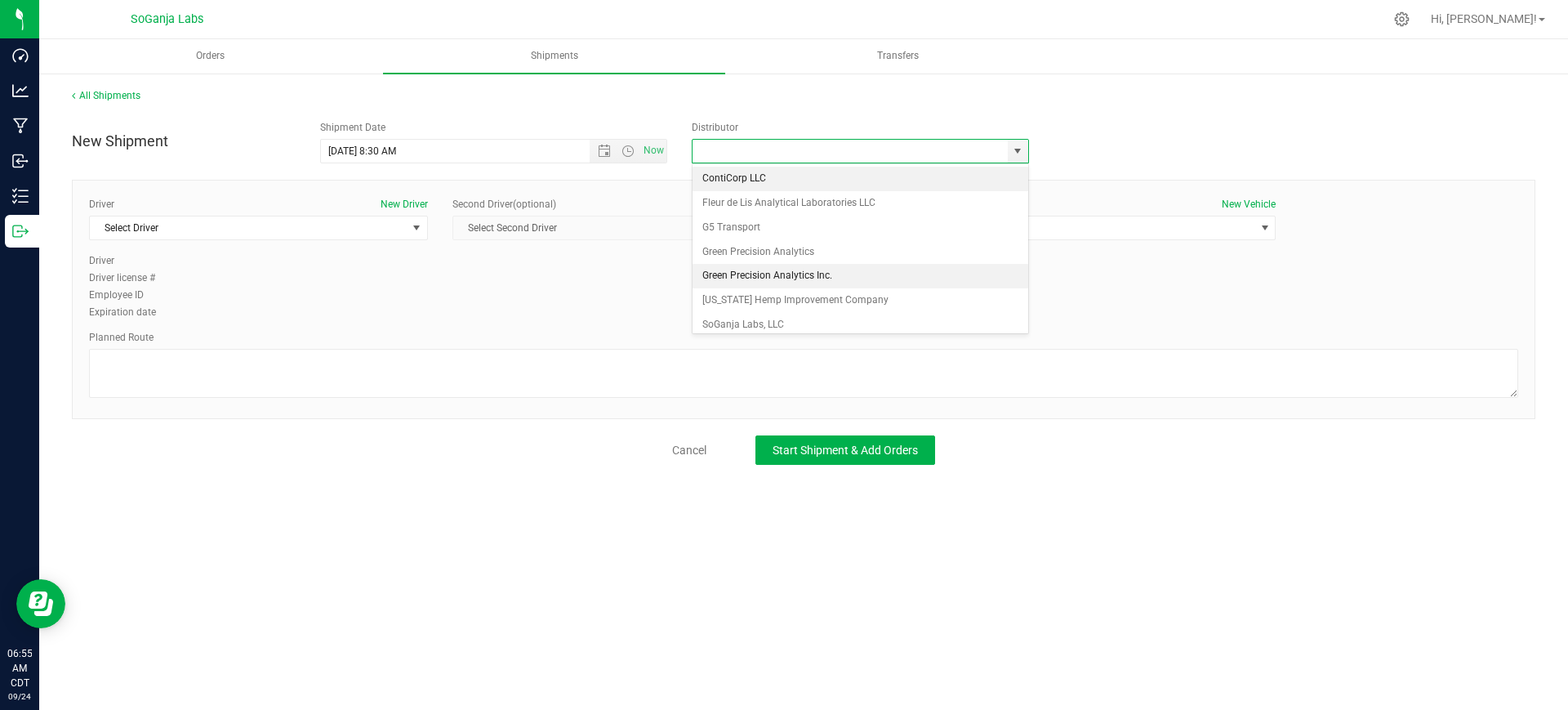
scroll to position [32, 0]
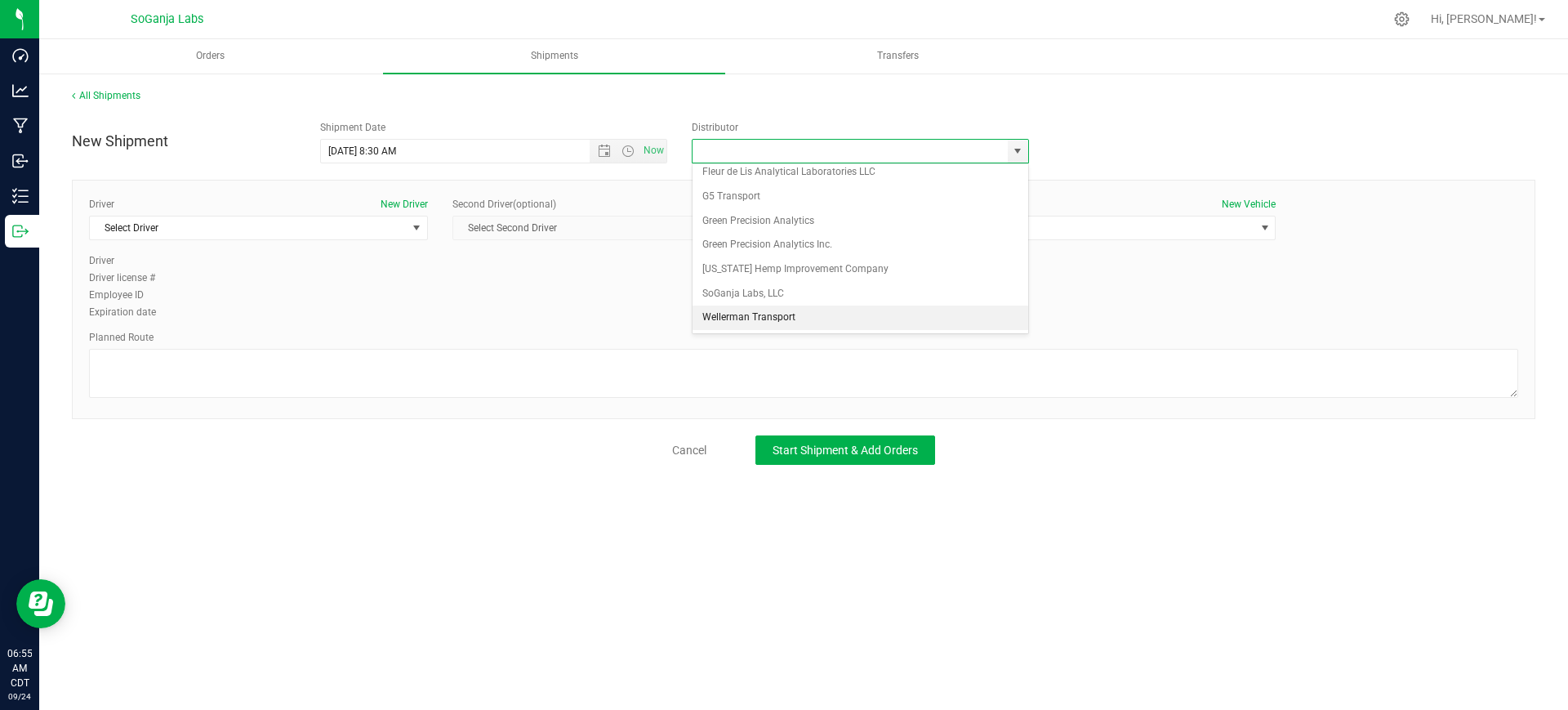
click at [794, 319] on li "Wellerman Transport" at bounding box center [859, 317] width 336 height 25
type input "Wellerman Transport"
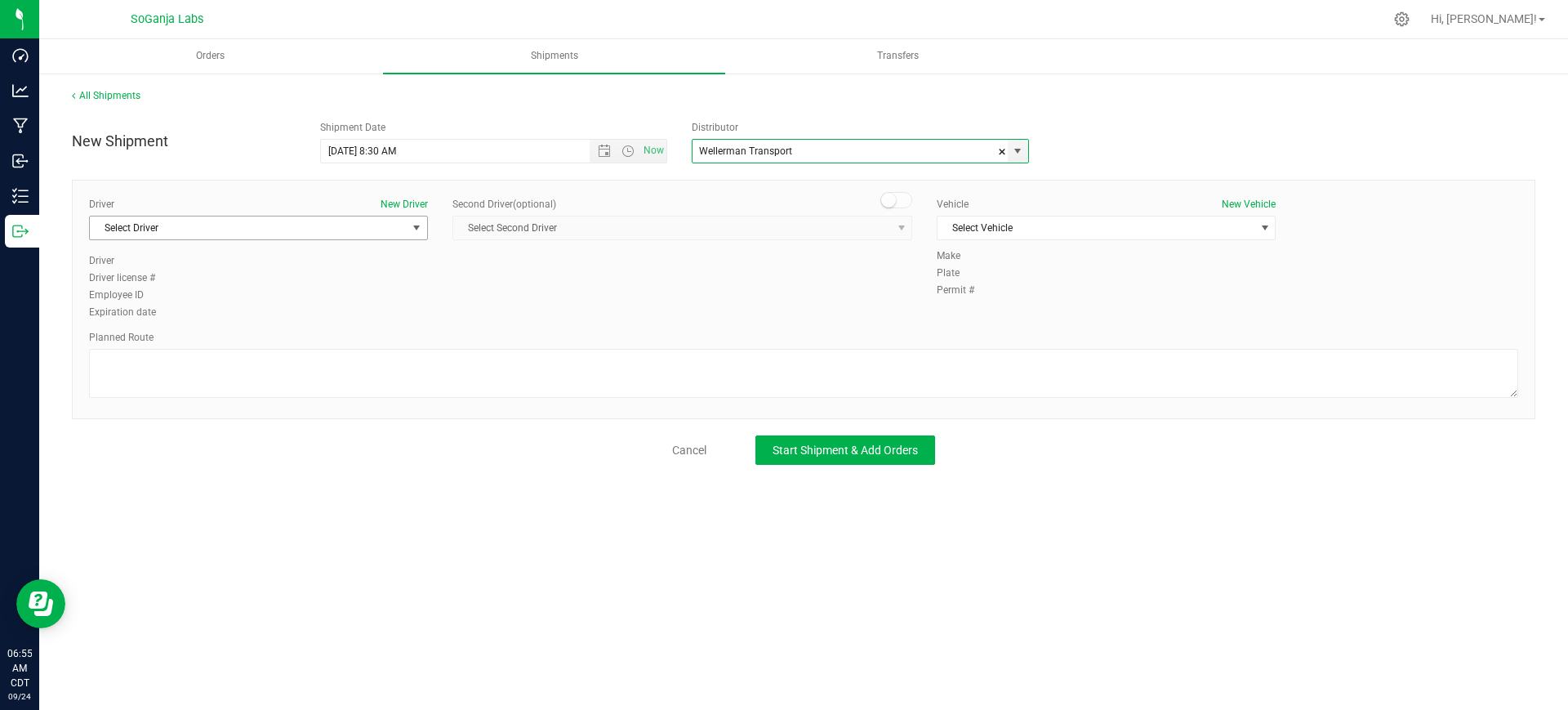
click at [386, 219] on span "Select Driver" at bounding box center [248, 227] width 317 height 23
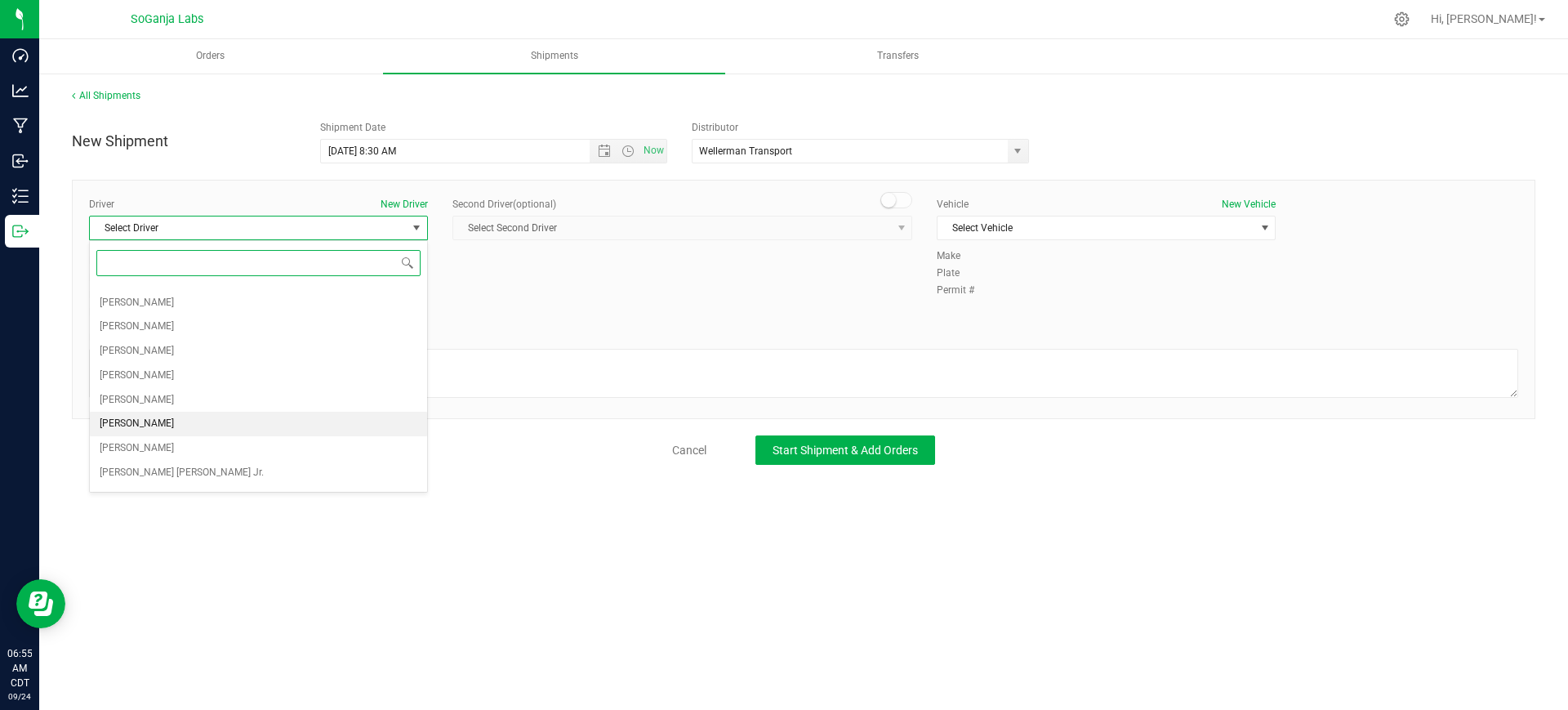
scroll to position [204, 0]
click at [137, 391] on span "[PERSON_NAME]" at bounding box center [136, 383] width 74 height 22
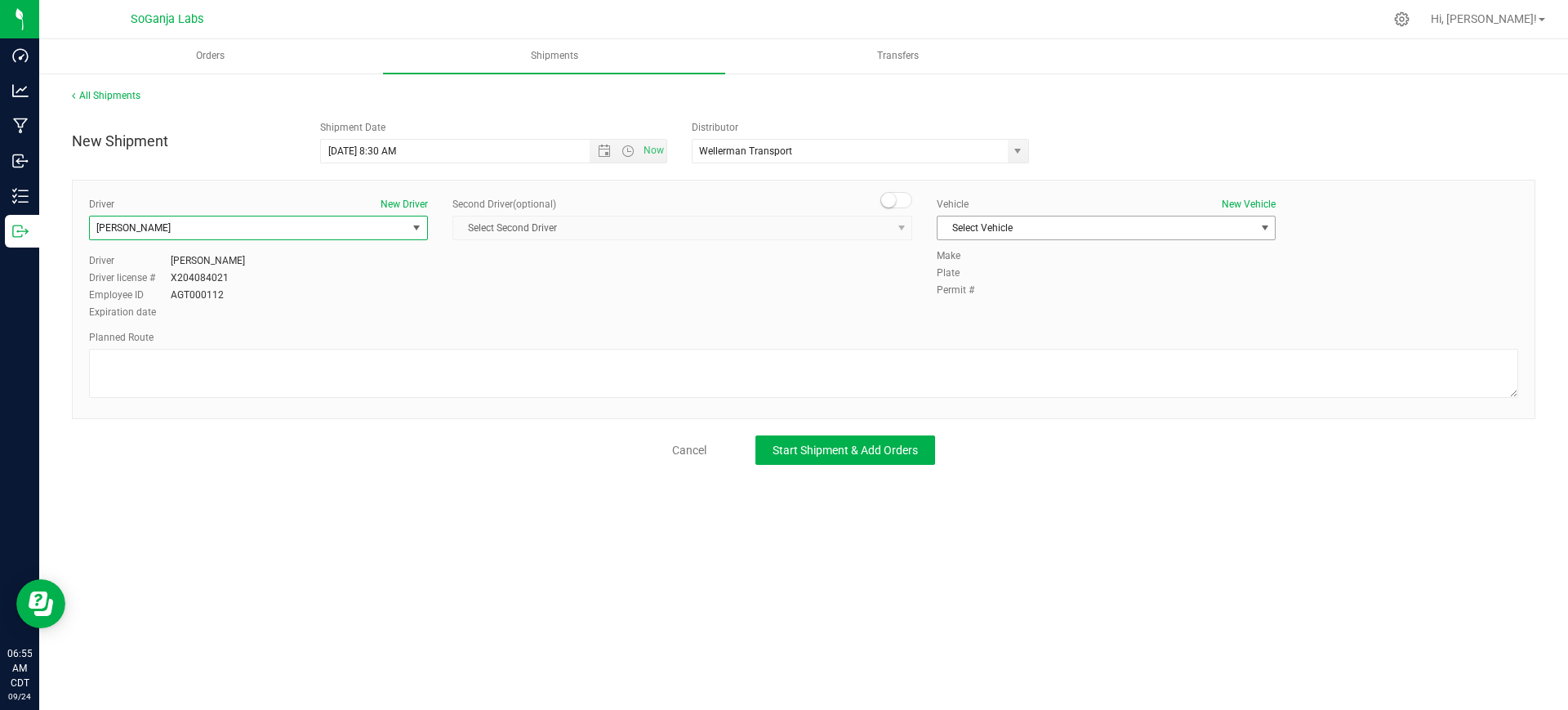
click at [1029, 225] on span "Select Vehicle" at bounding box center [1096, 227] width 317 height 23
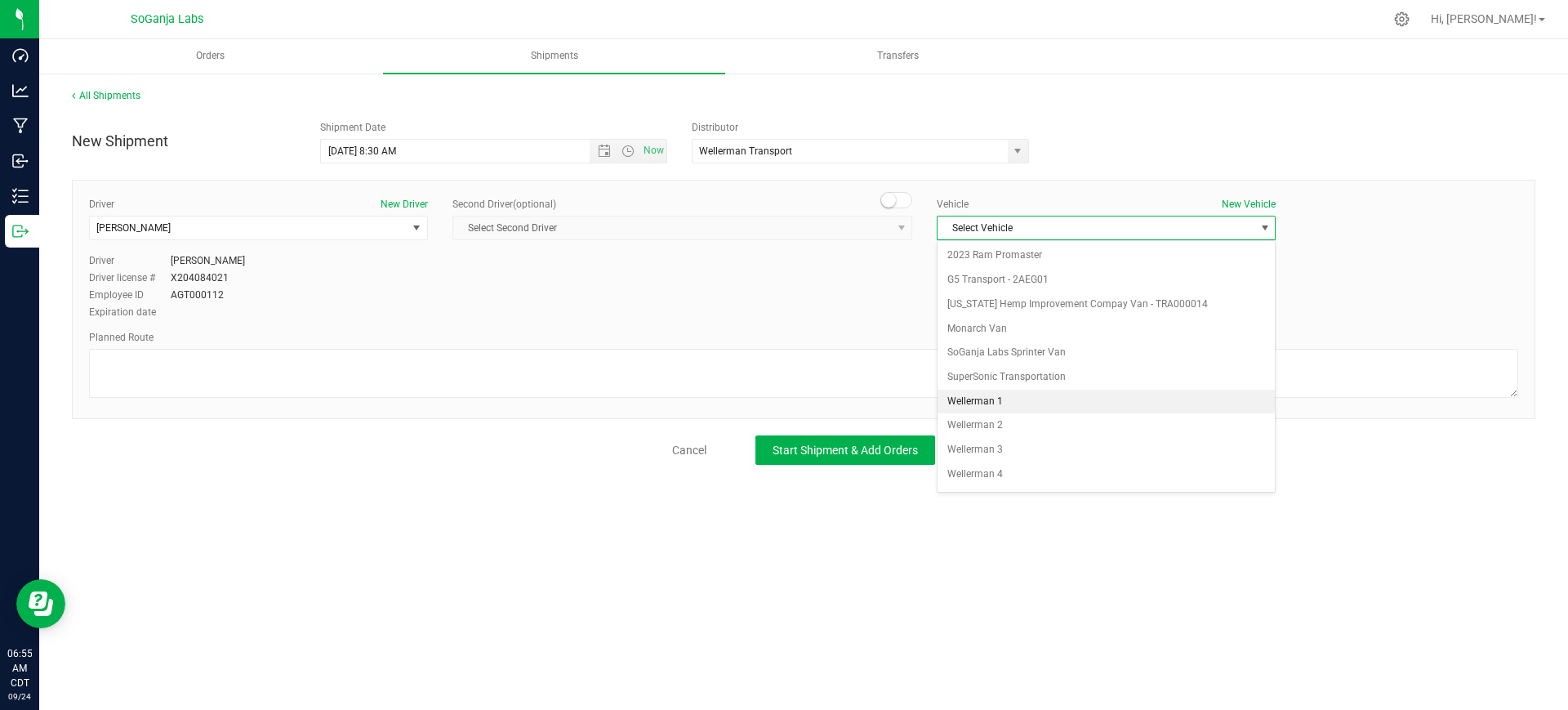
click at [999, 400] on li "Wellerman 1" at bounding box center [1105, 402] width 338 height 25
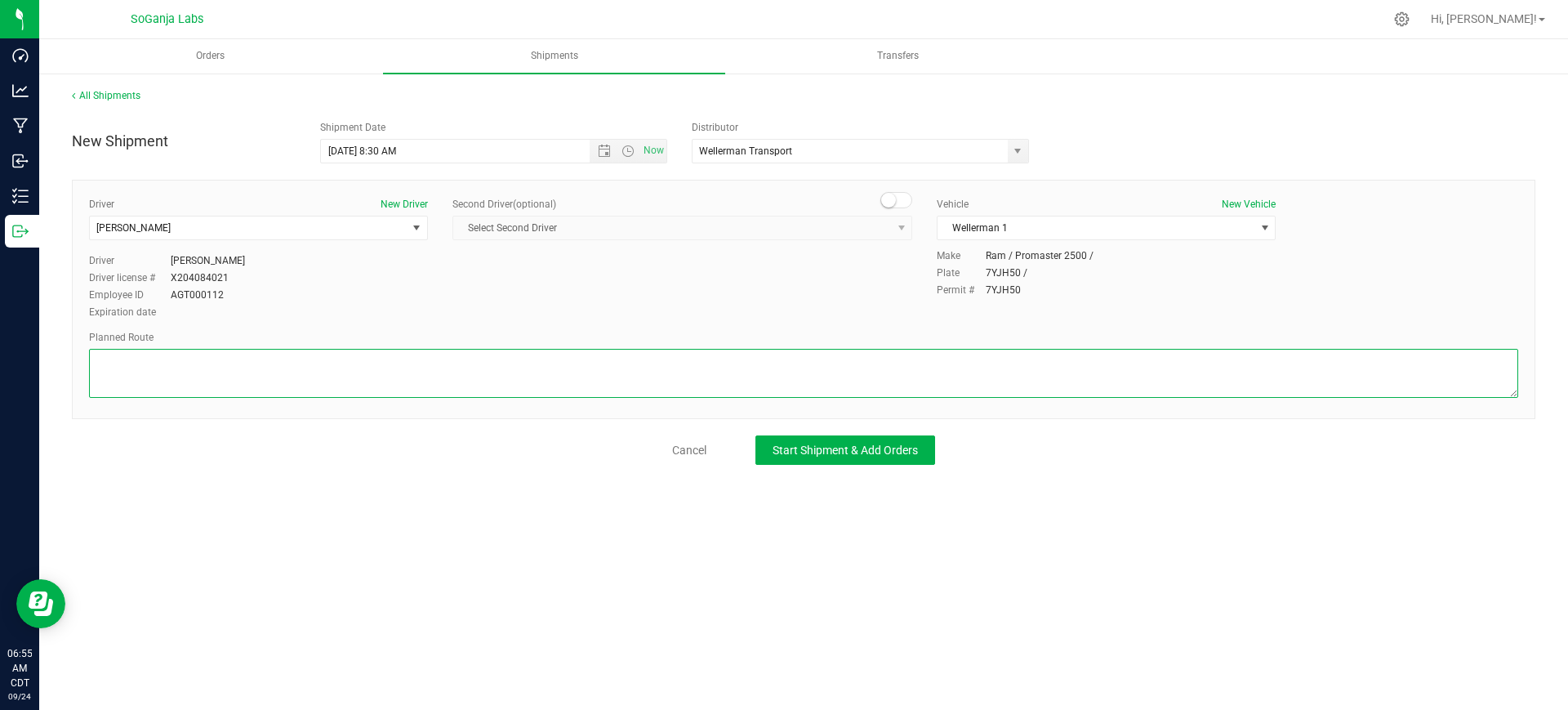
paste textarea "See planned route."
type textarea "See planned route."
click at [843, 448] on span "Start Shipment & Add Orders" at bounding box center [846, 449] width 146 height 13
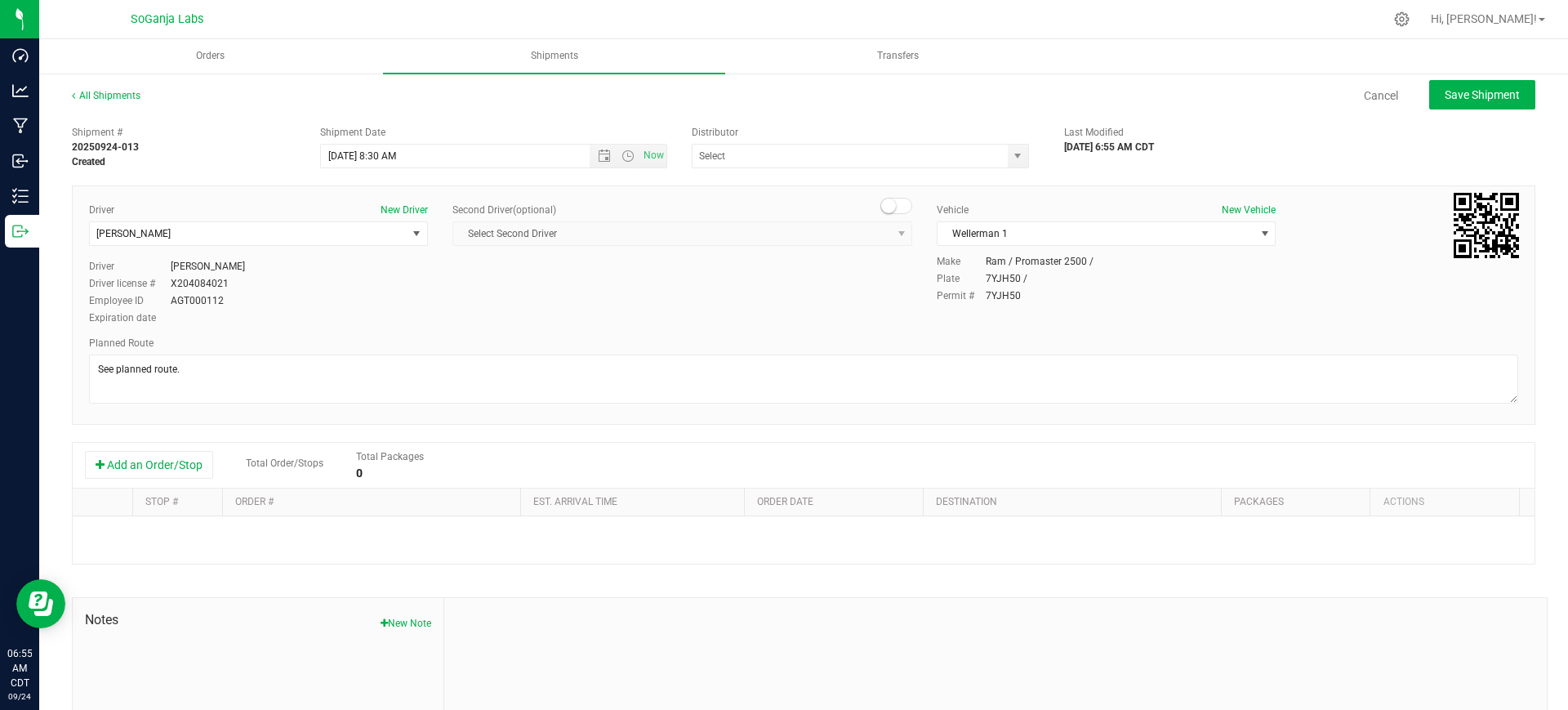
type input "Wellerman Transport"
click at [180, 469] on button "Add an Order/Stop" at bounding box center [149, 465] width 128 height 28
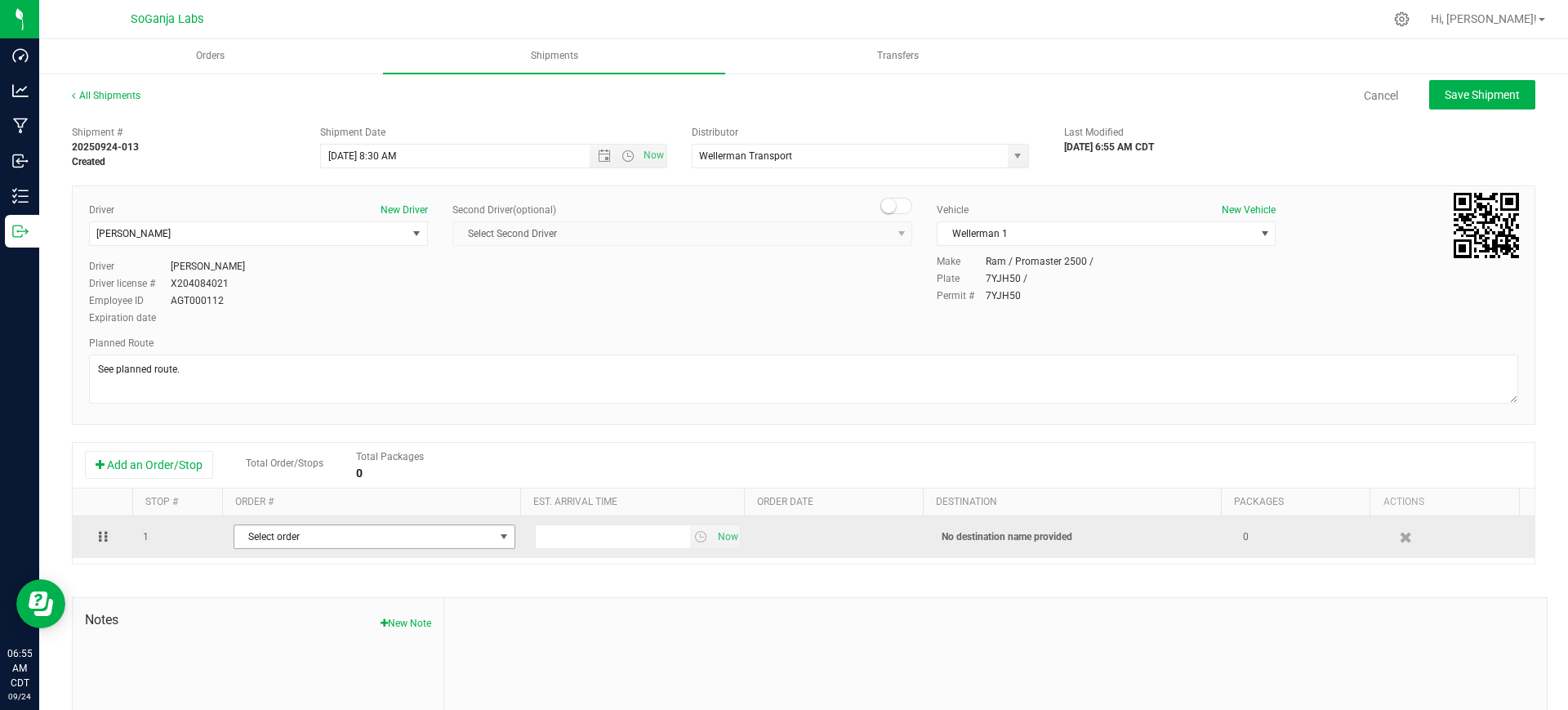
click at [341, 535] on span "Select order" at bounding box center [364, 536] width 260 height 23
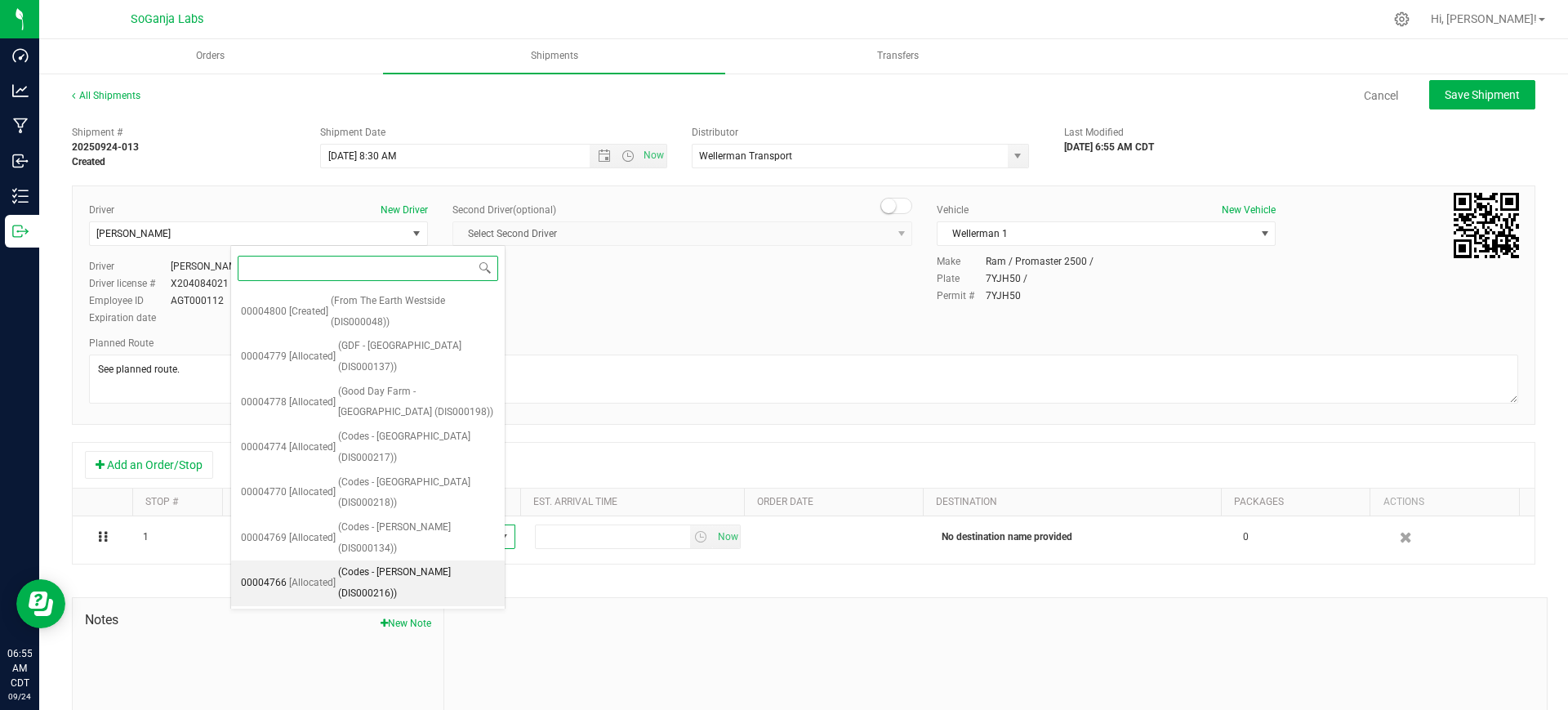
click at [396, 562] on span "(Codes - Cardwell (DIS000216))" at bounding box center [415, 583] width 157 height 41
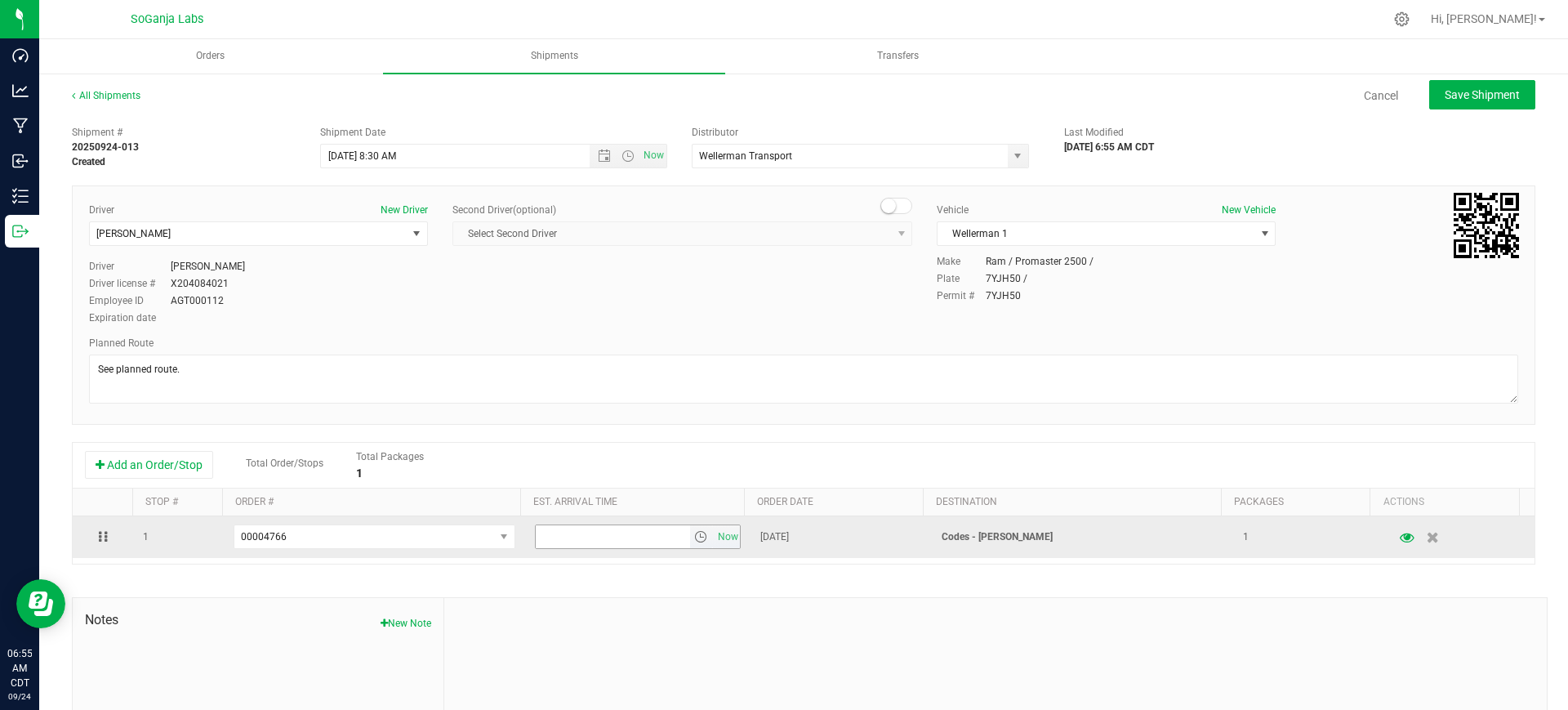
click at [694, 535] on span "select" at bounding box center [700, 536] width 13 height 13
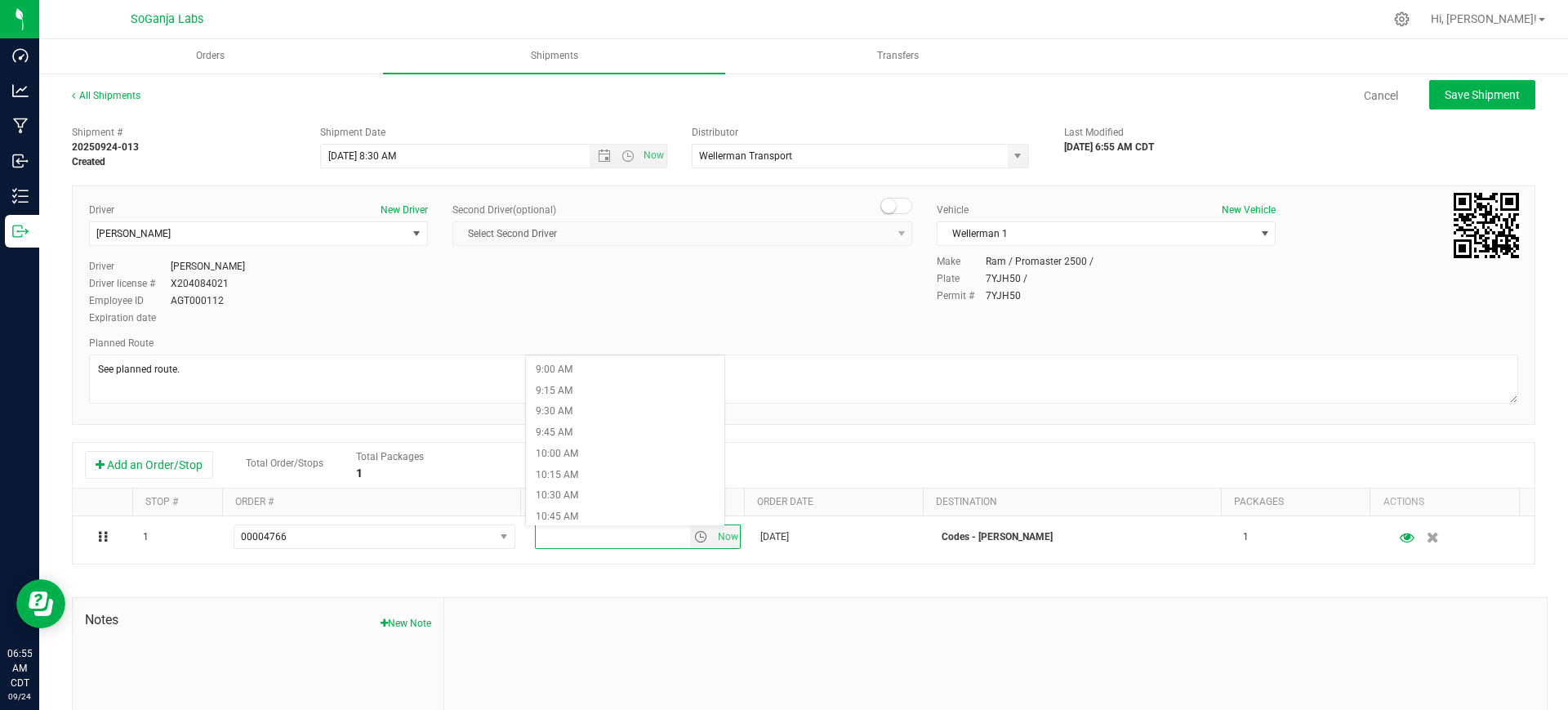
scroll to position [817, 0]
click at [576, 511] on li "11:30 AM" at bounding box center [625, 518] width 199 height 22
click at [1449, 89] on span "Save Shipment" at bounding box center [1481, 95] width 75 height 13
type input "[DATE] 1:30 PM"
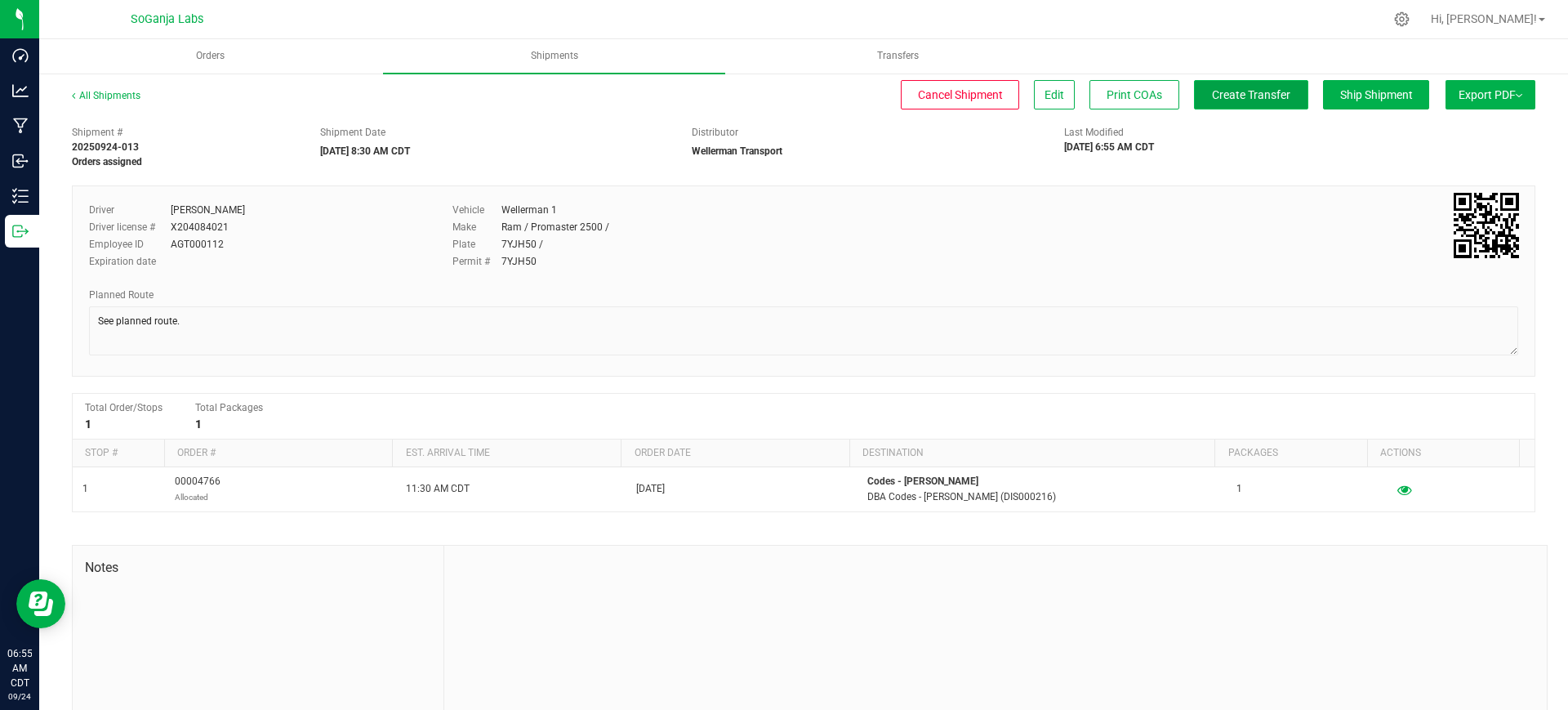
click at [1273, 97] on button "Create Transfer" at bounding box center [1251, 95] width 114 height 30
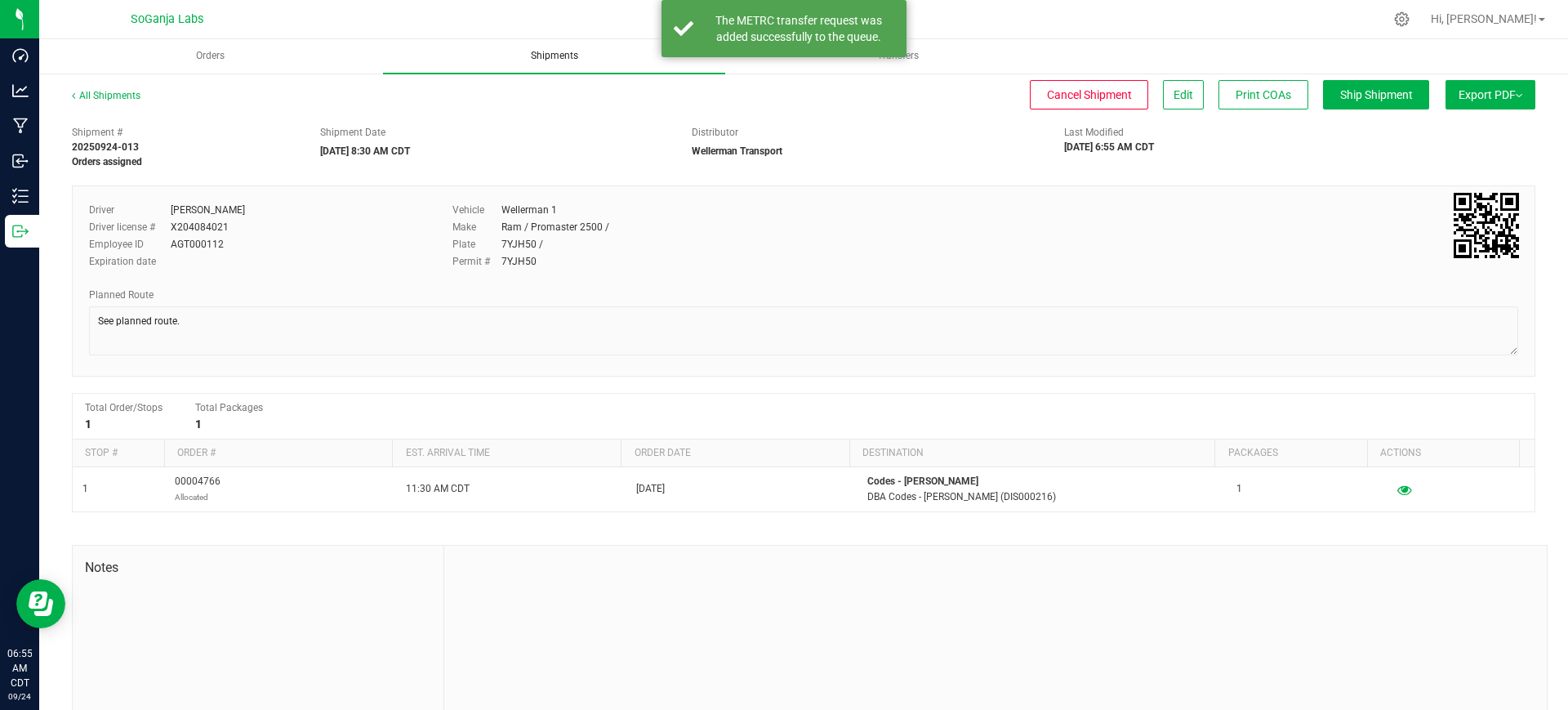
click at [577, 59] on span "Shipments" at bounding box center [554, 56] width 92 height 14
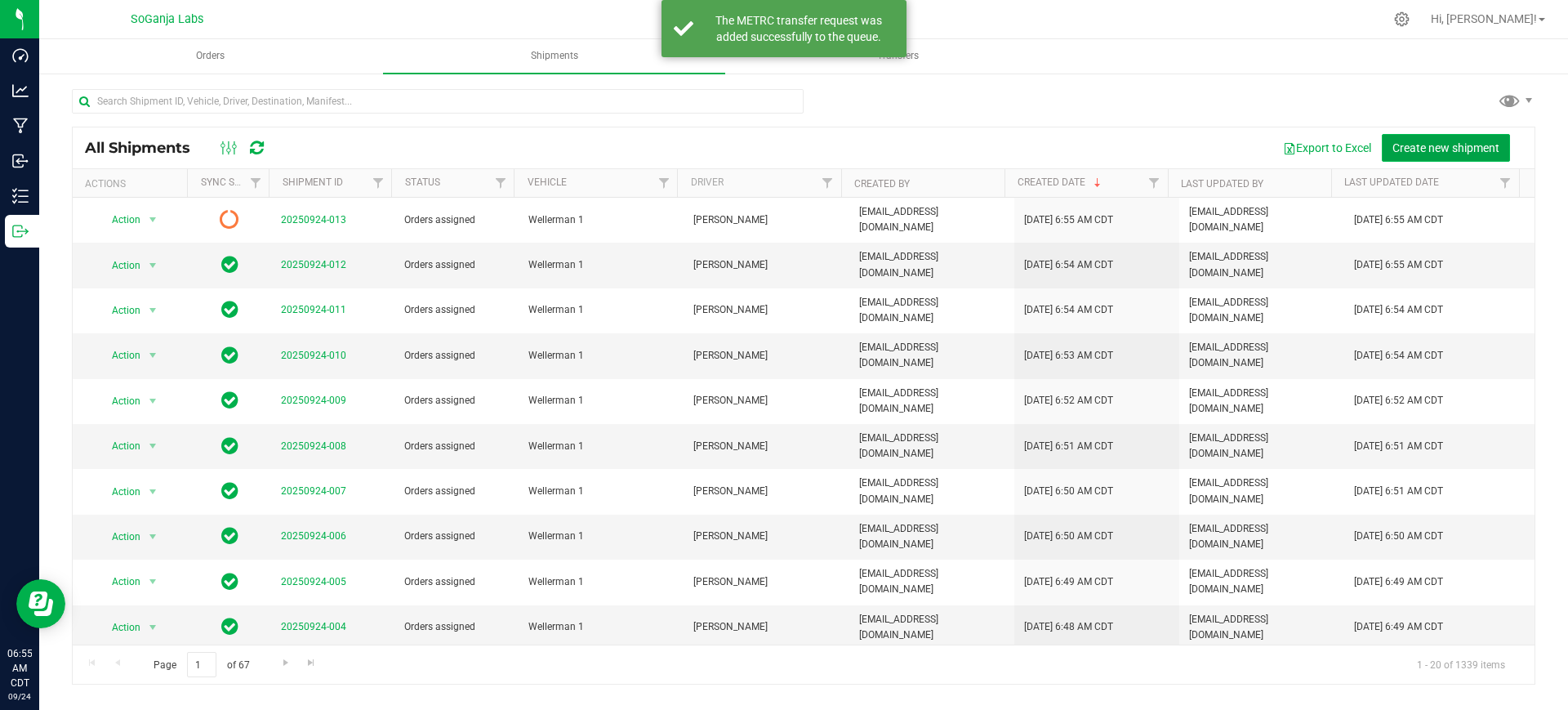
click at [1416, 148] on span "Create new shipment" at bounding box center [1445, 148] width 107 height 13
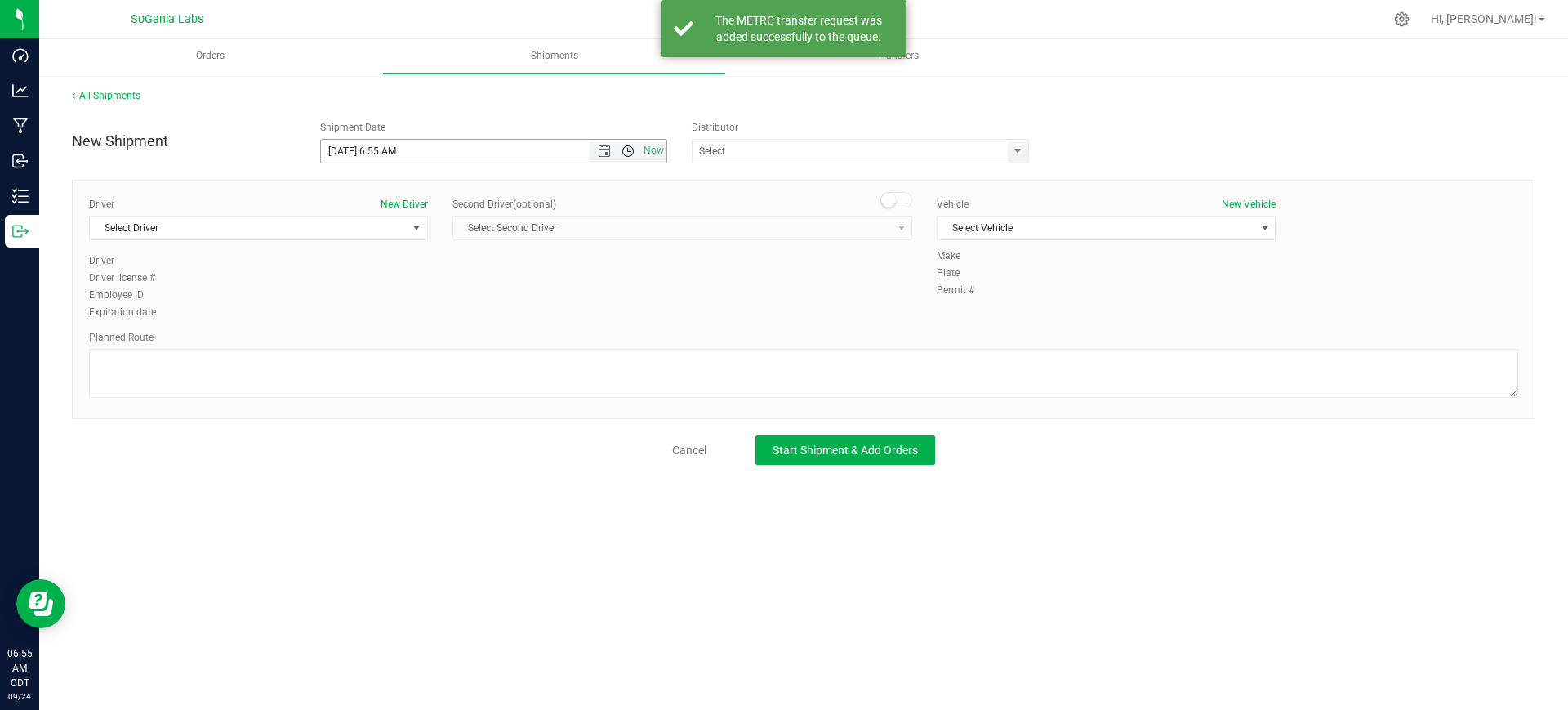
click at [629, 146] on span "Open the time view" at bounding box center [627, 151] width 13 height 13
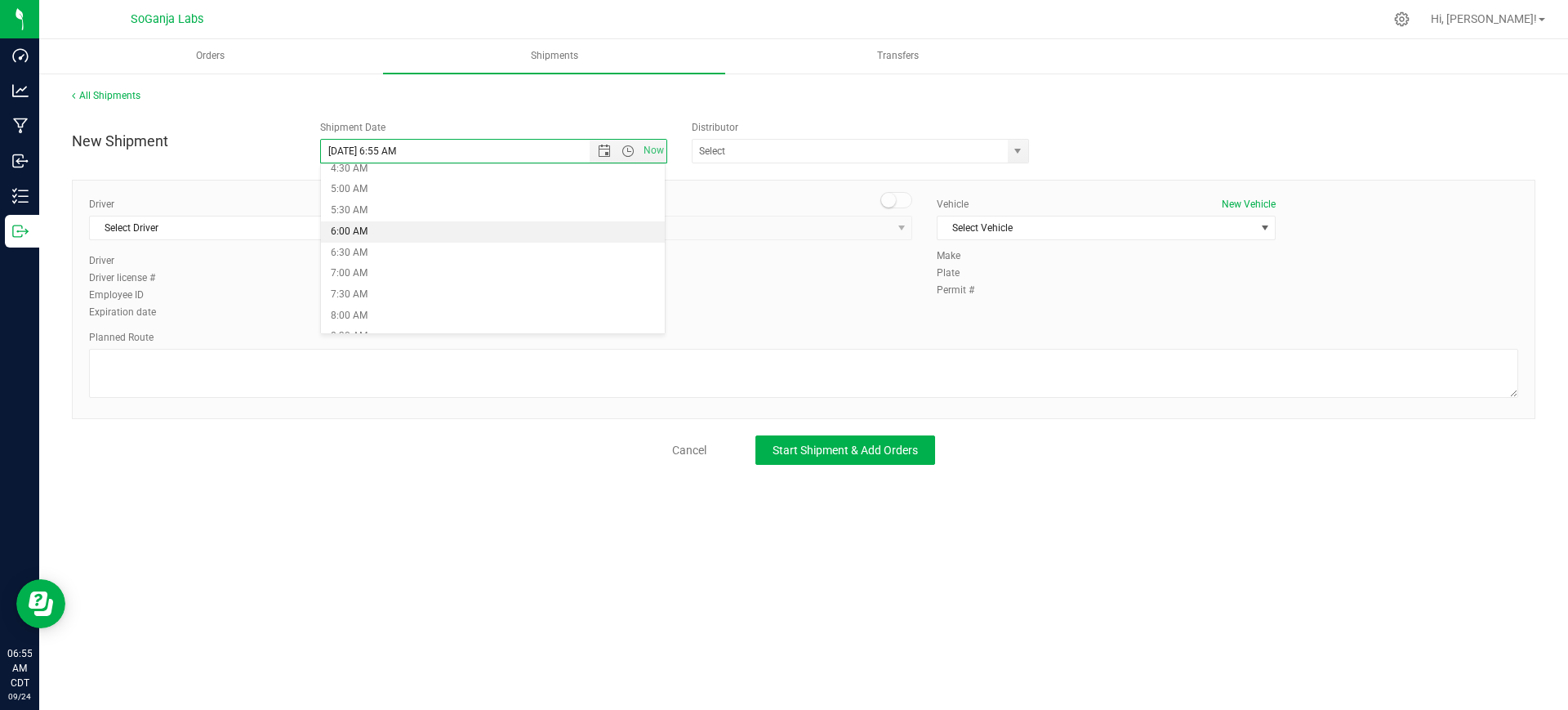
scroll to position [204, 0]
click at [351, 329] on li "8:30 AM" at bounding box center [493, 330] width 345 height 22
type input "[DATE] 8:30 AM"
click at [1016, 158] on span "select" at bounding box center [1018, 151] width 21 height 23
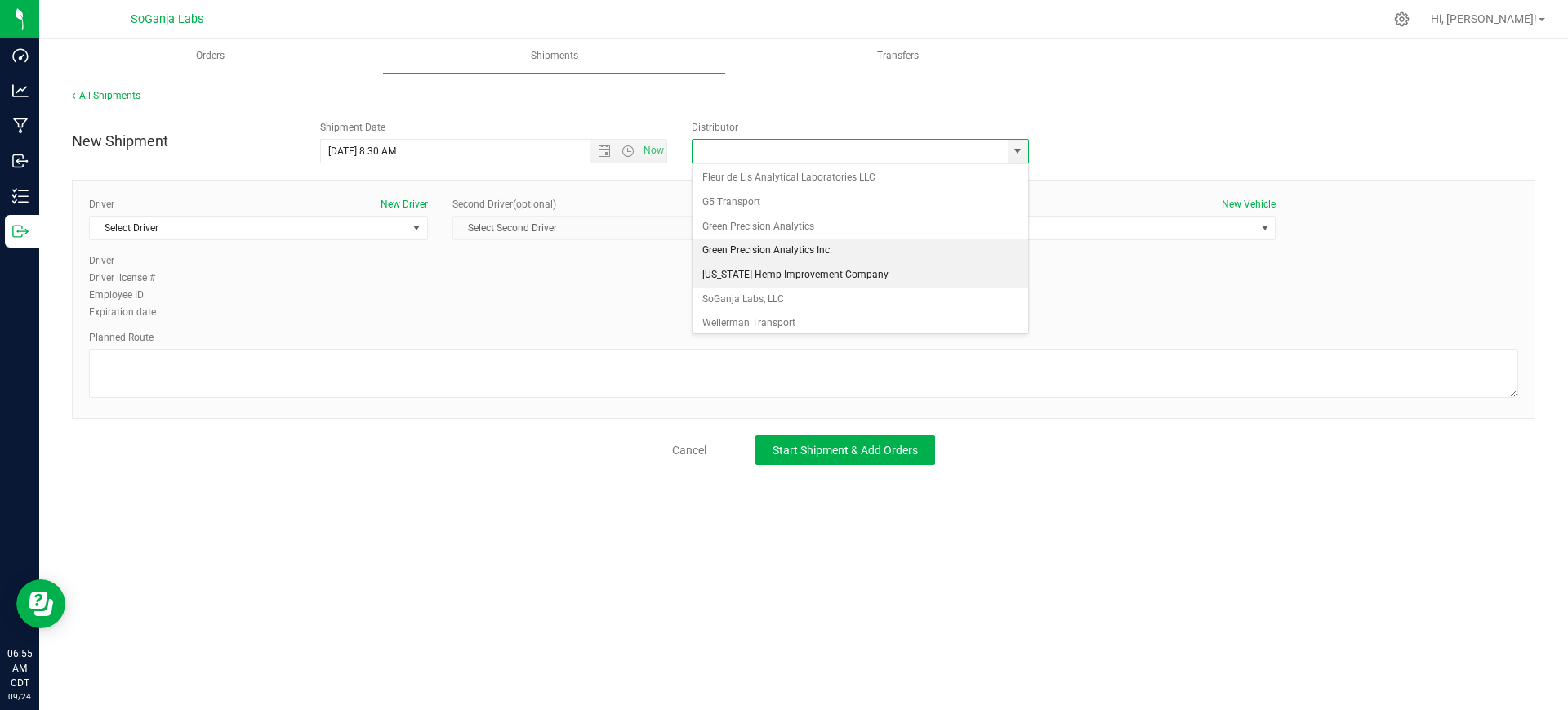
scroll to position [32, 0]
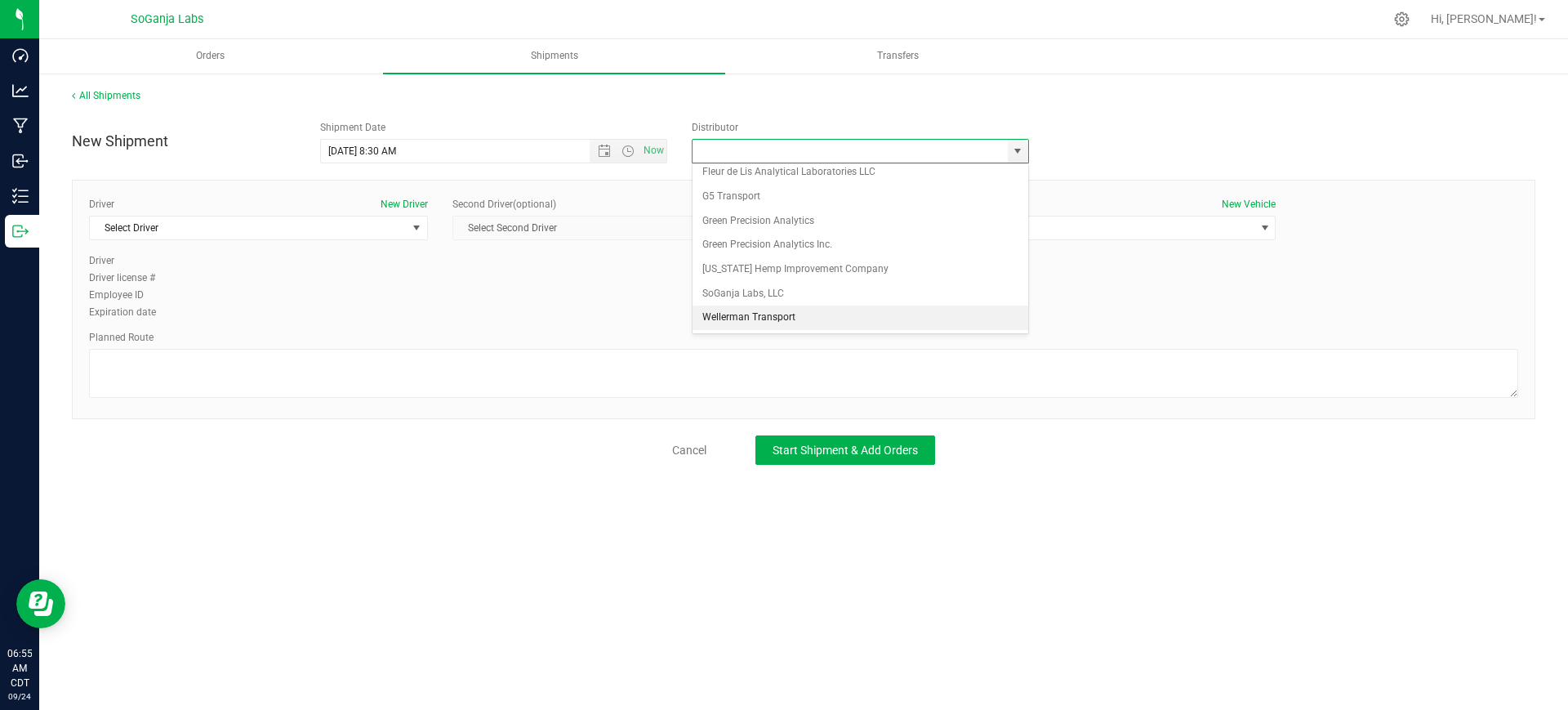
click at [749, 328] on li "Wellerman Transport" at bounding box center [859, 317] width 336 height 25
type input "Wellerman Transport"
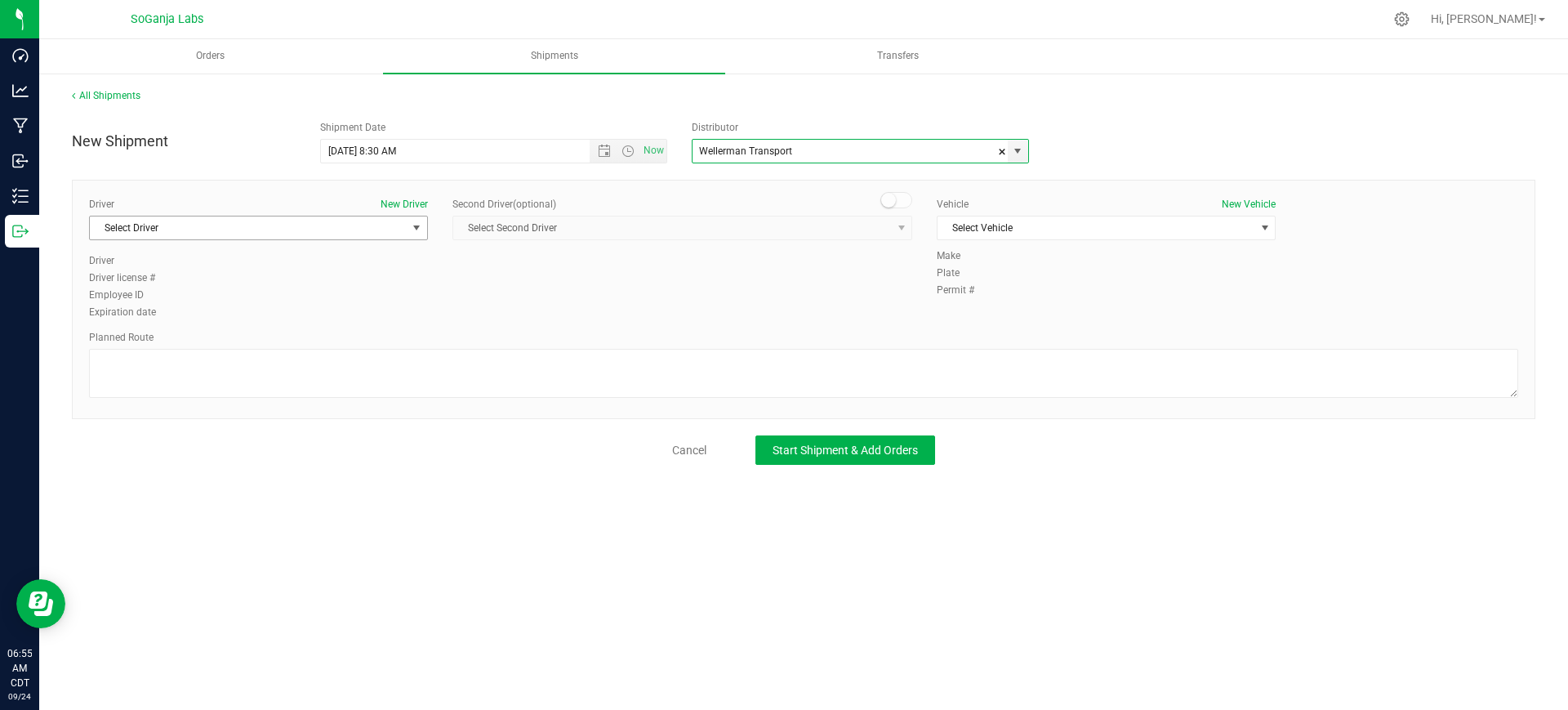
click at [379, 235] on span "Select Driver" at bounding box center [248, 227] width 317 height 23
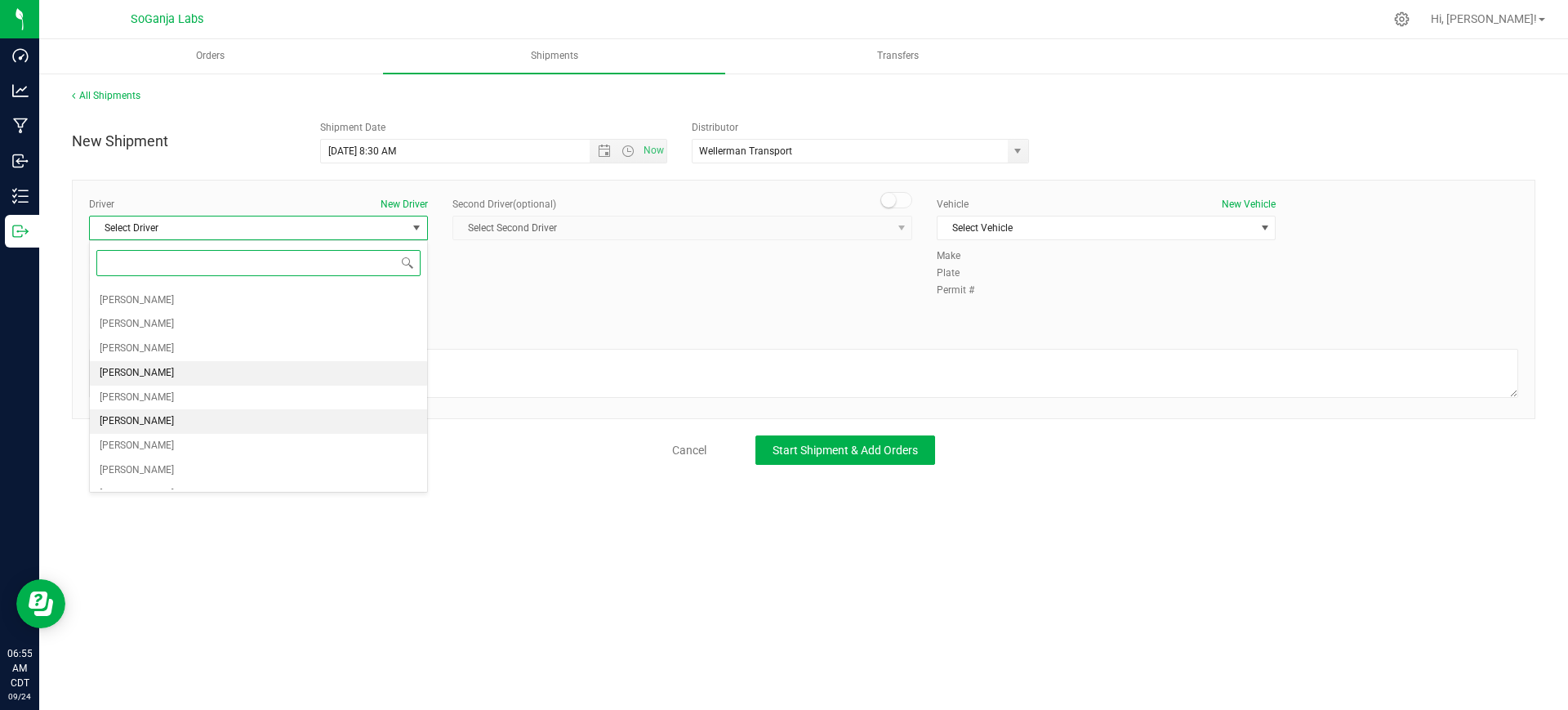
scroll to position [102, 0]
click at [151, 479] on li "[PERSON_NAME]" at bounding box center [258, 484] width 338 height 25
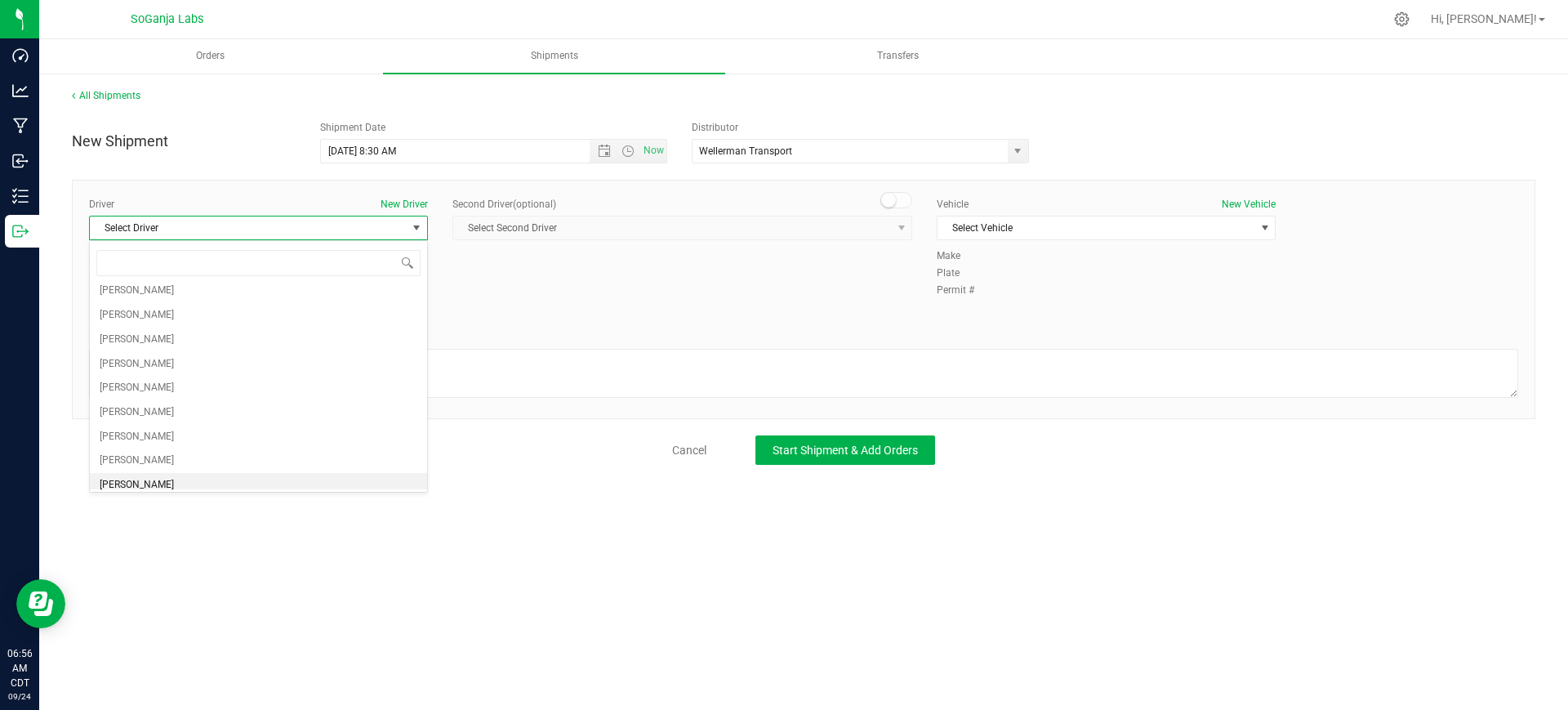
scroll to position [0, 0]
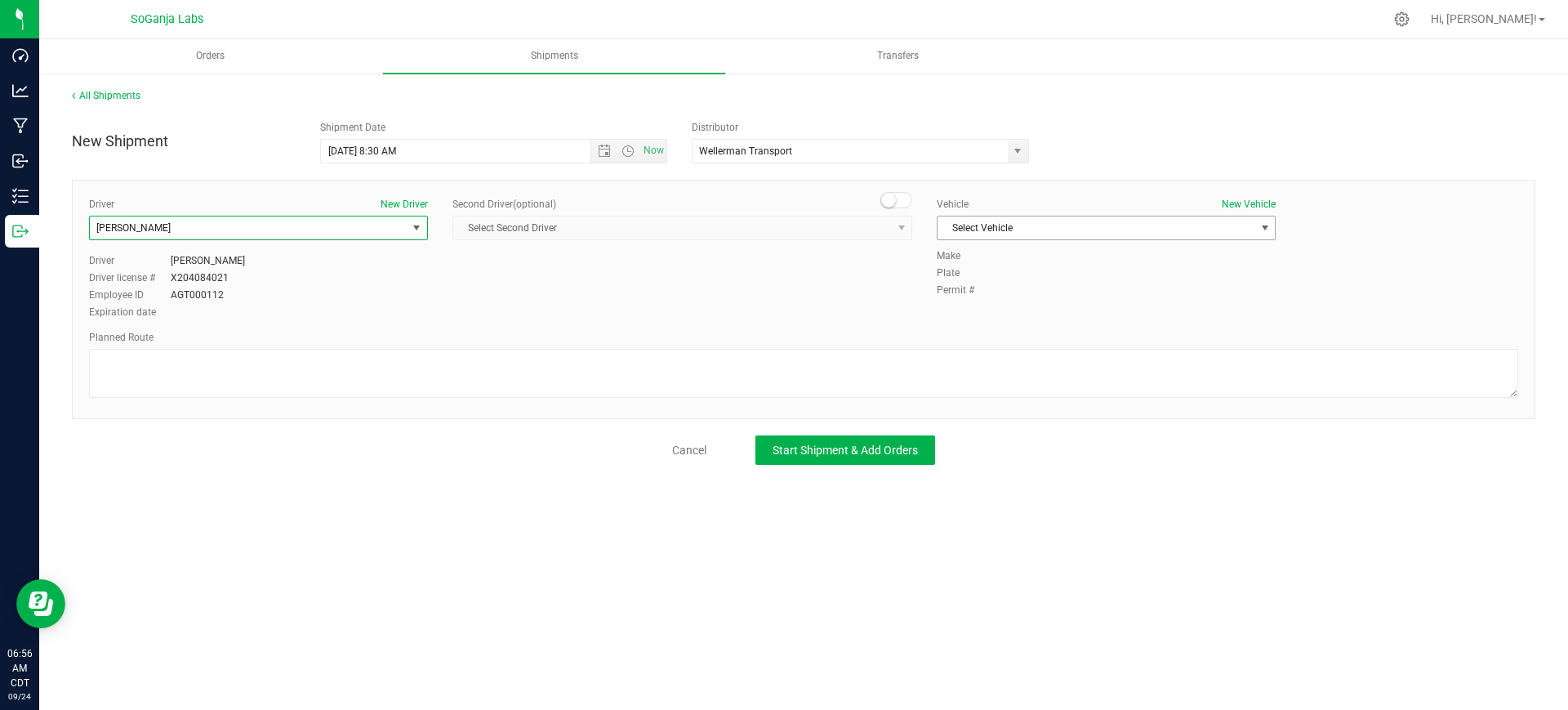
click at [1019, 232] on span "Select Vehicle" at bounding box center [1096, 227] width 317 height 23
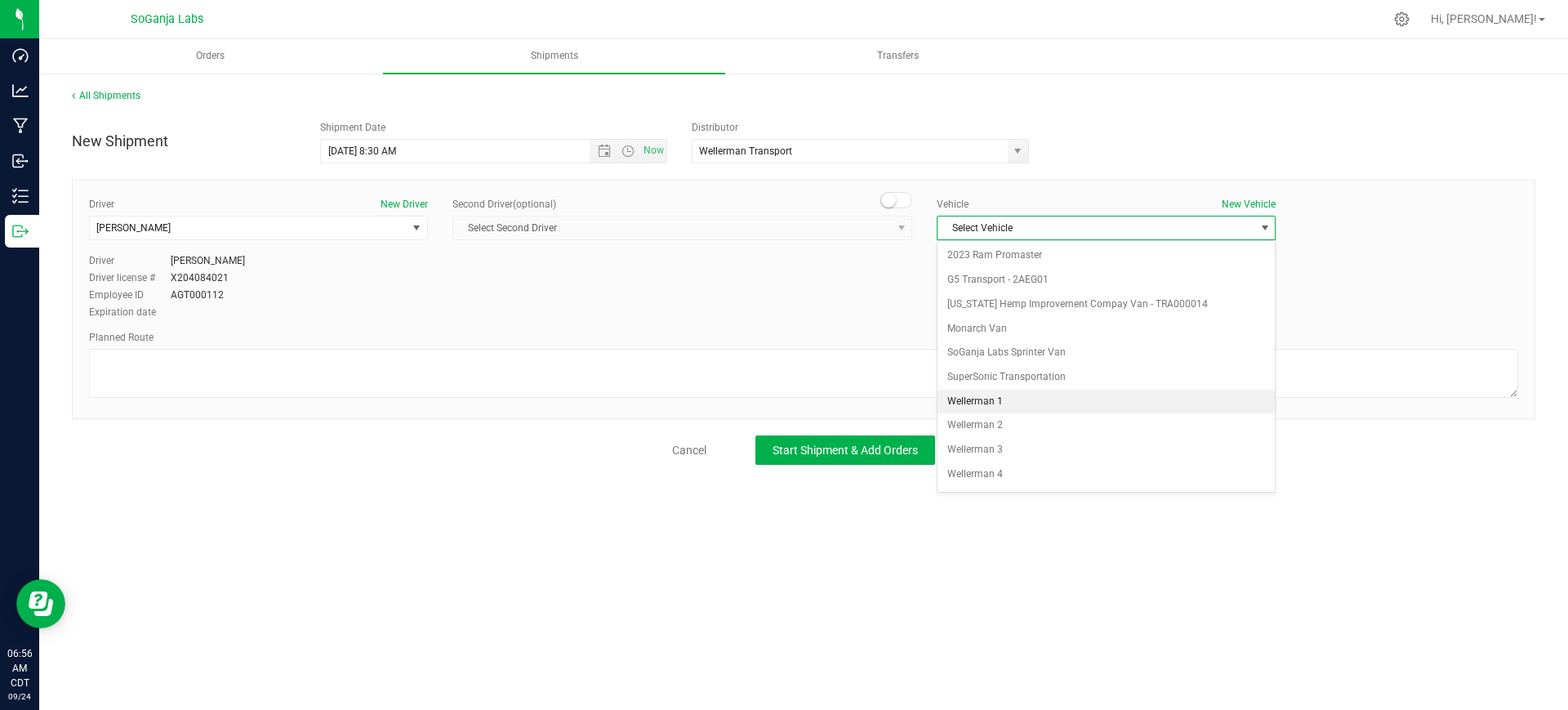
click at [997, 398] on li "Wellerman 1" at bounding box center [1105, 402] width 338 height 25
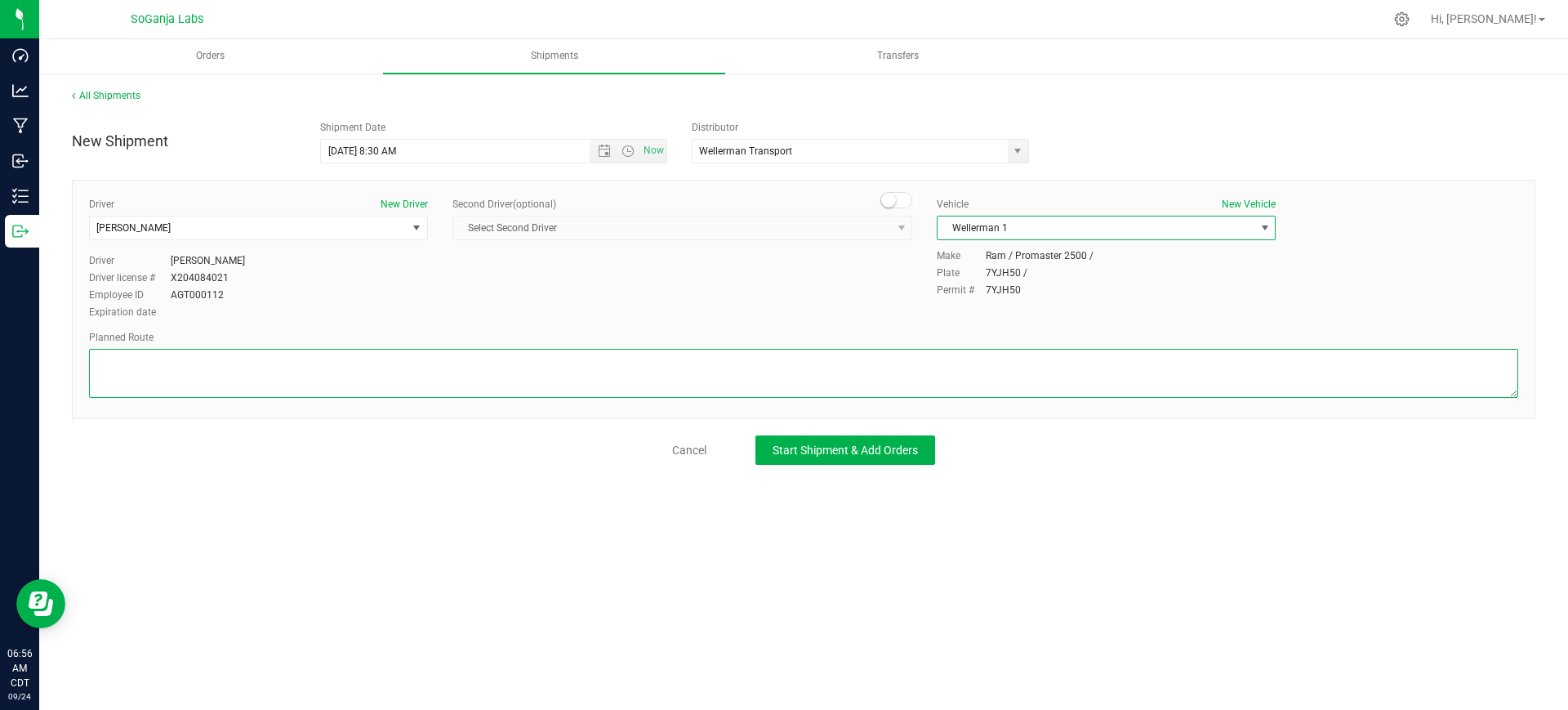
click at [813, 360] on textarea at bounding box center [803, 373] width 1429 height 49
paste textarea "See planned route."
type textarea "See planned route."
click at [871, 445] on span "Start Shipment & Add Orders" at bounding box center [846, 449] width 146 height 13
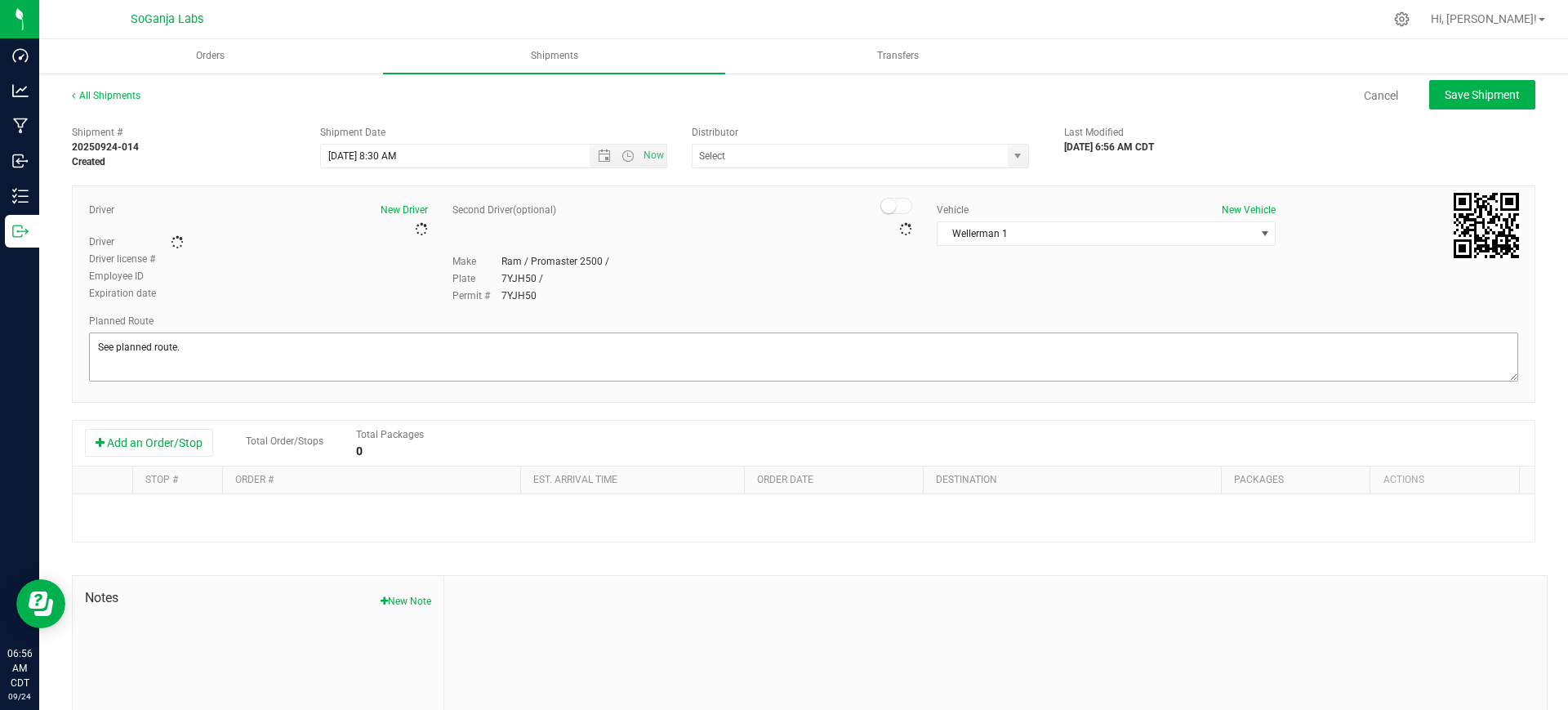
type input "Wellerman Transport"
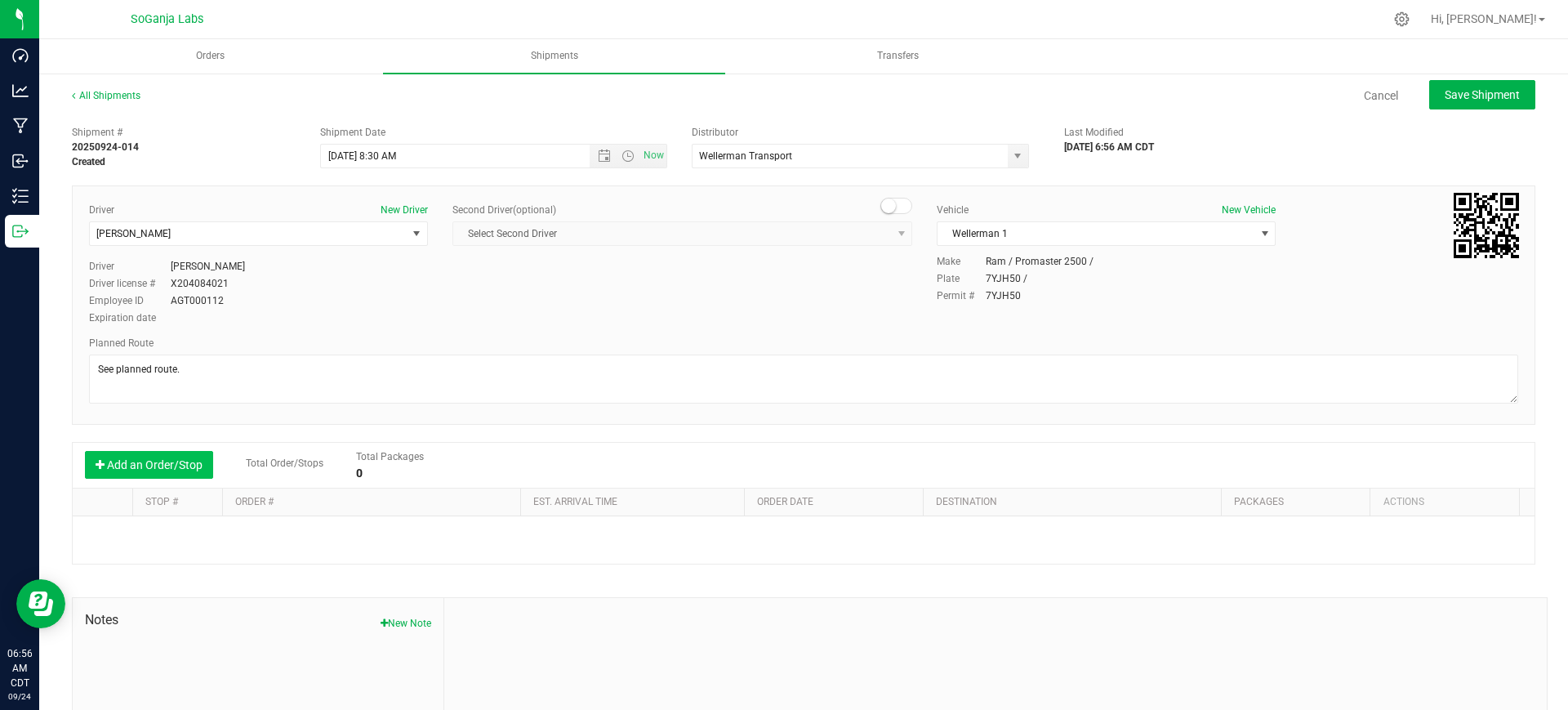
click at [173, 460] on button "Add an Order/Stop" at bounding box center [149, 465] width 128 height 28
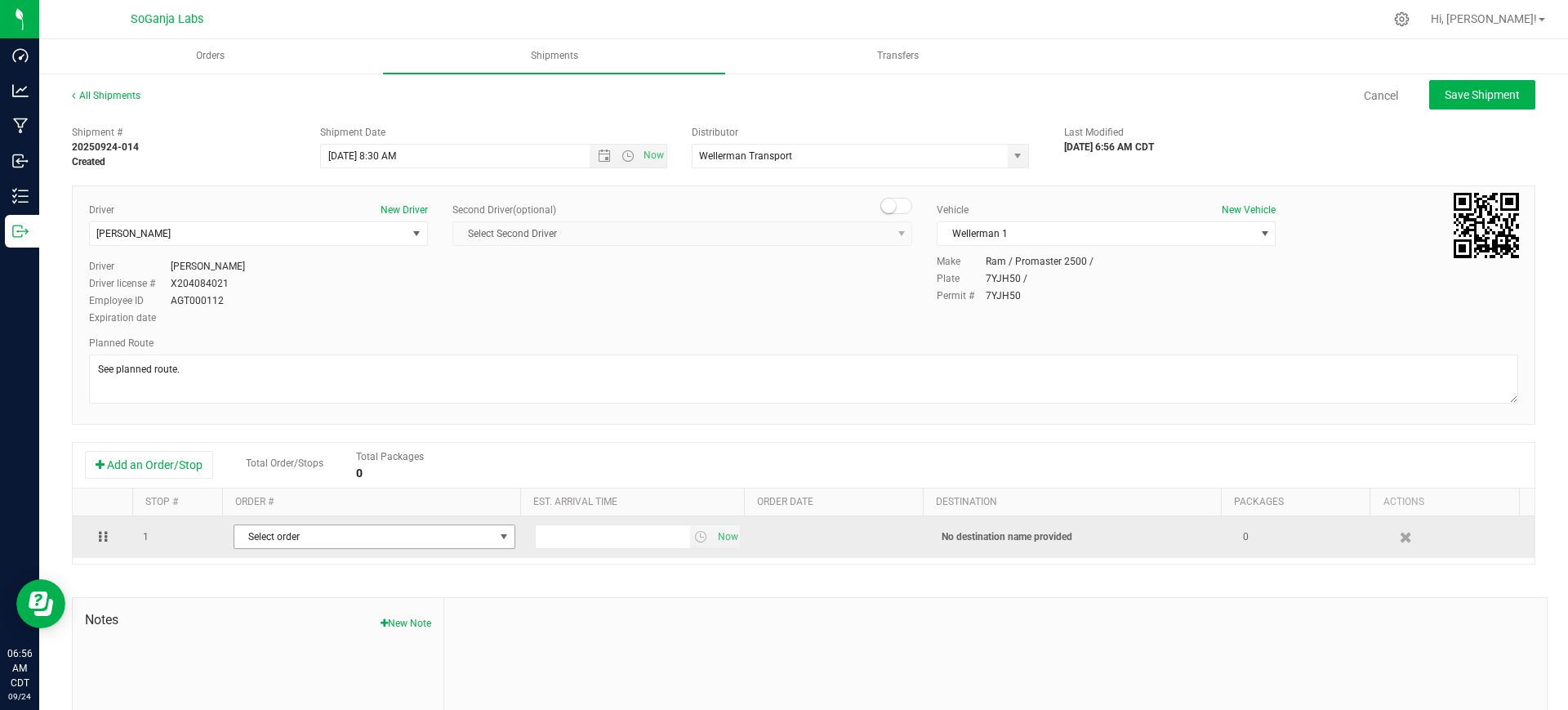
click at [266, 530] on span "Select order" at bounding box center [364, 536] width 260 height 23
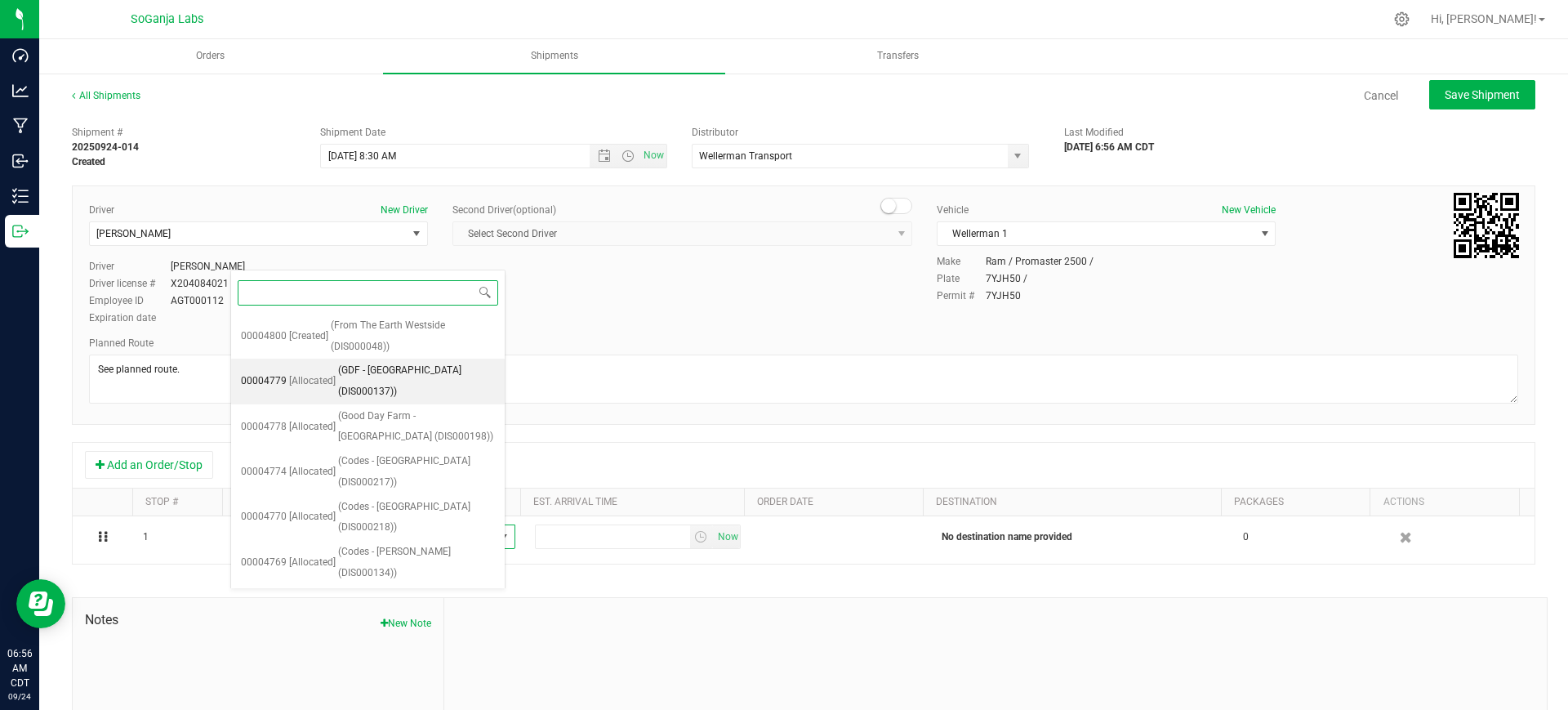
click at [356, 369] on span "(GDF - [GEOGRAPHIC_DATA] (DIS000137))" at bounding box center [415, 381] width 157 height 41
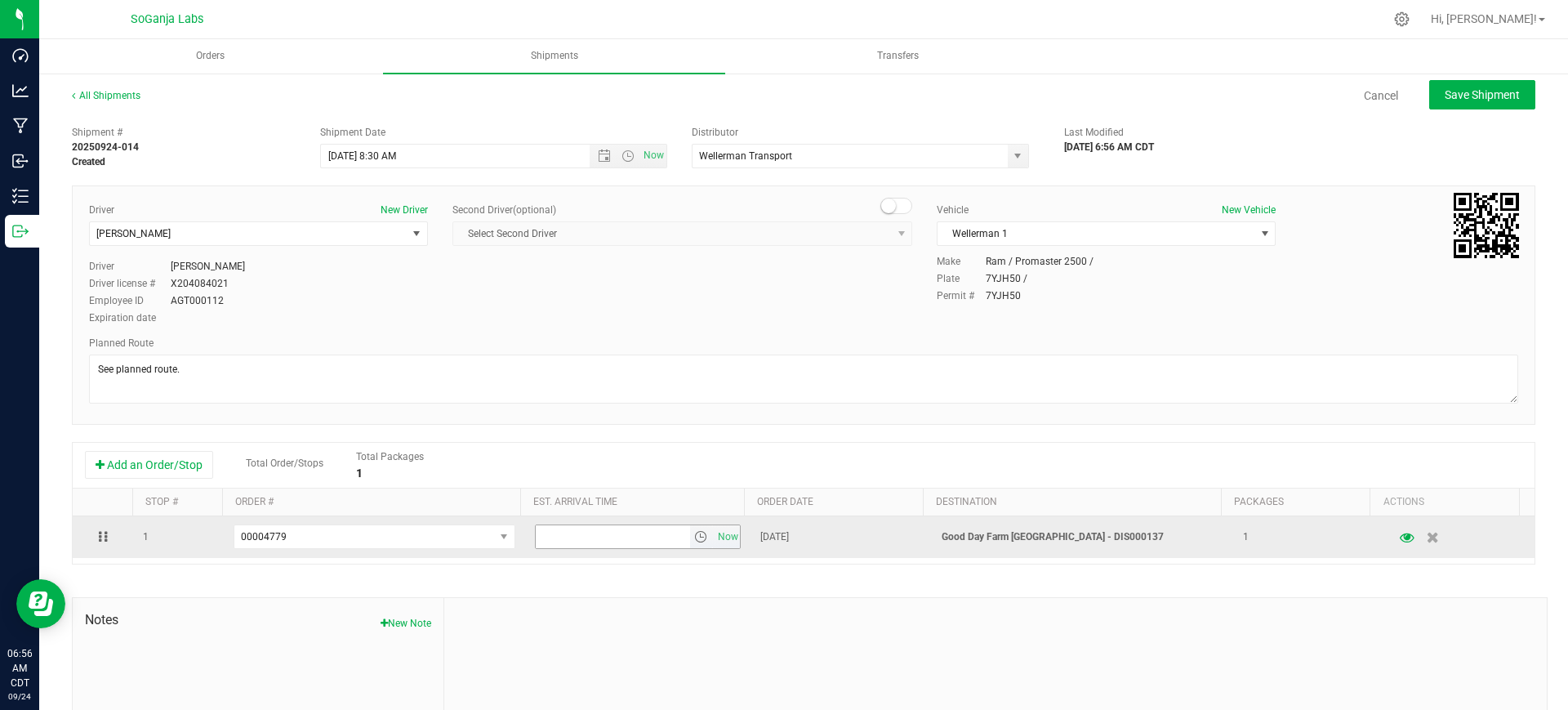
click at [694, 539] on span "select" at bounding box center [700, 536] width 13 height 13
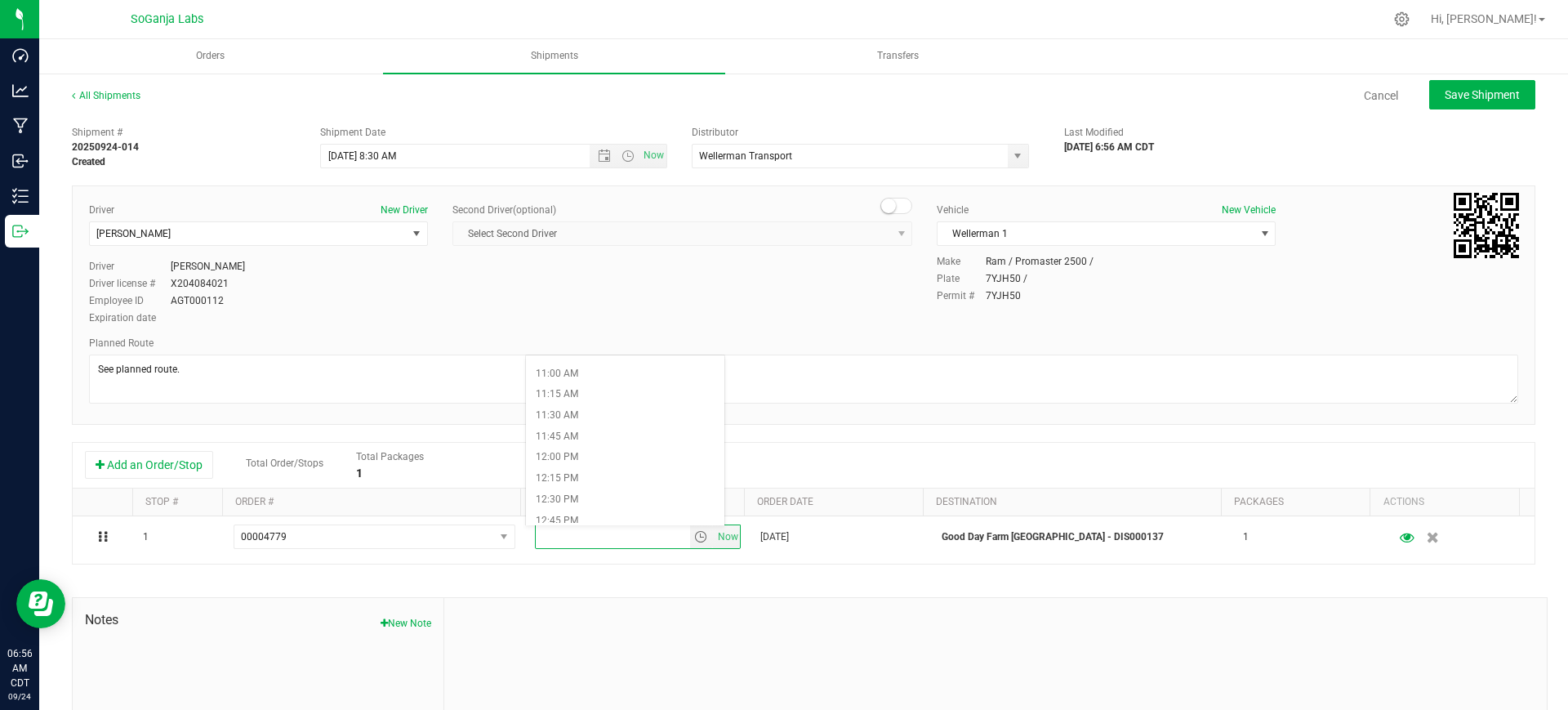
scroll to position [1021, 0]
click at [565, 481] on li "1:30 PM" at bounding box center [625, 483] width 199 height 22
click at [1484, 94] on span "Save Shipment" at bounding box center [1481, 95] width 75 height 13
type input "[DATE] 1:30 PM"
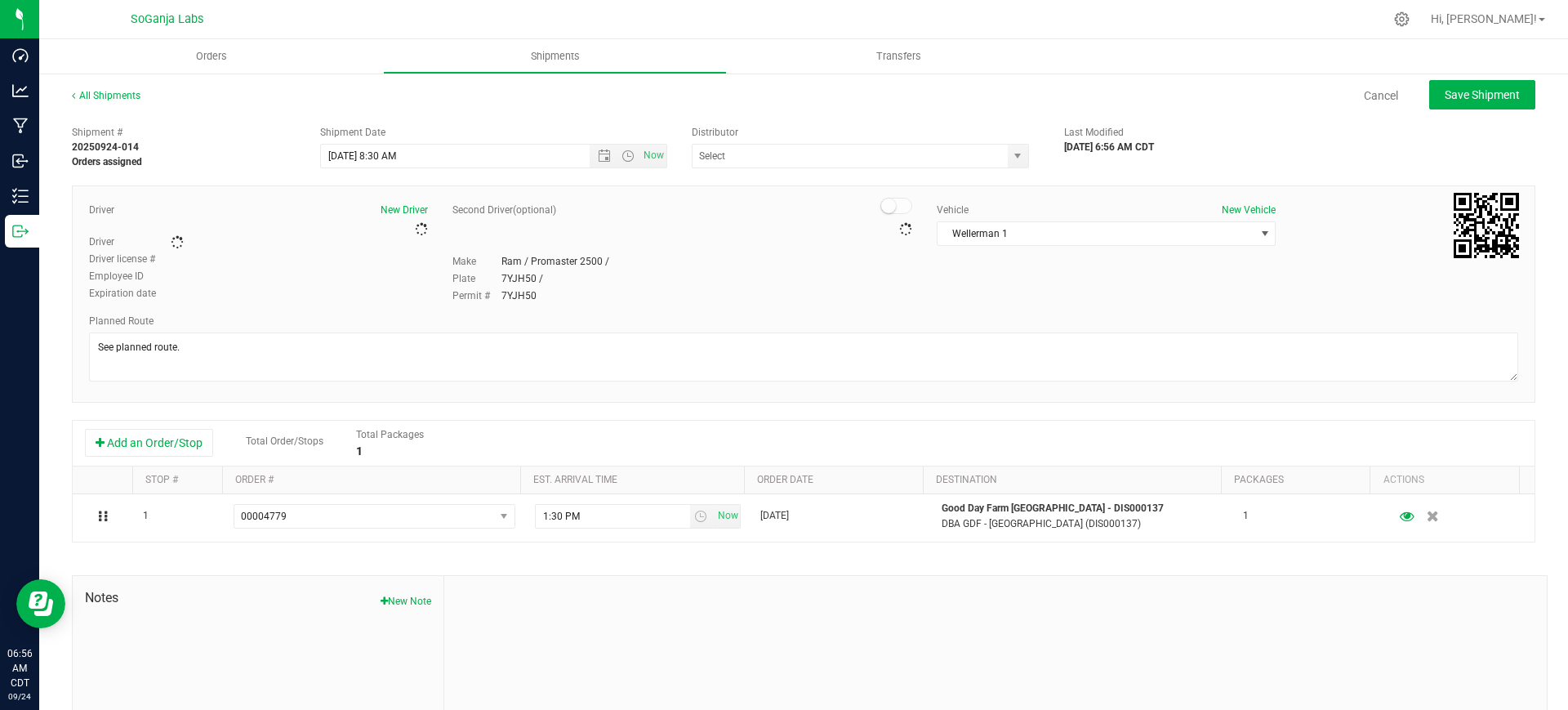
type input "Wellerman Transport"
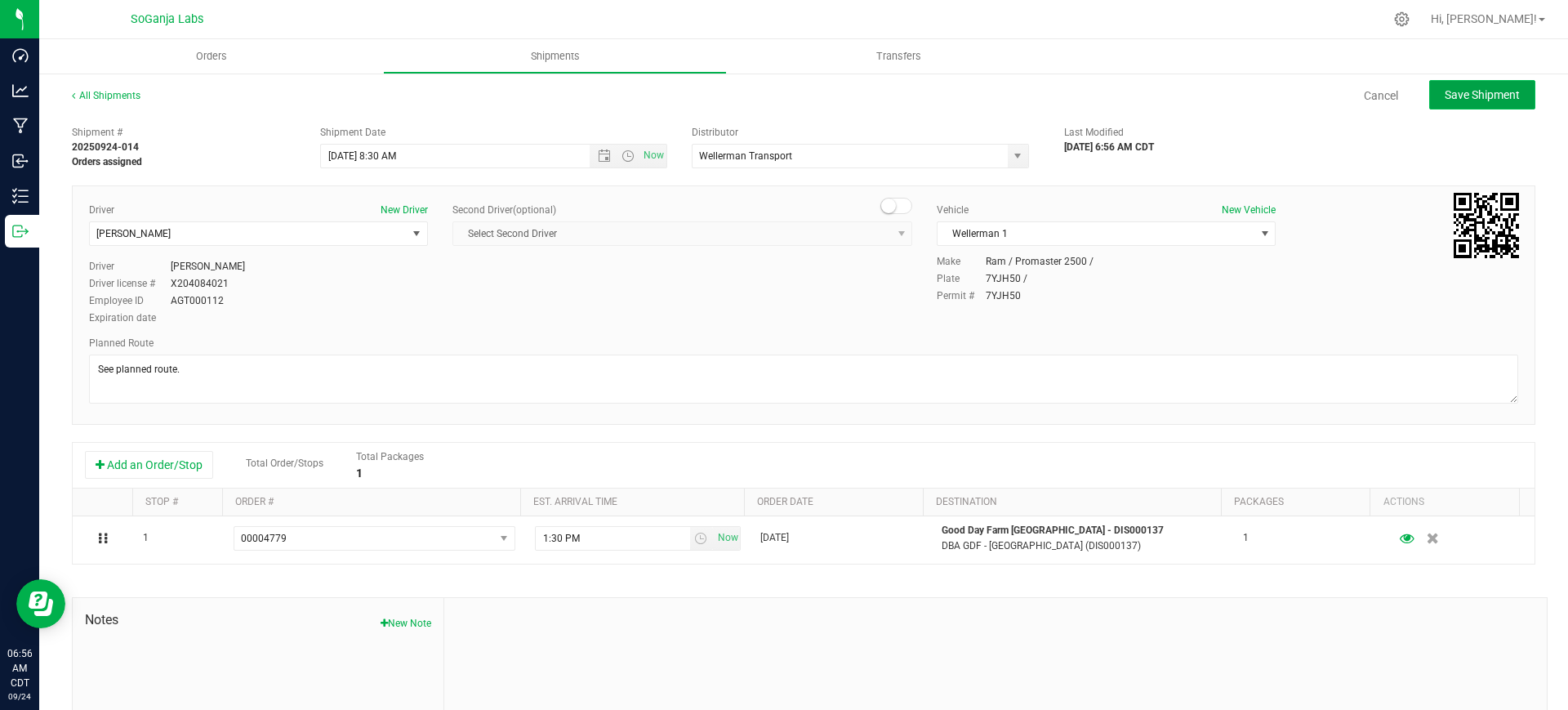
click at [1502, 89] on span "Save Shipment" at bounding box center [1481, 95] width 75 height 13
type input "[DATE] 1:30 PM"
type input "Wellerman Transport"
click at [1473, 92] on span "Save Shipment" at bounding box center [1481, 95] width 75 height 13
type input "[DATE] 1:30 PM"
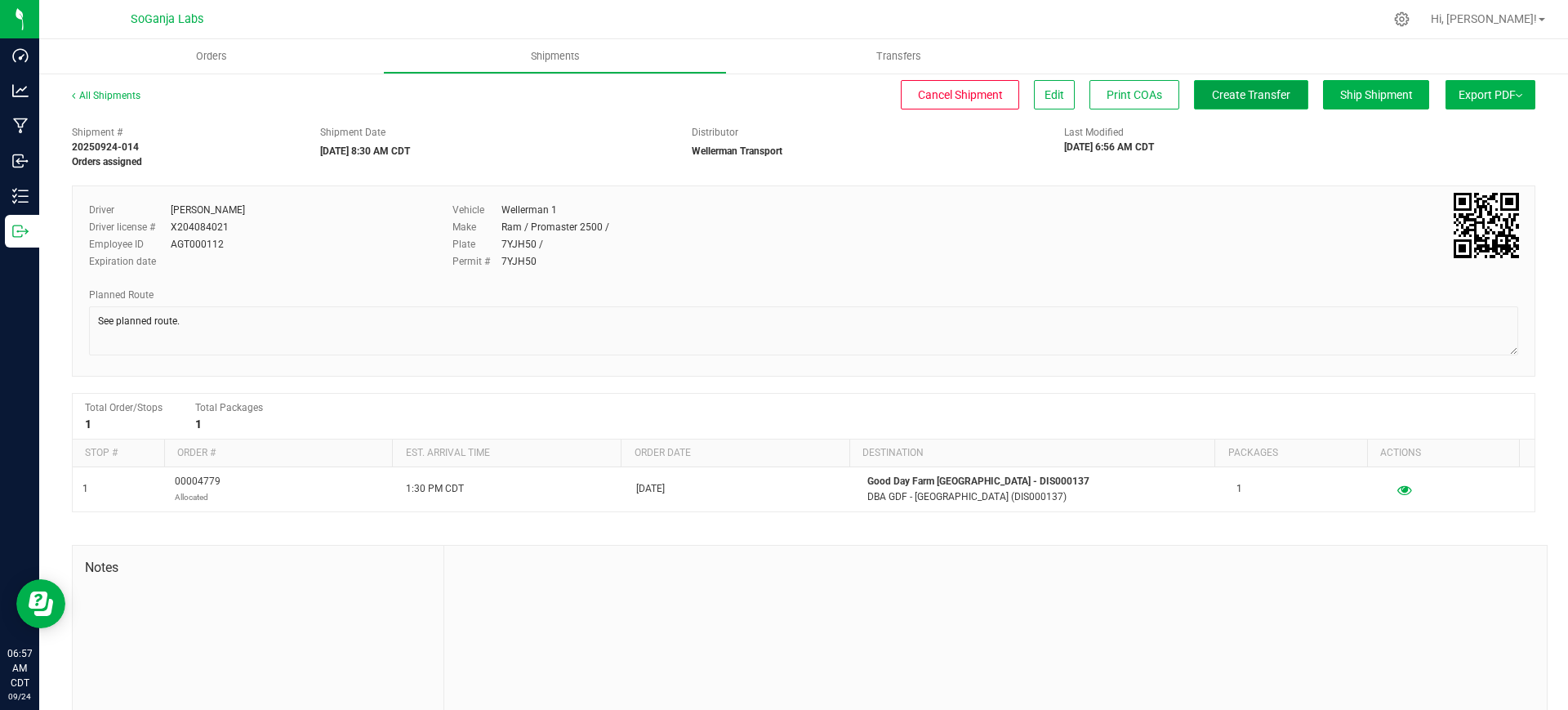
click at [1223, 103] on button "Create Transfer" at bounding box center [1251, 95] width 114 height 30
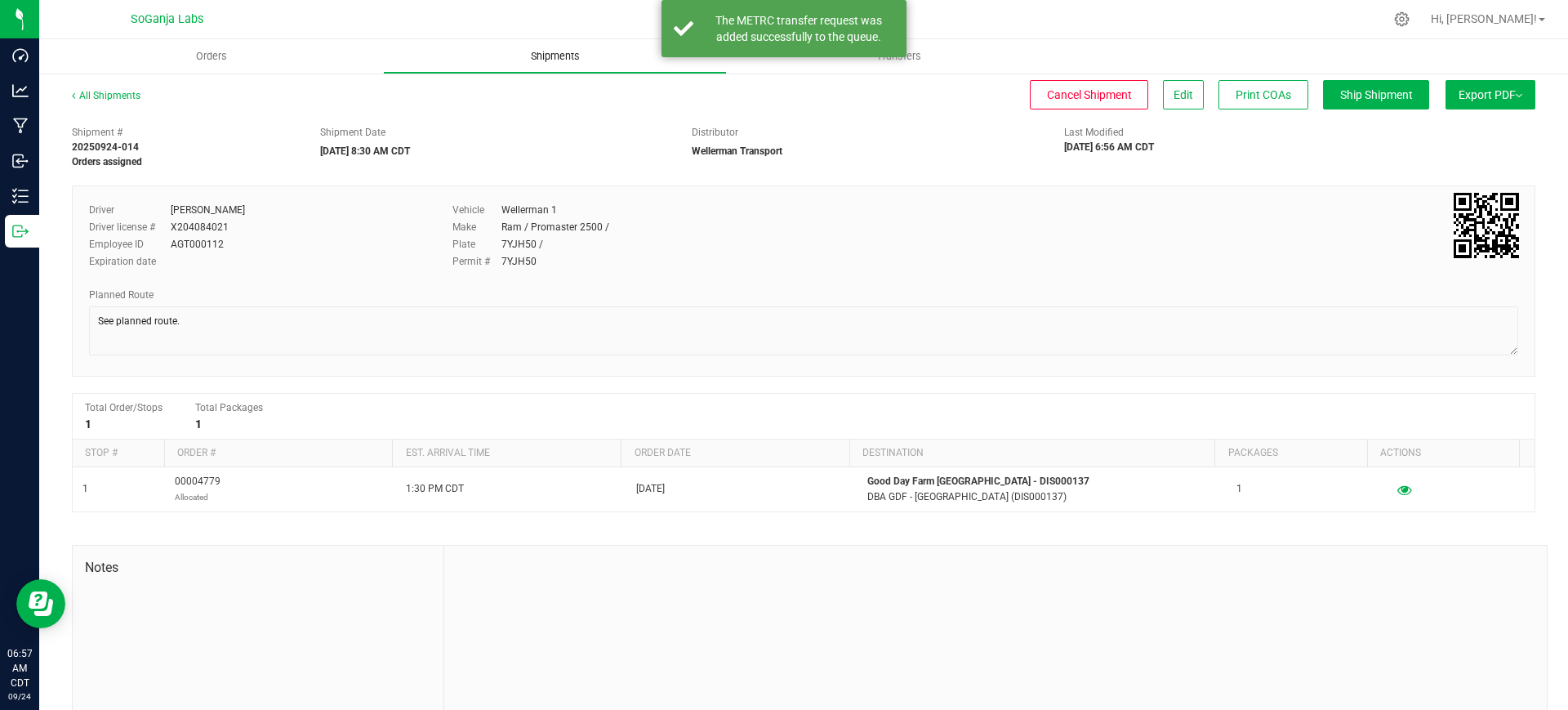
click at [551, 54] on span "Shipments" at bounding box center [555, 56] width 94 height 15
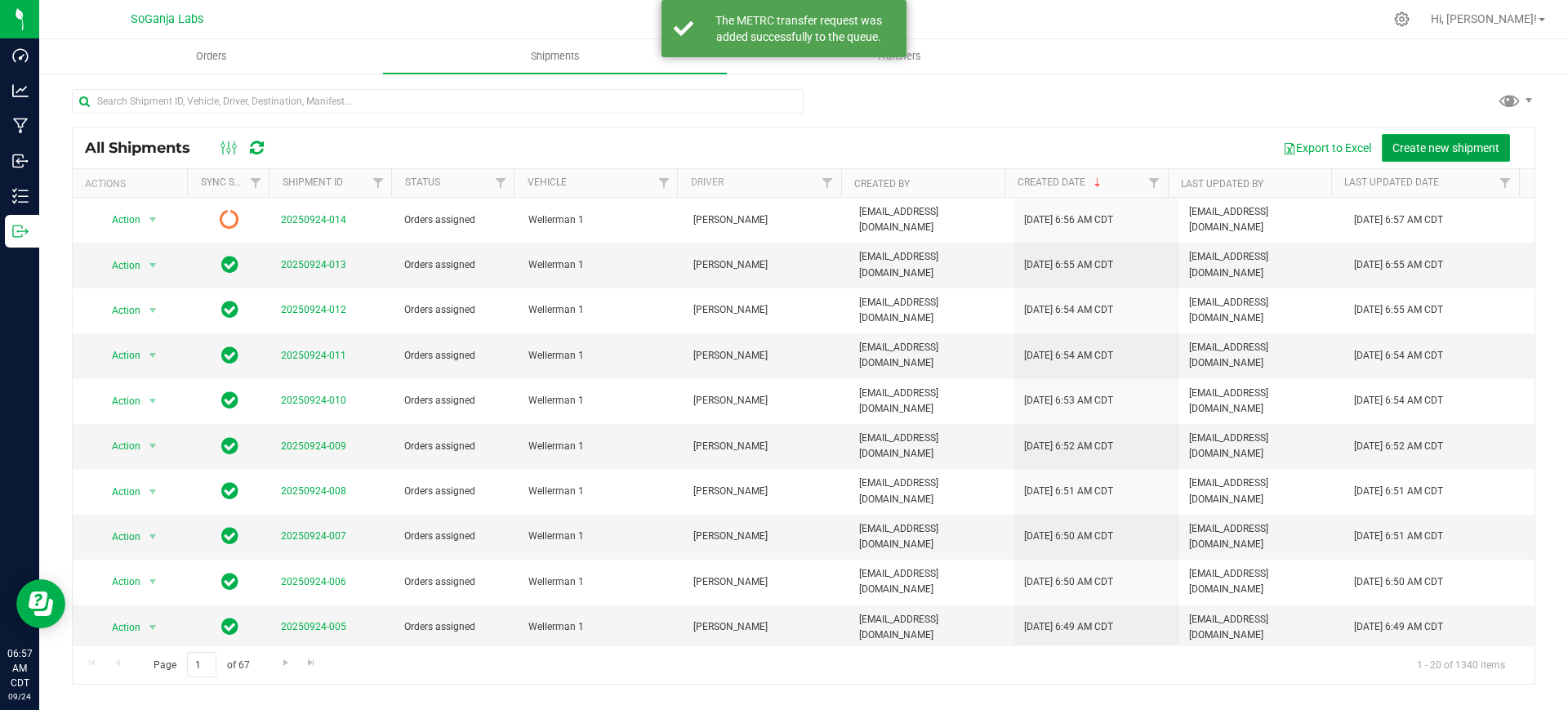
click at [1423, 153] on span "Create new shipment" at bounding box center [1445, 148] width 107 height 13
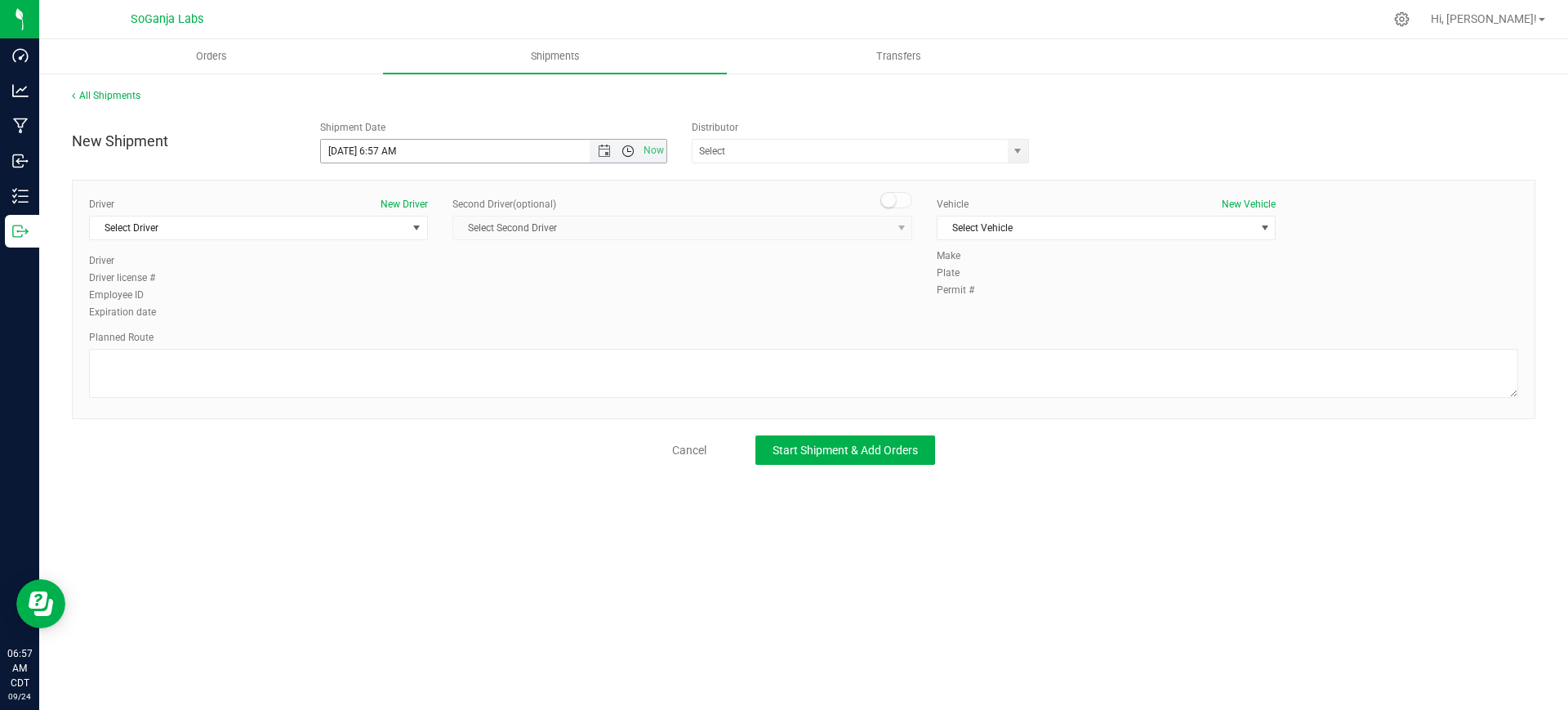
click at [627, 147] on span "Open the time view" at bounding box center [627, 151] width 13 height 13
click at [371, 233] on li "8:30 AM" at bounding box center [493, 228] width 345 height 22
type input "[DATE] 8:30 AM"
click at [1012, 147] on span "select" at bounding box center [1017, 151] width 13 height 13
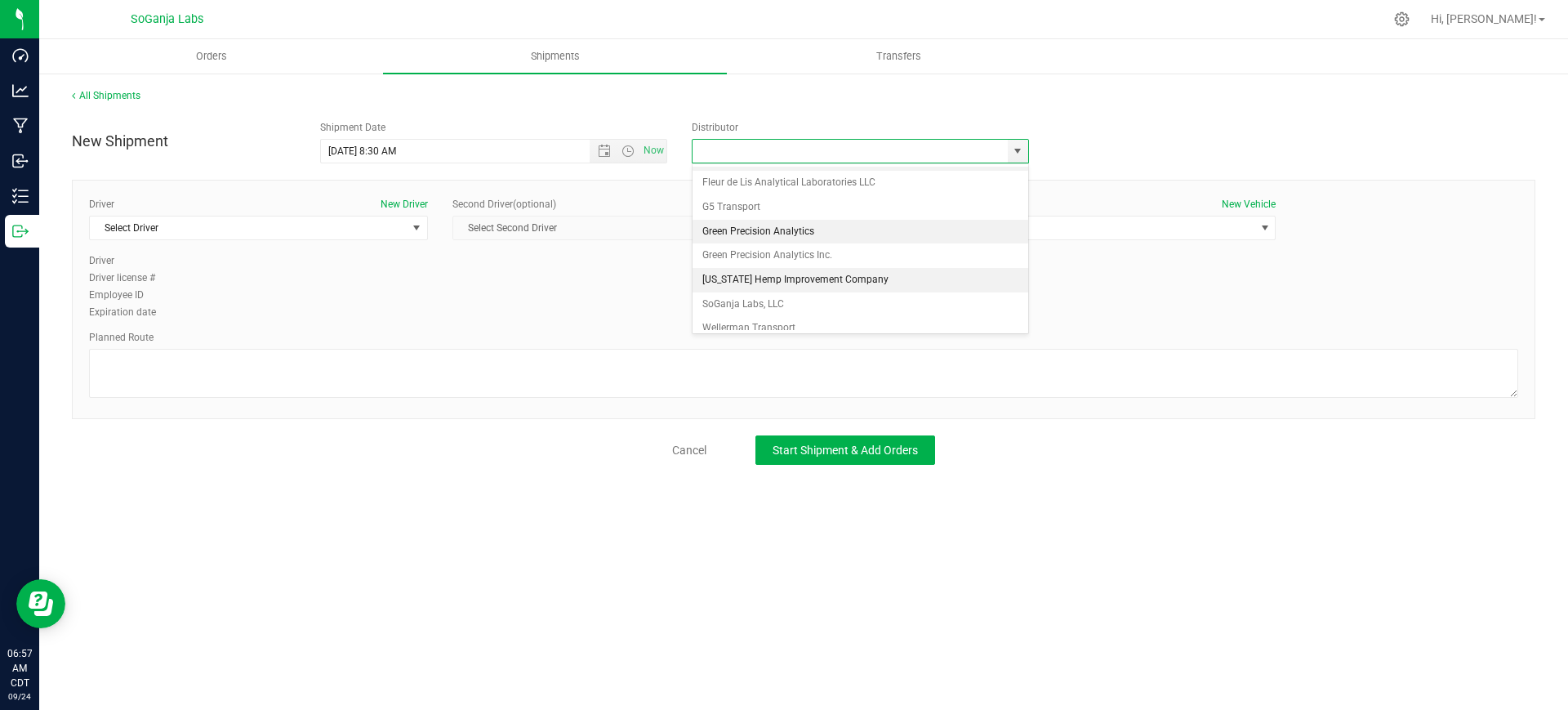
scroll to position [32, 0]
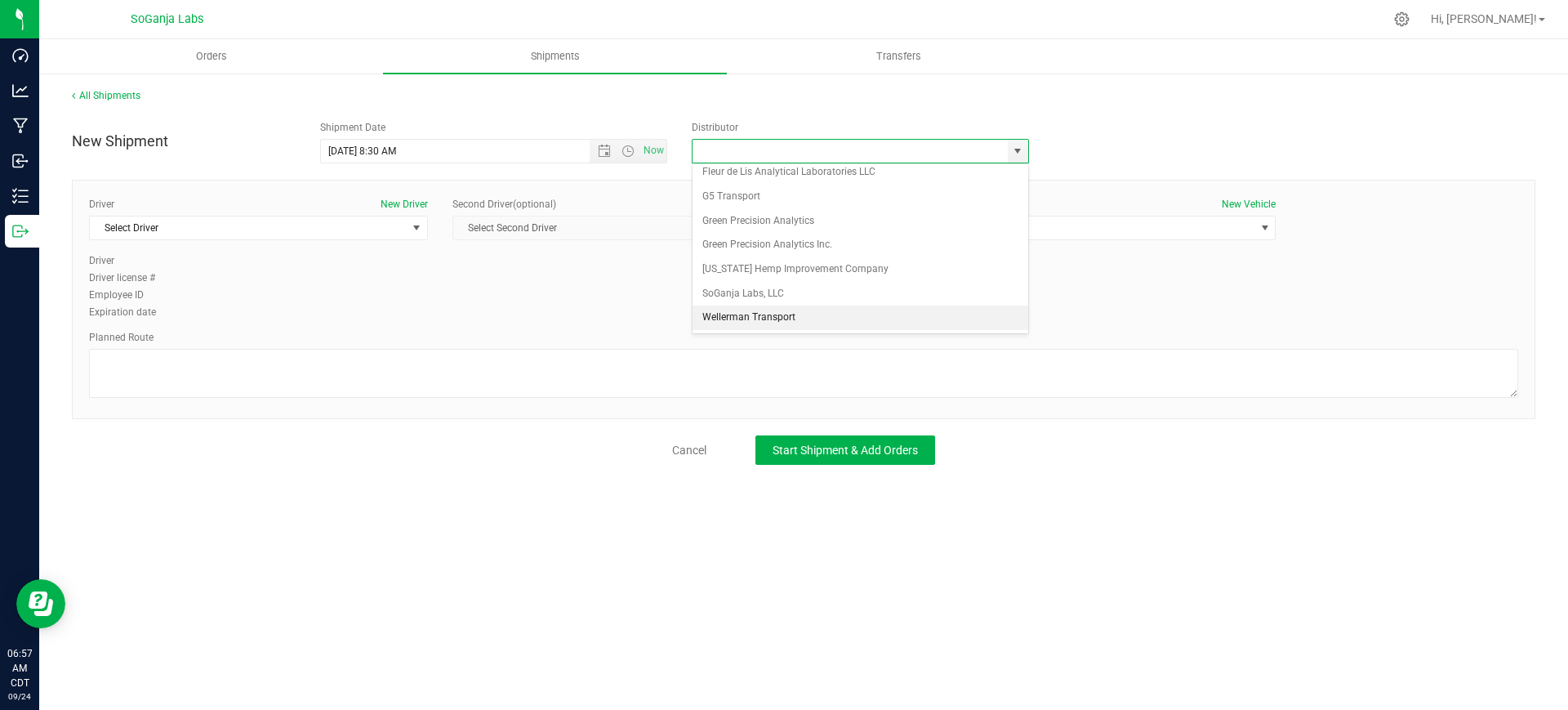
click at [750, 318] on li "Wellerman Transport" at bounding box center [859, 317] width 336 height 25
type input "Wellerman Transport"
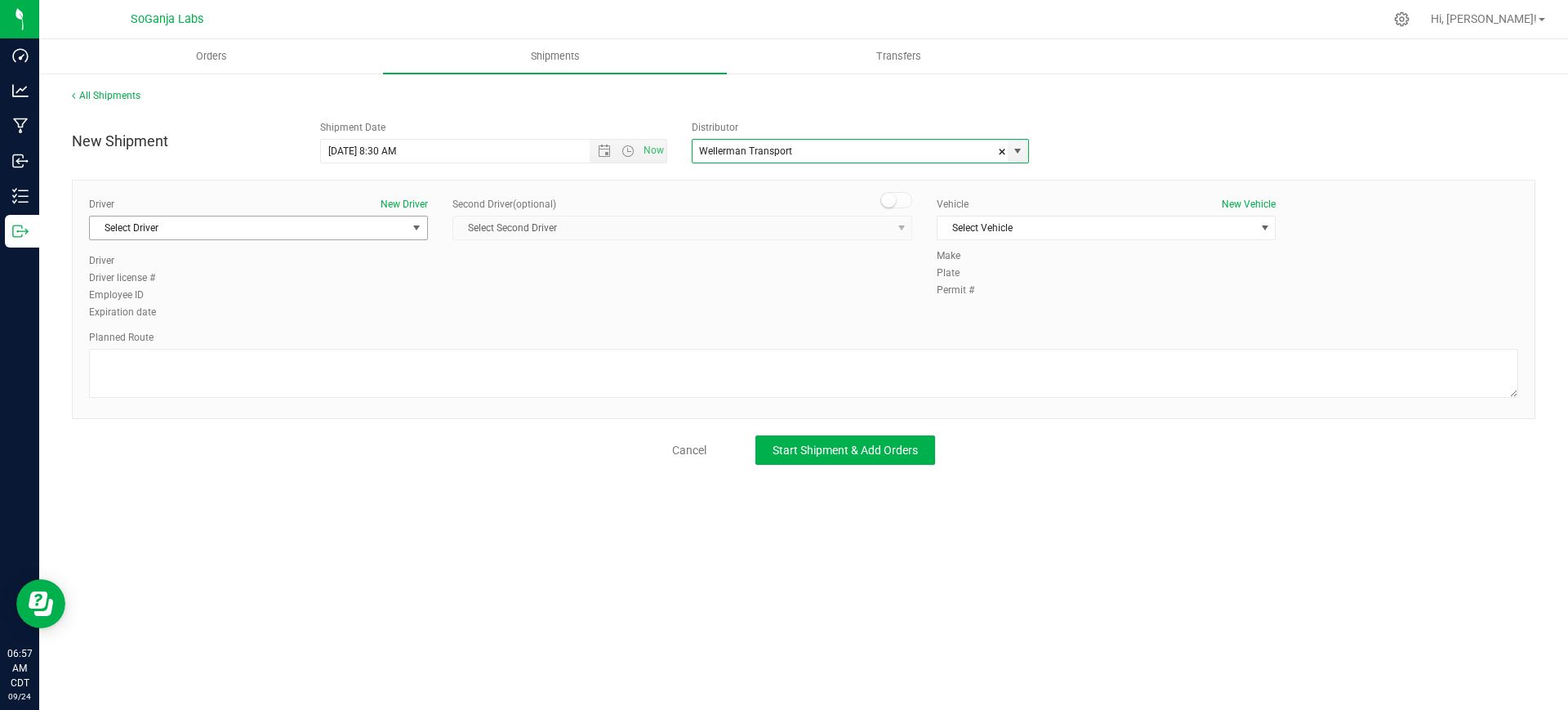
click at [322, 226] on span "Select Driver" at bounding box center [248, 227] width 317 height 23
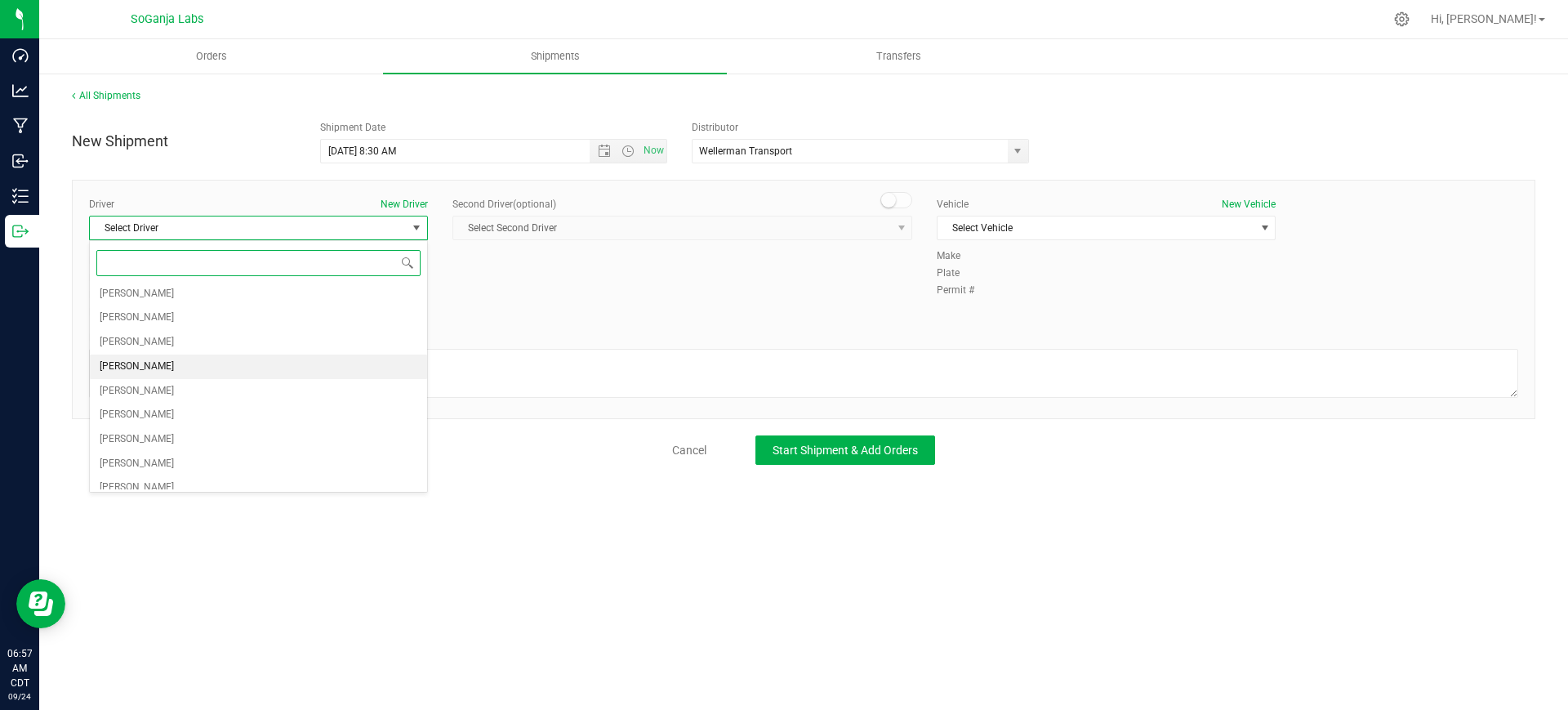
scroll to position [102, 0]
click at [137, 481] on span "[PERSON_NAME]" at bounding box center [136, 485] width 74 height 22
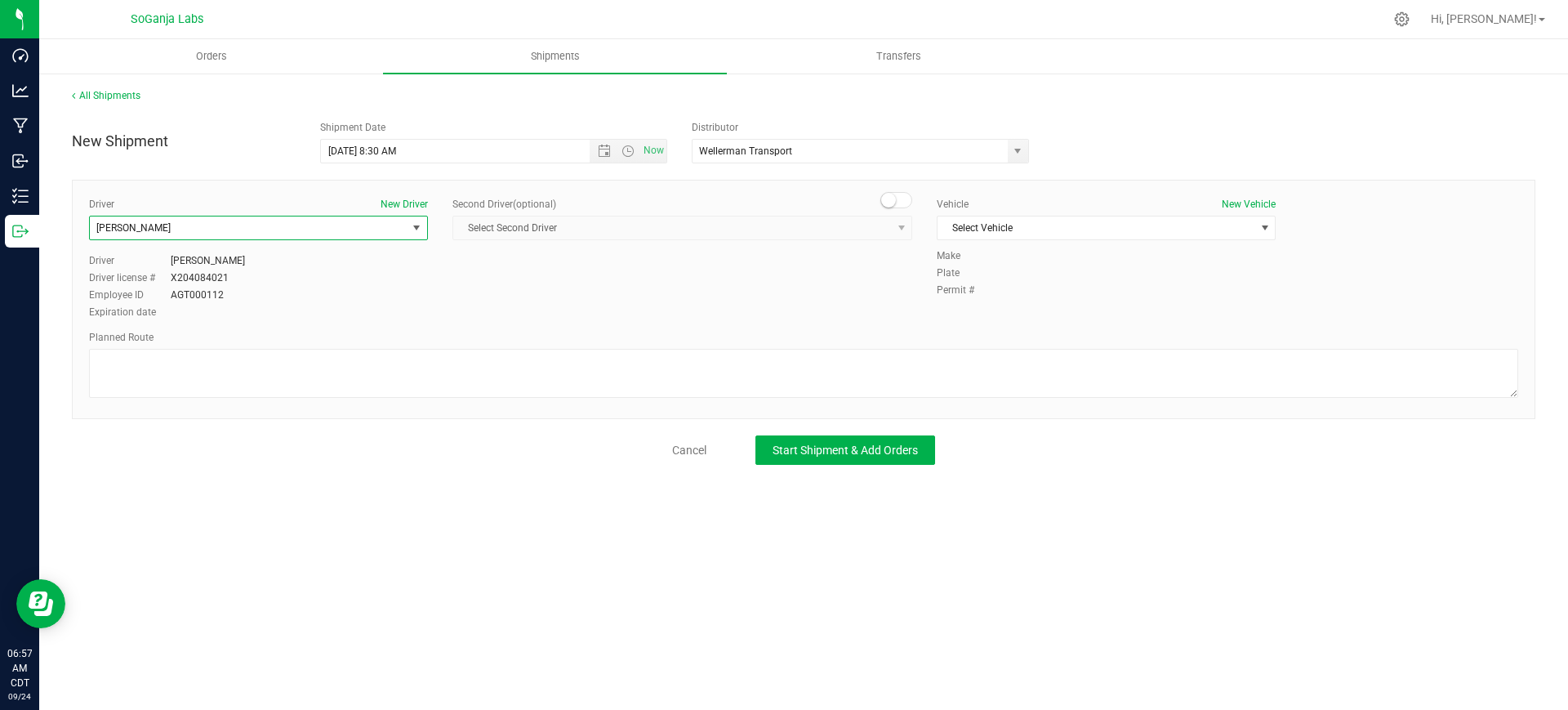
scroll to position [0, 0]
click at [1025, 226] on span "Select Vehicle" at bounding box center [1096, 227] width 317 height 23
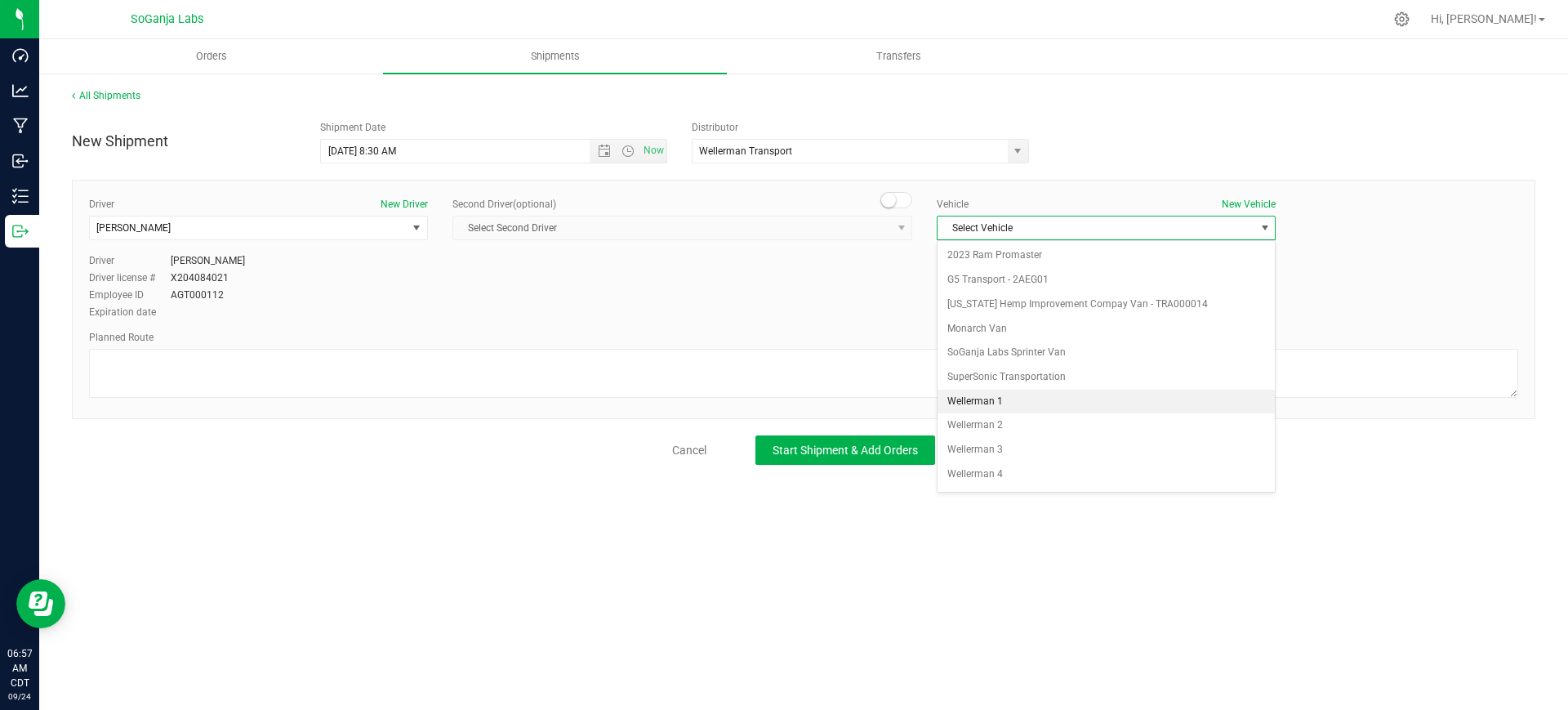
click at [972, 396] on li "Wellerman 1" at bounding box center [1105, 402] width 338 height 25
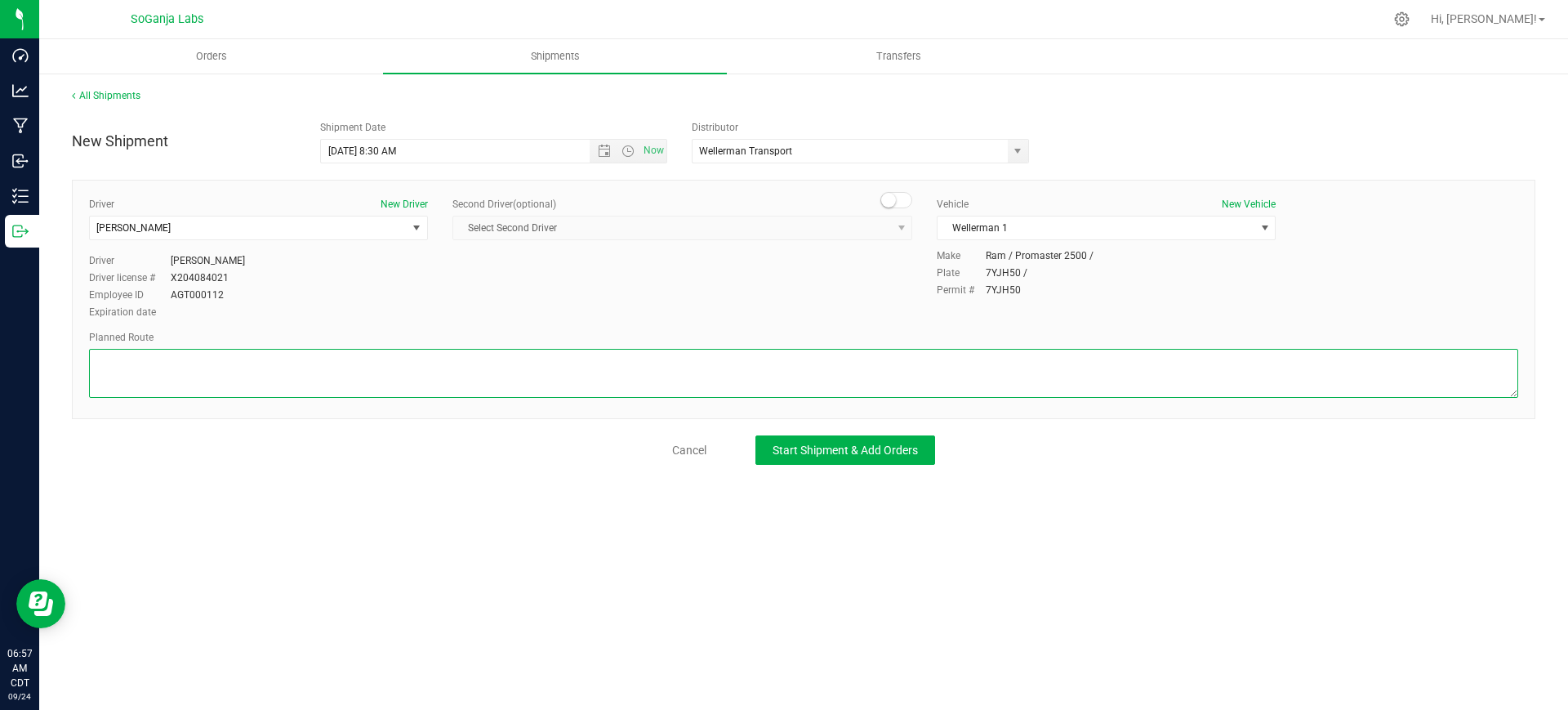
paste textarea "See planned route."
type textarea "See planned route."
click at [797, 457] on span "Start Shipment & Add Orders" at bounding box center [846, 449] width 146 height 13
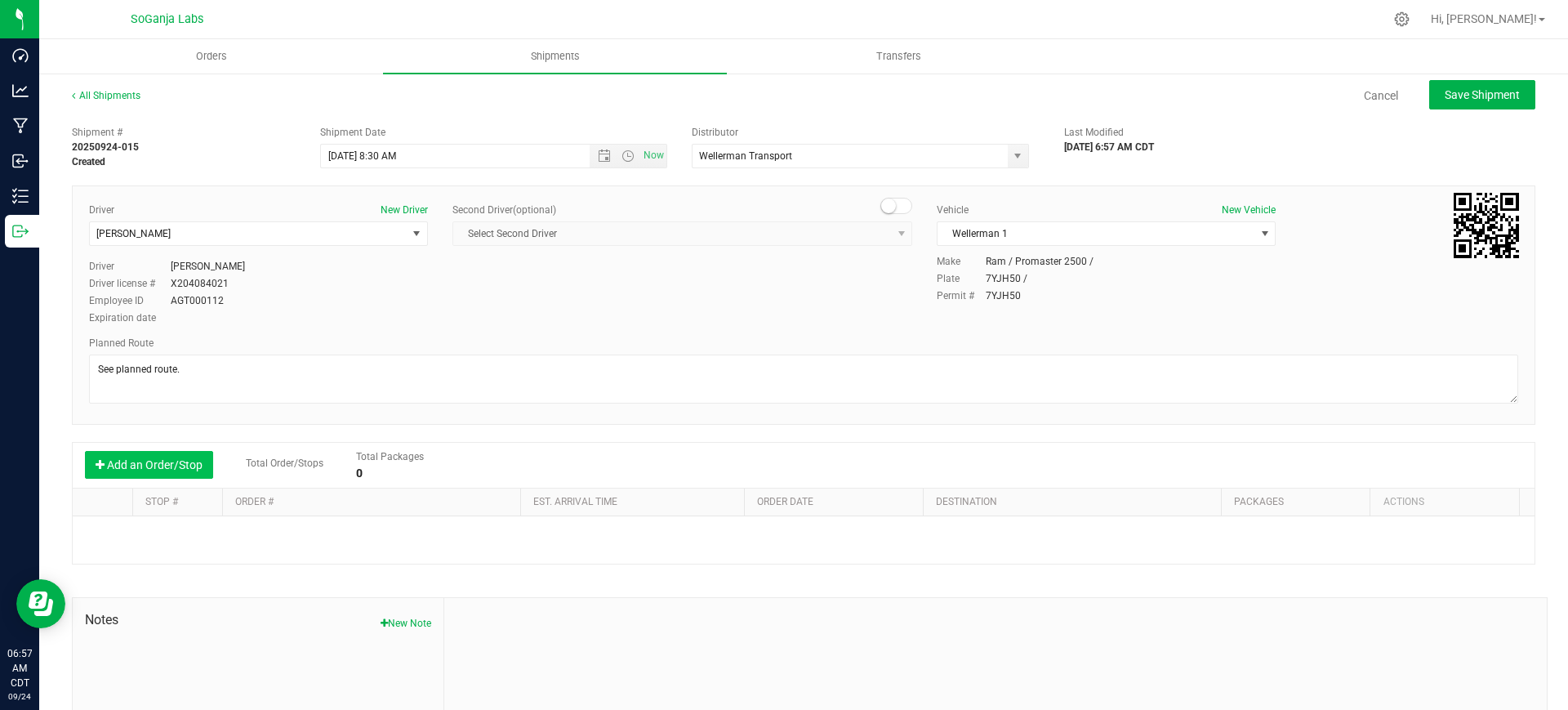
click at [164, 475] on button "Add an Order/Stop" at bounding box center [149, 465] width 128 height 28
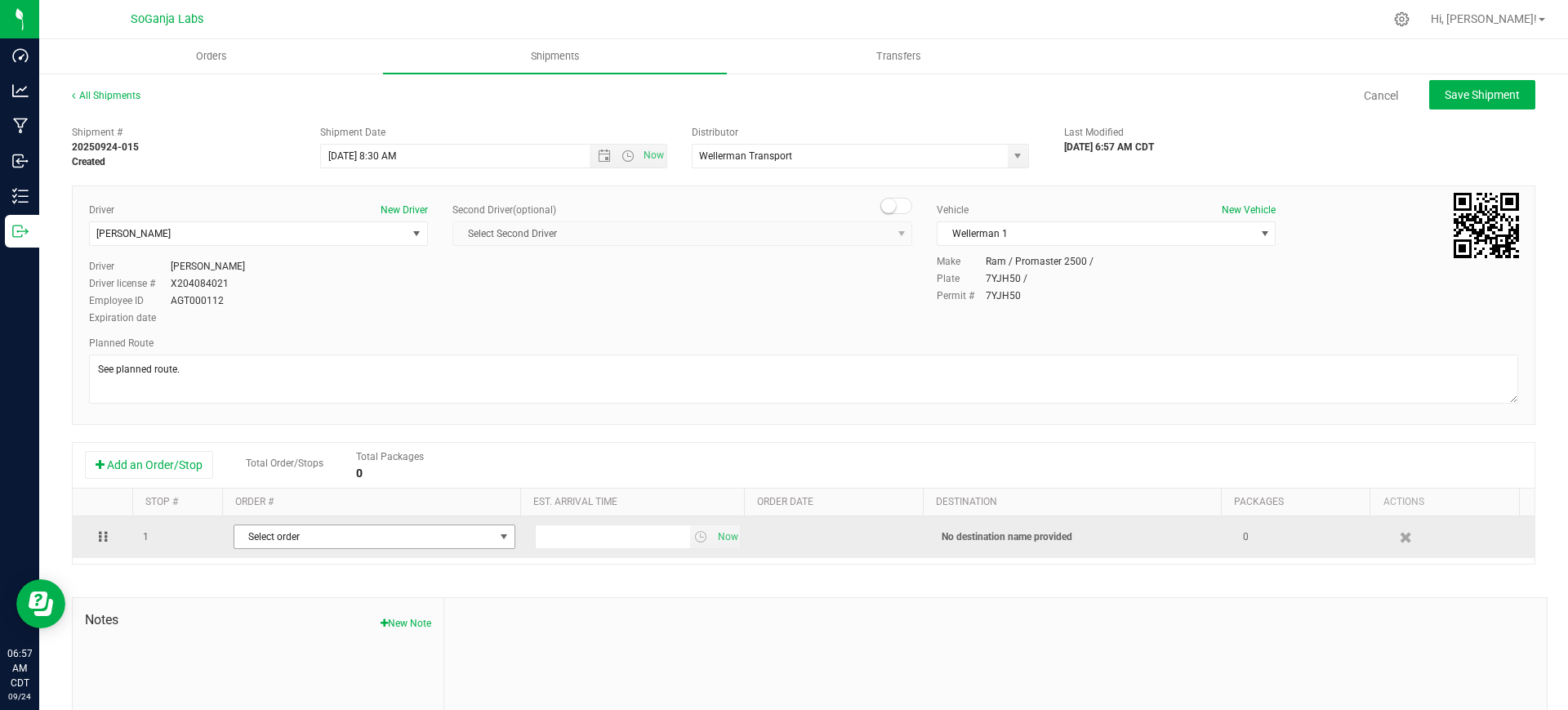
click at [381, 529] on span "Select order" at bounding box center [364, 536] width 260 height 23
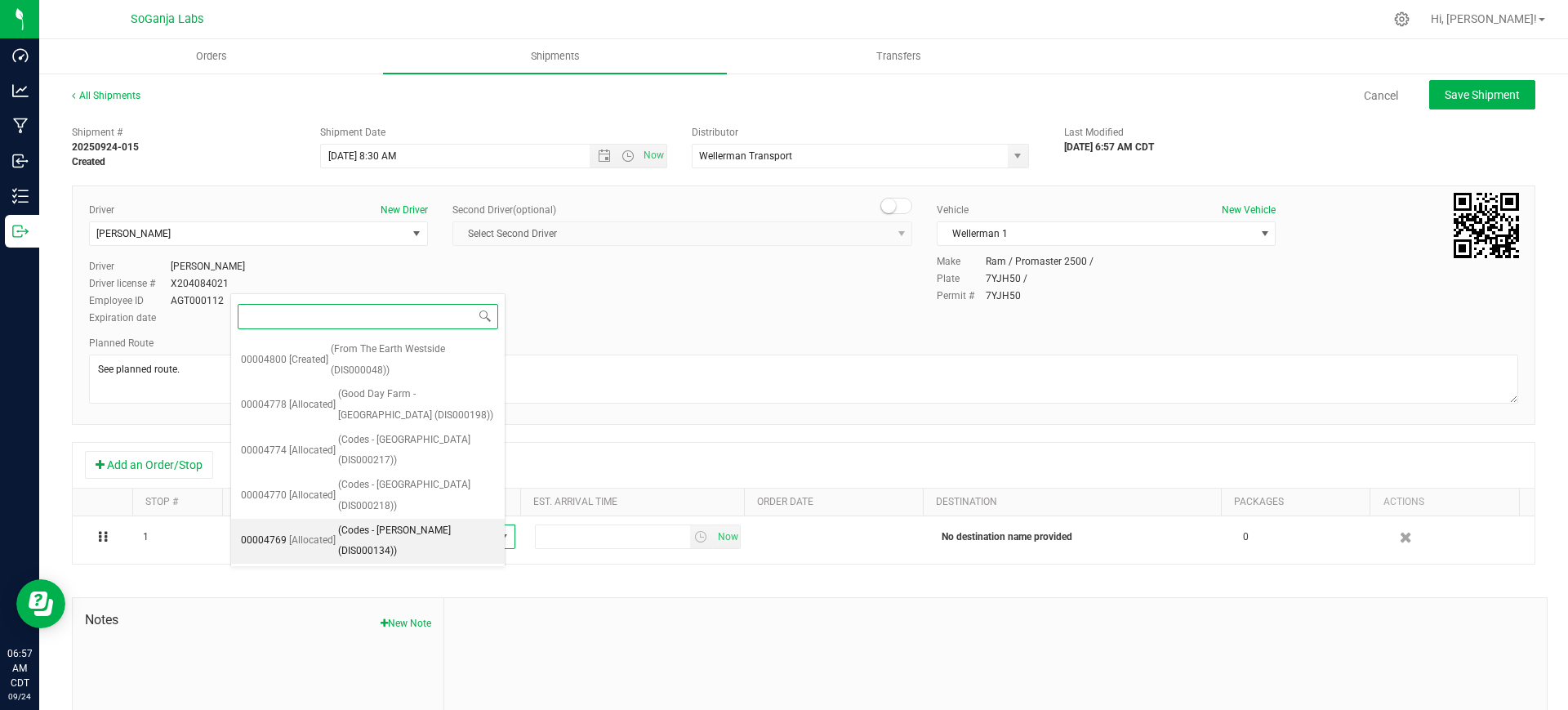
click at [398, 520] on span "(Codes - [PERSON_NAME] (DIS000134))" at bounding box center [415, 541] width 157 height 41
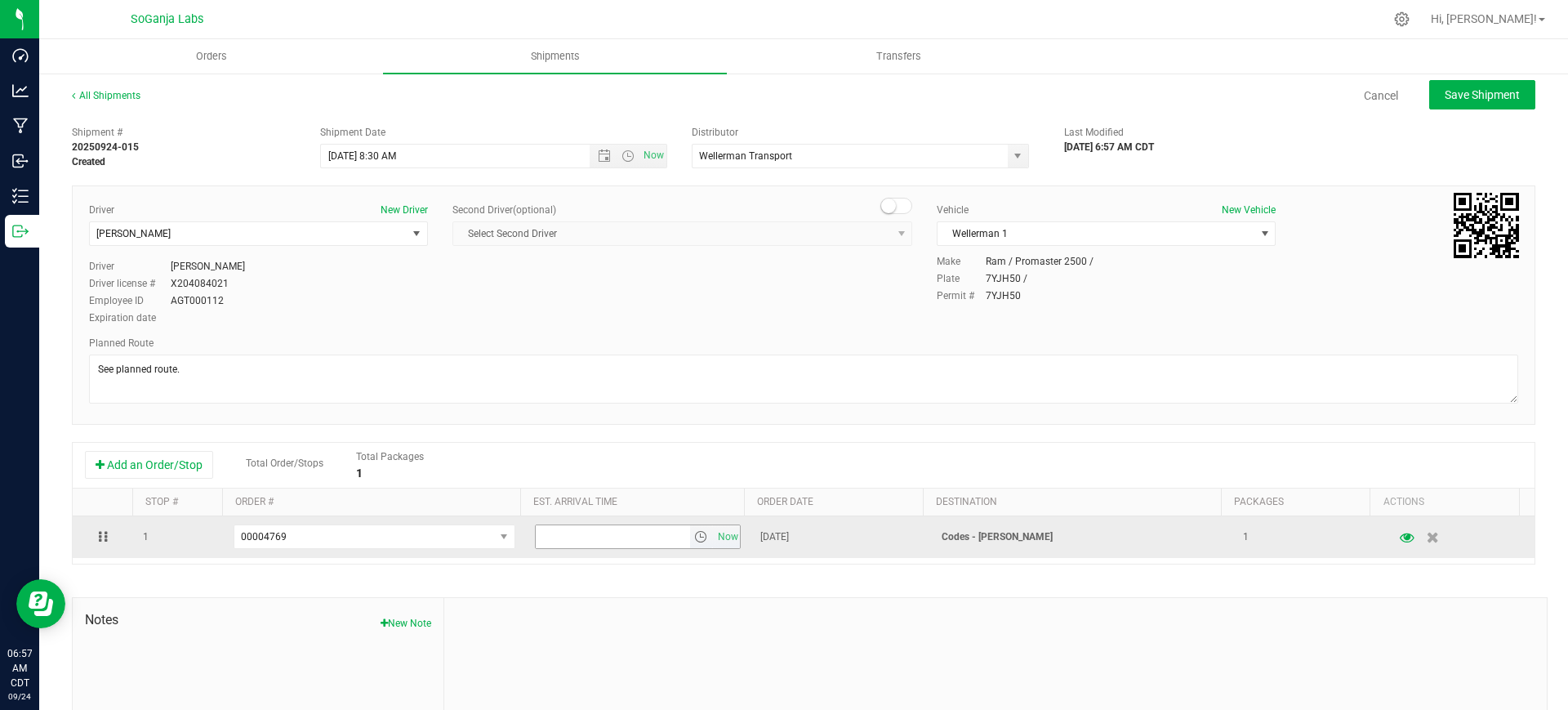
click at [694, 539] on span "select" at bounding box center [700, 536] width 13 height 13
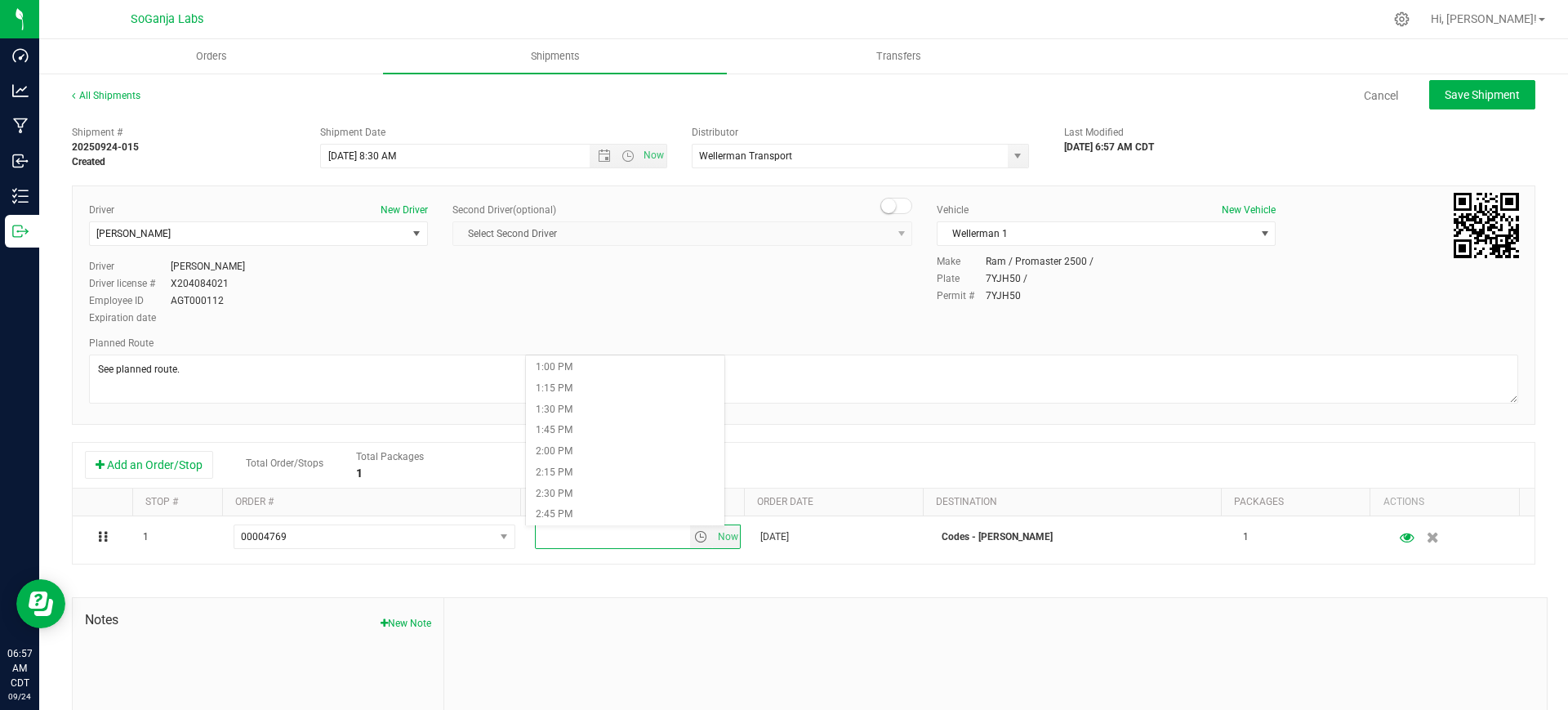
scroll to position [1124, 0]
click at [560, 415] on li "2:00 PM" at bounding box center [625, 421] width 199 height 22
click at [1489, 96] on span "Save Shipment" at bounding box center [1481, 95] width 75 height 13
type input "[DATE] 1:30 PM"
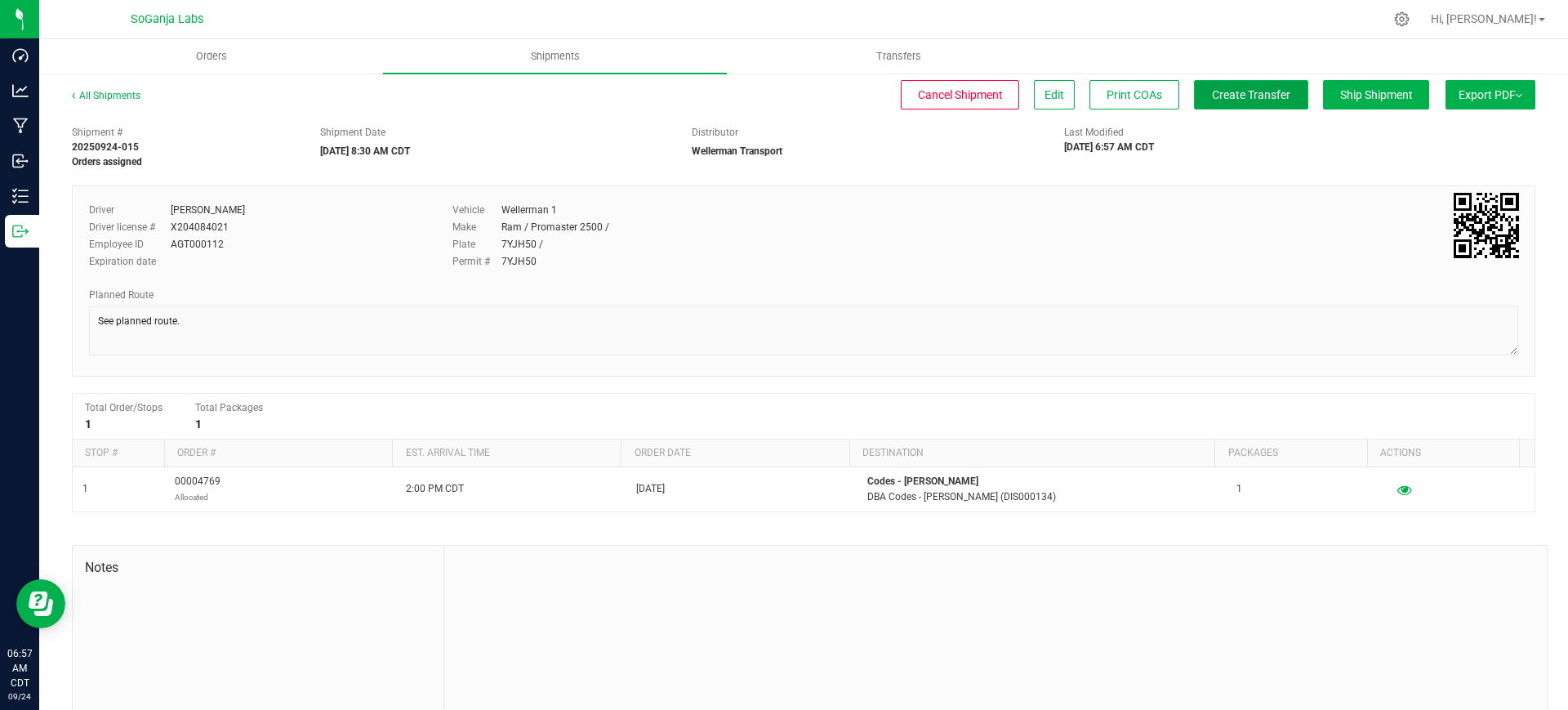
click at [1237, 89] on span "Create Transfer" at bounding box center [1251, 95] width 79 height 13
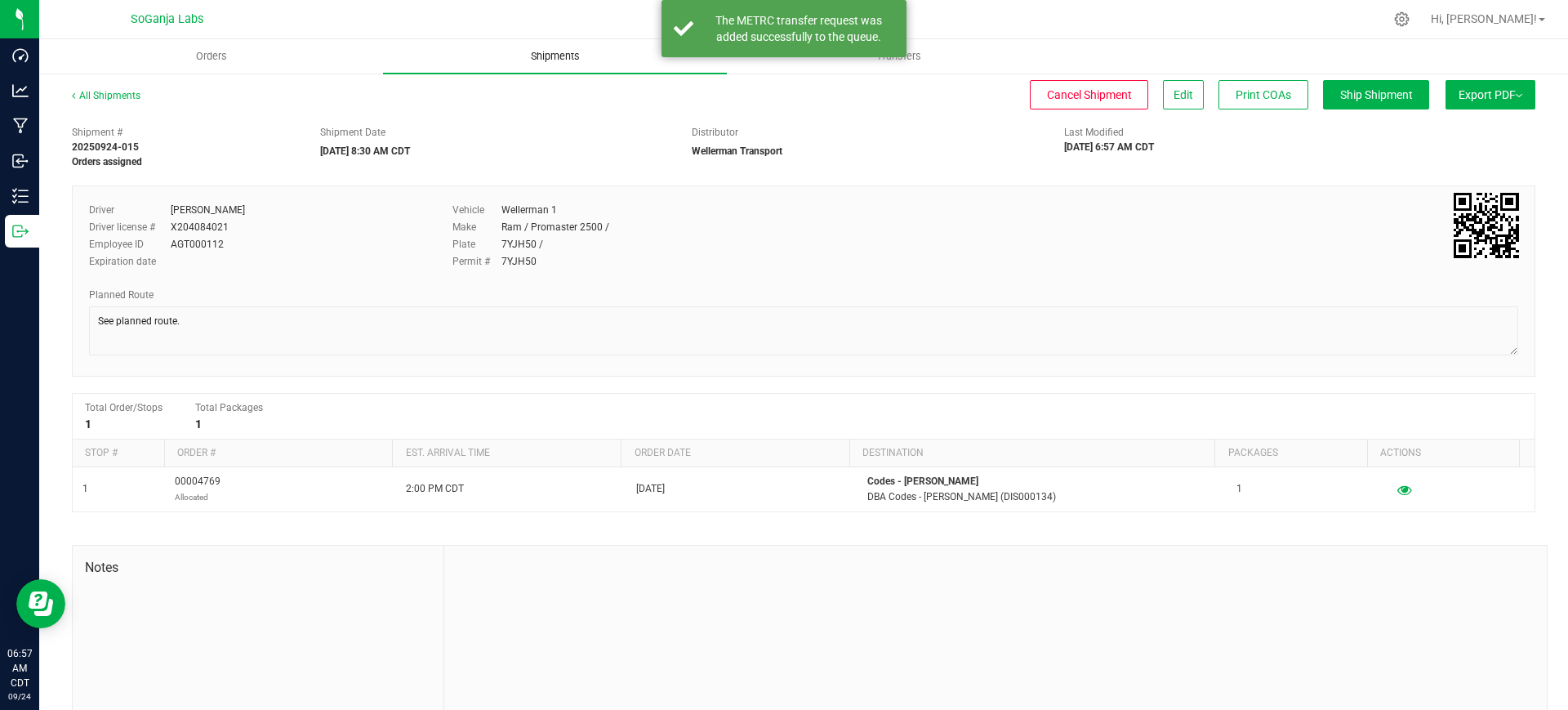
click at [571, 52] on span "Shipments" at bounding box center [555, 56] width 94 height 15
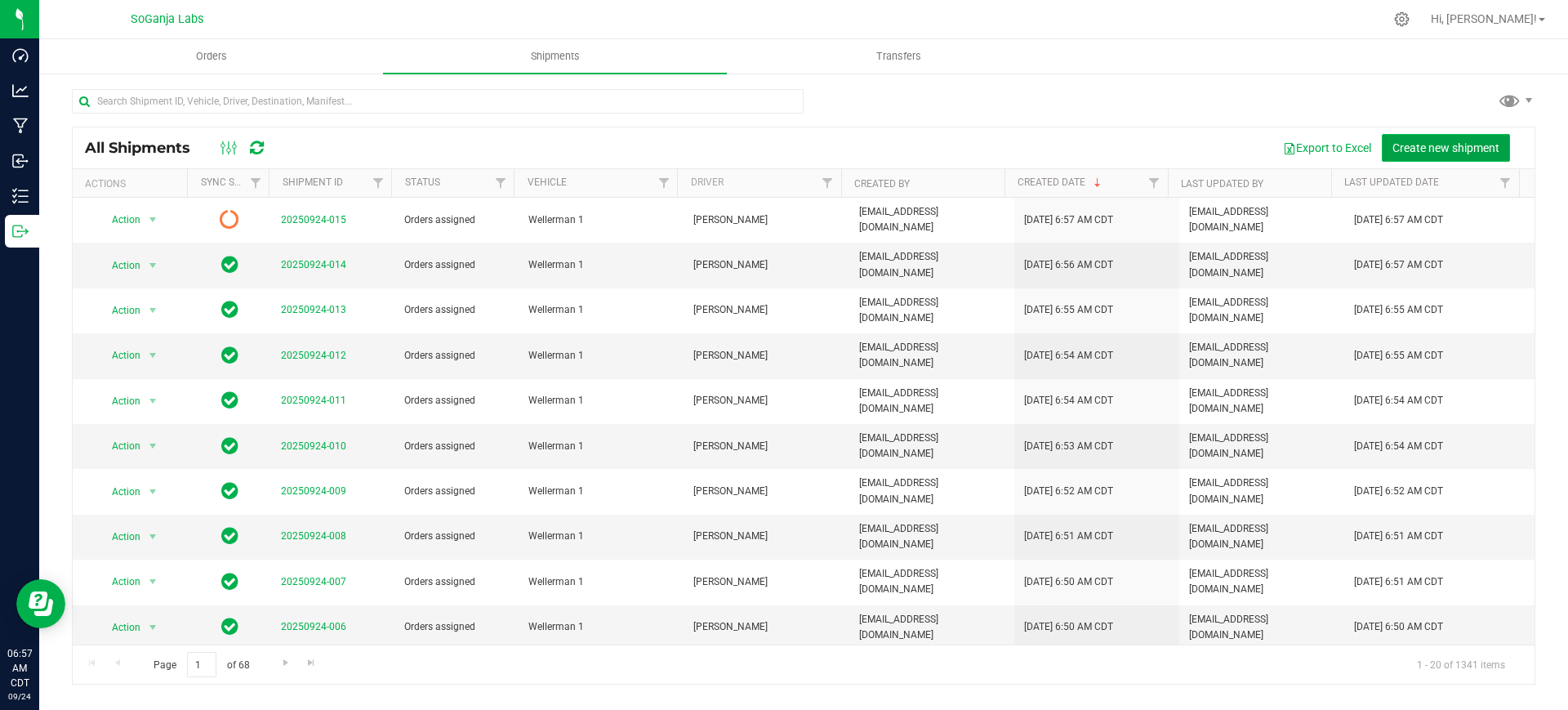
click at [1427, 142] on span "Create new shipment" at bounding box center [1445, 148] width 107 height 13
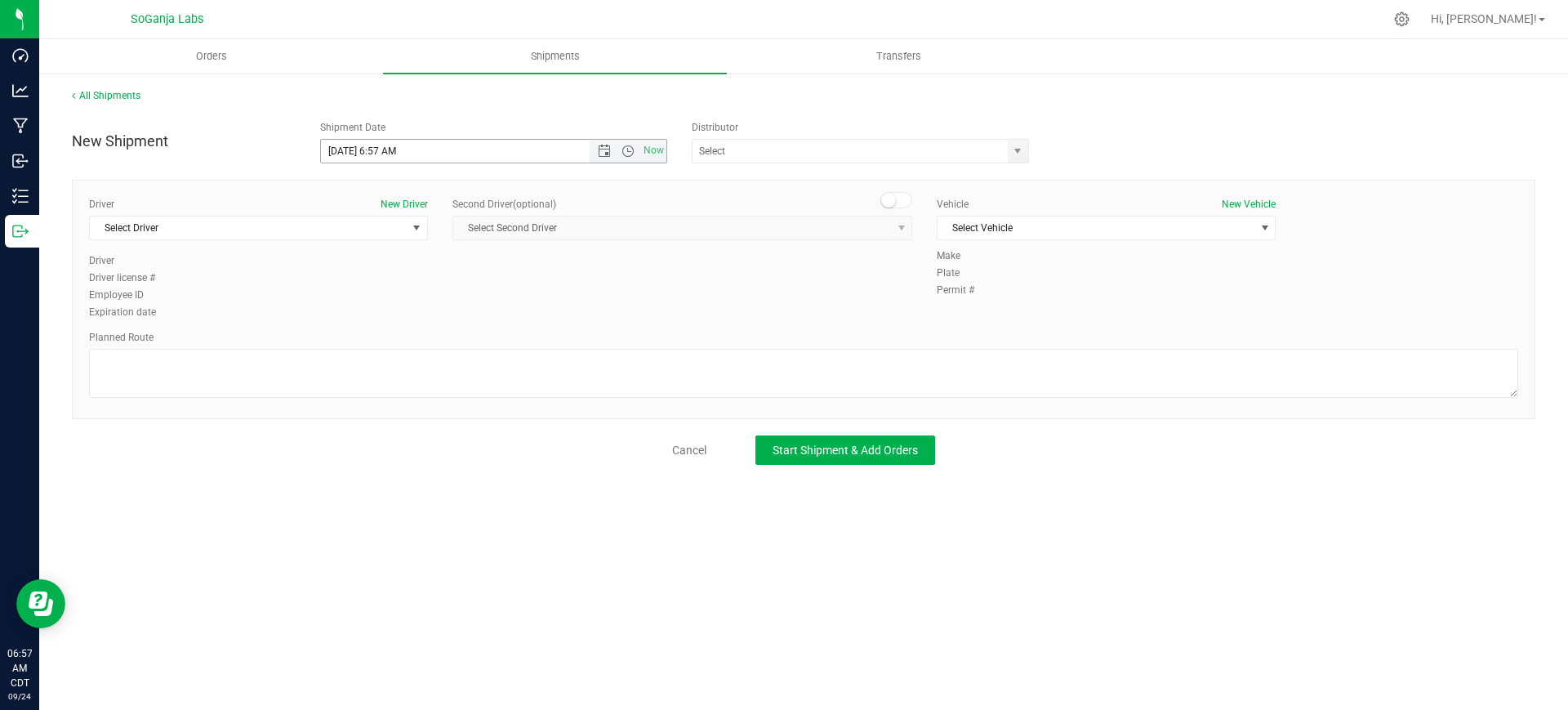
click at [626, 160] on span "Now" at bounding box center [628, 151] width 77 height 23
click at [628, 149] on span "Open the time view" at bounding box center [627, 151] width 13 height 13
click at [371, 228] on li "8:30 AM" at bounding box center [493, 228] width 345 height 22
type input "[DATE] 8:30 AM"
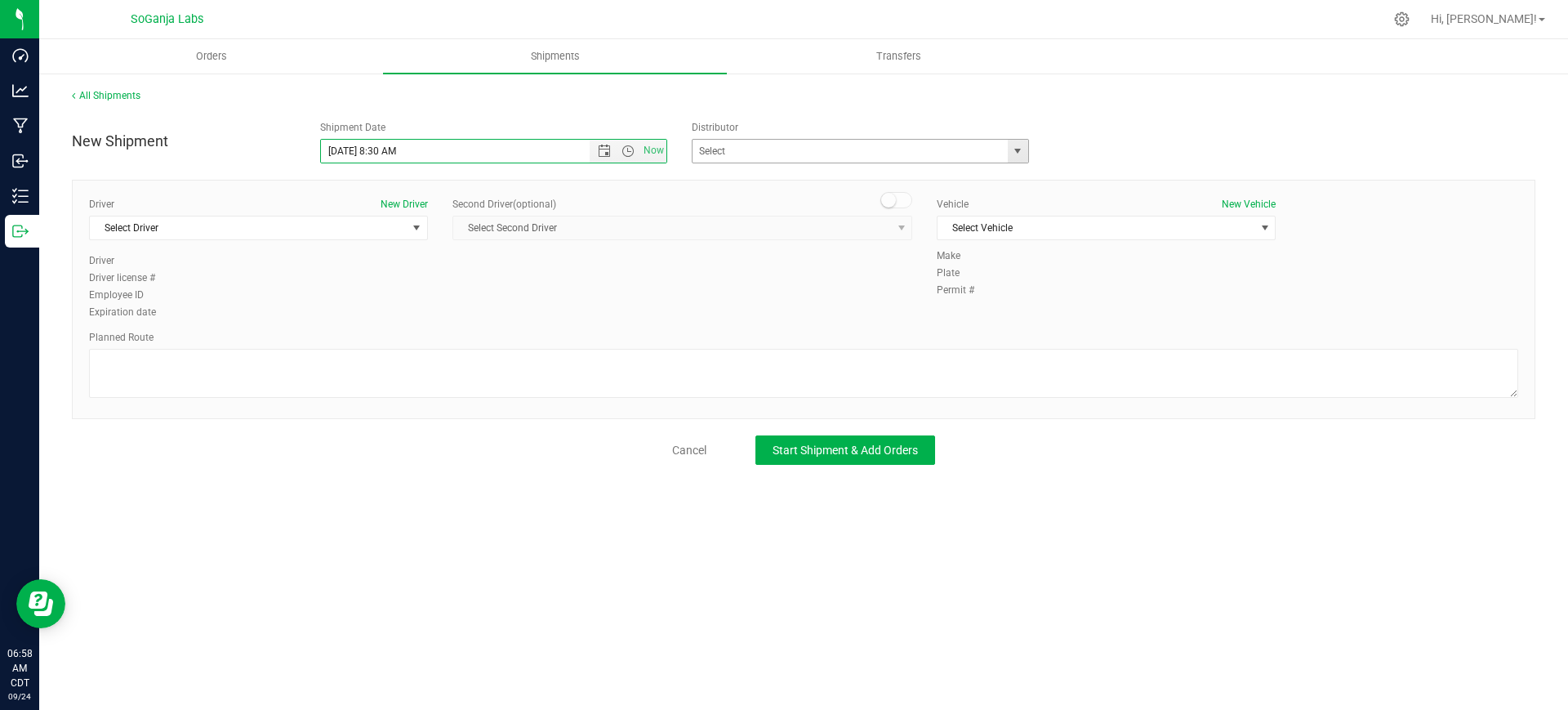
click at [1010, 152] on span "select" at bounding box center [1018, 151] width 21 height 23
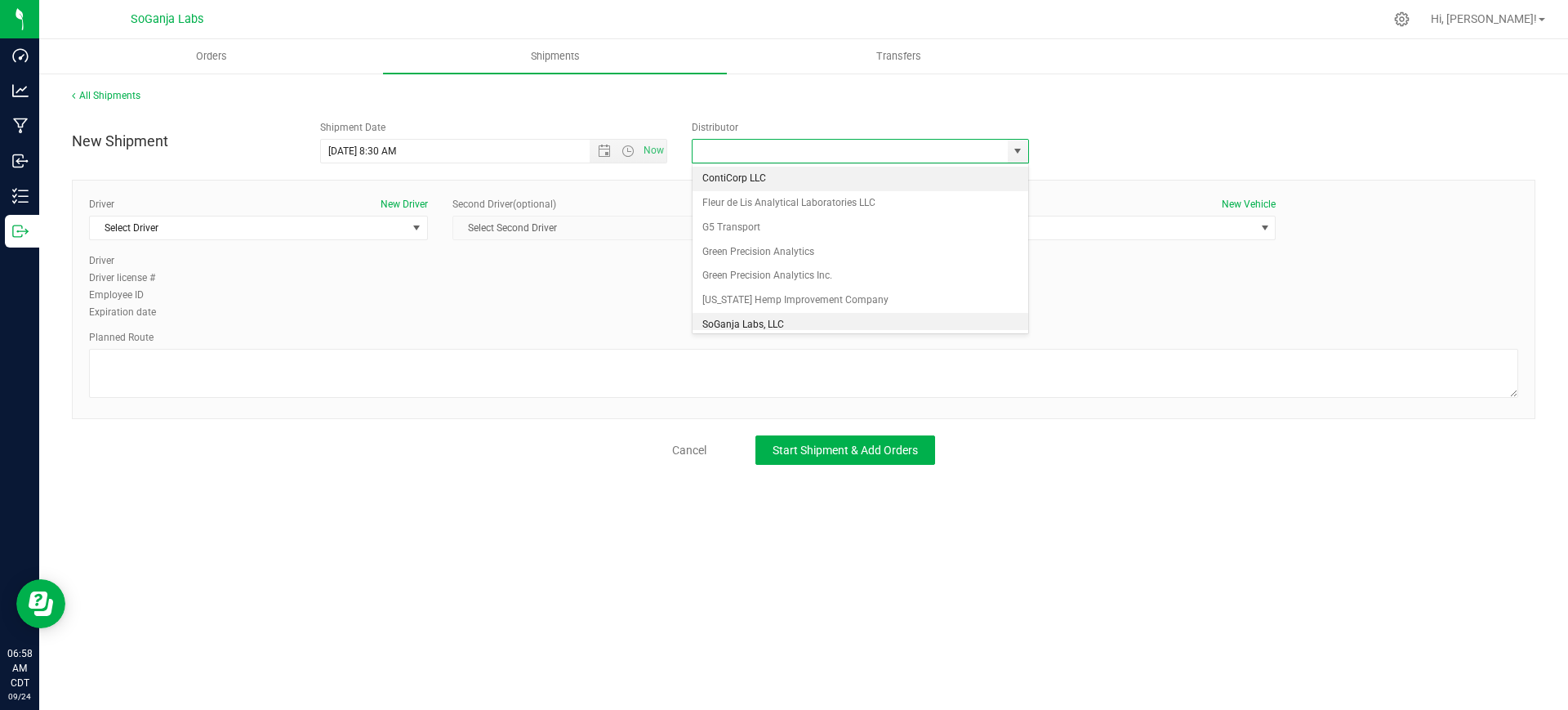
scroll to position [32, 0]
click at [741, 316] on li "Wellerman Transport" at bounding box center [859, 317] width 336 height 25
type input "Wellerman Transport"
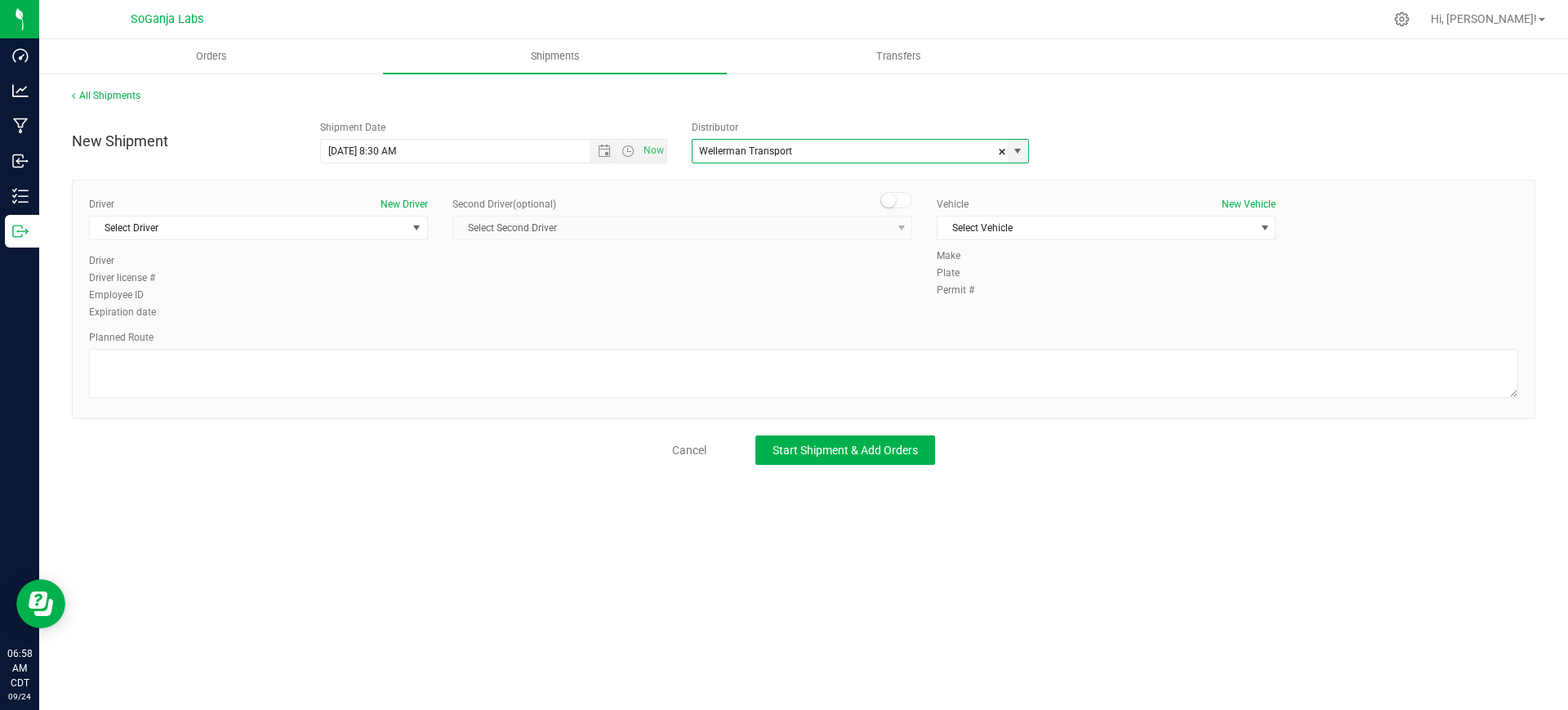
click at [277, 209] on div "Driver New Driver" at bounding box center [258, 204] width 339 height 15
click at [276, 226] on span "Select Driver" at bounding box center [248, 227] width 317 height 23
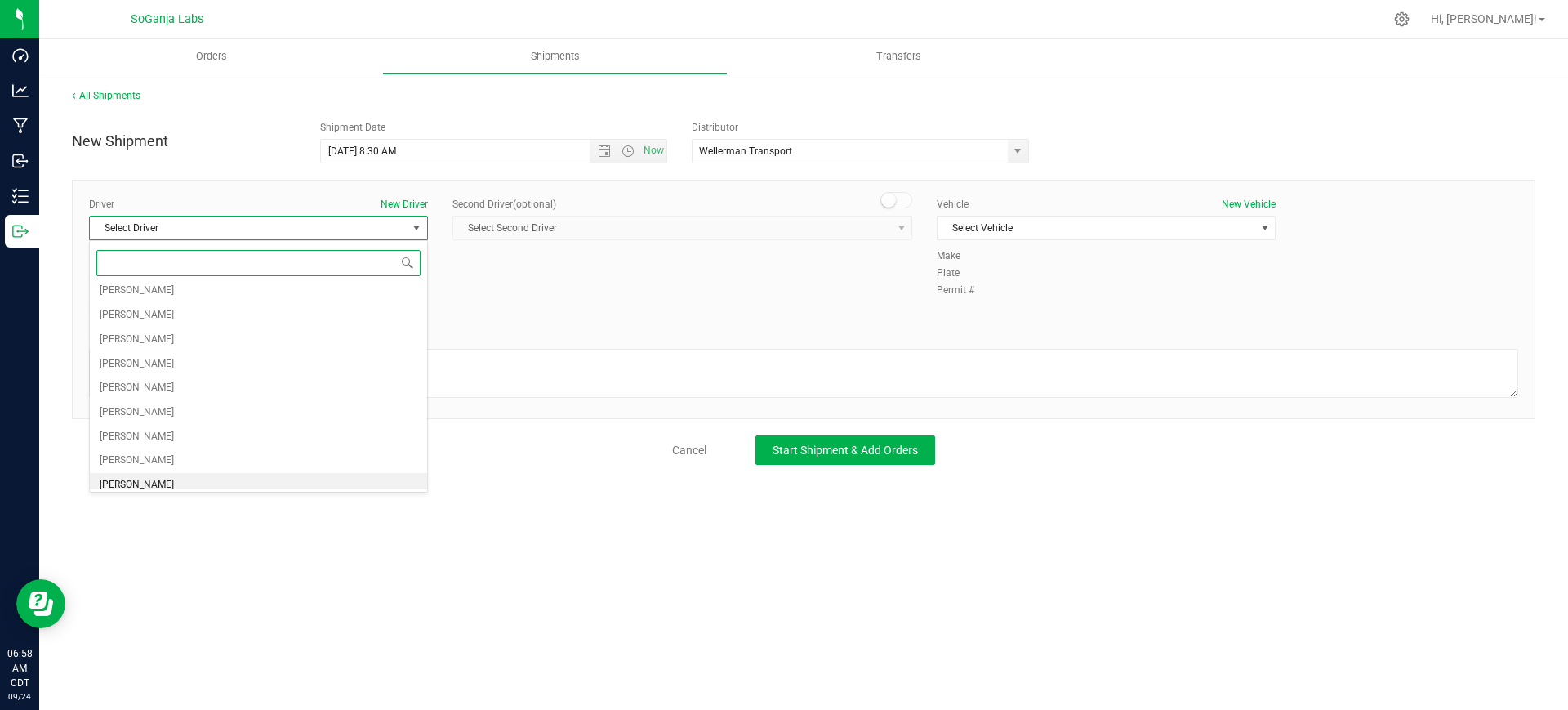
click at [141, 481] on span "[PERSON_NAME]" at bounding box center [136, 485] width 74 height 22
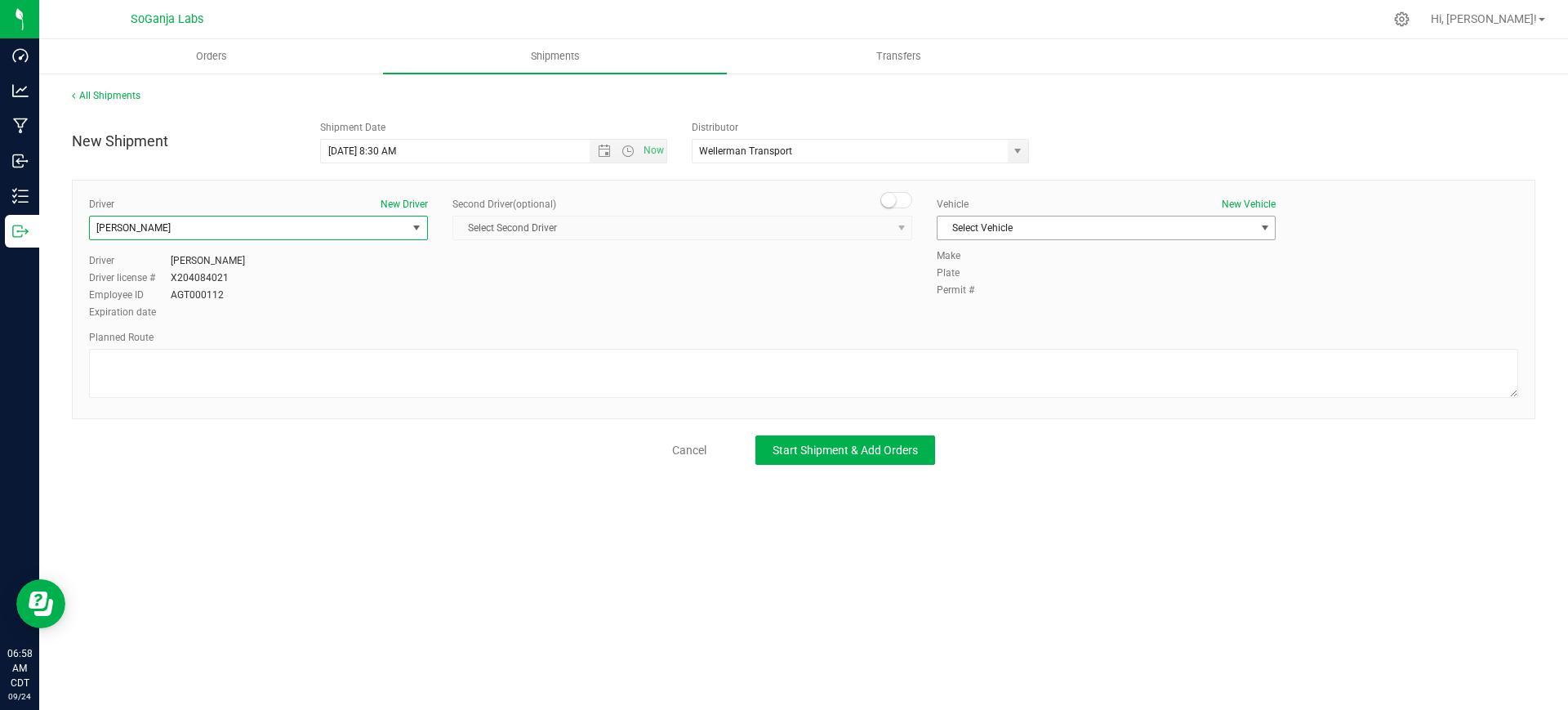
click at [1087, 216] on span "Select Vehicle" at bounding box center [1105, 227] width 339 height 25
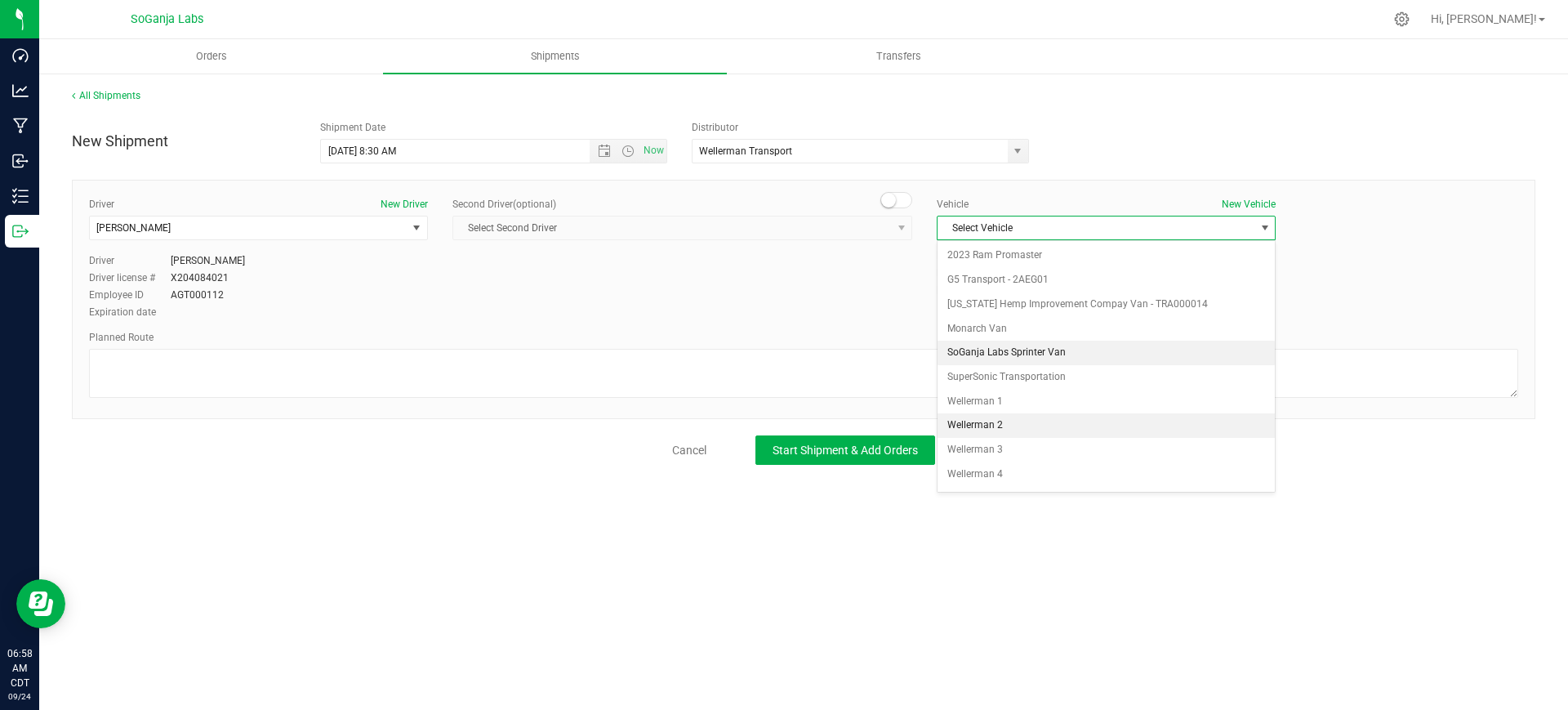
scroll to position [46, 0]
click at [1003, 349] on li "Wellerman 1" at bounding box center [1105, 355] width 338 height 25
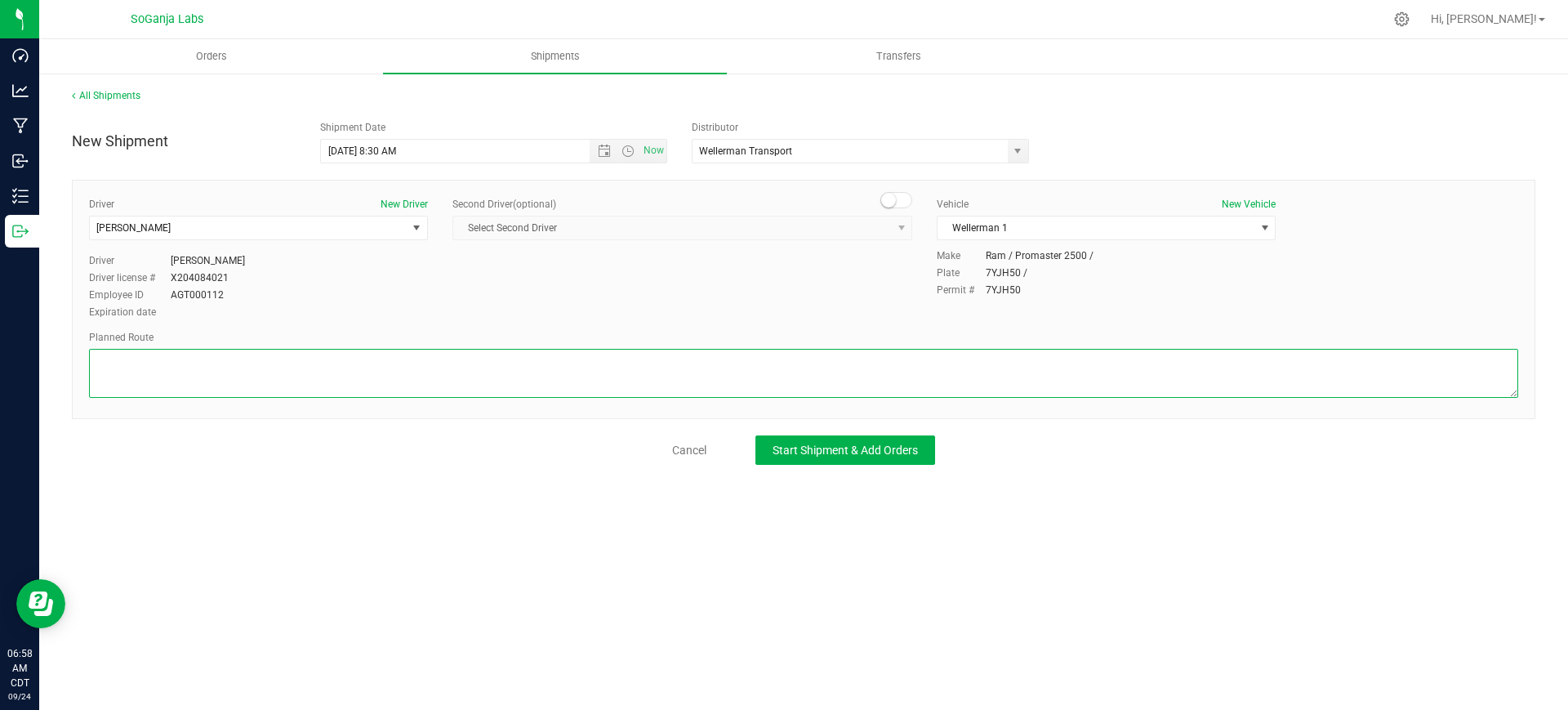
paste textarea "See planned route."
type textarea "See planned route."
click at [876, 459] on button "Start Shipment & Add Orders" at bounding box center [845, 450] width 179 height 30
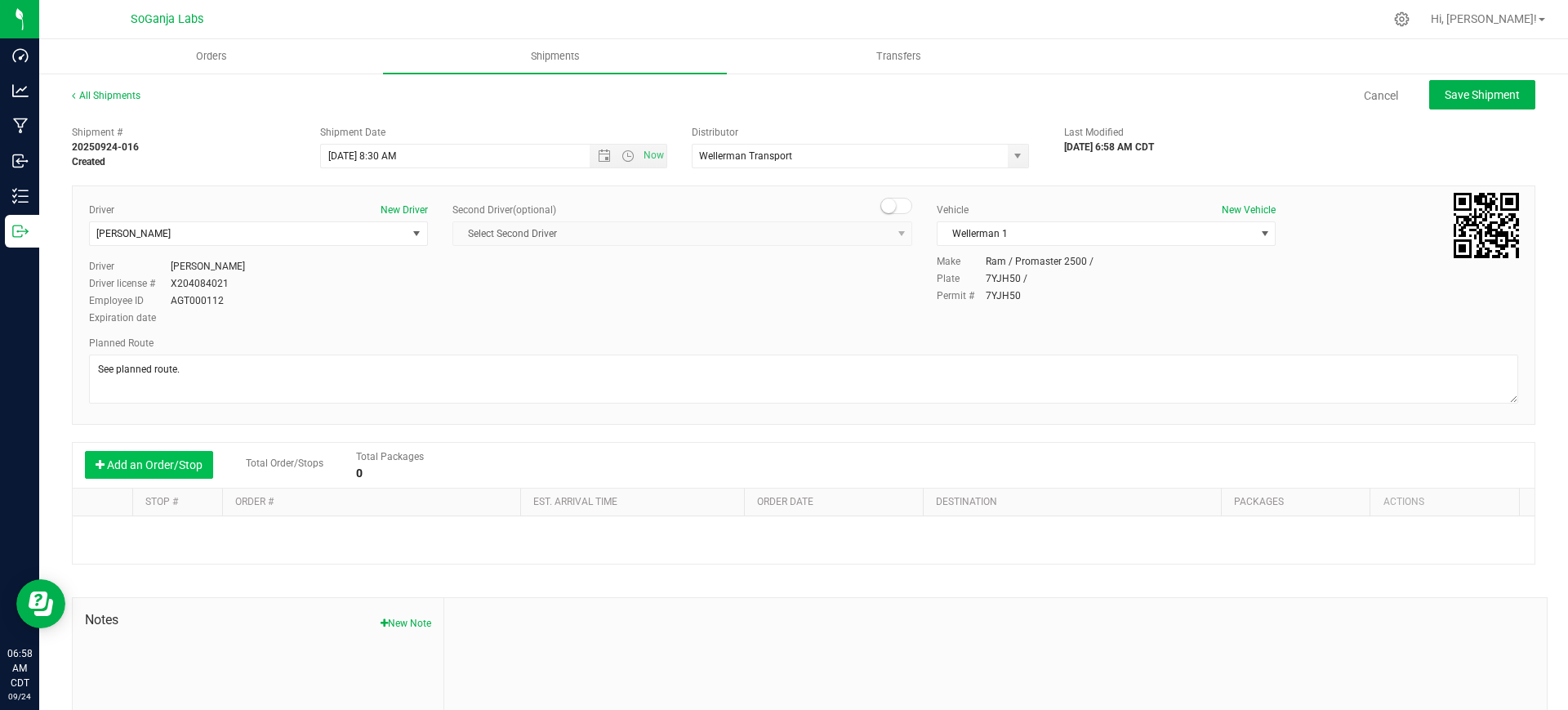
click at [175, 465] on button "Add an Order/Stop" at bounding box center [149, 465] width 128 height 28
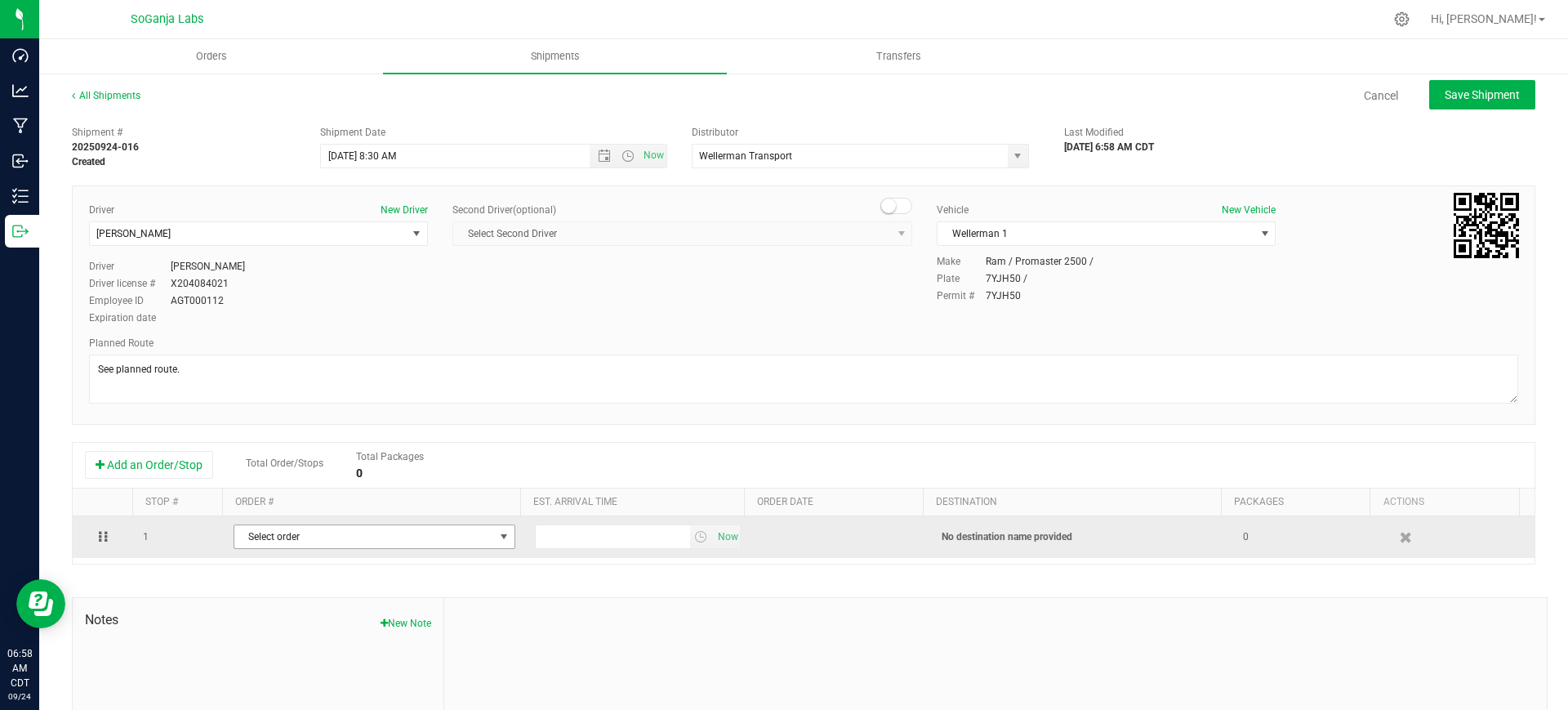
click at [316, 535] on span "Select order" at bounding box center [364, 536] width 260 height 23
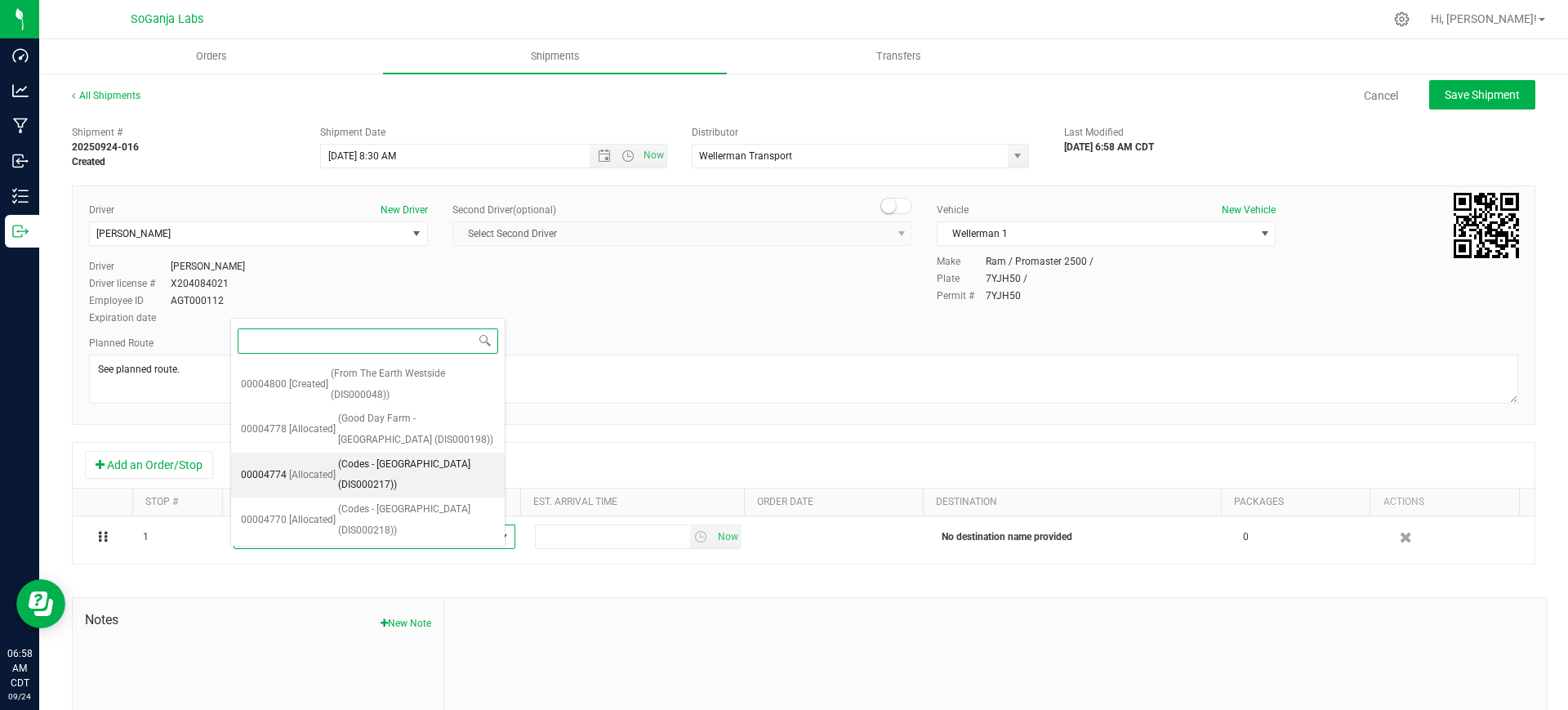
click at [406, 464] on span "(Codes - [GEOGRAPHIC_DATA] (DIS000217))" at bounding box center [415, 475] width 157 height 41
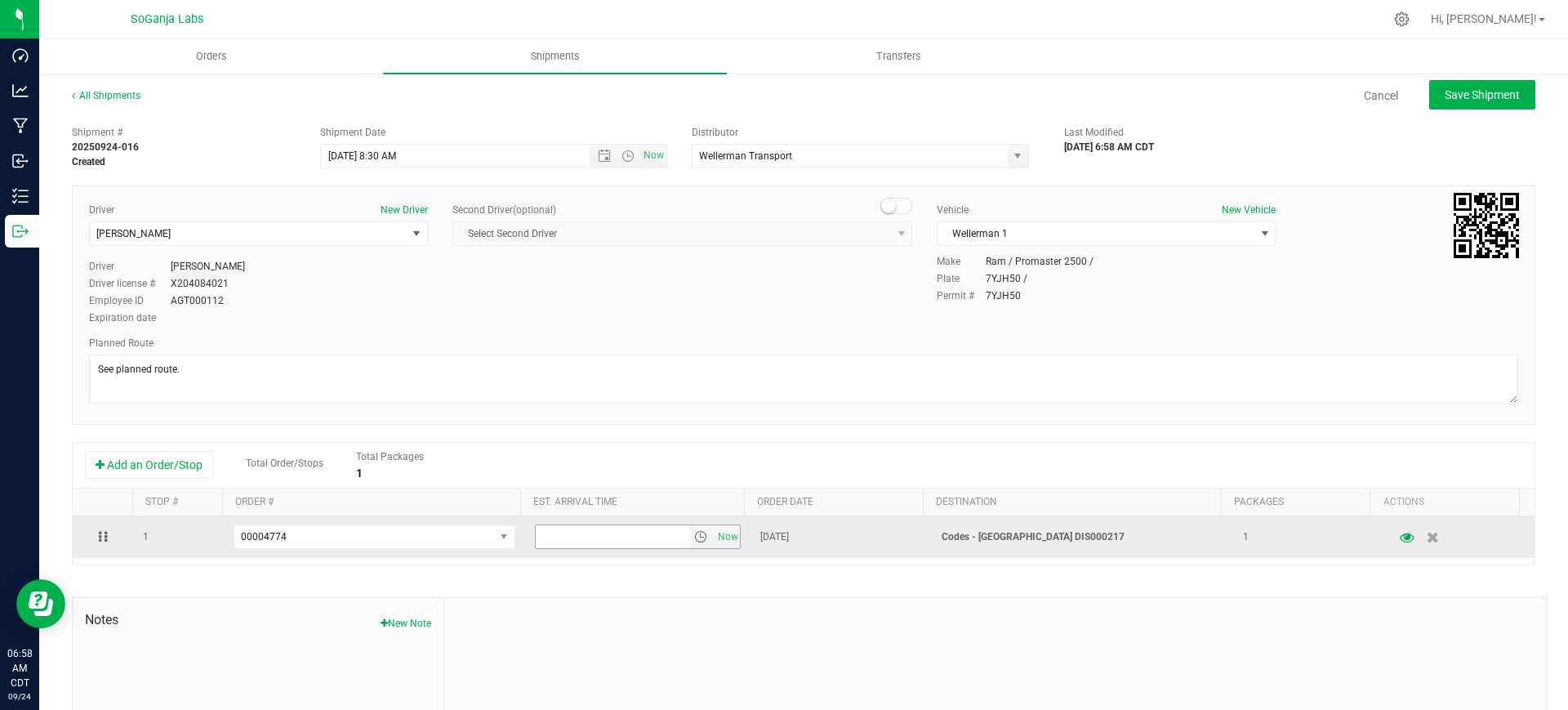
click at [694, 531] on span "select" at bounding box center [700, 536] width 13 height 13
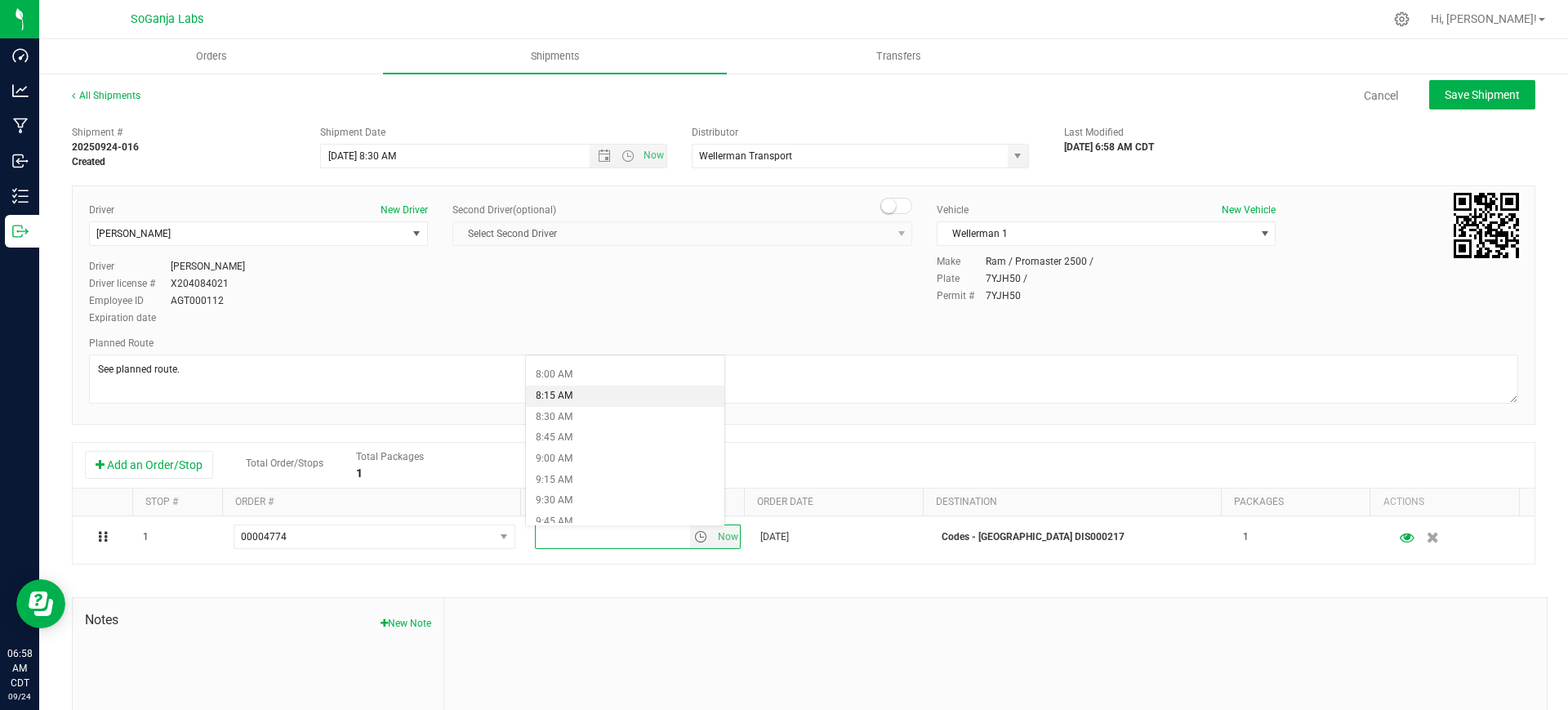
scroll to position [817, 0]
click at [565, 415] on li "10:15 AM" at bounding box center [625, 414] width 199 height 22
click at [1452, 97] on span "Save Shipment" at bounding box center [1481, 95] width 75 height 13
type input "[DATE] 1:30 PM"
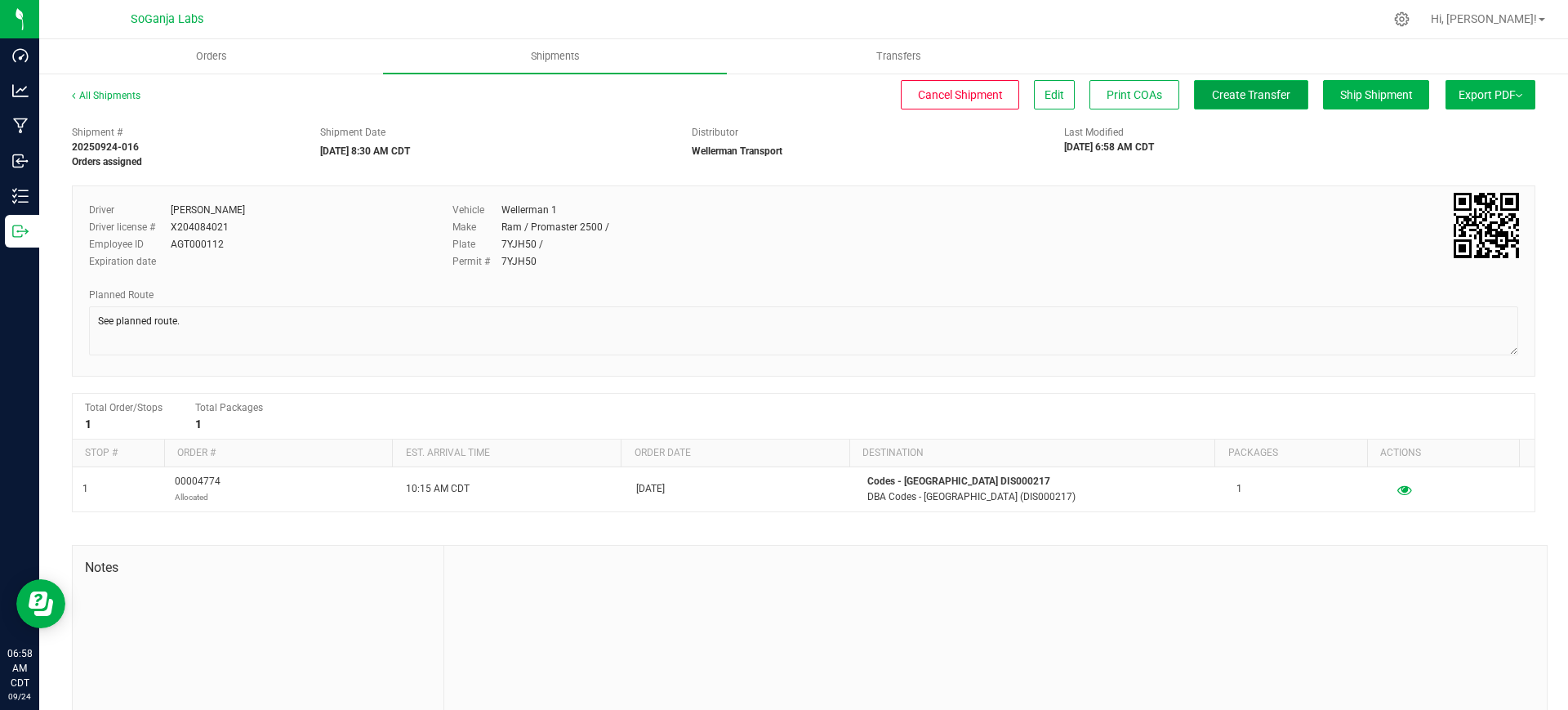
click at [1233, 98] on span "Create Transfer" at bounding box center [1251, 95] width 79 height 13
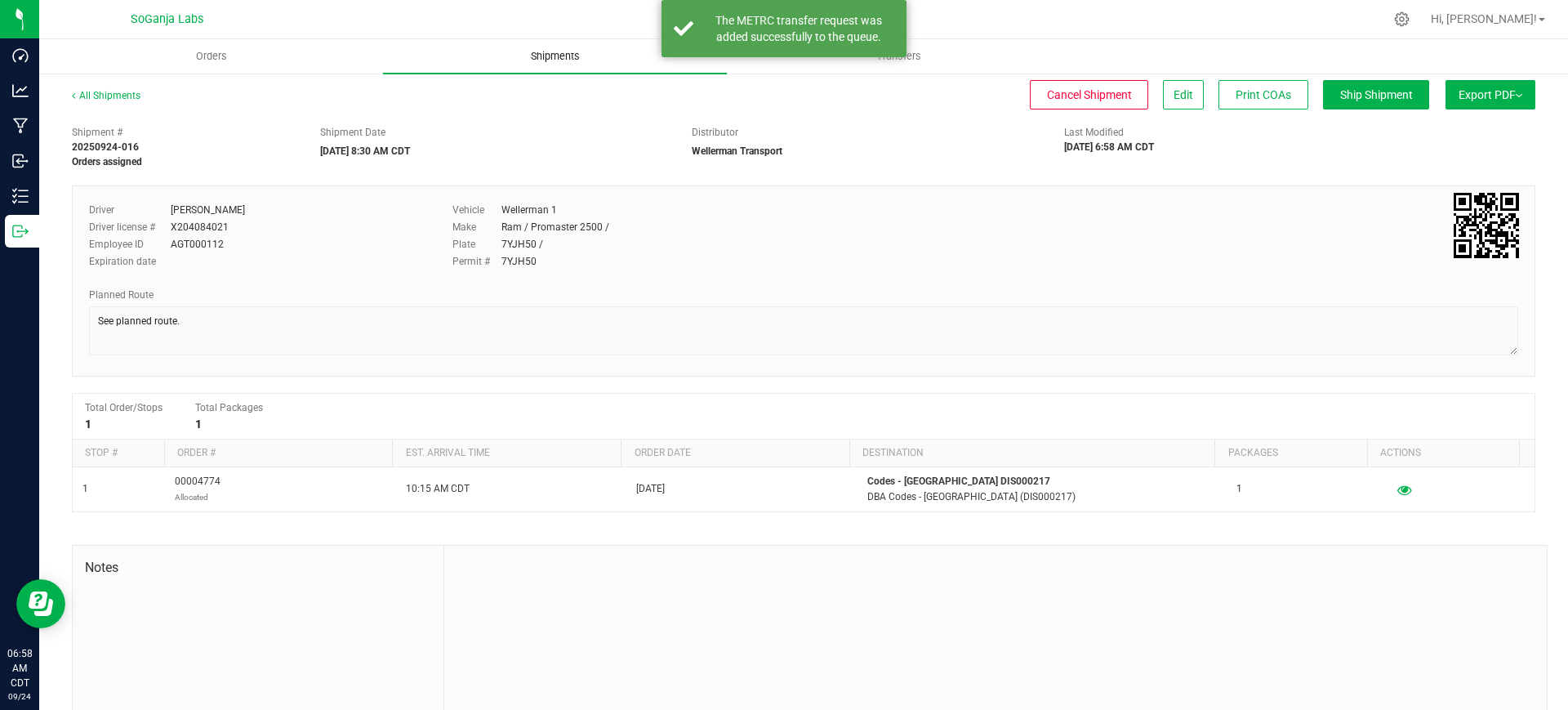
click at [558, 55] on span "Shipments" at bounding box center [555, 56] width 94 height 15
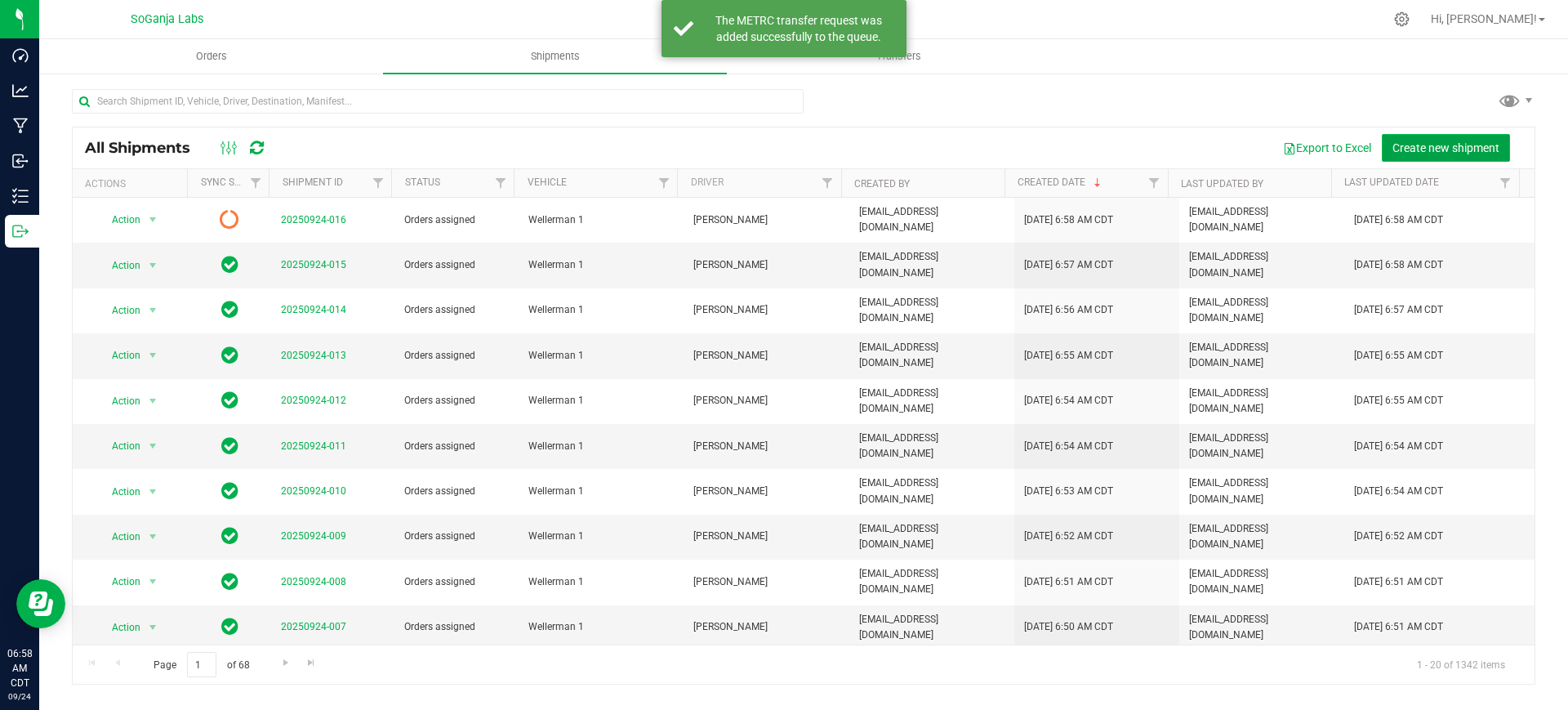
click at [1408, 147] on span "Create new shipment" at bounding box center [1445, 148] width 107 height 13
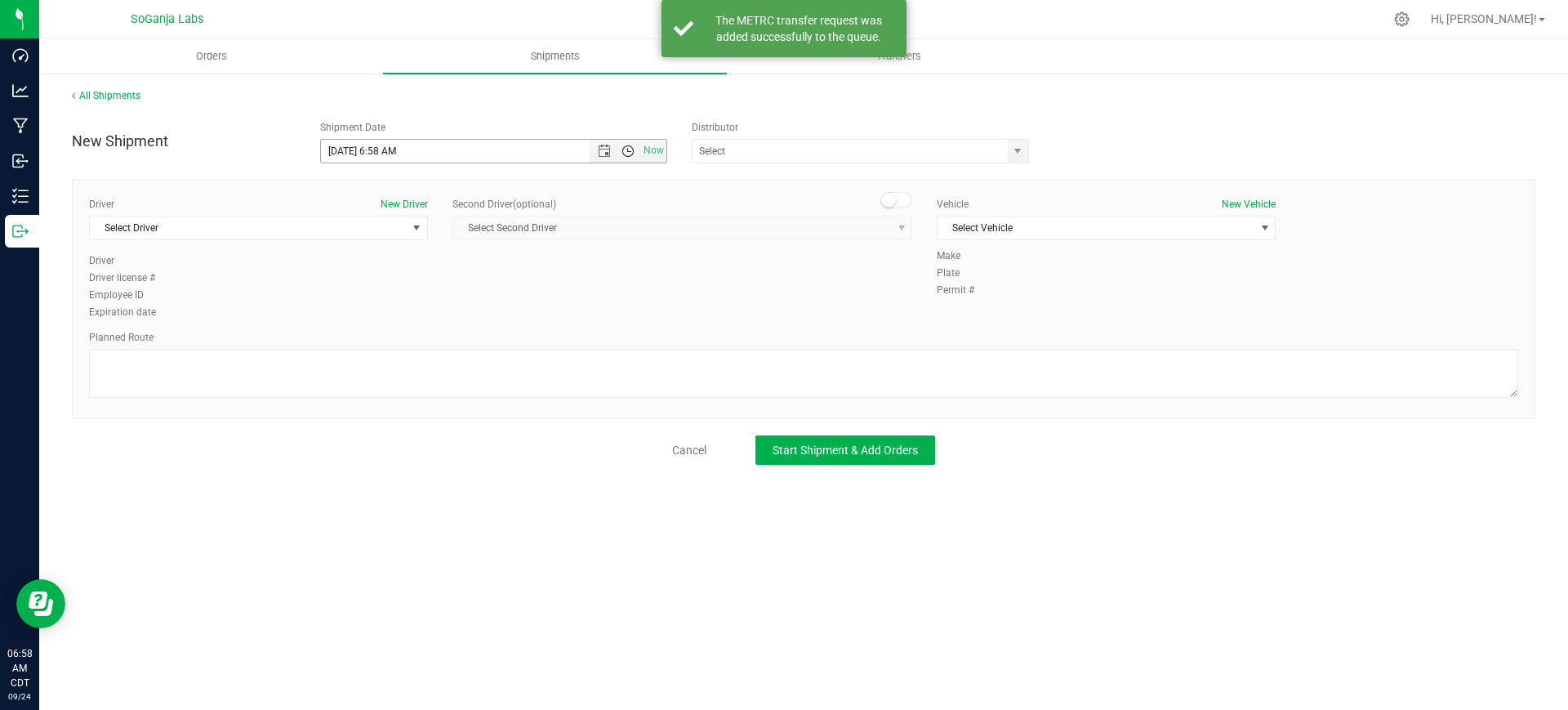
click at [630, 157] on span "Open the time view" at bounding box center [627, 151] width 13 height 13
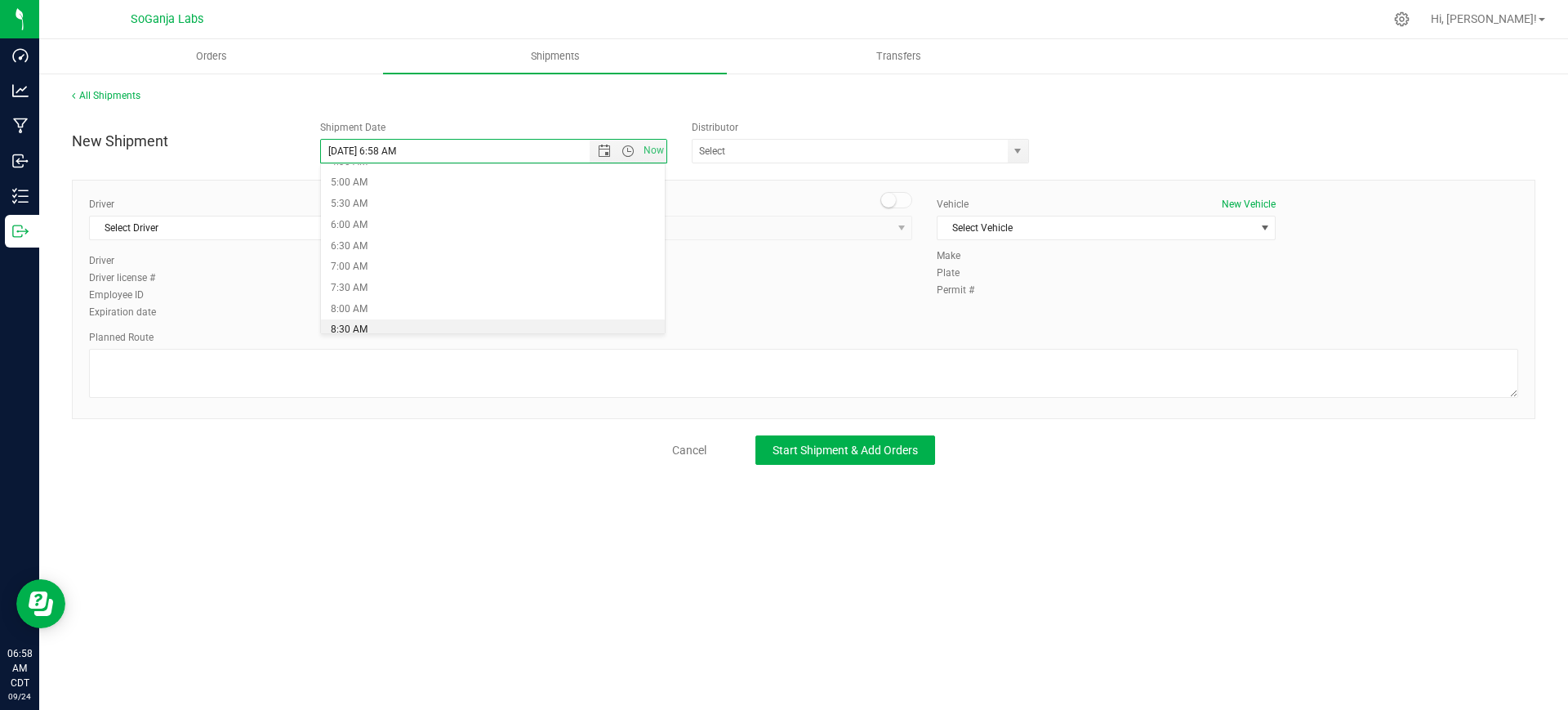
click at [361, 325] on li "8:30 AM" at bounding box center [493, 330] width 345 height 22
type input "[DATE] 8:30 AM"
click at [1017, 147] on span "select" at bounding box center [1017, 151] width 13 height 13
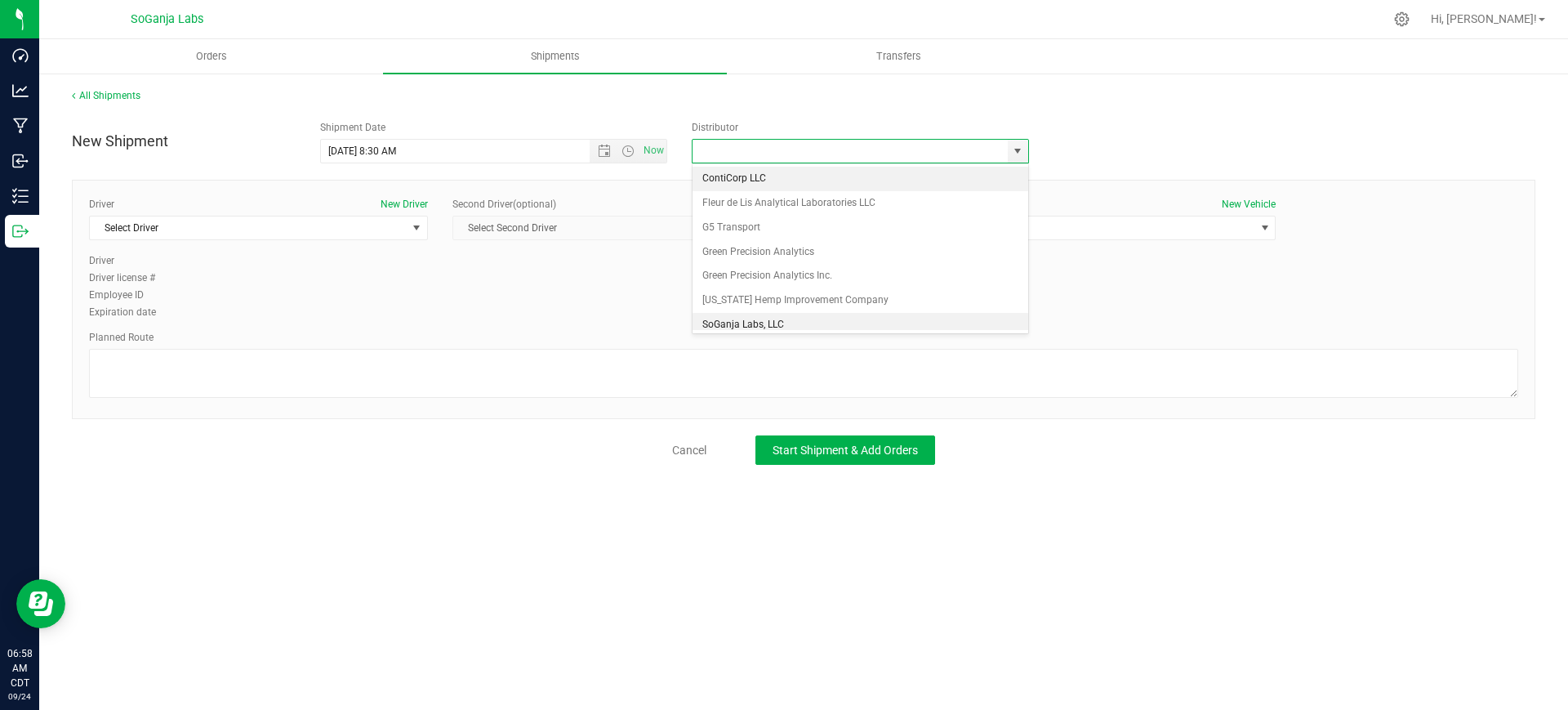
click at [735, 316] on li "SoGanja Labs, LLC" at bounding box center [859, 325] width 336 height 25
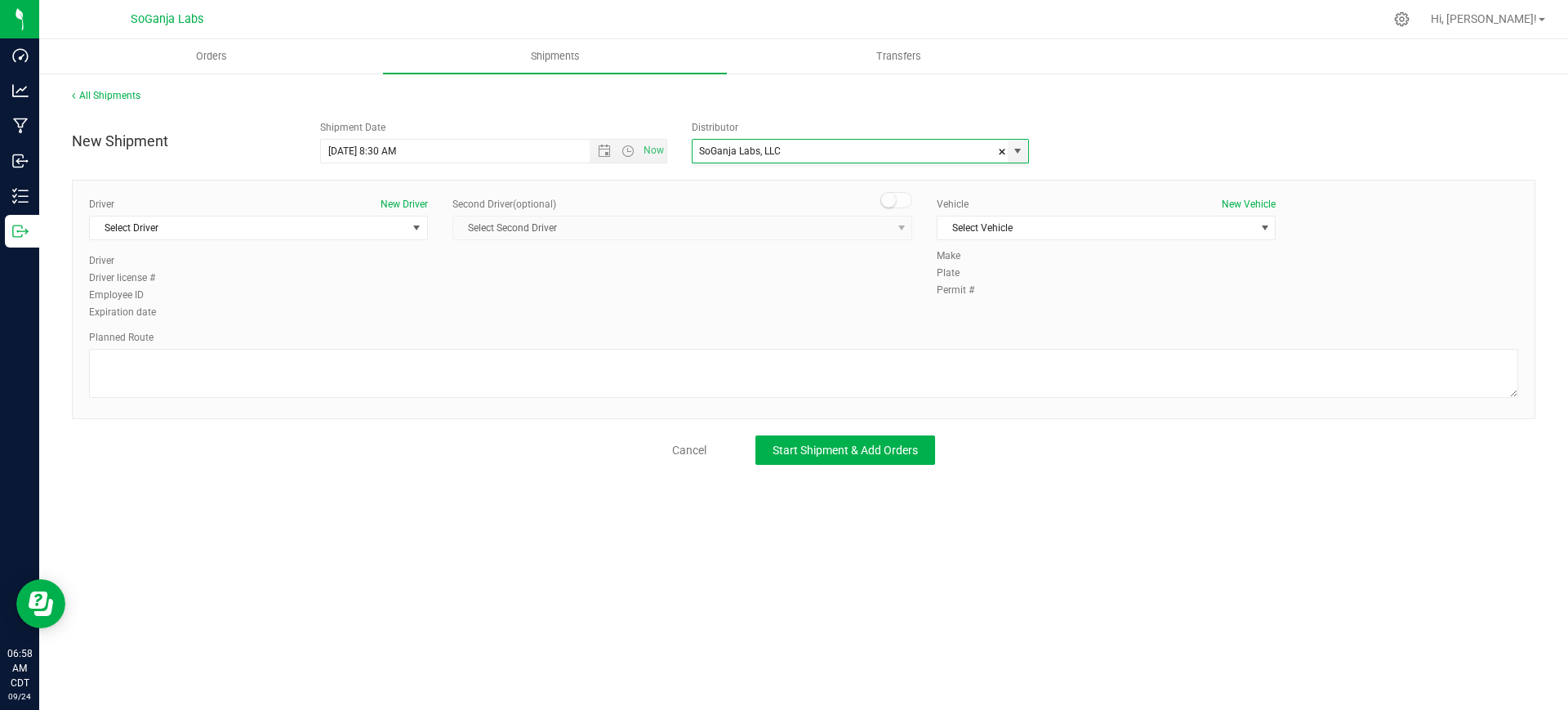
scroll to position [0, 0]
drag, startPoint x: 1018, startPoint y: 146, endPoint x: 978, endPoint y: 184, distance: 55.2
click at [1018, 146] on span "select" at bounding box center [1017, 151] width 13 height 13
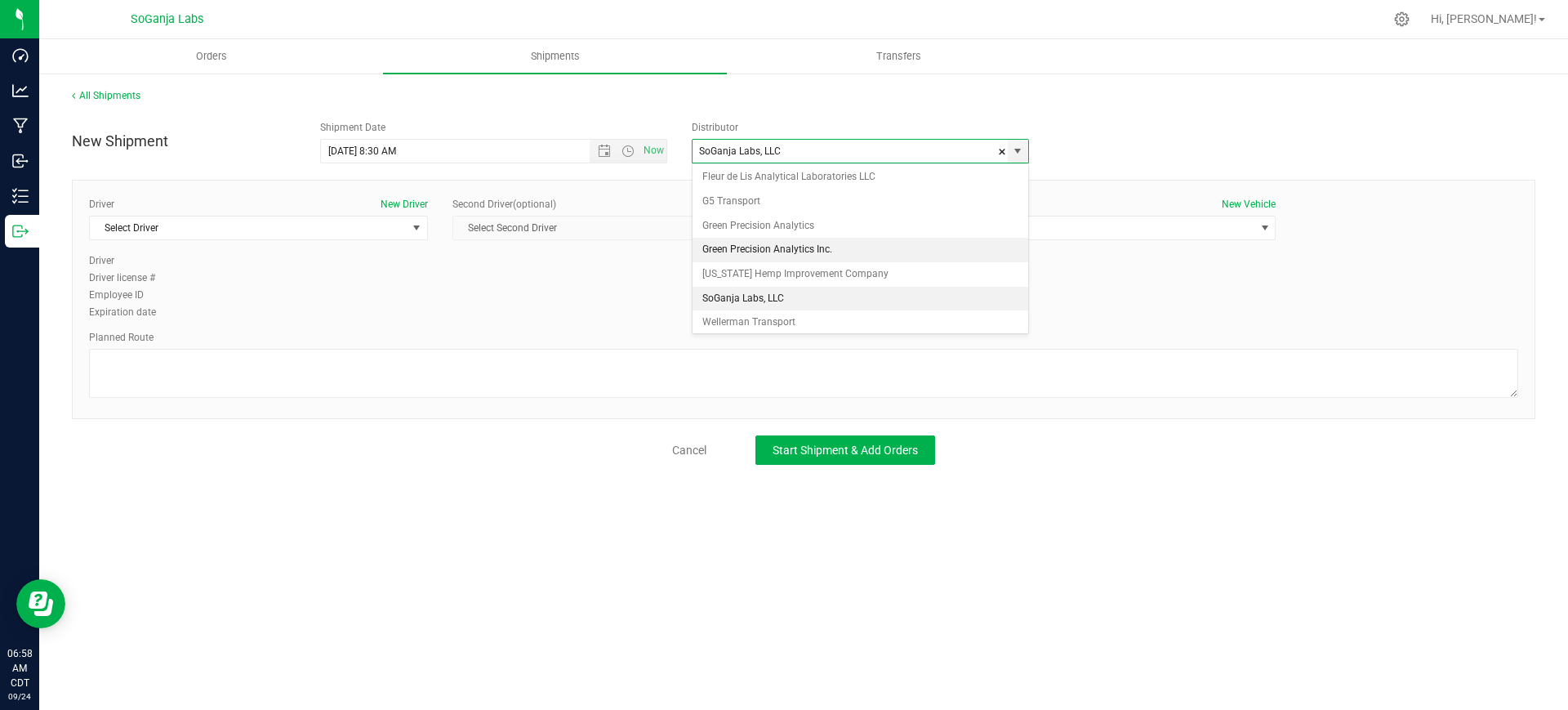
scroll to position [32, 0]
click at [748, 309] on li "Wellerman Transport" at bounding box center [859, 317] width 336 height 25
type input "Wellerman Transport"
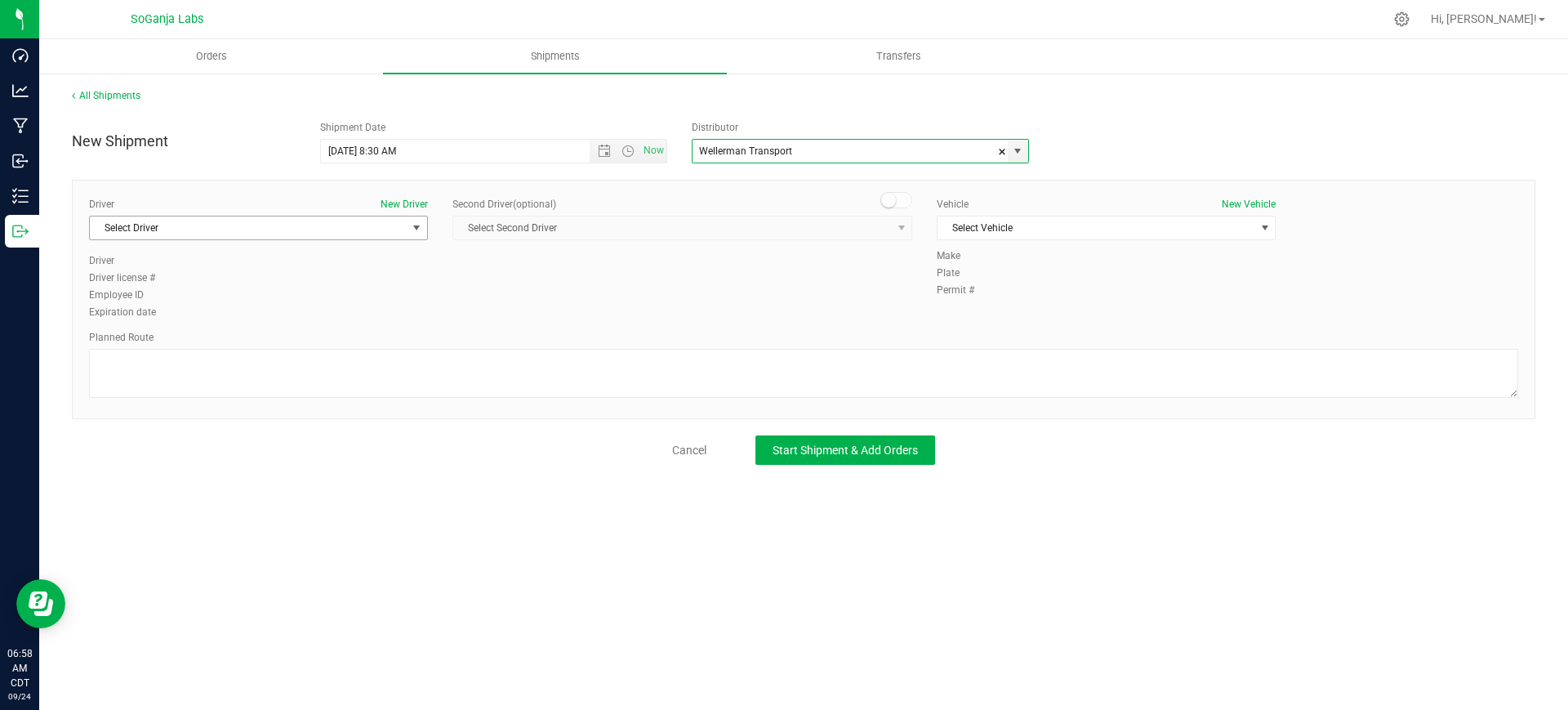
click at [358, 225] on span "Select Driver" at bounding box center [248, 227] width 317 height 23
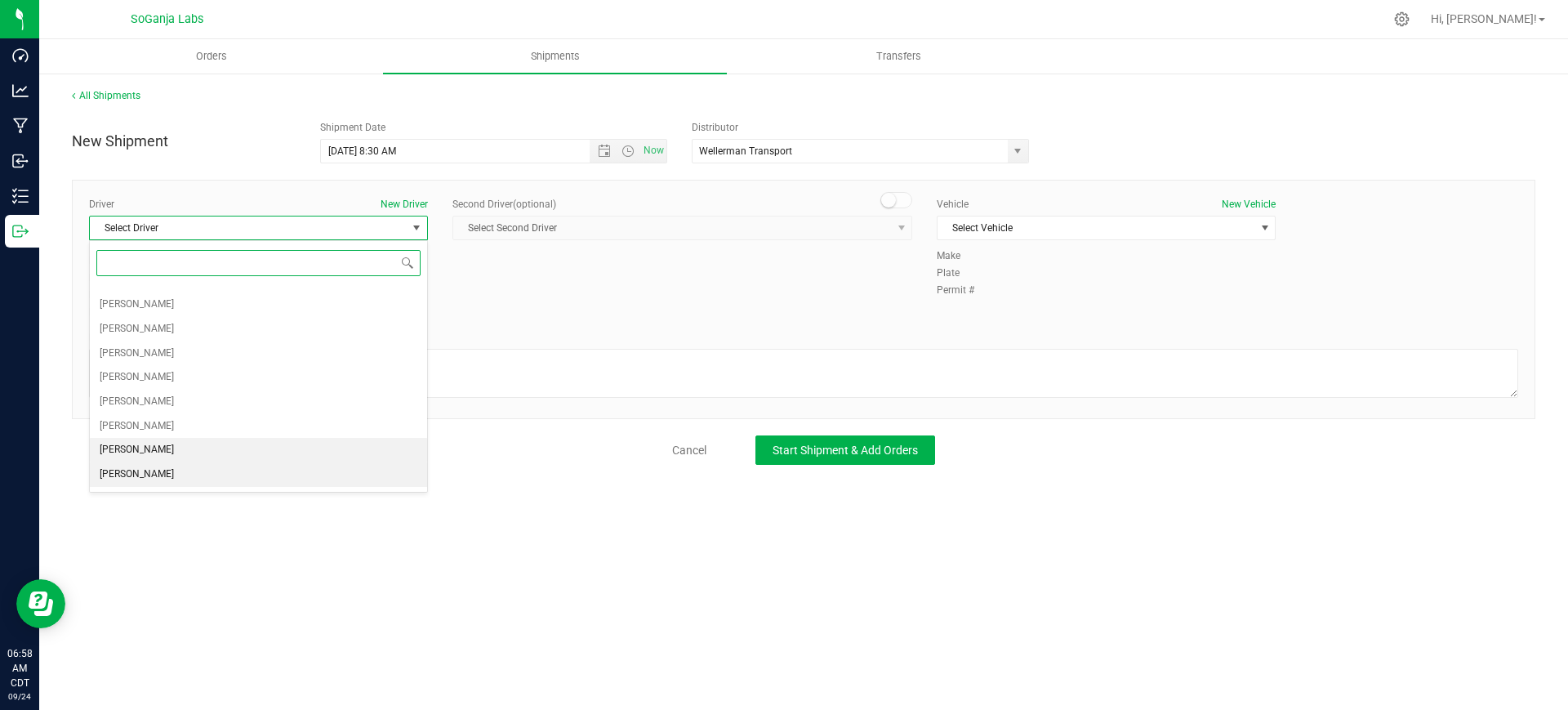
scroll to position [204, 0]
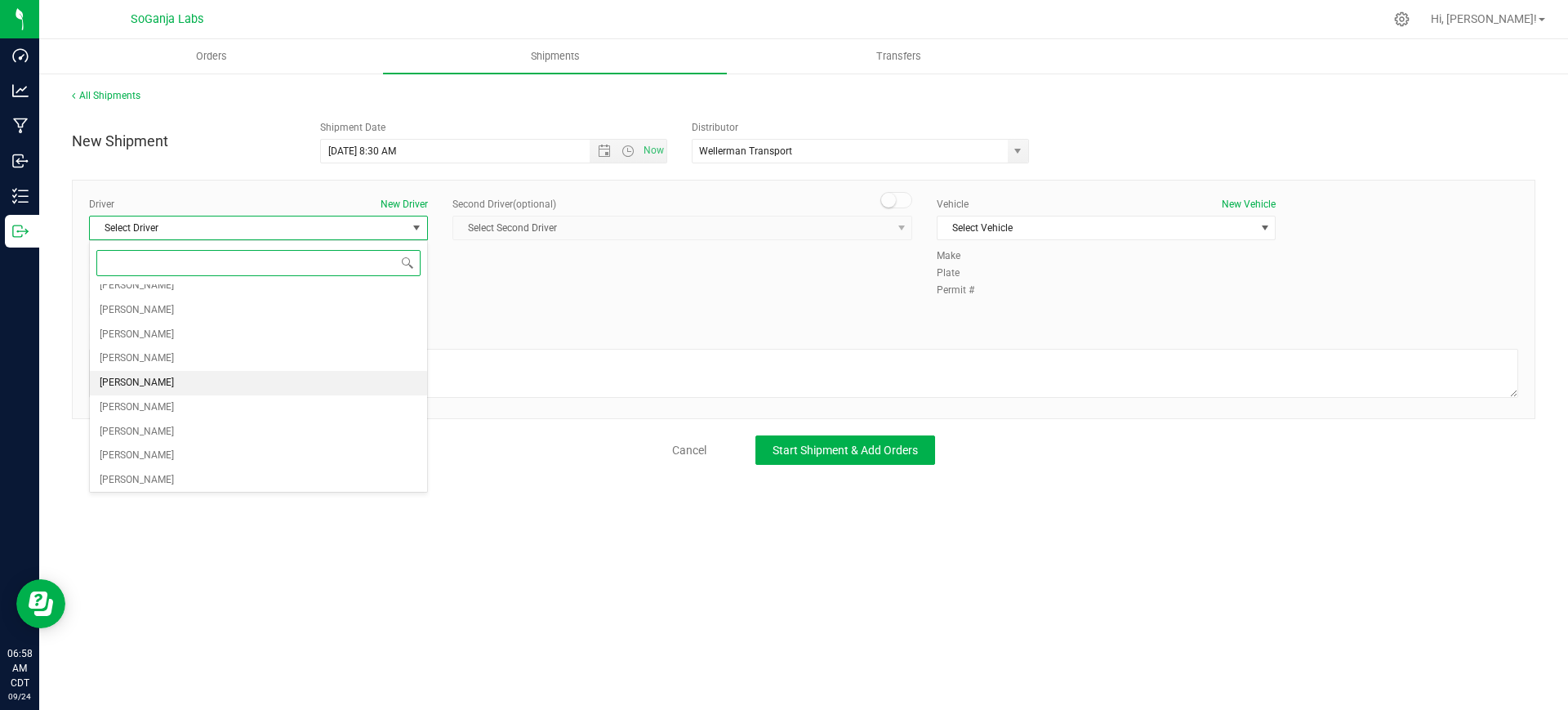
click at [156, 380] on li "[PERSON_NAME]" at bounding box center [258, 383] width 338 height 25
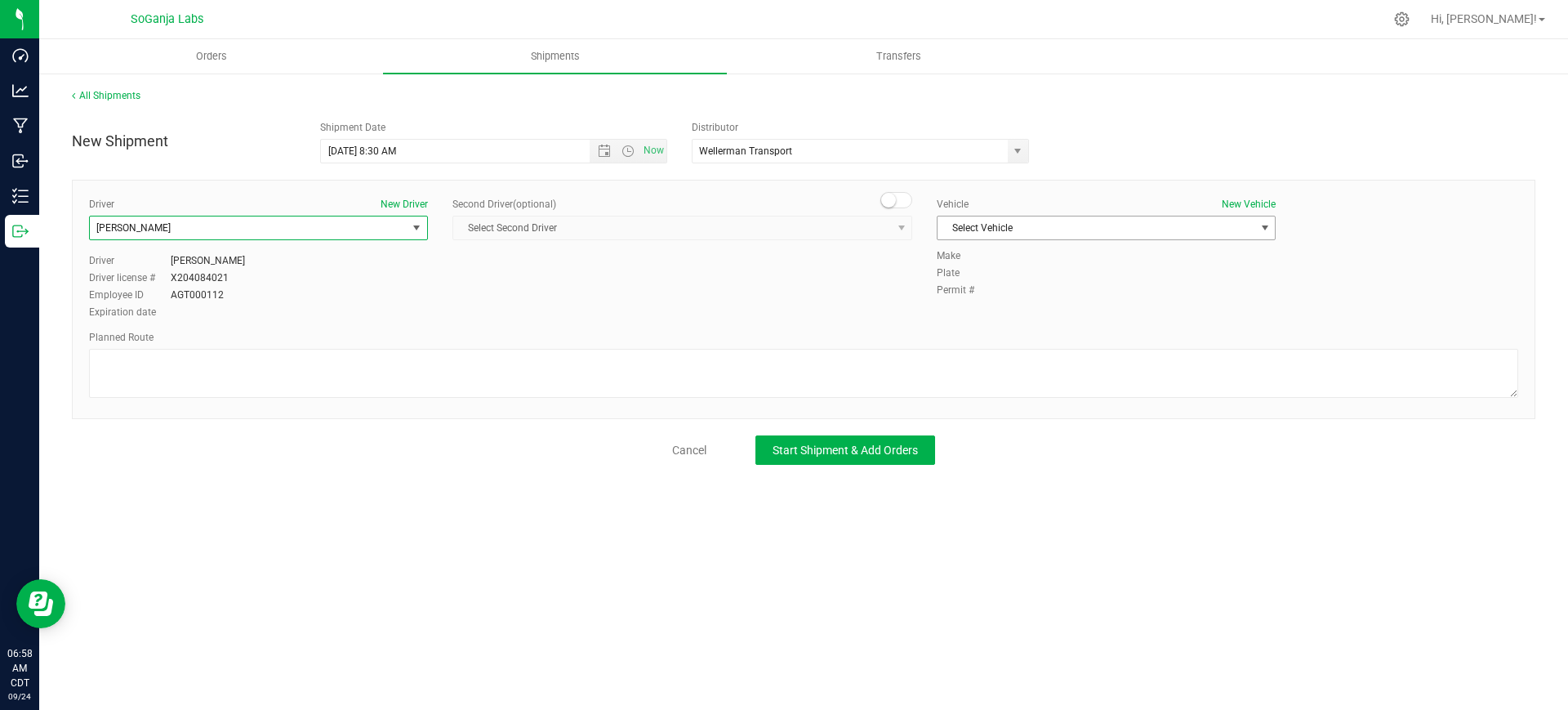
click at [990, 222] on span "Select Vehicle" at bounding box center [1096, 227] width 317 height 23
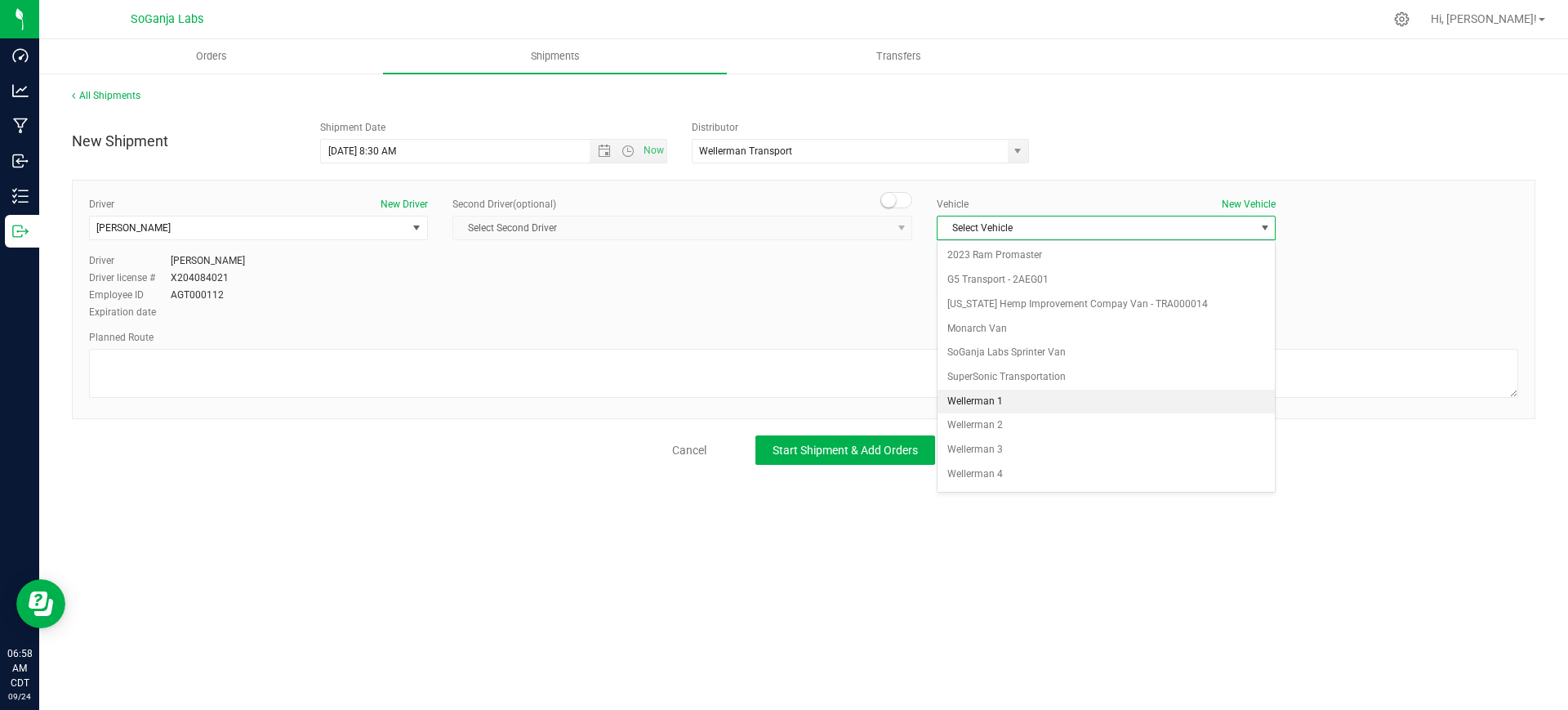
click at [988, 405] on li "Wellerman 1" at bounding box center [1105, 402] width 338 height 25
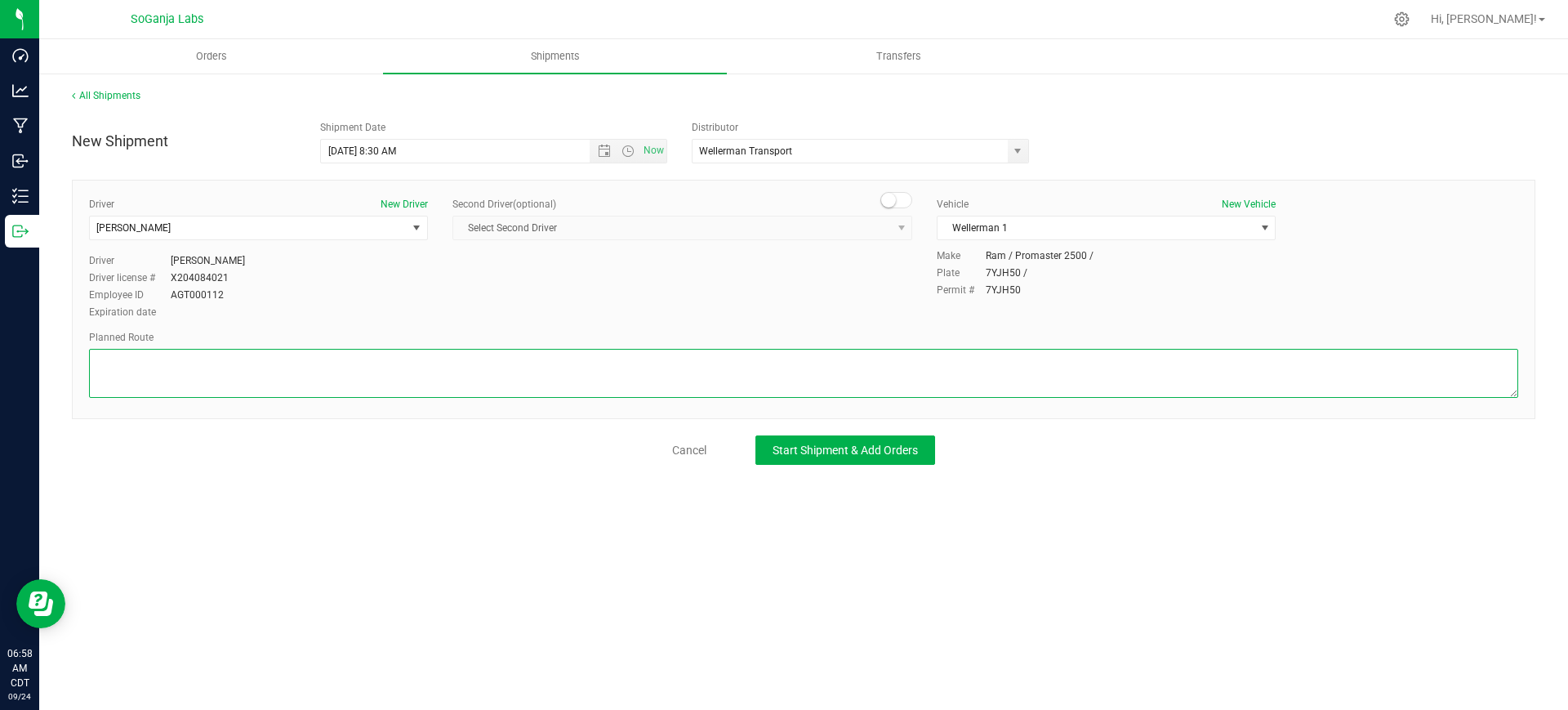
paste textarea "See planned route."
type textarea "See planned route."
click at [903, 437] on button "Start Shipment & Add Orders" at bounding box center [845, 450] width 179 height 30
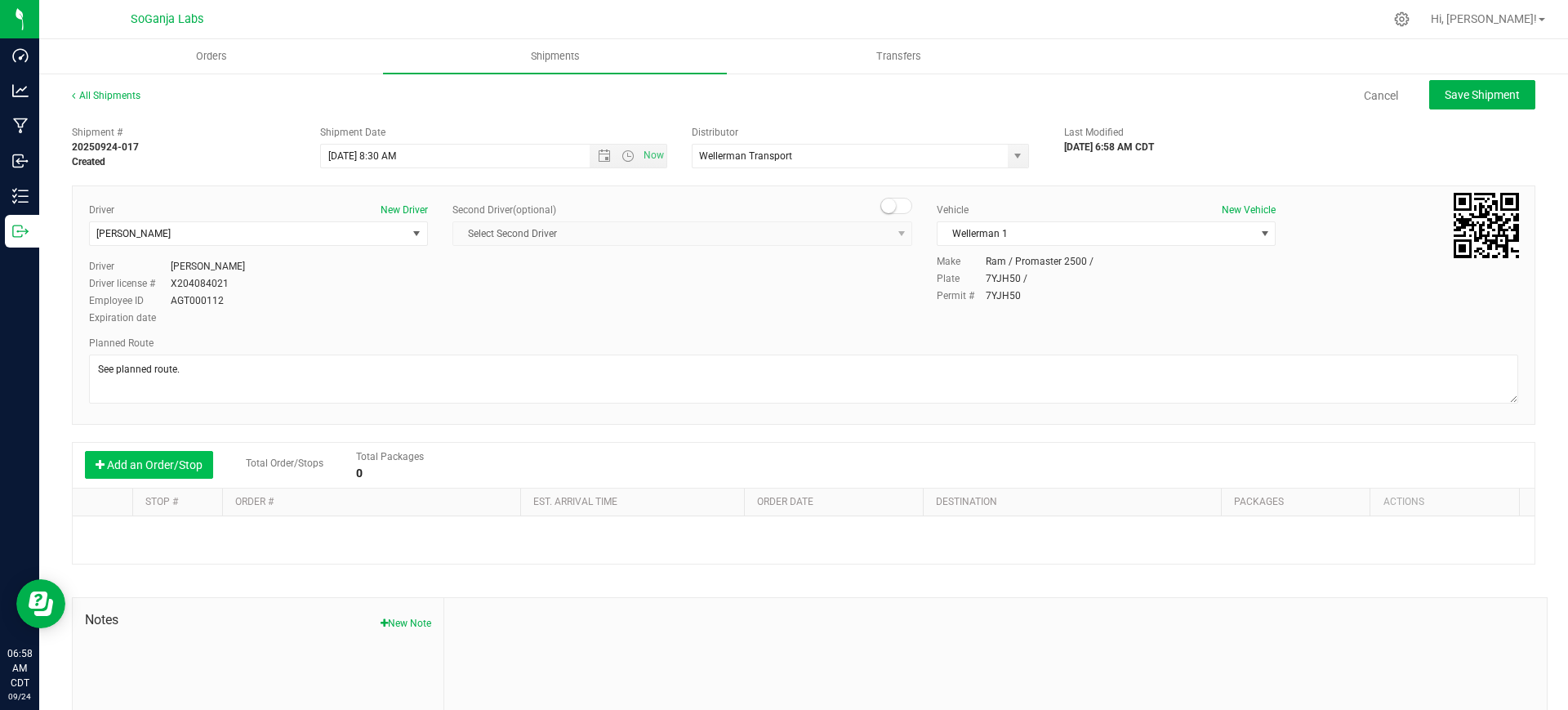
click at [202, 467] on button "Add an Order/Stop" at bounding box center [149, 465] width 128 height 28
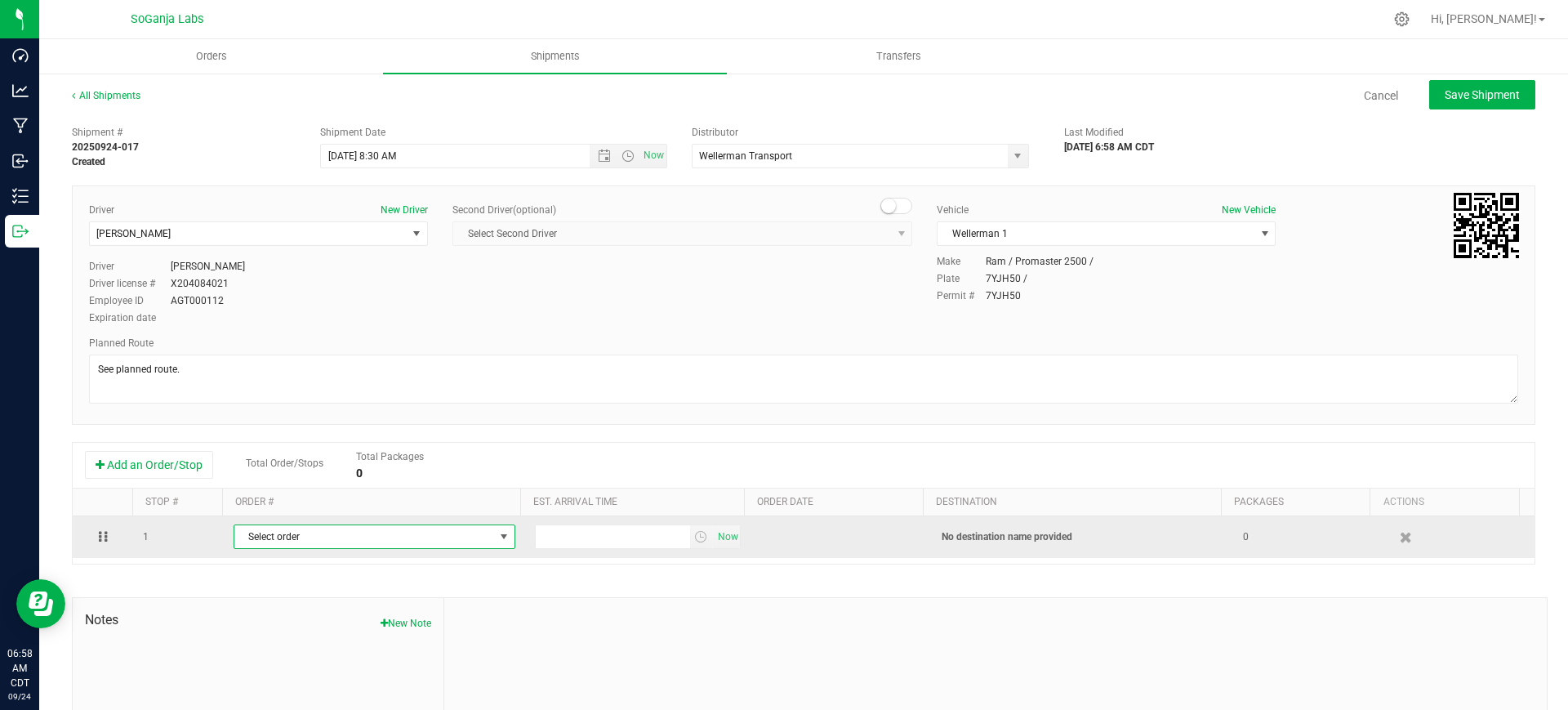
click at [418, 540] on span "Select order" at bounding box center [364, 536] width 260 height 23
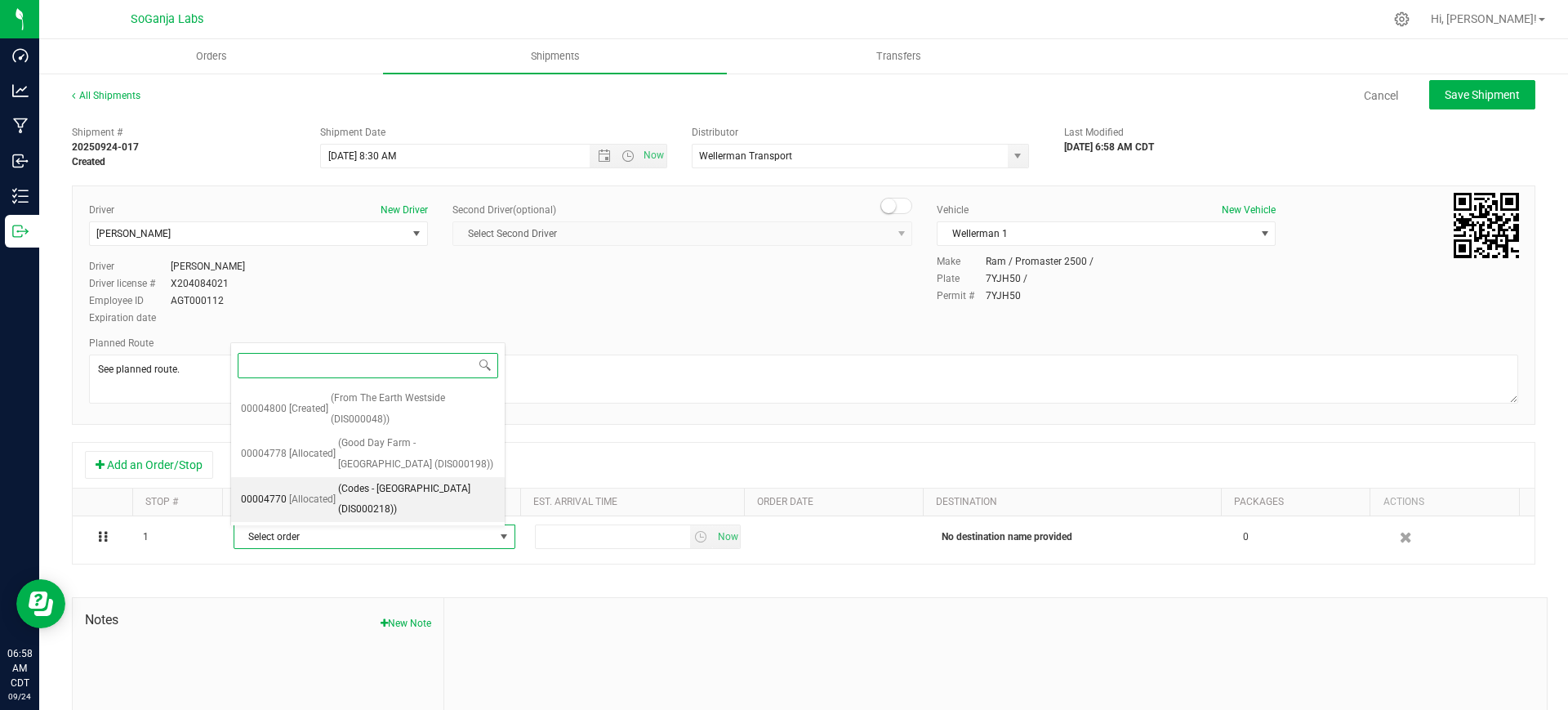
click at [416, 496] on span "(Codes - [GEOGRAPHIC_DATA] (DIS000218))" at bounding box center [415, 499] width 157 height 41
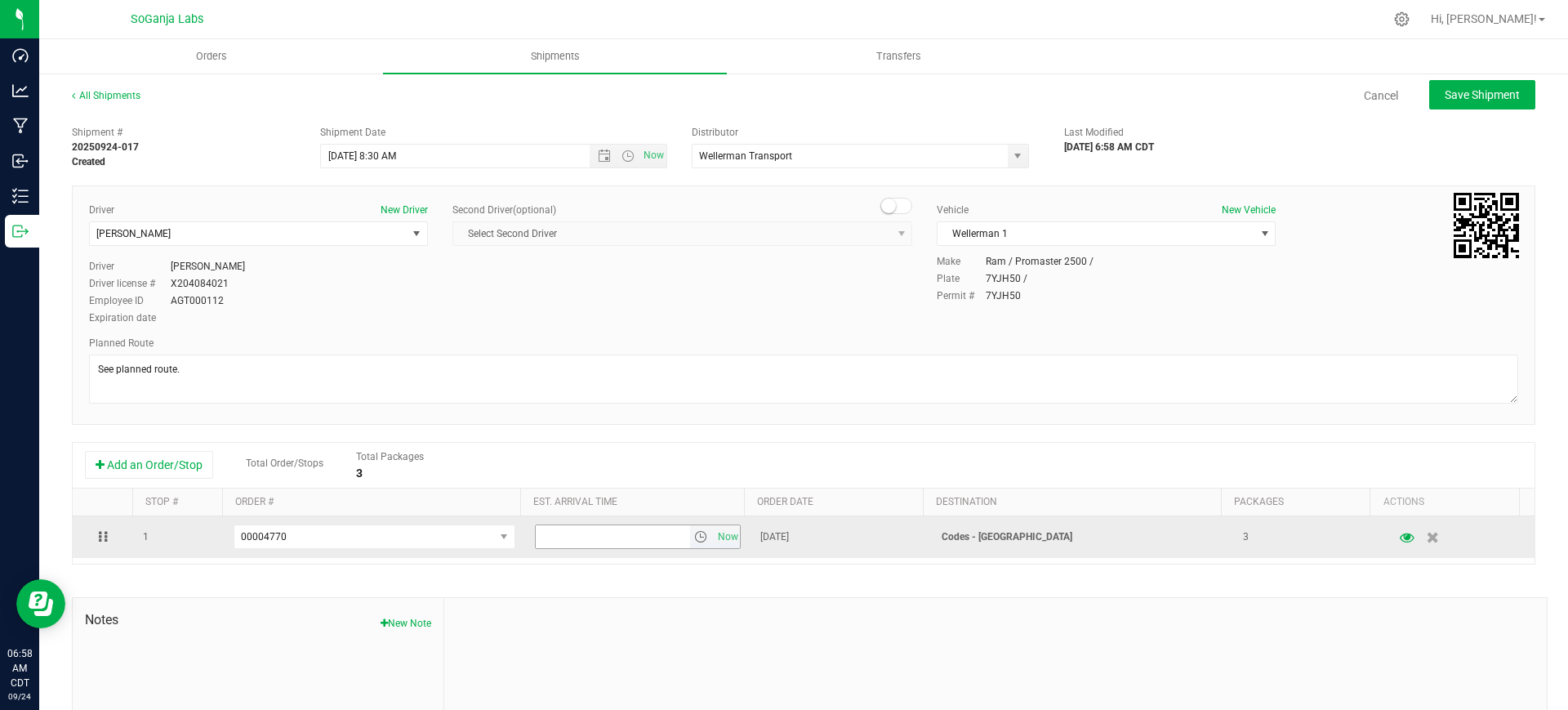
click at [694, 538] on span "select" at bounding box center [700, 536] width 13 height 13
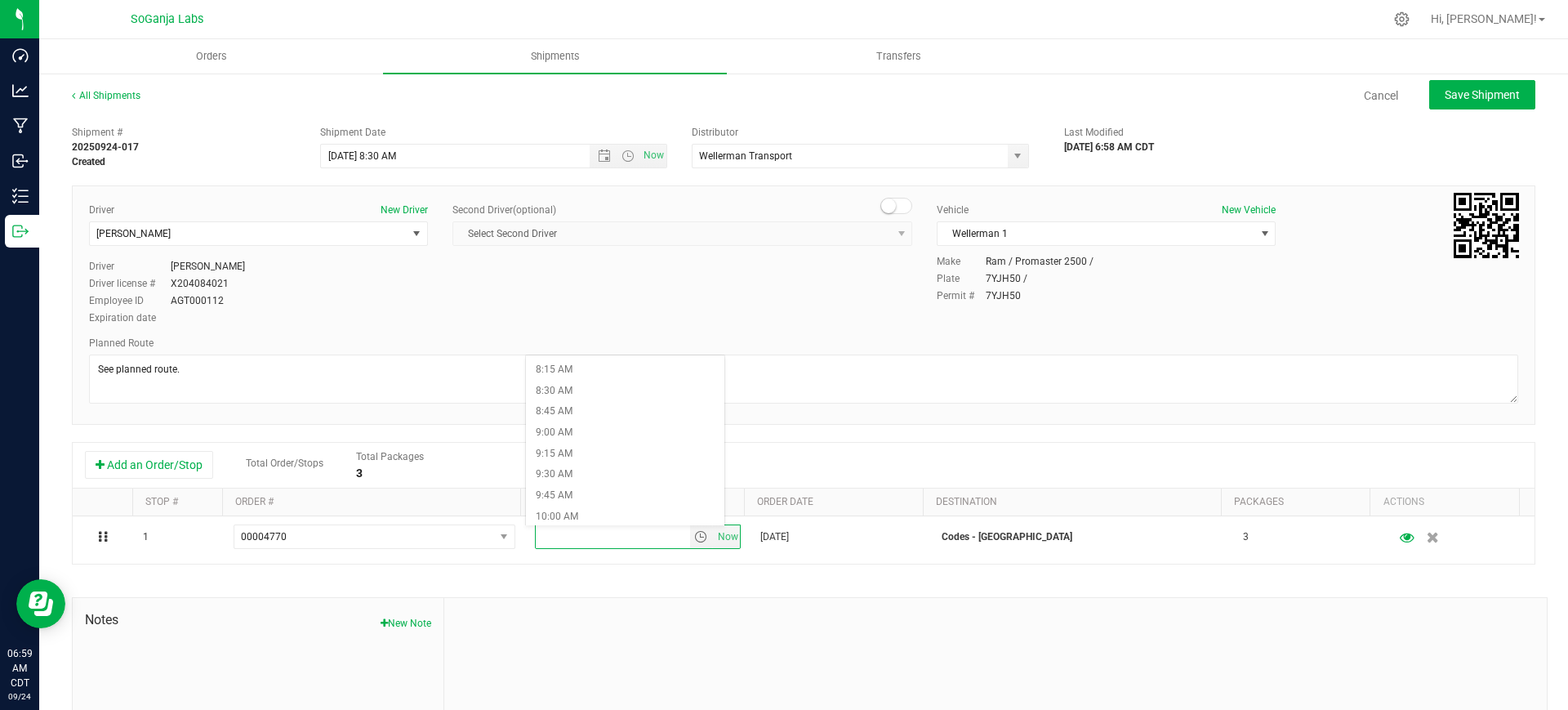
scroll to position [715, 0]
click at [591, 431] on li "9:15 AM" at bounding box center [625, 431] width 199 height 22
click at [1454, 93] on span "Save Shipment" at bounding box center [1481, 95] width 75 height 13
type input "[DATE] 1:30 PM"
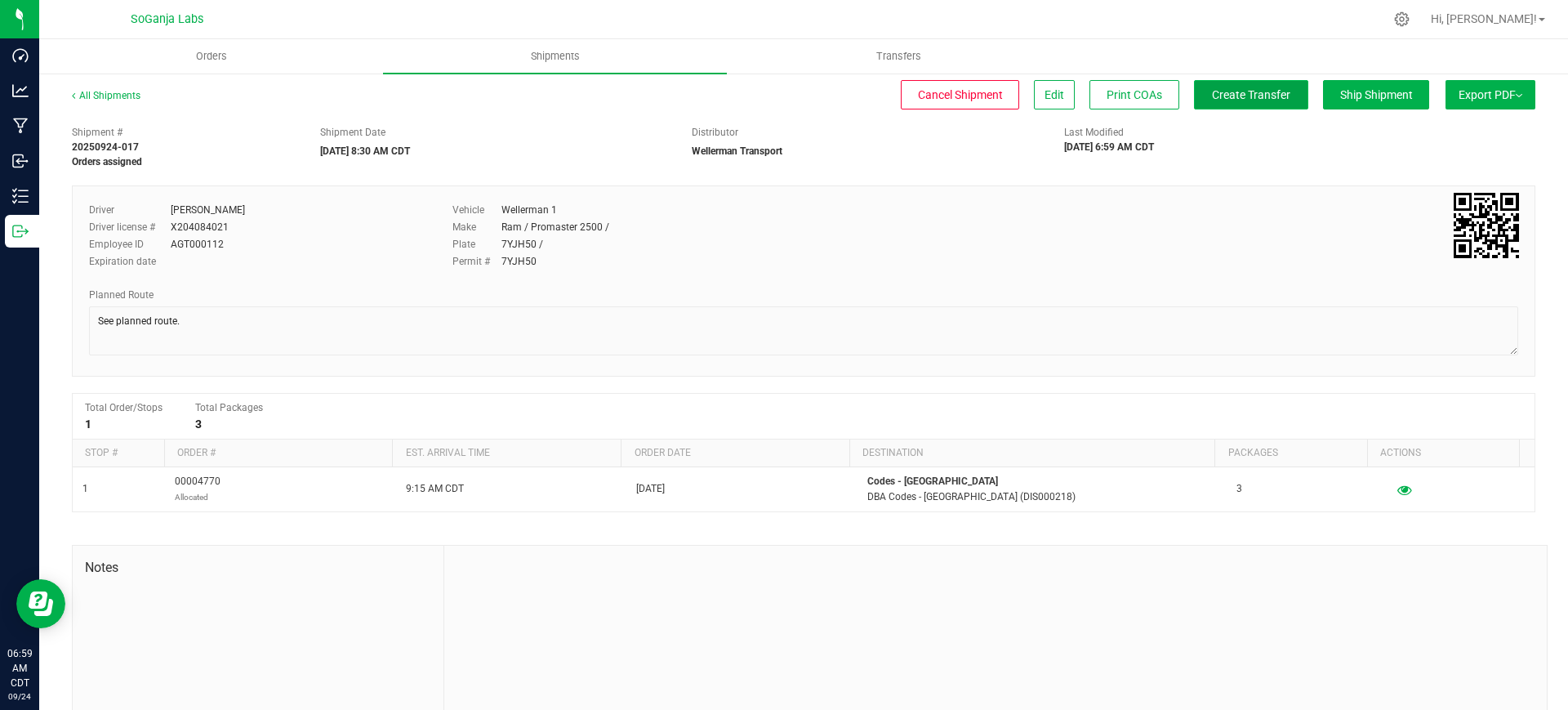
click at [1218, 102] on button "Create Transfer" at bounding box center [1251, 95] width 114 height 30
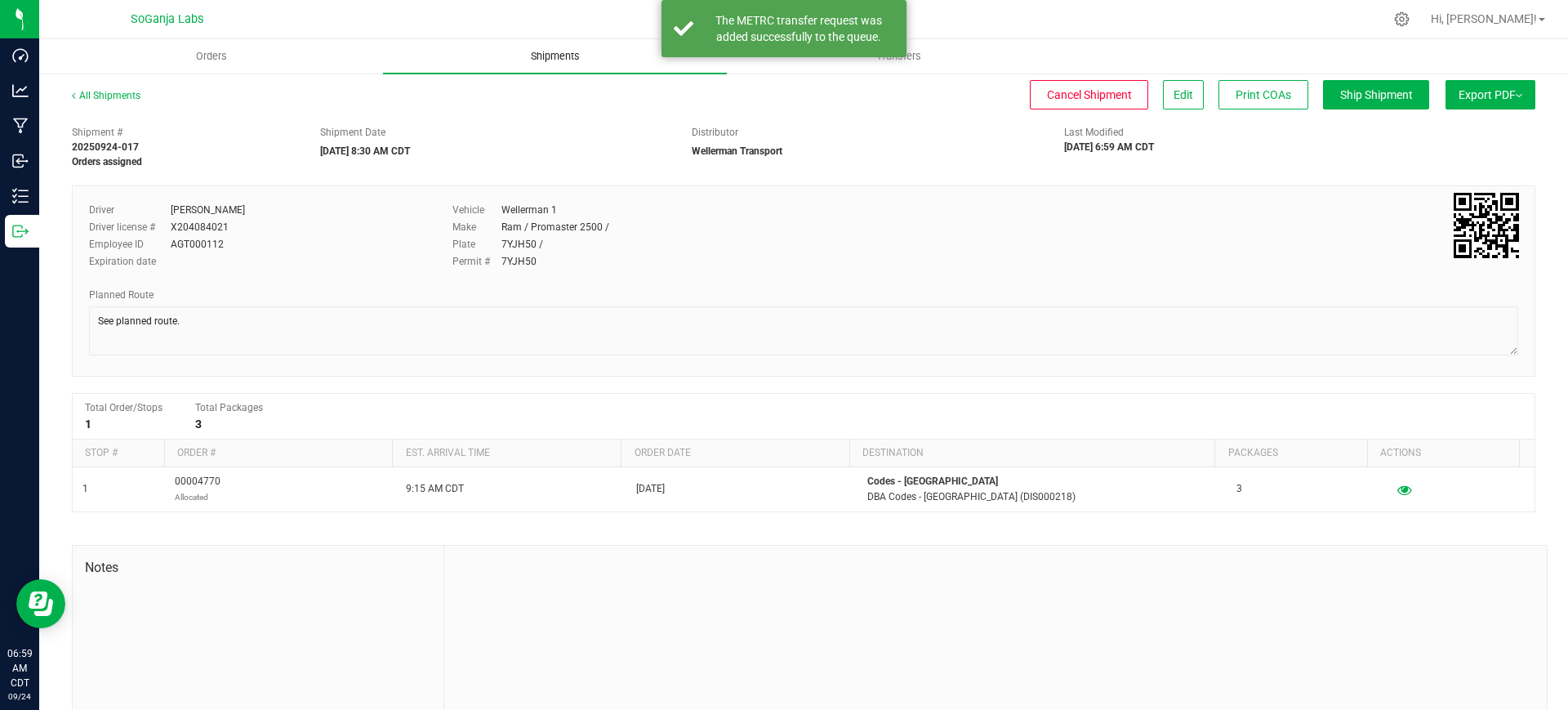
click at [561, 56] on span "Shipments" at bounding box center [555, 56] width 94 height 15
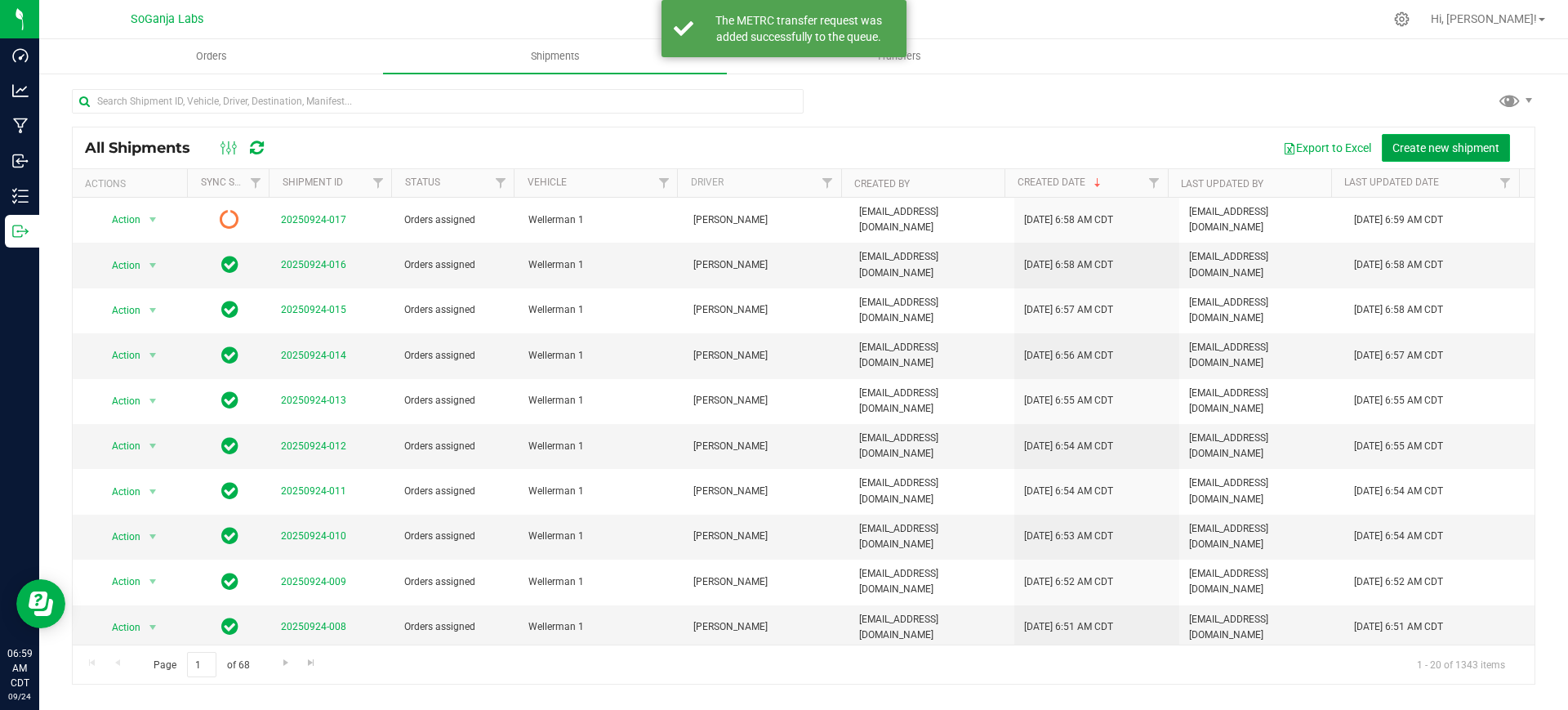
click at [1483, 142] on span "Create new shipment" at bounding box center [1445, 148] width 107 height 13
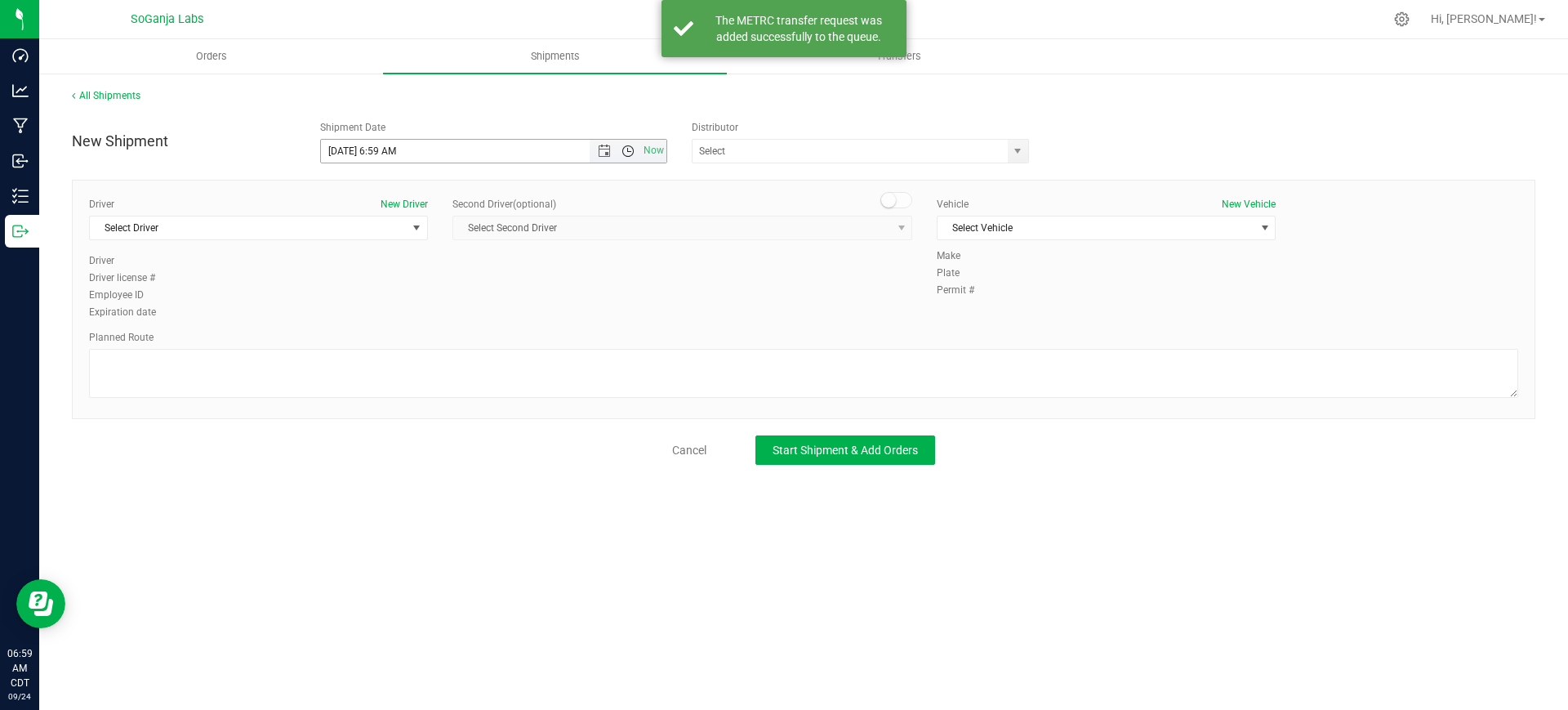
click at [628, 157] on span "Open the time view" at bounding box center [627, 151] width 13 height 13
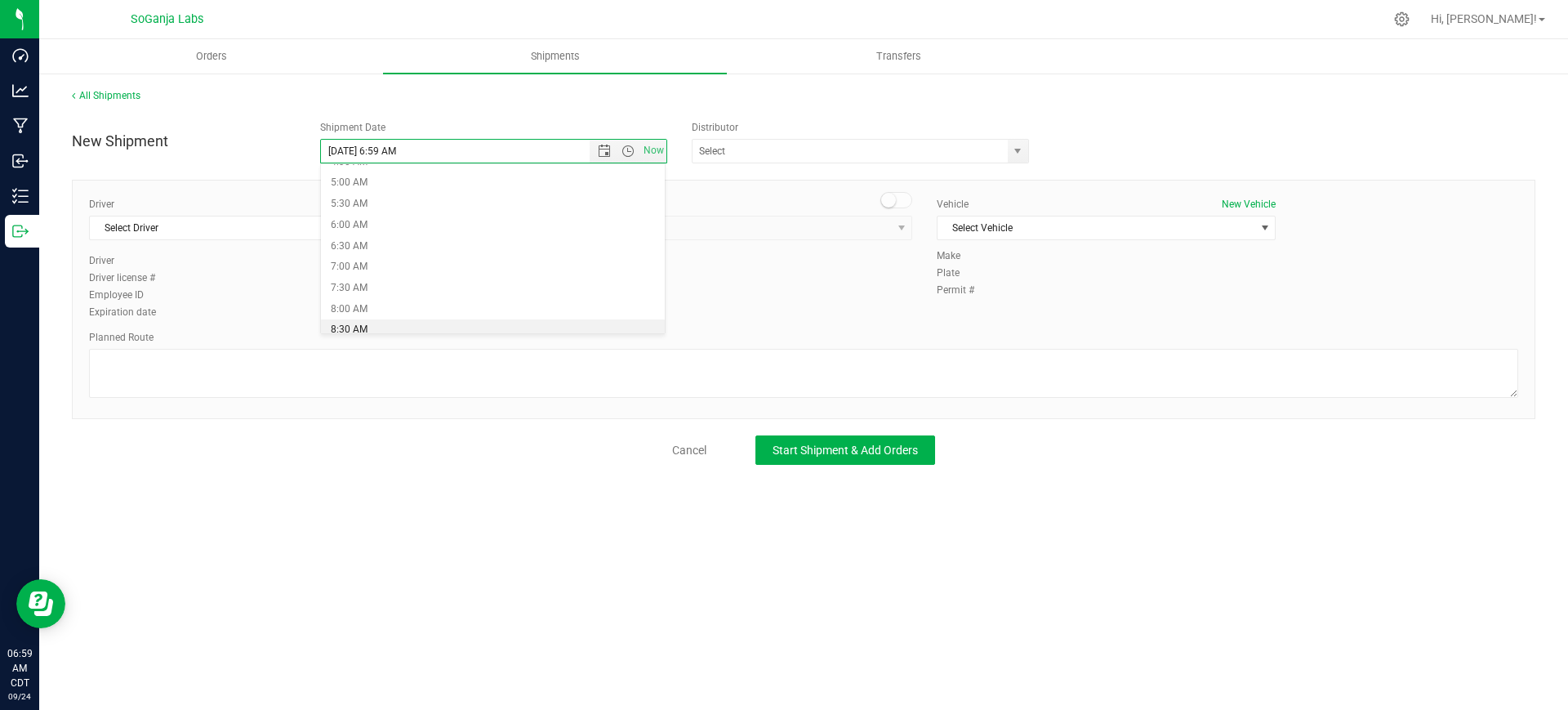
click at [362, 324] on li "8:30 AM" at bounding box center [493, 330] width 345 height 22
type input "[DATE] 8:30 AM"
click at [1021, 154] on span "select" at bounding box center [1017, 151] width 13 height 13
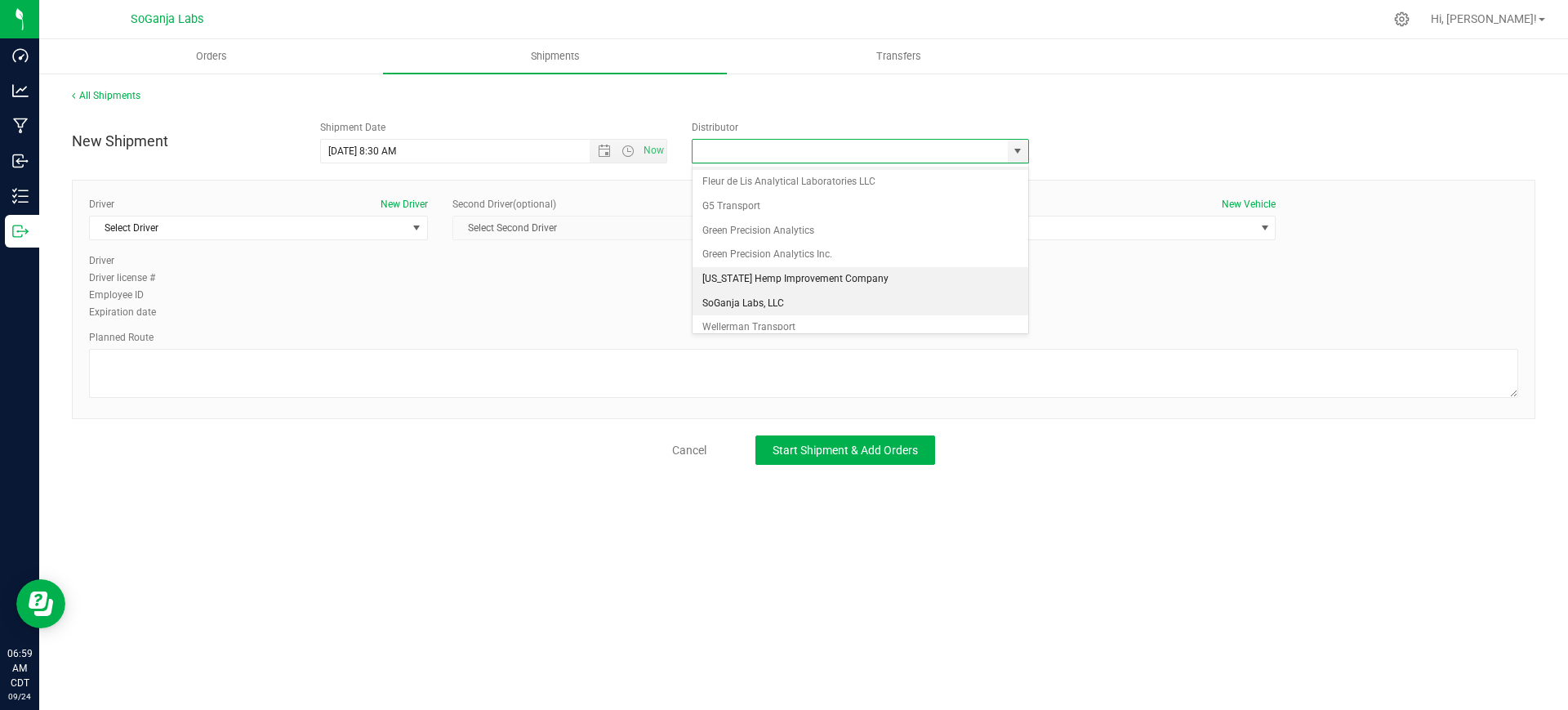
scroll to position [32, 0]
click at [748, 323] on li "Wellerman Transport" at bounding box center [859, 317] width 336 height 25
type input "Wellerman Transport"
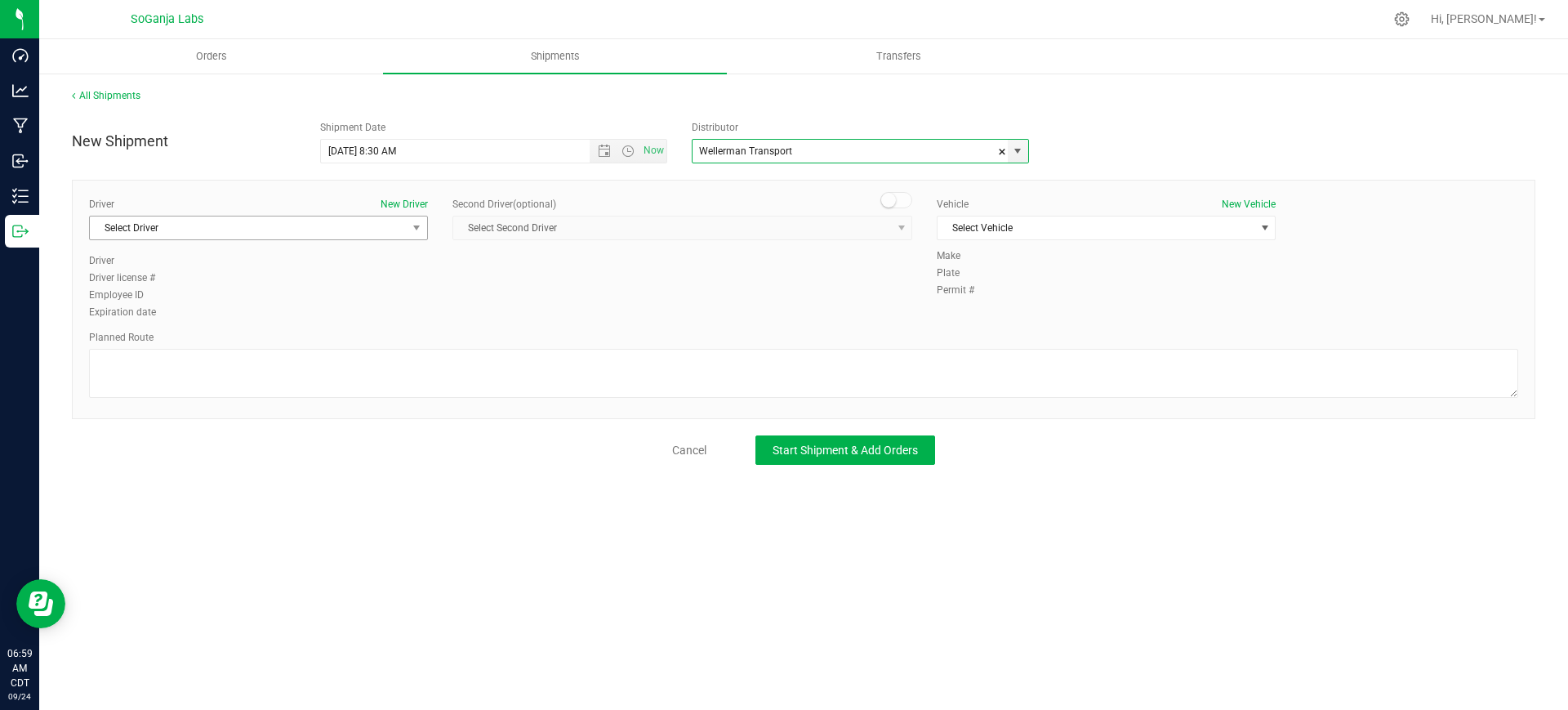
click at [340, 236] on span "Select Driver" at bounding box center [248, 227] width 317 height 23
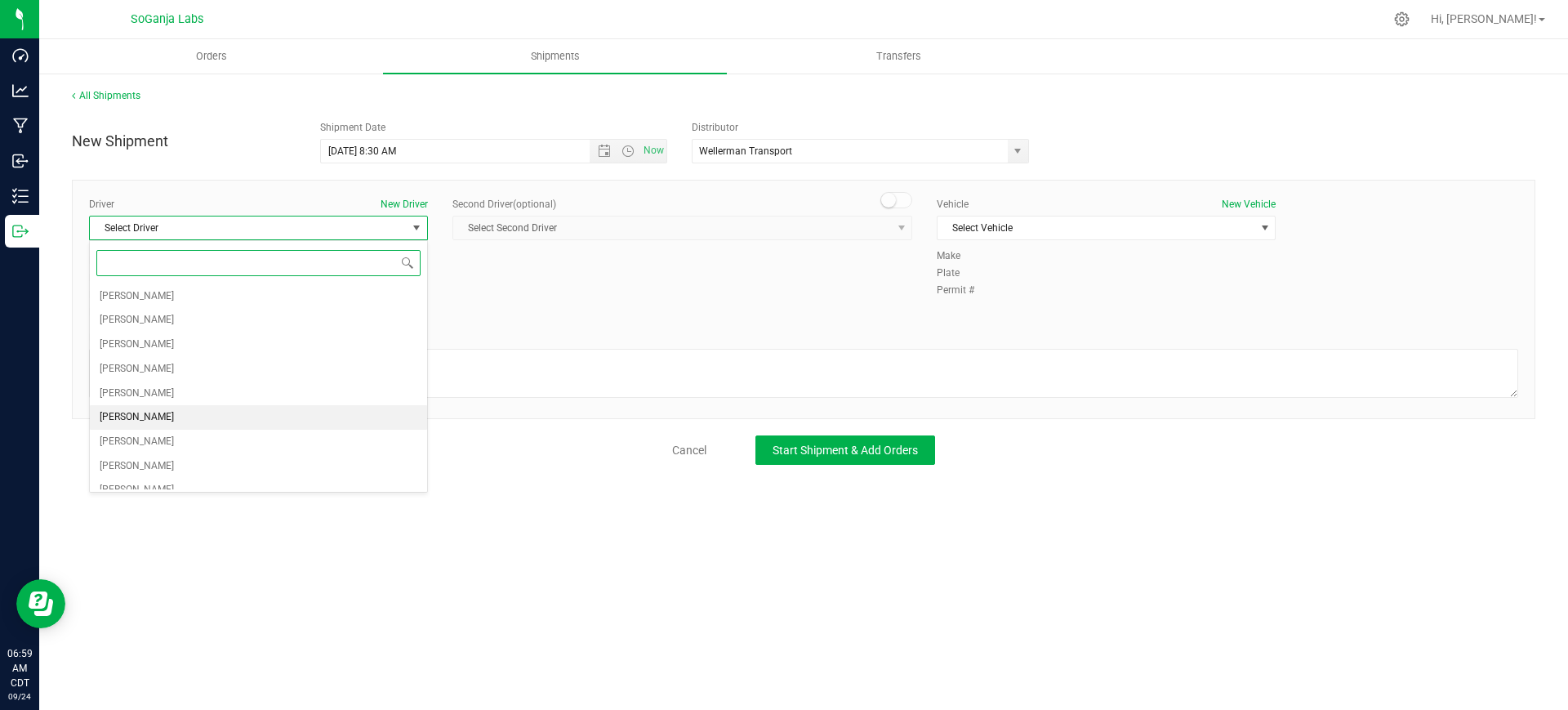
scroll to position [102, 0]
click at [132, 486] on span "[PERSON_NAME]" at bounding box center [136, 485] width 74 height 22
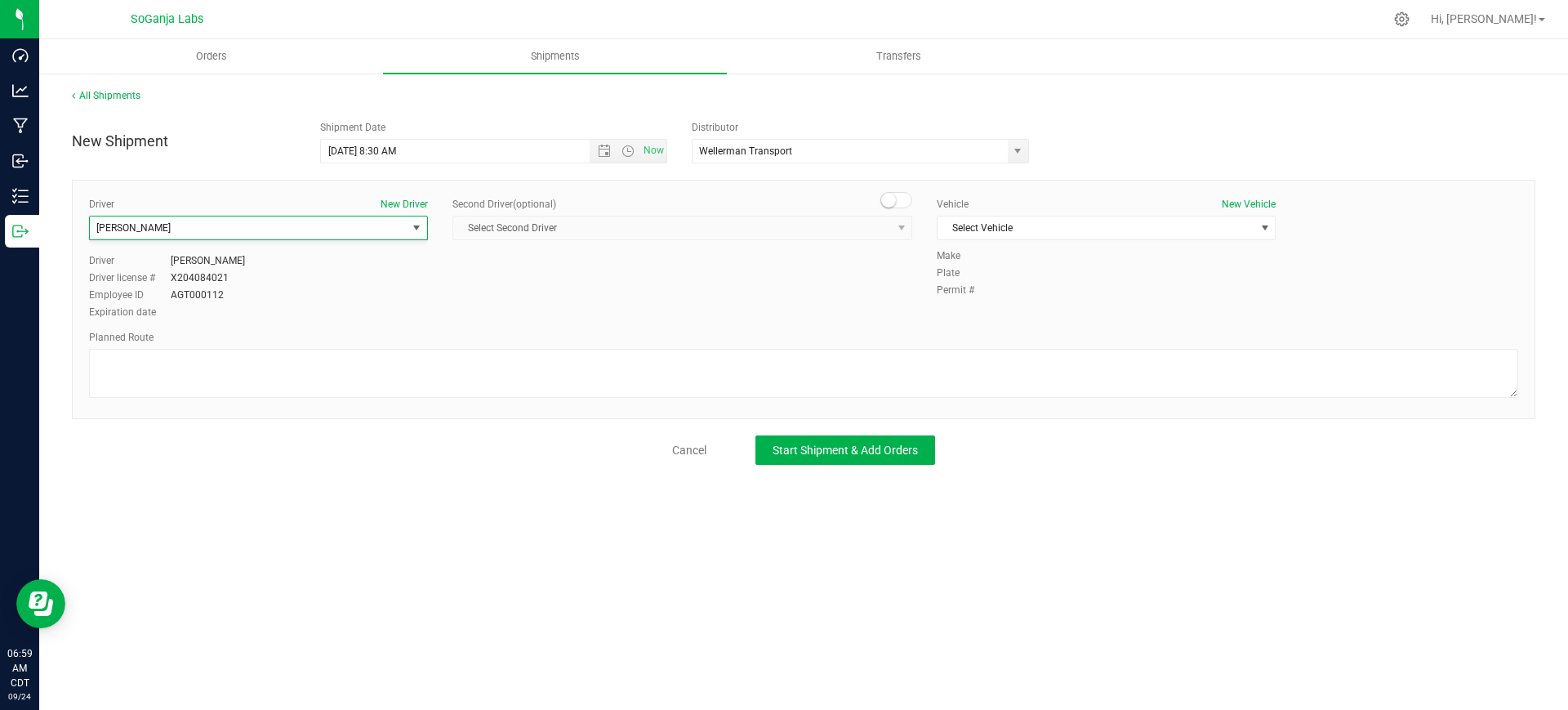
scroll to position [111, 0]
click at [1001, 232] on span "Select Vehicle" at bounding box center [1096, 227] width 317 height 23
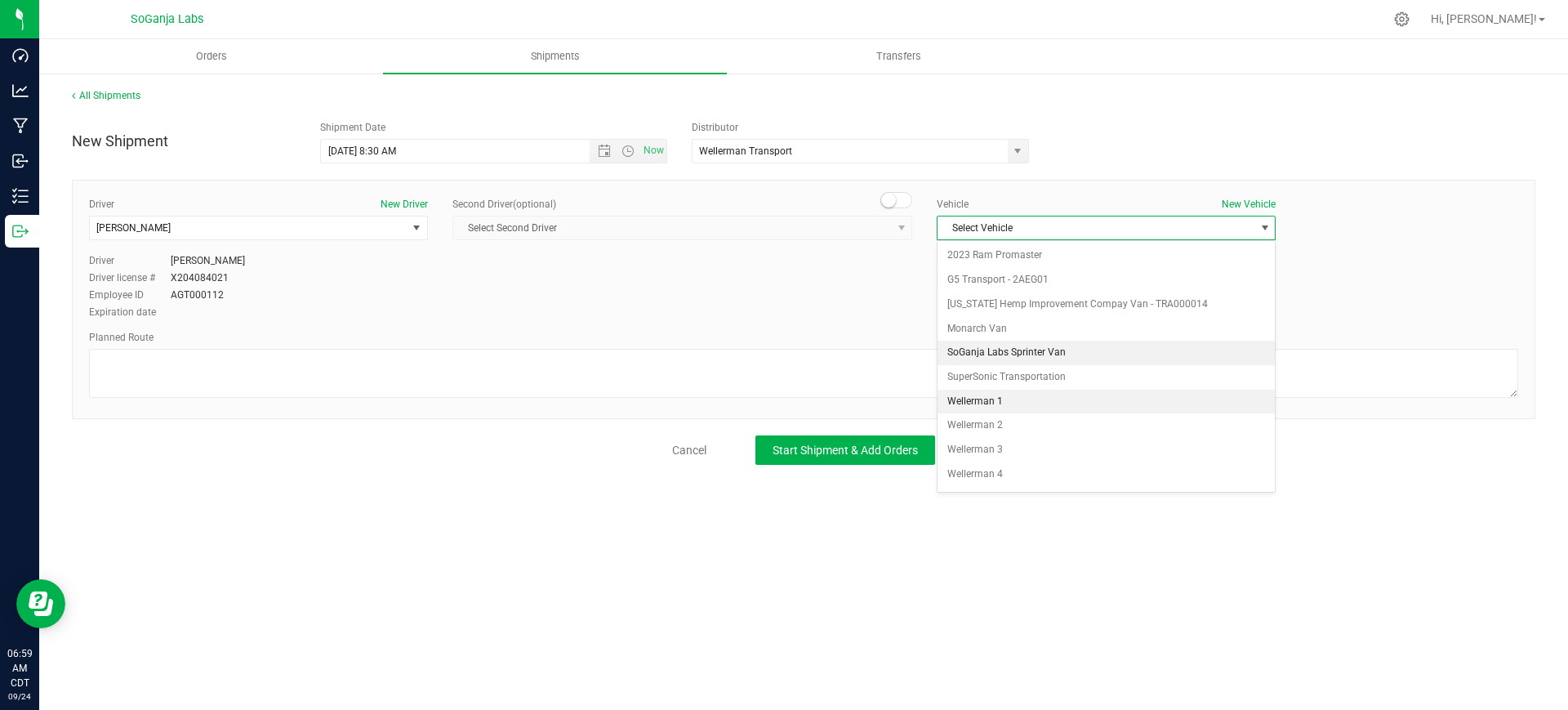
scroll to position [46, 0]
click at [994, 348] on li "Wellerman 1" at bounding box center [1105, 355] width 338 height 25
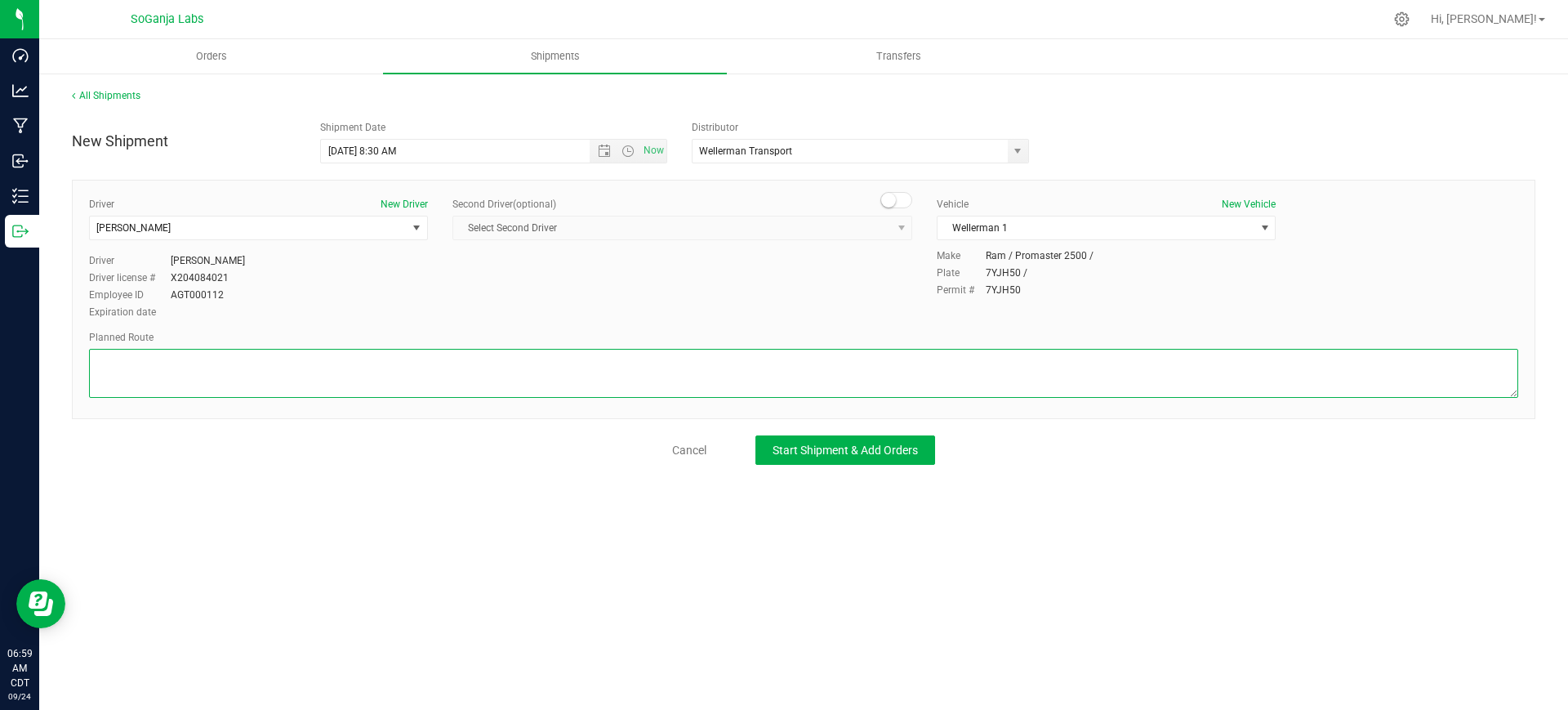
paste textarea "See planned route."
type textarea "See planned route."
click at [839, 448] on span "Start Shipment & Add Orders" at bounding box center [846, 449] width 146 height 13
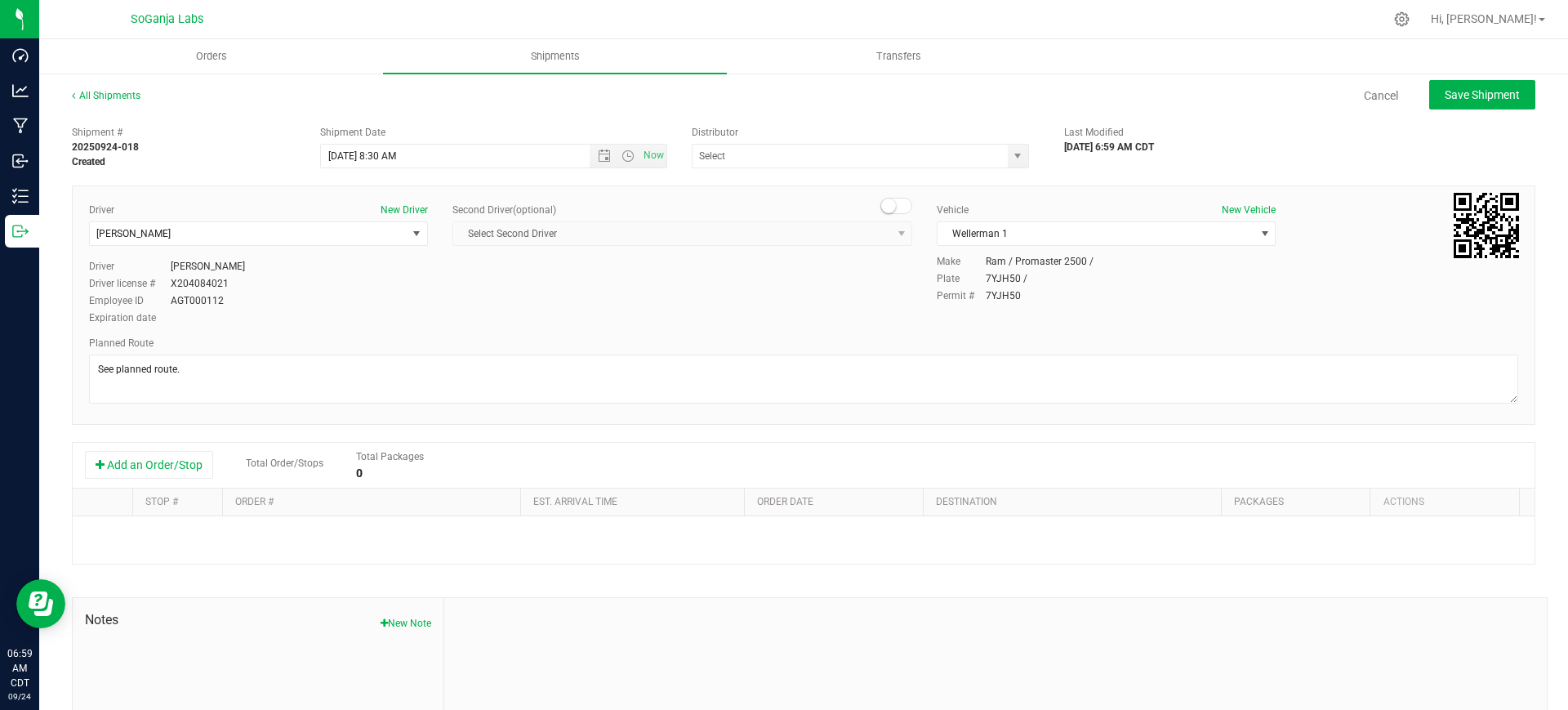
type input "Wellerman Transport"
click at [193, 459] on button "Add an Order/Stop" at bounding box center [149, 465] width 128 height 28
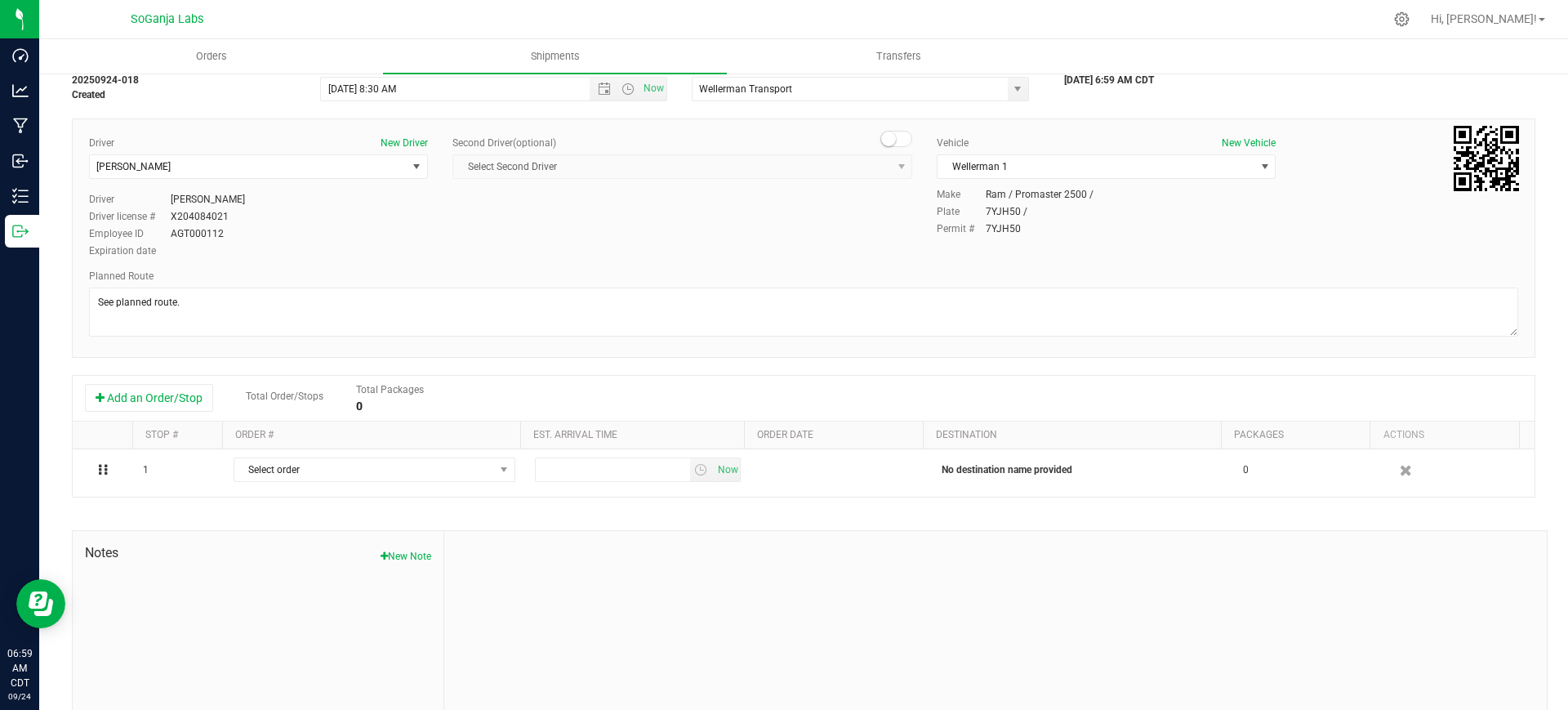
scroll to position [102, 0]
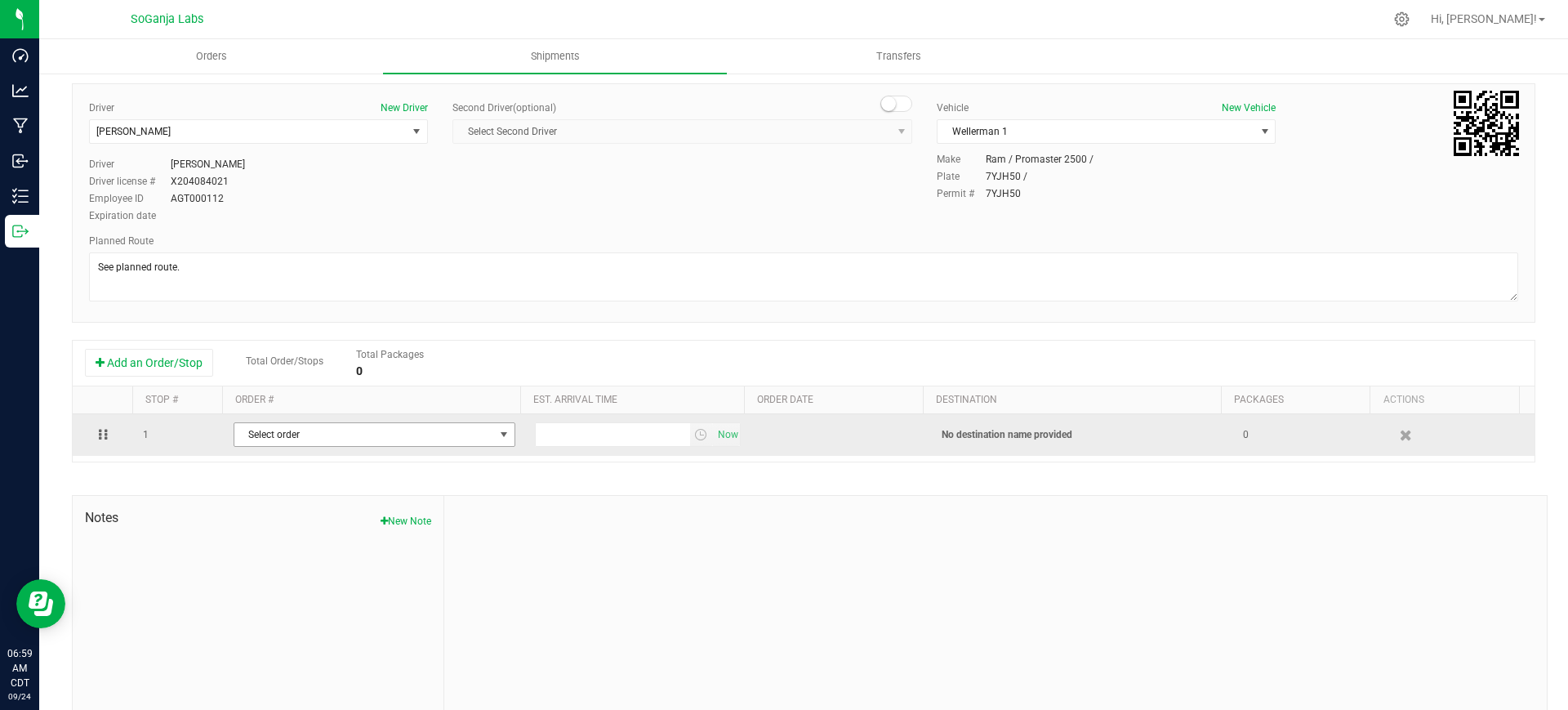
click at [446, 436] on span "Select order" at bounding box center [364, 434] width 260 height 23
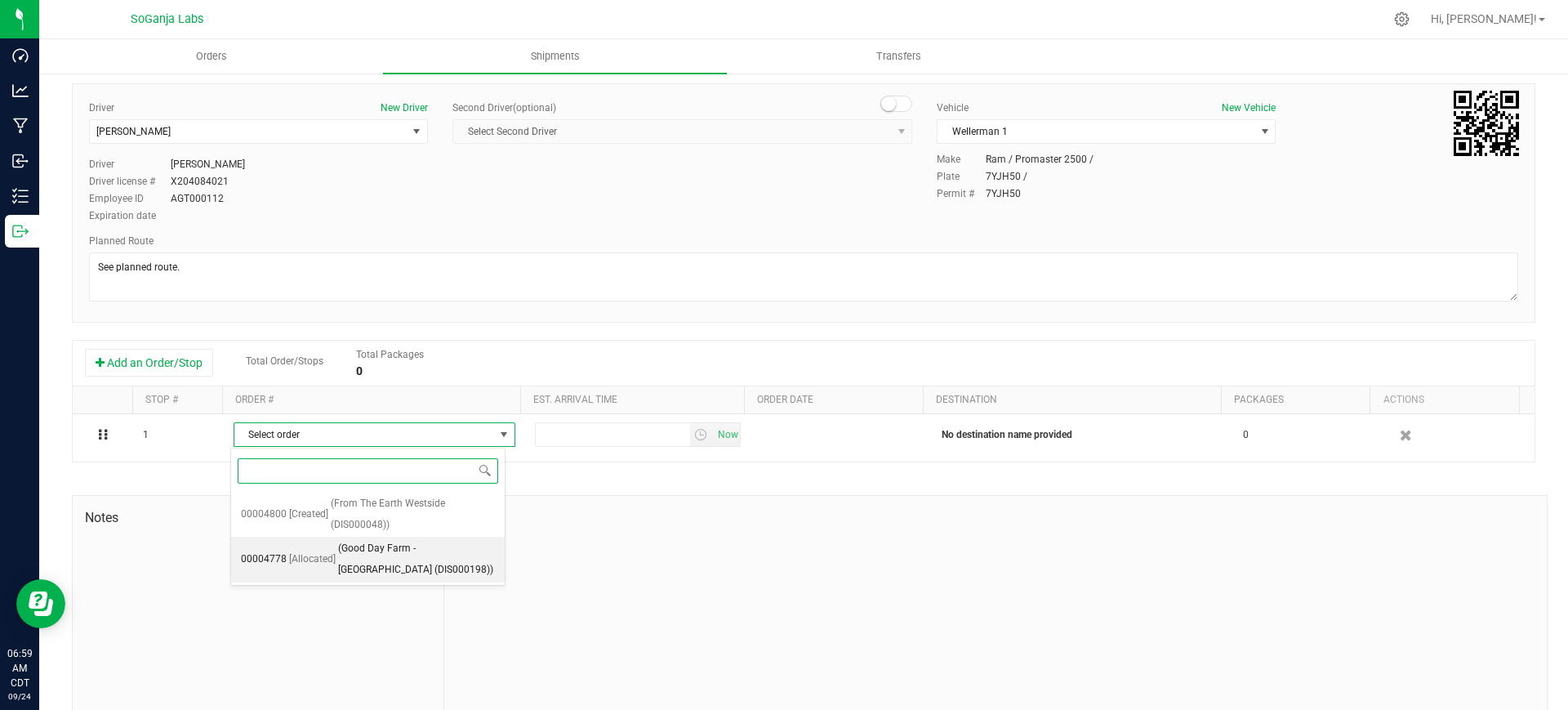
click at [412, 553] on span "(Good Day Farm - [GEOGRAPHIC_DATA] (DIS000198))" at bounding box center [415, 559] width 157 height 41
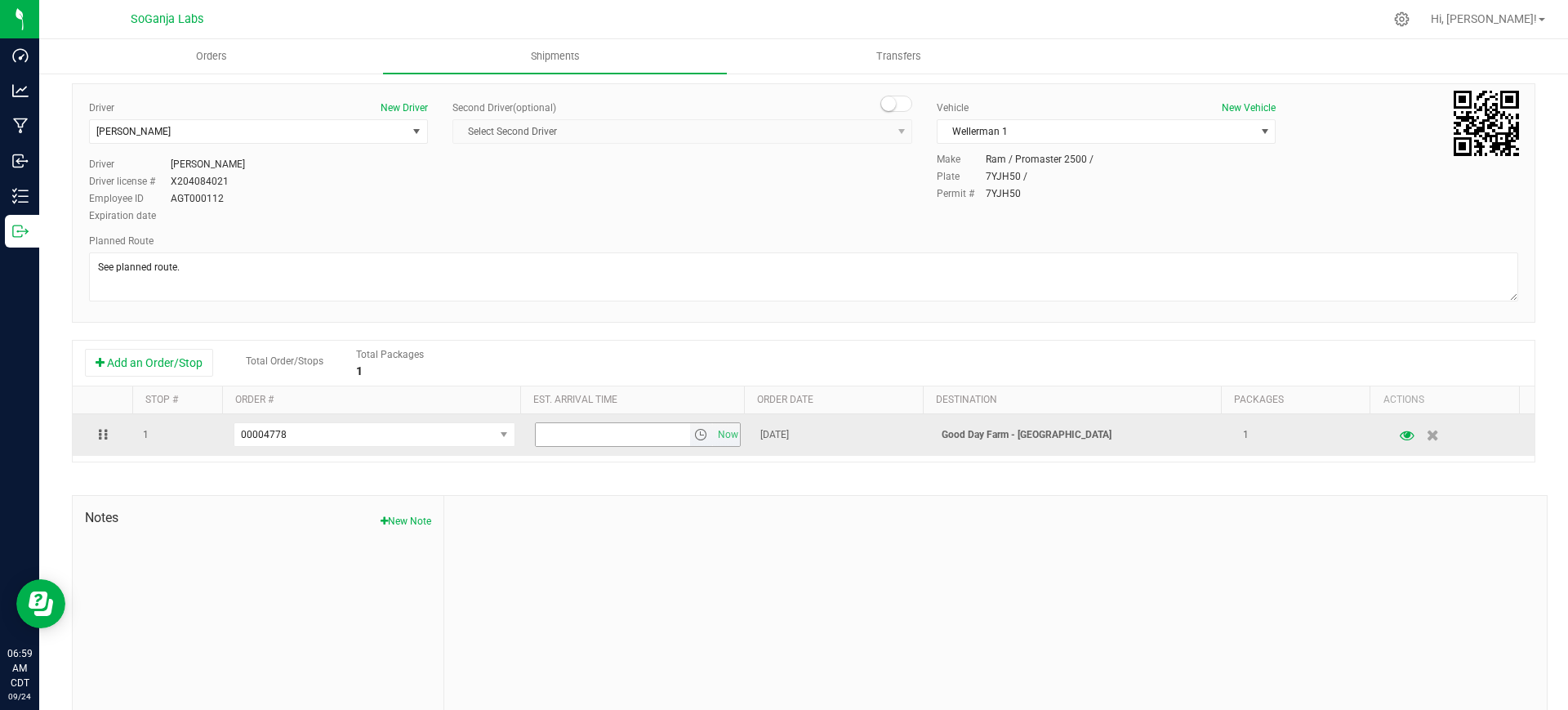
click at [694, 436] on span "select" at bounding box center [700, 434] width 13 height 13
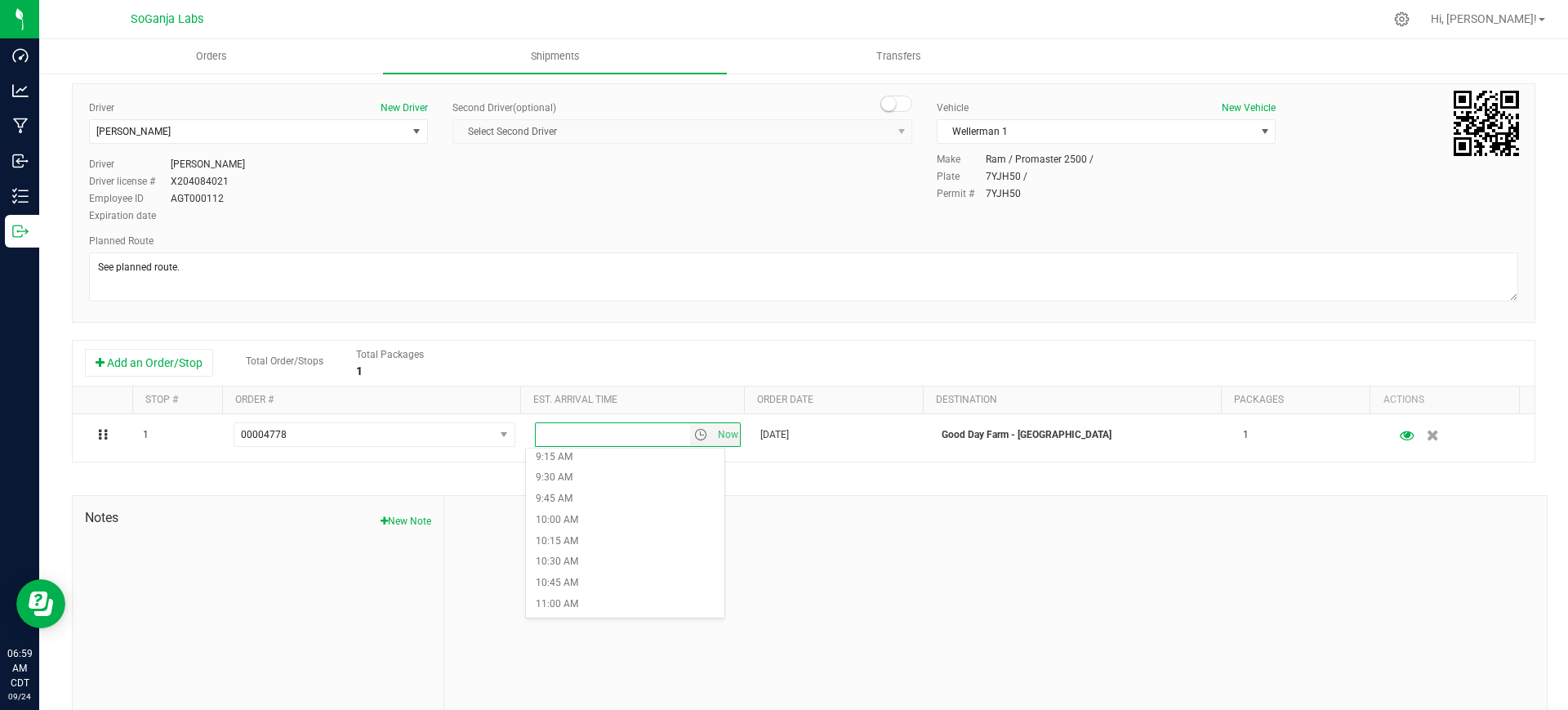
scroll to position [817, 0]
click at [565, 581] on li "11:15 AM" at bounding box center [625, 590] width 199 height 22
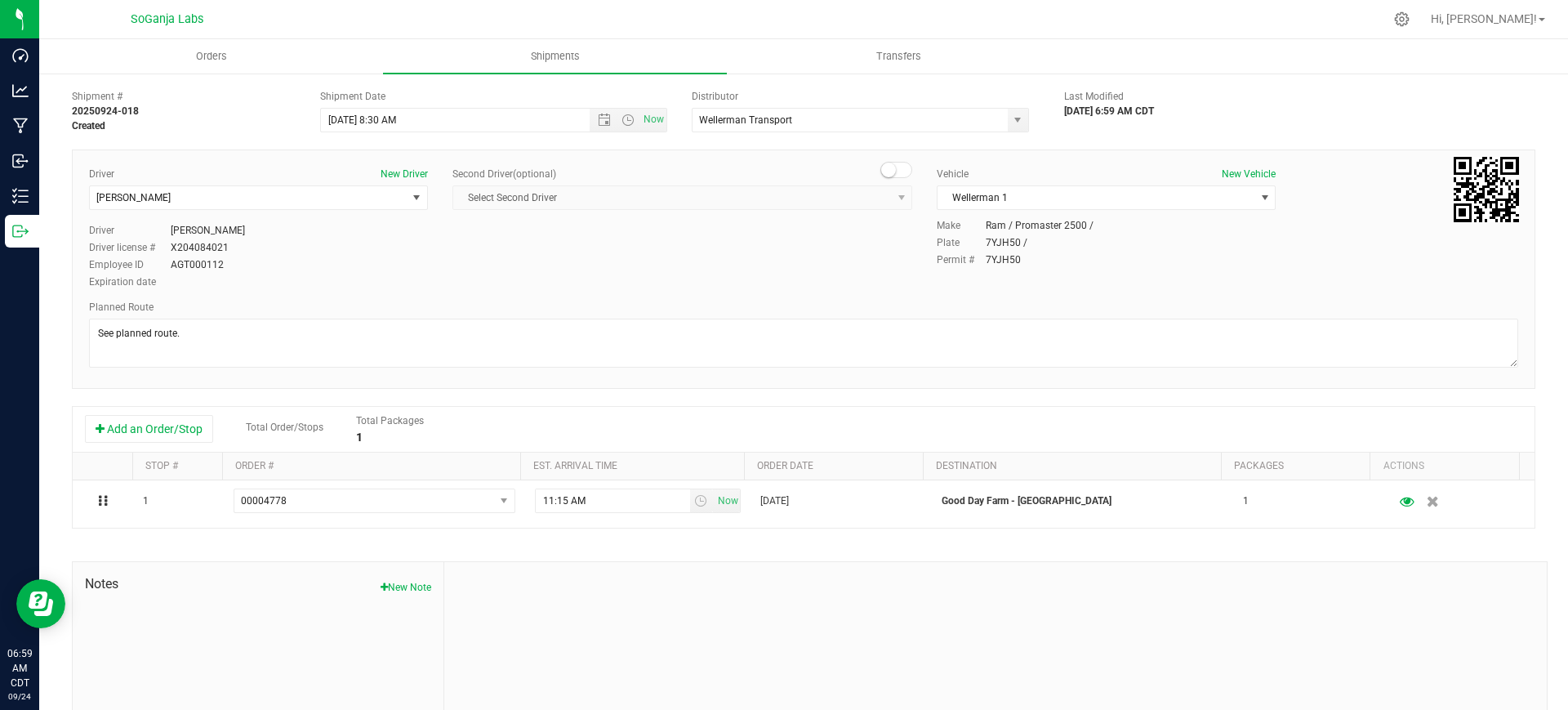
scroll to position [0, 0]
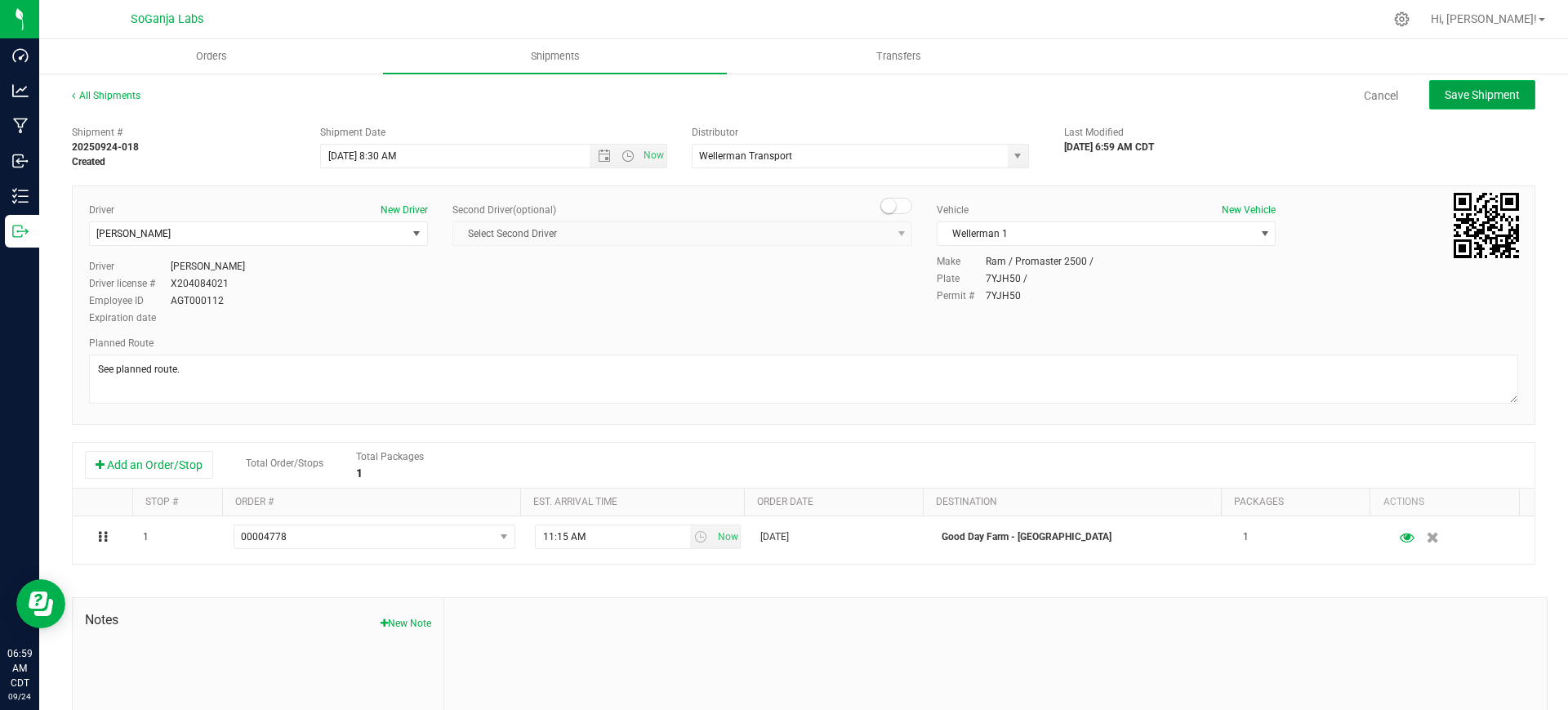
click at [1478, 103] on button "Save Shipment" at bounding box center [1482, 95] width 106 height 30
type input "[DATE] 1:30 PM"
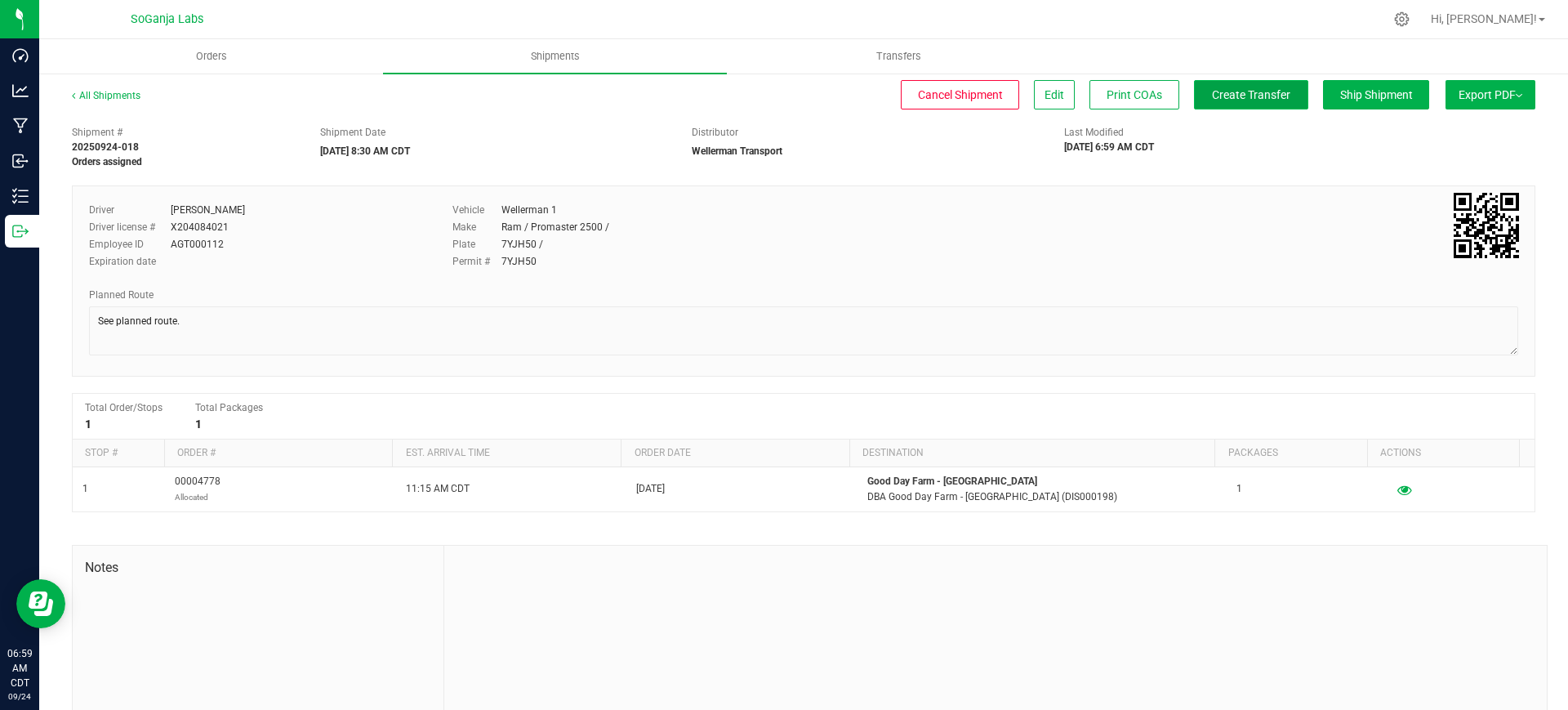
click at [1254, 94] on span "Create Transfer" at bounding box center [1251, 95] width 79 height 13
